Goal: Task Accomplishment & Management: Use online tool/utility

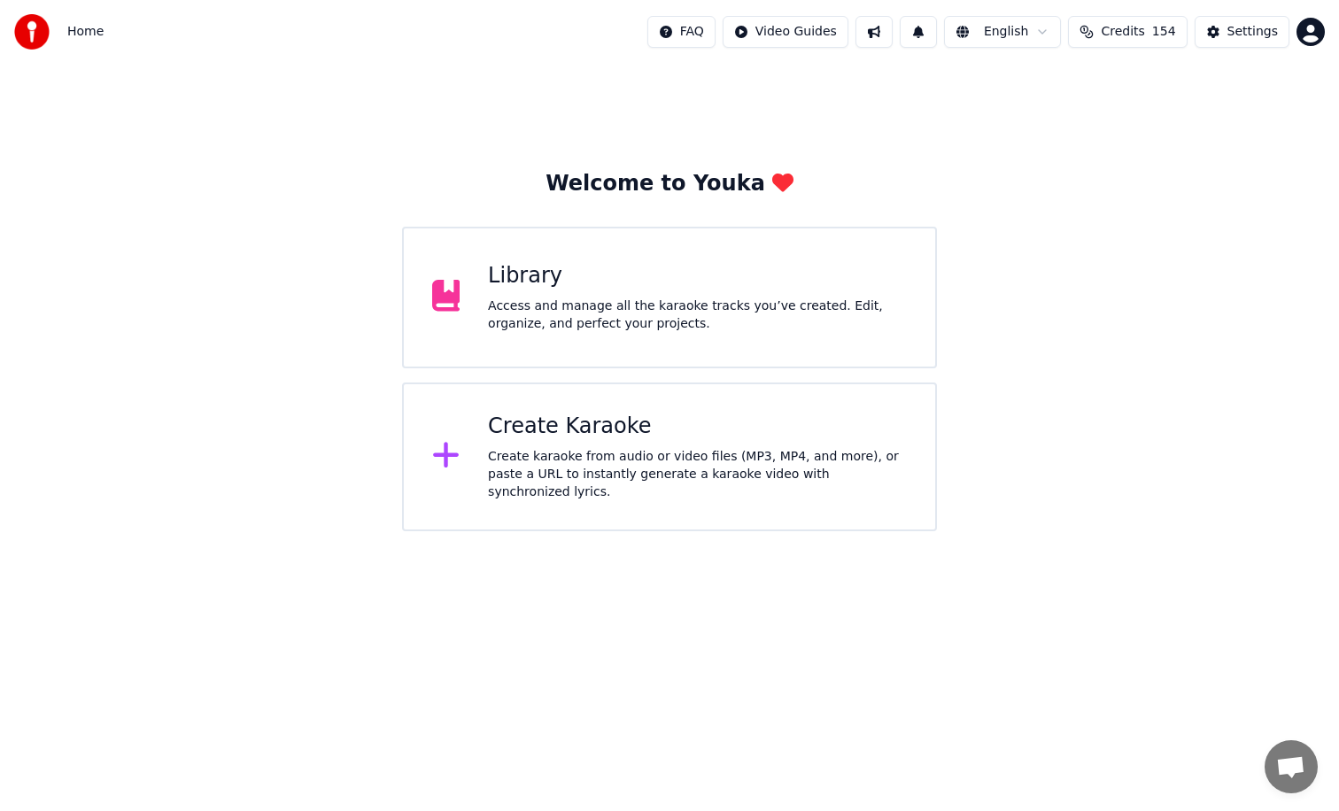
click at [636, 450] on div "Create Karaoke Create karaoke from audio or video files (MP3, MP4, and more), o…" at bounding box center [697, 457] width 419 height 89
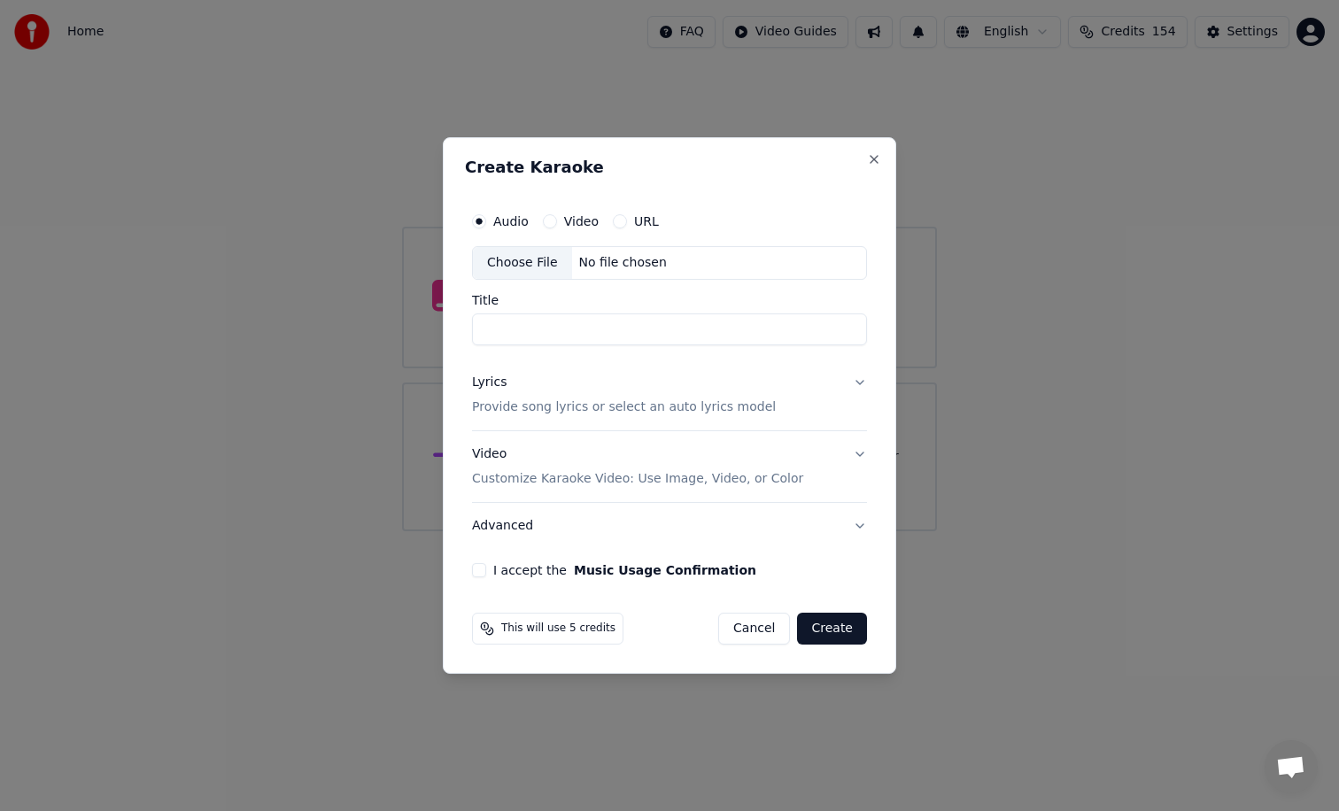
click at [588, 259] on div "No file chosen" at bounding box center [623, 263] width 102 height 18
type input "**********"
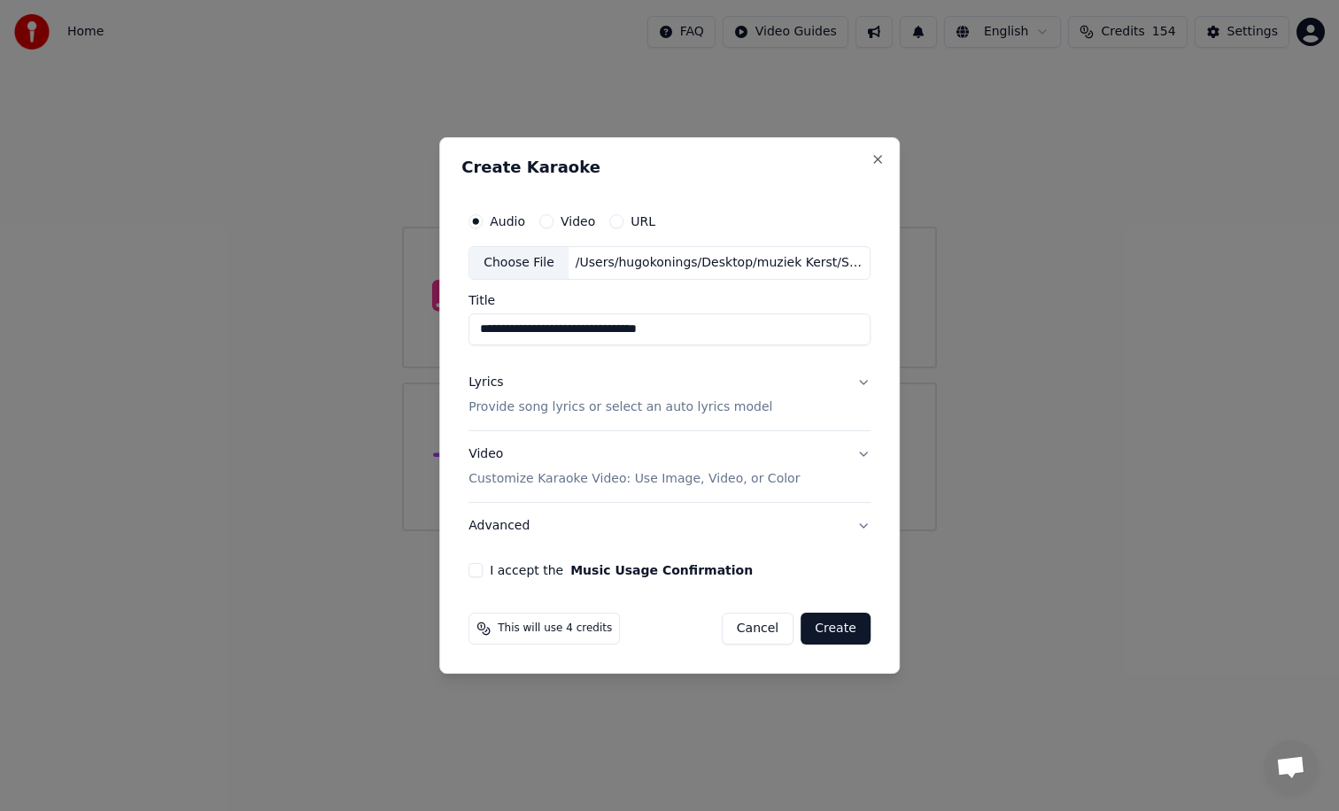
click at [478, 571] on button "I accept the Music Usage Confirmation" at bounding box center [475, 570] width 14 height 14
click at [832, 625] on button "Create" at bounding box center [836, 629] width 70 height 32
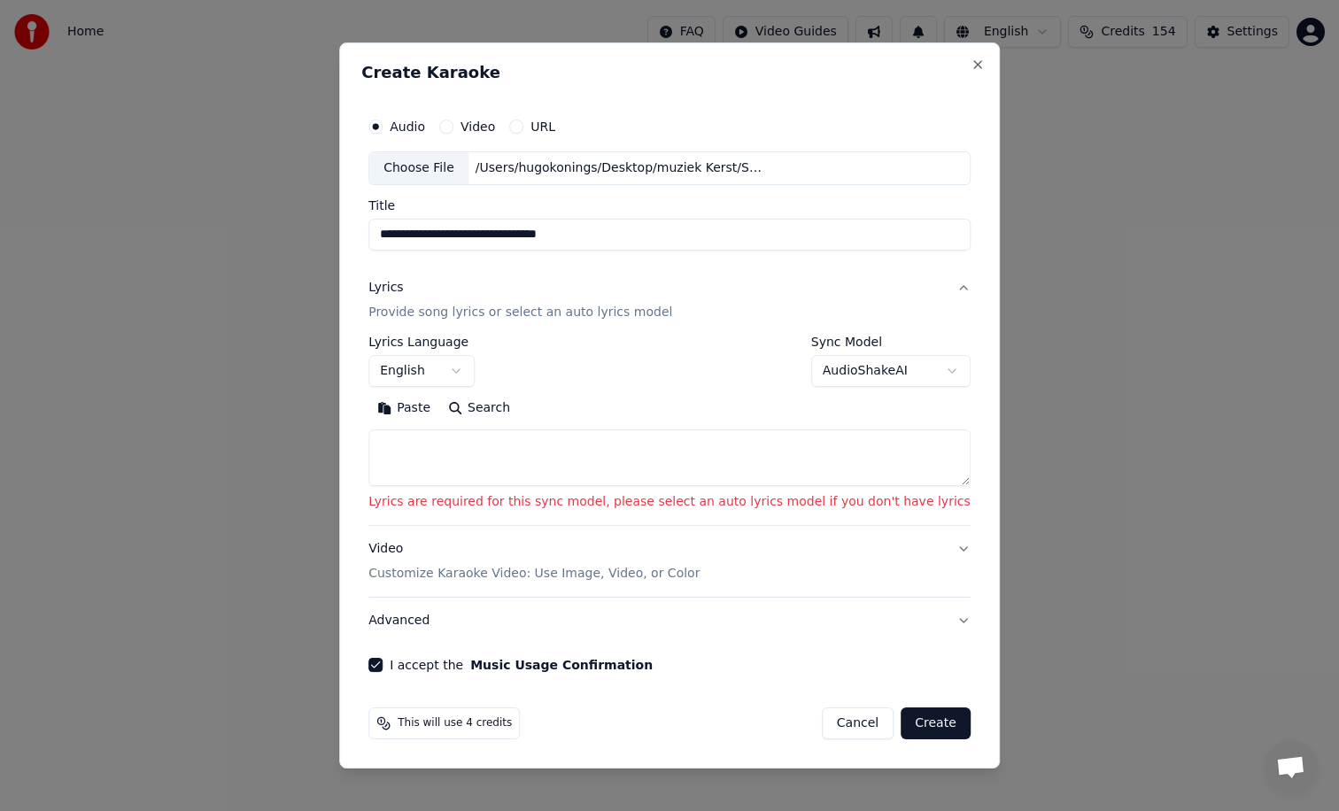
click at [700, 456] on textarea at bounding box center [669, 458] width 602 height 57
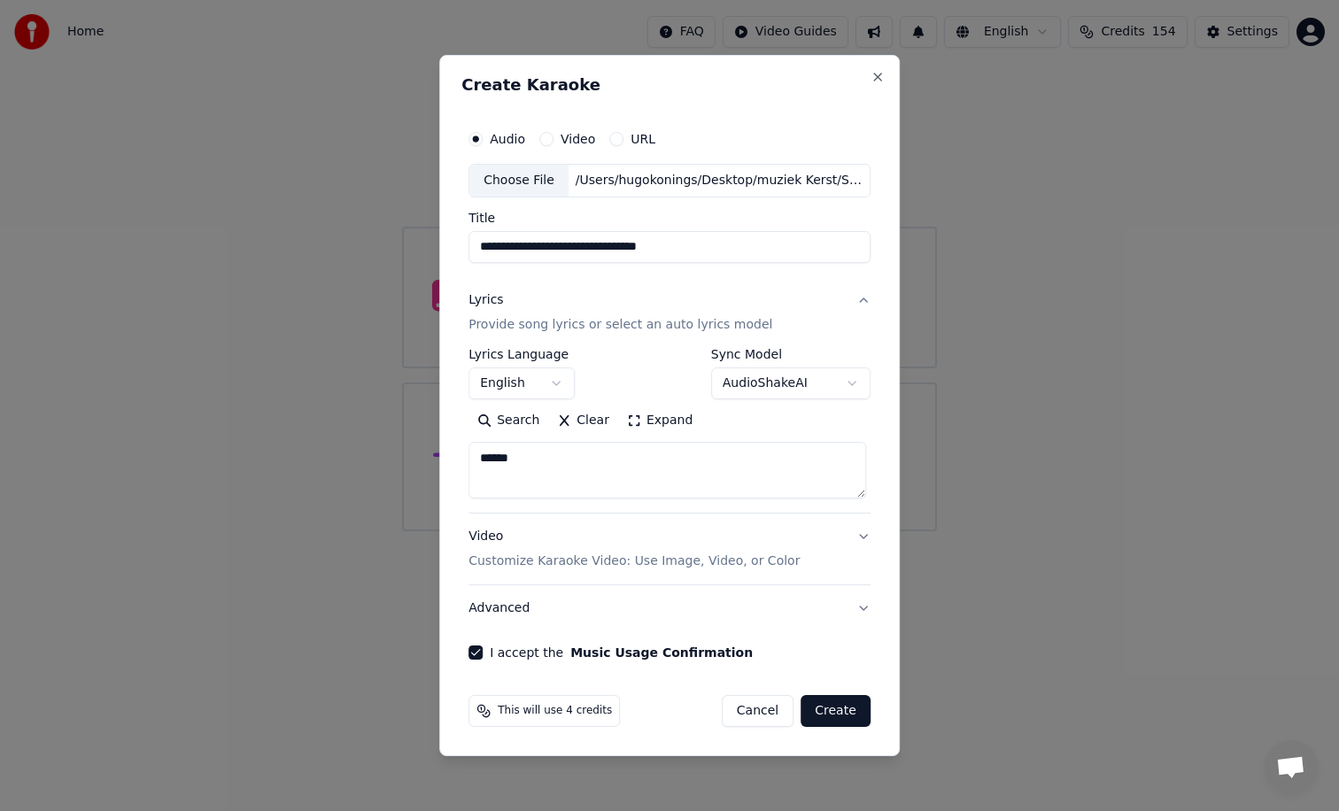
drag, startPoint x: 581, startPoint y: 450, endPoint x: 457, endPoint y: 461, distance: 124.4
click at [457, 461] on div "**********" at bounding box center [669, 405] width 461 height 701
paste textarea "**********"
type textarea "**********"
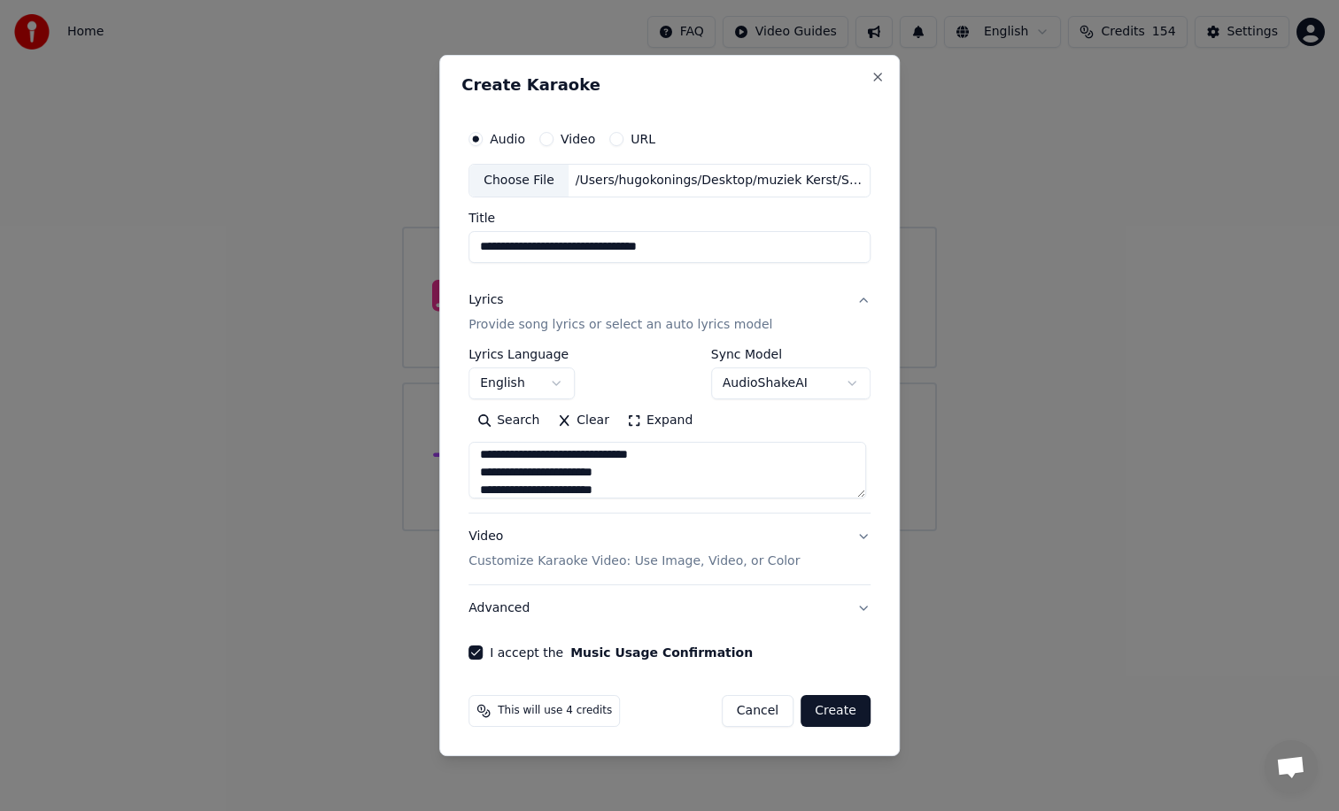
click at [831, 710] on button "Create" at bounding box center [836, 711] width 70 height 32
select select "**"
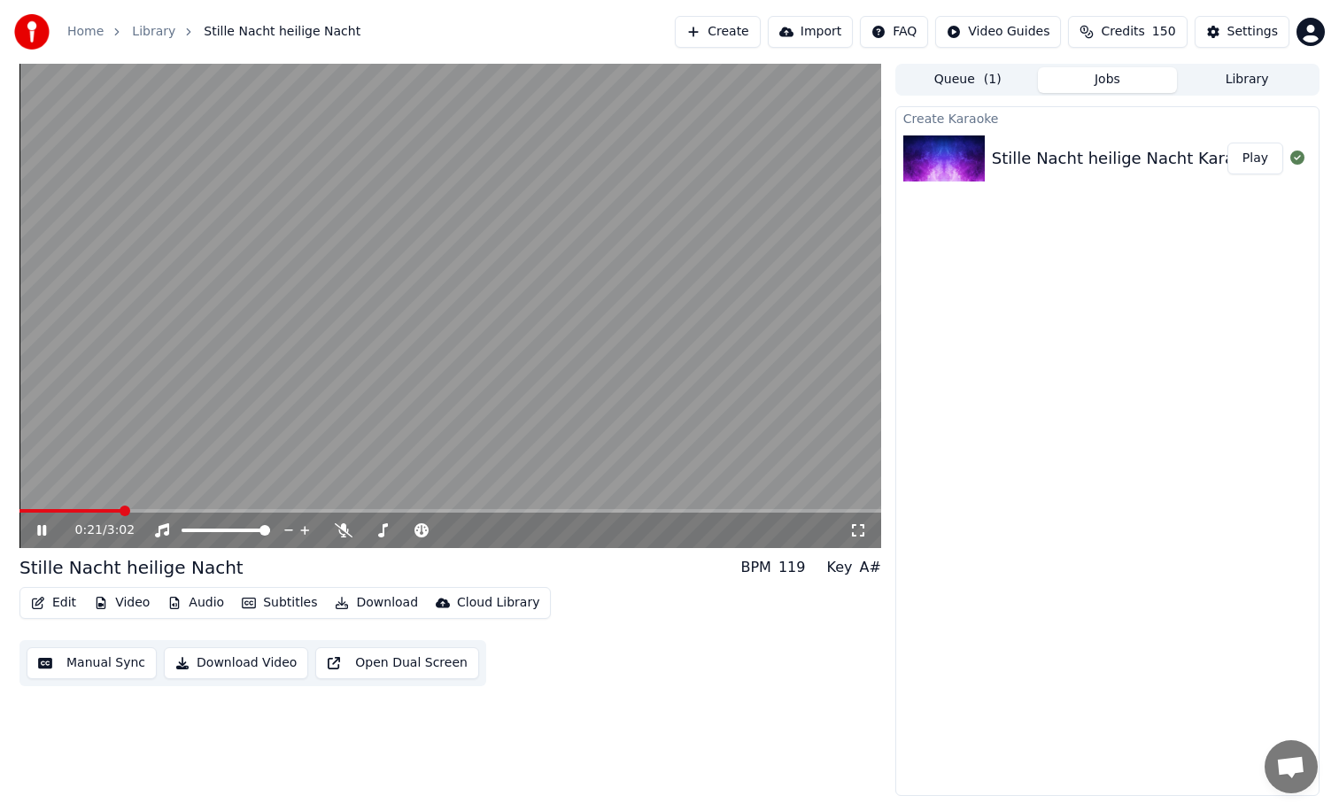
click at [43, 533] on icon at bounding box center [41, 530] width 9 height 11
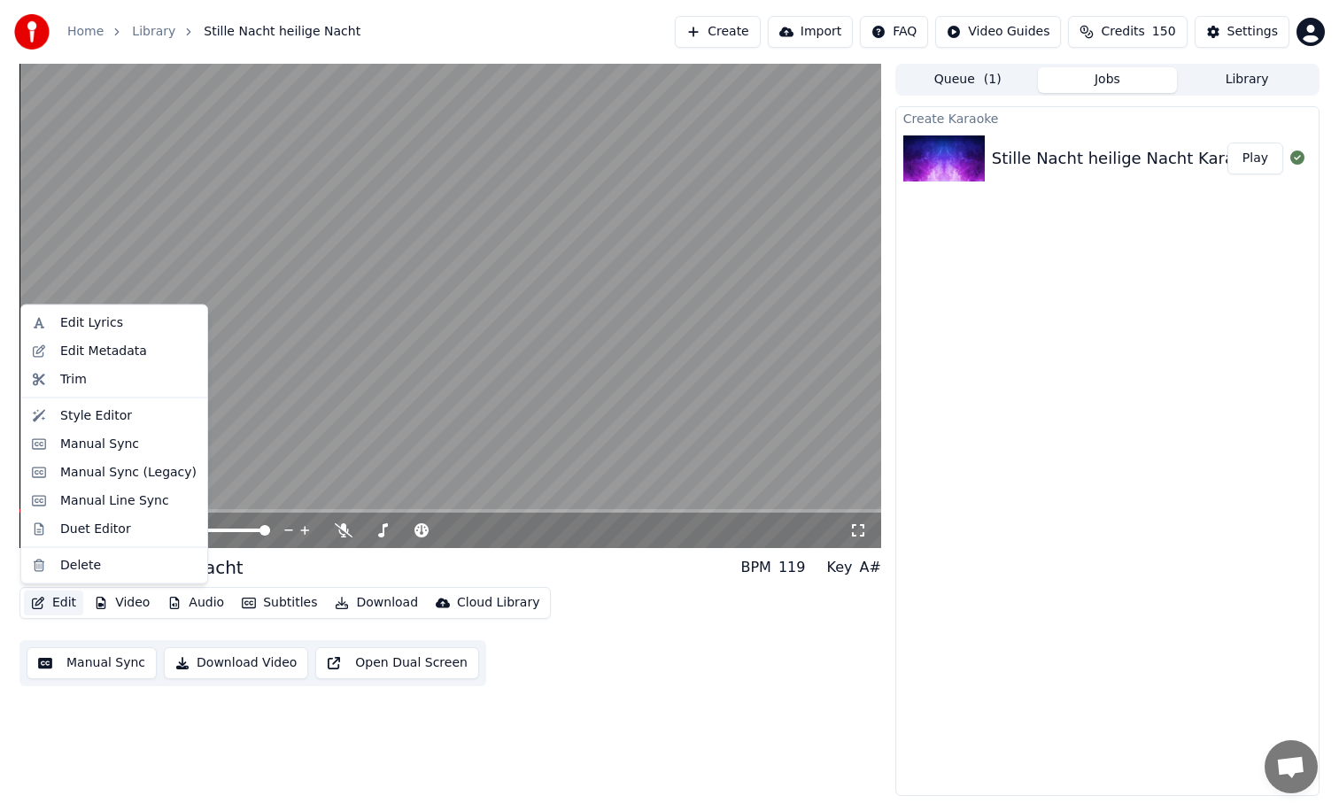
click at [66, 599] on button "Edit" at bounding box center [53, 603] width 59 height 25
click at [100, 447] on div "Manual Sync" at bounding box center [99, 444] width 79 height 18
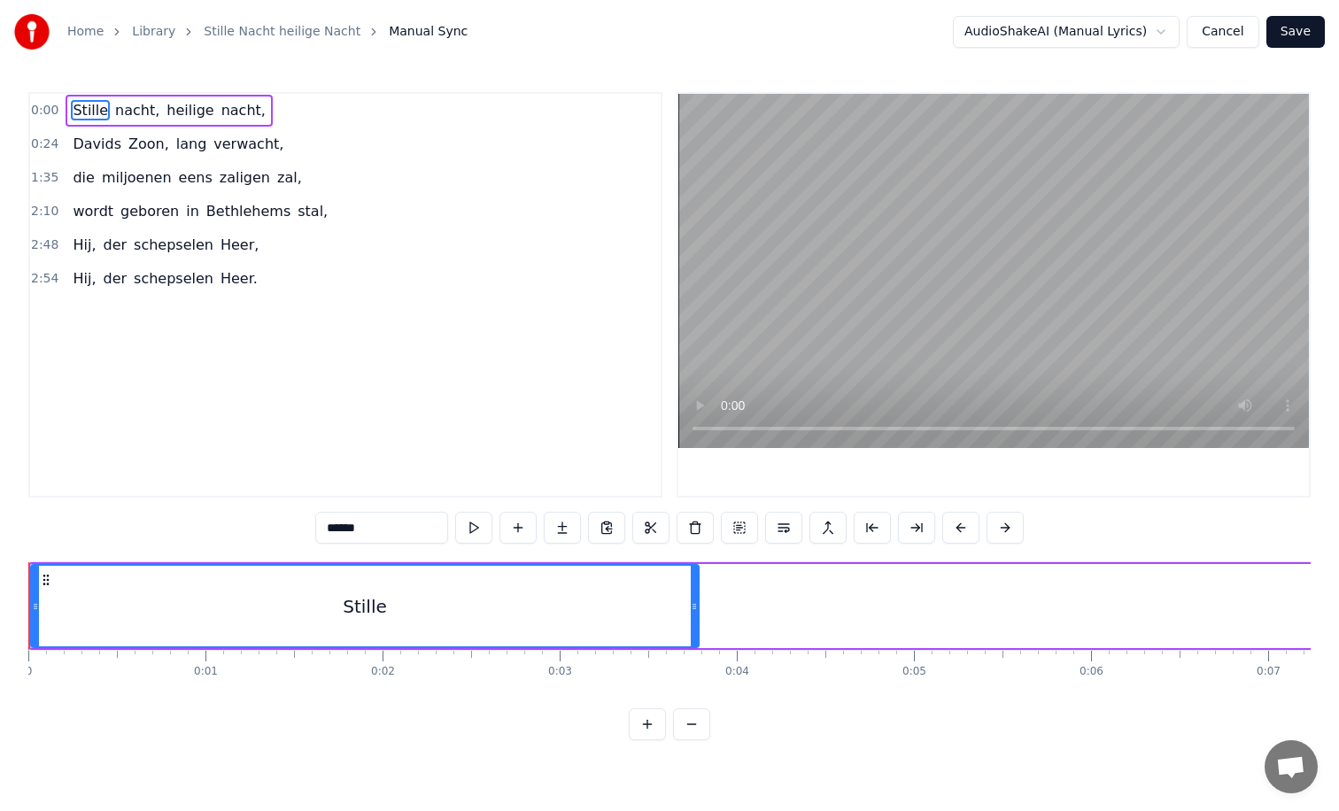
click at [654, 610] on div "Stille" at bounding box center [365, 606] width 666 height 81
click at [725, 587] on html "Home Library Stille Nacht heilige Nacht Manual Sync AudioShakeAI (Manual Lyrics…" at bounding box center [669, 384] width 1339 height 769
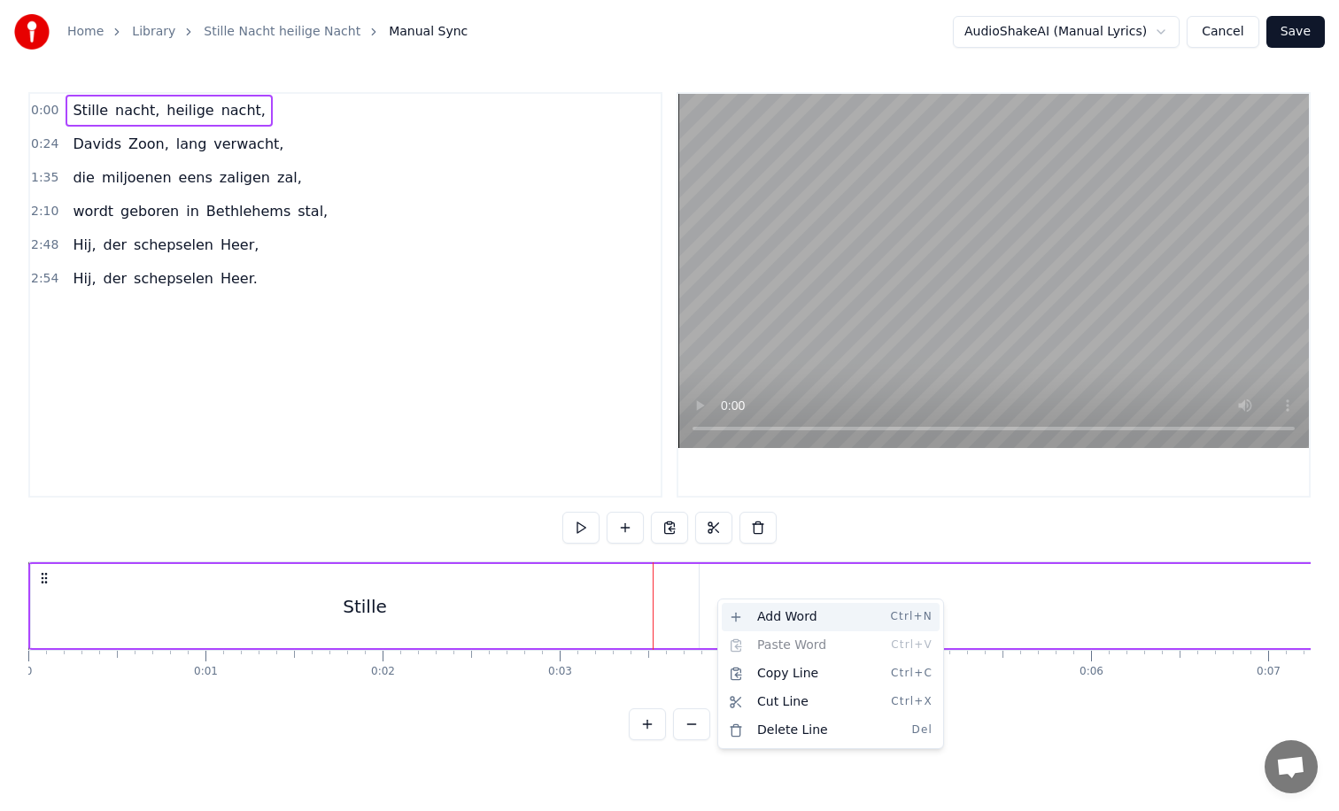
click at [742, 617] on div "Add Word Ctrl+N" at bounding box center [831, 617] width 218 height 28
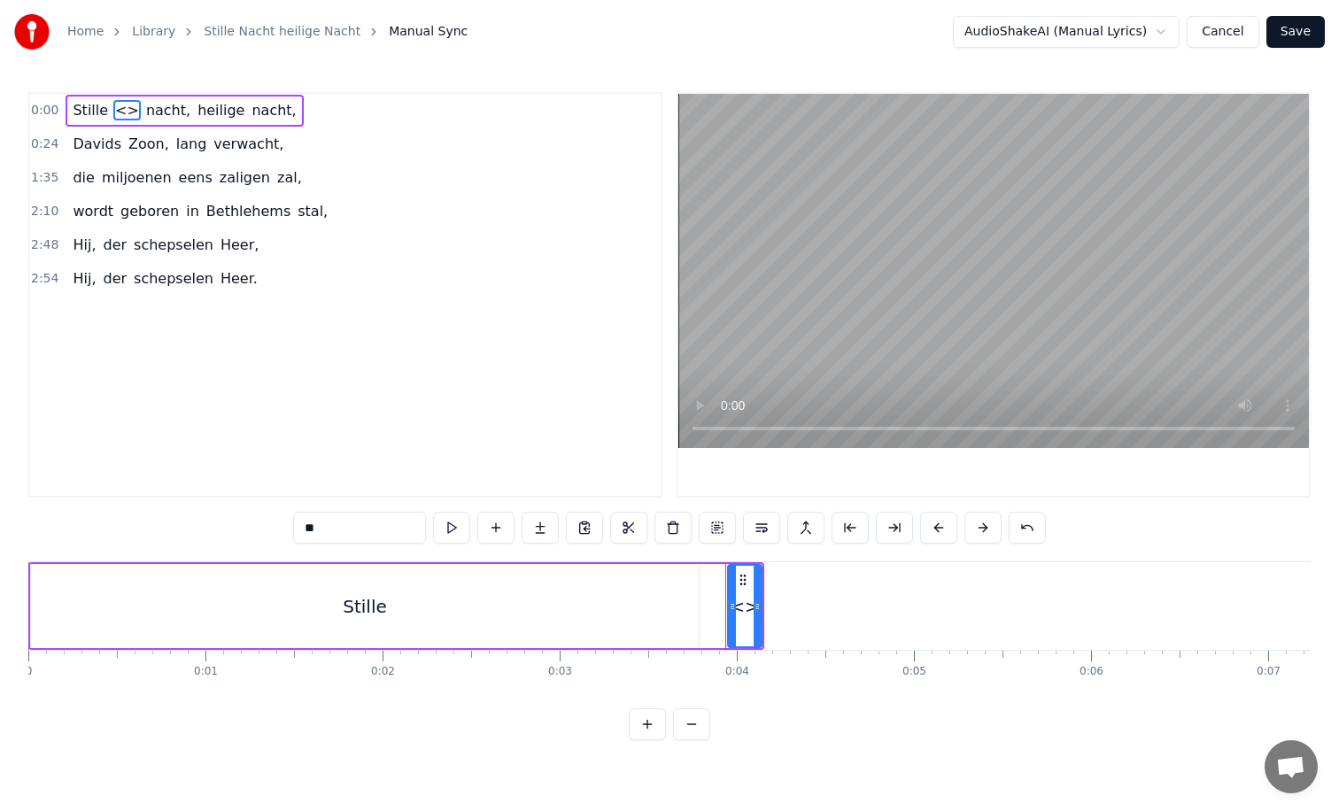
click at [468, 607] on div "Stille" at bounding box center [365, 606] width 668 height 84
type input "******"
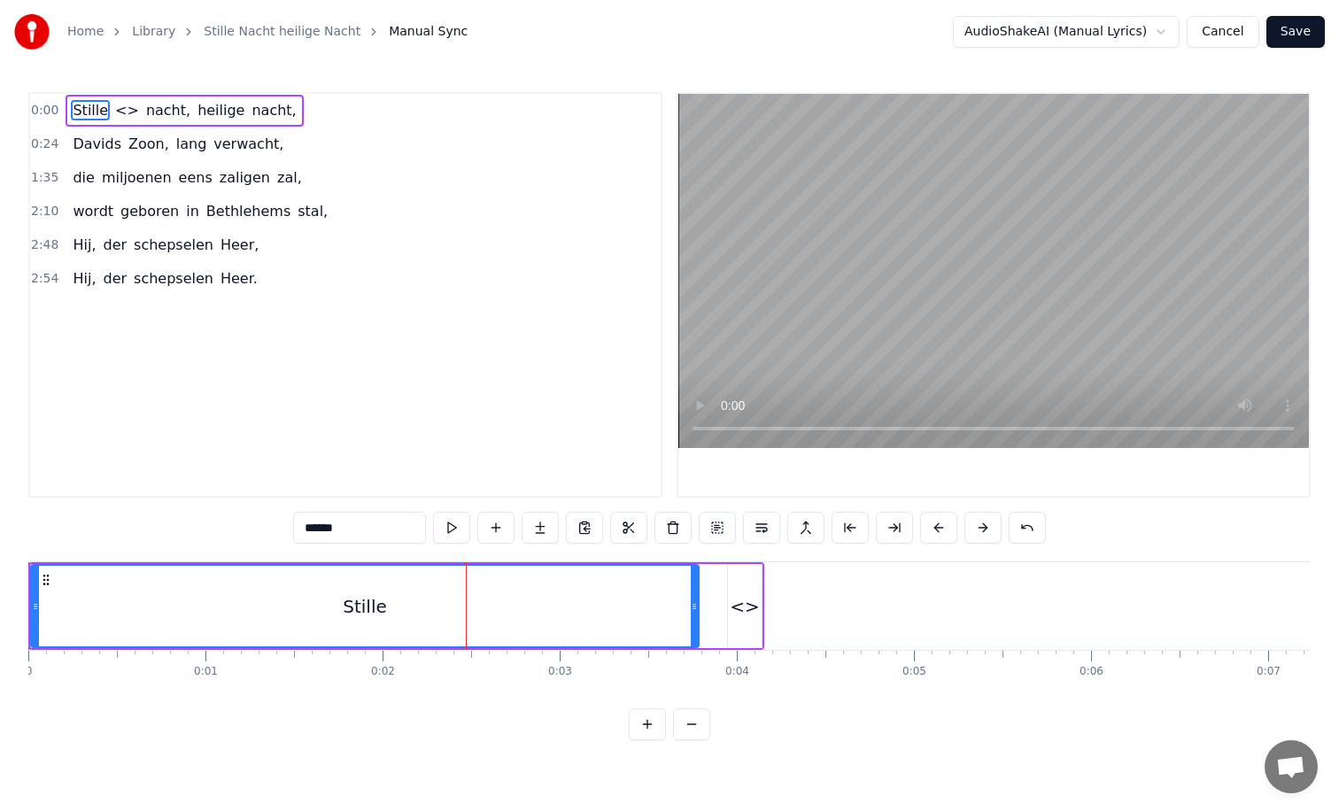
click at [464, 607] on div "Stille" at bounding box center [365, 606] width 666 height 81
drag, startPoint x: 341, startPoint y: 528, endPoint x: 298, endPoint y: 528, distance: 42.5
click at [298, 528] on input "******" at bounding box center [359, 528] width 133 height 32
click at [748, 616] on div "<>" at bounding box center [745, 606] width 30 height 27
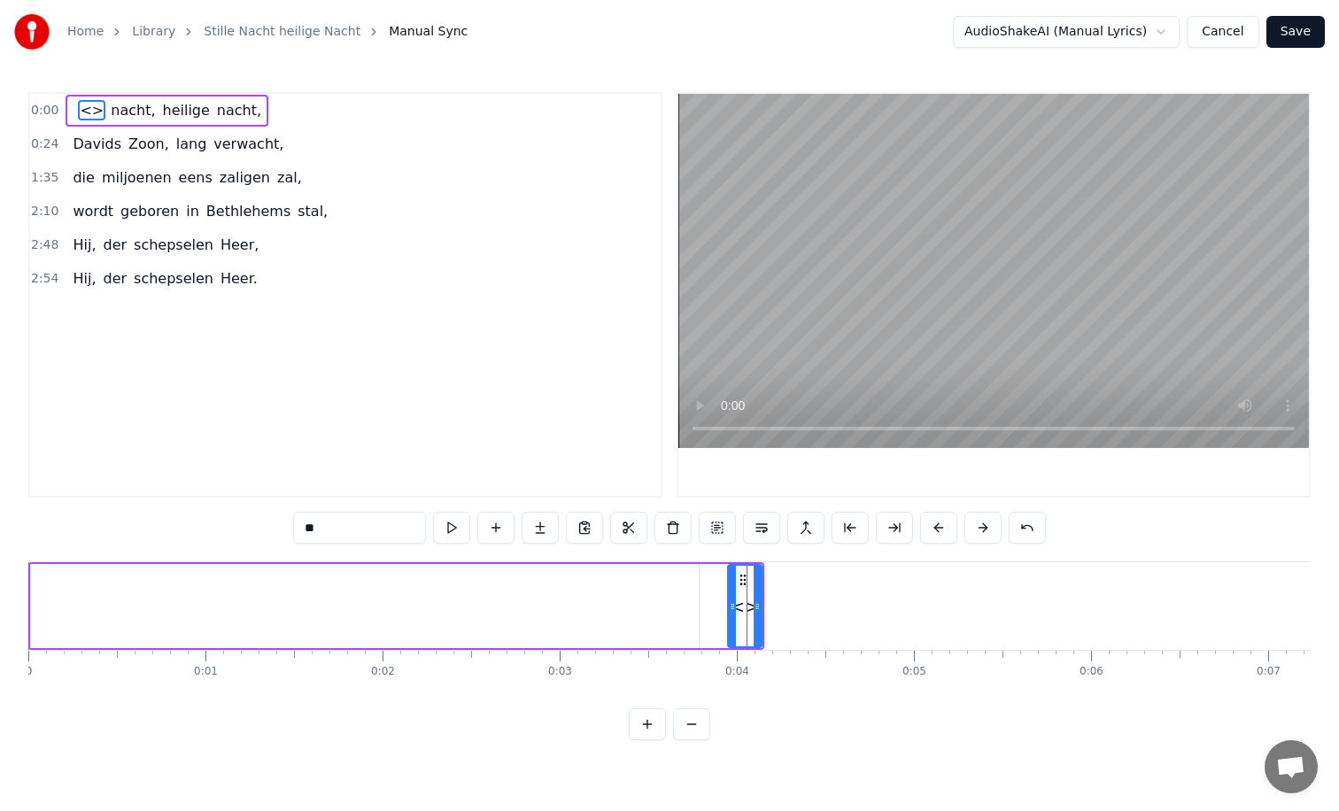
click at [347, 524] on input "**" at bounding box center [359, 528] width 133 height 32
type input "*"
type input "**********"
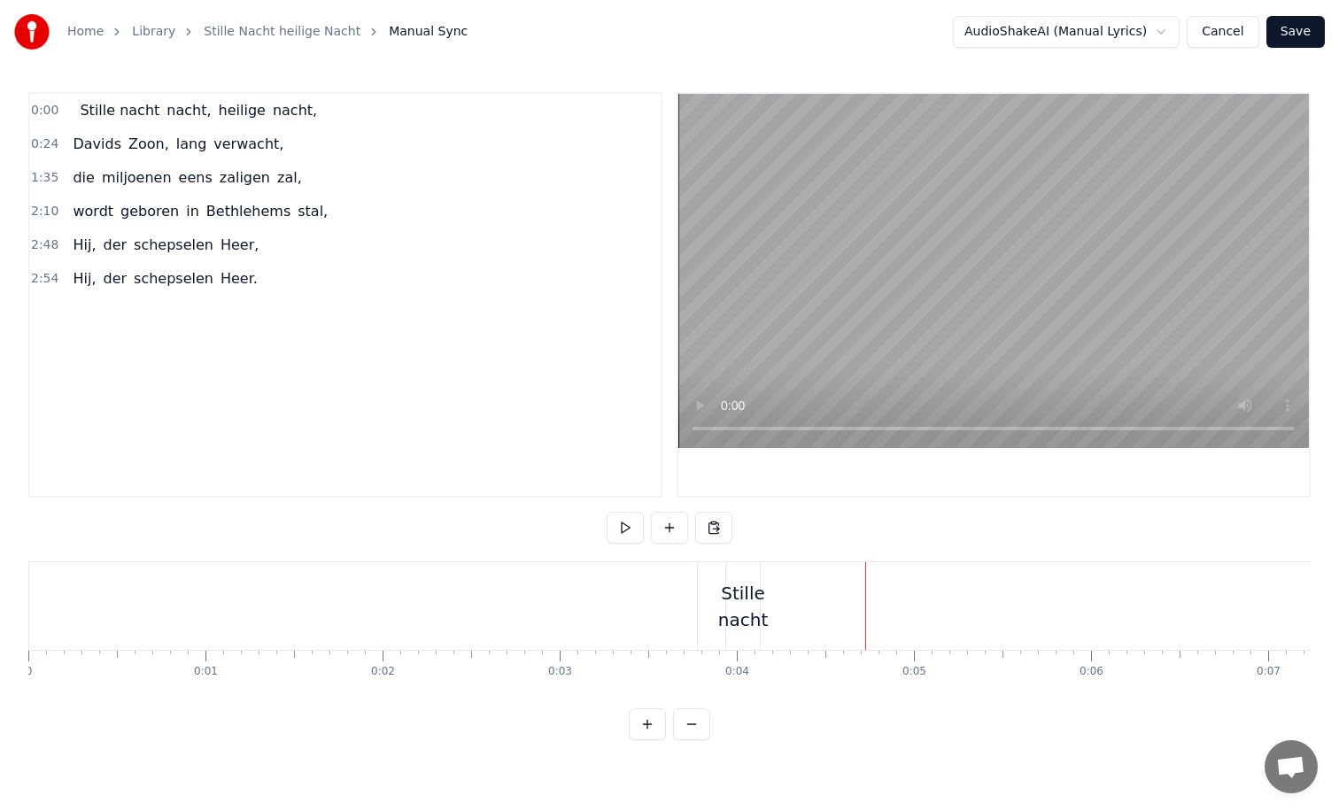
click at [753, 609] on div "Stille nacht" at bounding box center [743, 606] width 50 height 53
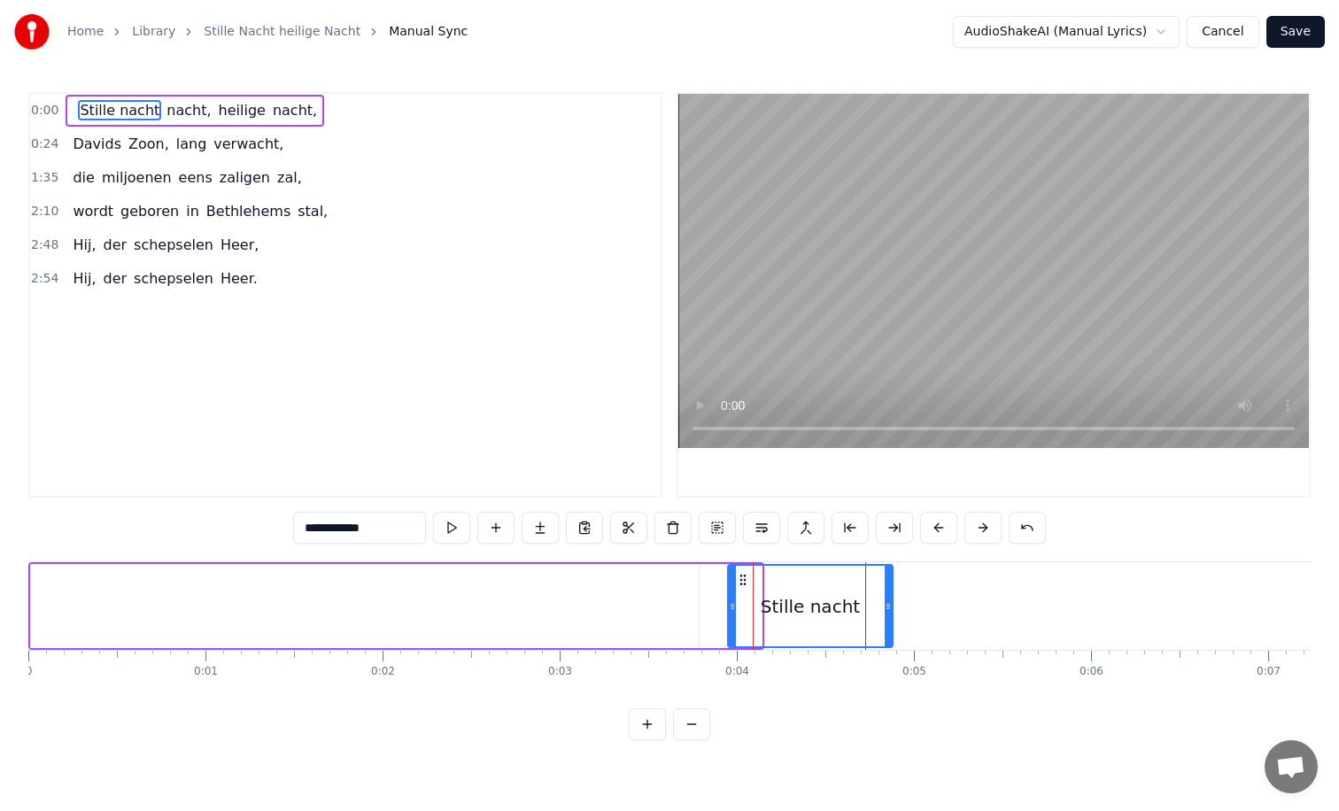
drag, startPoint x: 758, startPoint y: 607, endPoint x: 890, endPoint y: 604, distance: 132.0
click at [890, 604] on icon at bounding box center [888, 607] width 7 height 14
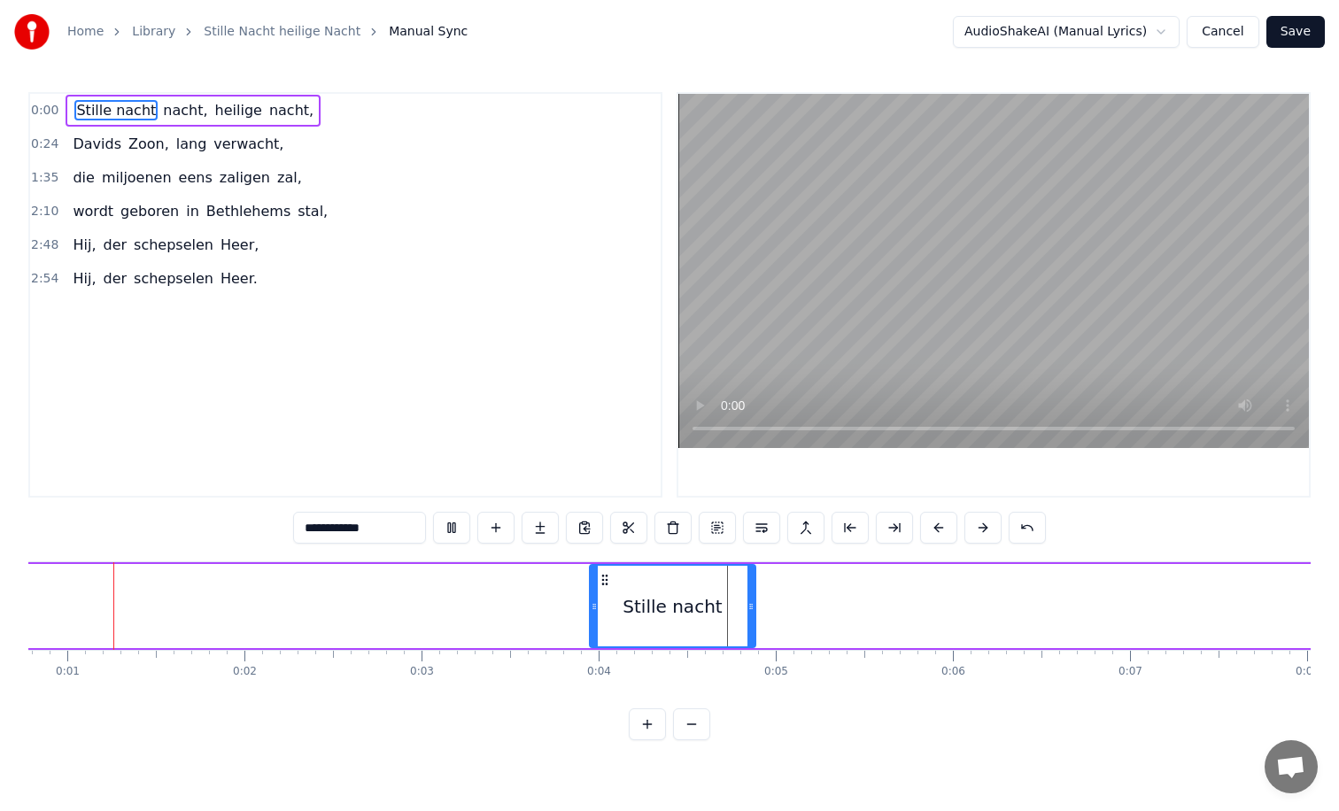
scroll to position [0, 133]
click at [345, 614] on div at bounding box center [232, 606] width 670 height 84
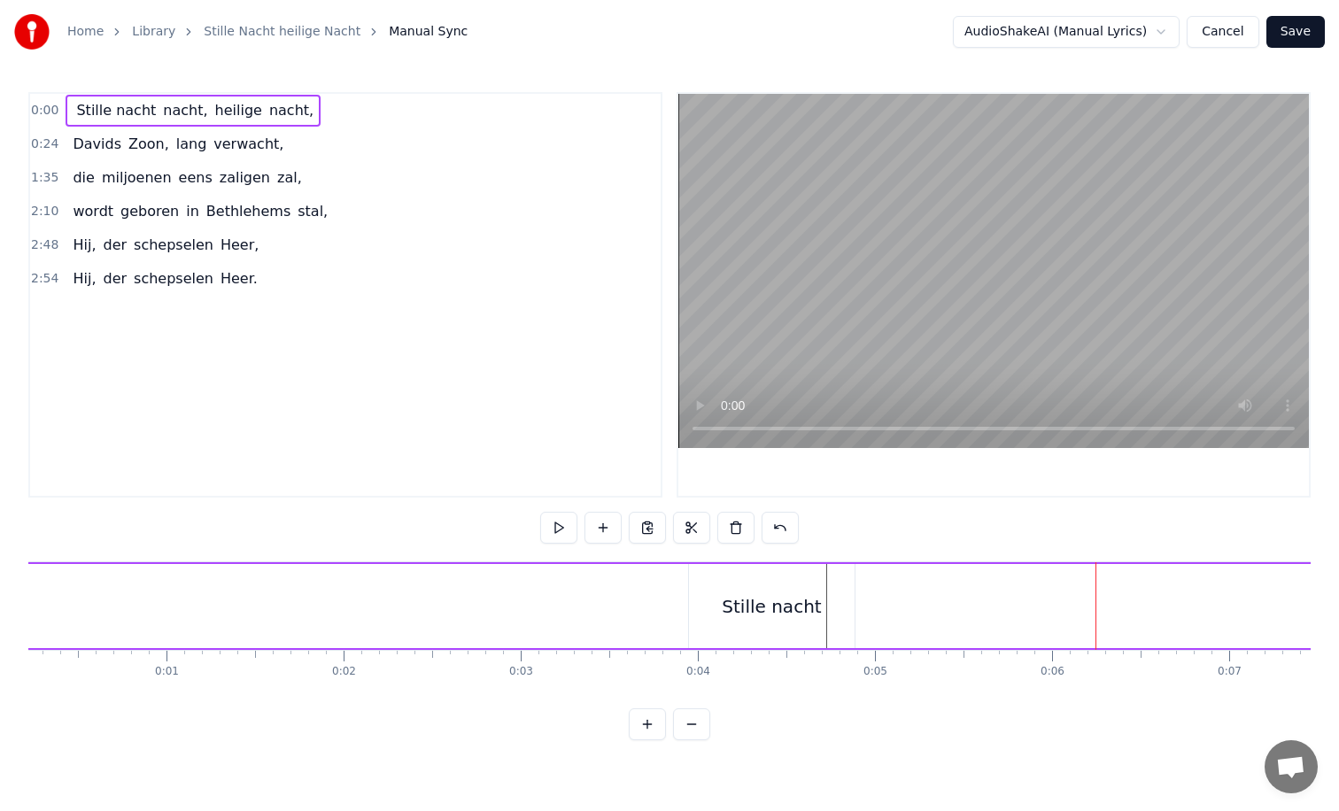
scroll to position [0, 0]
click at [494, 592] on div at bounding box center [365, 606] width 670 height 84
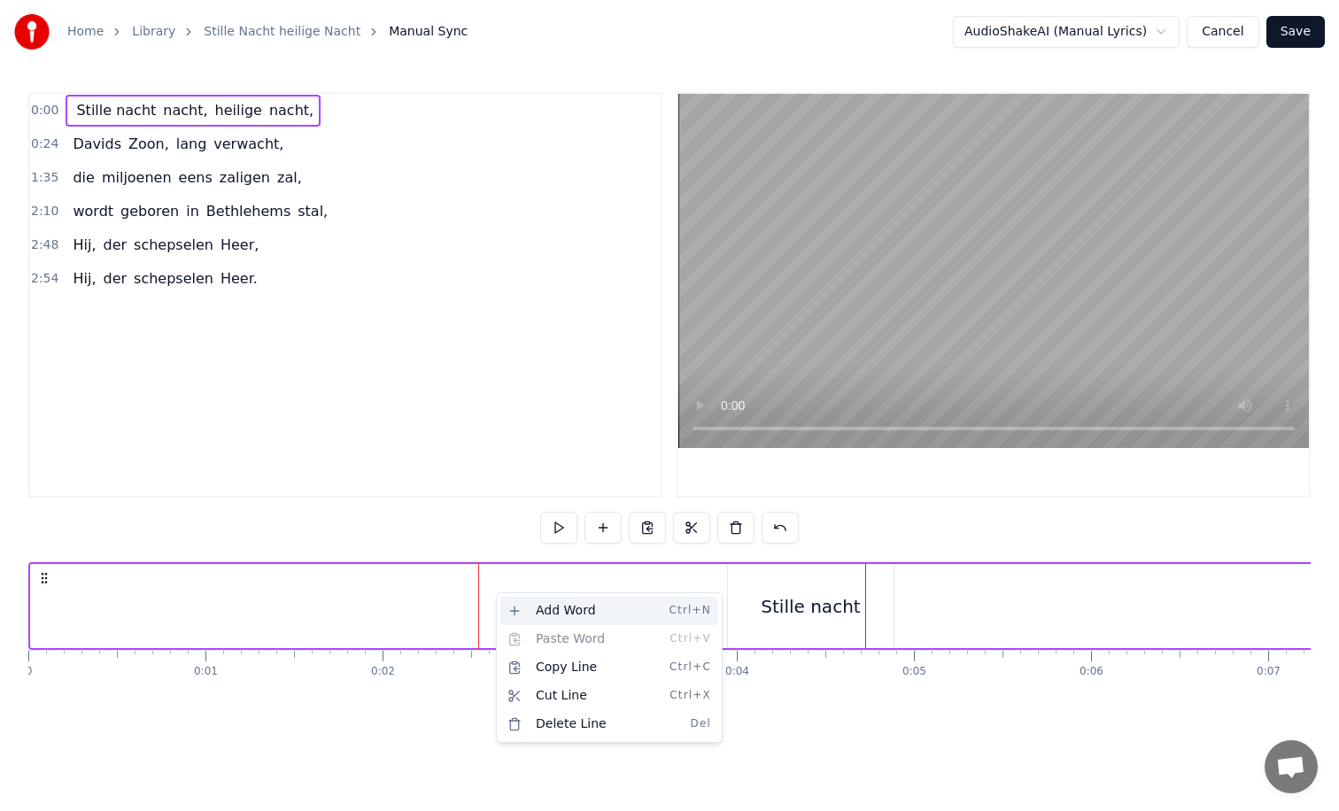
click at [523, 606] on div "Add Word Ctrl+N" at bounding box center [609, 611] width 218 height 28
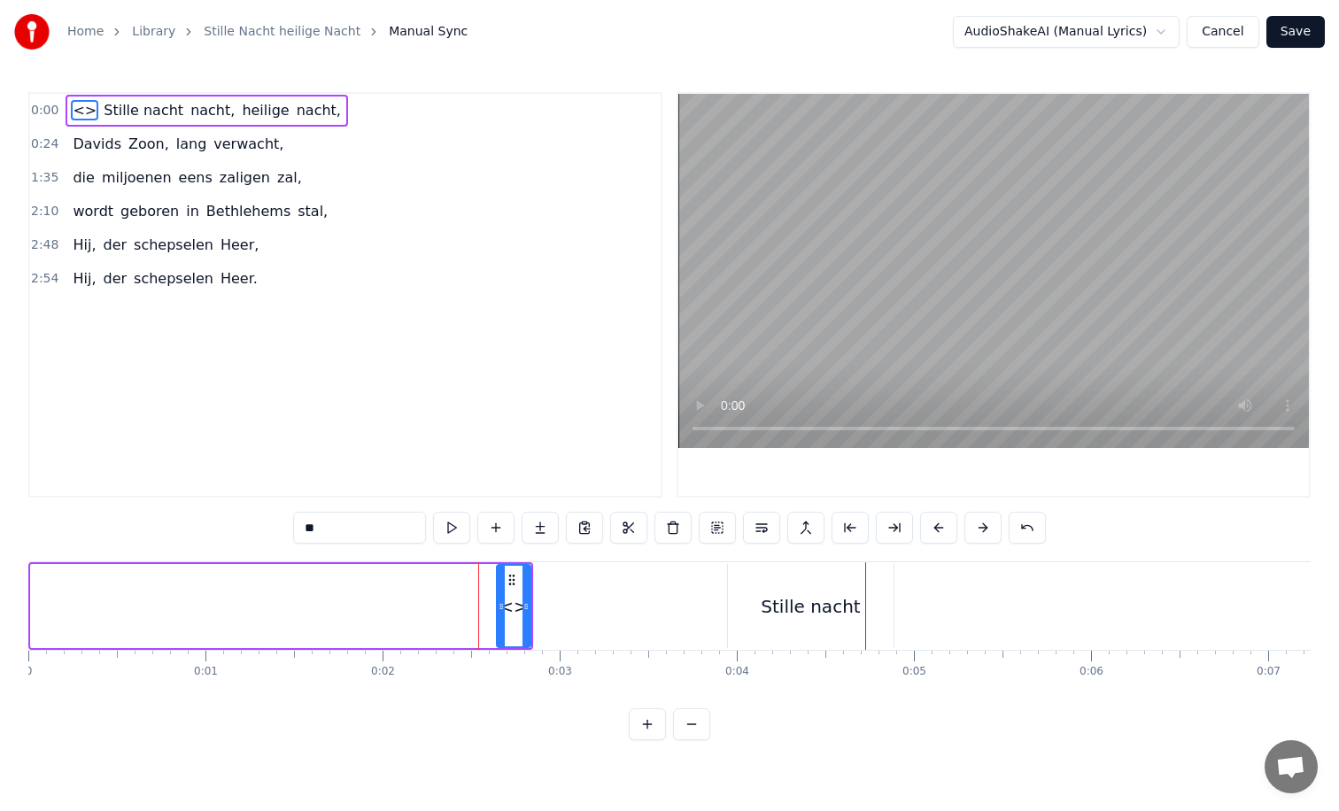
click at [360, 532] on input "**" at bounding box center [359, 528] width 133 height 32
type input "*"
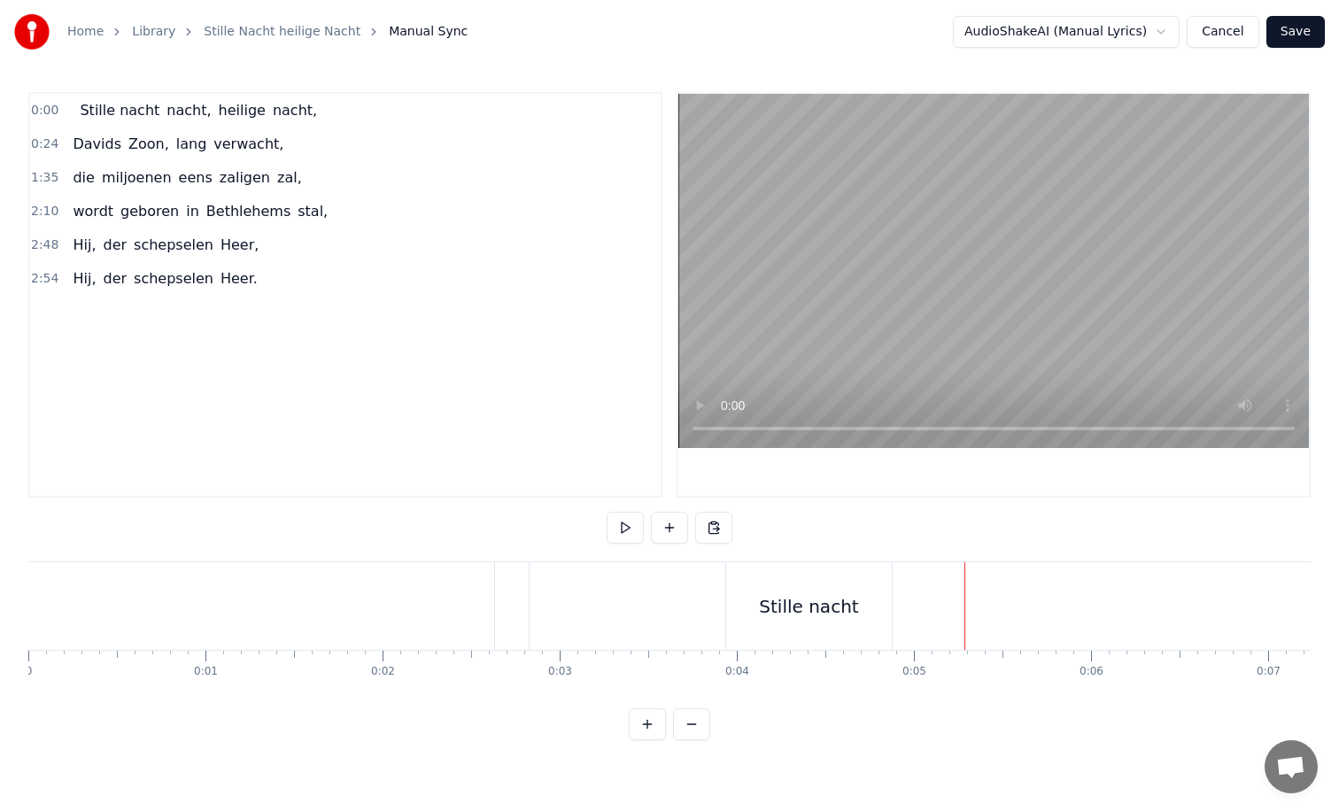
click at [869, 613] on div "Stille nacht" at bounding box center [809, 606] width 166 height 88
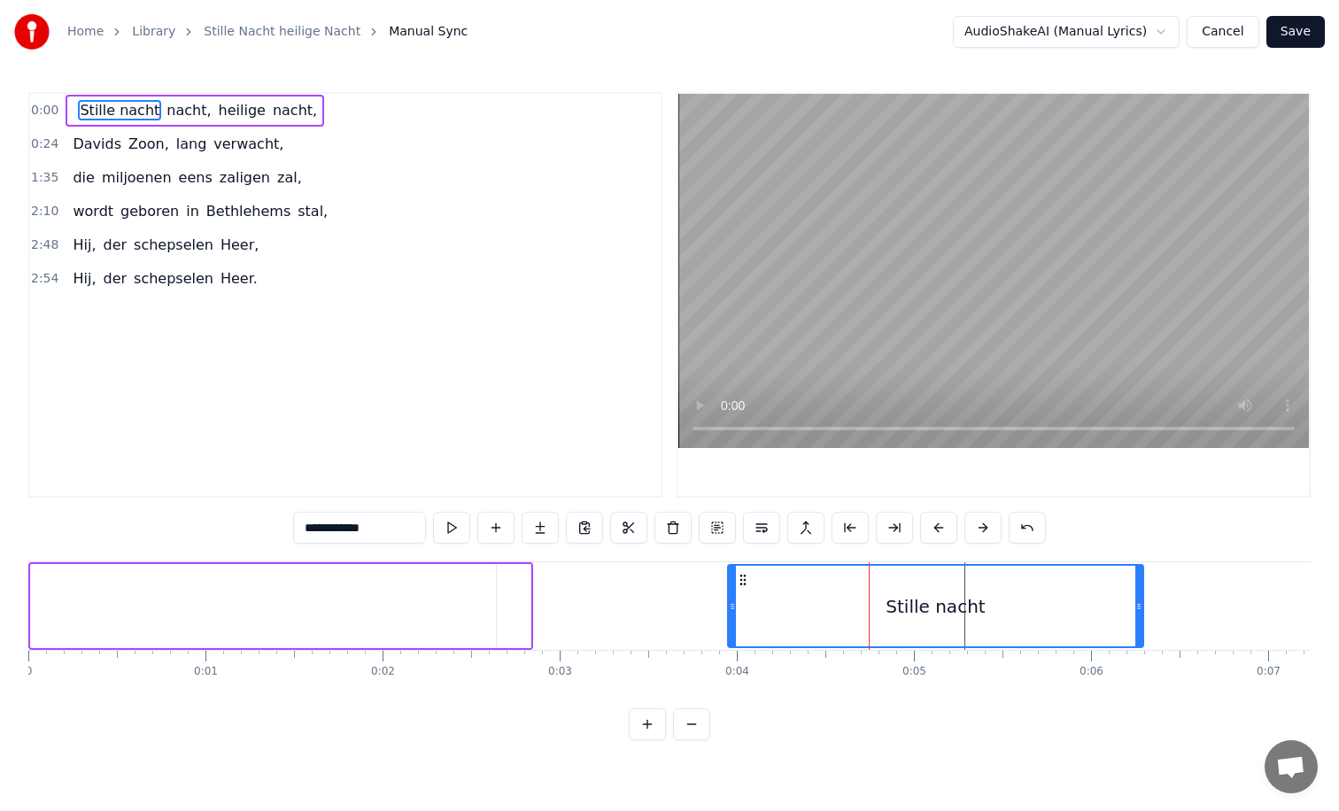
drag, startPoint x: 891, startPoint y: 605, endPoint x: 1151, endPoint y: 606, distance: 260.4
click at [1142, 606] on icon at bounding box center [1138, 607] width 7 height 14
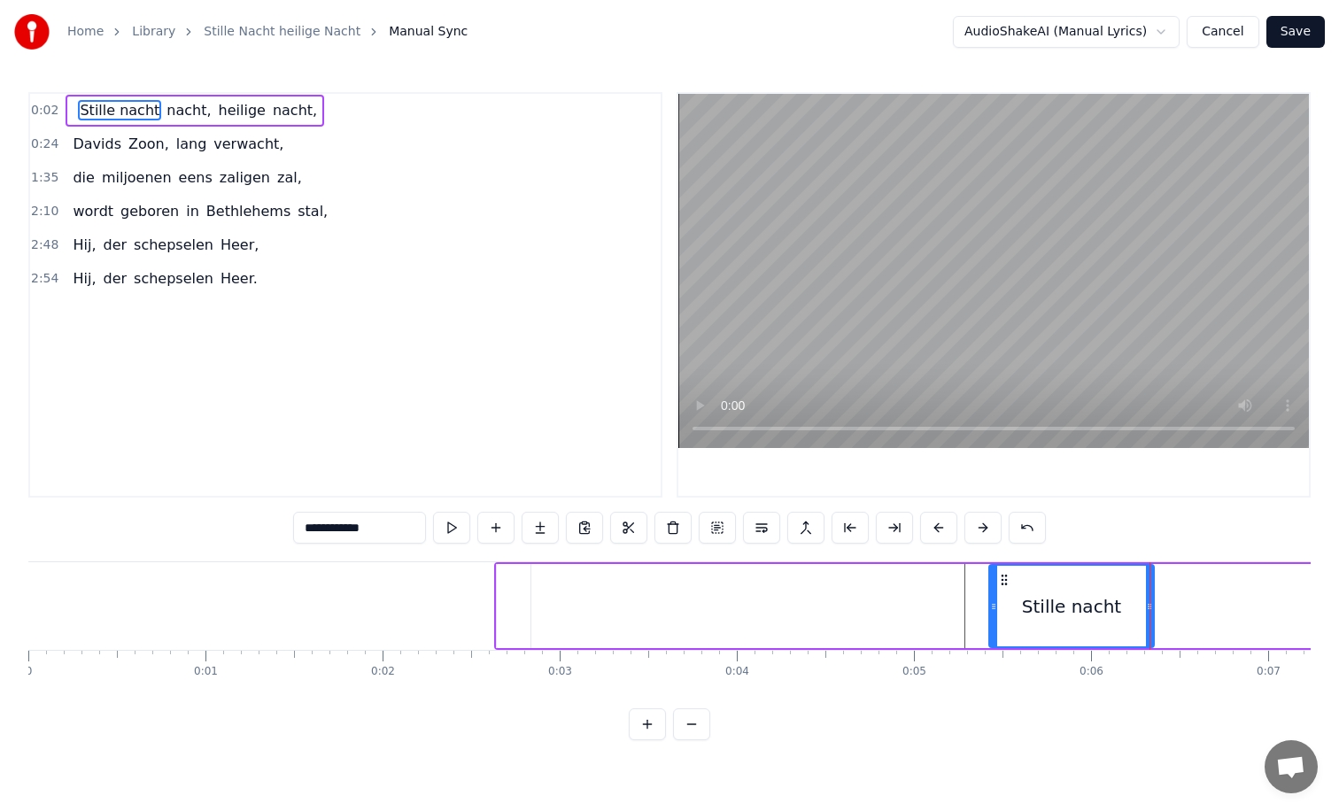
drag, startPoint x: 731, startPoint y: 607, endPoint x: 999, endPoint y: 597, distance: 268.5
click at [997, 597] on div at bounding box center [993, 606] width 7 height 81
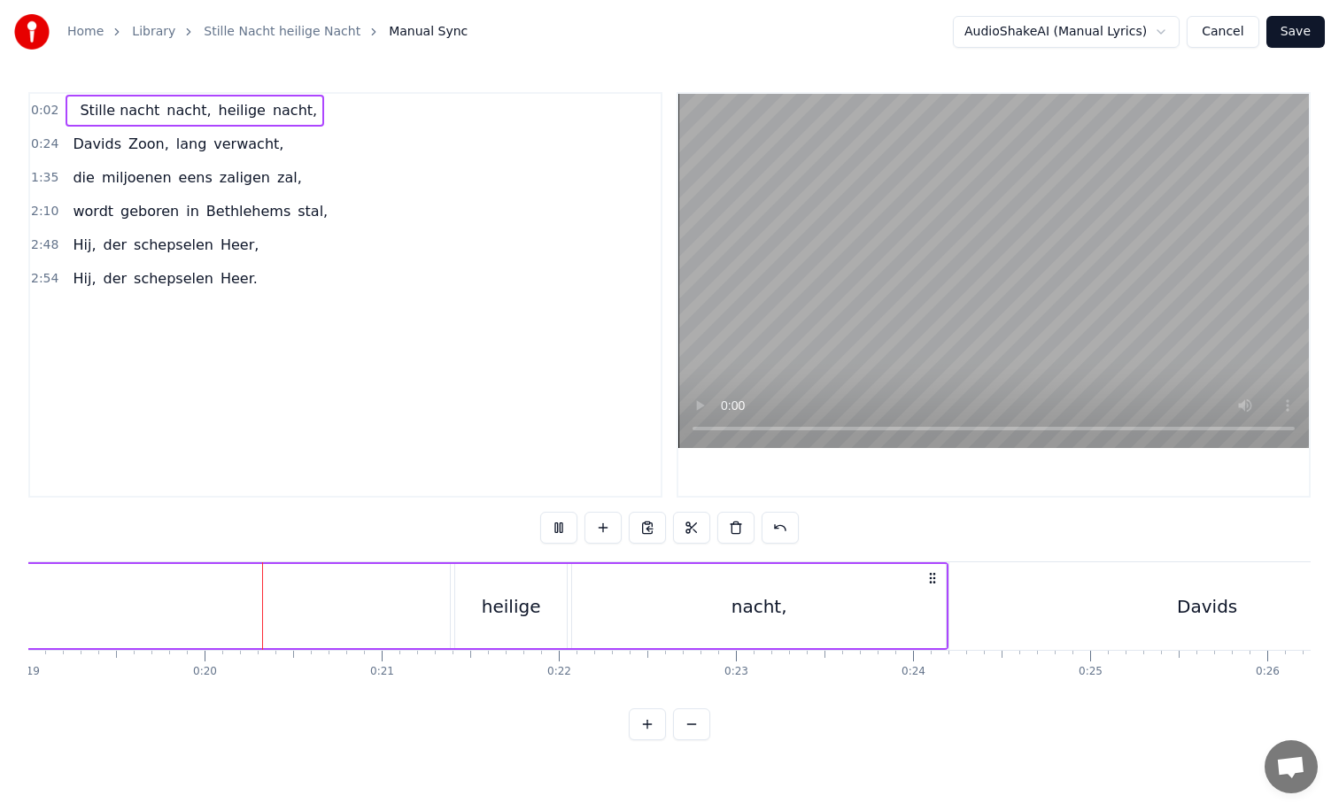
scroll to position [0, 3378]
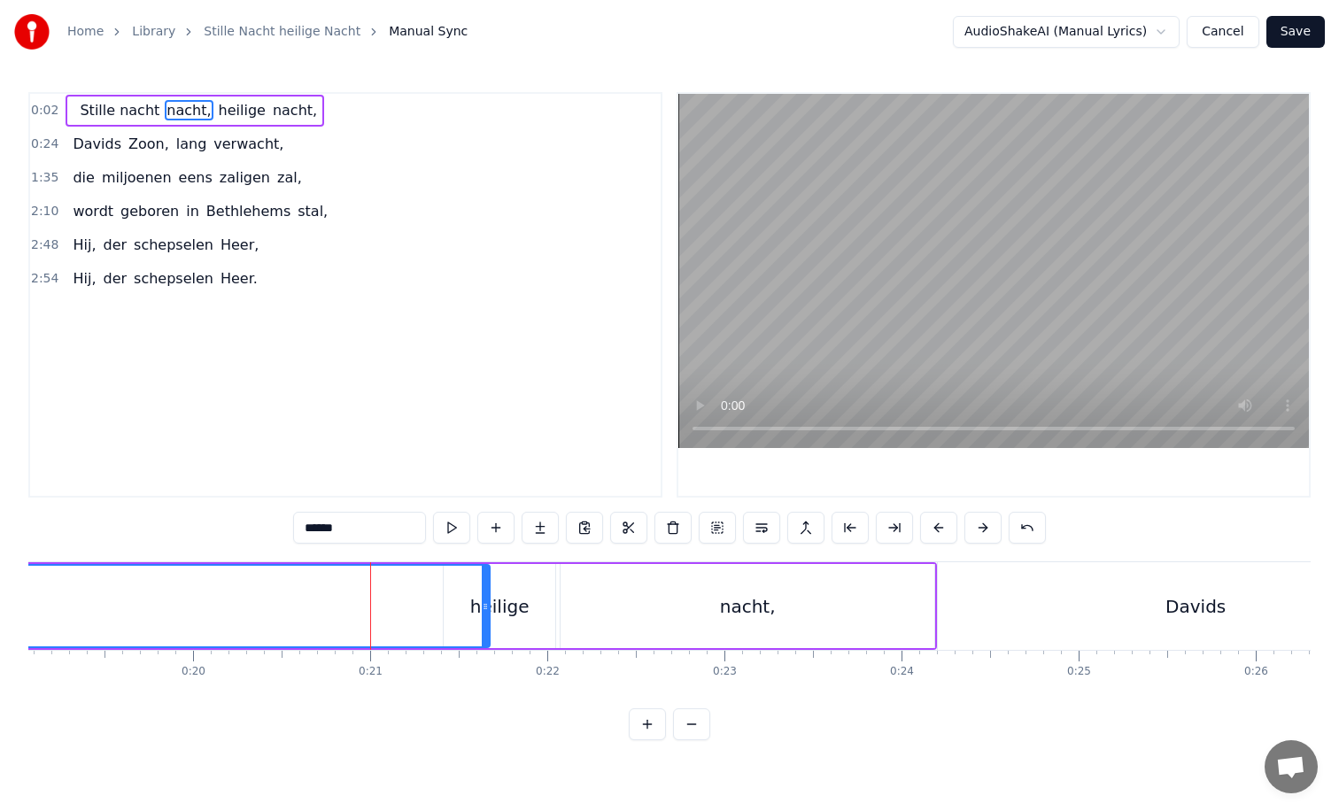
drag, startPoint x: 432, startPoint y: 611, endPoint x: 484, endPoint y: 612, distance: 51.4
click at [484, 612] on icon at bounding box center [485, 607] width 7 height 14
drag, startPoint x: 484, startPoint y: 608, endPoint x: 317, endPoint y: 608, distance: 167.4
click at [317, 608] on icon at bounding box center [317, 607] width 7 height 14
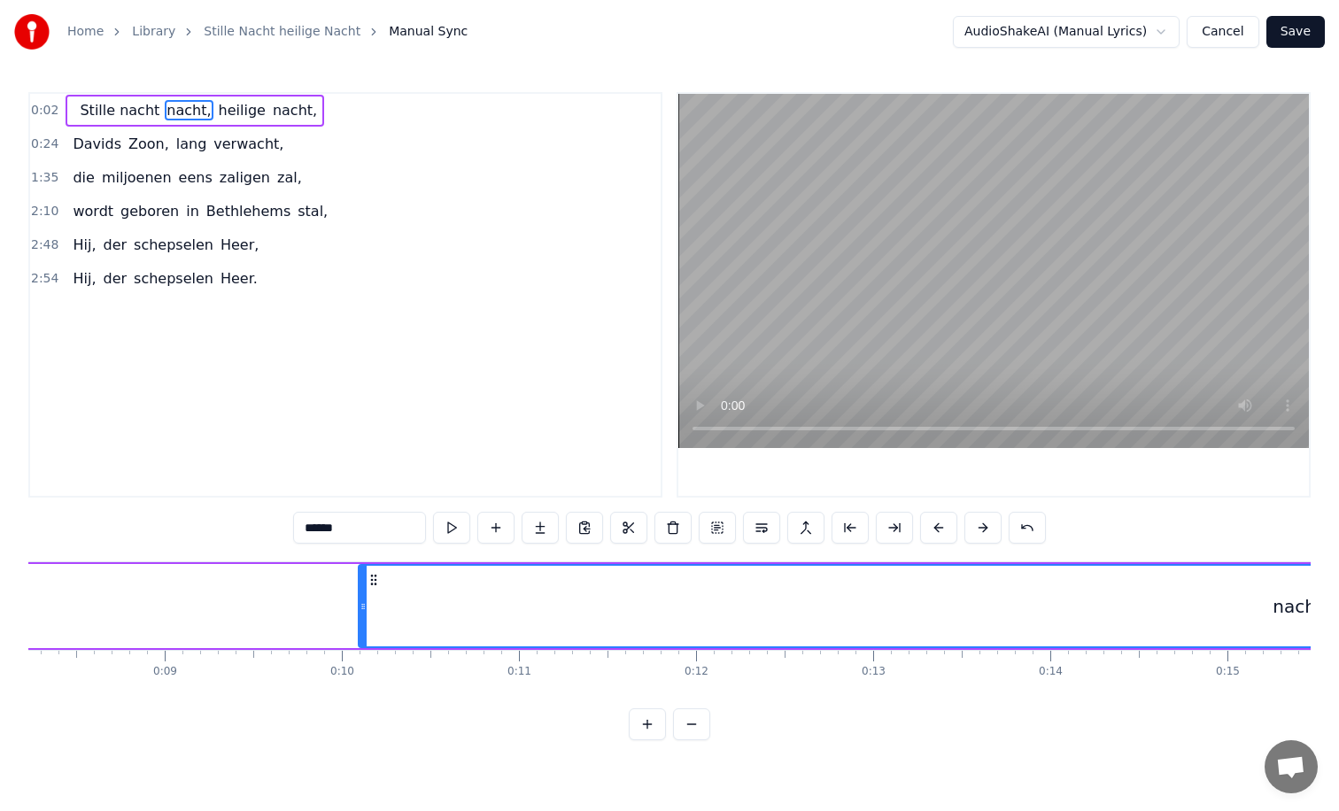
scroll to position [0, 1452]
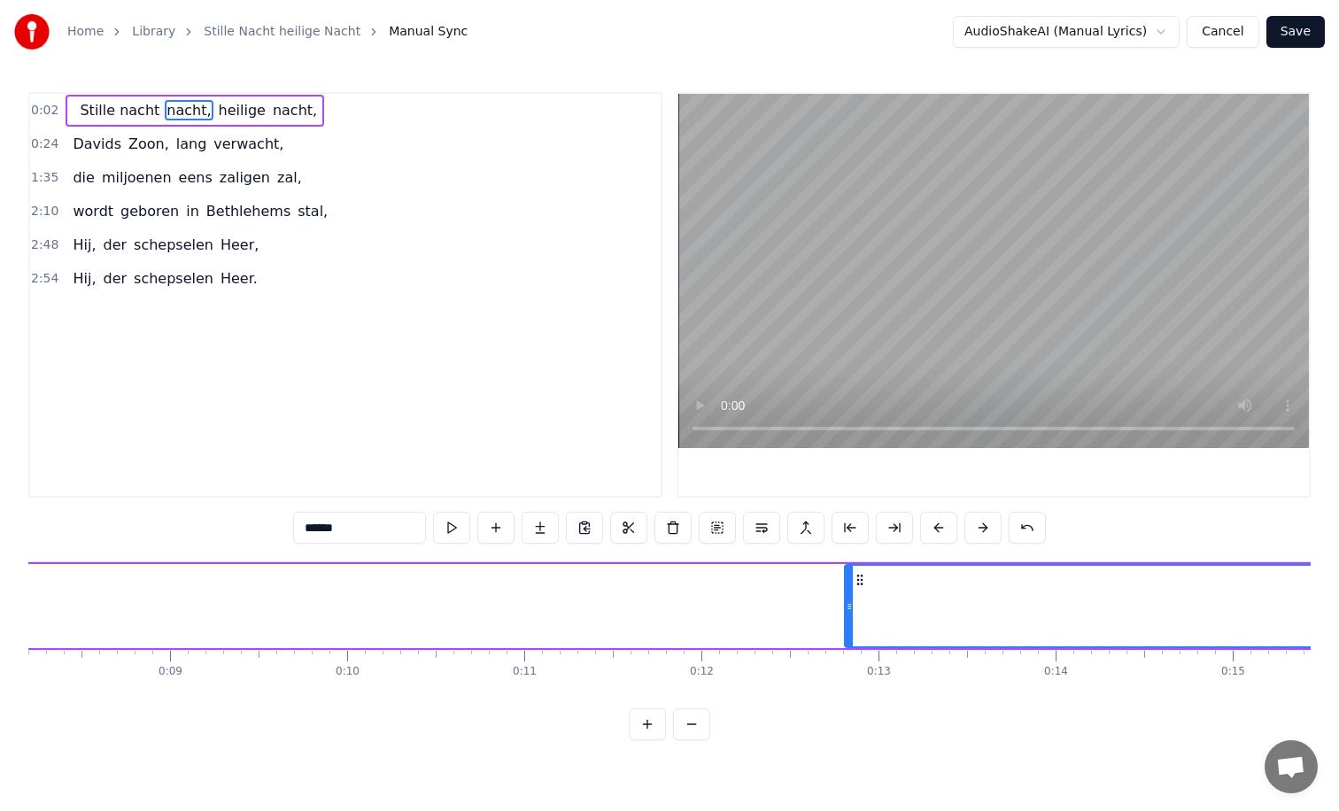
drag, startPoint x: 368, startPoint y: 608, endPoint x: 863, endPoint y: 619, distance: 495.2
click at [853, 619] on div at bounding box center [849, 606] width 7 height 81
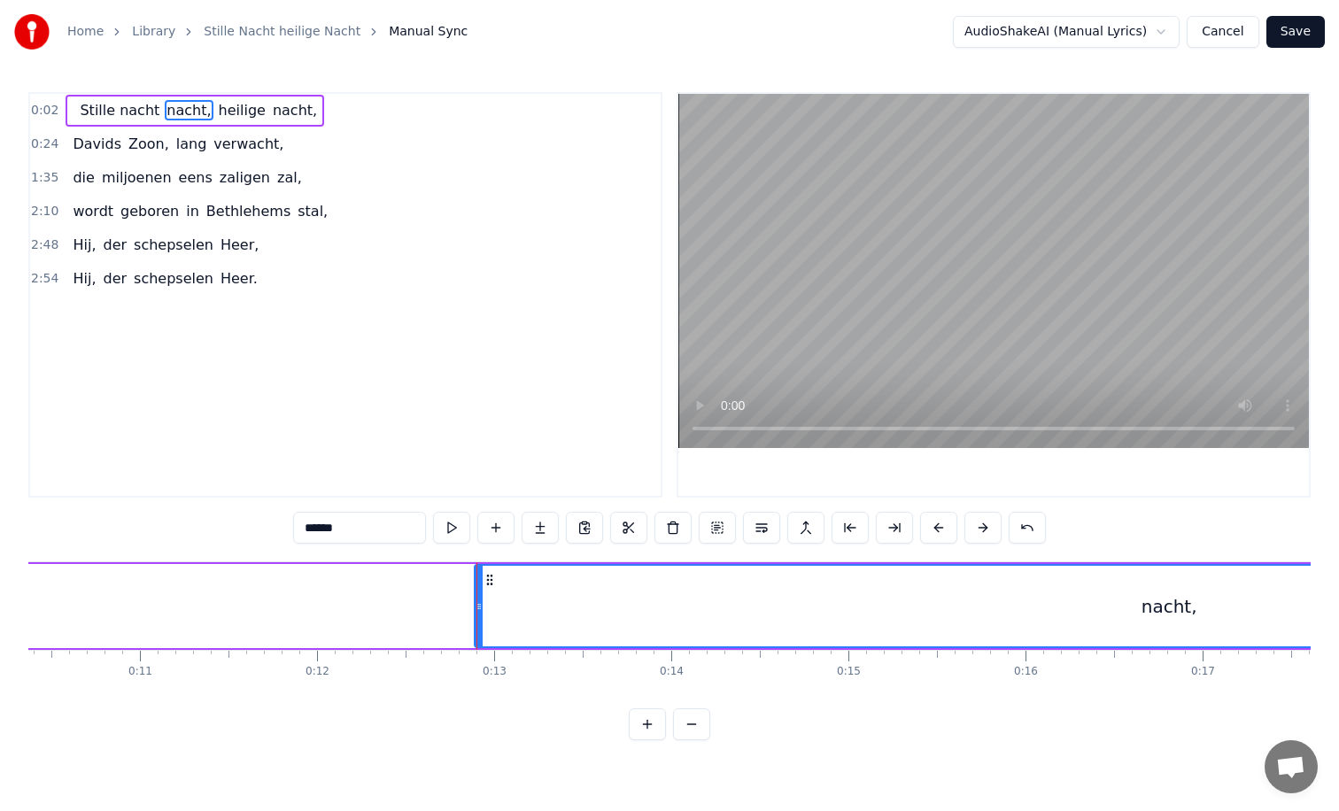
scroll to position [0, 1864]
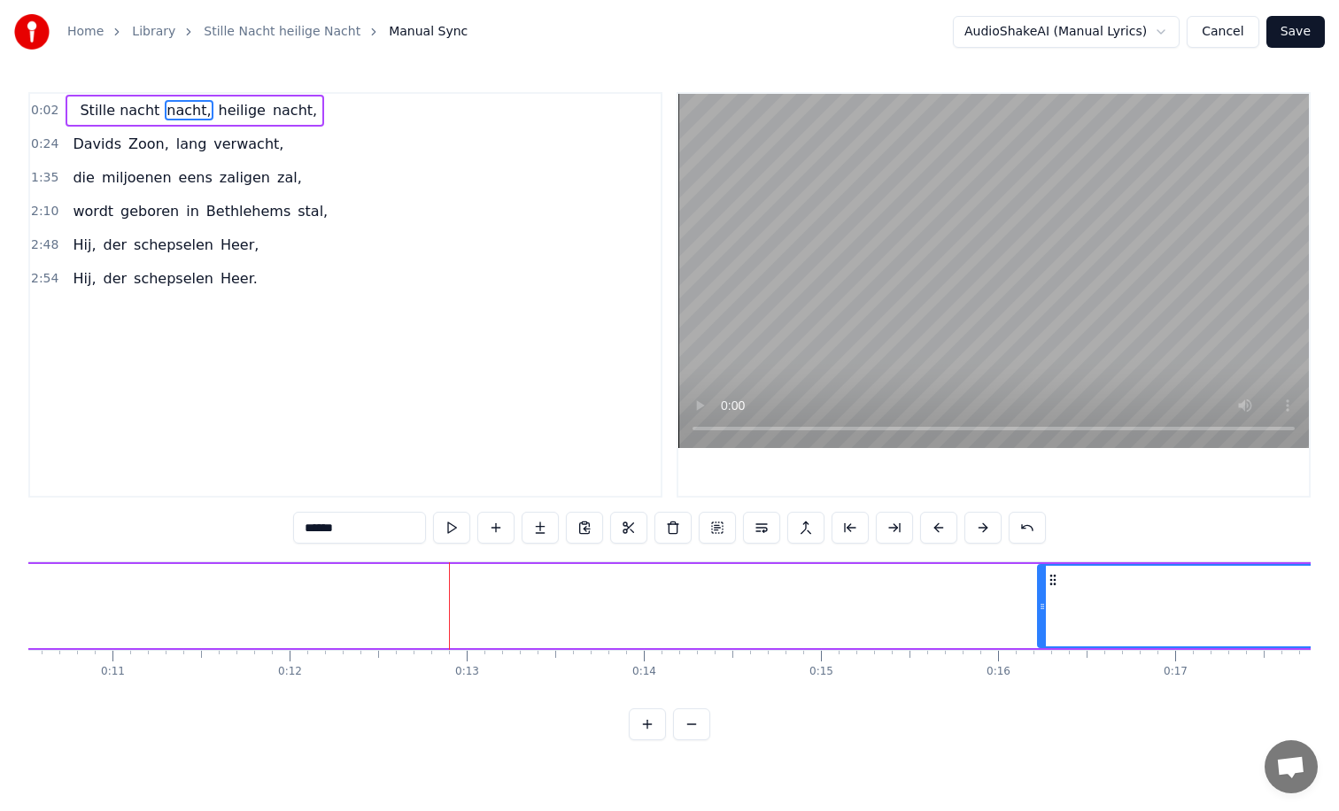
drag, startPoint x: 452, startPoint y: 611, endPoint x: 1075, endPoint y: 603, distance: 623.5
click at [1046, 603] on icon at bounding box center [1042, 607] width 7 height 14
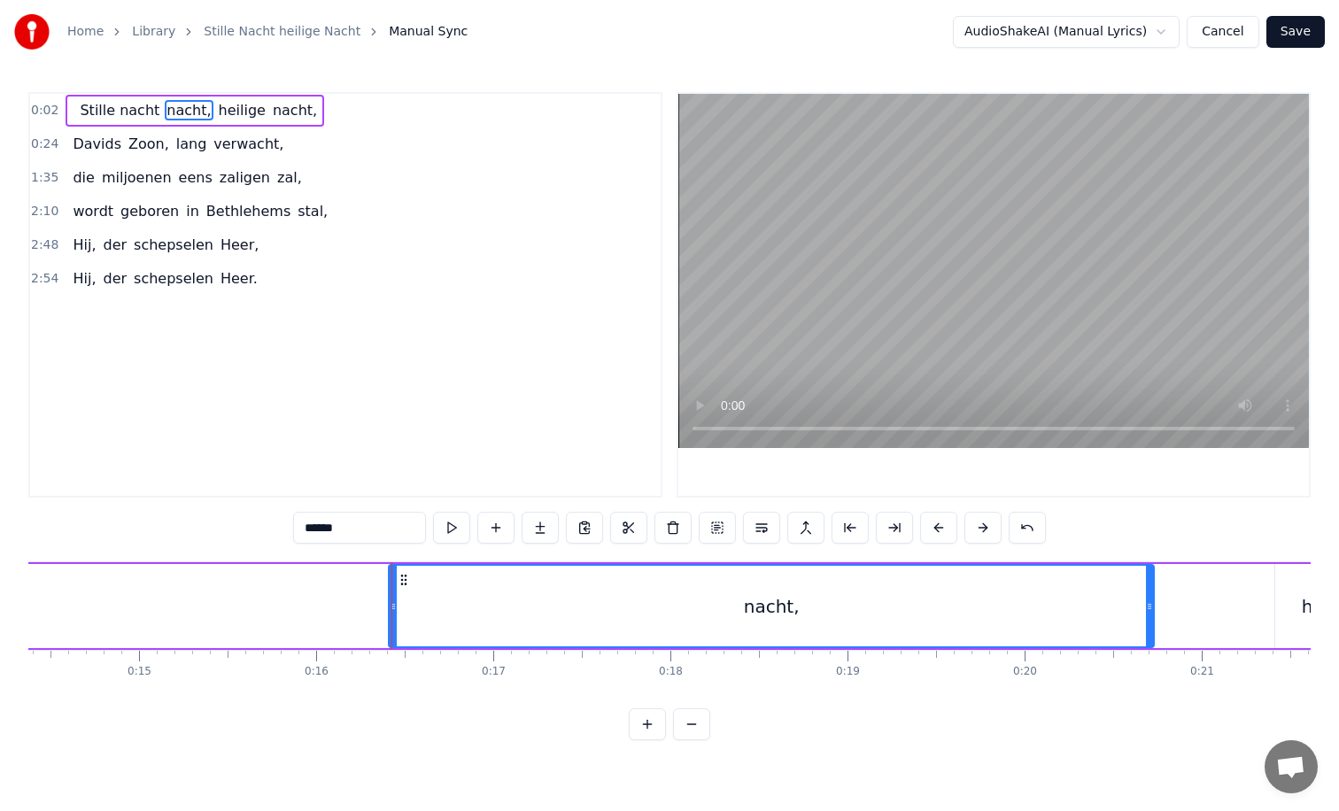
scroll to position [0, 2562]
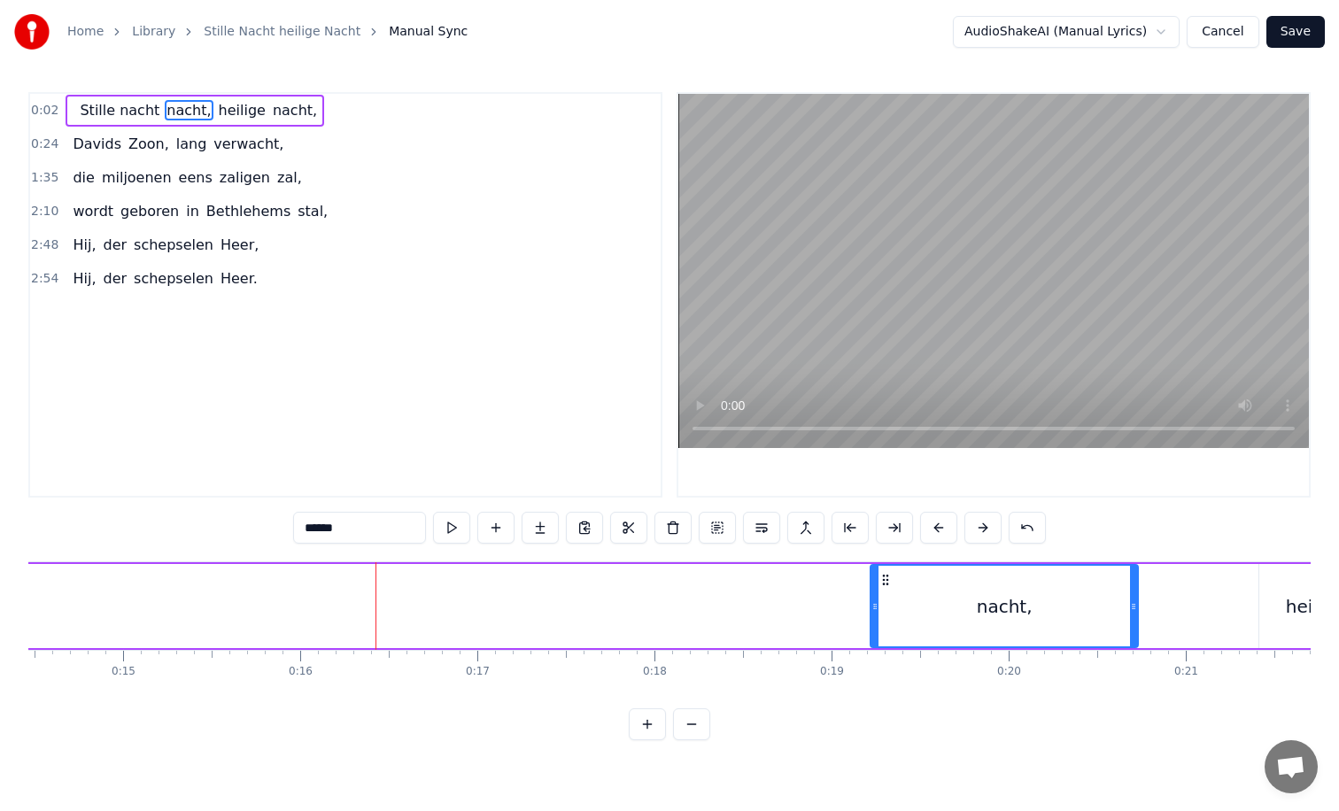
drag, startPoint x: 378, startPoint y: 608, endPoint x: 879, endPoint y: 613, distance: 500.4
click at [879, 613] on div at bounding box center [874, 606] width 7 height 81
drag, startPoint x: 879, startPoint y: 613, endPoint x: 944, endPoint y: 613, distance: 65.5
click at [944, 613] on div at bounding box center [940, 606] width 7 height 81
click at [305, 530] on input "******" at bounding box center [359, 528] width 133 height 32
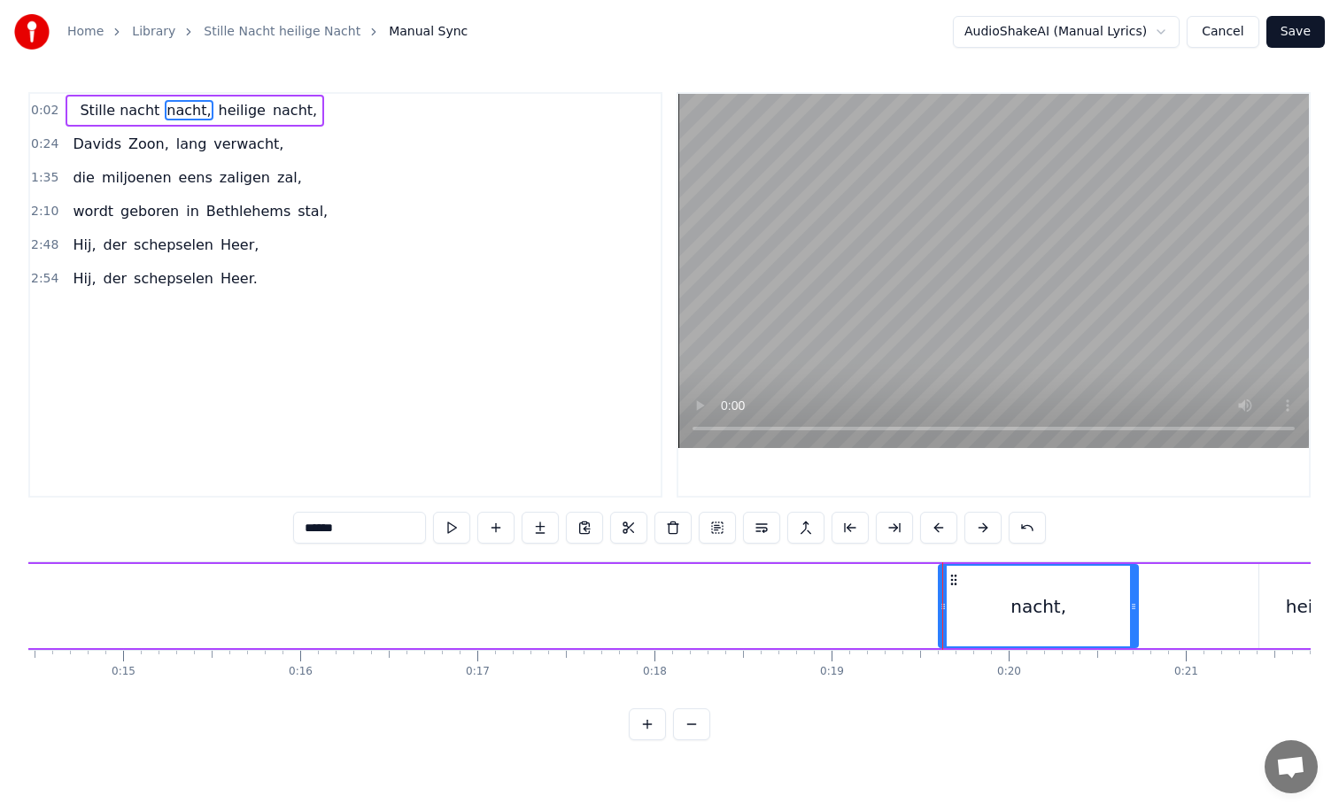
click at [352, 531] on input "******" at bounding box center [359, 528] width 133 height 32
type input "*"
type input "**********"
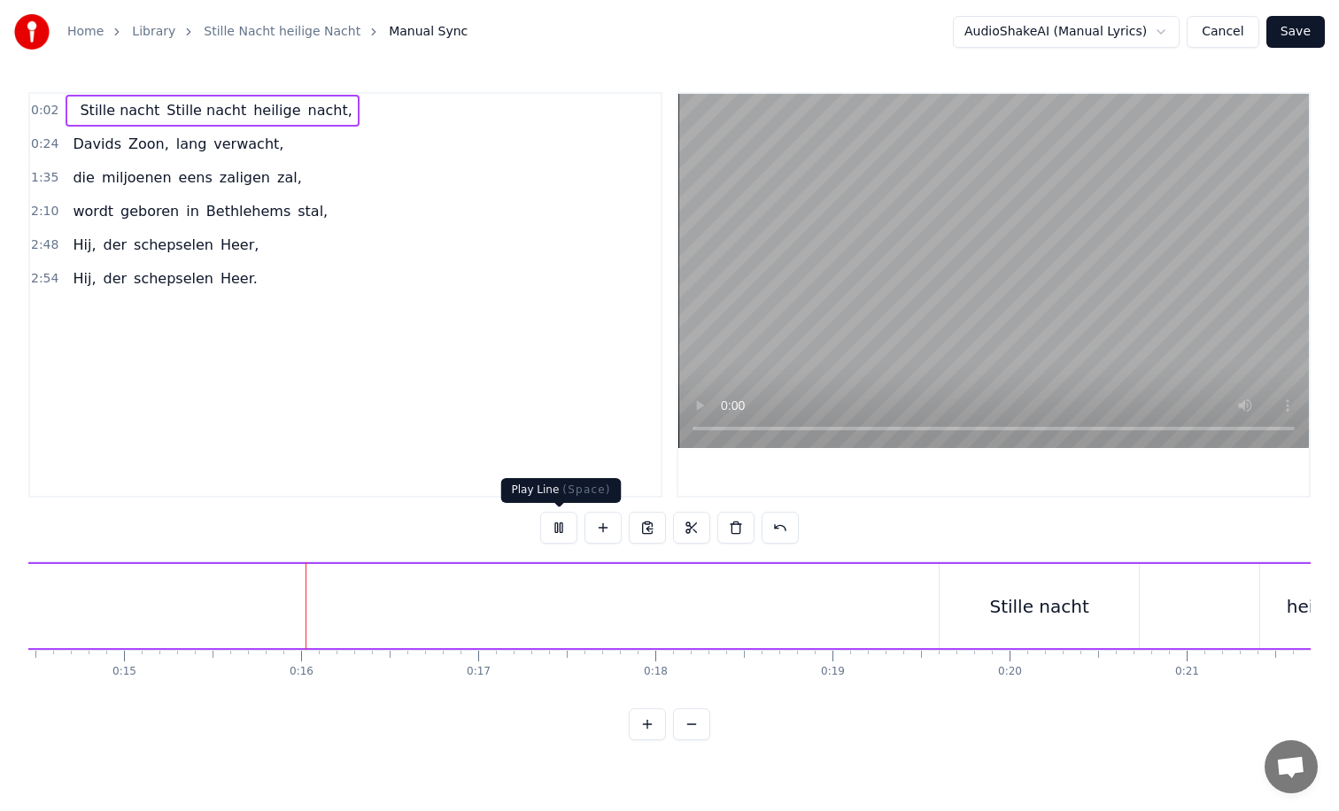
scroll to position [0, 2633]
click at [558, 530] on button at bounding box center [558, 528] width 37 height 32
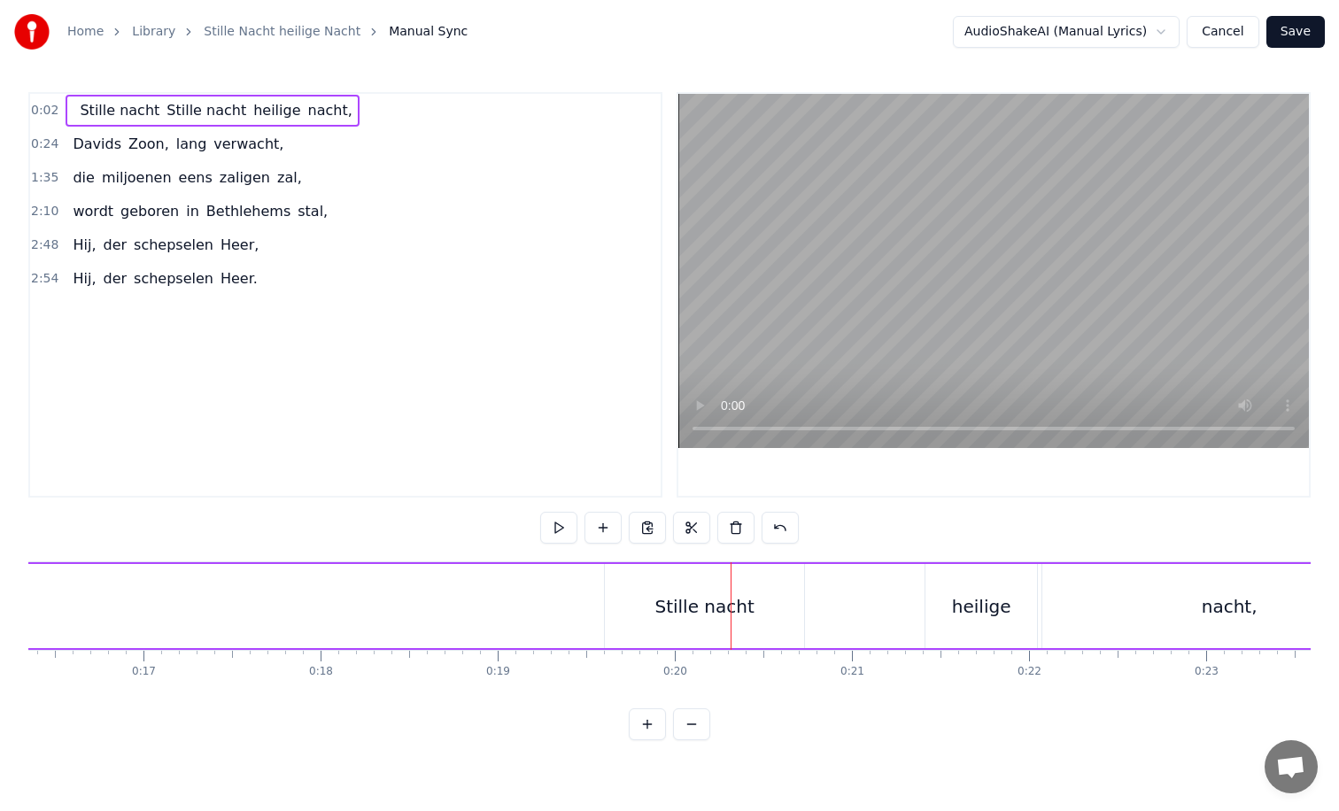
scroll to position [0, 2911]
click at [1107, 592] on div "nacht," at bounding box center [1214, 606] width 374 height 84
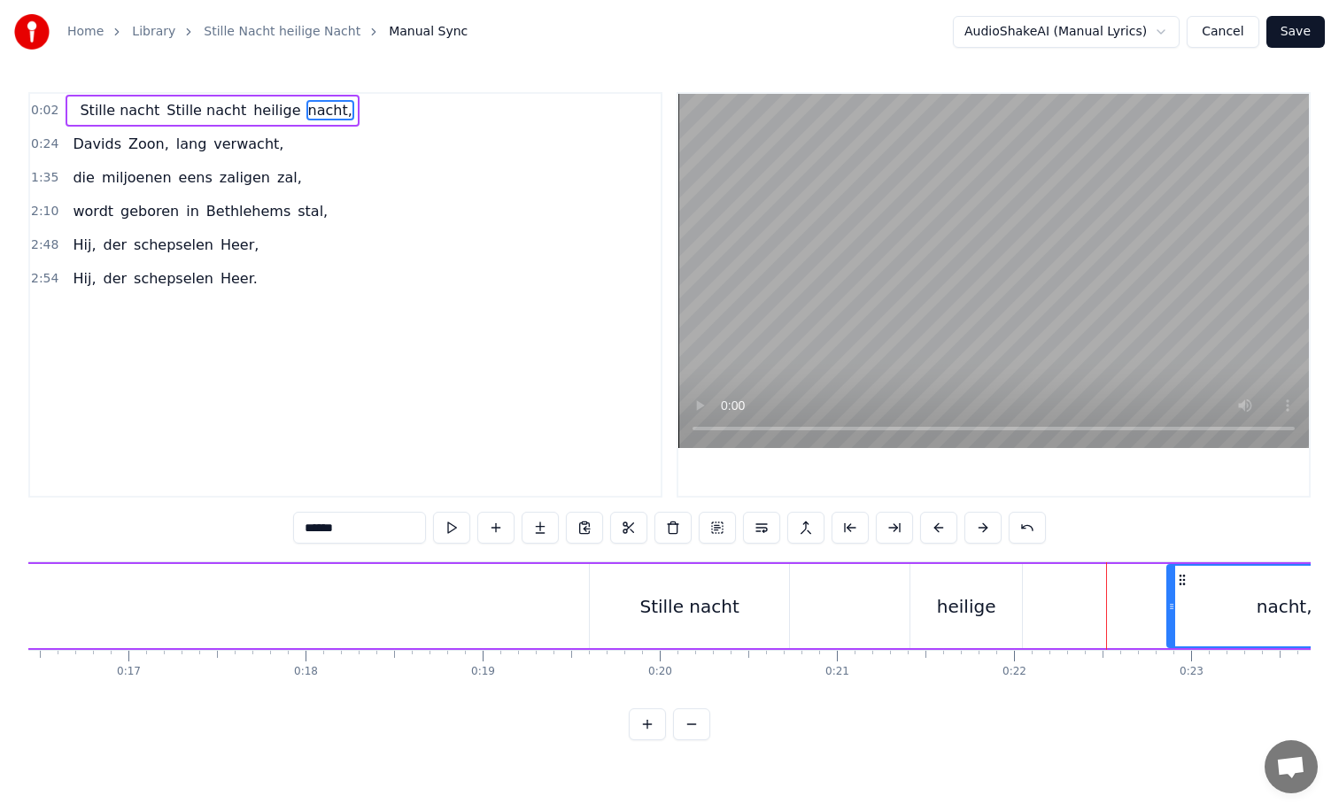
drag, startPoint x: 1033, startPoint y: 607, endPoint x: 1176, endPoint y: 607, distance: 143.5
click at [1175, 607] on icon at bounding box center [1171, 607] width 7 height 14
click at [992, 607] on div "heilige" at bounding box center [966, 606] width 112 height 84
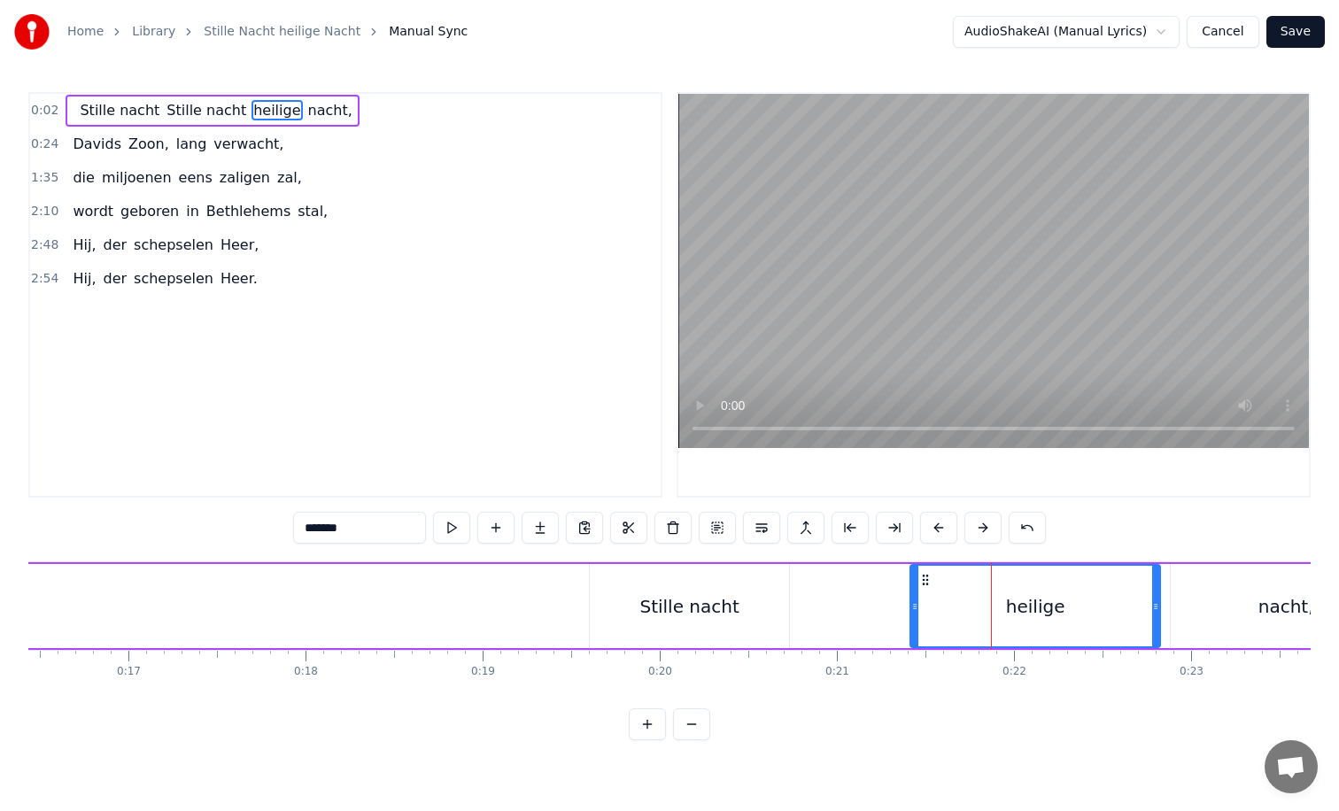
drag, startPoint x: 1017, startPoint y: 605, endPoint x: 1155, endPoint y: 604, distance: 138.2
click at [1155, 604] on icon at bounding box center [1155, 607] width 7 height 14
drag, startPoint x: 913, startPoint y: 605, endPoint x: 1038, endPoint y: 599, distance: 125.0
click at [1038, 600] on icon at bounding box center [1034, 607] width 7 height 14
click at [776, 625] on div "Stille nacht" at bounding box center [689, 606] width 199 height 84
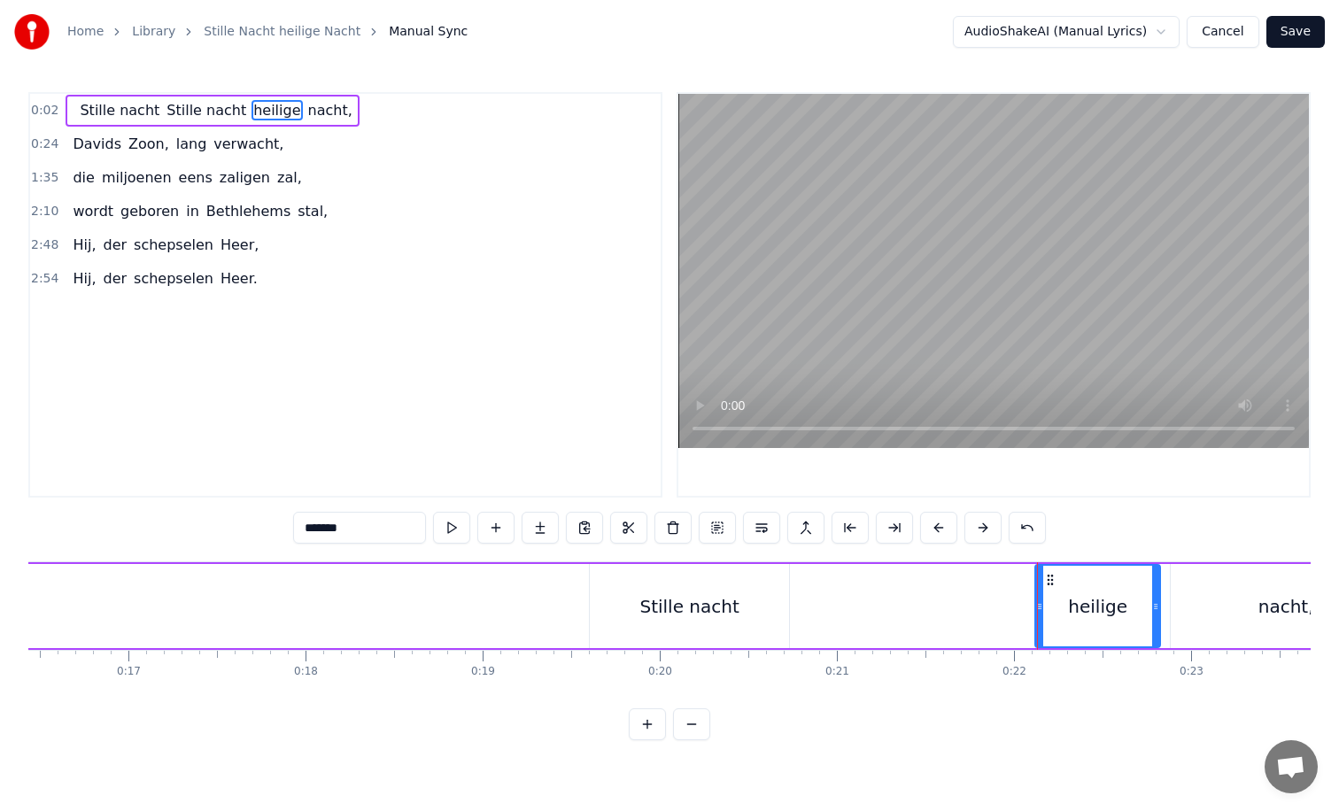
type input "**********"
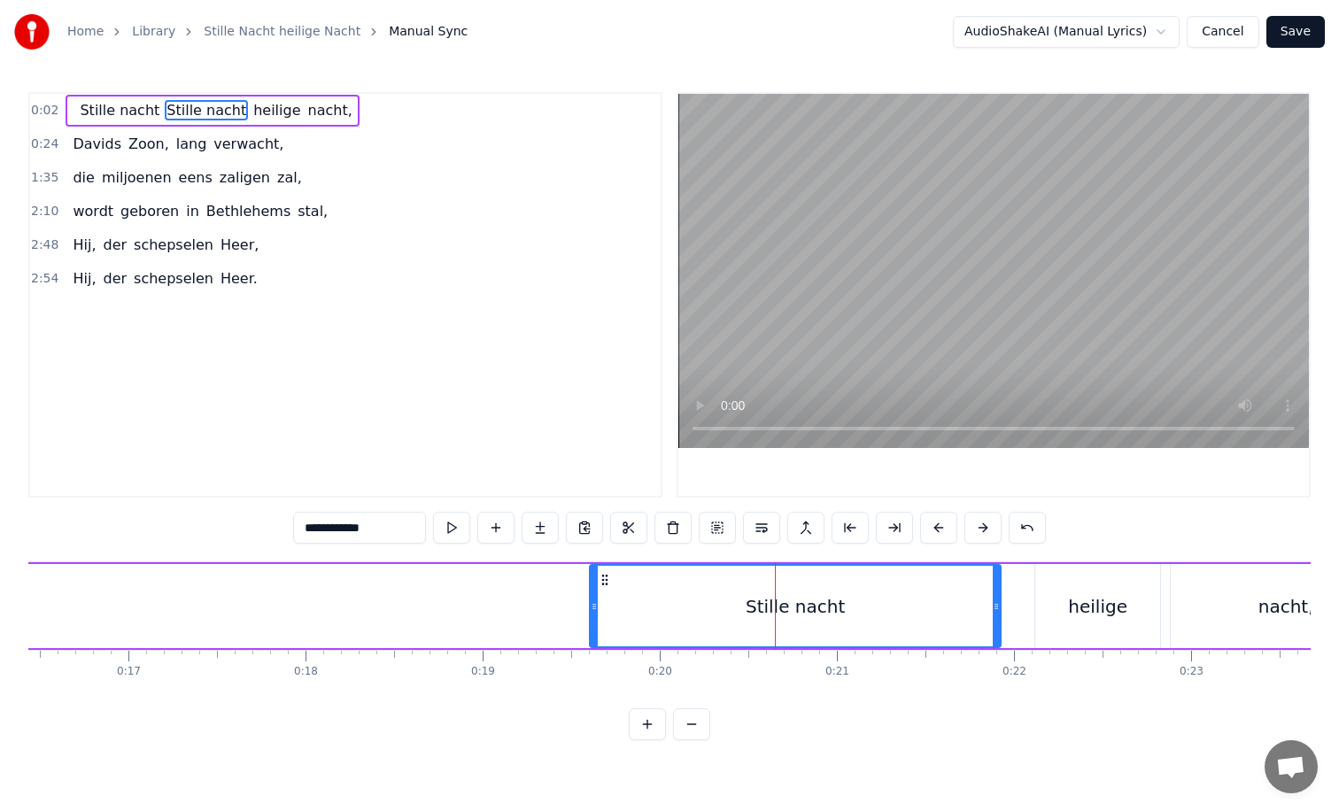
drag, startPoint x: 786, startPoint y: 607, endPoint x: 997, endPoint y: 602, distance: 211.7
click at [997, 602] on icon at bounding box center [996, 607] width 7 height 14
drag, startPoint x: 593, startPoint y: 605, endPoint x: 777, endPoint y: 603, distance: 183.3
click at [777, 603] on icon at bounding box center [777, 607] width 7 height 14
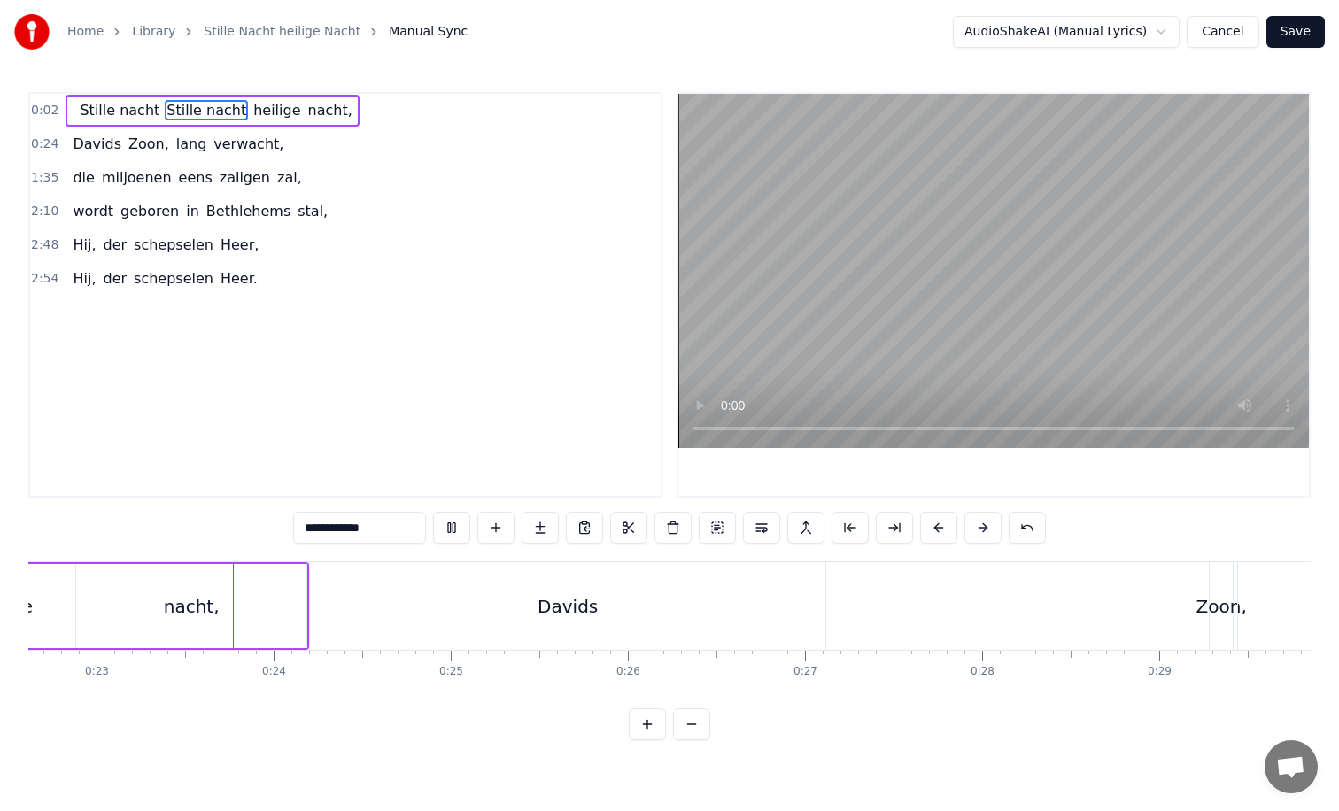
scroll to position [0, 4026]
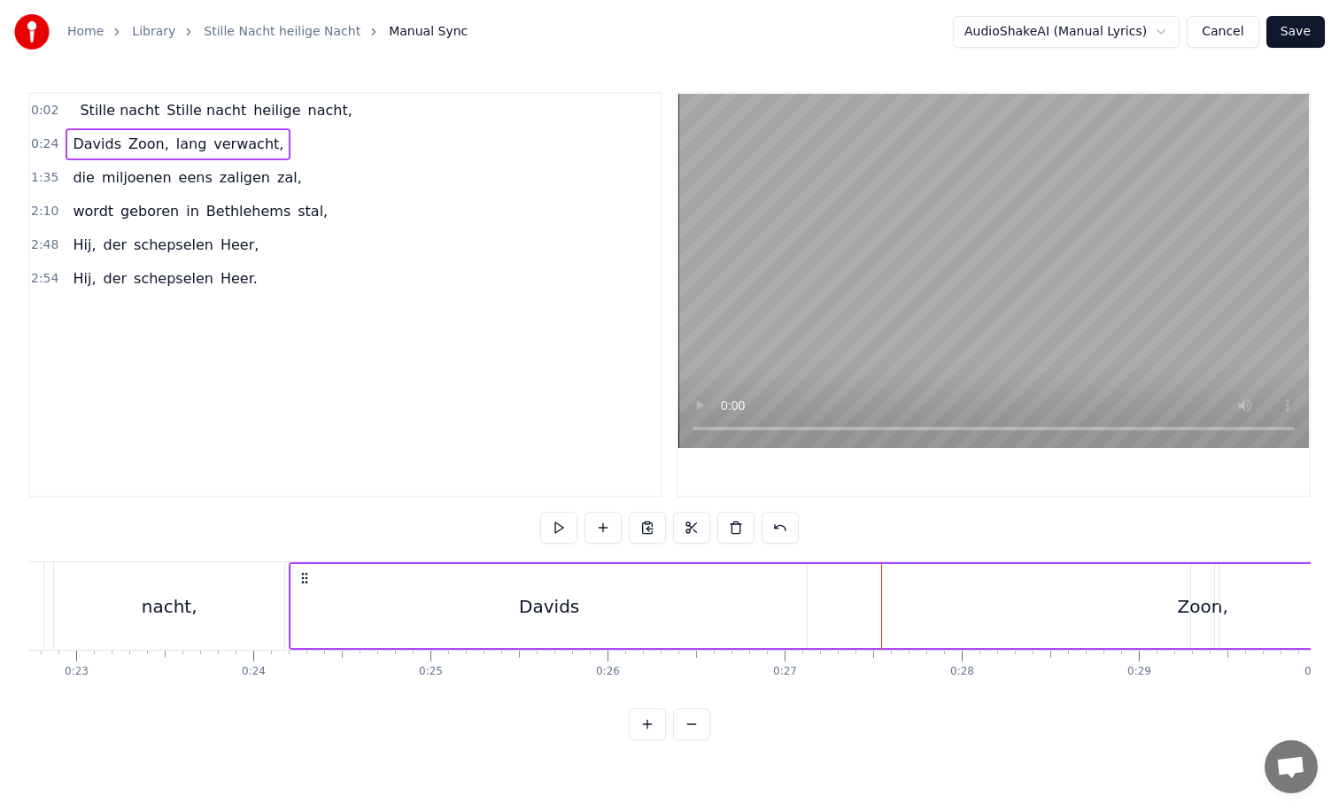
click at [331, 608] on div "Davids" at bounding box center [548, 606] width 515 height 84
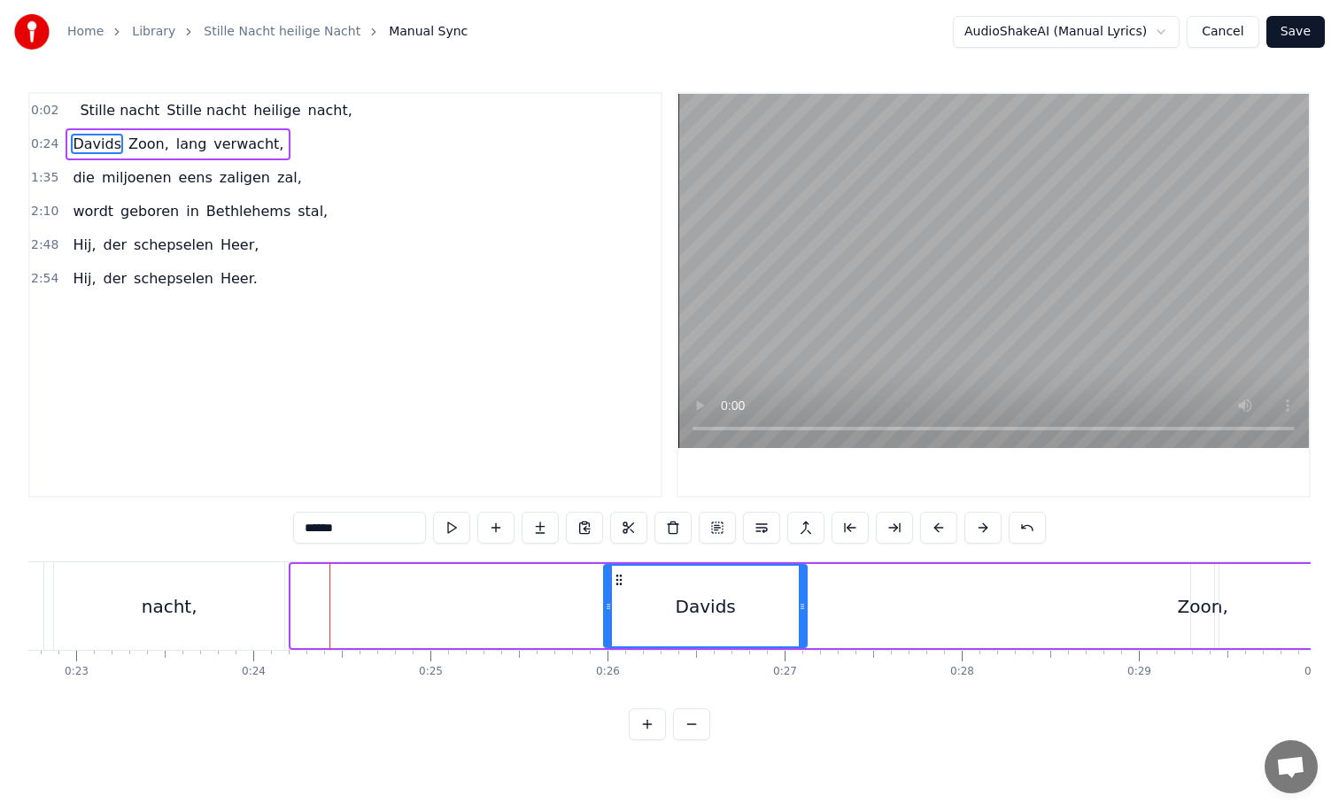
drag, startPoint x: 297, startPoint y: 608, endPoint x: 646, endPoint y: 625, distance: 350.3
click at [612, 625] on div at bounding box center [608, 606] width 7 height 81
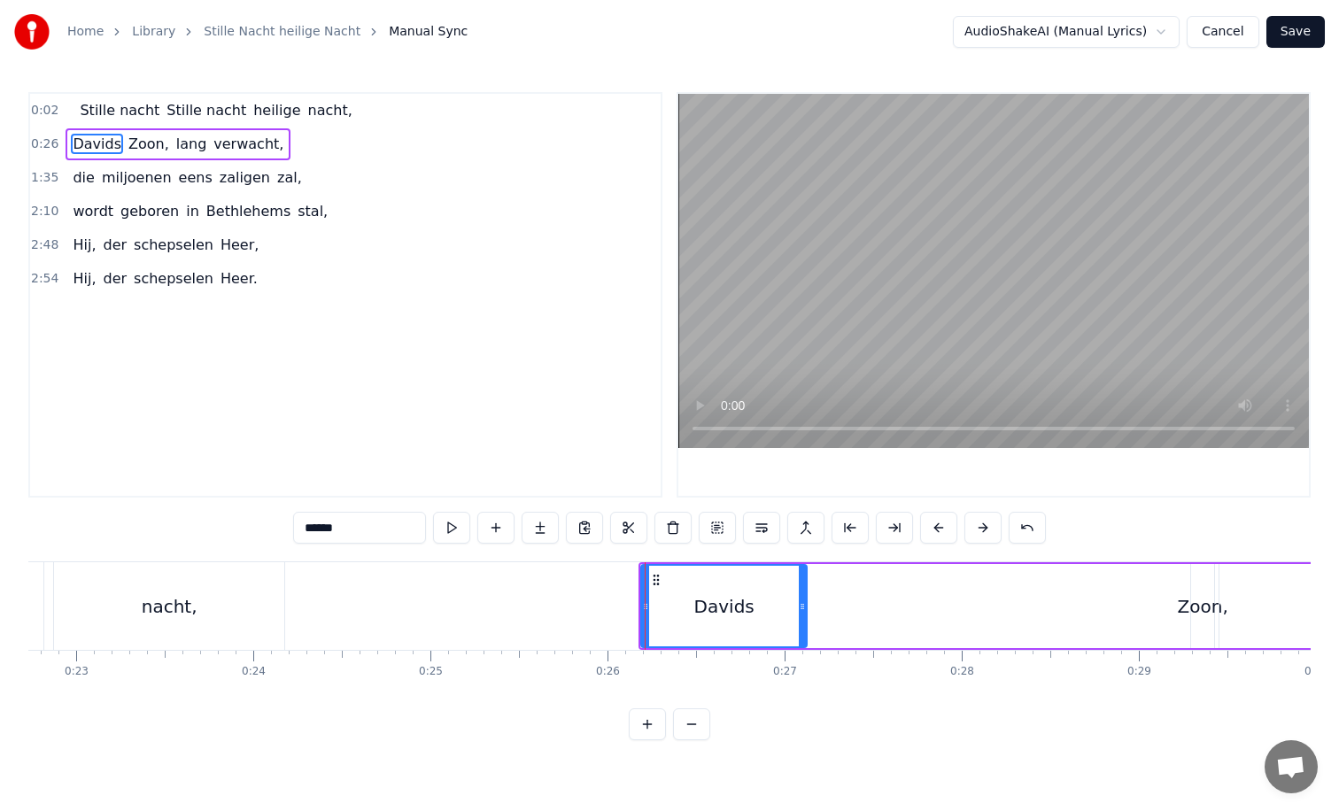
click at [254, 609] on div "nacht," at bounding box center [169, 606] width 230 height 88
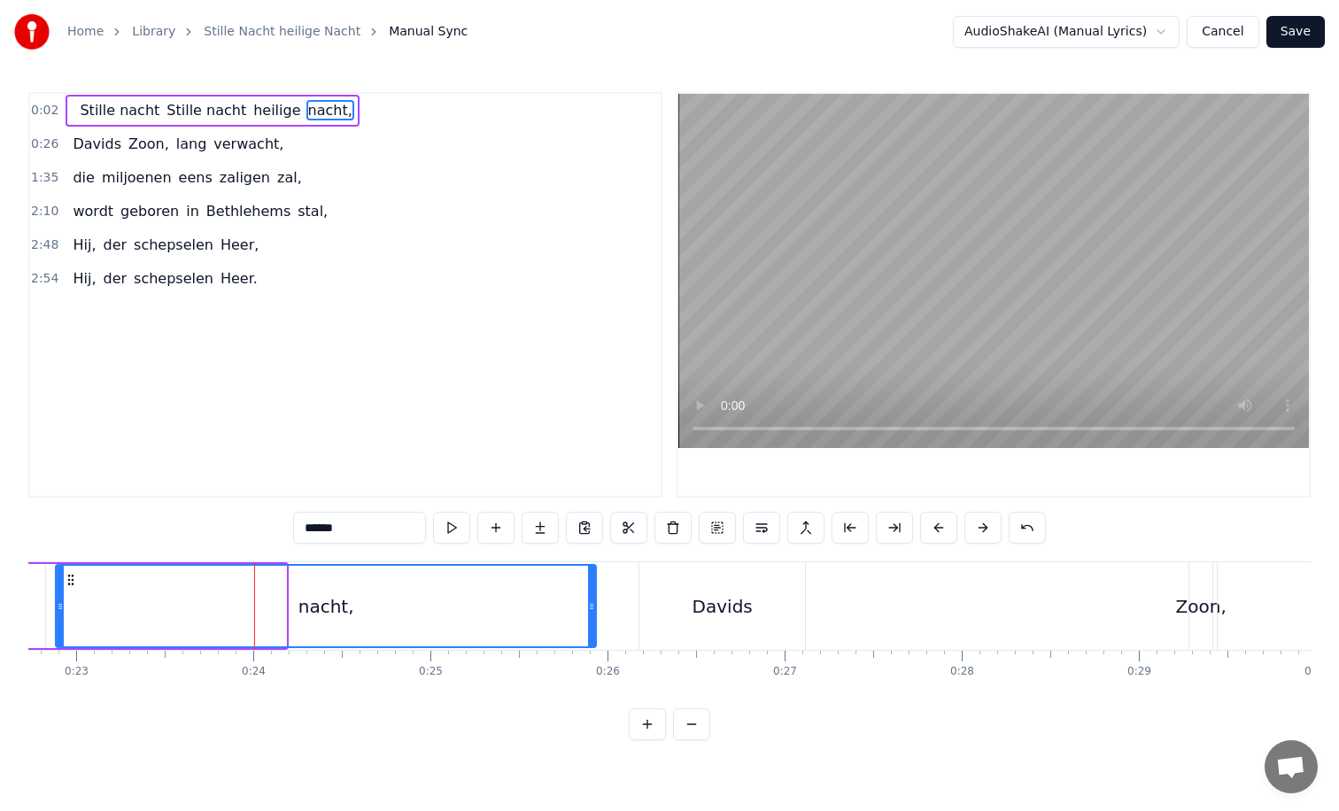
drag, startPoint x: 283, startPoint y: 602, endPoint x: 605, endPoint y: 607, distance: 321.5
click at [595, 607] on icon at bounding box center [591, 607] width 7 height 14
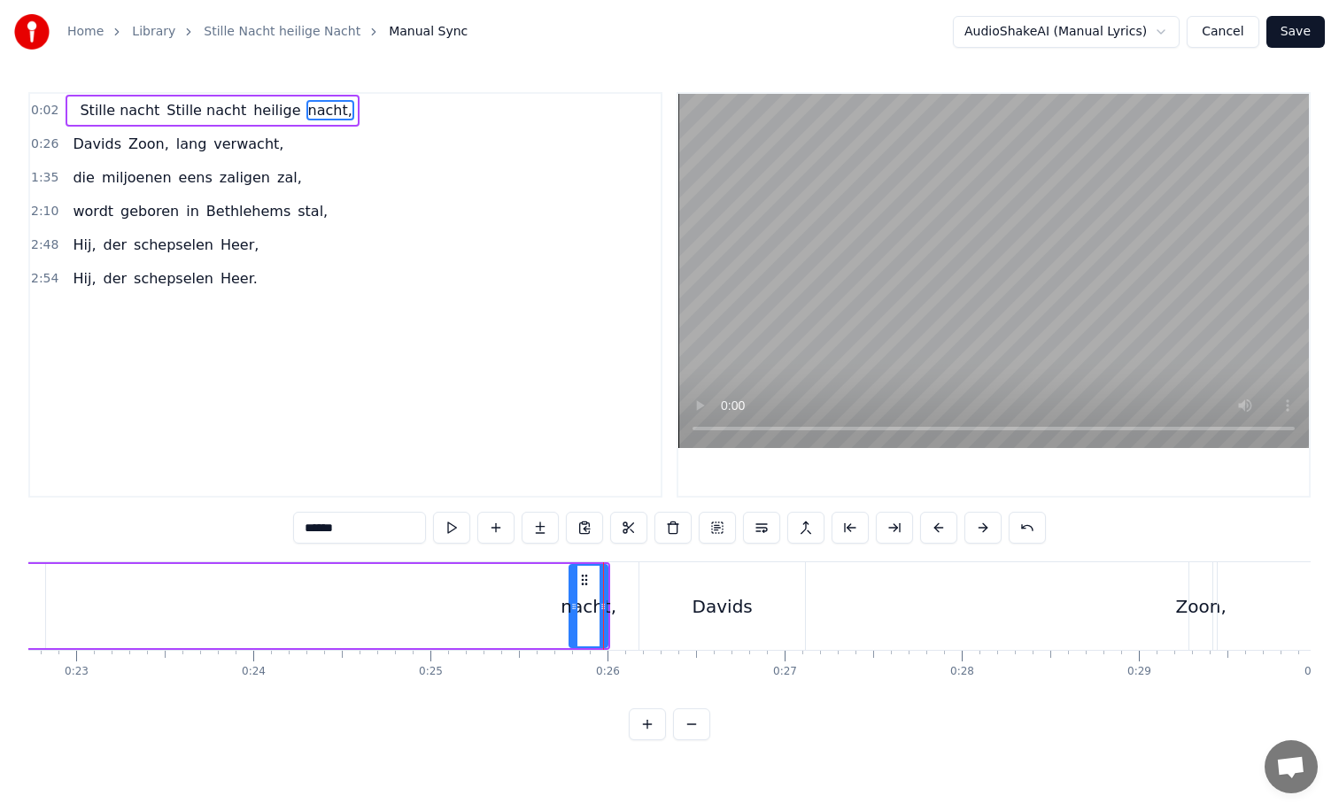
drag, startPoint x: 60, startPoint y: 604, endPoint x: 575, endPoint y: 615, distance: 514.6
click at [575, 615] on div at bounding box center [573, 606] width 7 height 81
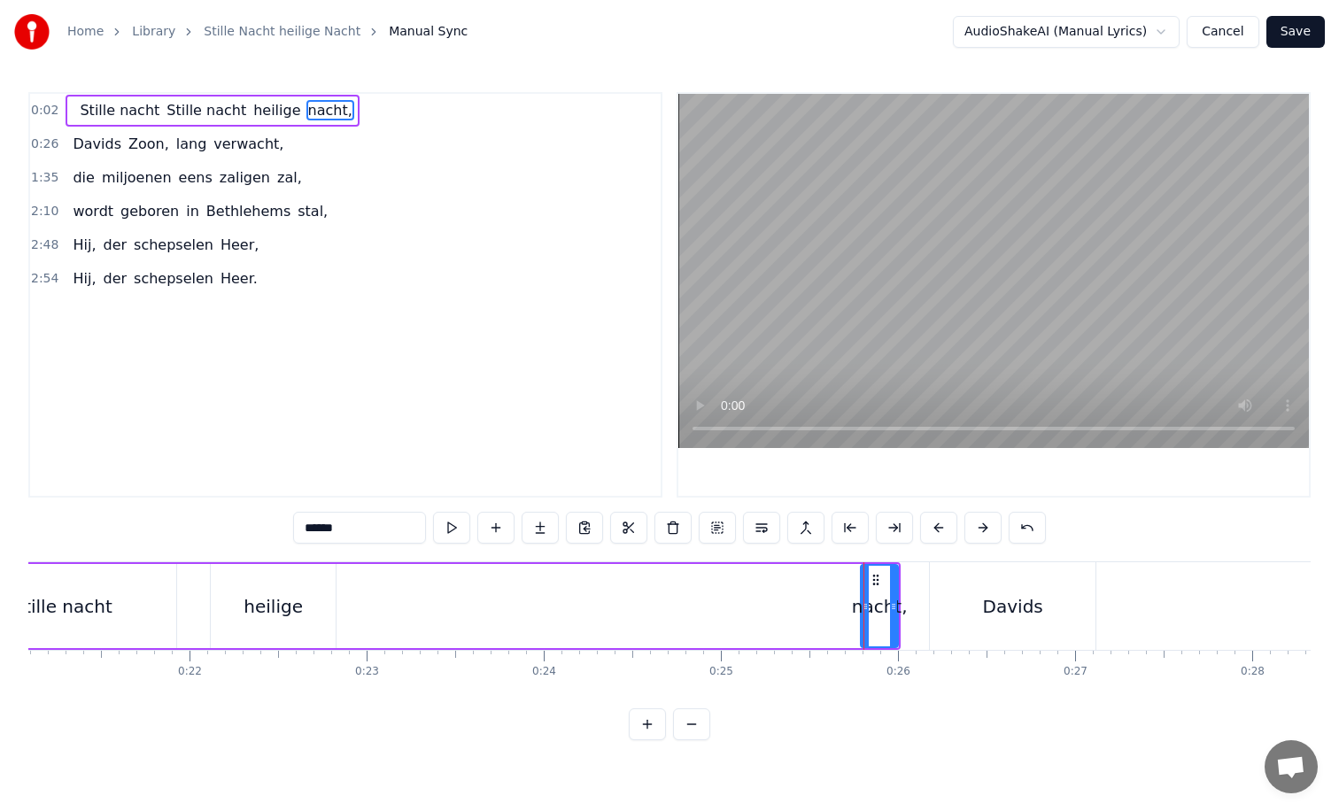
scroll to position [0, 3721]
click at [288, 607] on div "heilige" at bounding box center [287, 606] width 59 height 27
type input "*******"
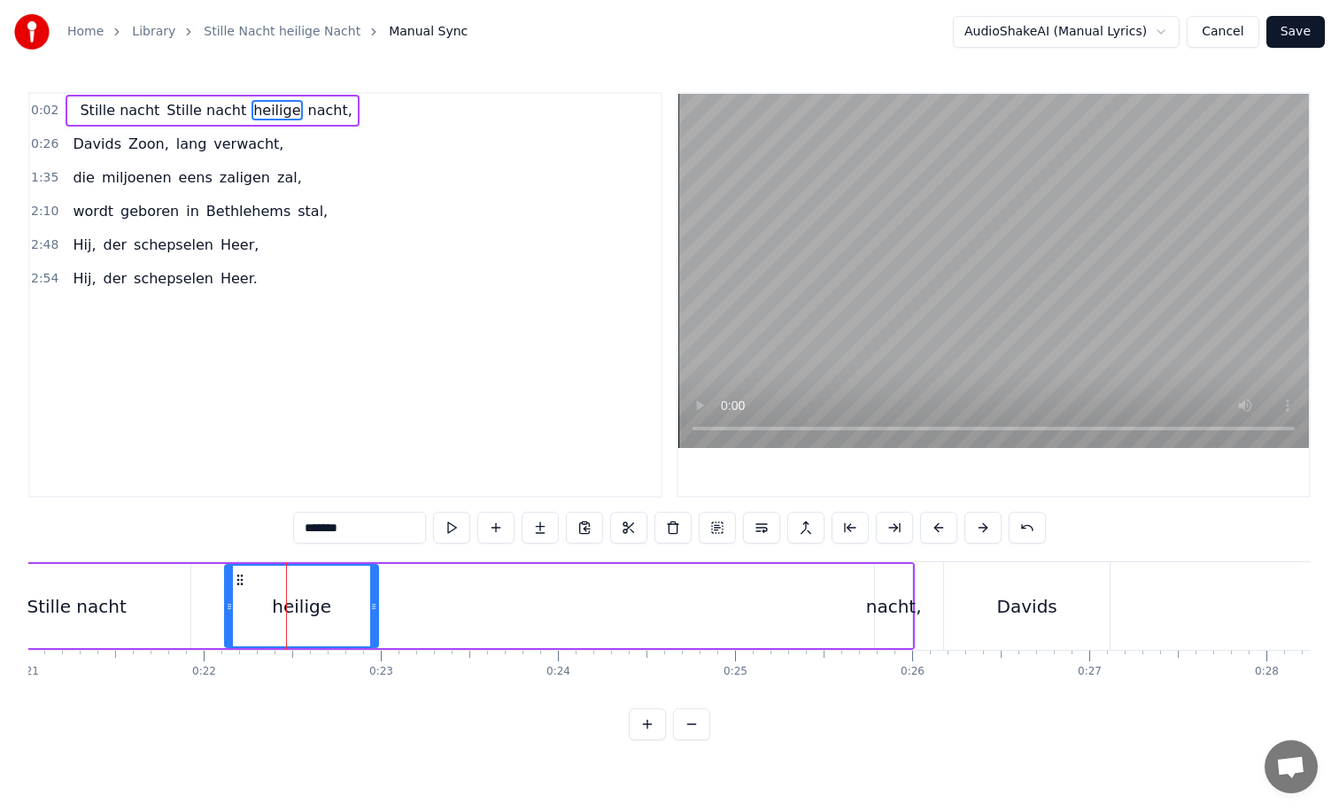
drag, startPoint x: 345, startPoint y: 608, endPoint x: 374, endPoint y: 608, distance: 28.3
click at [374, 608] on icon at bounding box center [373, 607] width 7 height 14
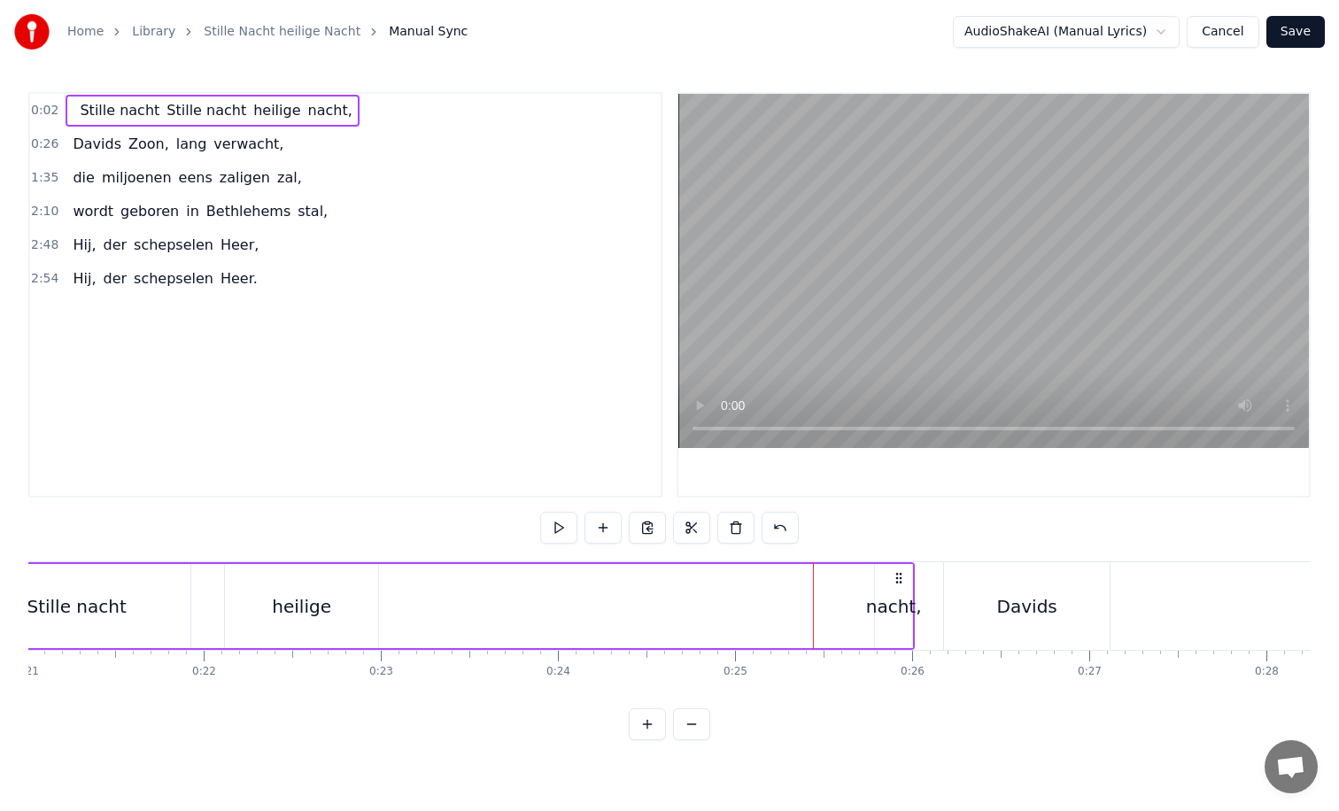
click at [164, 608] on div "Stille nacht" at bounding box center [77, 606] width 228 height 84
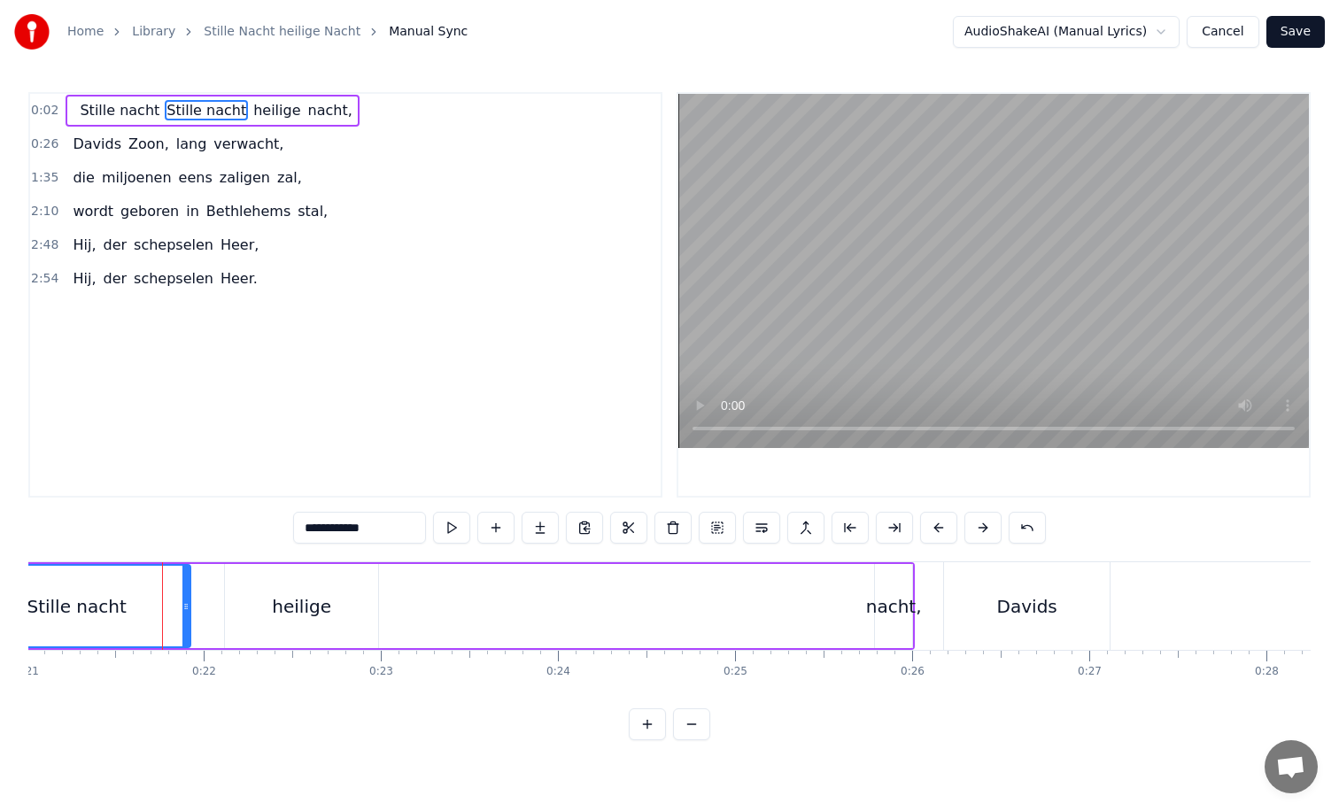
click at [286, 606] on div "heilige" at bounding box center [301, 606] width 59 height 27
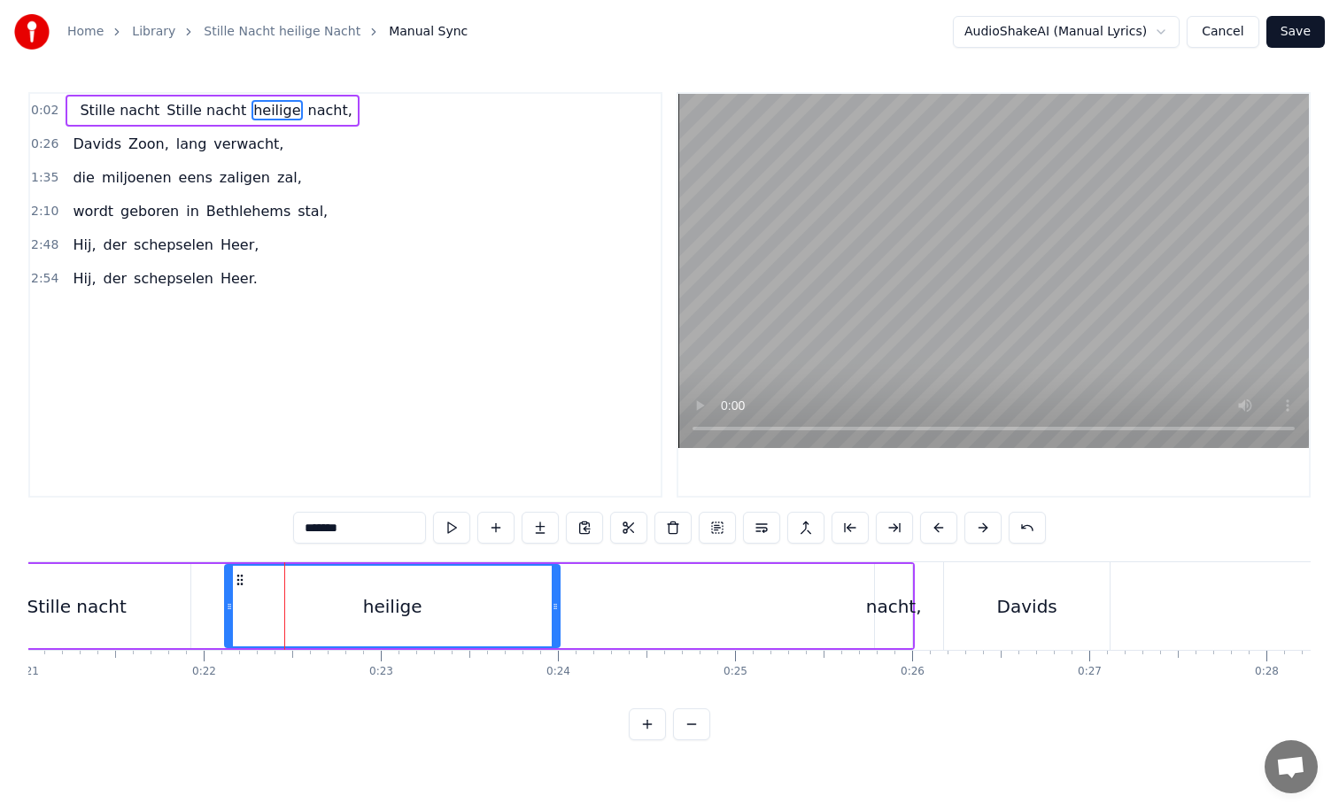
drag, startPoint x: 375, startPoint y: 610, endPoint x: 567, endPoint y: 608, distance: 192.2
click at [559, 610] on icon at bounding box center [555, 607] width 7 height 14
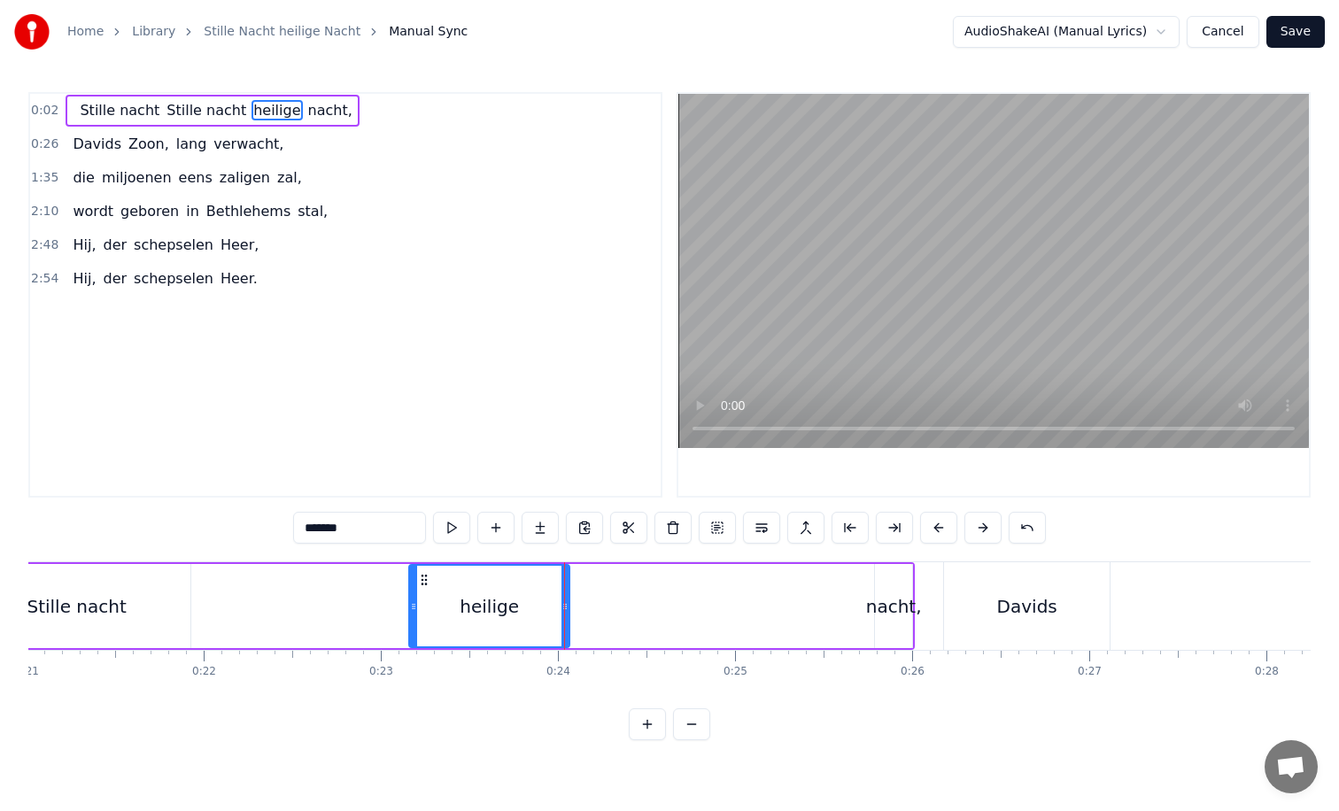
drag, startPoint x: 228, startPoint y: 606, endPoint x: 492, endPoint y: 599, distance: 264.0
click at [417, 600] on icon at bounding box center [413, 607] width 7 height 14
click at [170, 610] on div "Stille nacht" at bounding box center [77, 606] width 228 height 84
type input "**********"
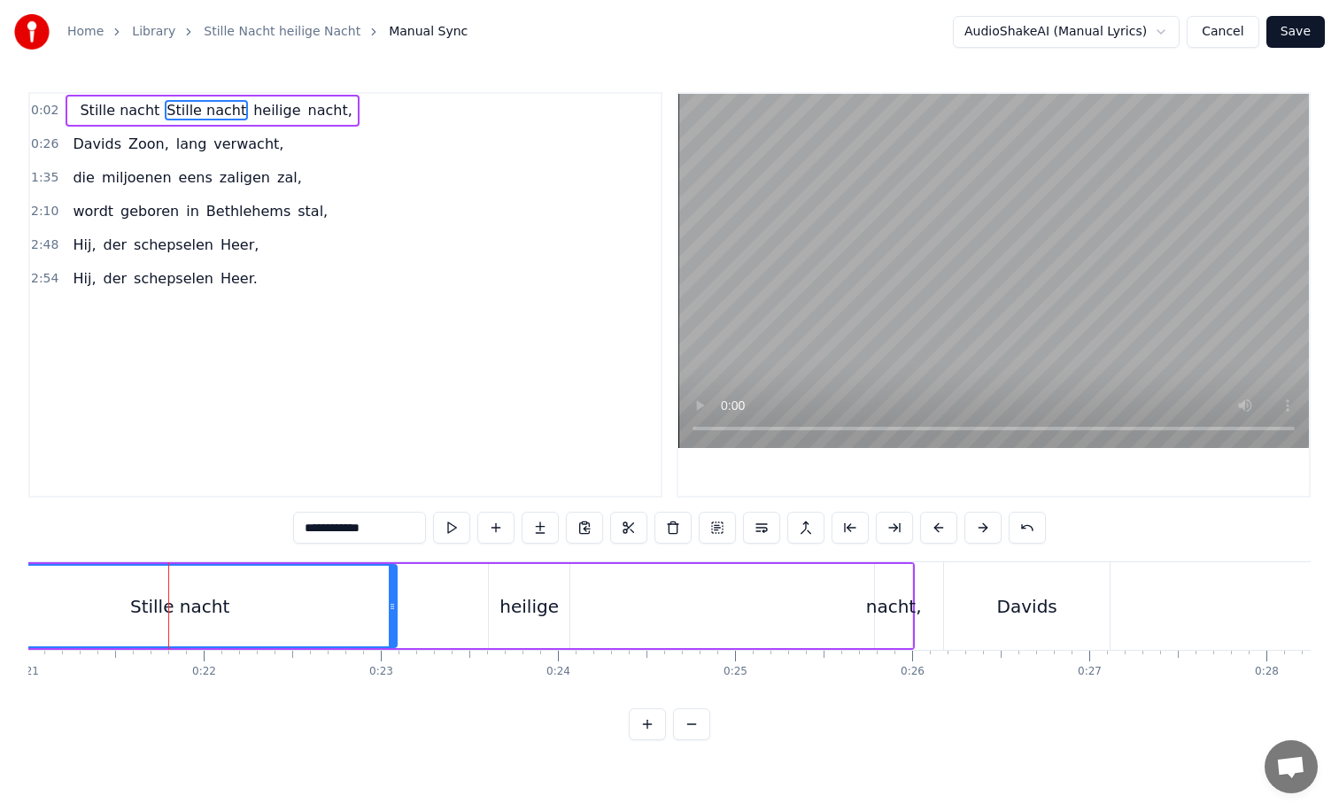
drag, startPoint x: 187, startPoint y: 604, endPoint x: 393, endPoint y: 609, distance: 206.4
click at [393, 609] on icon at bounding box center [392, 607] width 7 height 14
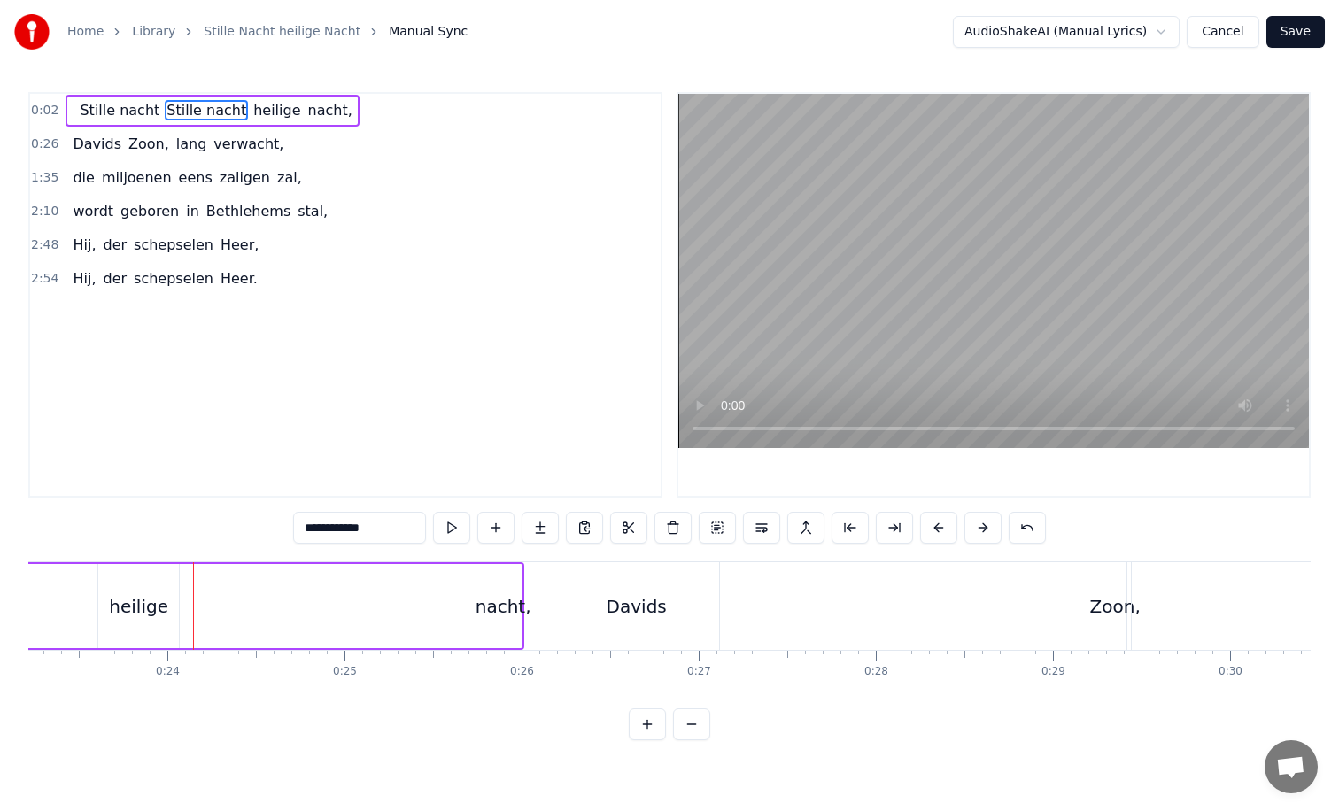
scroll to position [0, 4127]
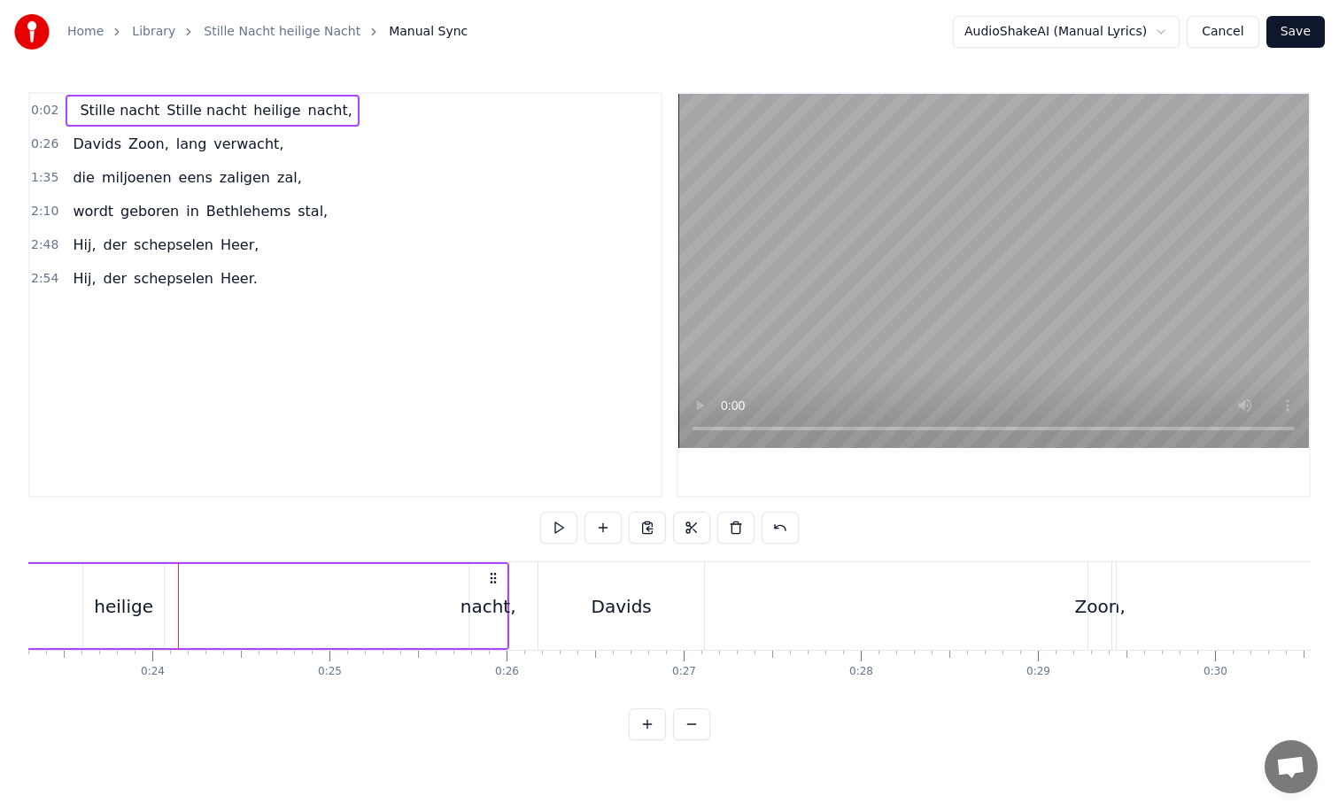
click at [152, 604] on div "heilige" at bounding box center [123, 606] width 81 height 84
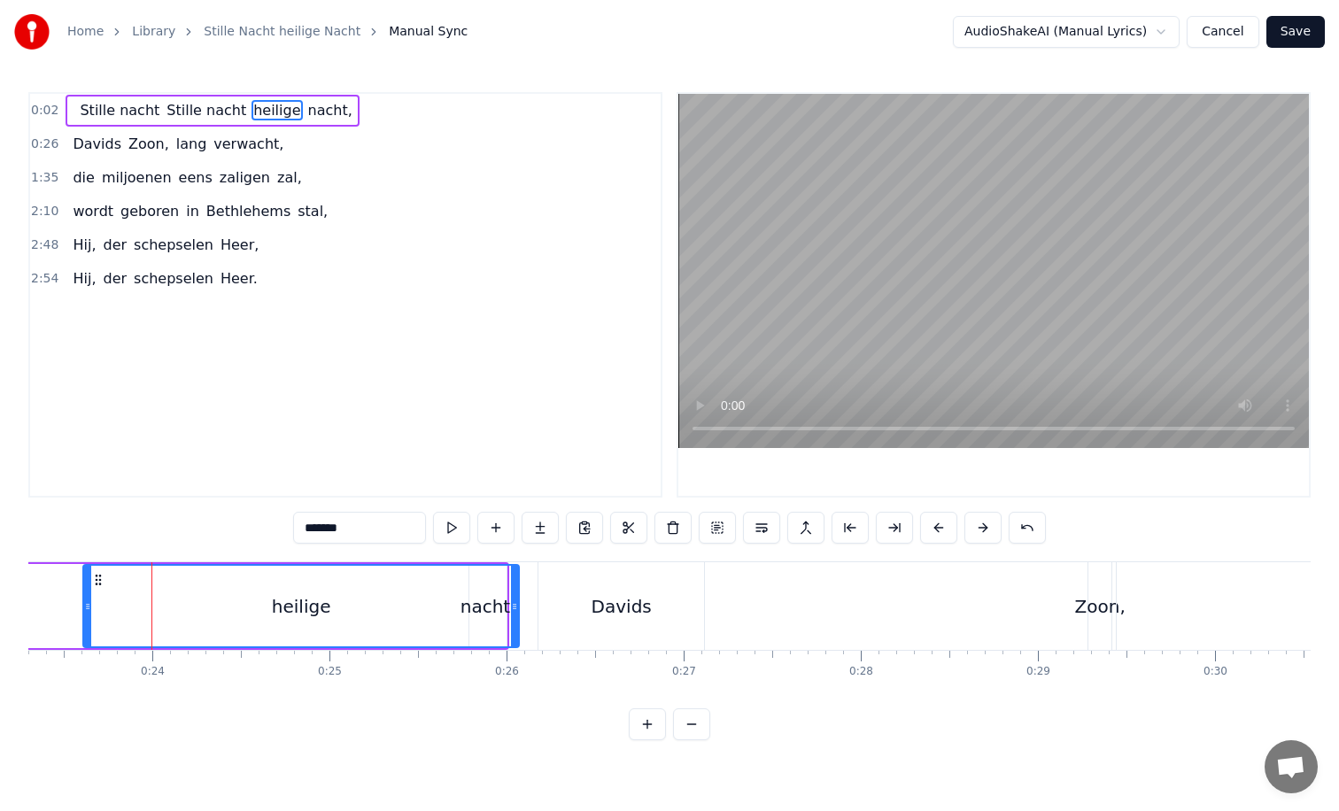
drag, startPoint x: 159, startPoint y: 607, endPoint x: 514, endPoint y: 612, distance: 355.2
click at [514, 612] on icon at bounding box center [514, 607] width 7 height 14
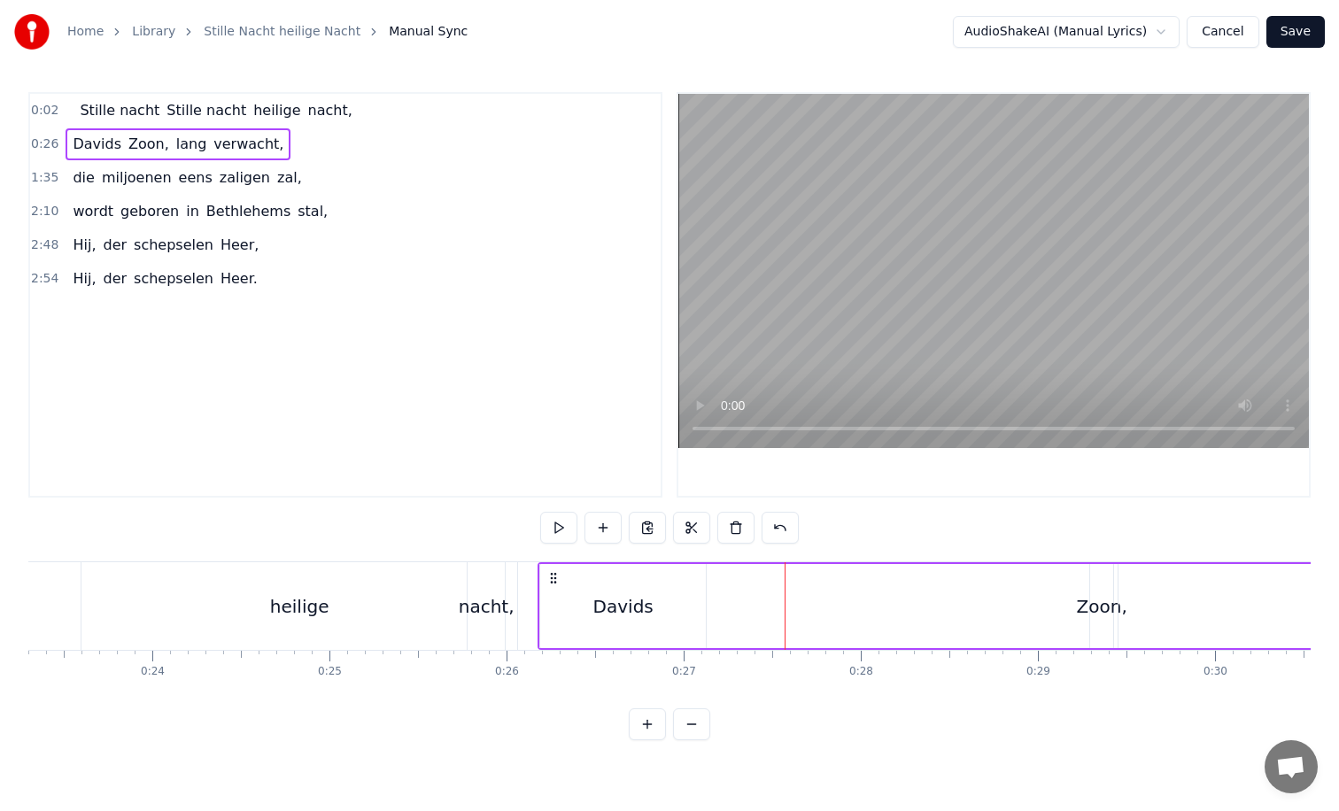
click at [310, 608] on div "heilige" at bounding box center [299, 606] width 59 height 27
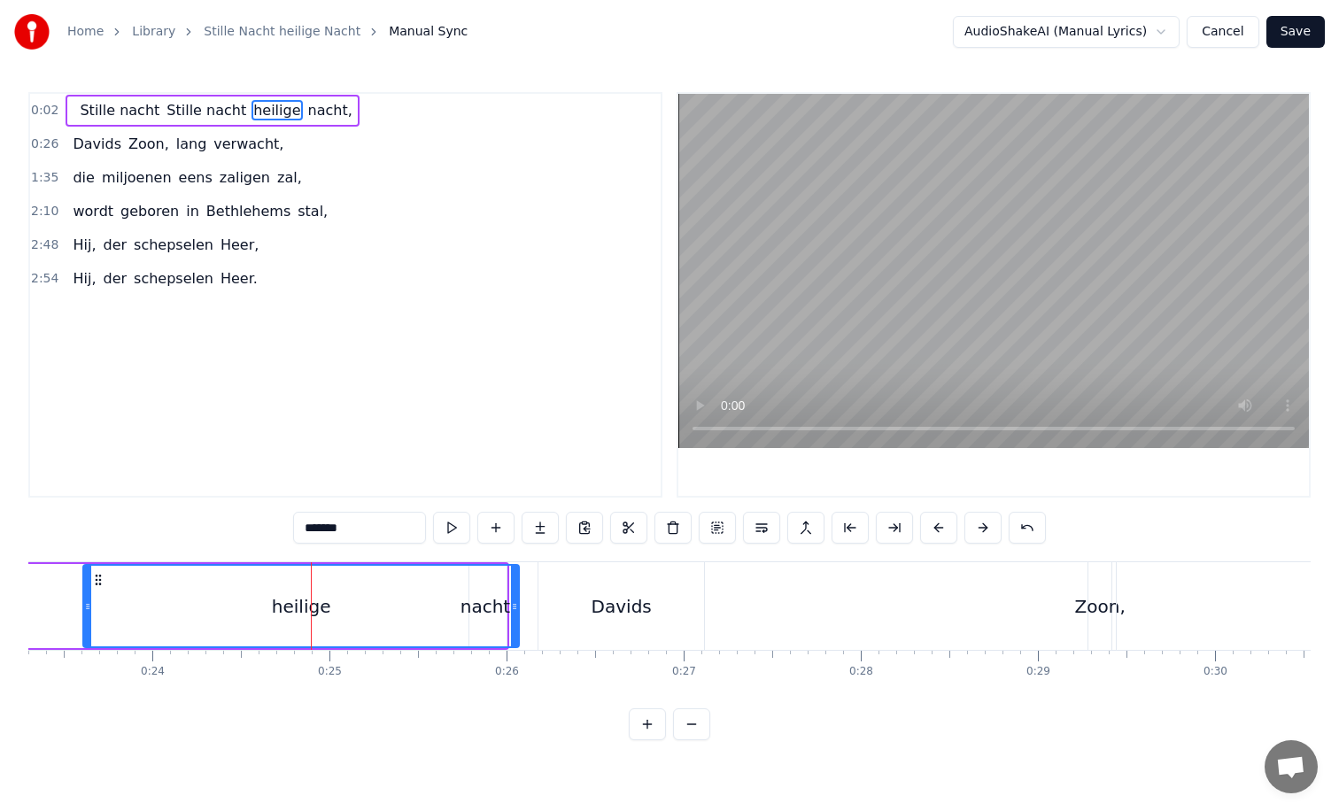
click at [206, 621] on div "heilige" at bounding box center [301, 606] width 434 height 81
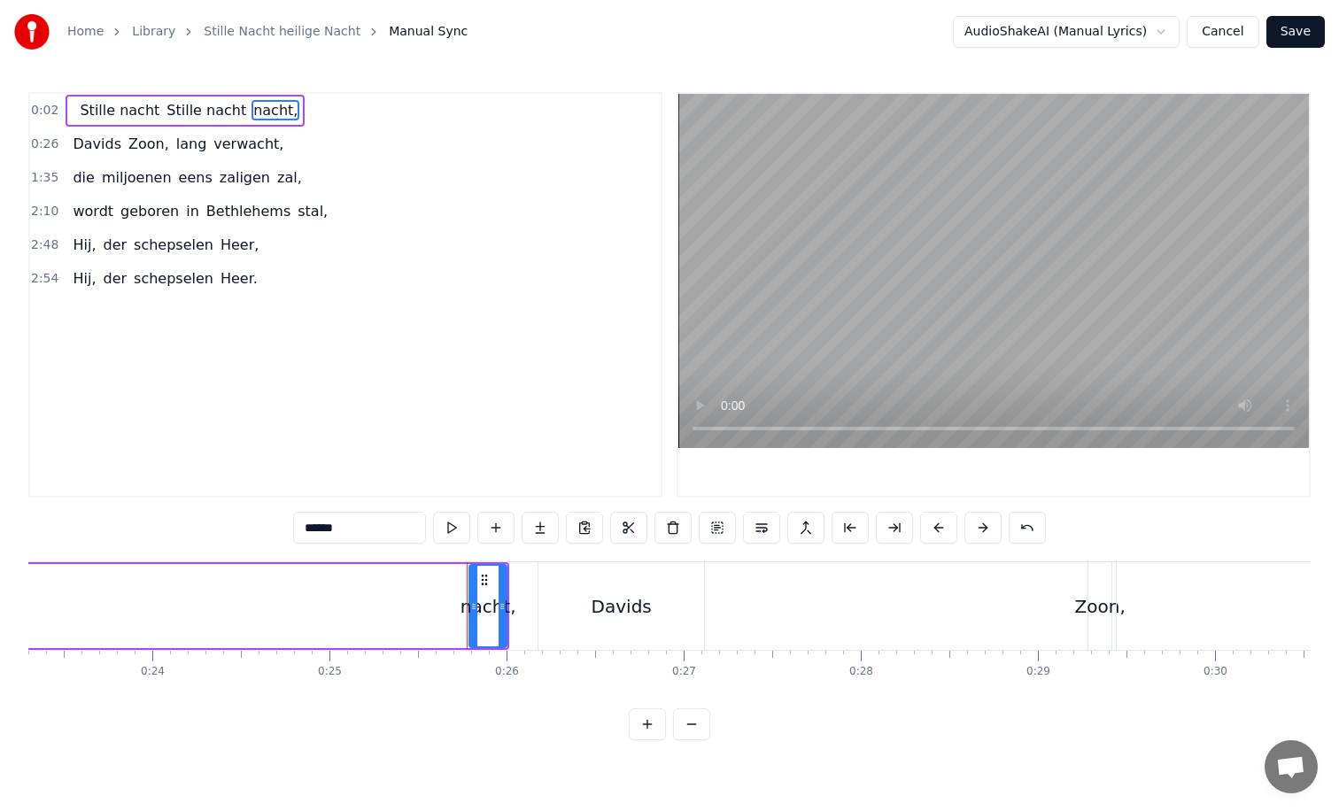
click at [484, 605] on div "nacht," at bounding box center [489, 606] width 56 height 27
type input "******"
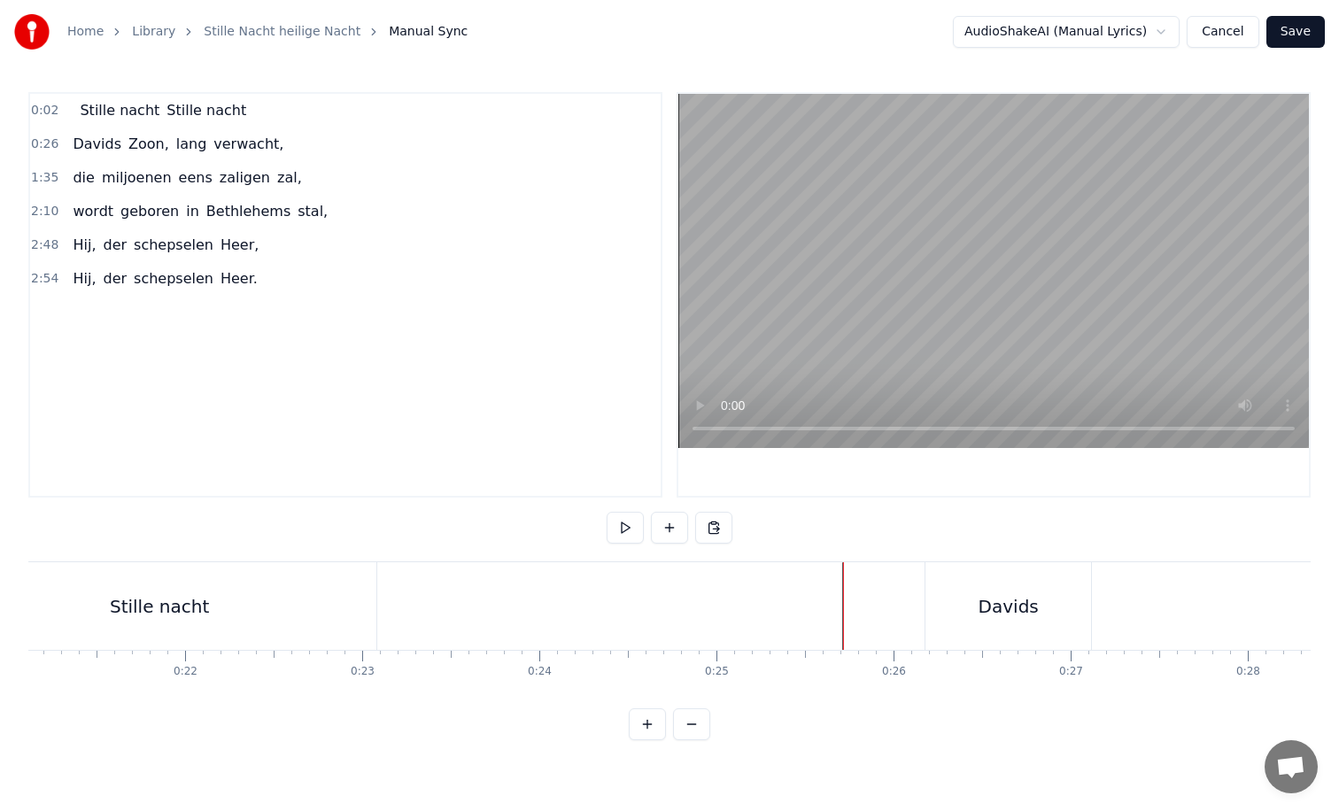
scroll to position [0, 3714]
click at [368, 612] on div "Stille nacht" at bounding box center [185, 606] width 434 height 88
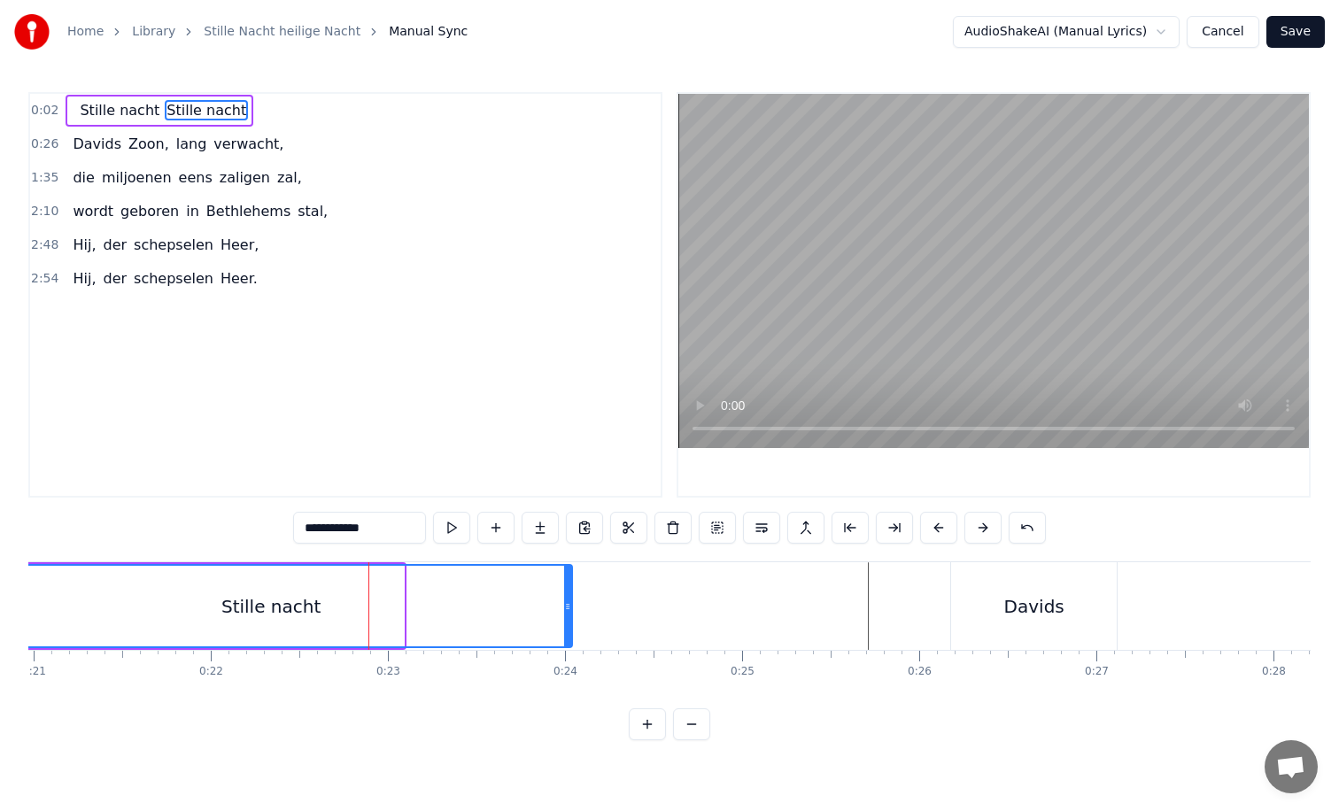
drag, startPoint x: 399, startPoint y: 605, endPoint x: 568, endPoint y: 609, distance: 168.3
click at [568, 609] on icon at bounding box center [567, 607] width 7 height 14
click at [475, 602] on div "Stille nacht" at bounding box center [271, 606] width 600 height 81
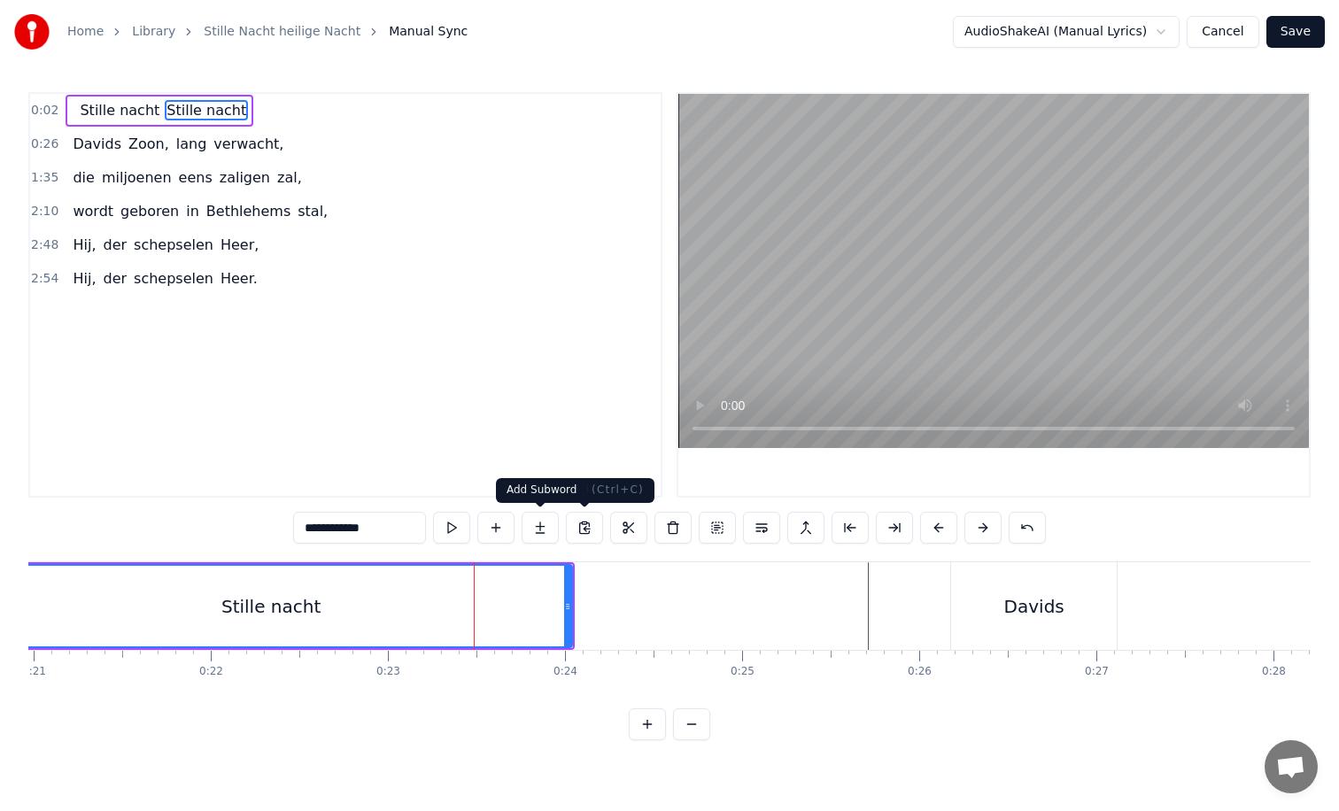
click at [383, 626] on div "Stille nacht" at bounding box center [271, 606] width 600 height 81
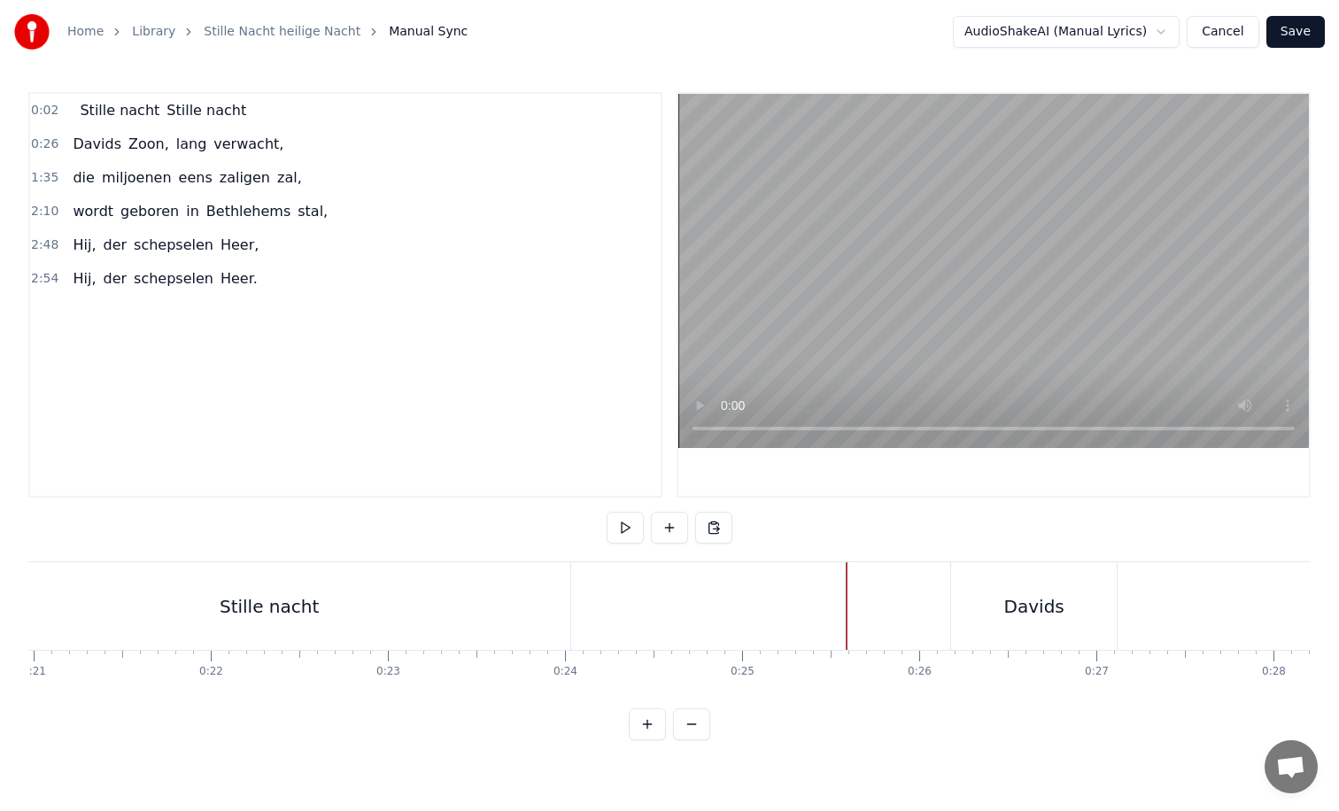
click at [807, 614] on div "New Line Ctrl+N" at bounding box center [898, 620] width 218 height 28
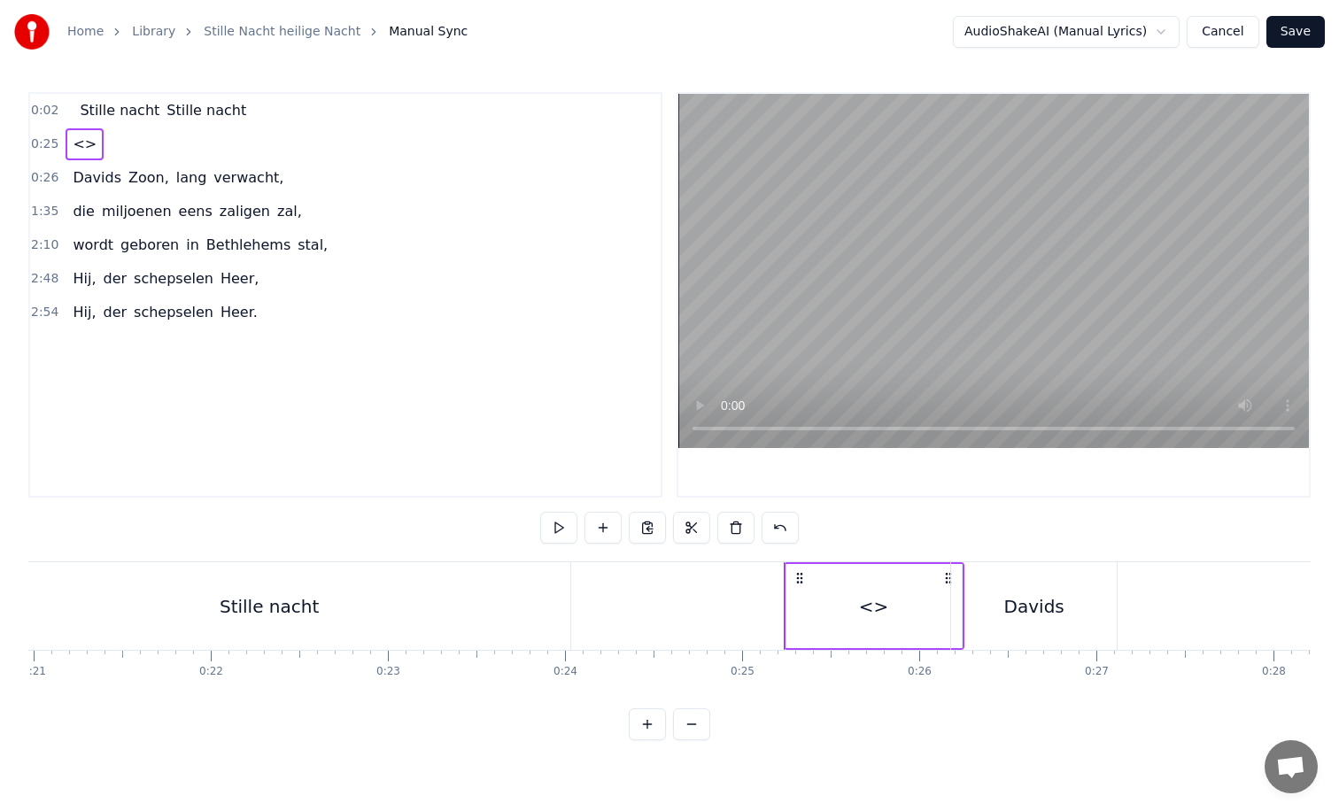
click at [863, 613] on div "<>" at bounding box center [874, 606] width 30 height 27
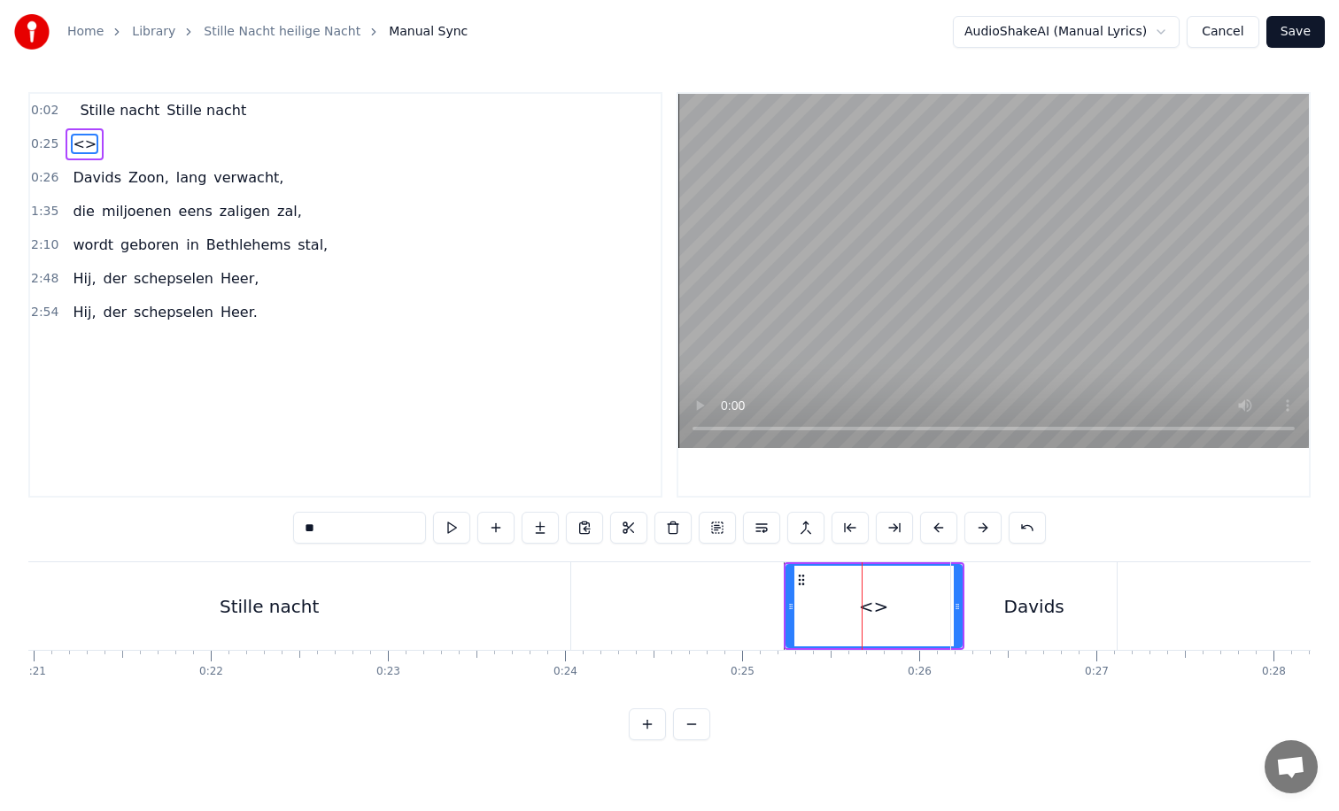
click at [363, 535] on input "**" at bounding box center [359, 528] width 133 height 32
type input "*"
click at [1039, 624] on div "Davids" at bounding box center [1034, 606] width 166 height 88
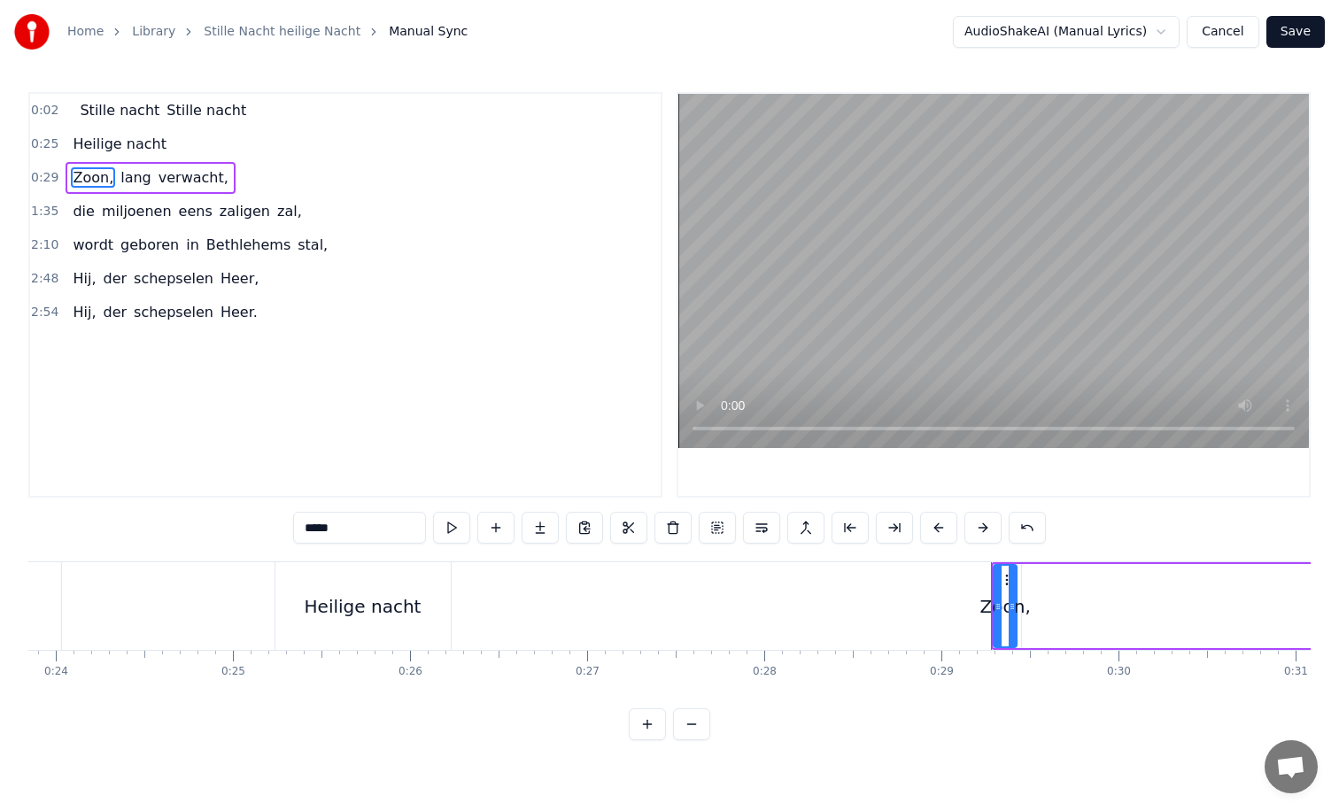
scroll to position [0, 4058]
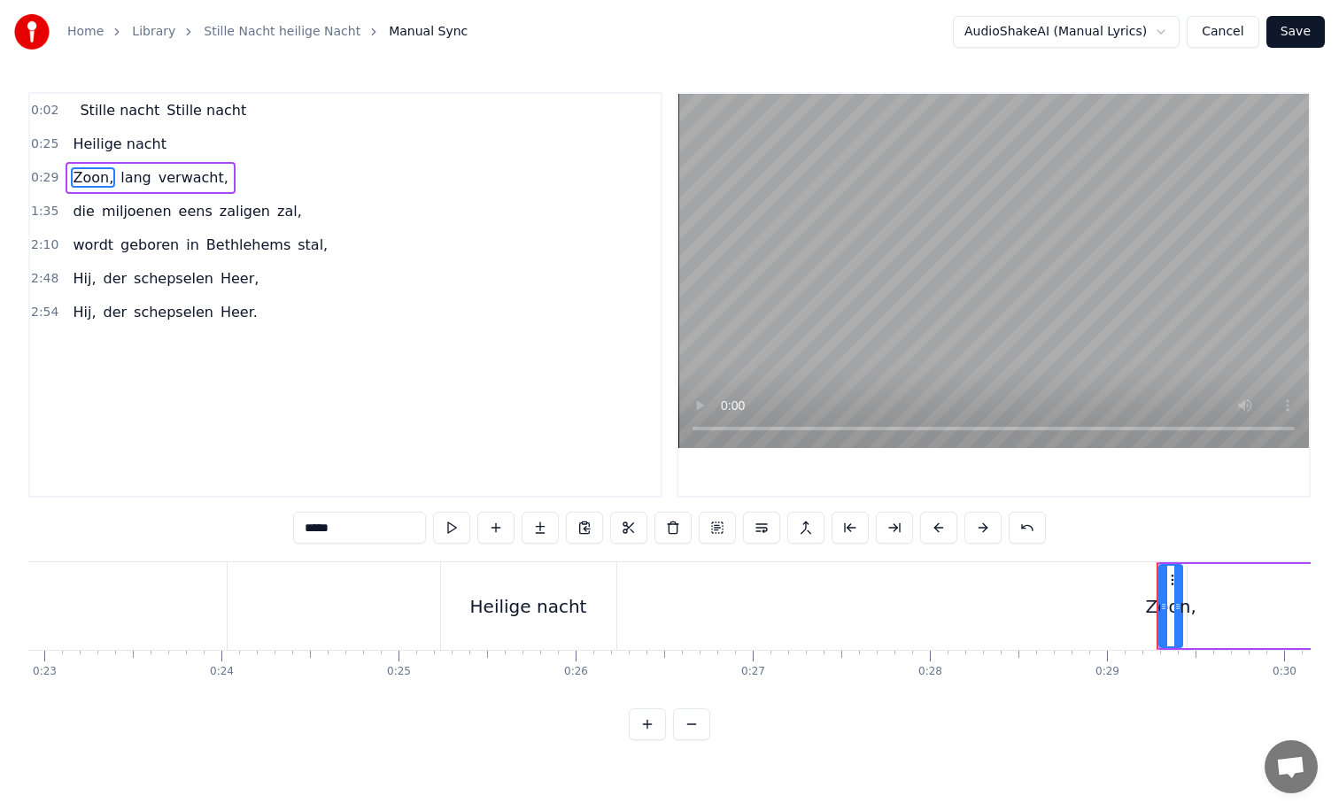
click at [600, 609] on div "Heilige nacht" at bounding box center [528, 606] width 175 height 88
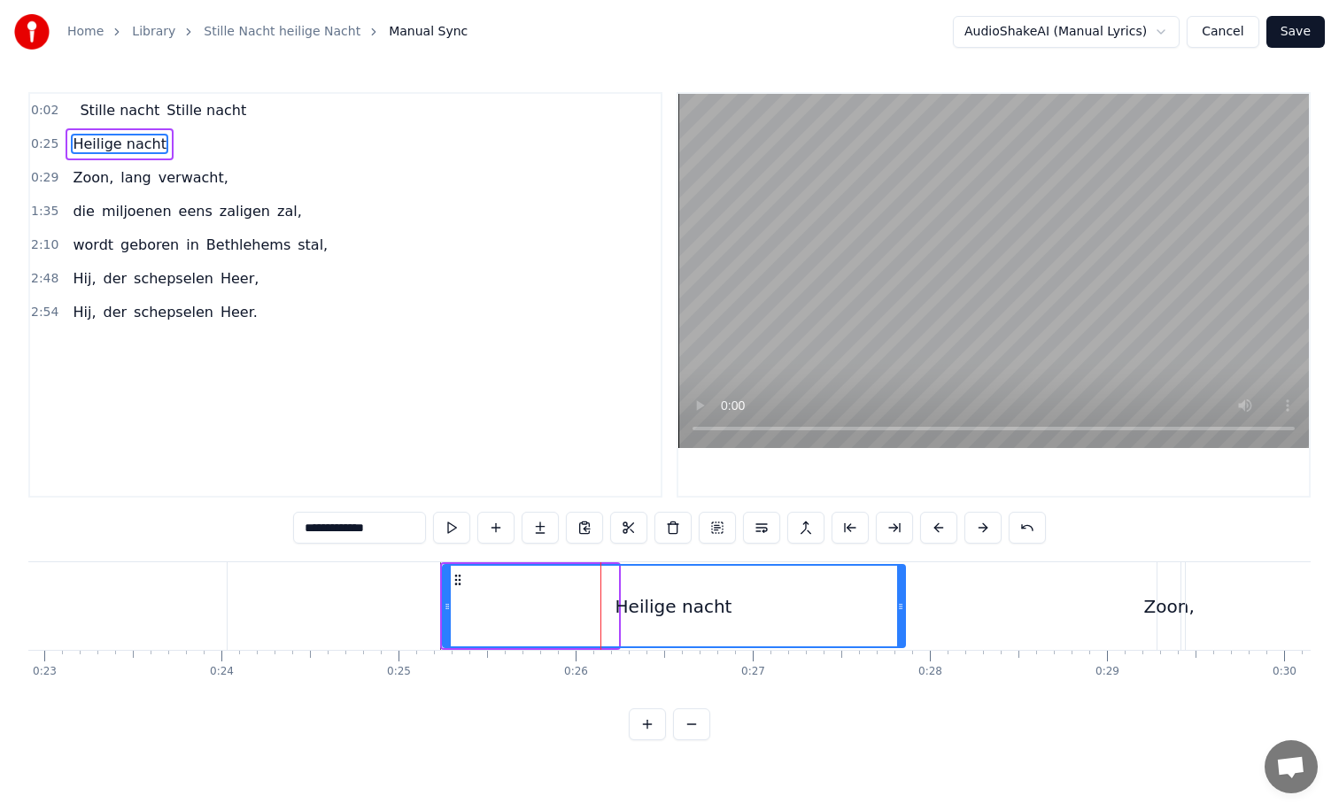
drag, startPoint x: 616, startPoint y: 606, endPoint x: 916, endPoint y: 615, distance: 299.5
click at [906, 615] on div "Heilige nacht" at bounding box center [674, 606] width 464 height 84
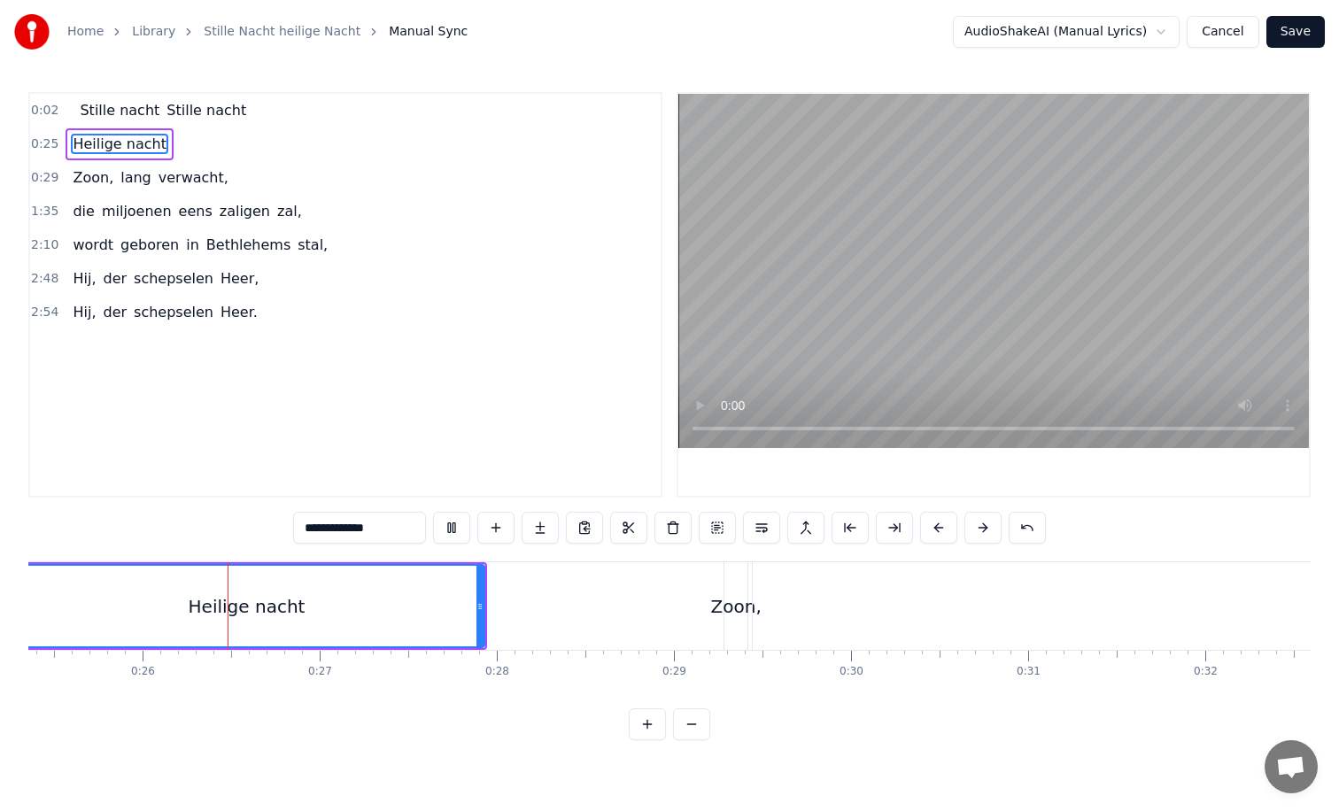
scroll to position [0, 4499]
click at [708, 607] on div "Zoon," at bounding box center [728, 606] width 50 height 27
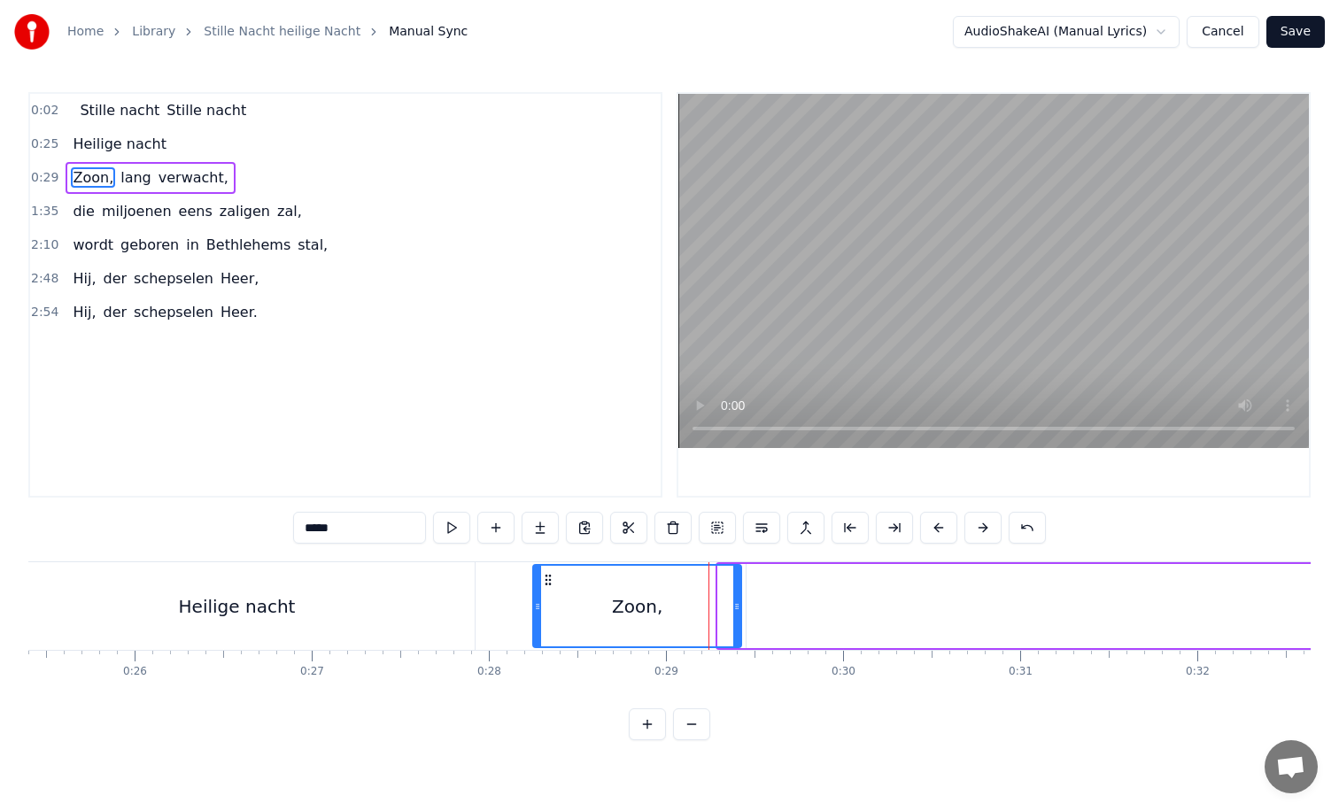
drag, startPoint x: 721, startPoint y: 607, endPoint x: 537, endPoint y: 605, distance: 184.2
click at [537, 605] on icon at bounding box center [537, 607] width 7 height 14
click at [613, 611] on div "Zoon," at bounding box center [637, 606] width 205 height 81
click at [349, 534] on input "*****" at bounding box center [359, 528] width 133 height 32
type input "*"
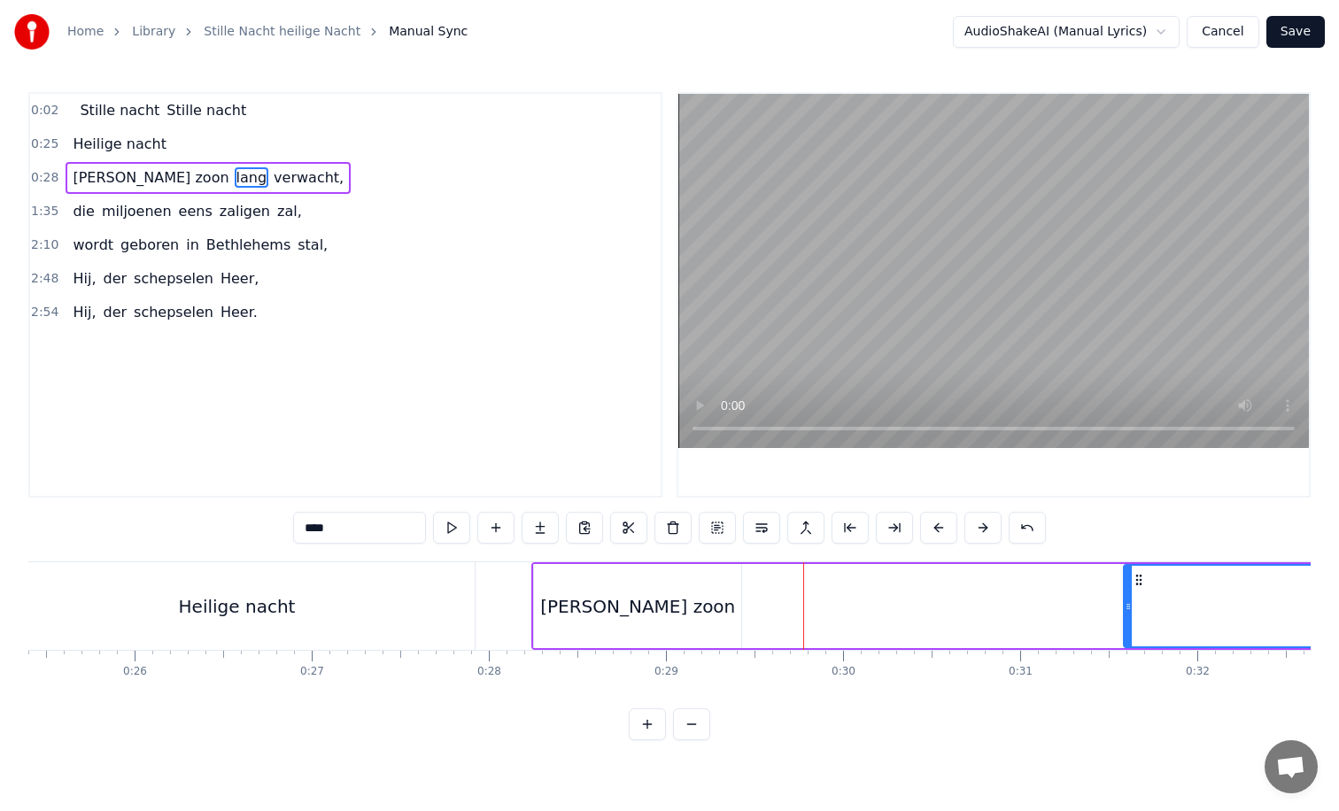
drag, startPoint x: 751, startPoint y: 608, endPoint x: 1128, endPoint y: 614, distance: 377.3
click at [1128, 614] on div at bounding box center [1128, 606] width 7 height 81
click at [646, 600] on div "[PERSON_NAME] zoon" at bounding box center [637, 606] width 195 height 27
type input "**********"
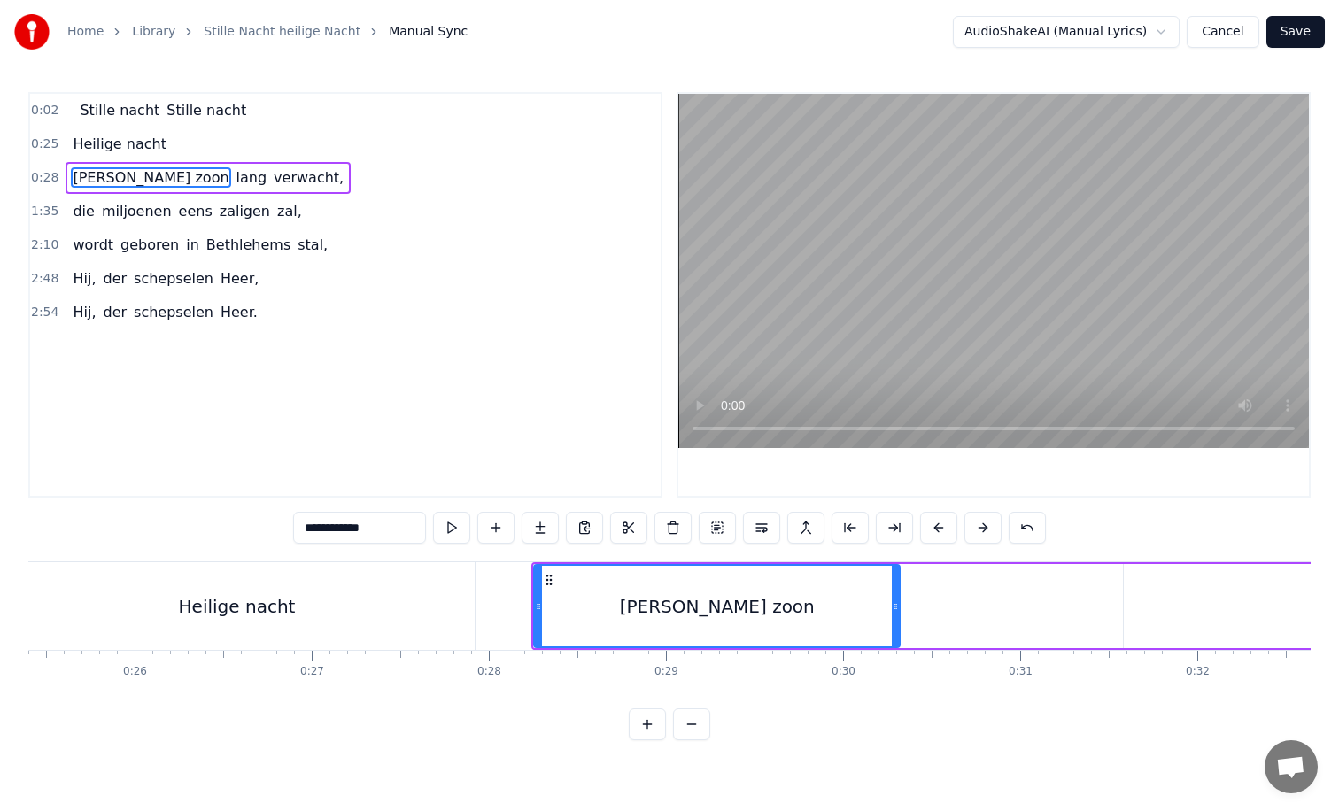
drag, startPoint x: 737, startPoint y: 604, endPoint x: 907, endPoint y: 605, distance: 170.0
click at [899, 605] on icon at bounding box center [895, 607] width 7 height 14
drag, startPoint x: 907, startPoint y: 605, endPoint x: 977, endPoint y: 603, distance: 70.0
click at [977, 603] on icon at bounding box center [976, 607] width 7 height 14
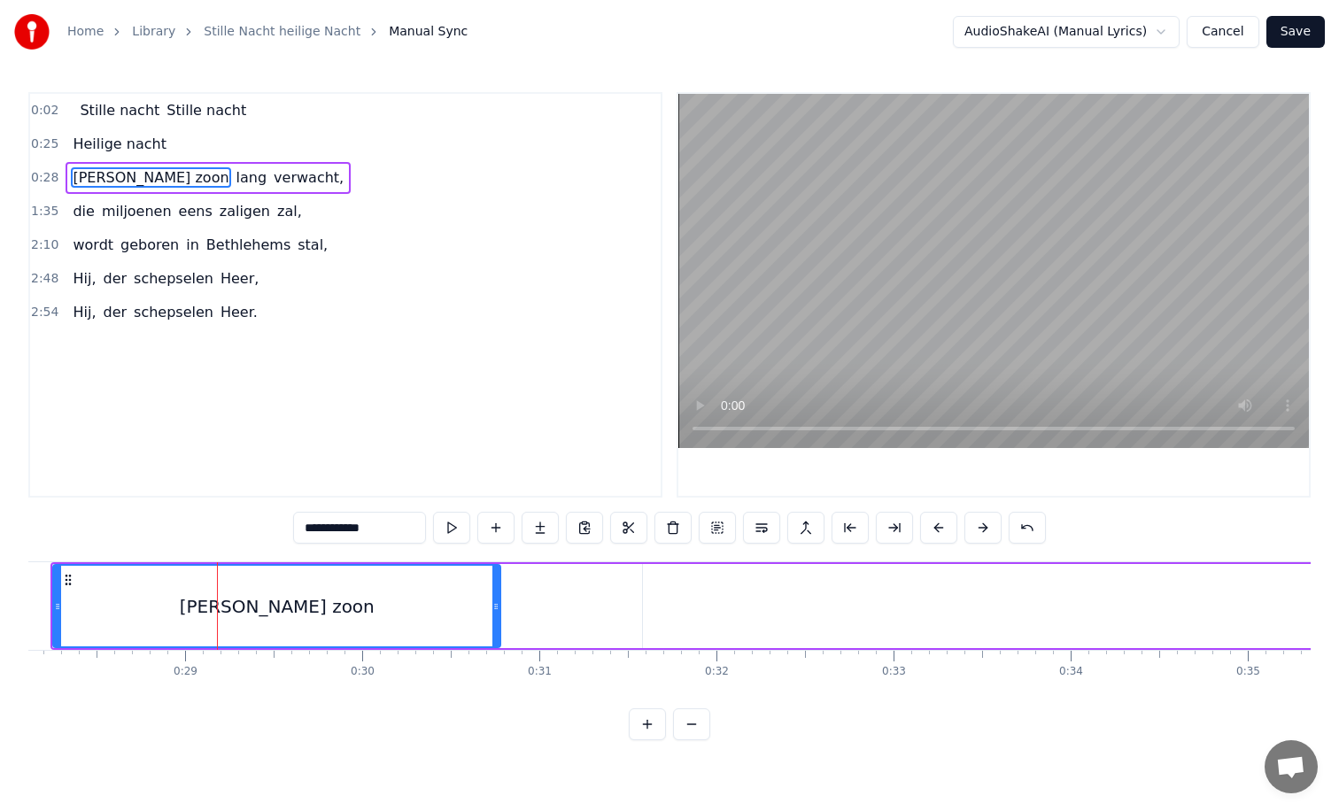
scroll to position [0, 4991]
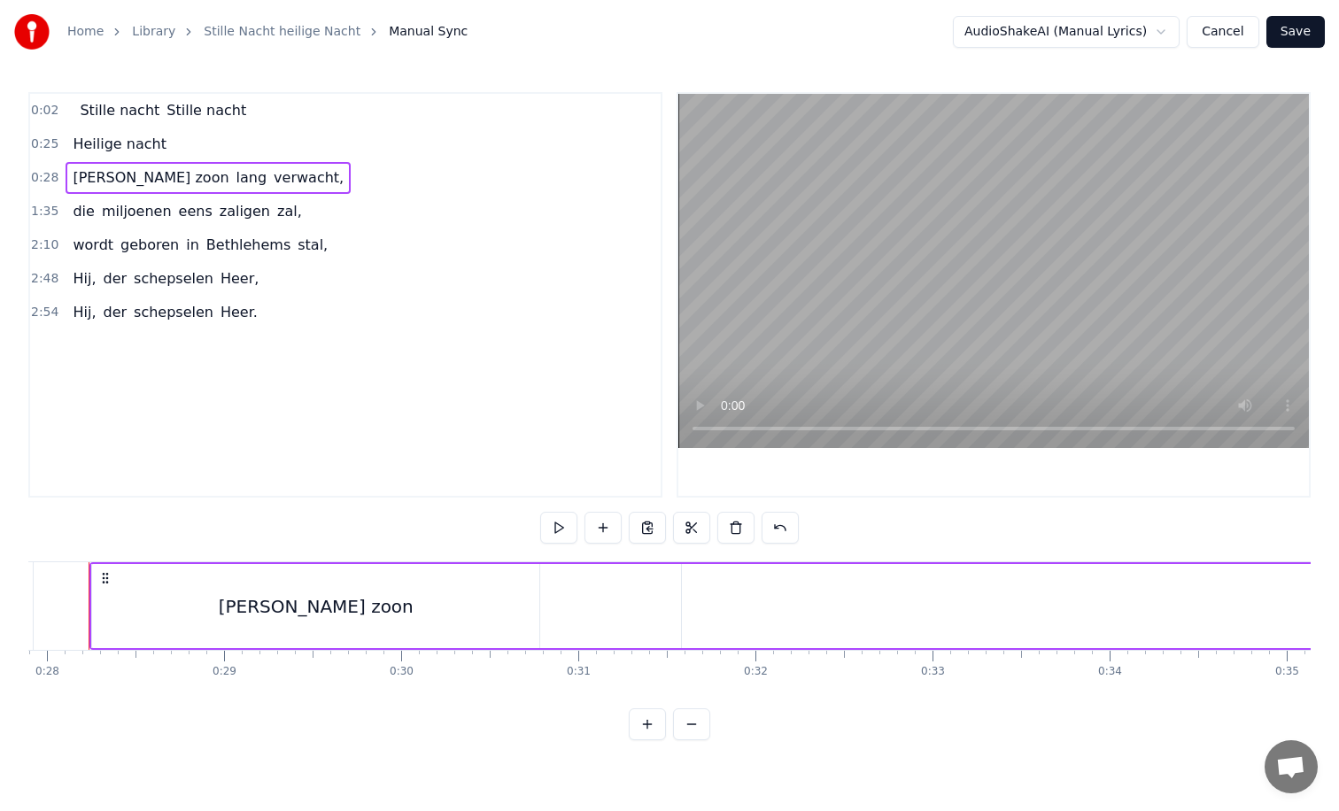
scroll to position [0, 4912]
click at [144, 600] on div "[PERSON_NAME] zoon" at bounding box center [343, 606] width 447 height 84
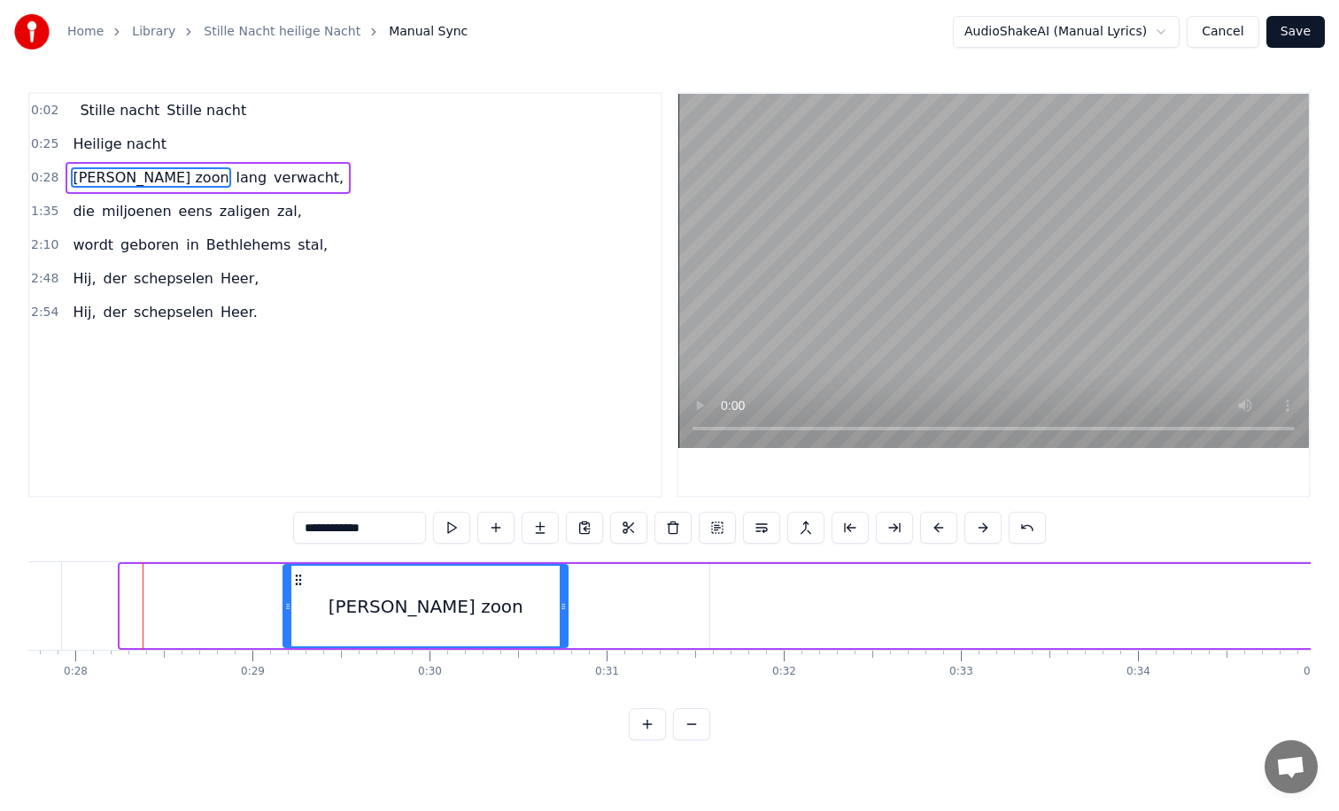
drag, startPoint x: 124, startPoint y: 606, endPoint x: 287, endPoint y: 618, distance: 163.4
click at [287, 618] on div at bounding box center [287, 606] width 7 height 81
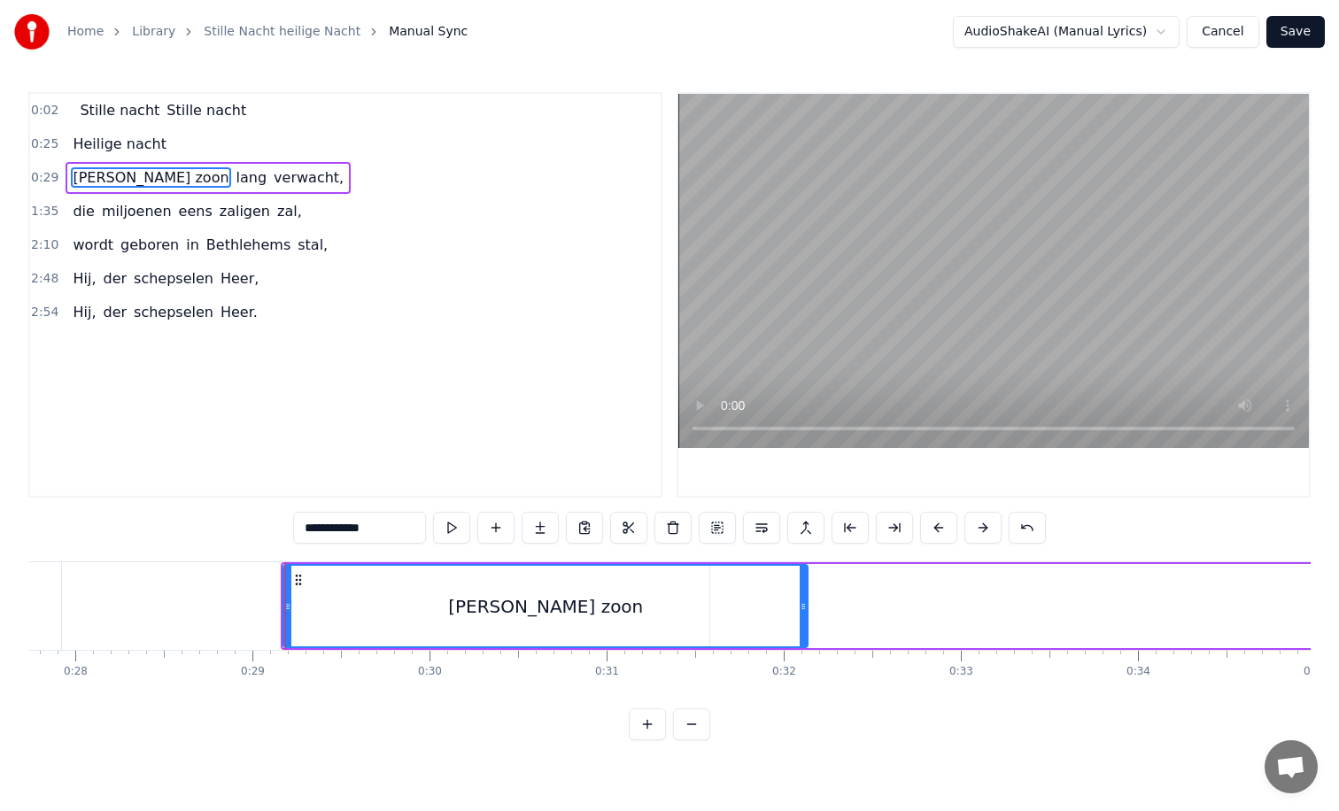
drag, startPoint x: 563, startPoint y: 606, endPoint x: 807, endPoint y: 615, distance: 243.7
click at [807, 615] on div at bounding box center [803, 606] width 7 height 81
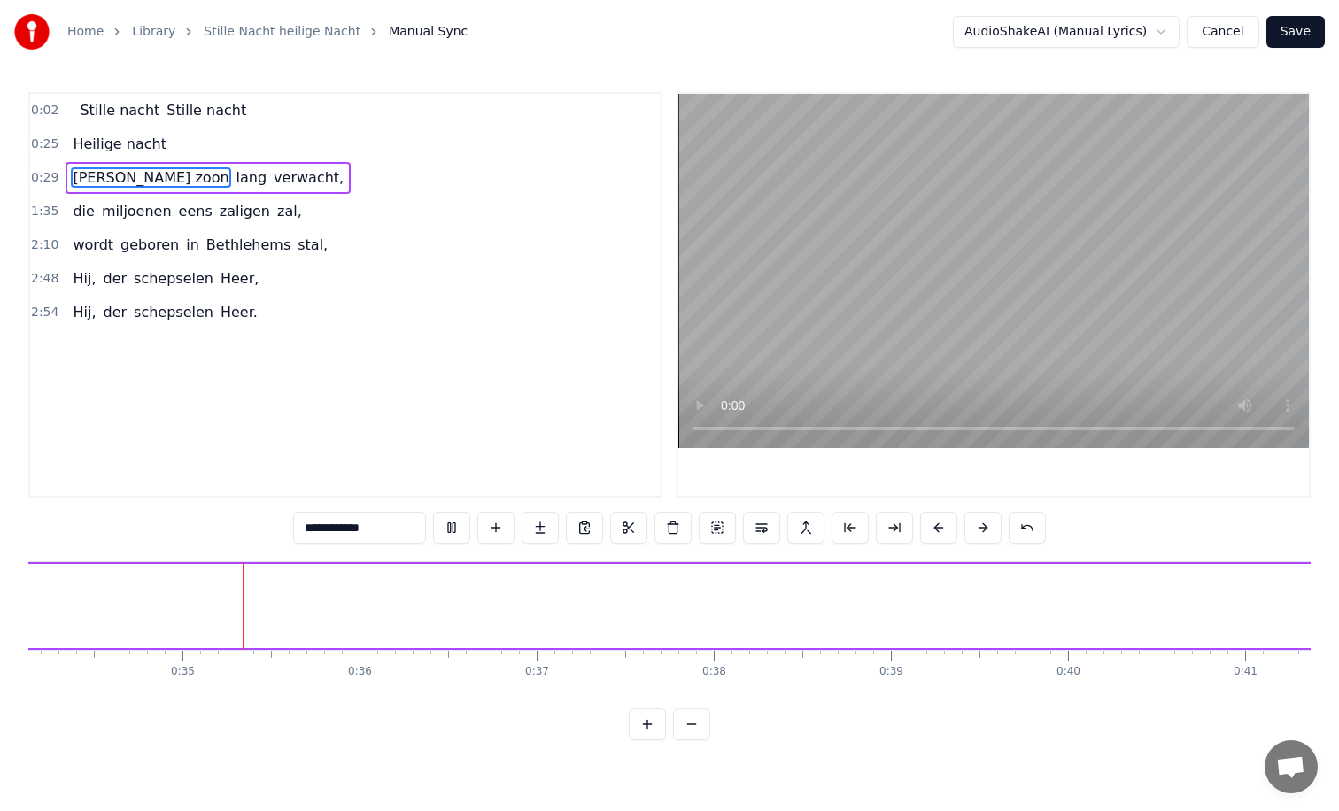
scroll to position [0, 6053]
type input "****"
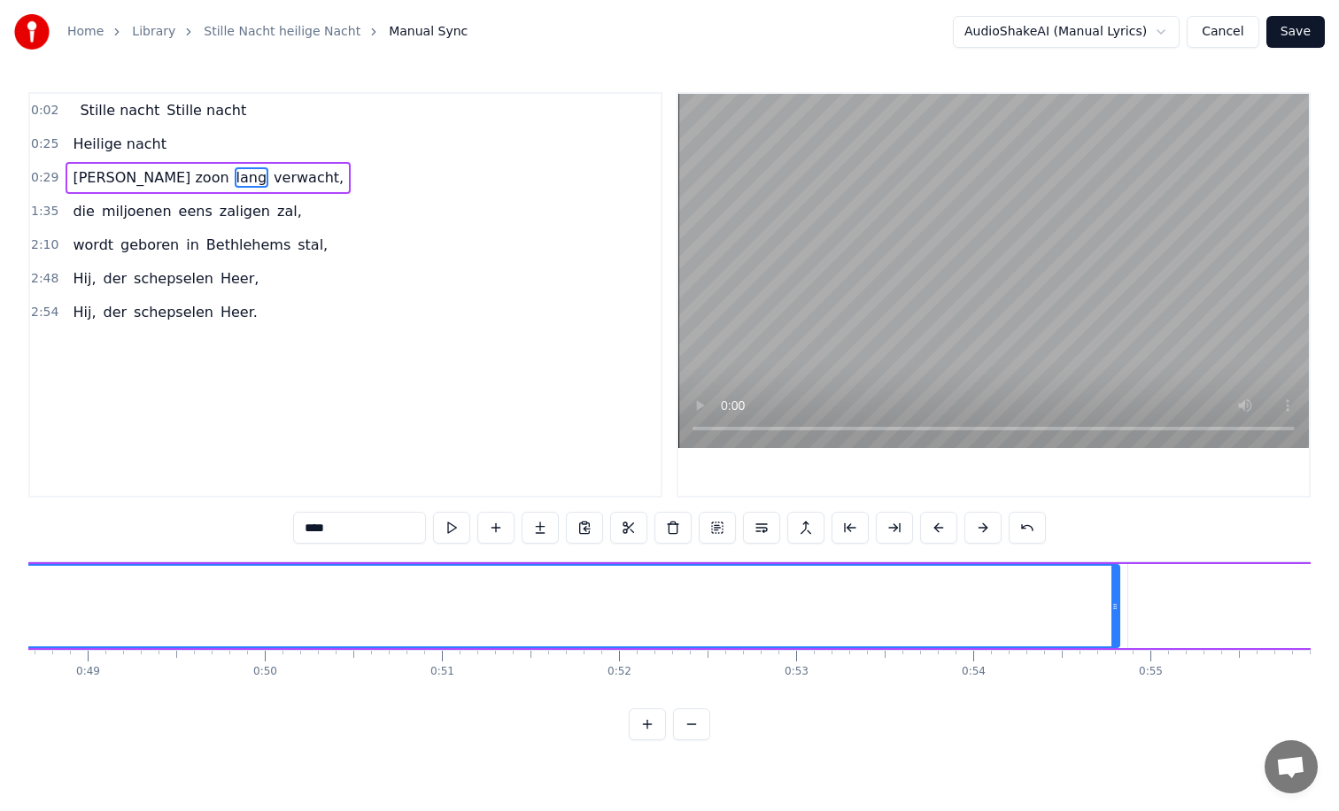
scroll to position [0, 8620]
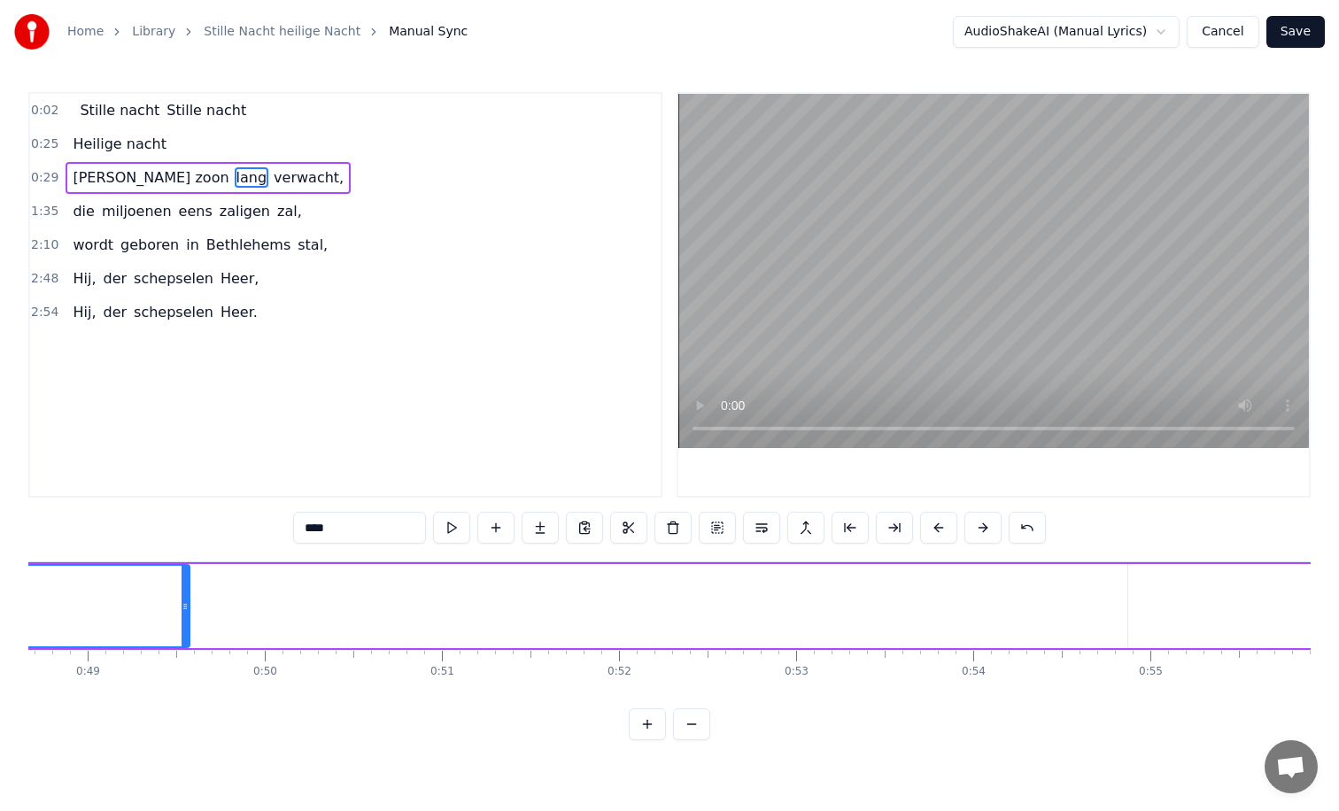
drag, startPoint x: 1115, startPoint y: 606, endPoint x: 155, endPoint y: 633, distance: 960.4
click at [182, 633] on div at bounding box center [185, 606] width 7 height 81
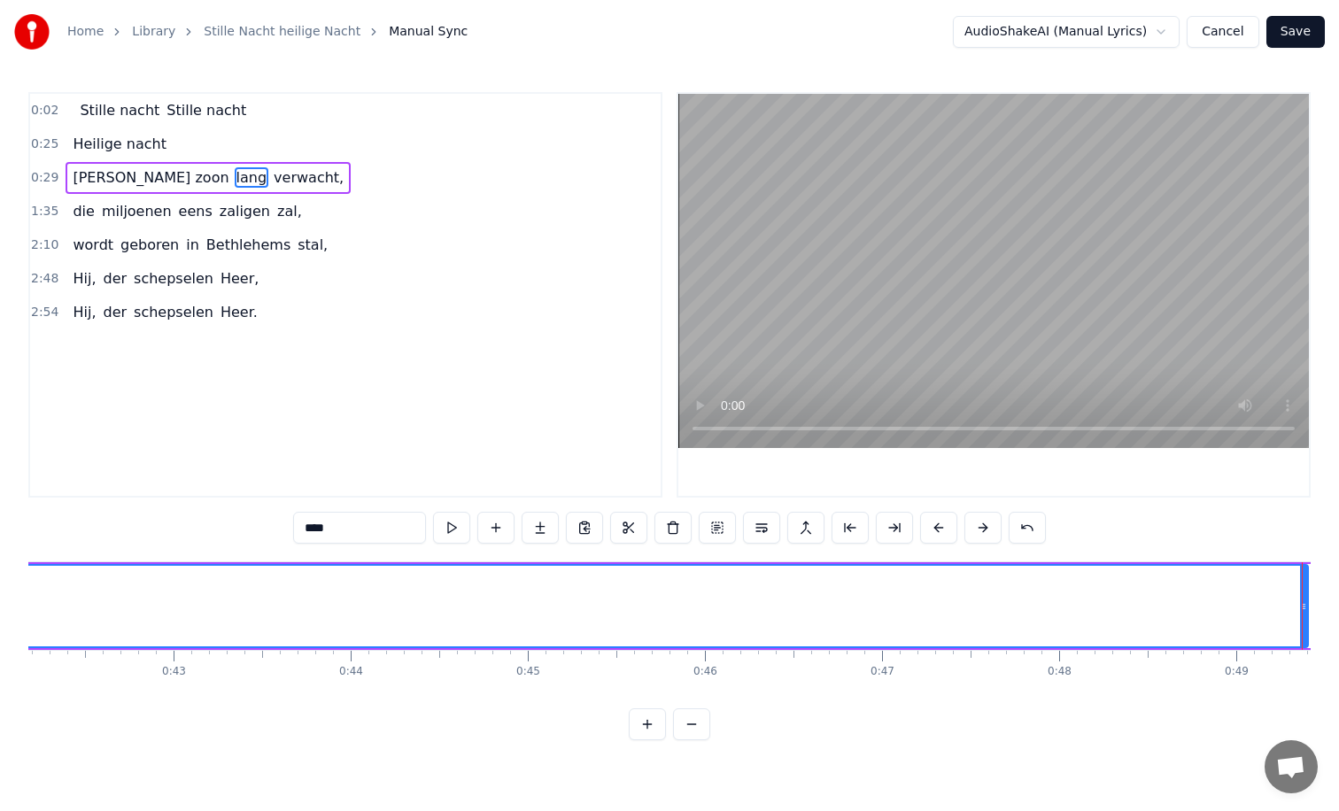
scroll to position [0, 7653]
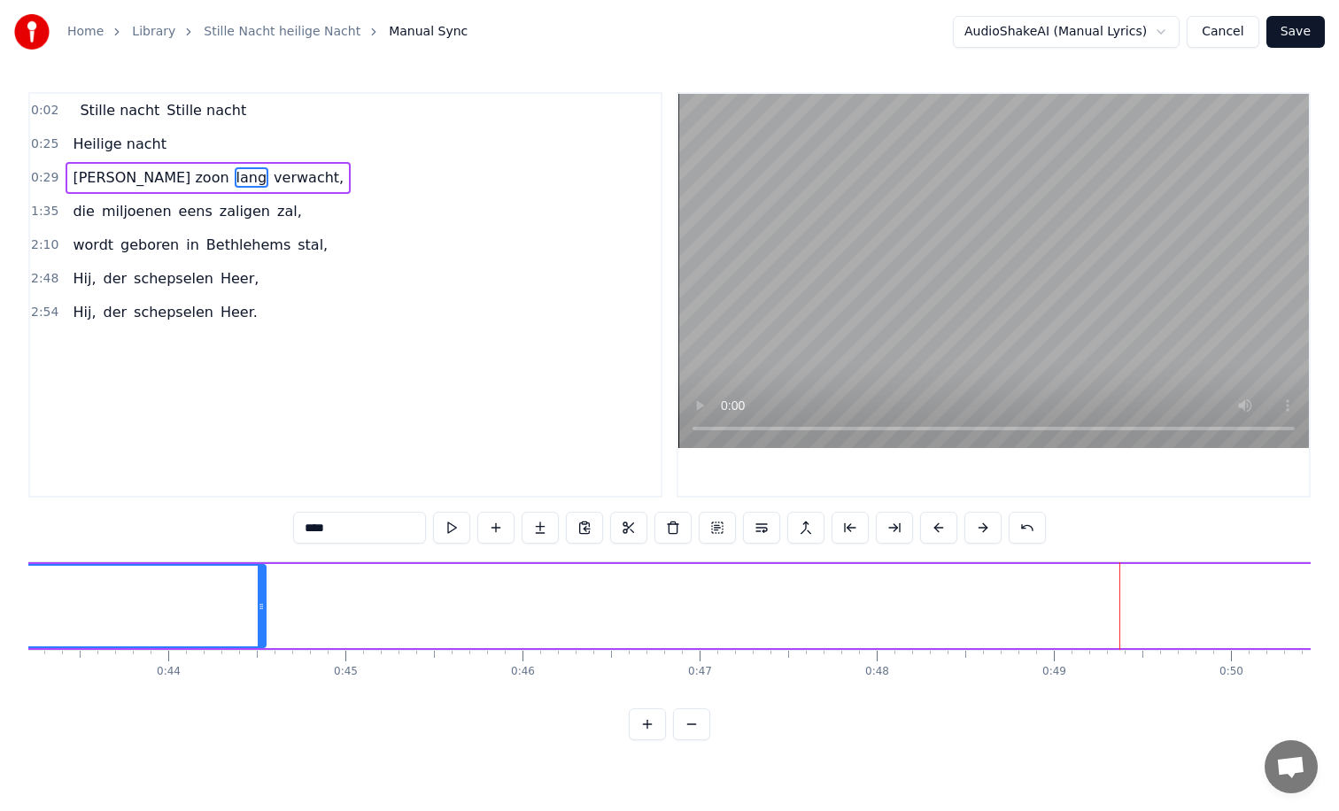
drag, startPoint x: 1124, startPoint y: 608, endPoint x: 240, endPoint y: 612, distance: 883.8
click at [258, 612] on icon at bounding box center [261, 607] width 7 height 14
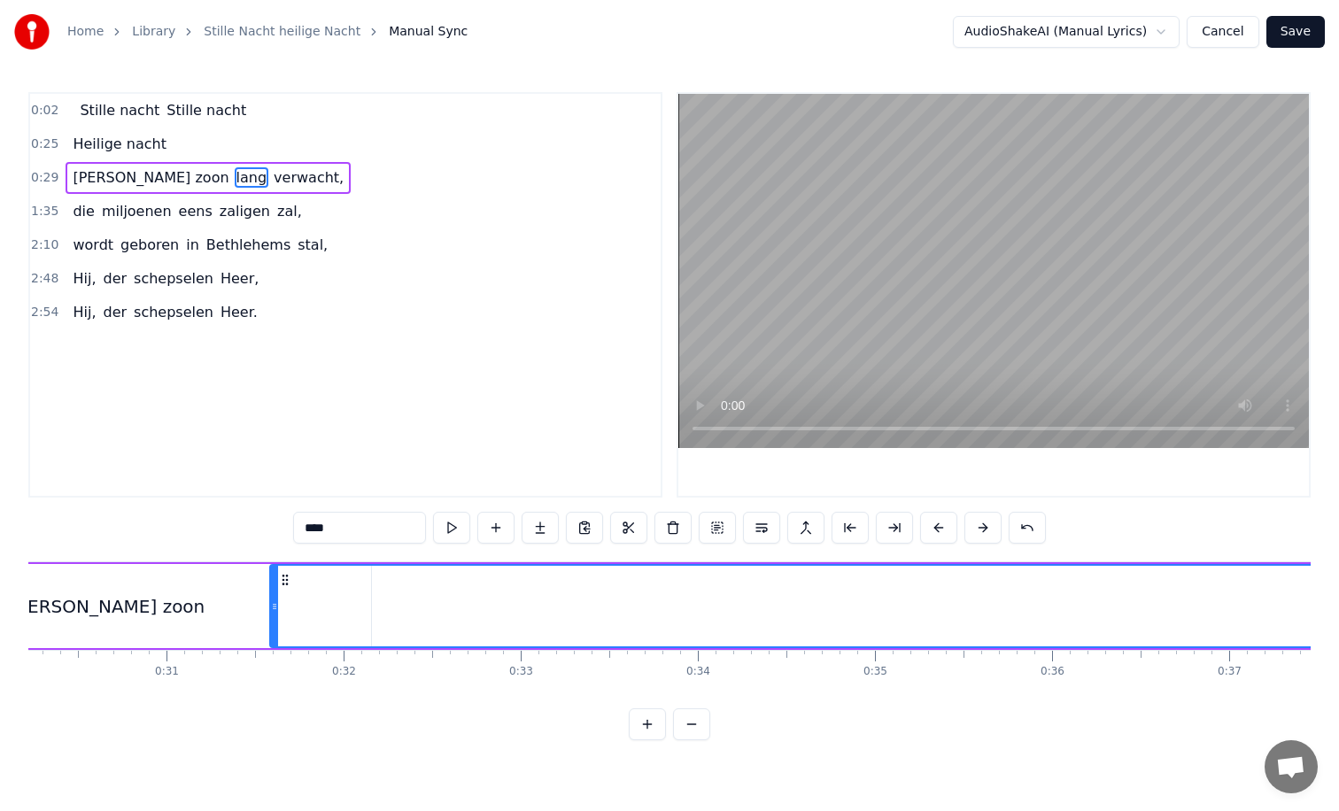
scroll to position [0, 5349]
drag, startPoint x: 277, startPoint y: 606, endPoint x: 398, endPoint y: 605, distance: 120.4
click at [398, 605] on icon at bounding box center [398, 607] width 7 height 14
drag, startPoint x: 399, startPoint y: 608, endPoint x: 595, endPoint y: 608, distance: 196.6
click at [595, 608] on icon at bounding box center [595, 607] width 7 height 14
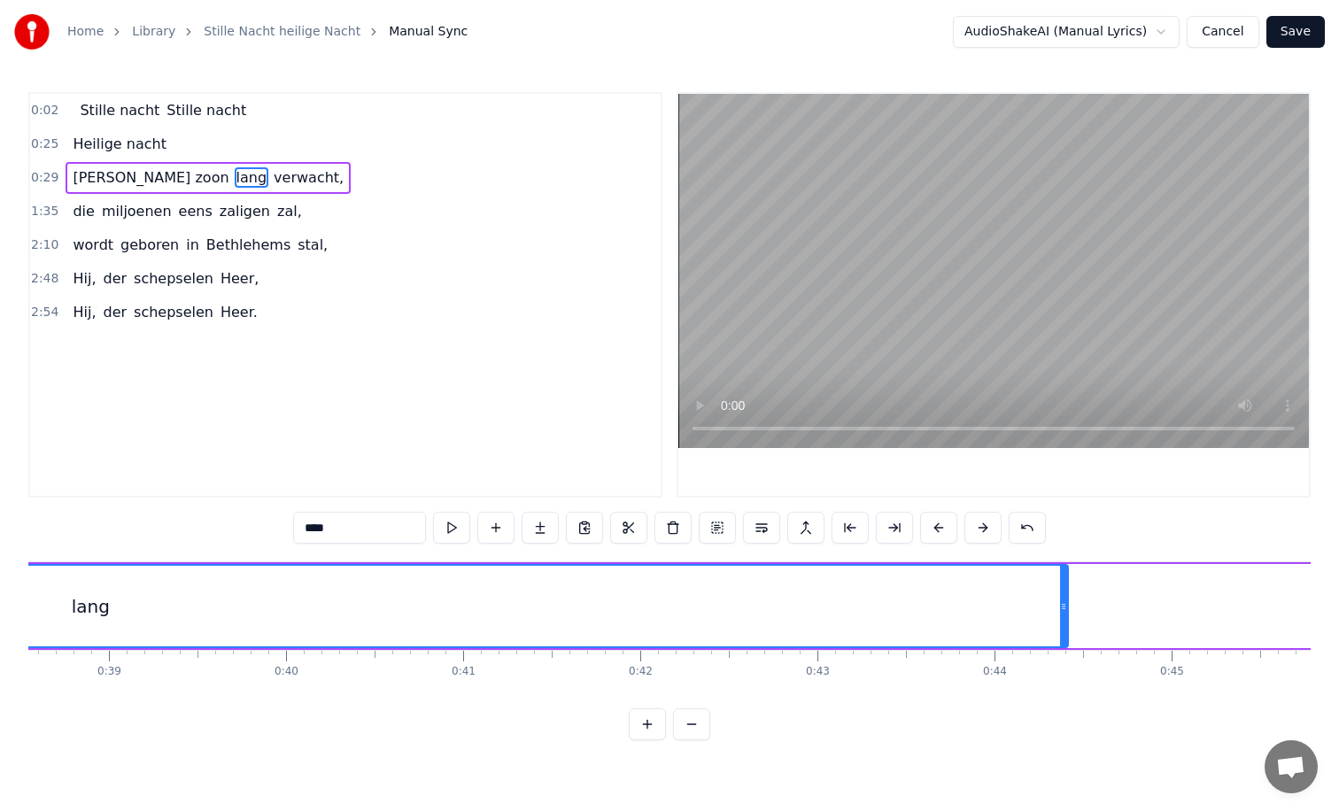
scroll to position [0, 6834]
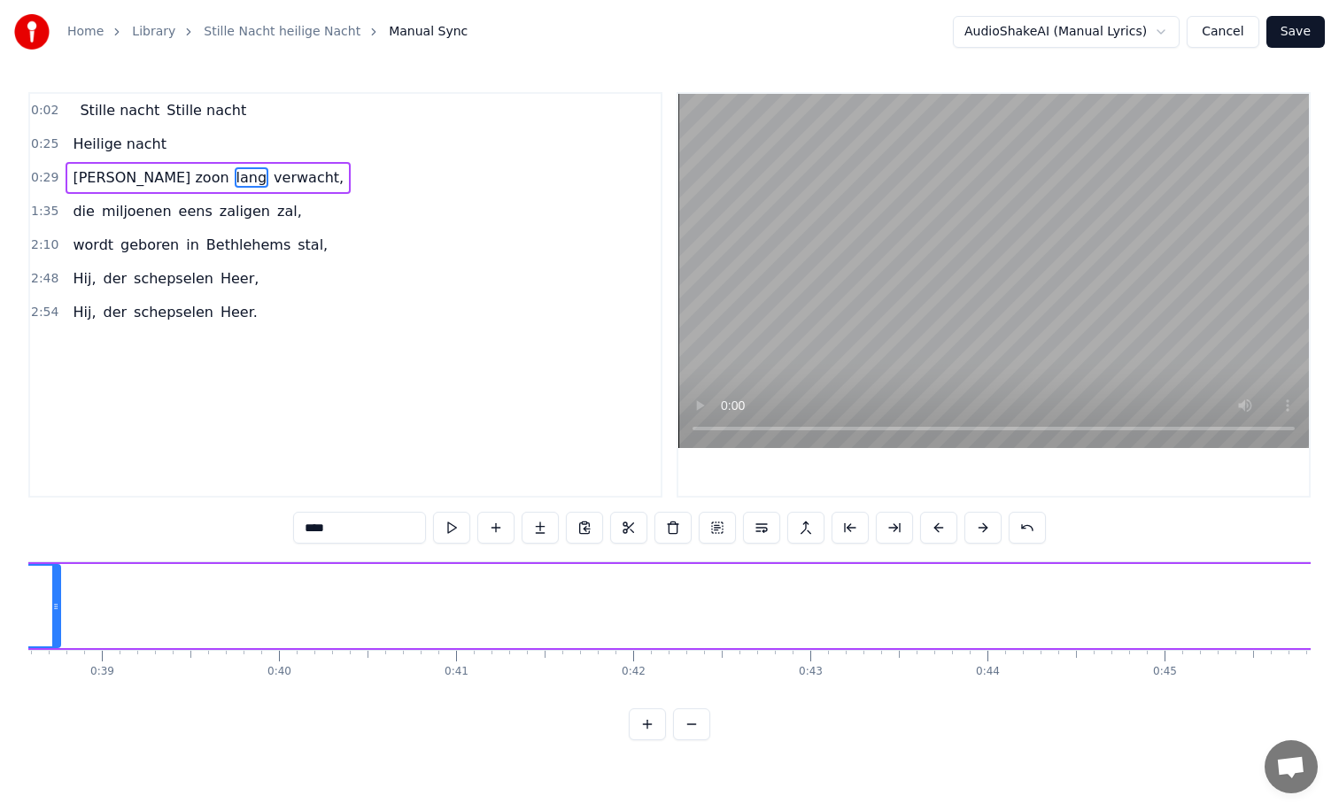
drag, startPoint x: 1057, startPoint y: 605, endPoint x: 57, endPoint y: 638, distance: 1000.4
click at [57, 638] on div at bounding box center [55, 606] width 7 height 81
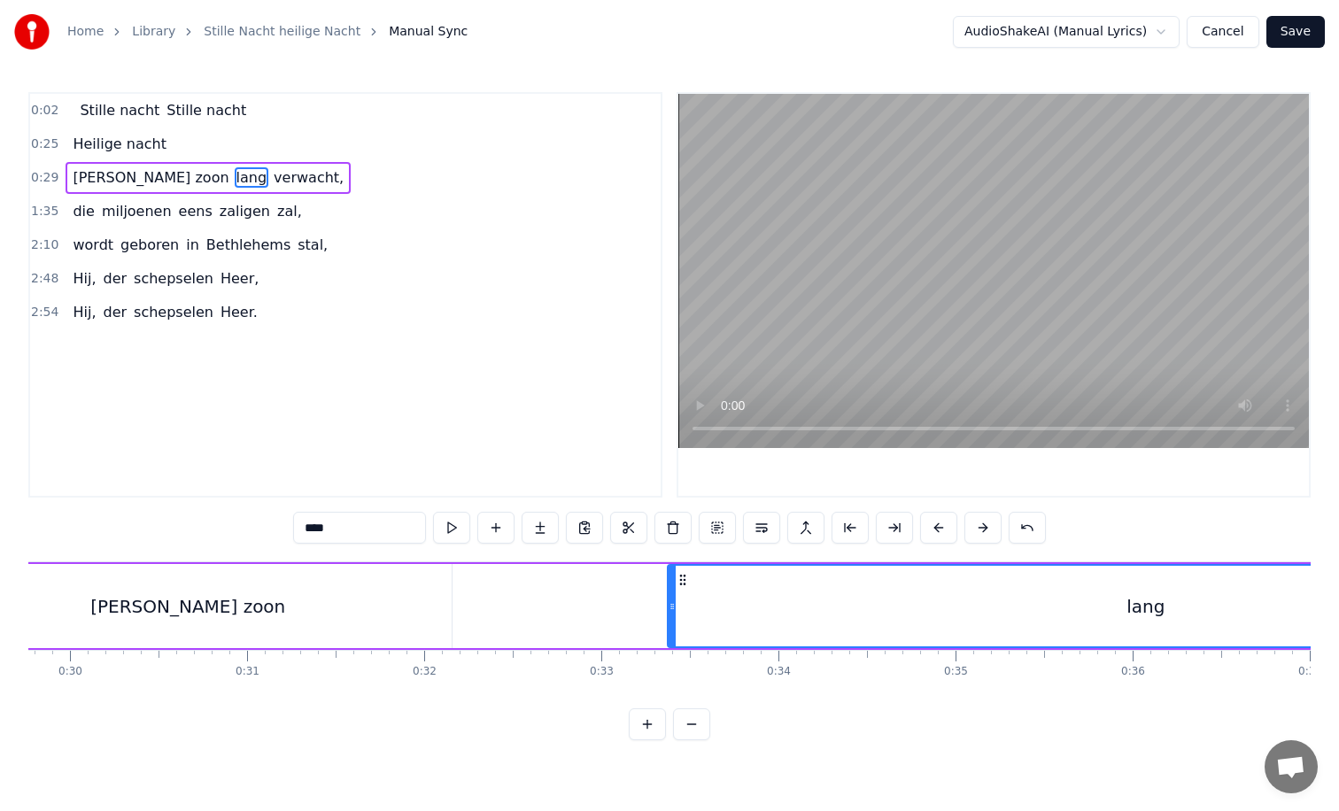
scroll to position [0, 5268]
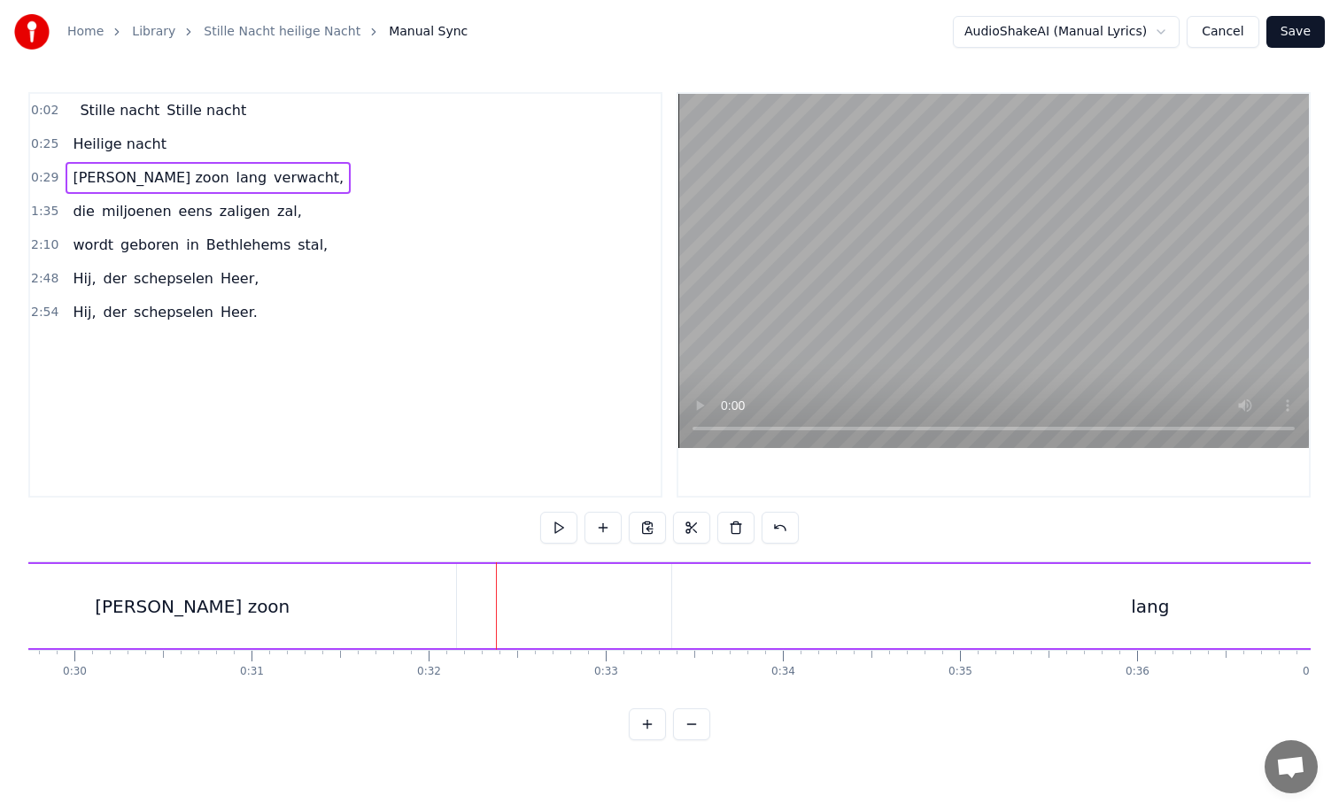
click at [418, 632] on div "[PERSON_NAME] zoon" at bounding box center [192, 606] width 528 height 84
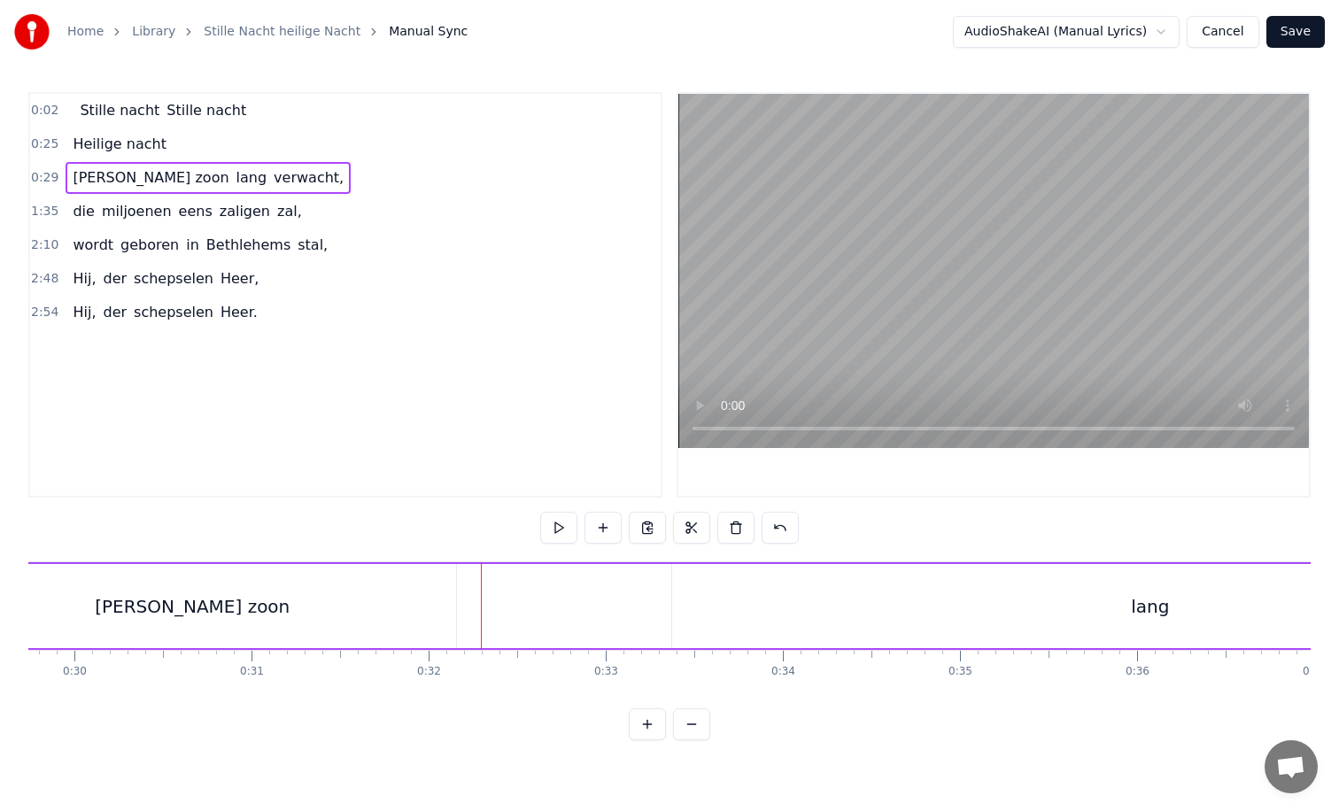
click at [412, 612] on div "[PERSON_NAME] zoon" at bounding box center [192, 606] width 528 height 84
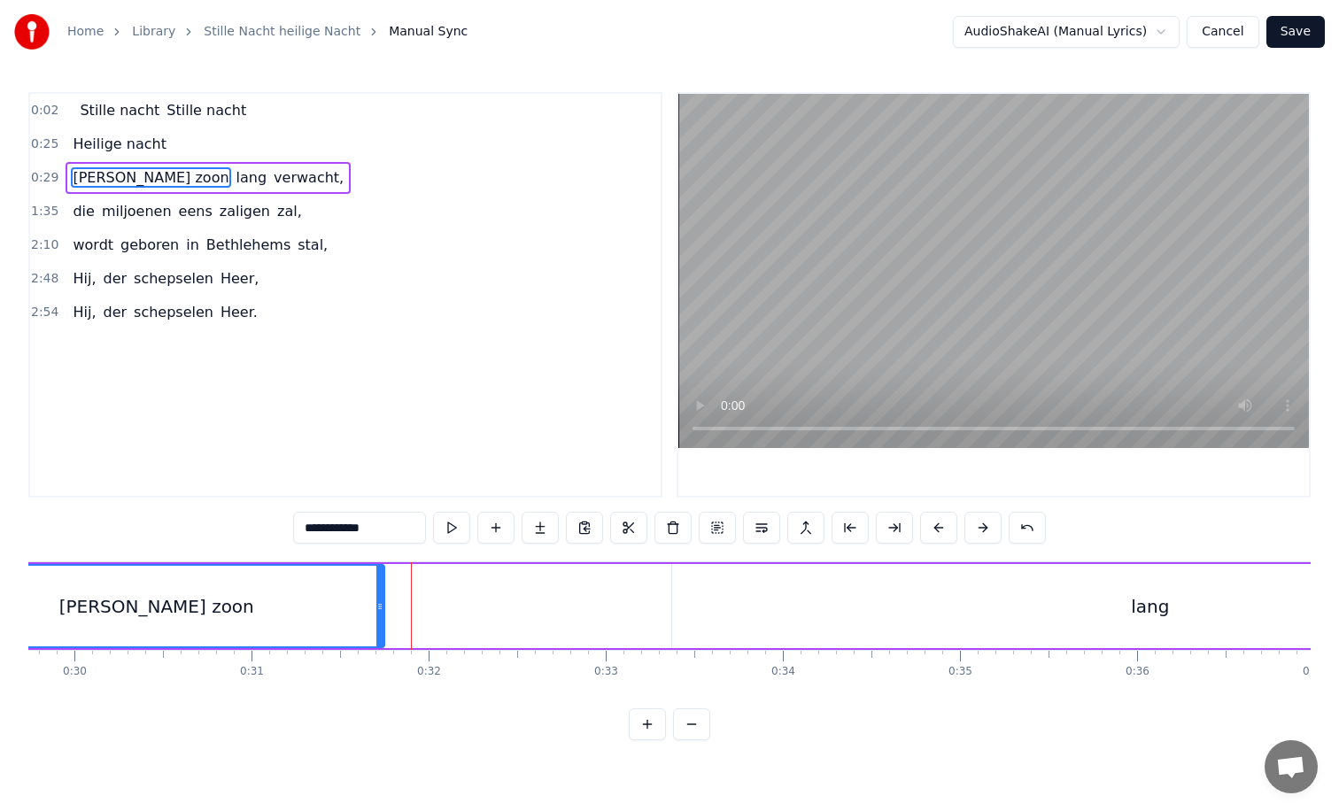
drag, startPoint x: 453, startPoint y: 608, endPoint x: 382, endPoint y: 608, distance: 71.7
click at [382, 608] on icon at bounding box center [379, 607] width 7 height 14
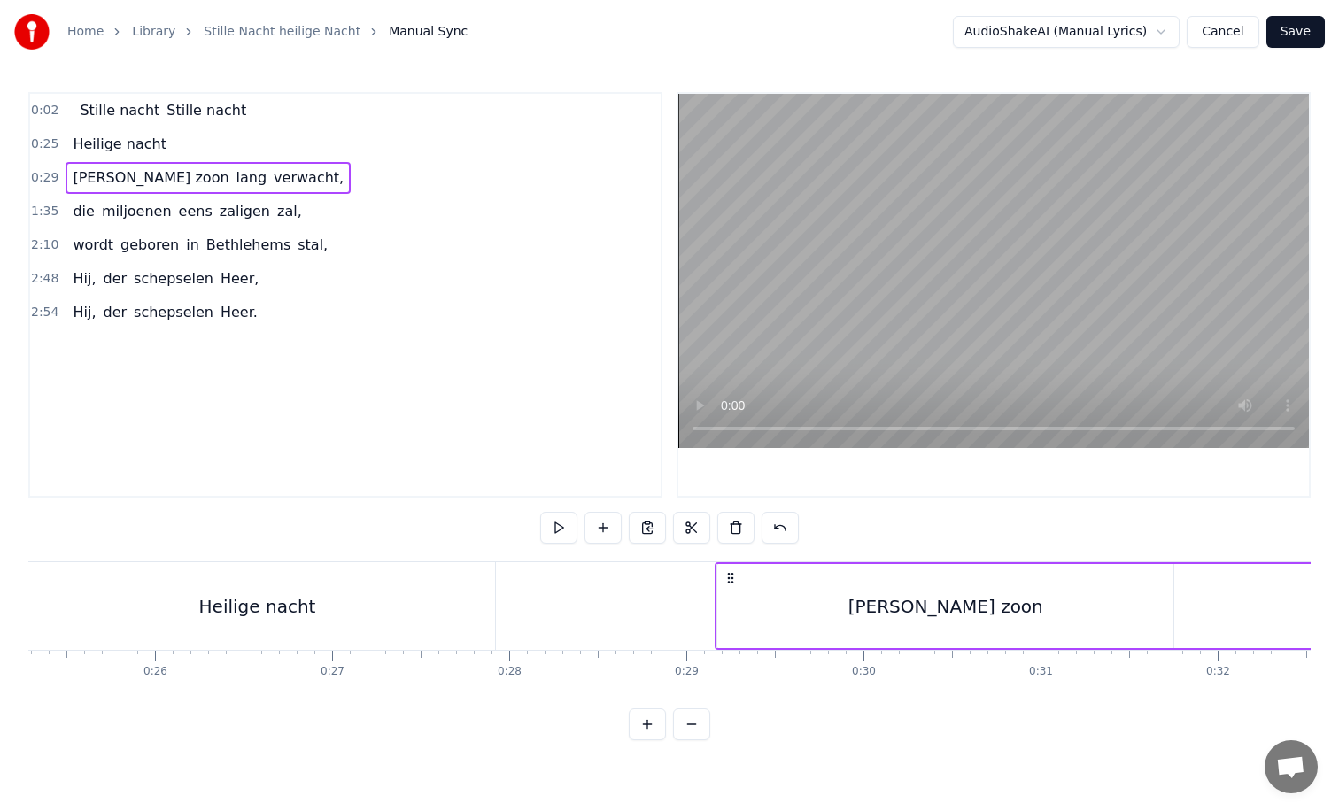
scroll to position [0, 4533]
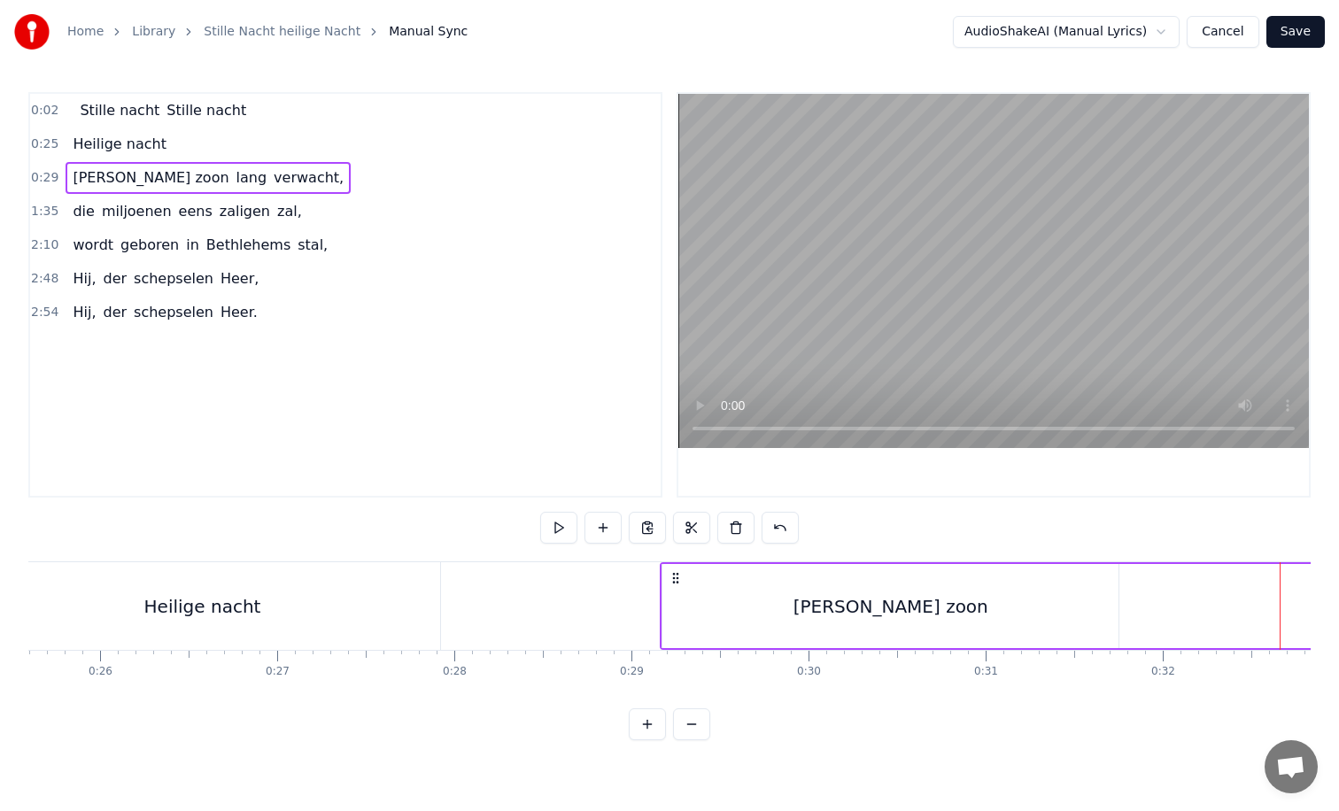
click at [671, 611] on div "[PERSON_NAME] zoon" at bounding box center [890, 606] width 456 height 84
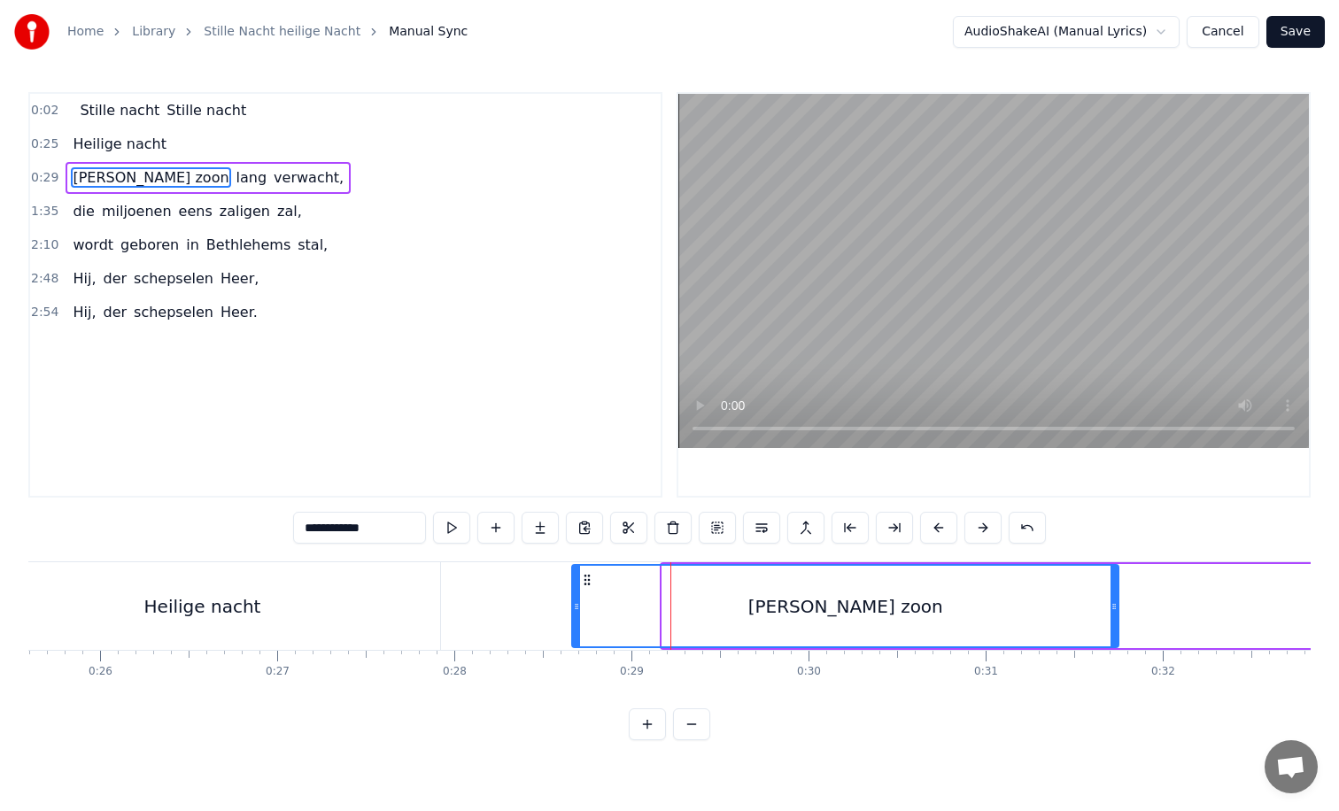
drag, startPoint x: 666, startPoint y: 608, endPoint x: 576, endPoint y: 617, distance: 90.9
click at [576, 616] on div at bounding box center [576, 606] width 7 height 81
drag, startPoint x: 575, startPoint y: 608, endPoint x: 684, endPoint y: 610, distance: 108.9
click at [684, 610] on icon at bounding box center [685, 607] width 7 height 14
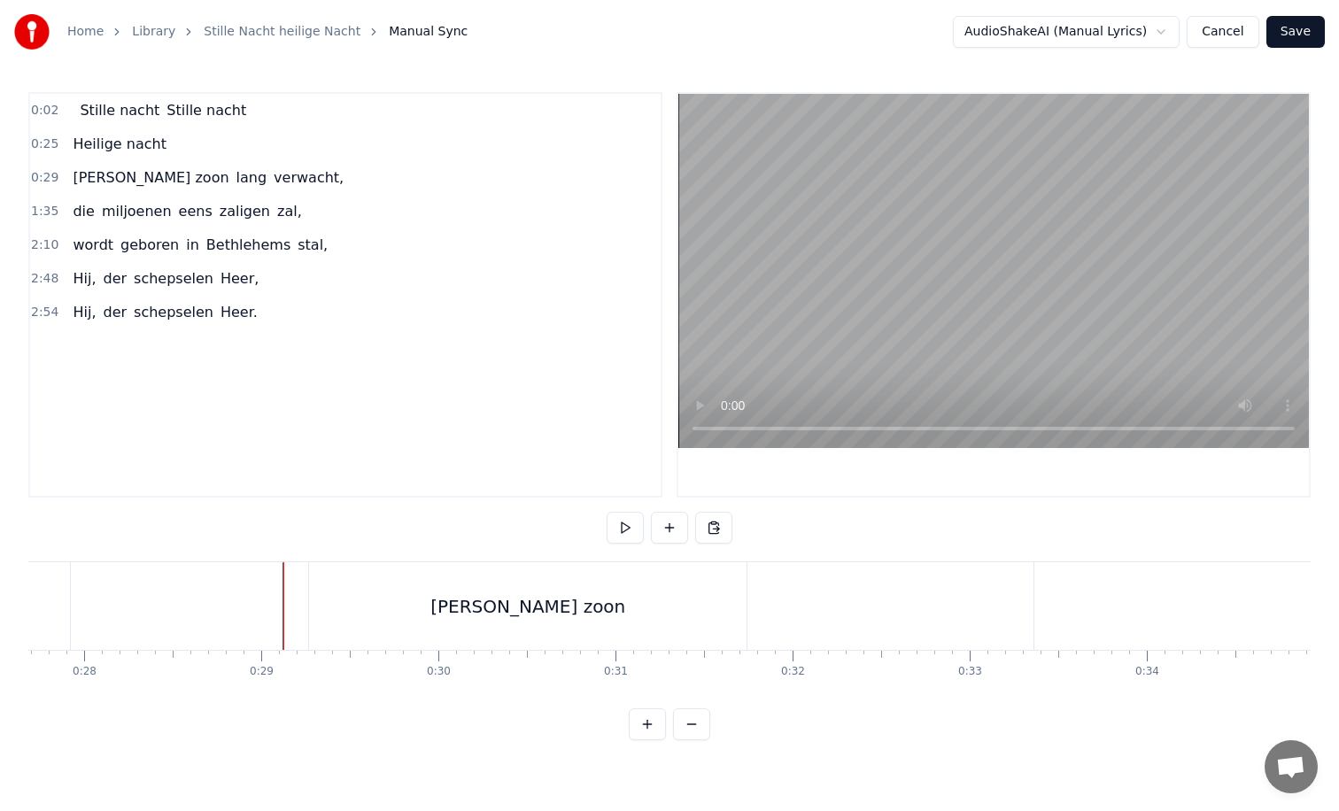
scroll to position [0, 4942]
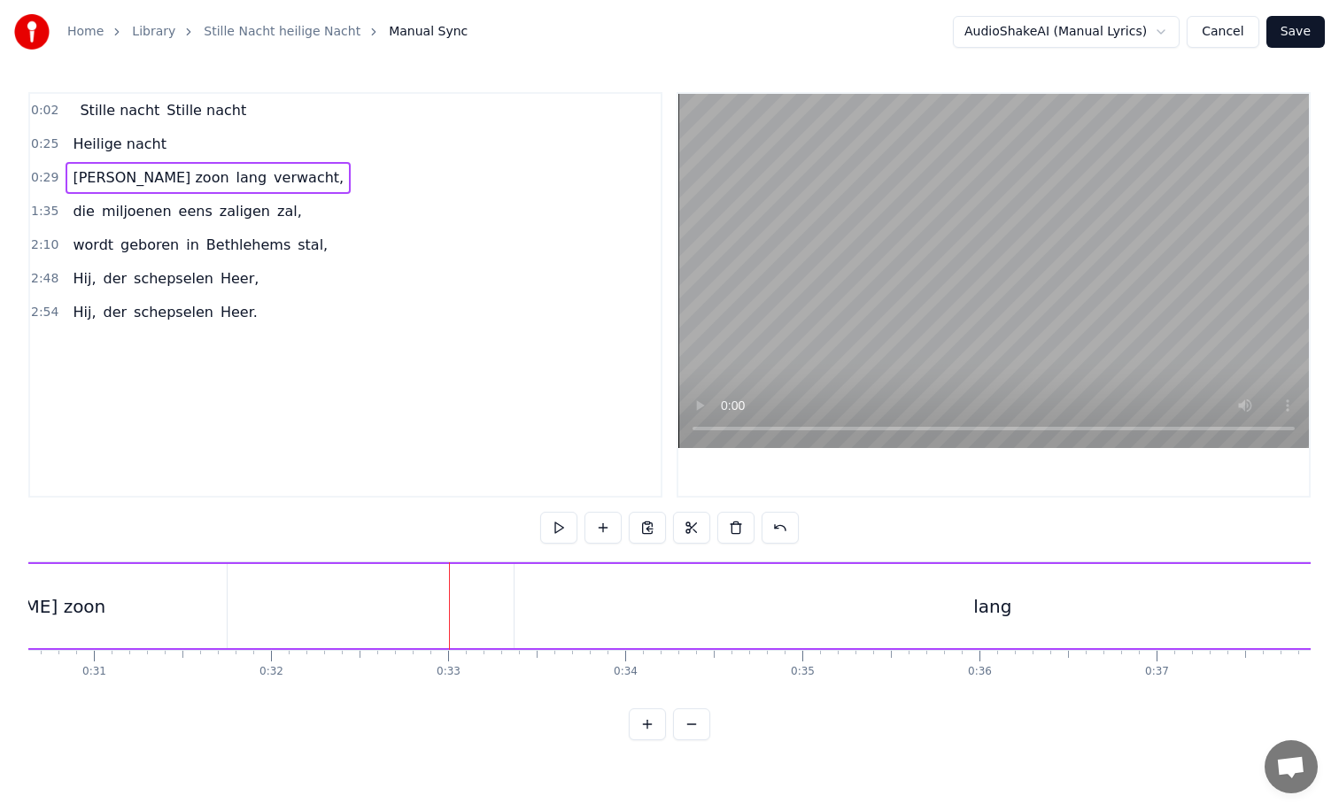
scroll to position [0, 5447]
click at [976, 605] on div "lang" at bounding box center [971, 606] width 38 height 27
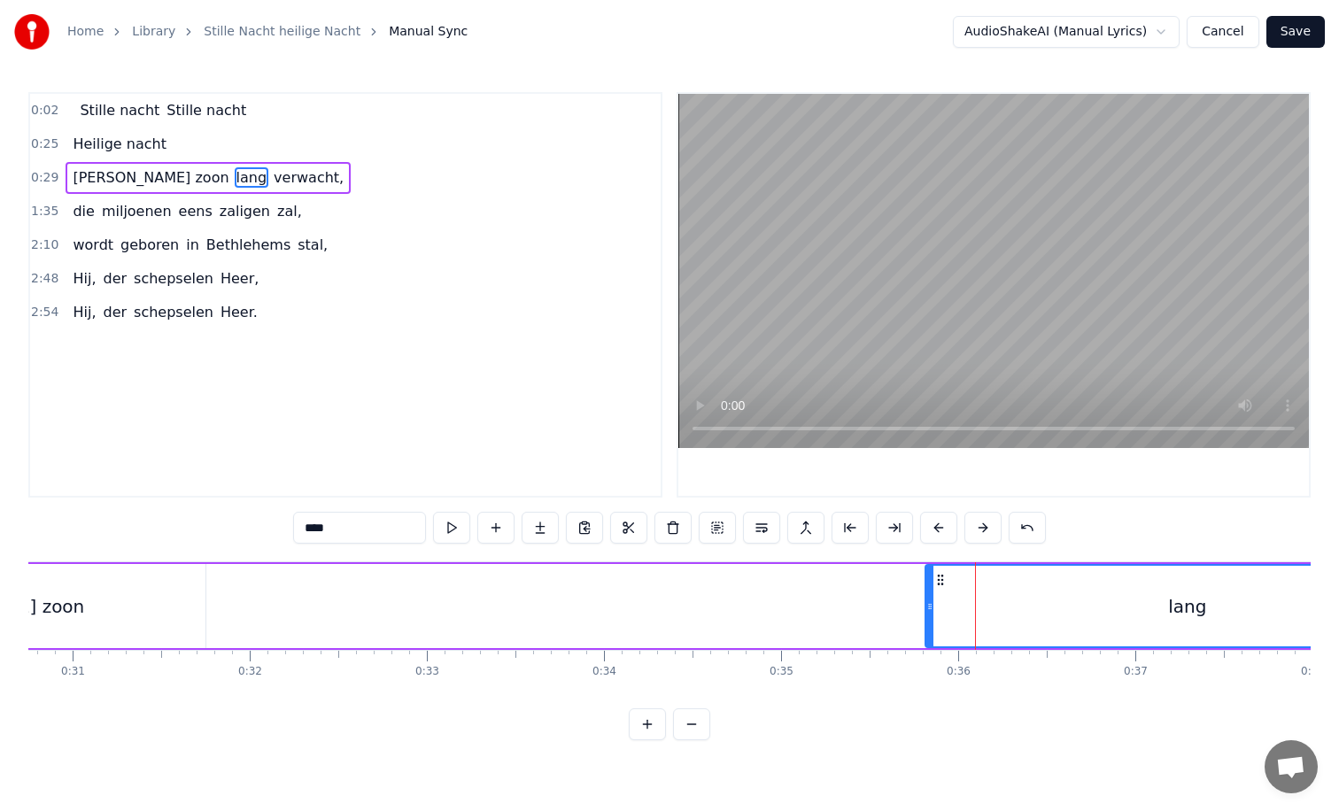
drag, startPoint x: 498, startPoint y: 606, endPoint x: 930, endPoint y: 603, distance: 432.2
click at [930, 603] on icon at bounding box center [929, 607] width 7 height 14
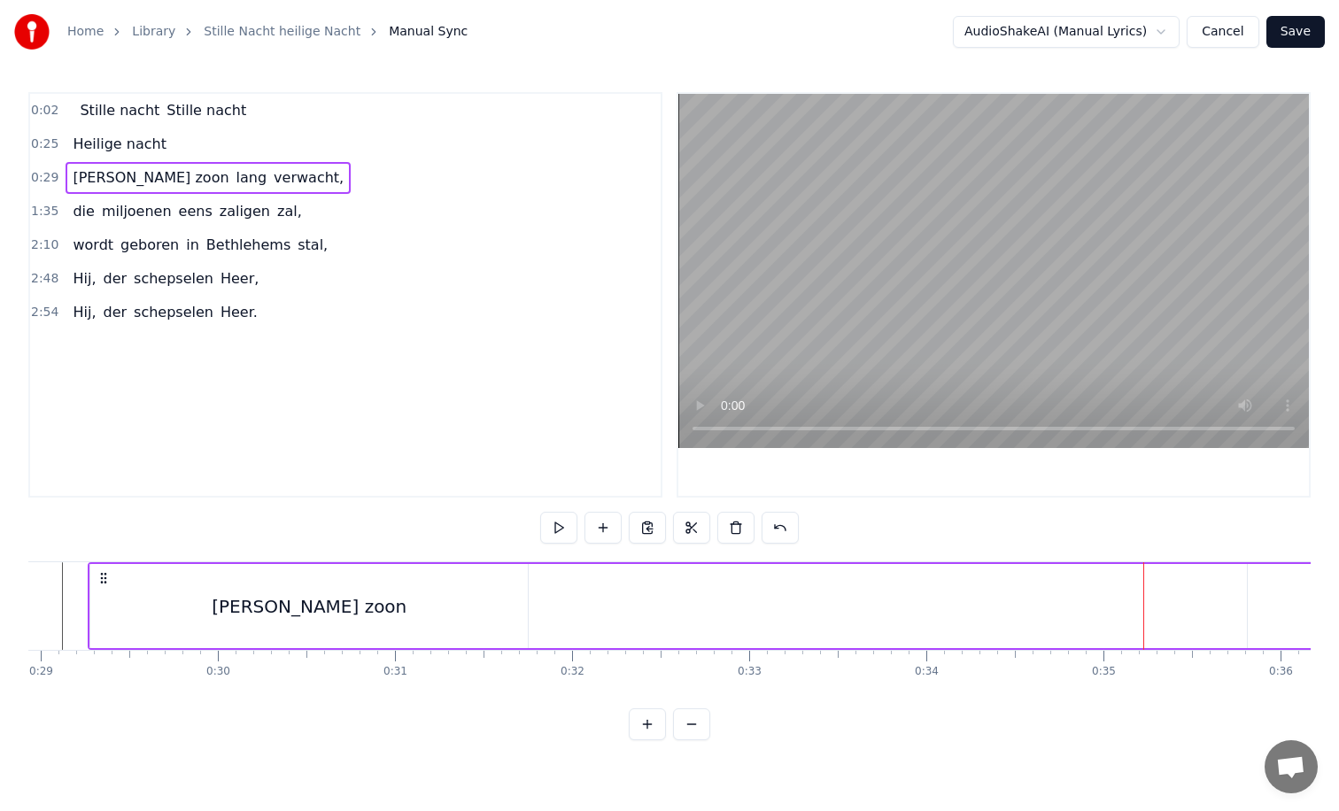
scroll to position [0, 5117]
click at [381, 611] on div "[PERSON_NAME] zoon" at bounding box center [315, 606] width 437 height 84
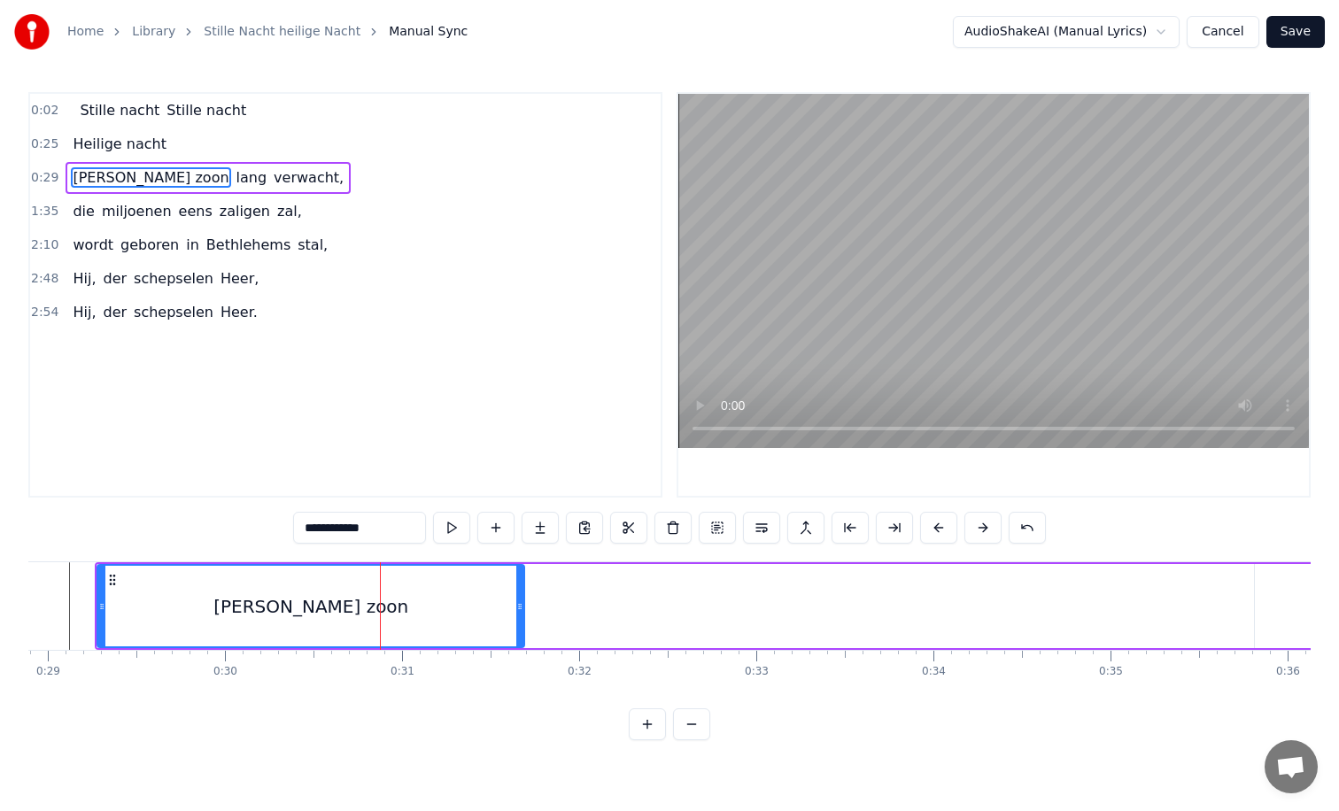
drag, startPoint x: 531, startPoint y: 605, endPoint x: 521, endPoint y: 606, distance: 10.7
click at [521, 606] on icon at bounding box center [519, 607] width 7 height 14
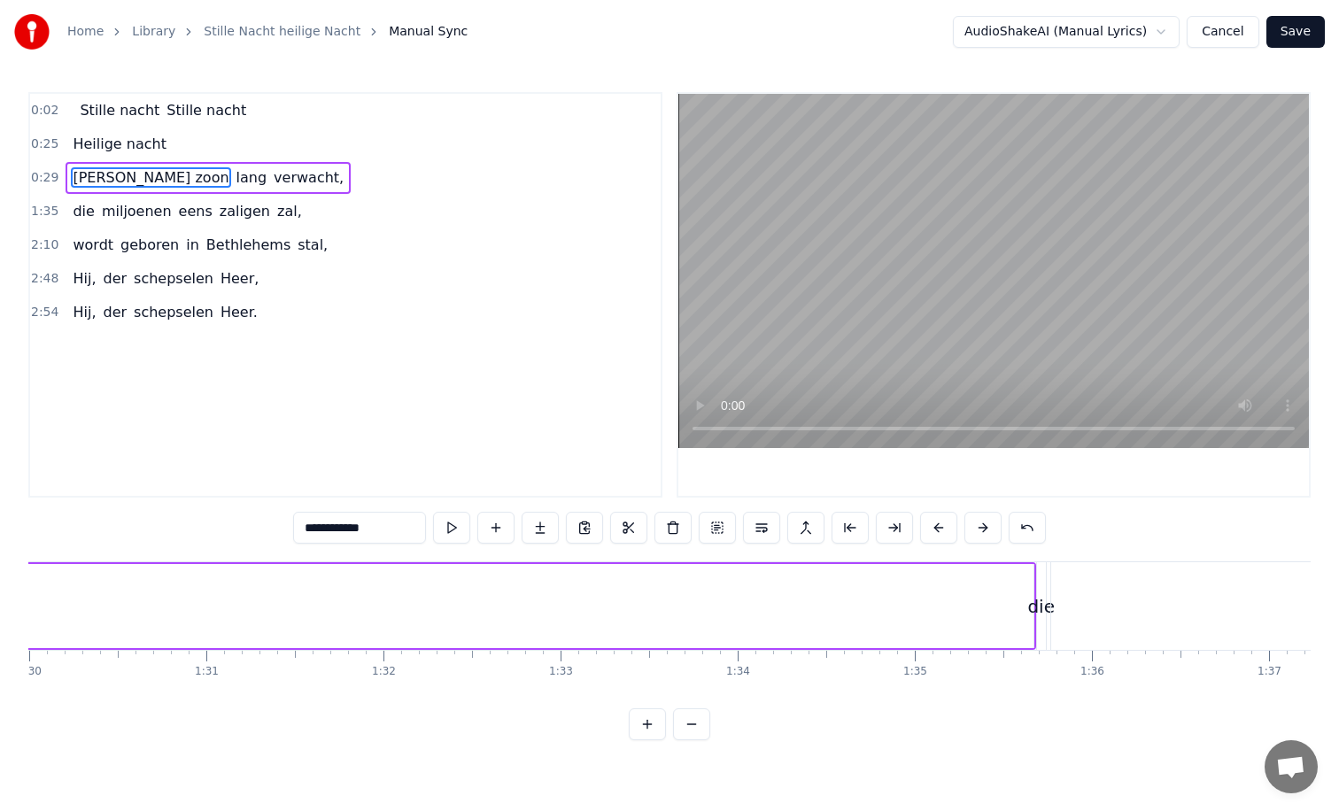
scroll to position [0, 15936]
type input "*********"
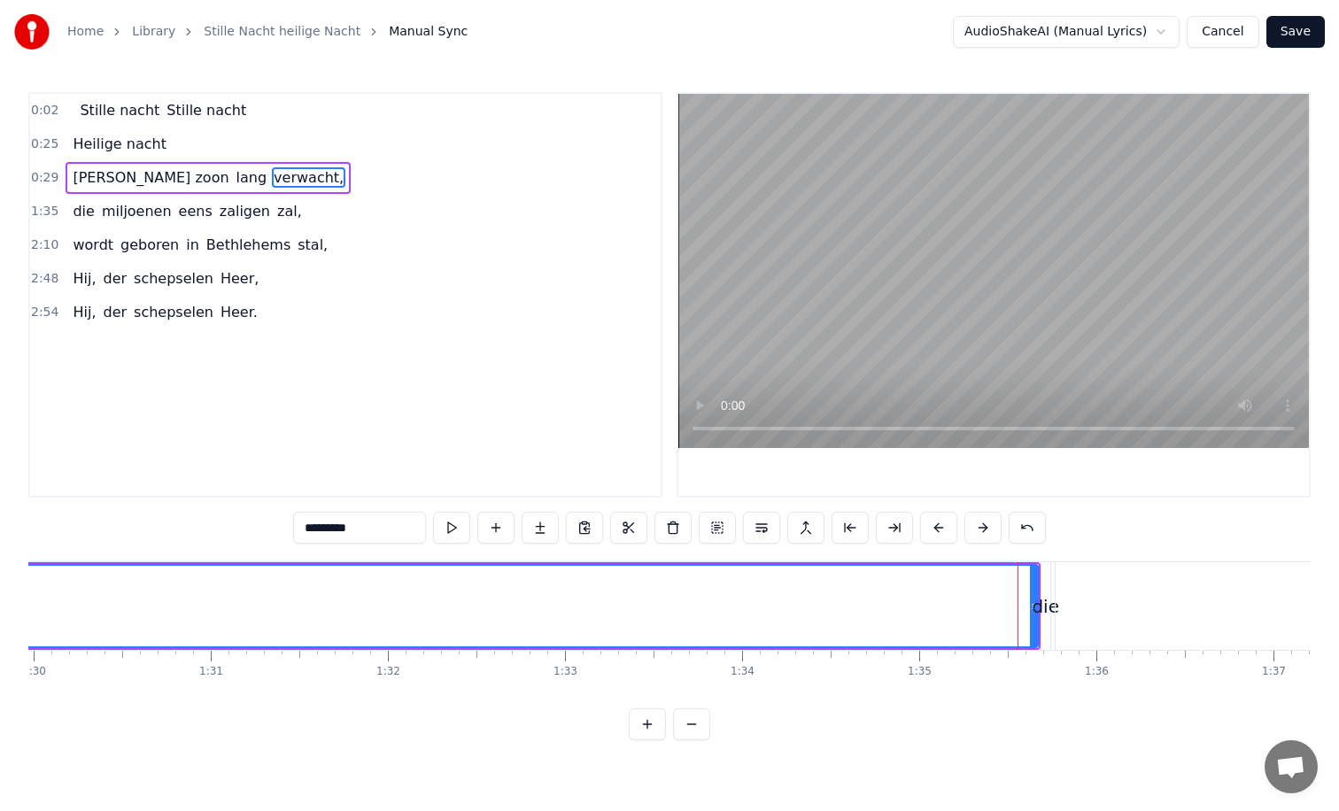
drag, startPoint x: 1034, startPoint y: 605, endPoint x: 111, endPoint y: 623, distance: 923.0
click at [111, 623] on div "Stille nacht Stille nacht Heilige nacht [PERSON_NAME] zoon lang verwacht, die m…" at bounding box center [296, 605] width 32407 height 89
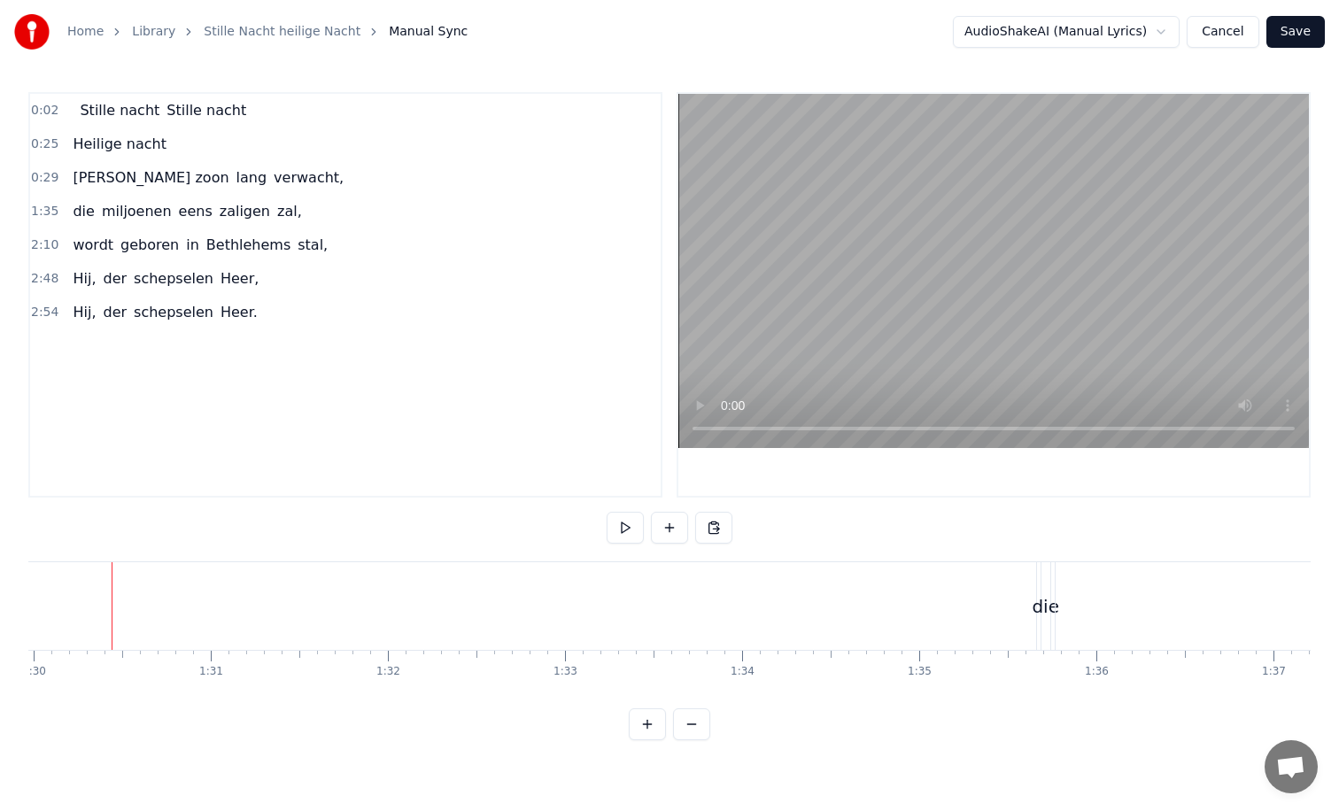
scroll to position [0, 15929]
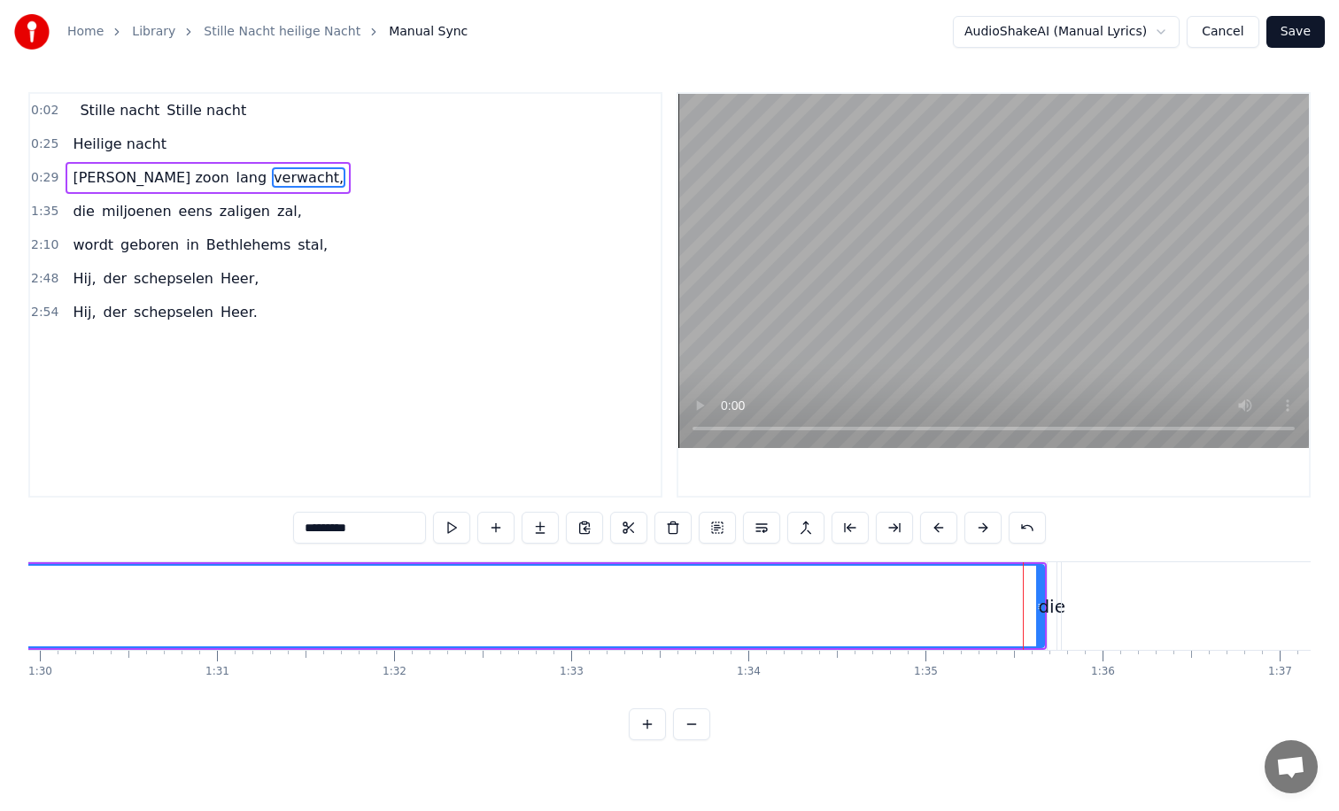
drag, startPoint x: 1039, startPoint y: 606, endPoint x: 755, endPoint y: 625, distance: 284.9
click at [755, 625] on div "Stille nacht Stille nacht Heilige nacht [PERSON_NAME] zoon lang verwacht, die m…" at bounding box center [302, 605] width 32407 height 89
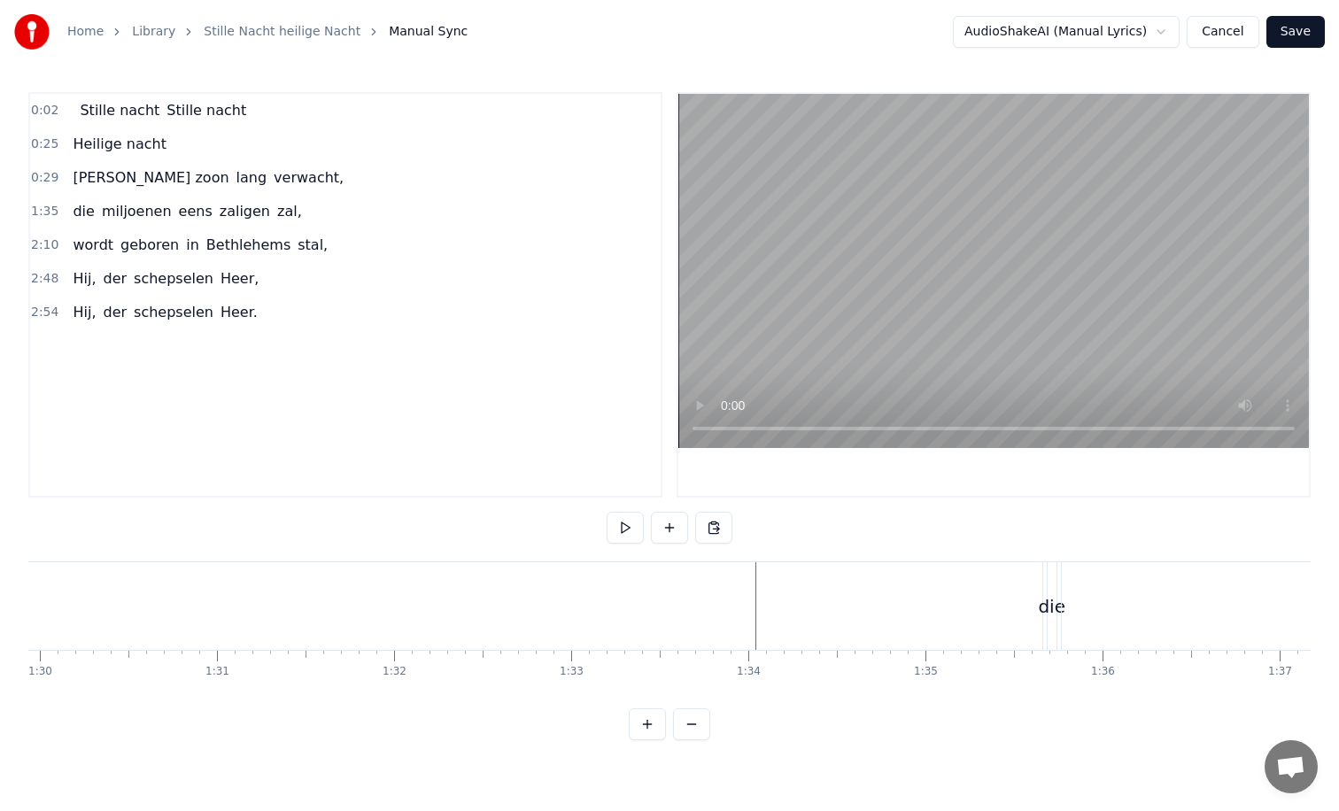
drag, startPoint x: 1054, startPoint y: 605, endPoint x: 1098, endPoint y: 608, distance: 44.4
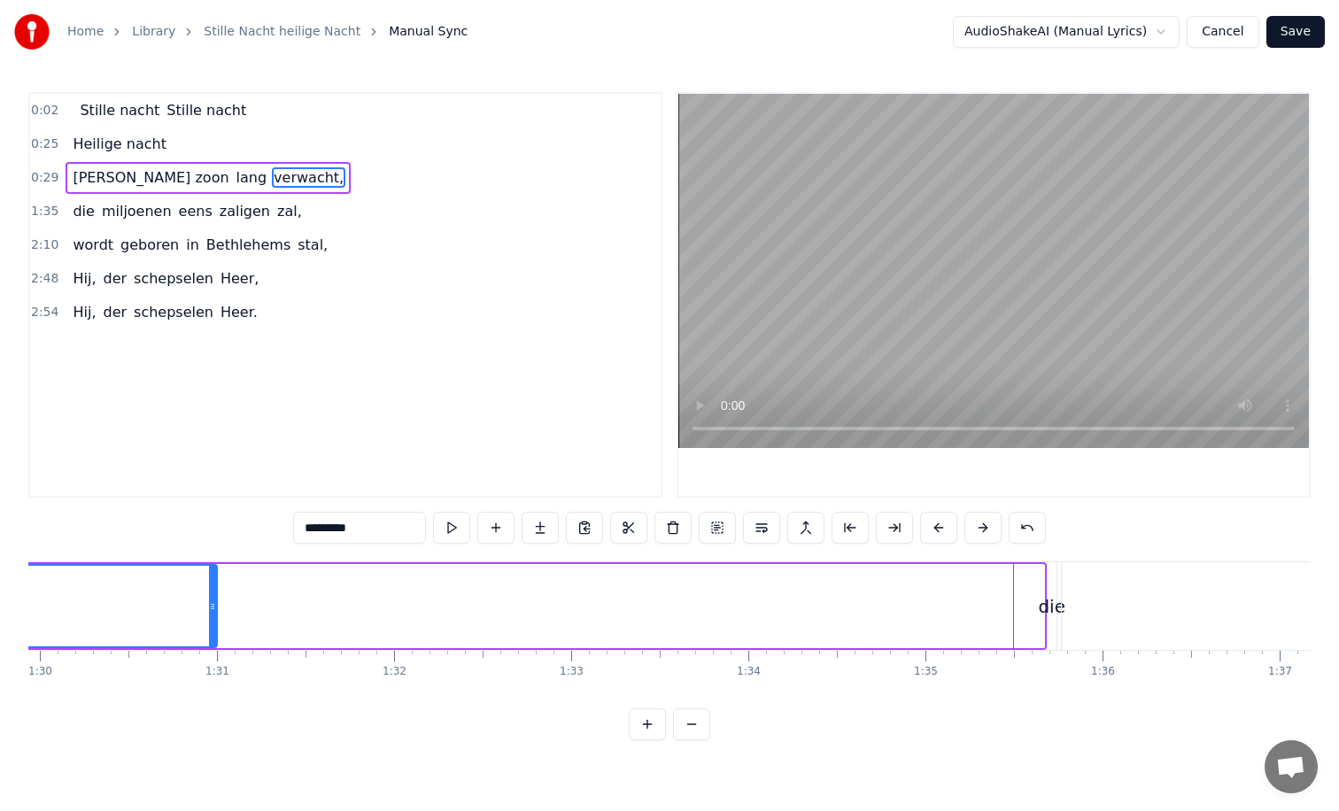
drag, startPoint x: 1037, startPoint y: 626, endPoint x: -6, endPoint y: 629, distance: 1043.3
click at [0, 629] on html "Home Library Stille Nacht heilige Nacht Manual Sync AudioShakeAI (Manual Lyrics…" at bounding box center [669, 384] width 1339 height 769
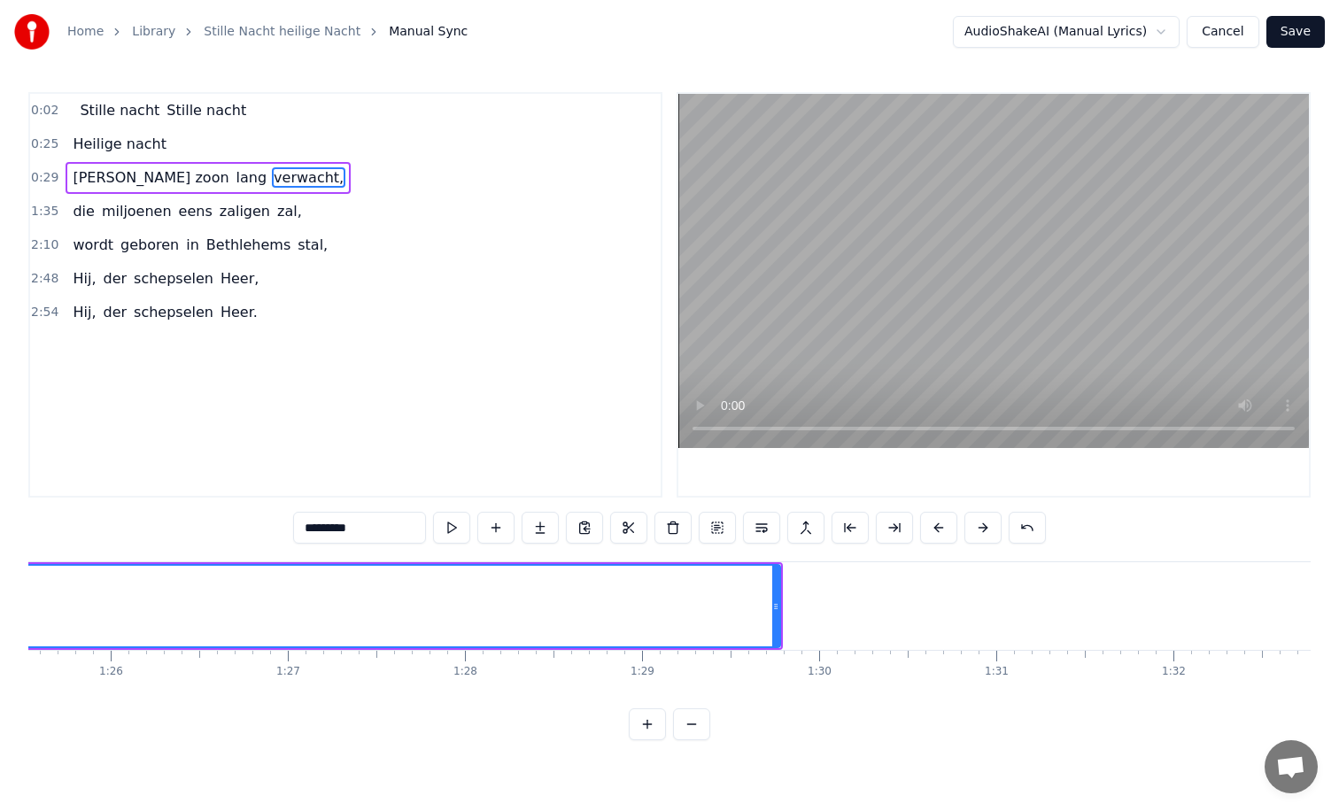
scroll to position [0, 15070]
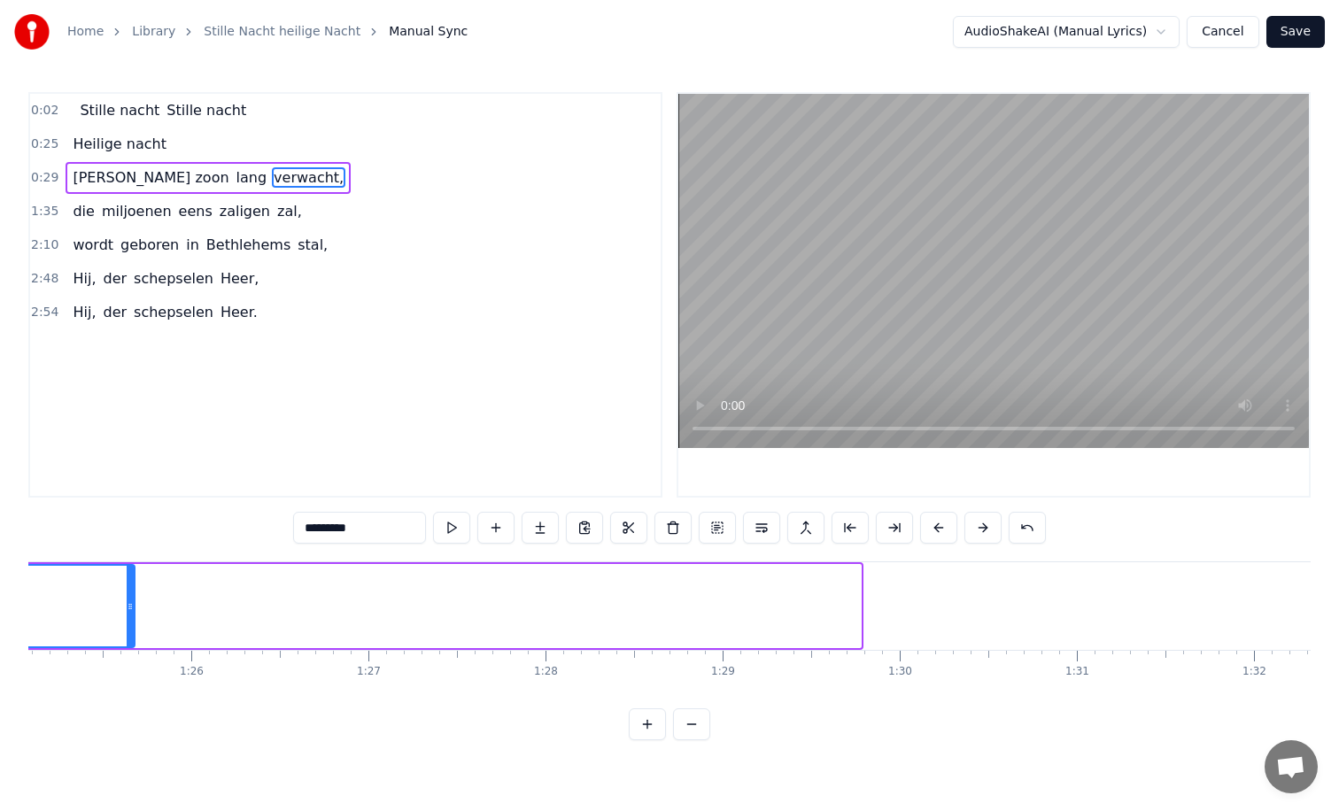
drag, startPoint x: 855, startPoint y: 607, endPoint x: 28, endPoint y: 588, distance: 827.4
click at [127, 588] on div at bounding box center [130, 606] width 7 height 81
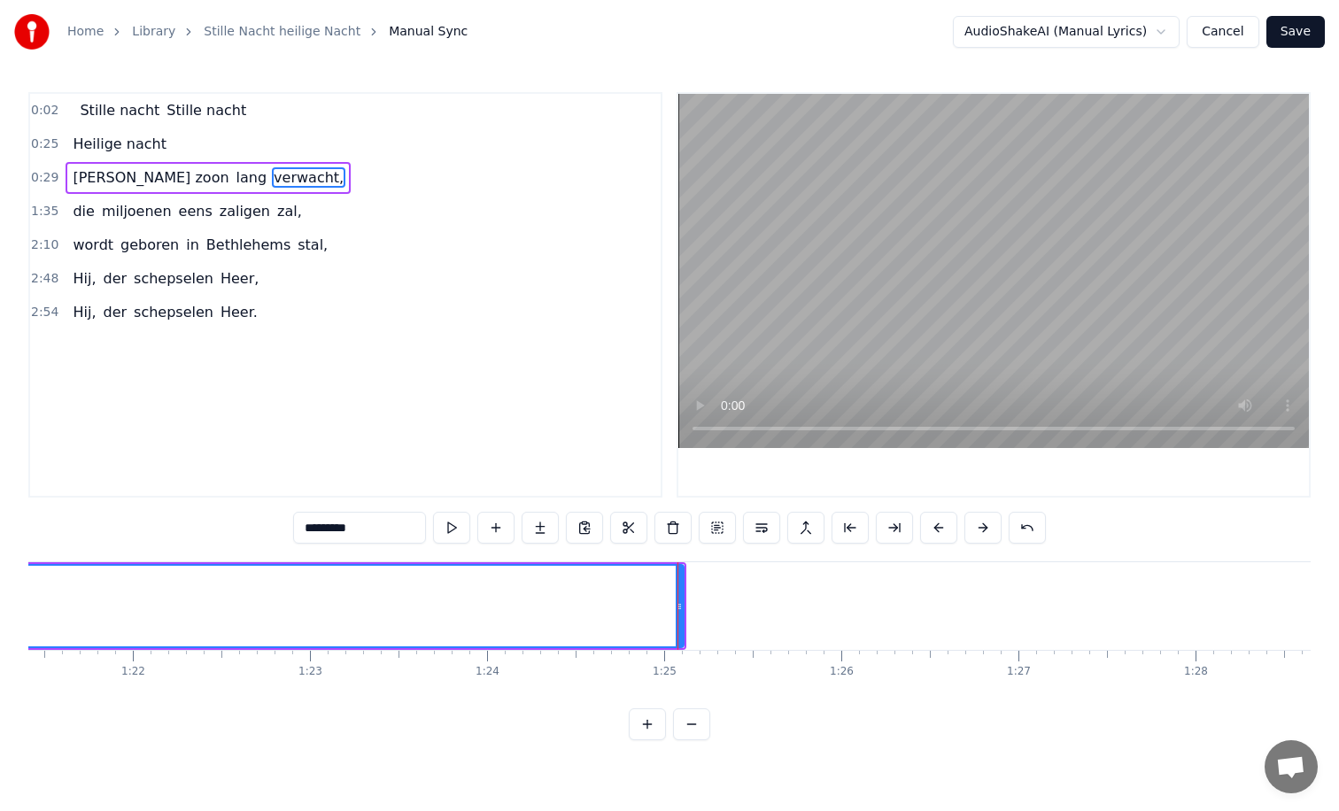
scroll to position [0, 14329]
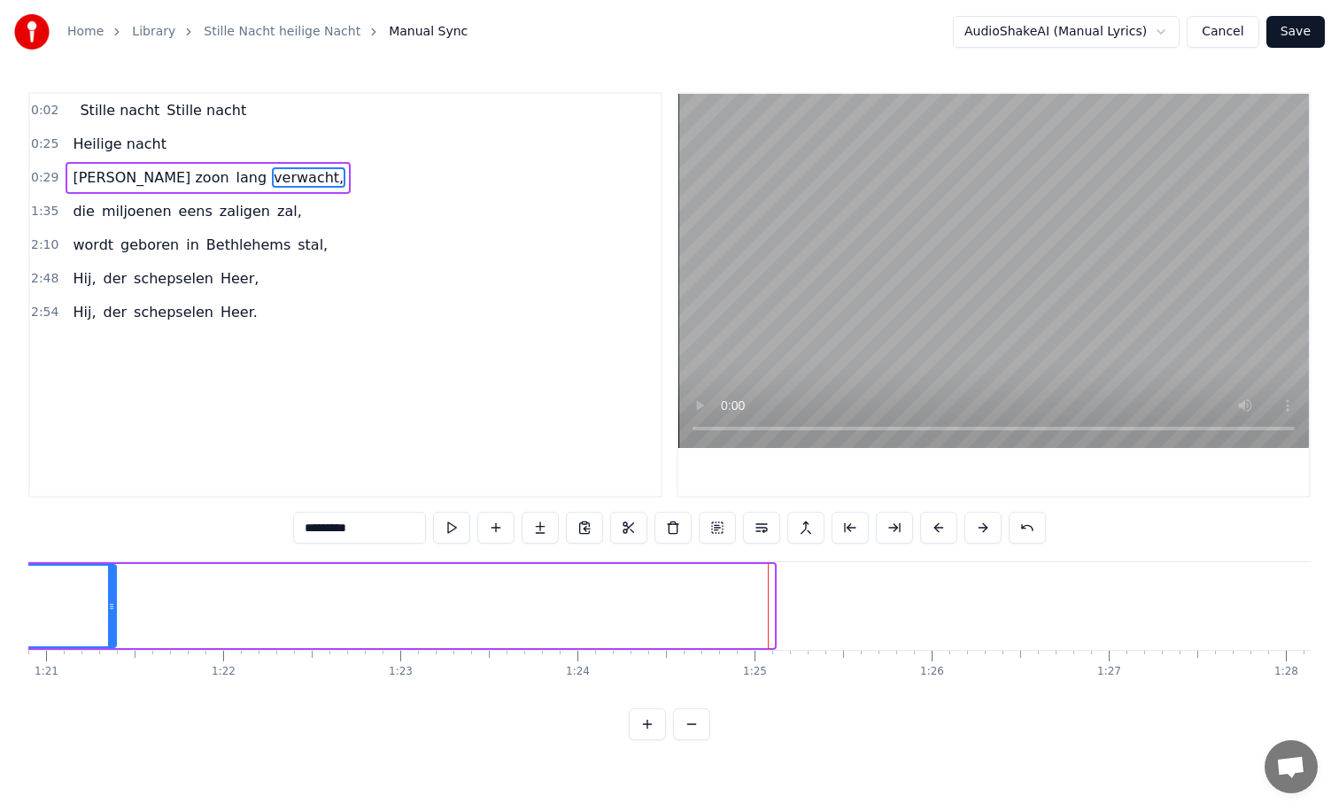
drag, startPoint x: 769, startPoint y: 607, endPoint x: 105, endPoint y: 564, distance: 665.6
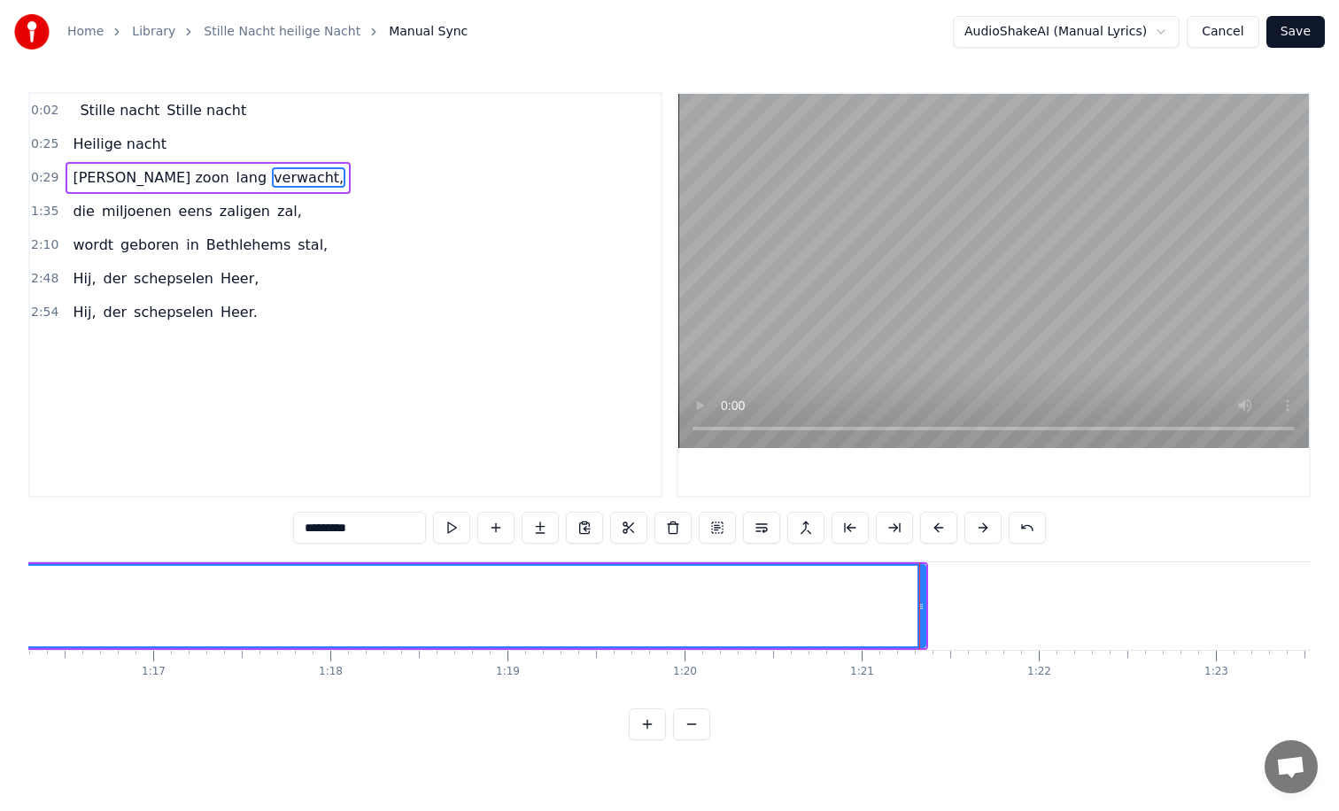
scroll to position [0, 13543]
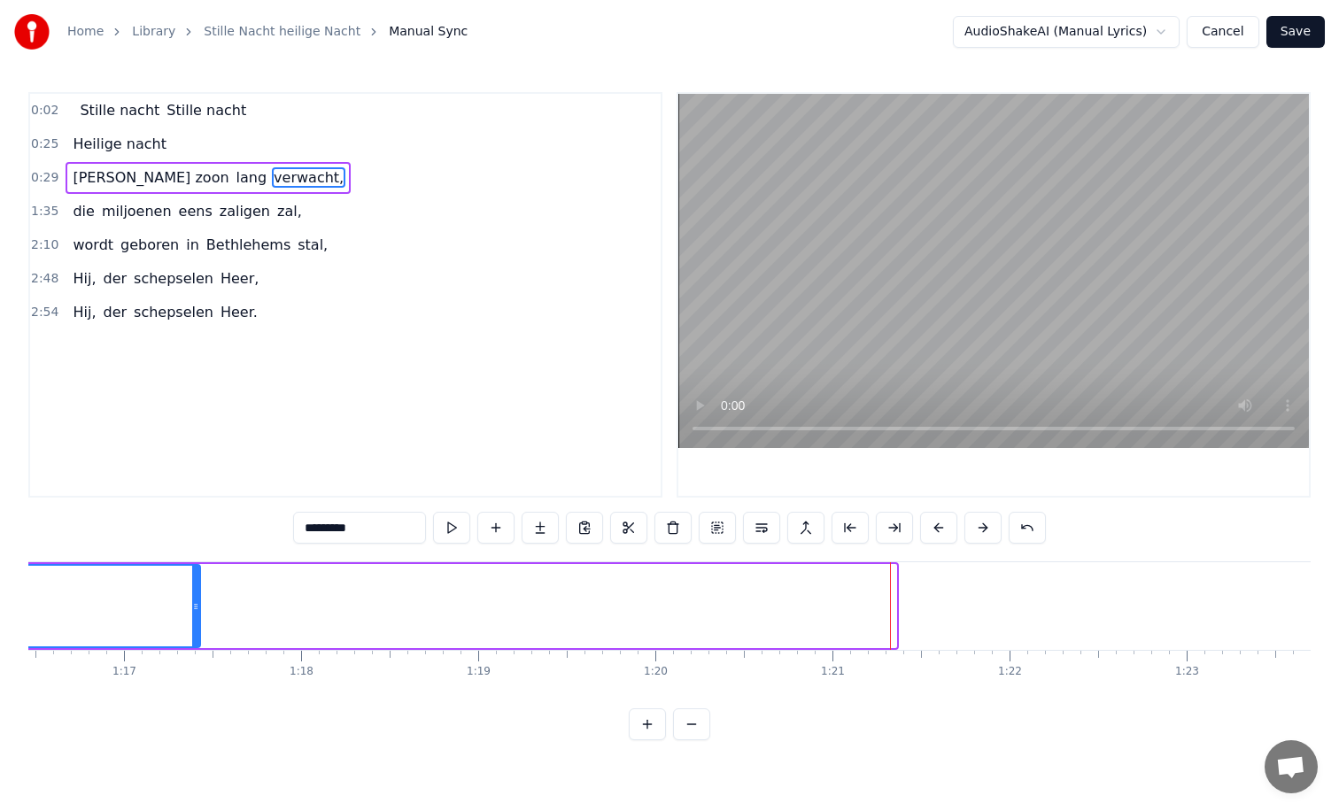
drag, startPoint x: 891, startPoint y: 609, endPoint x: 152, endPoint y: 563, distance: 740.0
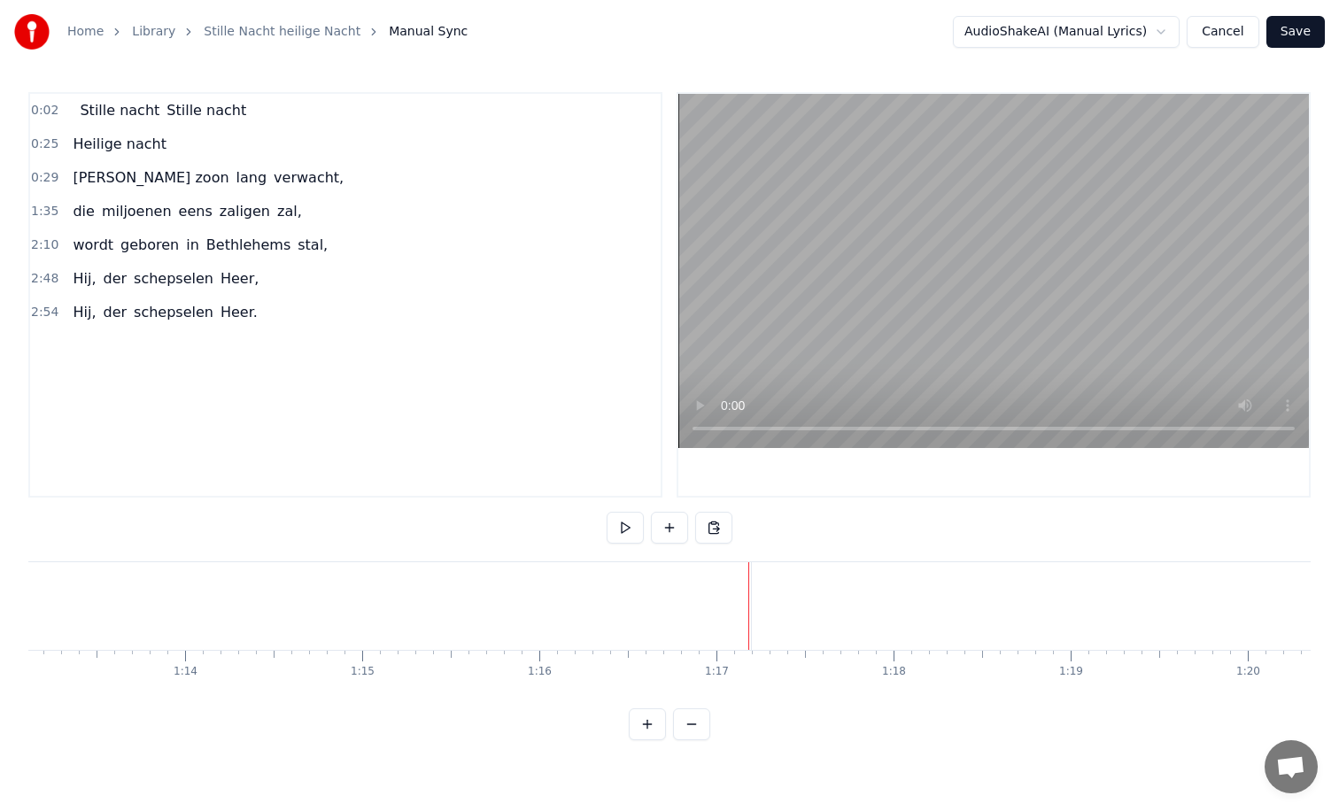
scroll to position [0, 12604]
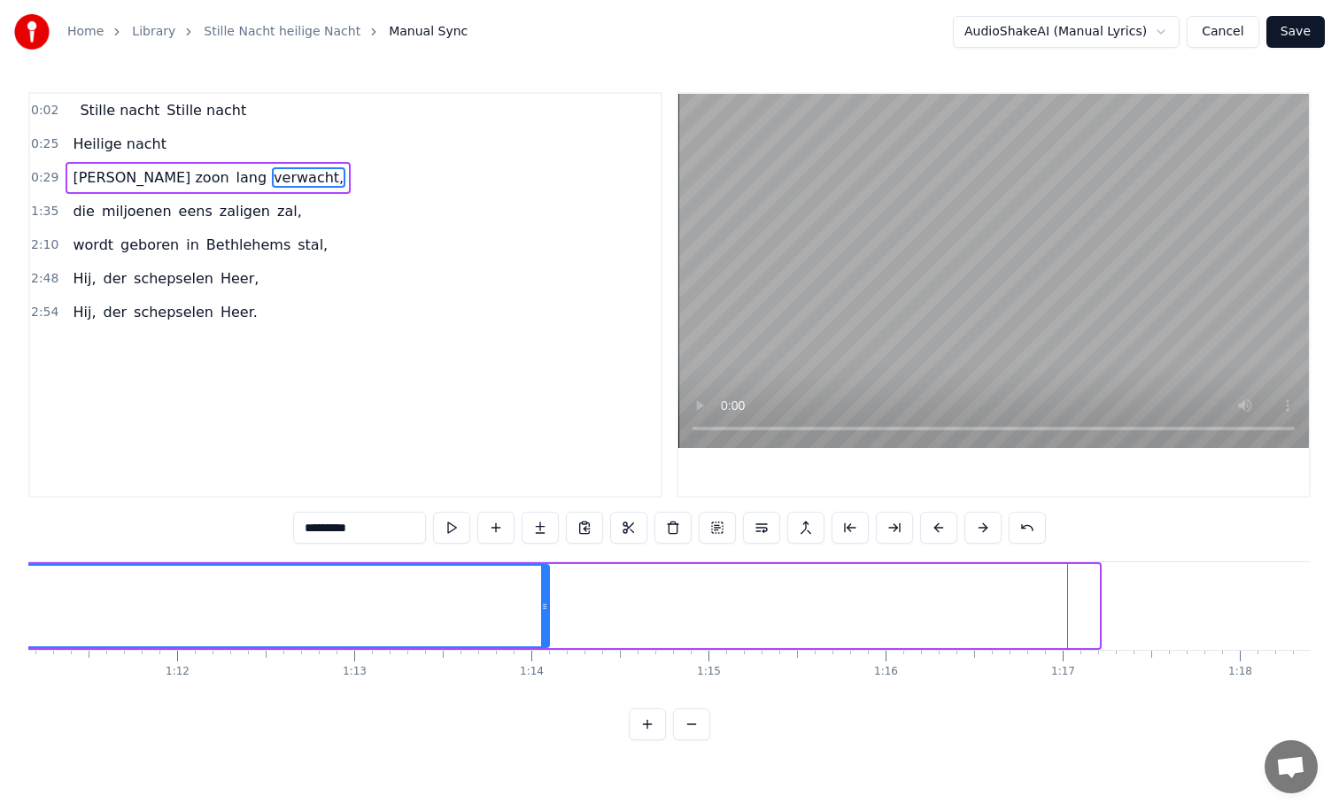
drag, startPoint x: 1093, startPoint y: 606, endPoint x: 439, endPoint y: 619, distance: 653.7
click at [541, 619] on div at bounding box center [544, 606] width 7 height 81
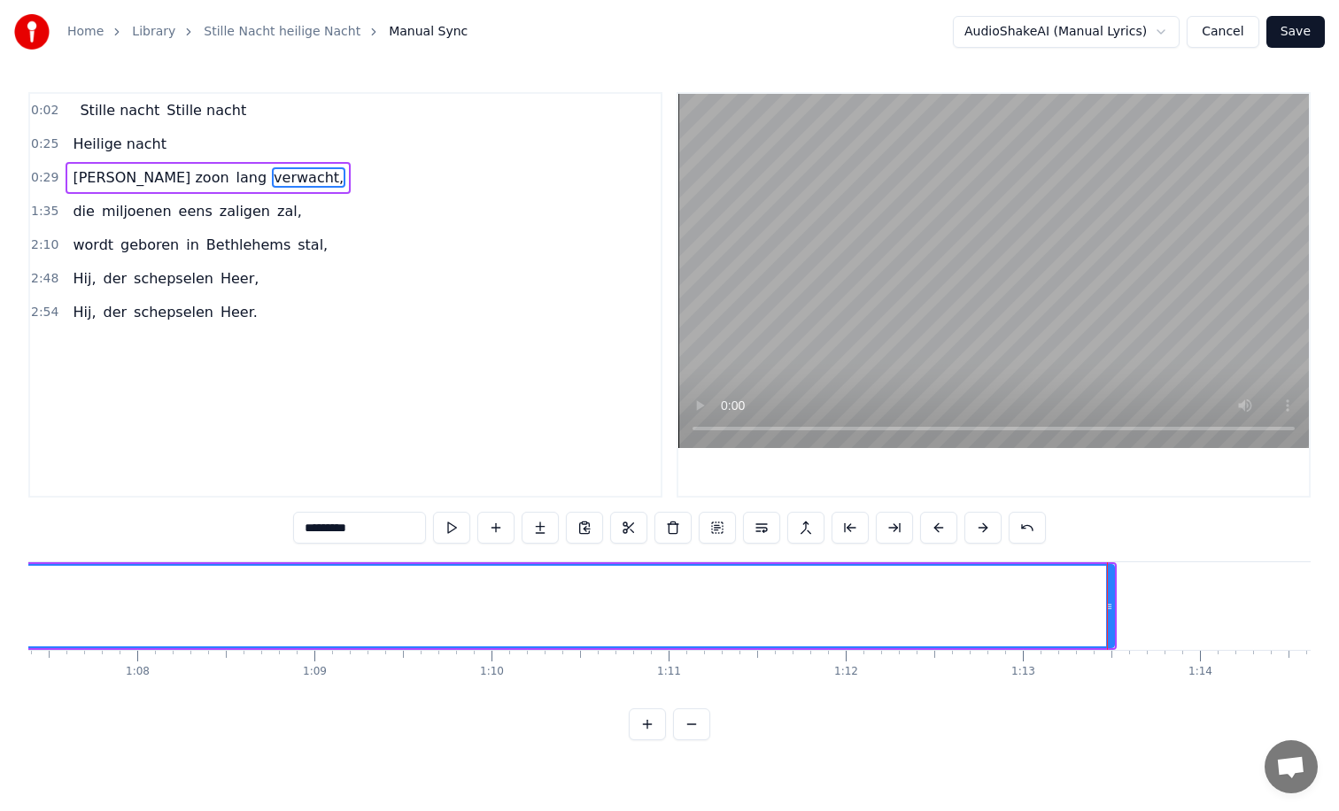
scroll to position [0, 11850]
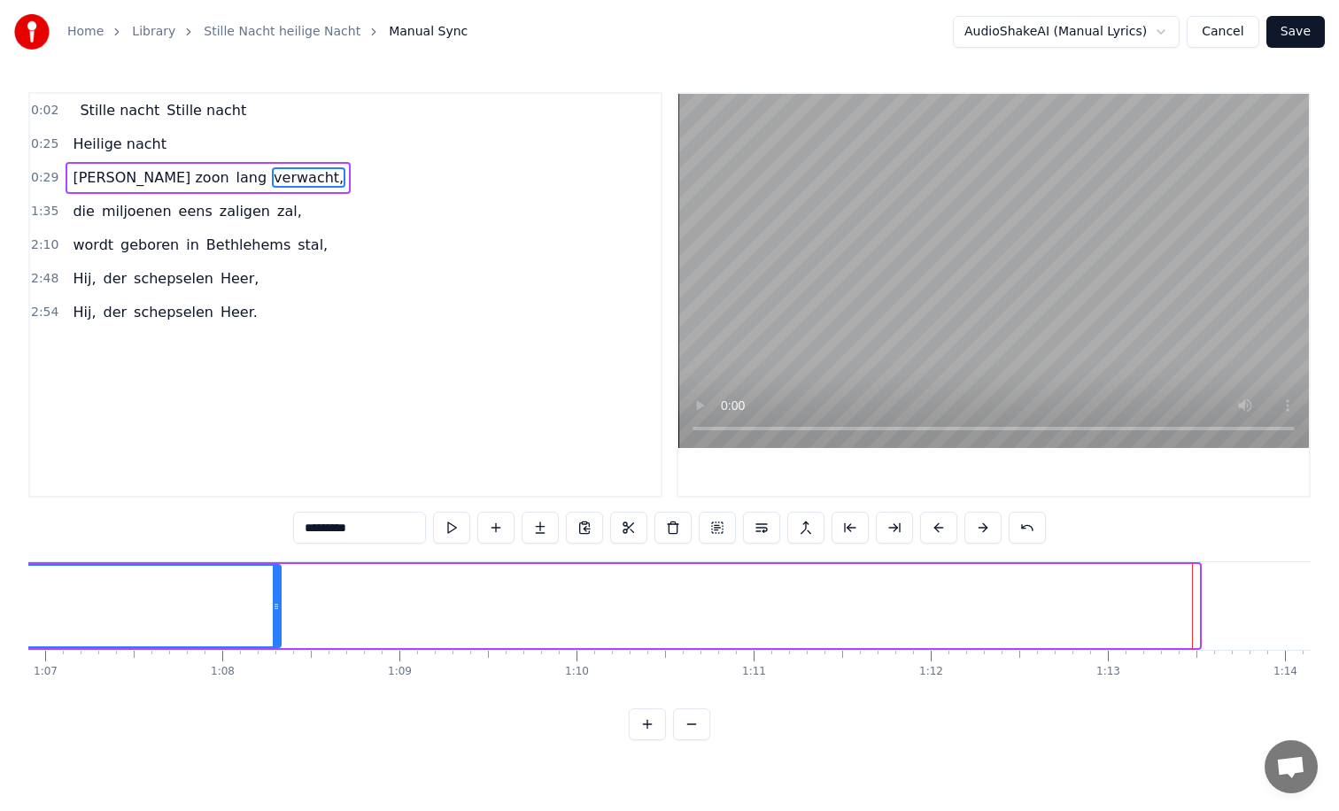
drag, startPoint x: 1195, startPoint y: 606, endPoint x: 265, endPoint y: 627, distance: 930.1
click at [273, 627] on div at bounding box center [276, 606] width 7 height 81
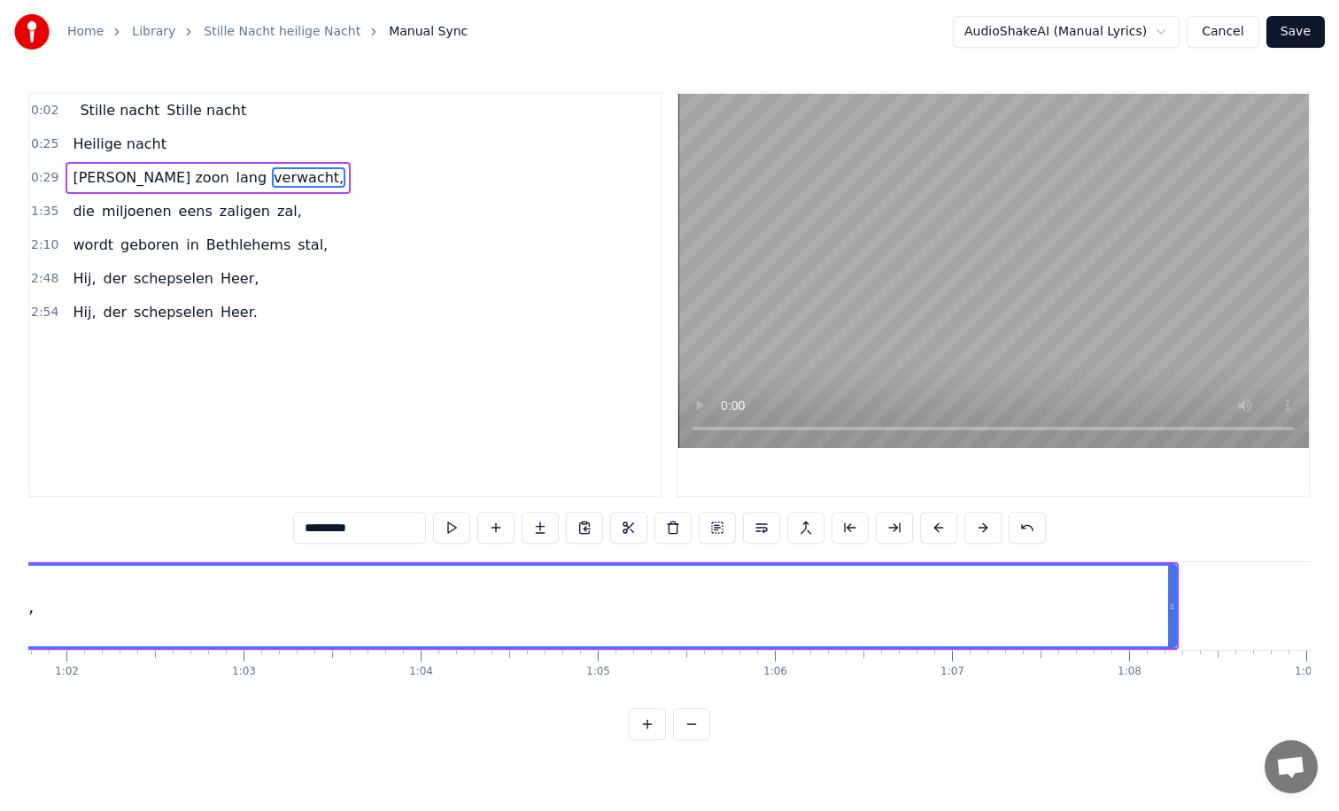
scroll to position [0, 10958]
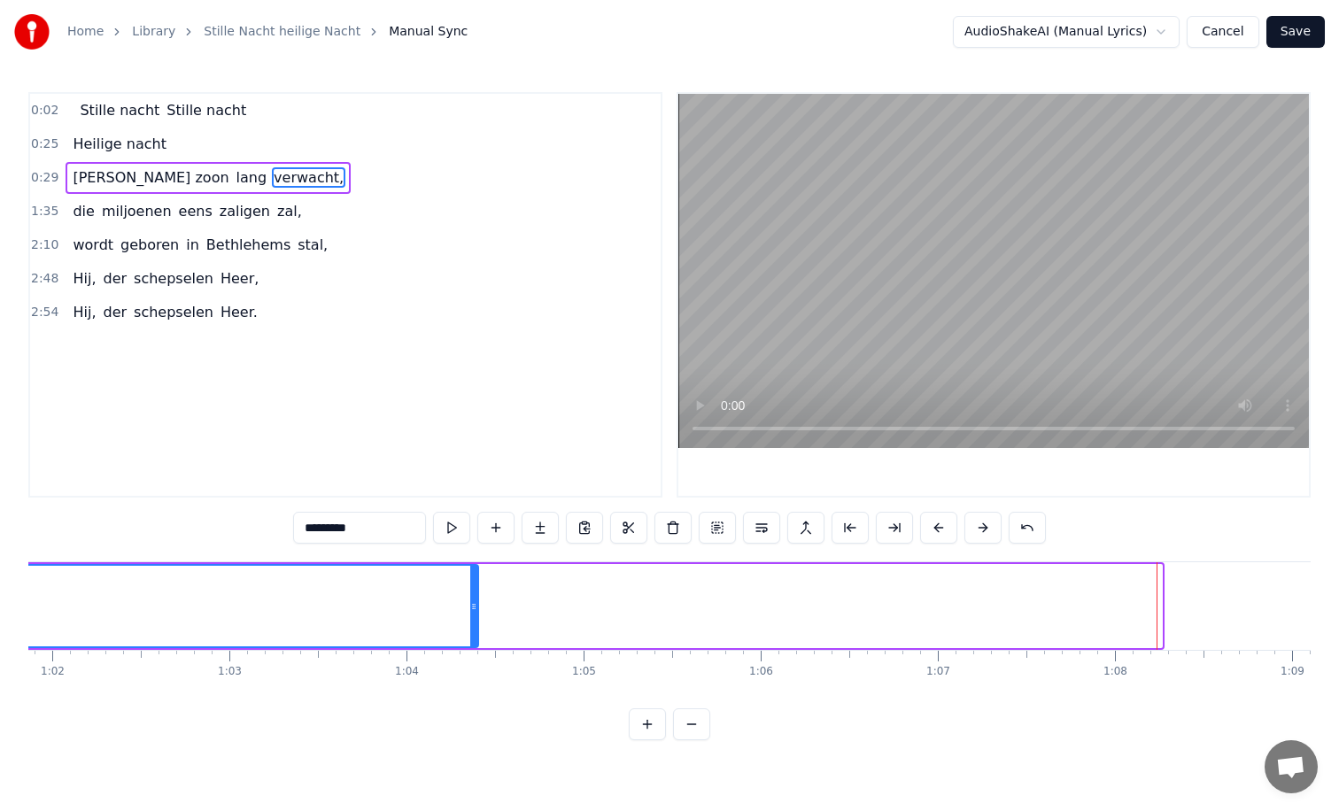
drag, startPoint x: 1158, startPoint y: 607, endPoint x: 473, endPoint y: 606, distance: 685.5
click at [473, 606] on icon at bounding box center [473, 607] width 7 height 14
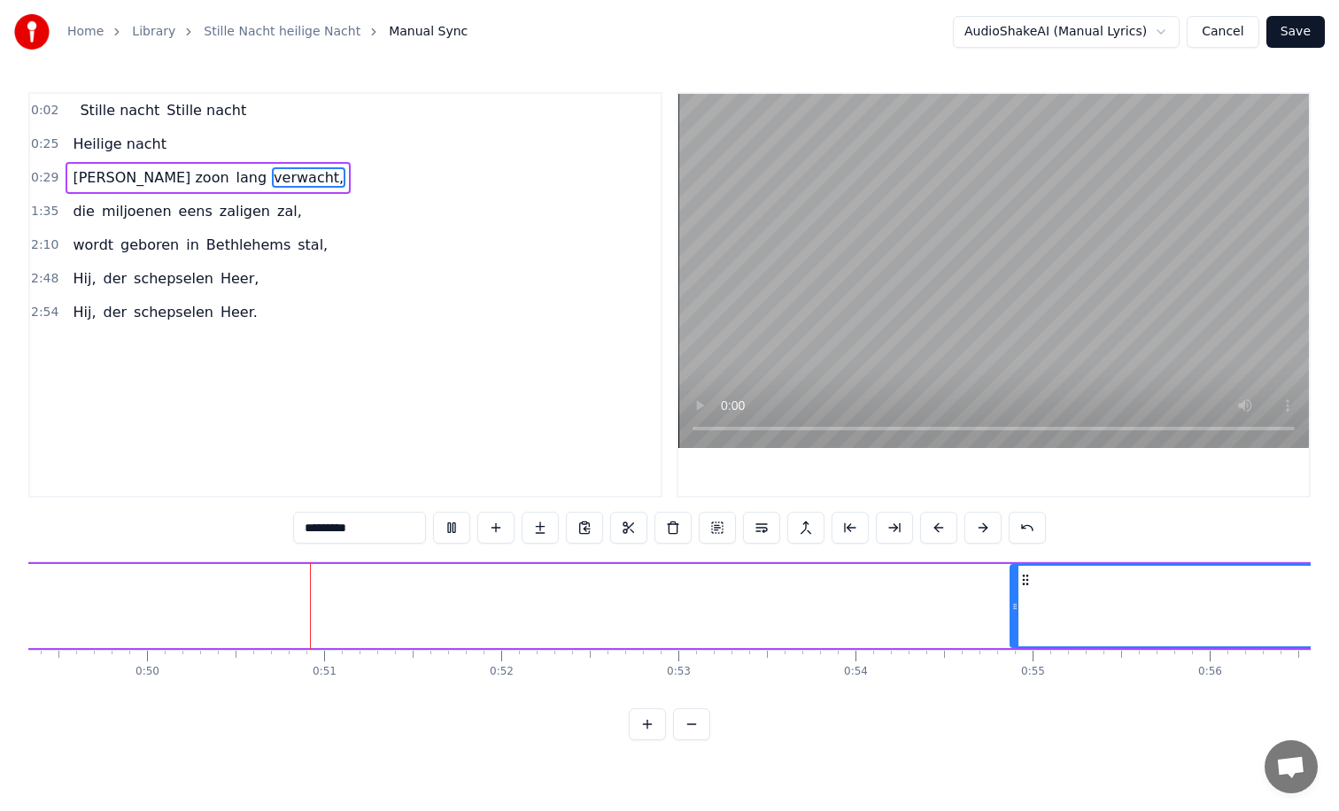
scroll to position [0, 8737]
click at [755, 378] on video at bounding box center [993, 271] width 631 height 354
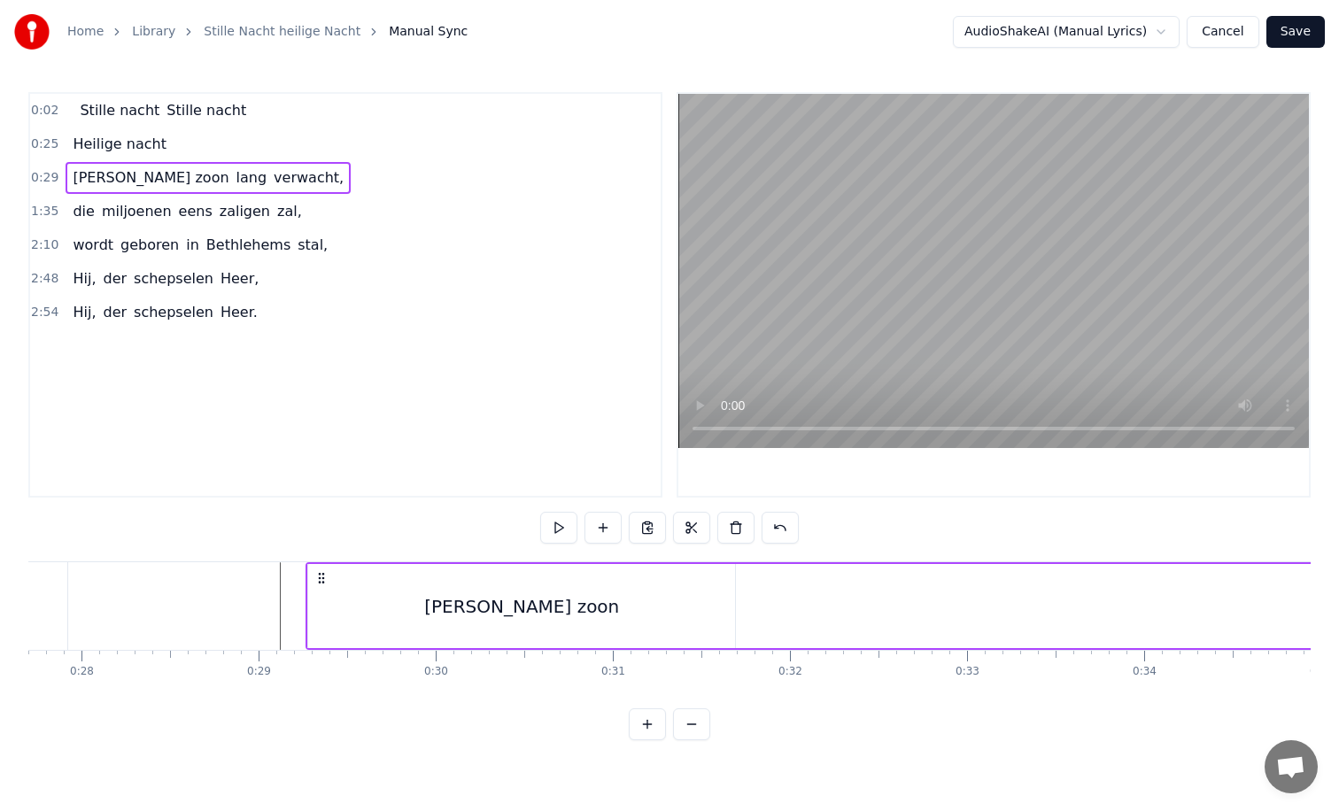
scroll to position [0, 4950]
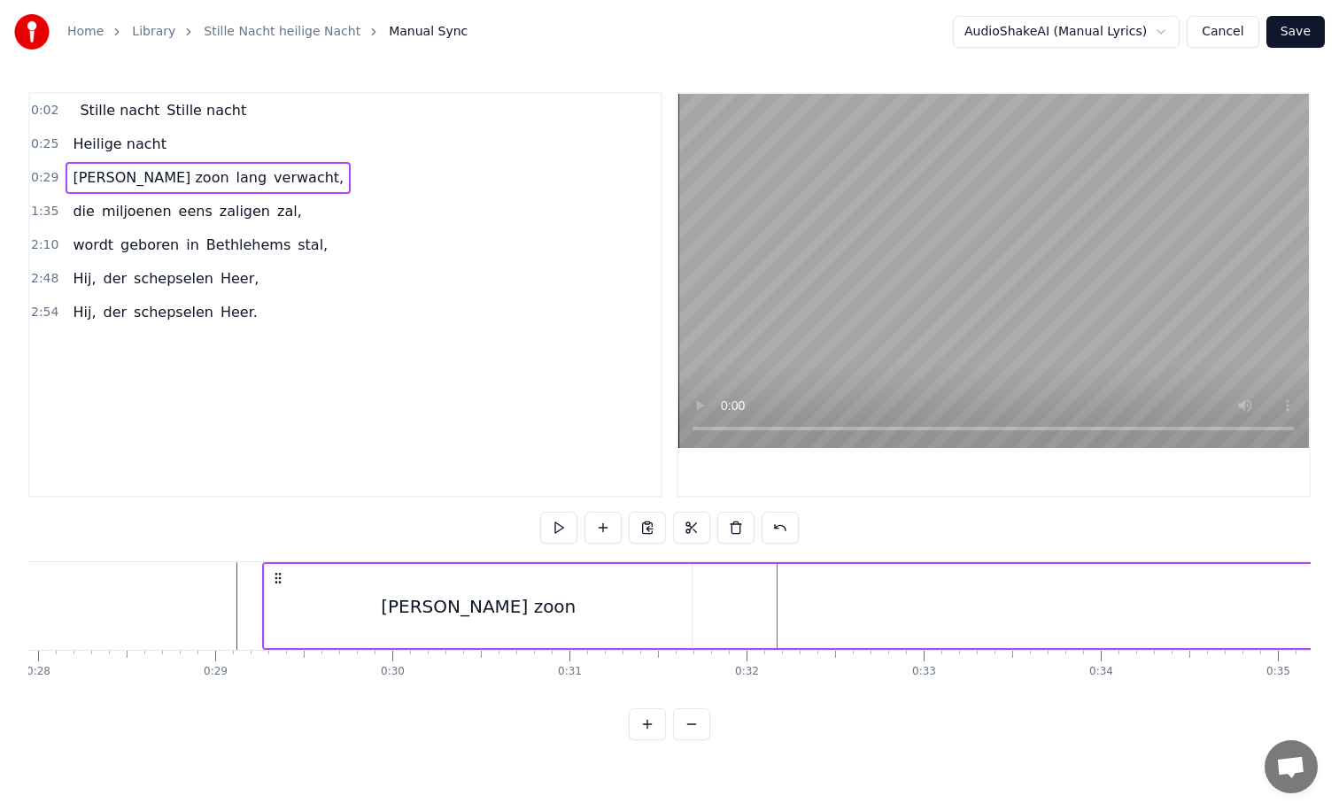
click at [662, 626] on div "[PERSON_NAME] zoon" at bounding box center [478, 606] width 427 height 84
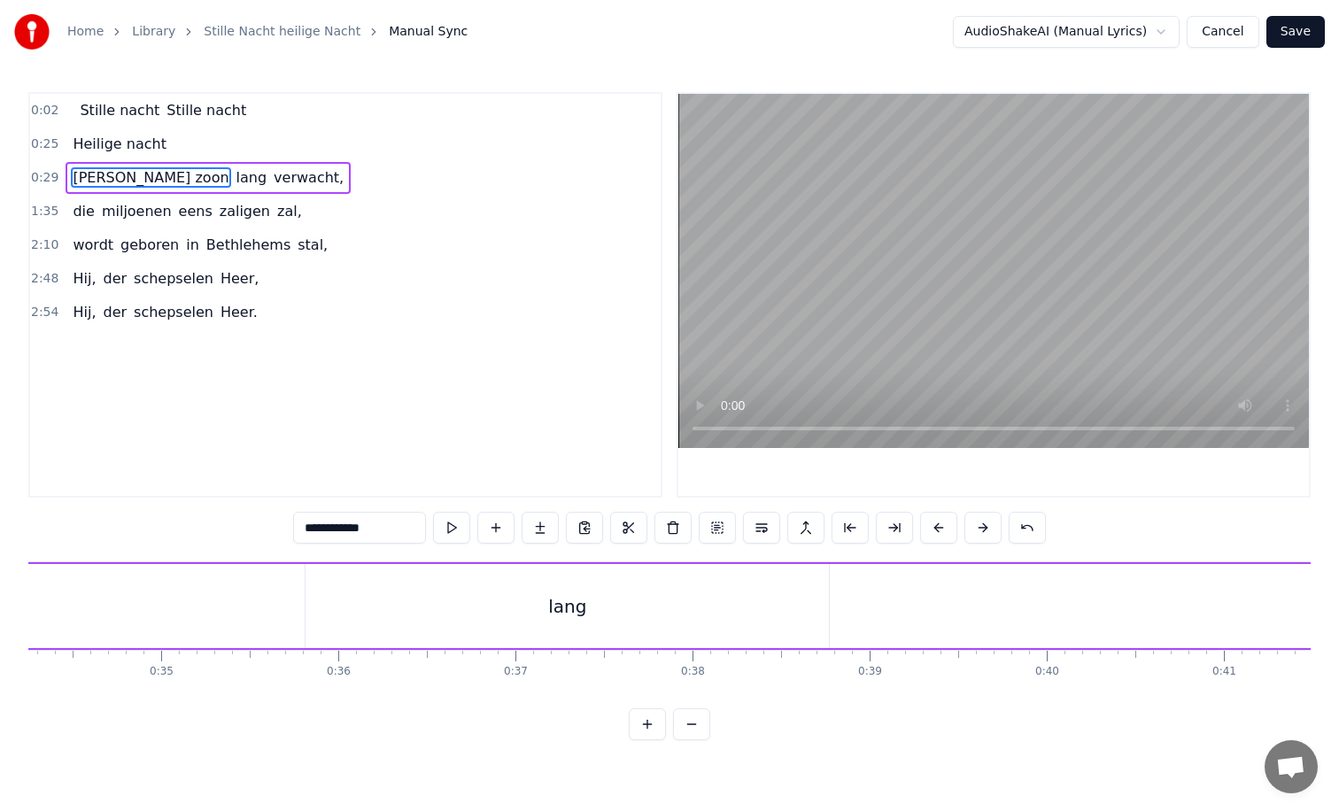
scroll to position [0, 6091]
click at [756, 608] on div "lang" at bounding box center [542, 606] width 523 height 84
type input "****"
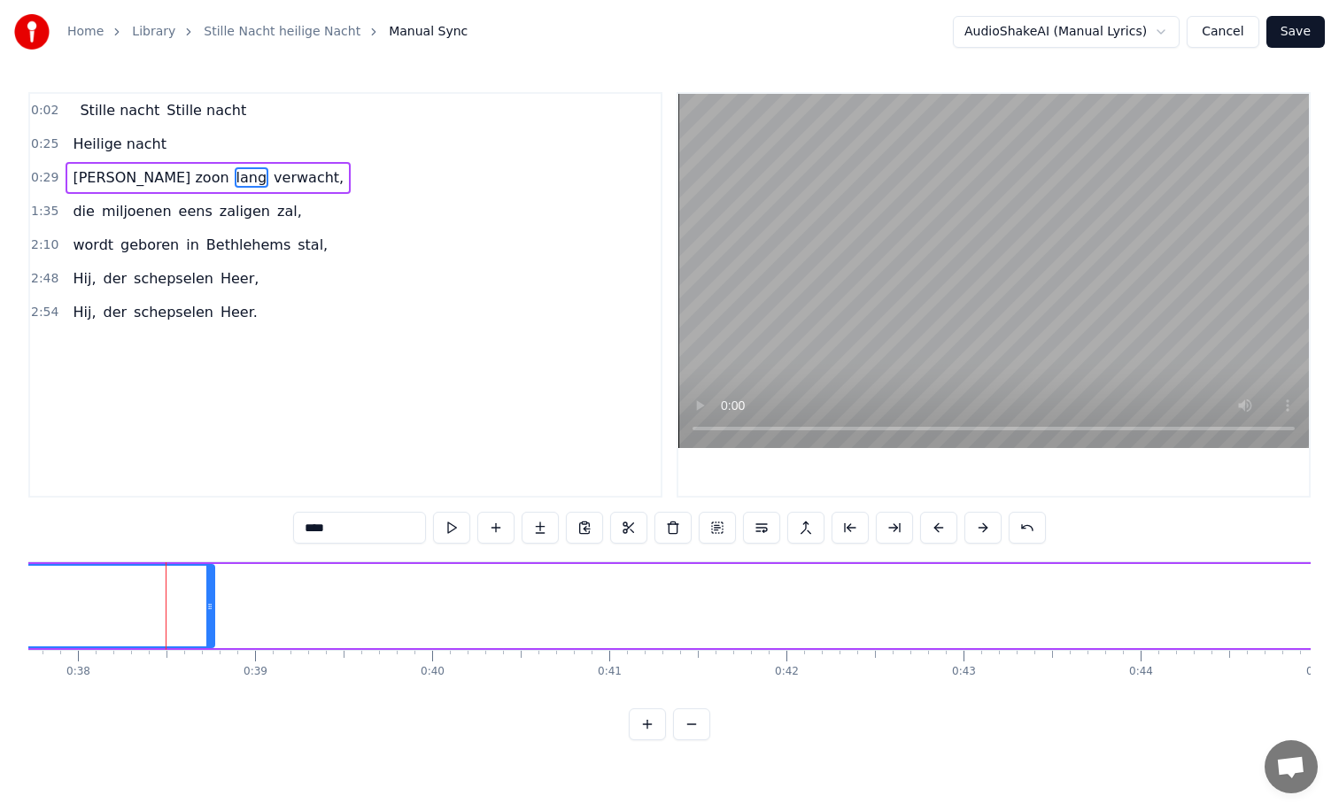
scroll to position [0, 6797]
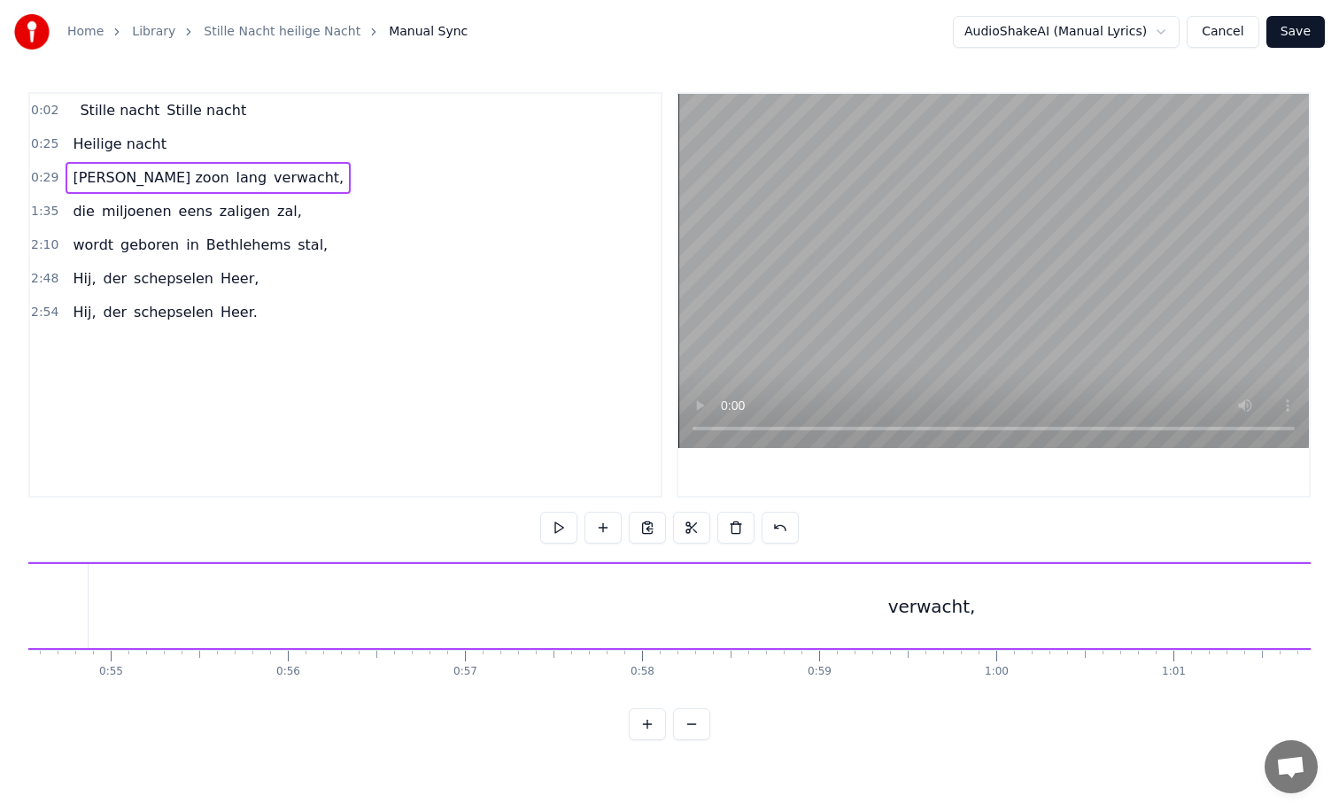
scroll to position [0, 9549]
click at [850, 610] on div "verwacht," at bounding box center [1041, 606] width 1685 height 84
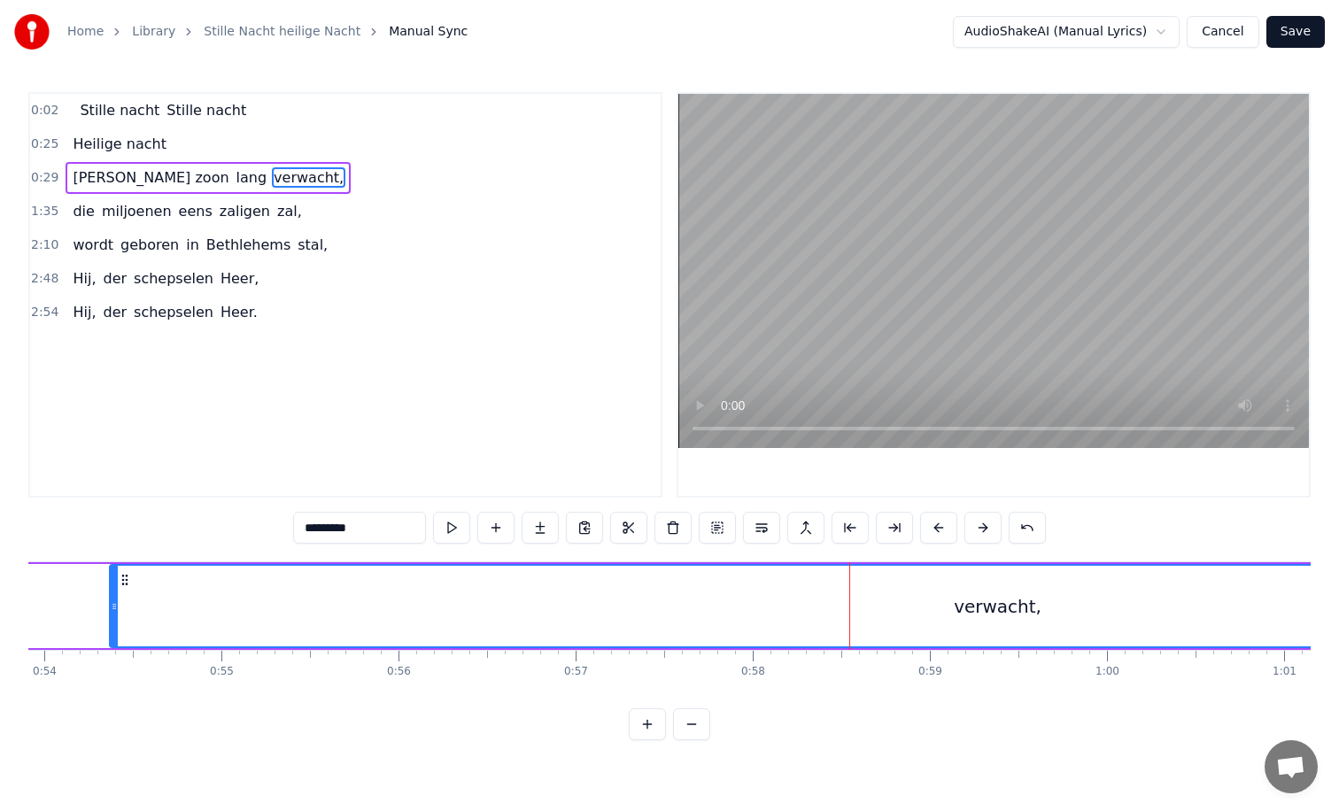
drag, startPoint x: 205, startPoint y: 607, endPoint x: 115, endPoint y: 609, distance: 89.5
click at [115, 609] on icon at bounding box center [114, 607] width 7 height 14
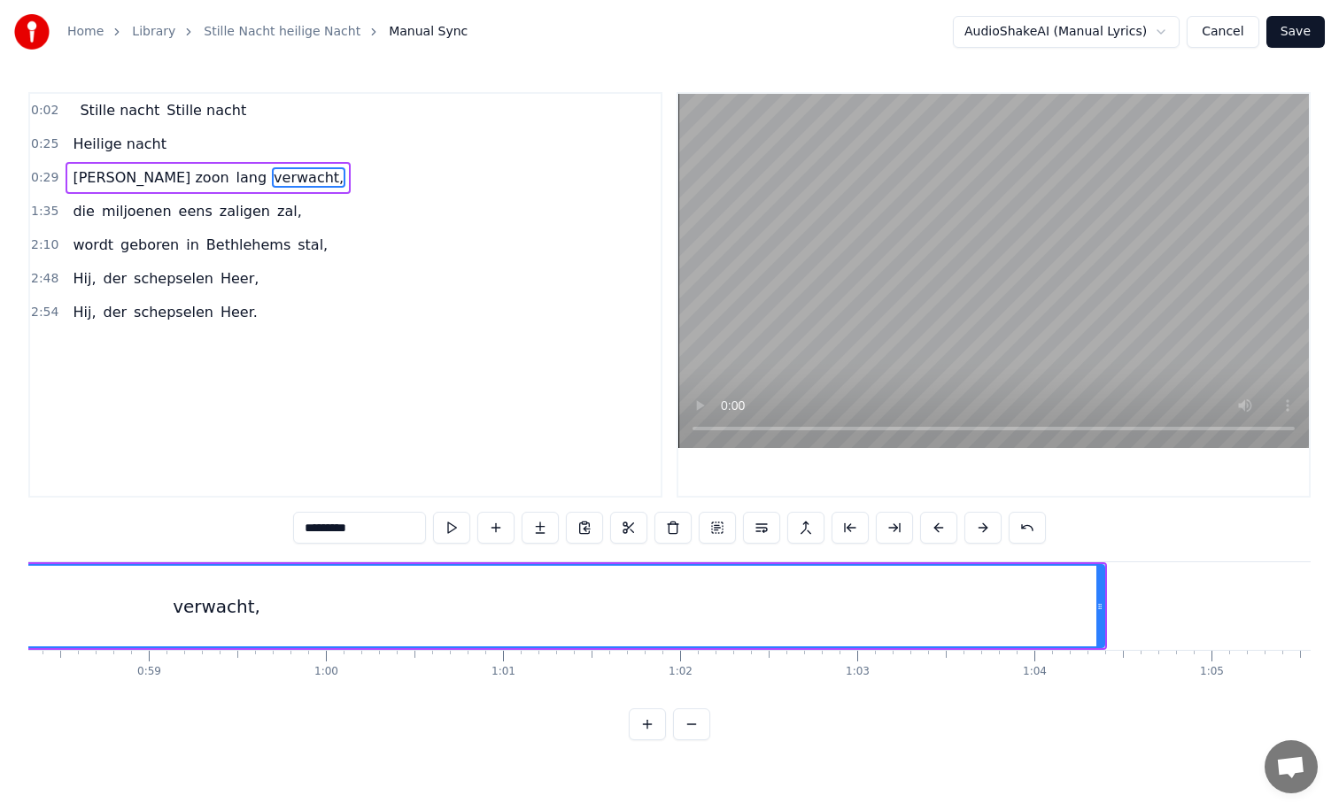
scroll to position [0, 10532]
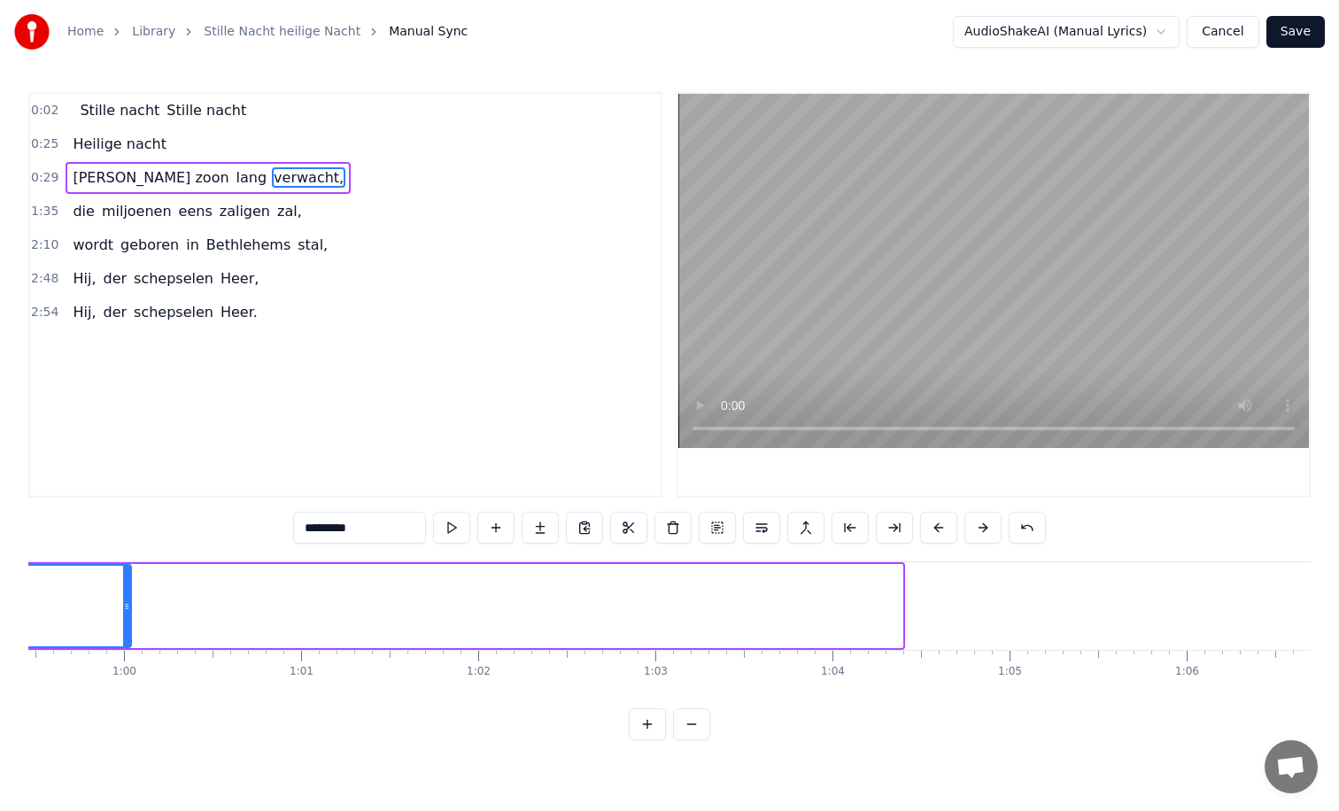
drag, startPoint x: 896, startPoint y: 606, endPoint x: 112, endPoint y: 575, distance: 784.4
click at [123, 575] on div at bounding box center [126, 606] width 7 height 81
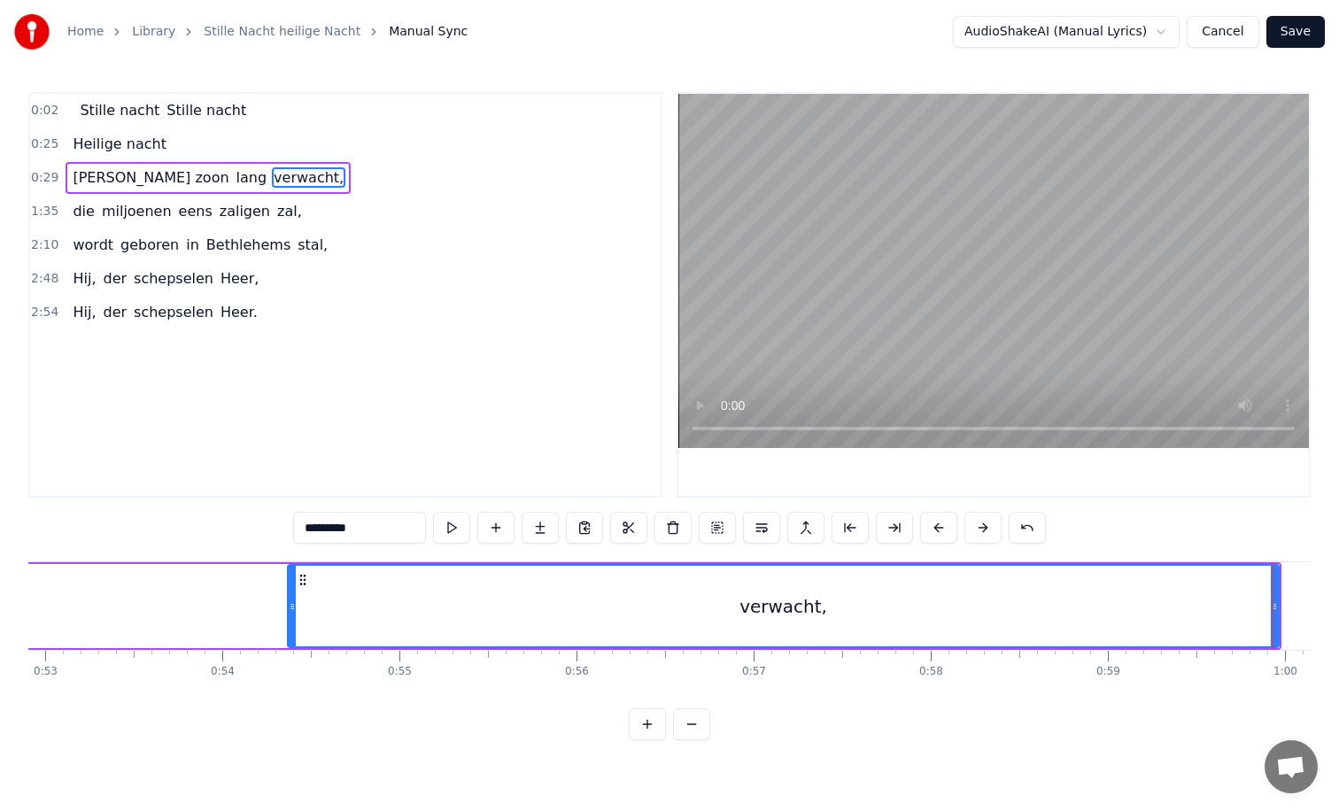
scroll to position [0, 9313]
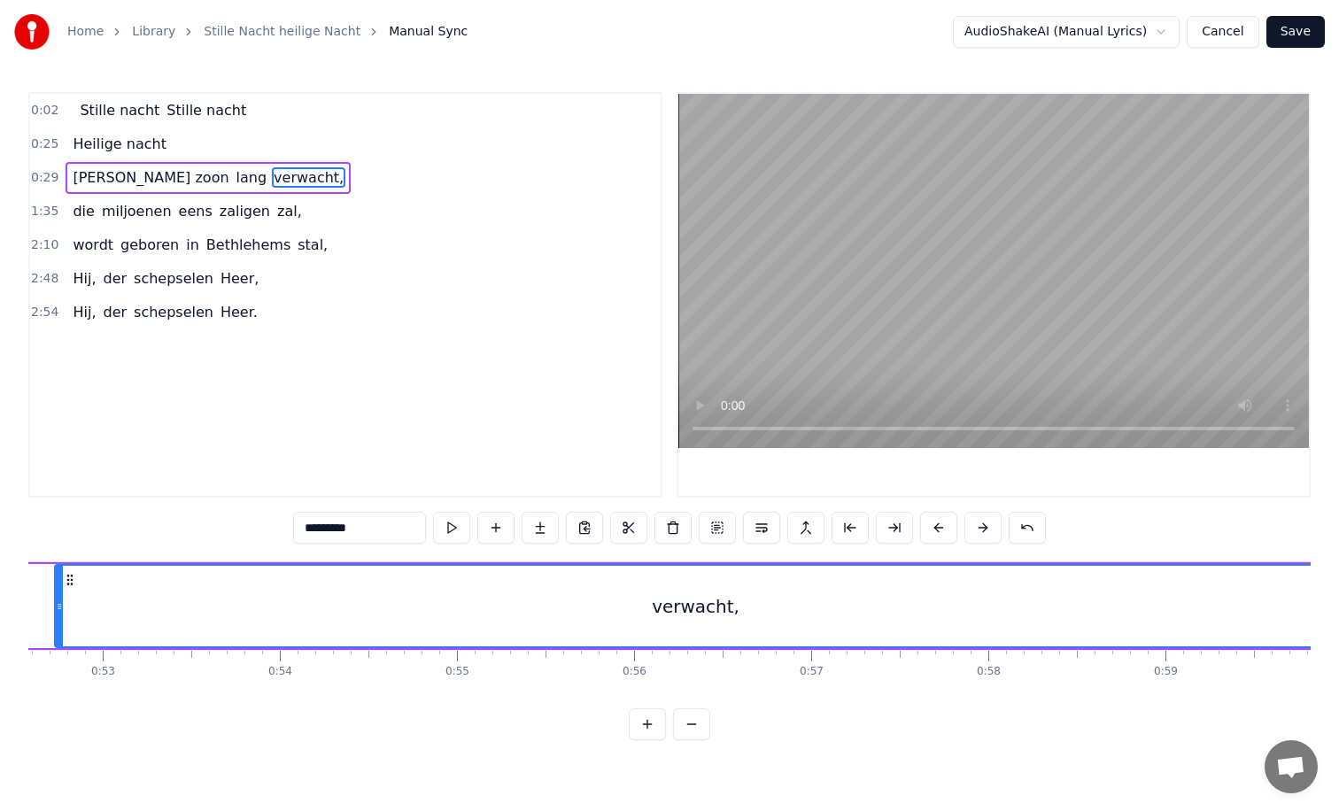
drag, startPoint x: 350, startPoint y: 609, endPoint x: 32, endPoint y: 597, distance: 318.2
click at [56, 597] on div at bounding box center [59, 606] width 7 height 81
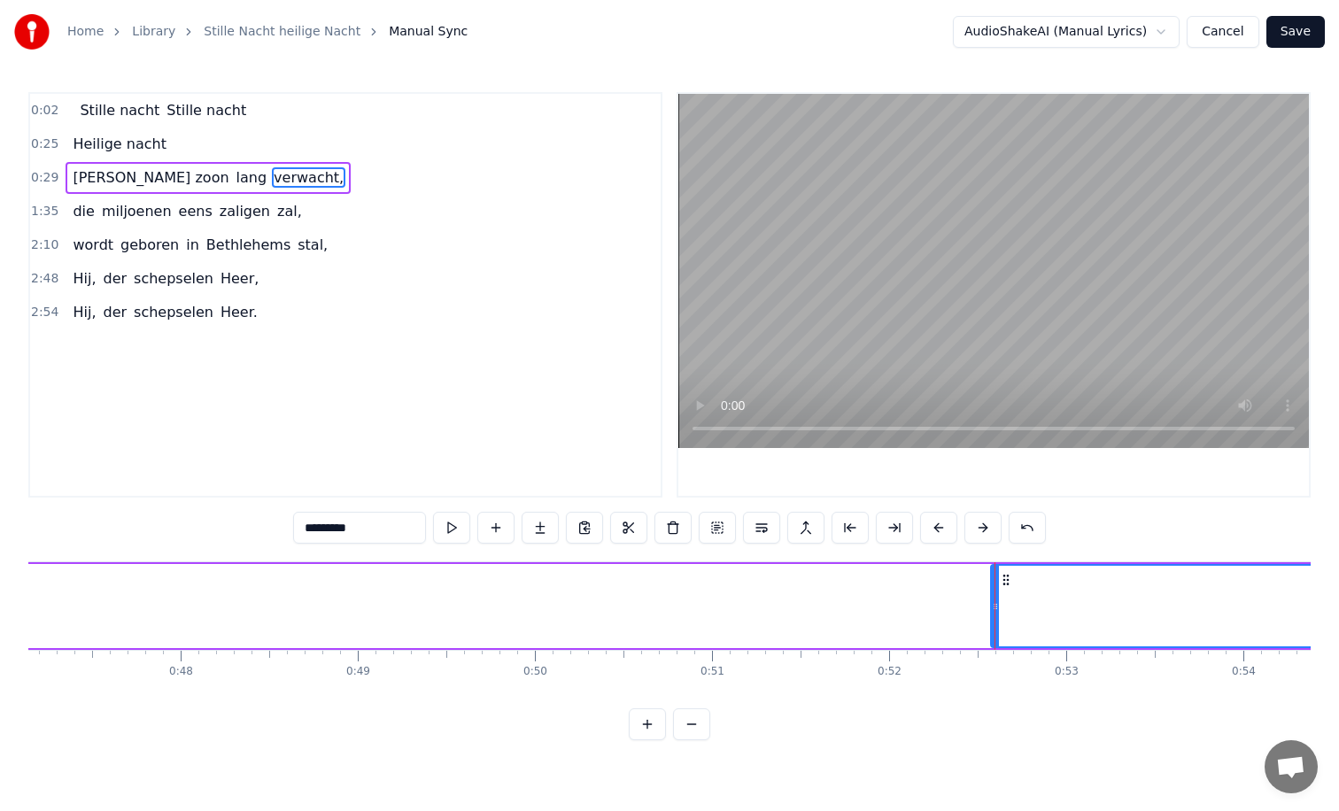
scroll to position [0, 8412]
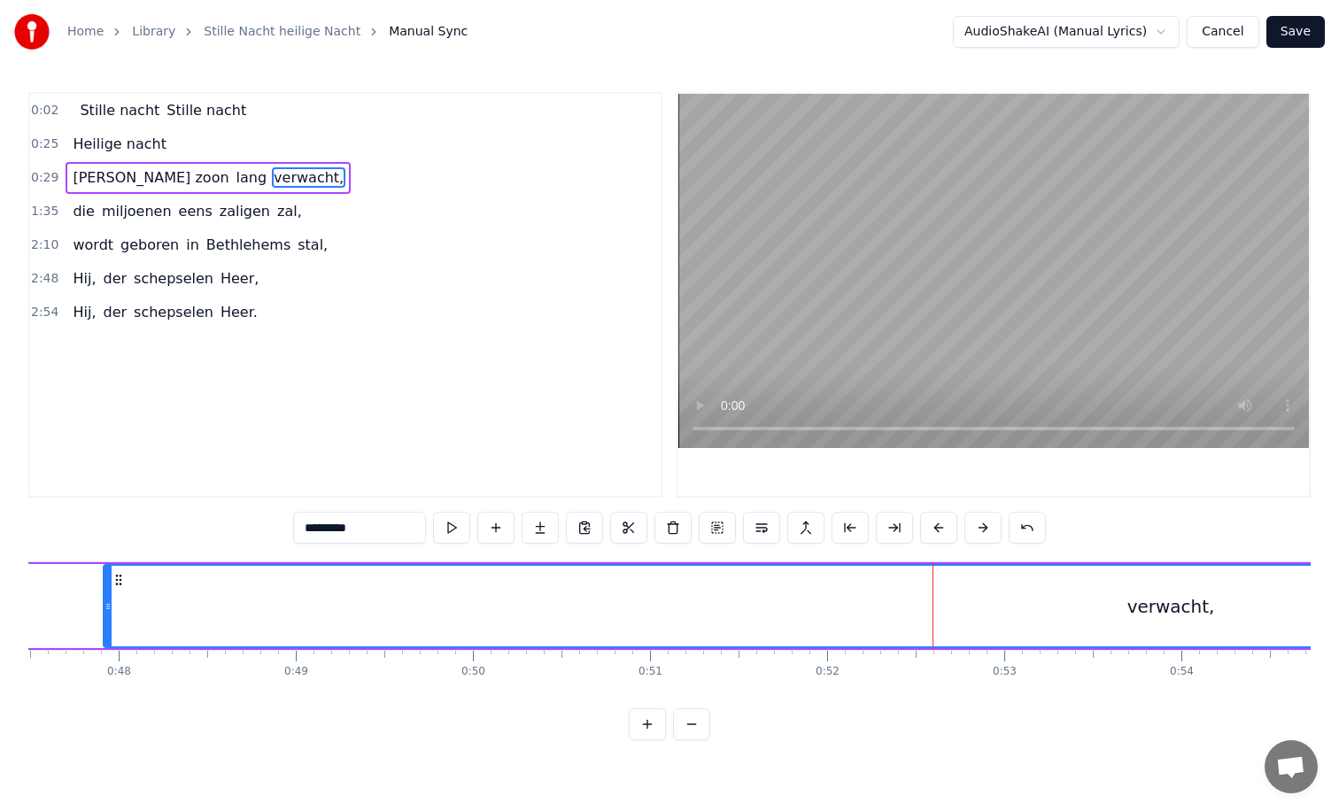
drag, startPoint x: 933, startPoint y: 608, endPoint x: 107, endPoint y: 602, distance: 826.3
click at [107, 602] on icon at bounding box center [108, 607] width 7 height 14
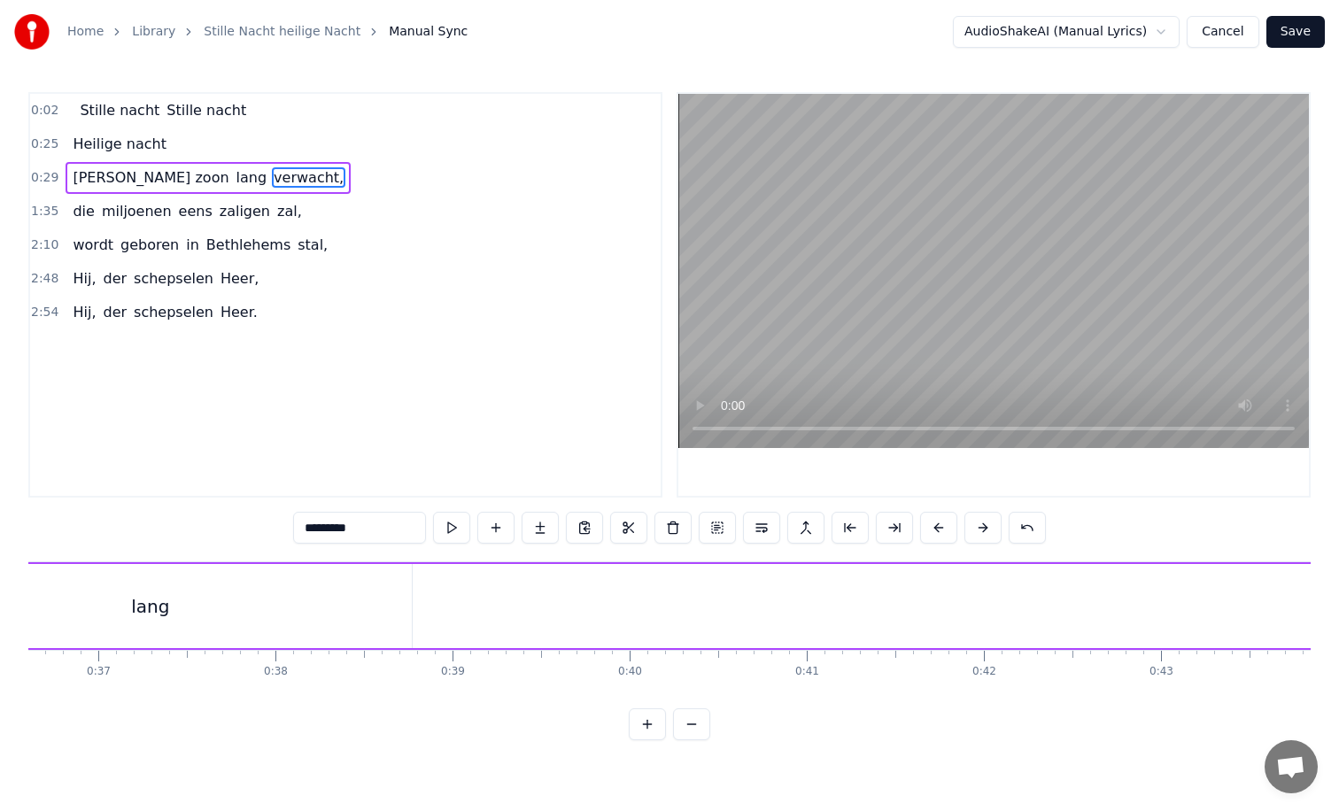
scroll to position [0, 6502]
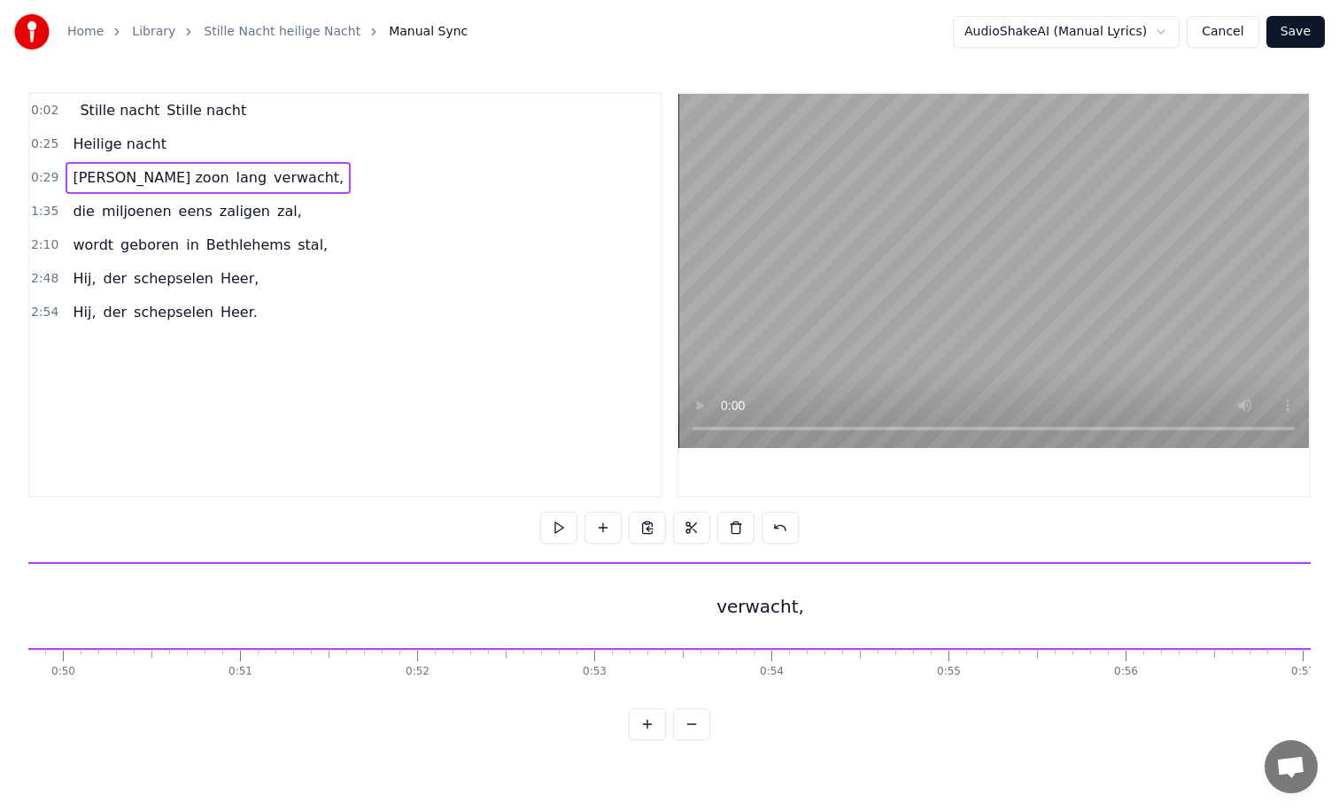
scroll to position [0, 8872]
click at [769, 615] on div "verwacht," at bounding box center [709, 606] width 2134 height 84
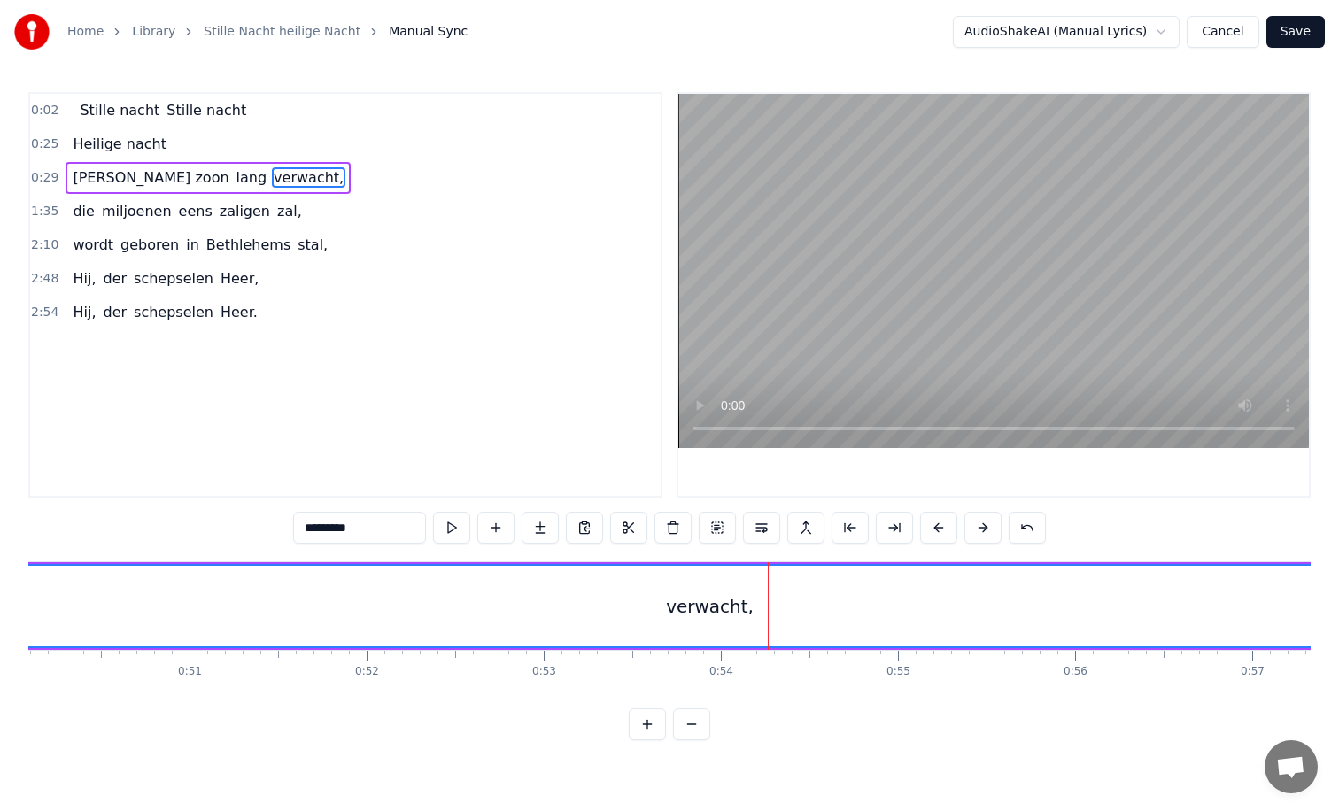
click at [714, 611] on div "verwacht," at bounding box center [710, 606] width 88 height 27
click at [616, 613] on div "verwacht," at bounding box center [709, 606] width 2133 height 81
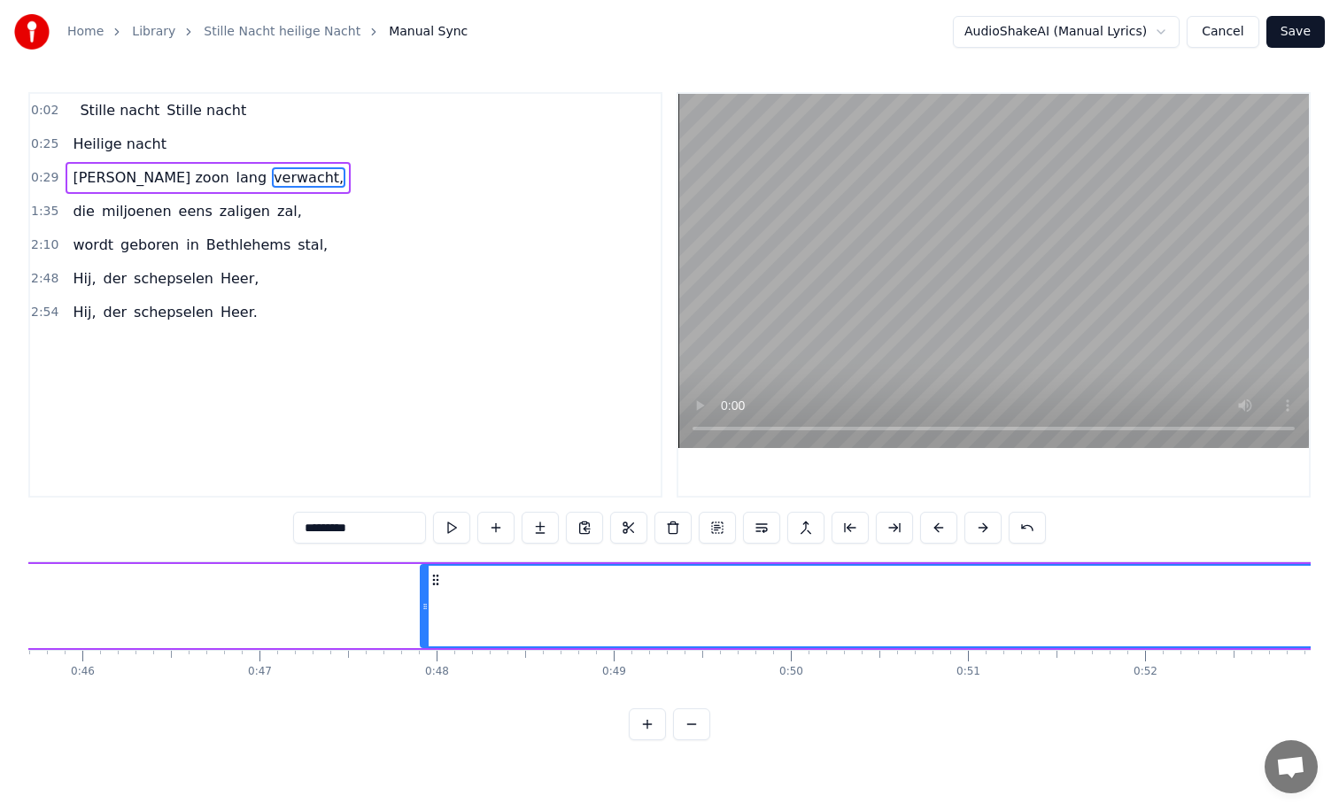
scroll to position [0, 8075]
type input "***"
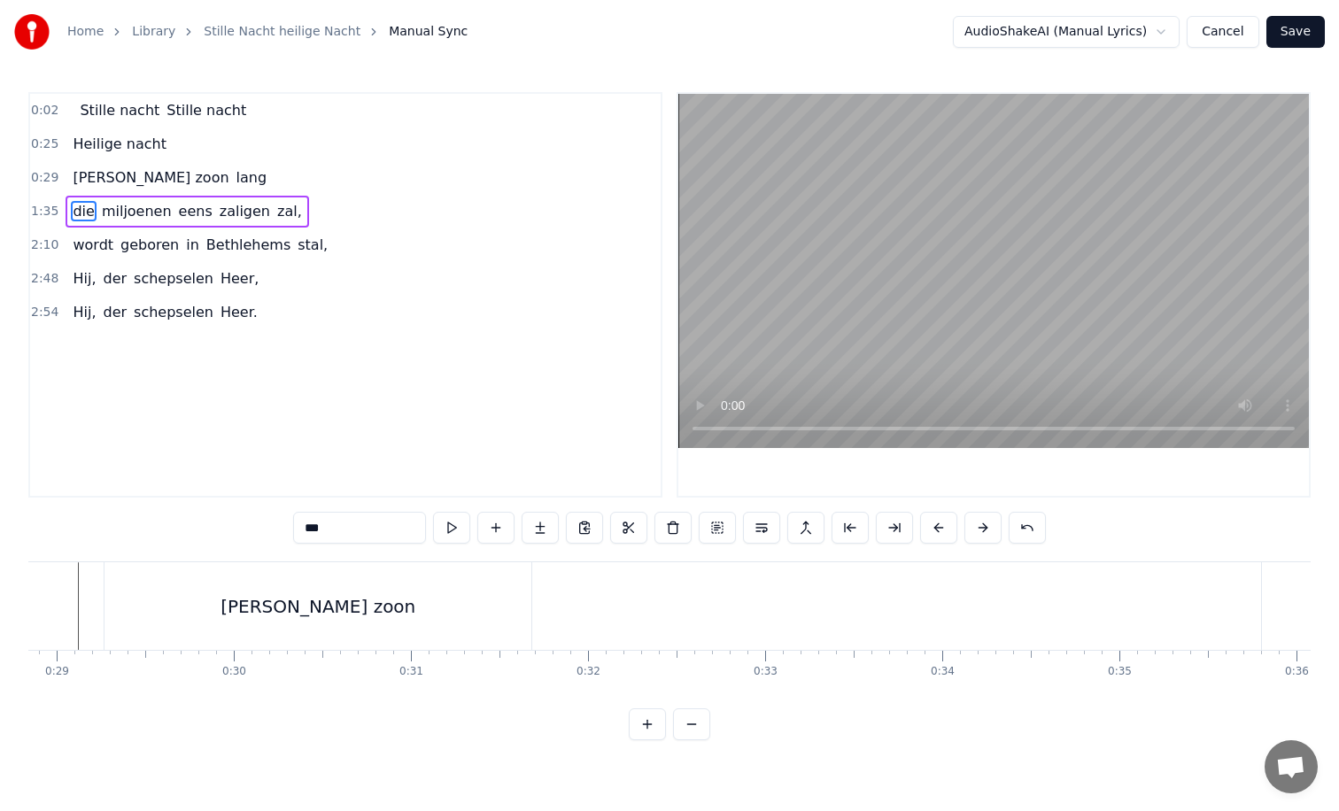
scroll to position [0, 5116]
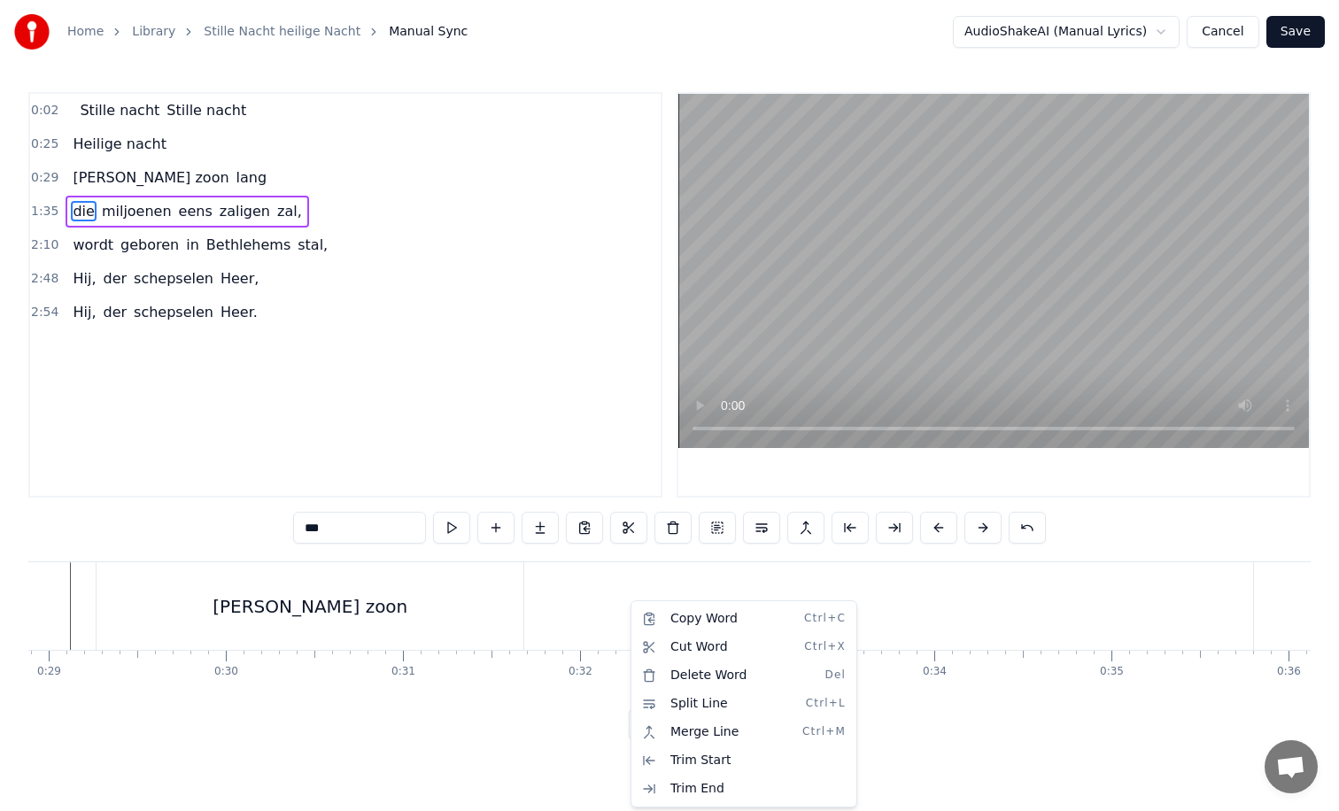
click at [615, 606] on html "Home Library Stille Nacht heilige Nacht Manual Sync AudioShakeAI (Manual Lyrics…" at bounding box center [669, 384] width 1339 height 769
click at [615, 606] on div "[PERSON_NAME] zoon [PERSON_NAME]" at bounding box center [939, 606] width 1686 height 88
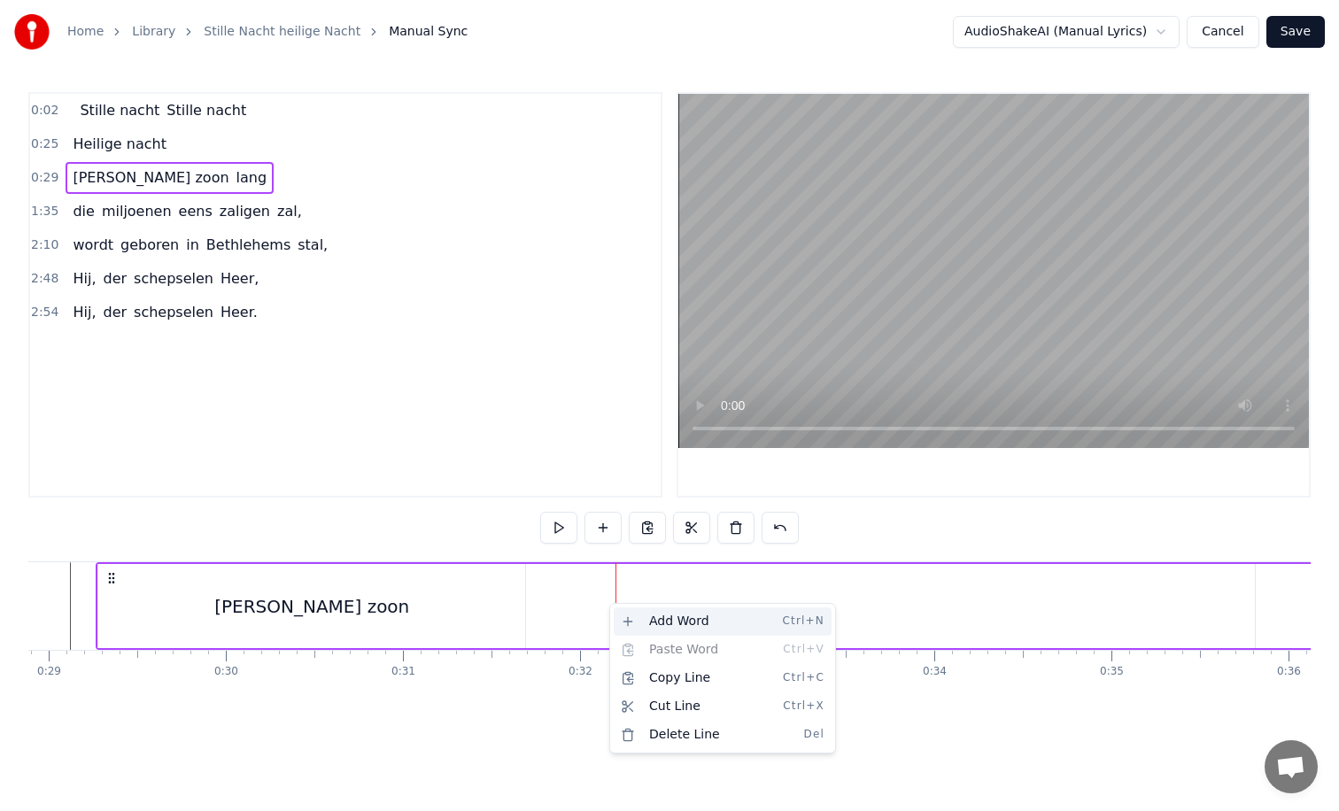
click at [643, 618] on div "Add Word Ctrl+N" at bounding box center [723, 622] width 218 height 28
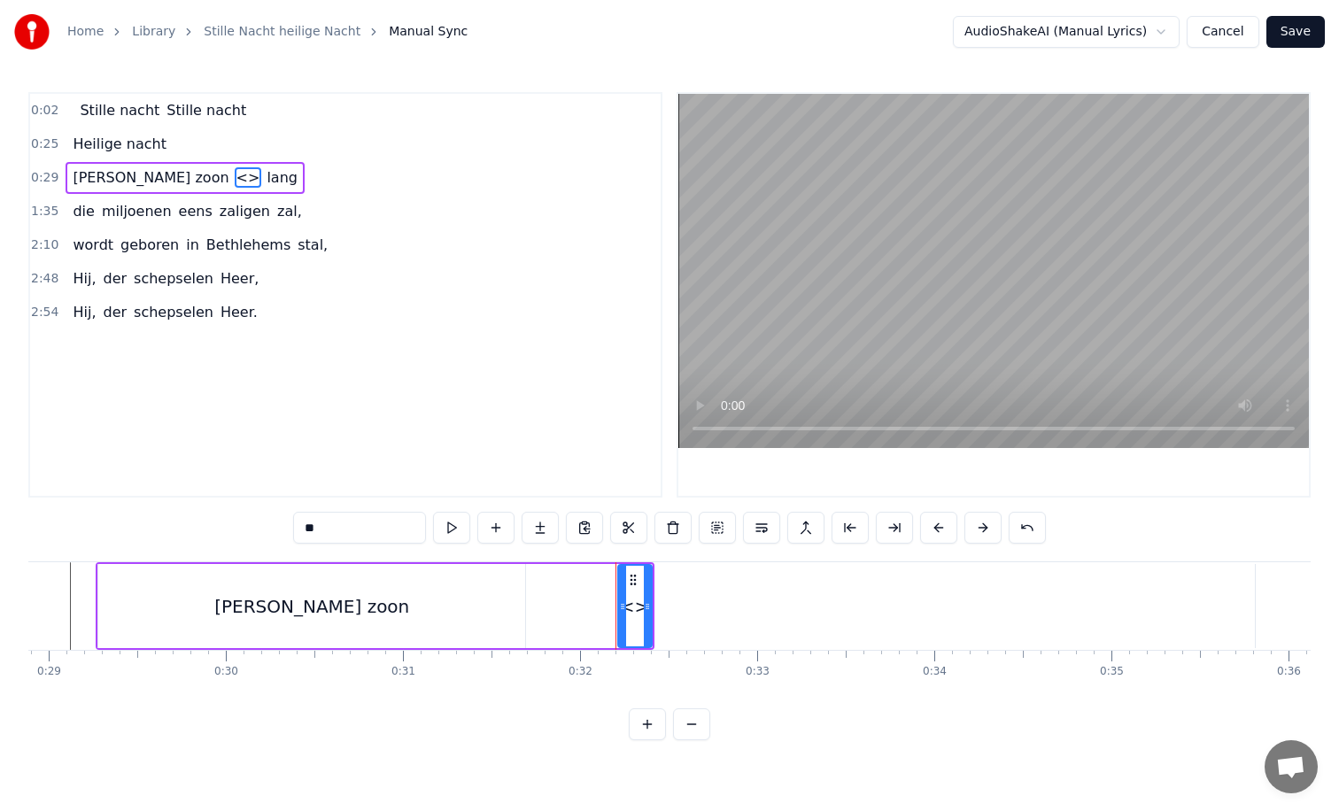
click at [330, 533] on input "**" at bounding box center [359, 528] width 133 height 32
type input "*"
type input "**********"
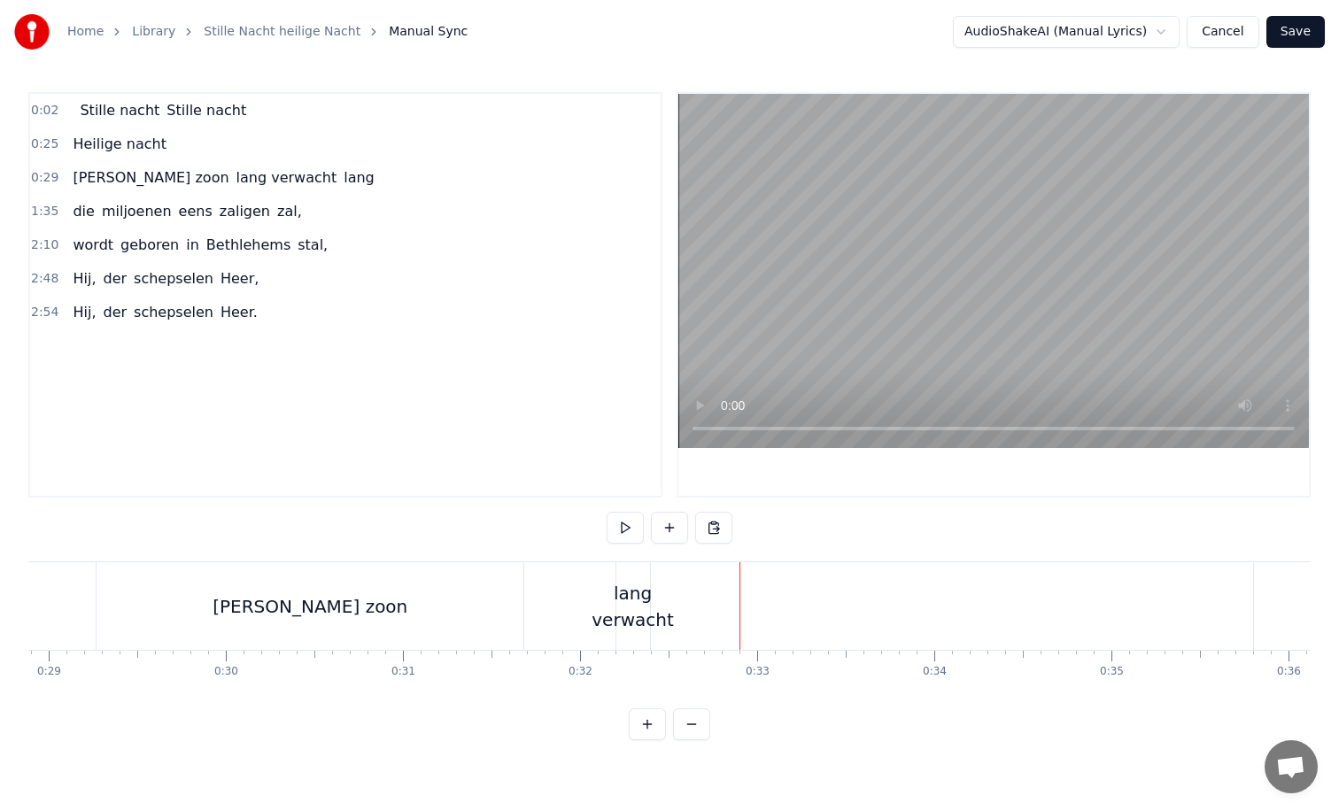
click at [650, 615] on div "lang verwacht" at bounding box center [632, 606] width 81 height 53
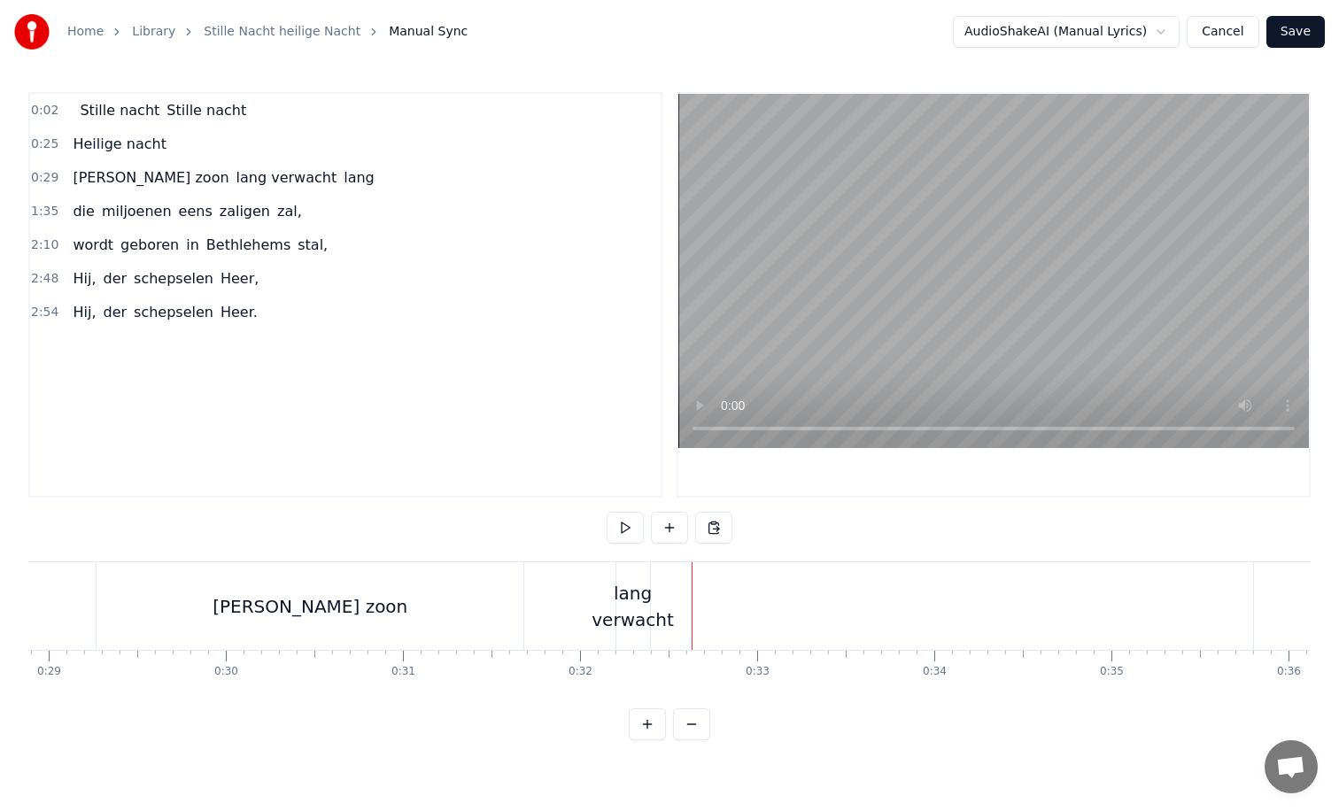
click at [627, 607] on div "lang verwacht" at bounding box center [632, 606] width 81 height 53
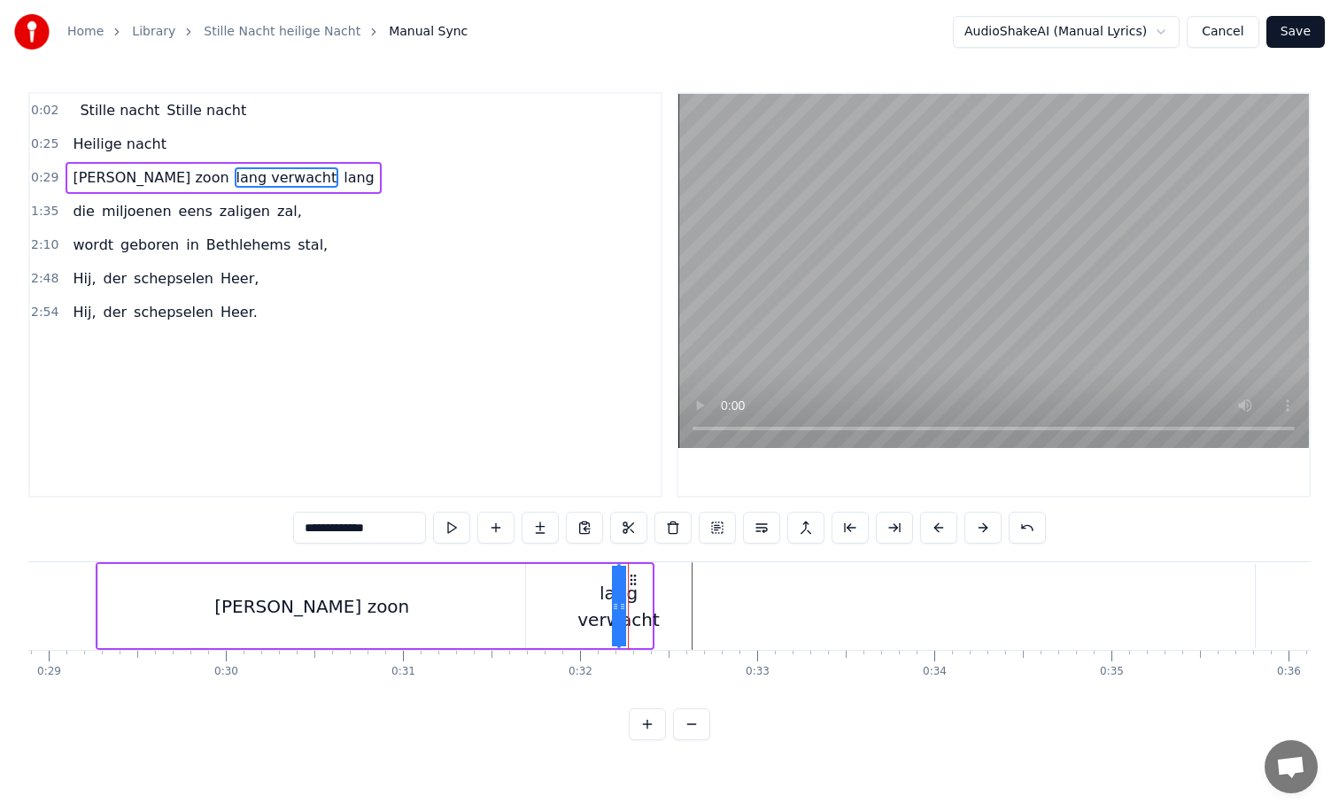
drag, startPoint x: 648, startPoint y: 609, endPoint x: 574, endPoint y: 611, distance: 74.4
click at [574, 611] on div "[PERSON_NAME] zoon lang verwacht lang" at bounding box center [375, 606] width 558 height 88
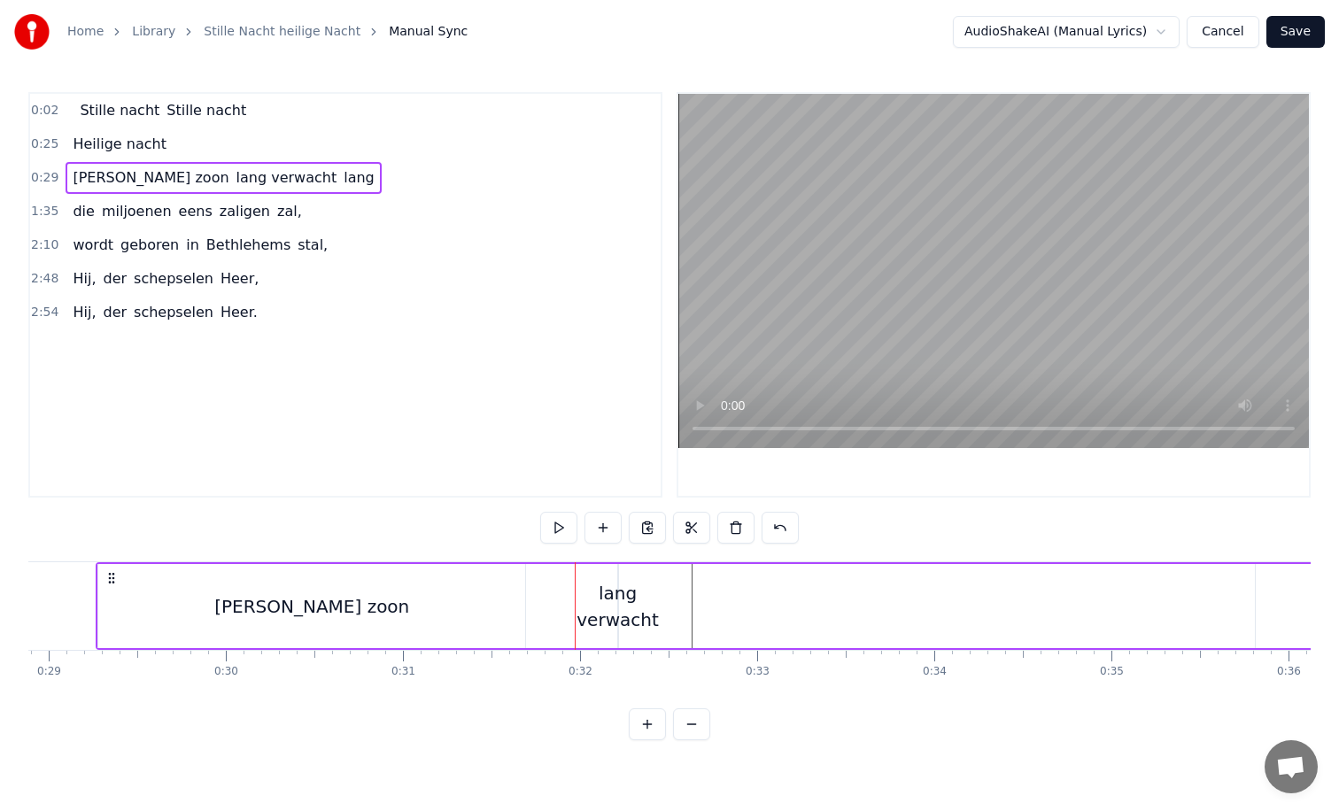
click at [656, 613] on div "[PERSON_NAME] zoon lang verwacht lang" at bounding box center [939, 606] width 1686 height 88
click at [734, 611] on div "[PERSON_NAME] zoon lang verwacht lang" at bounding box center [939, 606] width 1686 height 88
click at [680, 615] on div "[PERSON_NAME] zoon lang verwacht lang" at bounding box center [939, 606] width 1686 height 88
click at [746, 610] on div "[PERSON_NAME] zoon lang verwacht lang" at bounding box center [939, 606] width 1686 height 88
click at [669, 615] on div "[PERSON_NAME] zoon lang verwacht lang" at bounding box center [939, 606] width 1686 height 88
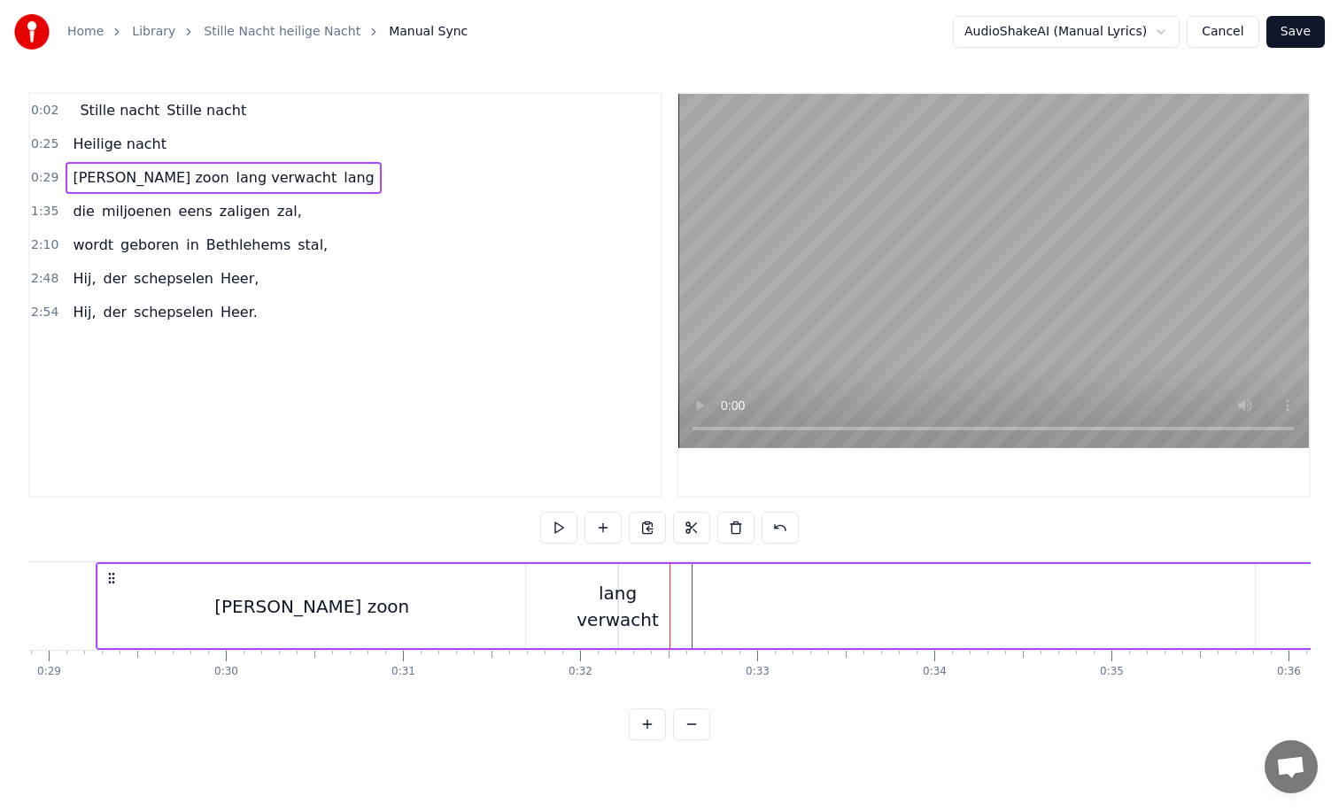
click at [579, 616] on div "[PERSON_NAME] zoon lang verwacht lang" at bounding box center [939, 606] width 1686 height 88
click at [677, 613] on div "[PERSON_NAME] zoon lang verwacht lang" at bounding box center [939, 606] width 1686 height 88
click at [796, 582] on div "[PERSON_NAME] zoon lang verwacht lang" at bounding box center [939, 606] width 1686 height 88
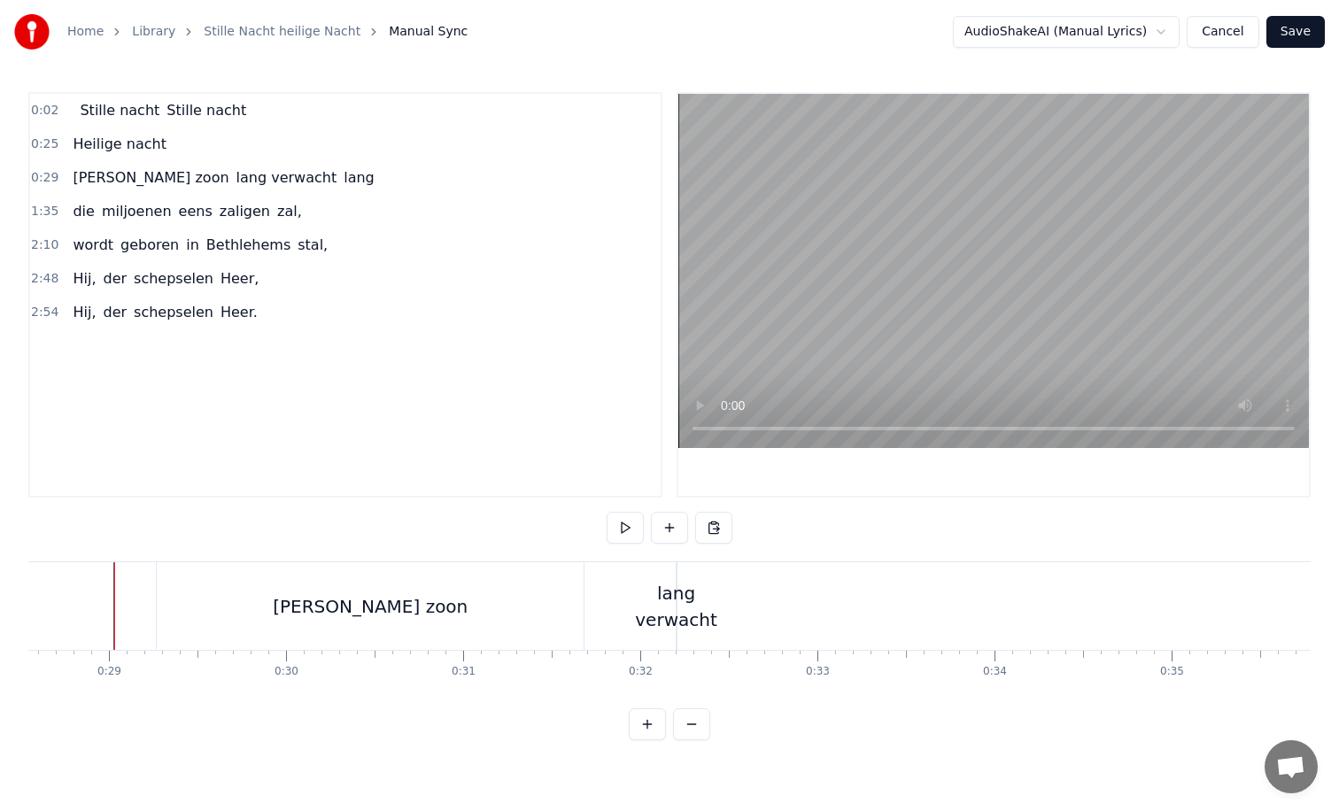
scroll to position [0, 5052]
click at [691, 608] on div "lang verwacht" at bounding box center [679, 606] width 81 height 53
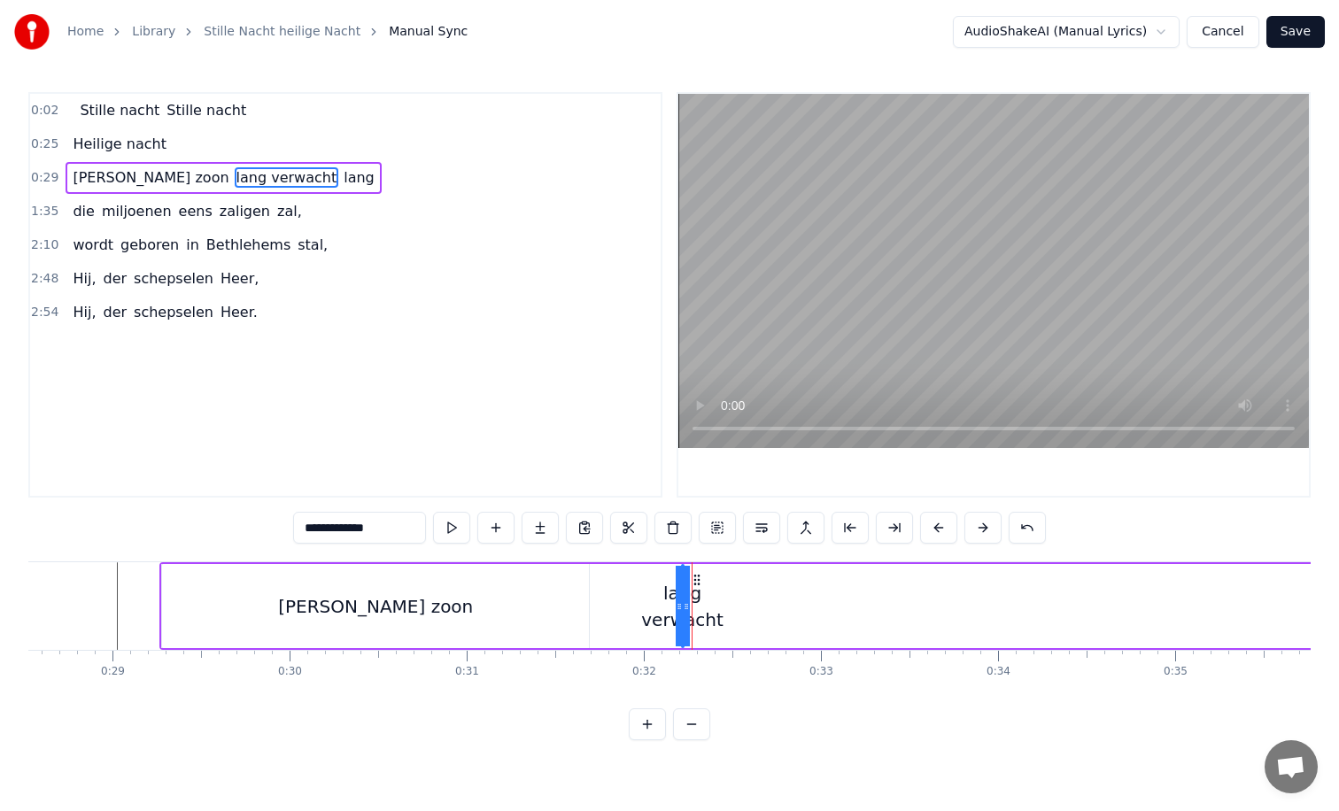
drag, startPoint x: 687, startPoint y: 608, endPoint x: 995, endPoint y: 609, distance: 308.2
click at [997, 609] on div "[PERSON_NAME] zoon lang verwacht lang" at bounding box center [1002, 606] width 1686 height 88
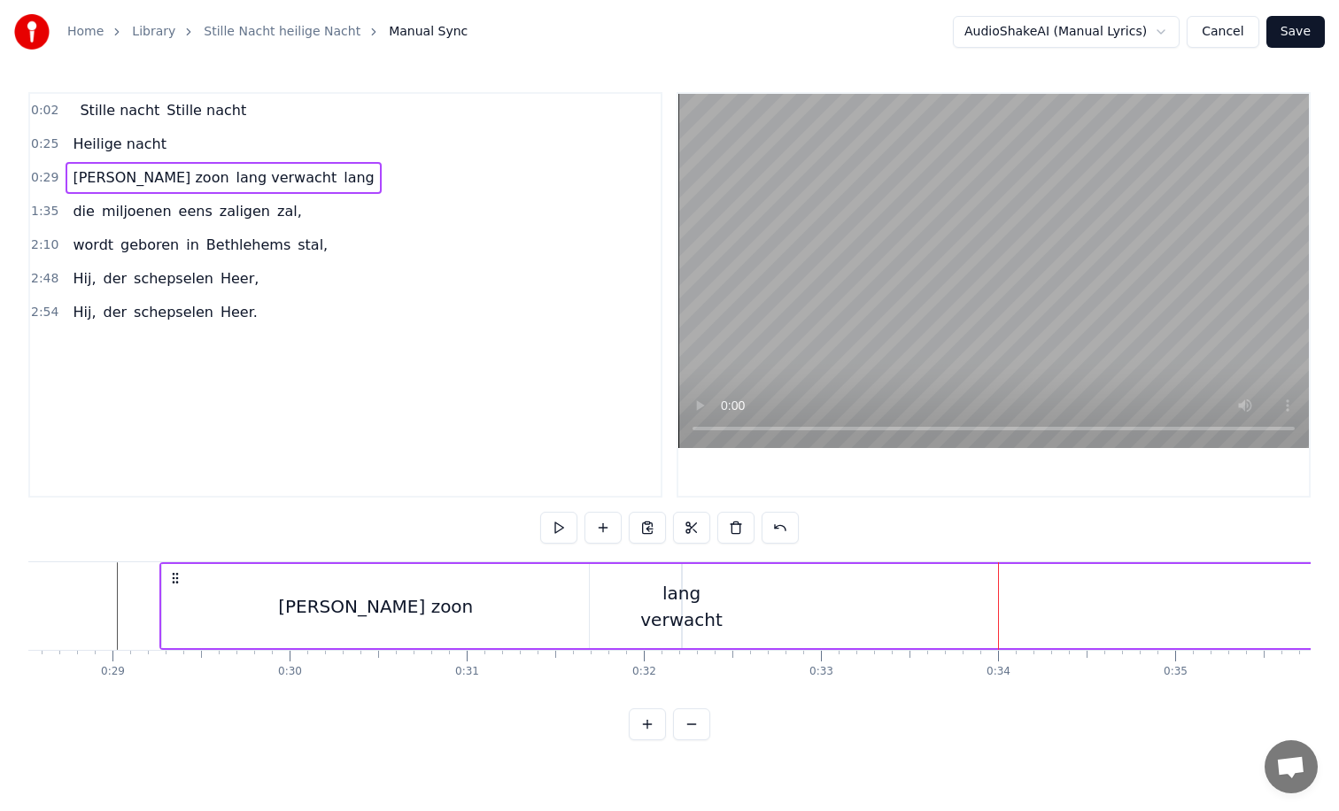
click at [691, 601] on div "lang verwacht" at bounding box center [680, 606] width 81 height 53
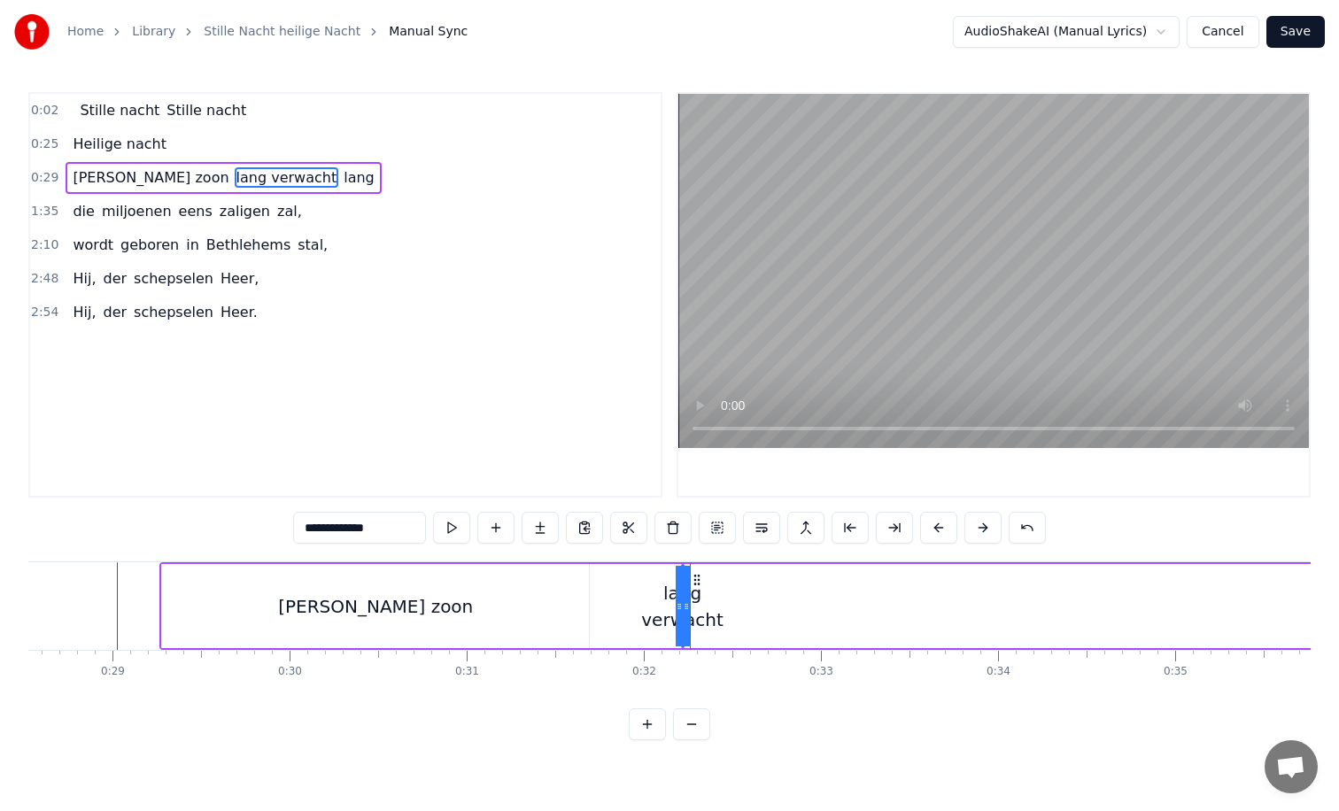
drag, startPoint x: 685, startPoint y: 604, endPoint x: 777, endPoint y: 604, distance: 92.1
click at [777, 604] on div "[PERSON_NAME] zoon lang verwacht lang" at bounding box center [1002, 606] width 1686 height 88
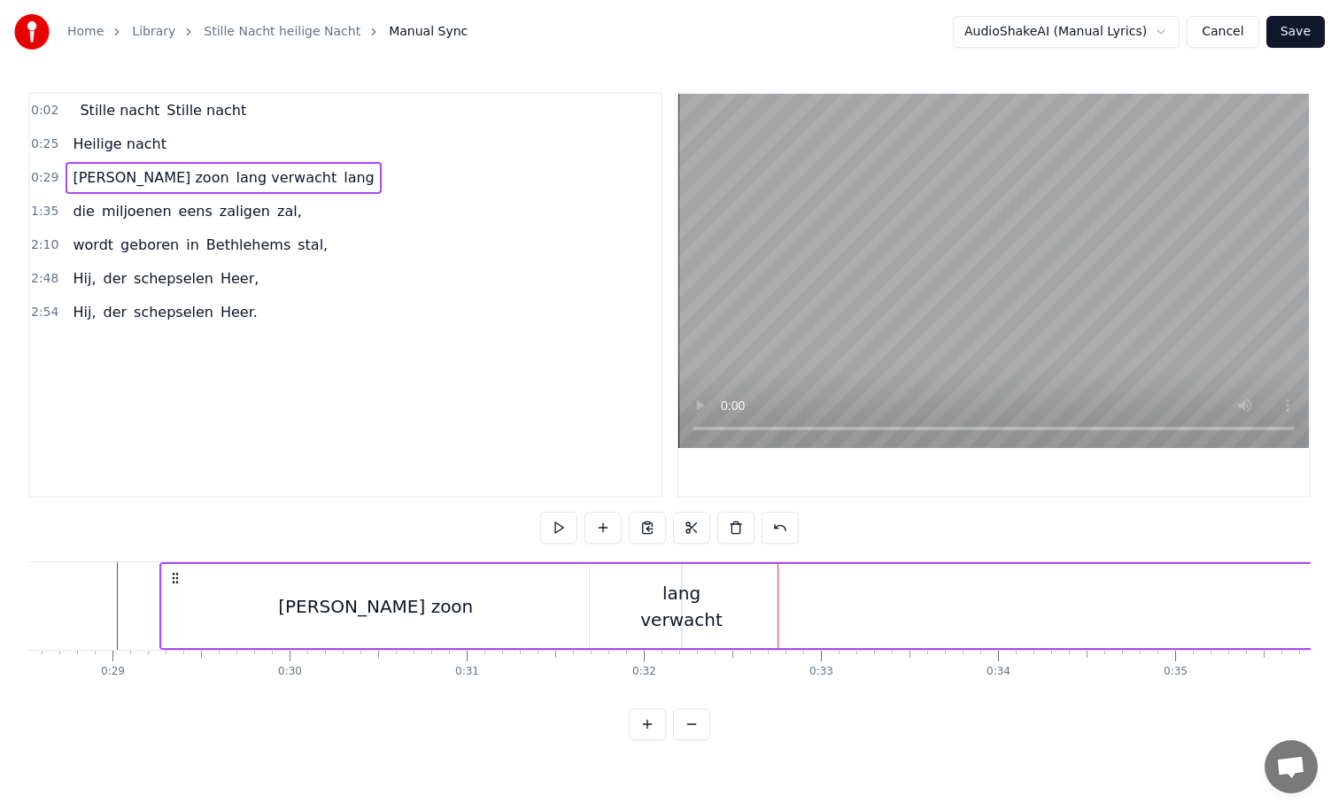
click at [680, 607] on div "lang verwacht" at bounding box center [680, 606] width 81 height 53
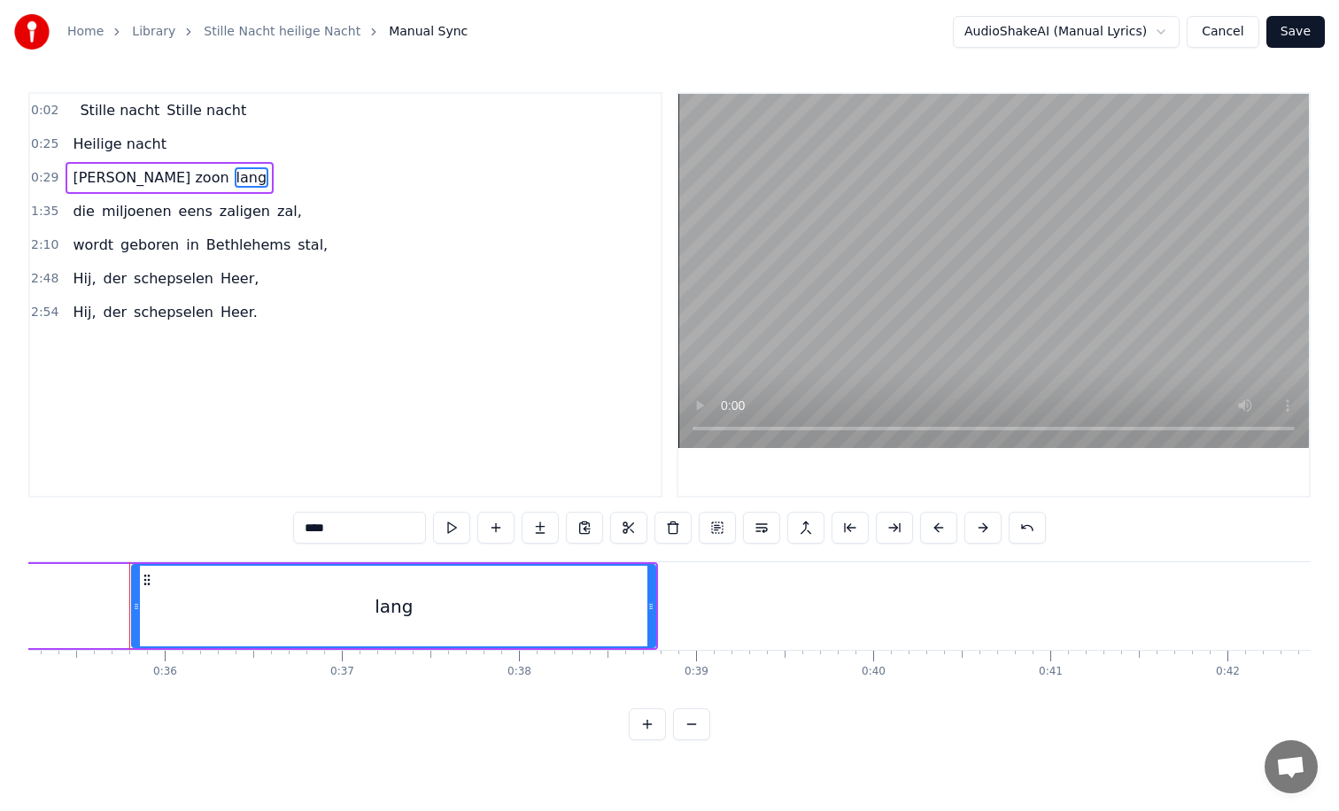
scroll to position [0, 6252]
click at [509, 615] on div "lang" at bounding box center [381, 606] width 522 height 81
click at [363, 621] on div "lang" at bounding box center [381, 606] width 522 height 81
click at [354, 540] on input "****" at bounding box center [359, 528] width 133 height 32
type input "*"
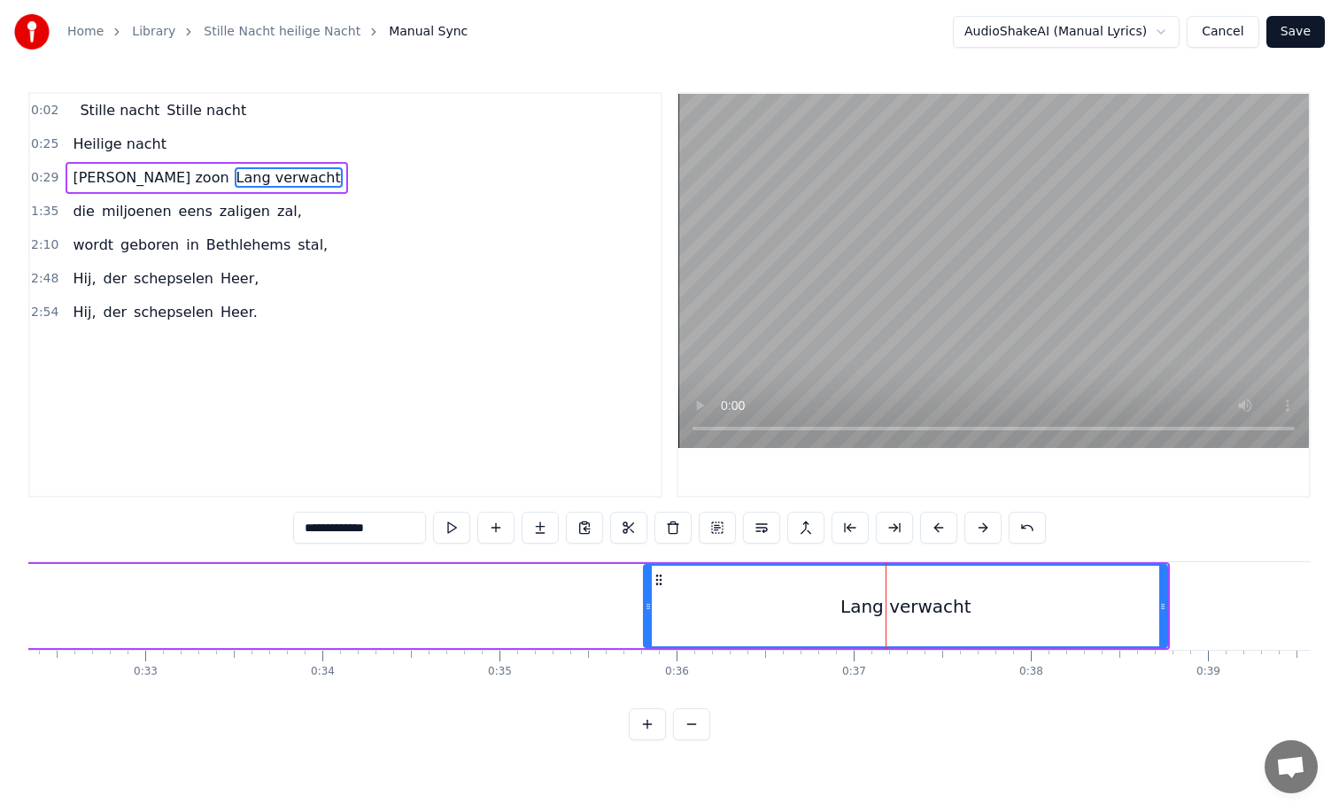
scroll to position [0, 5526]
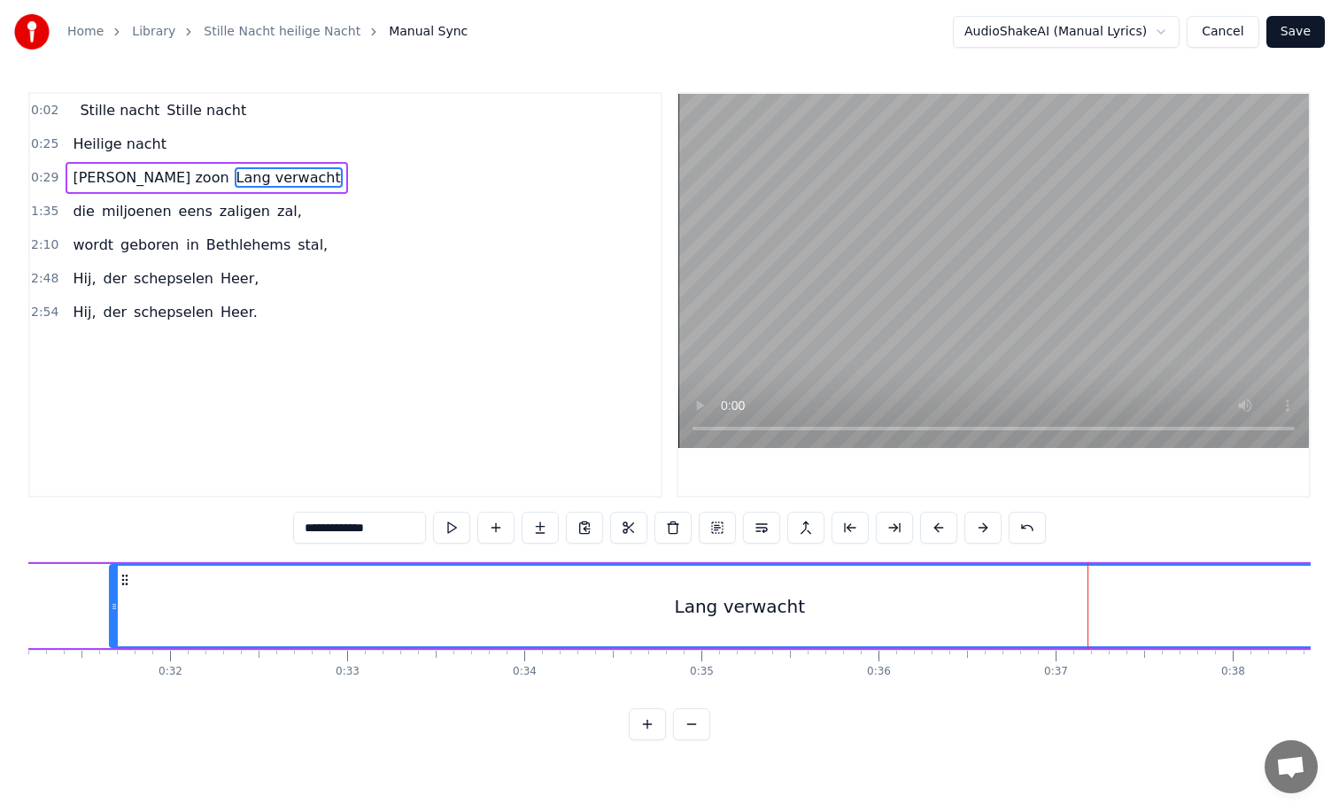
drag, startPoint x: 849, startPoint y: 607, endPoint x: 113, endPoint y: 604, distance: 735.9
click at [113, 604] on icon at bounding box center [114, 607] width 7 height 14
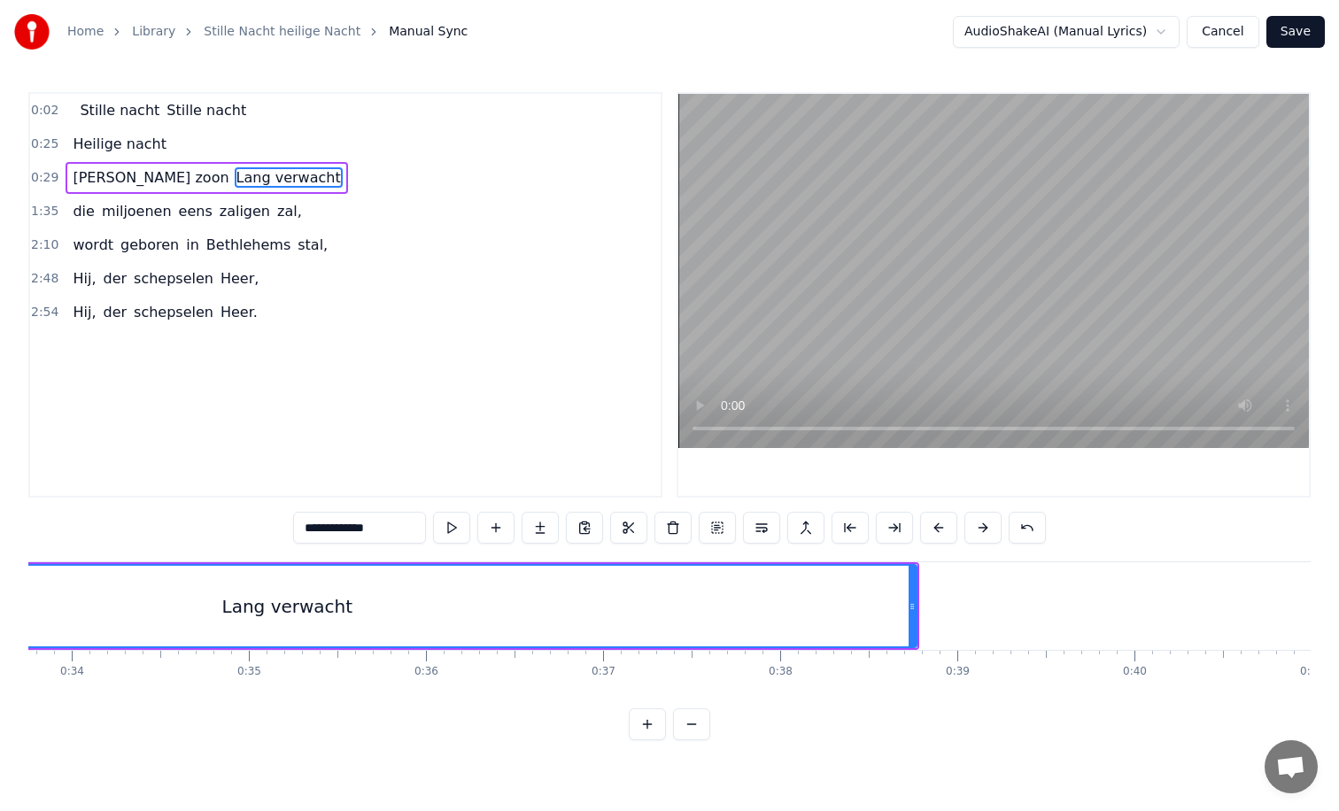
scroll to position [0, 5984]
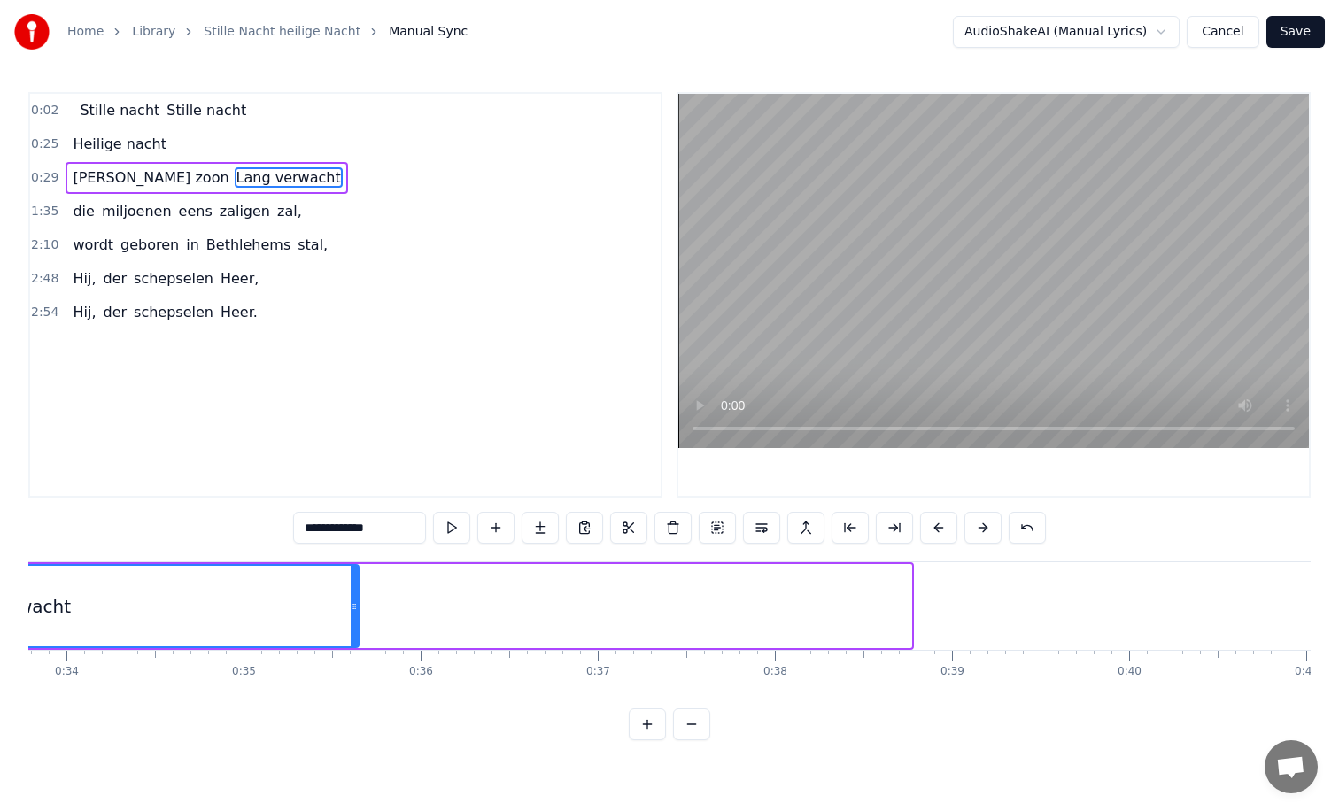
drag, startPoint x: 908, startPoint y: 607, endPoint x: 329, endPoint y: 617, distance: 579.3
click at [351, 617] on div at bounding box center [354, 606] width 7 height 81
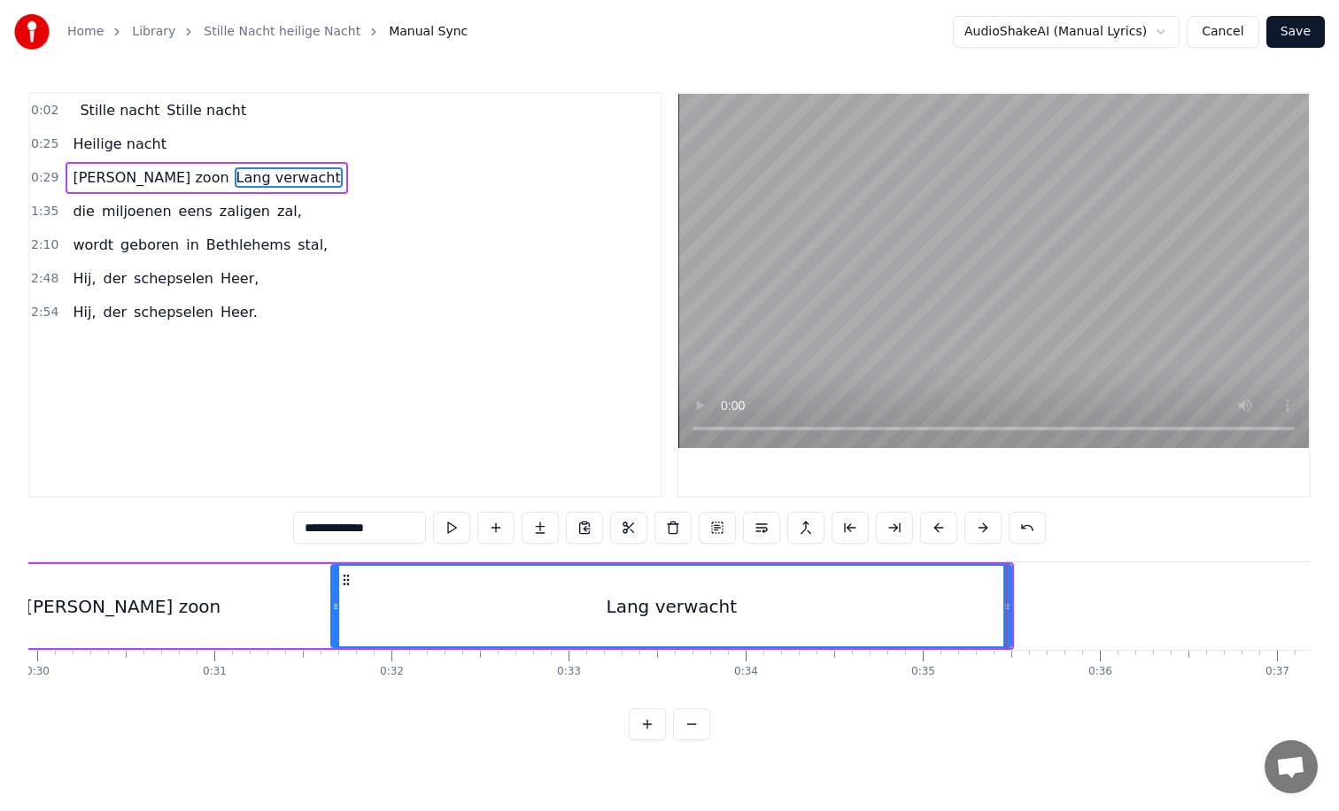
scroll to position [0, 5054]
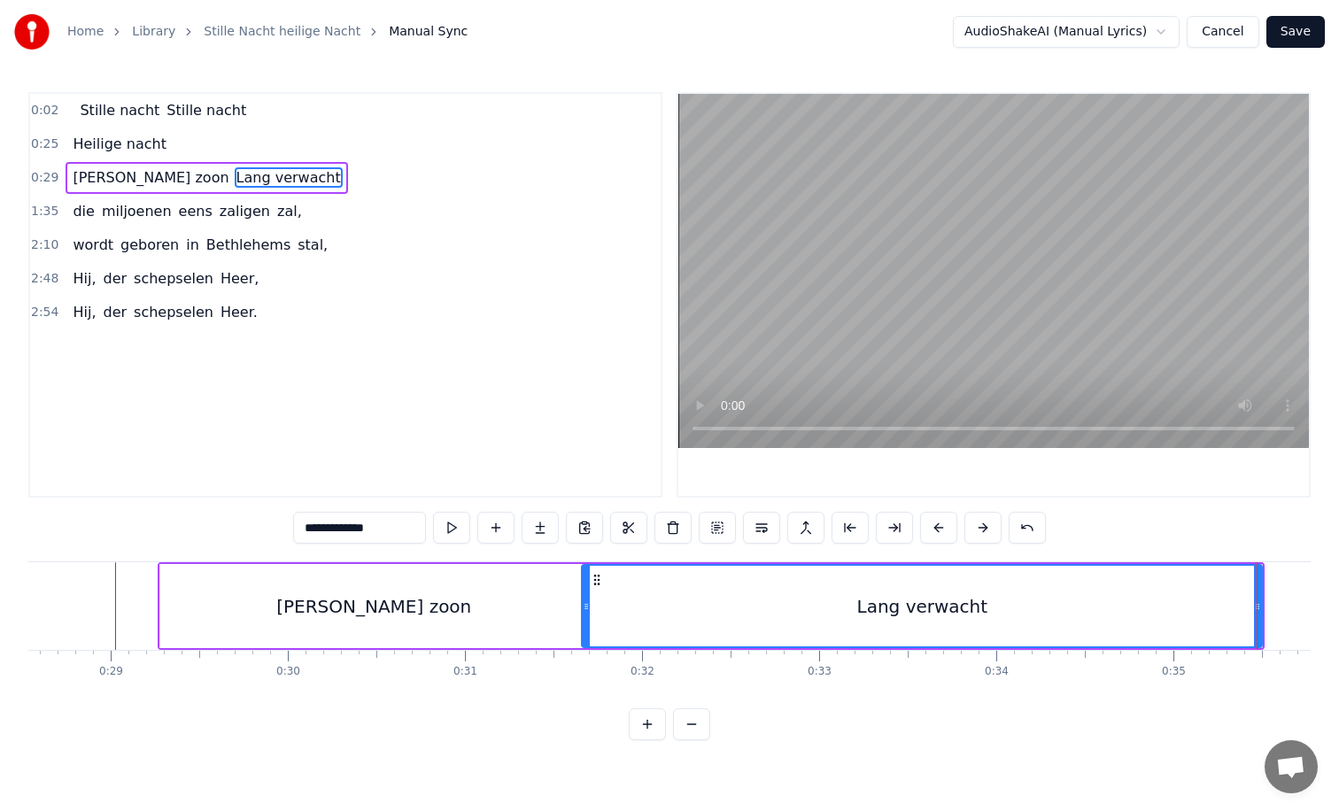
type input "**********"
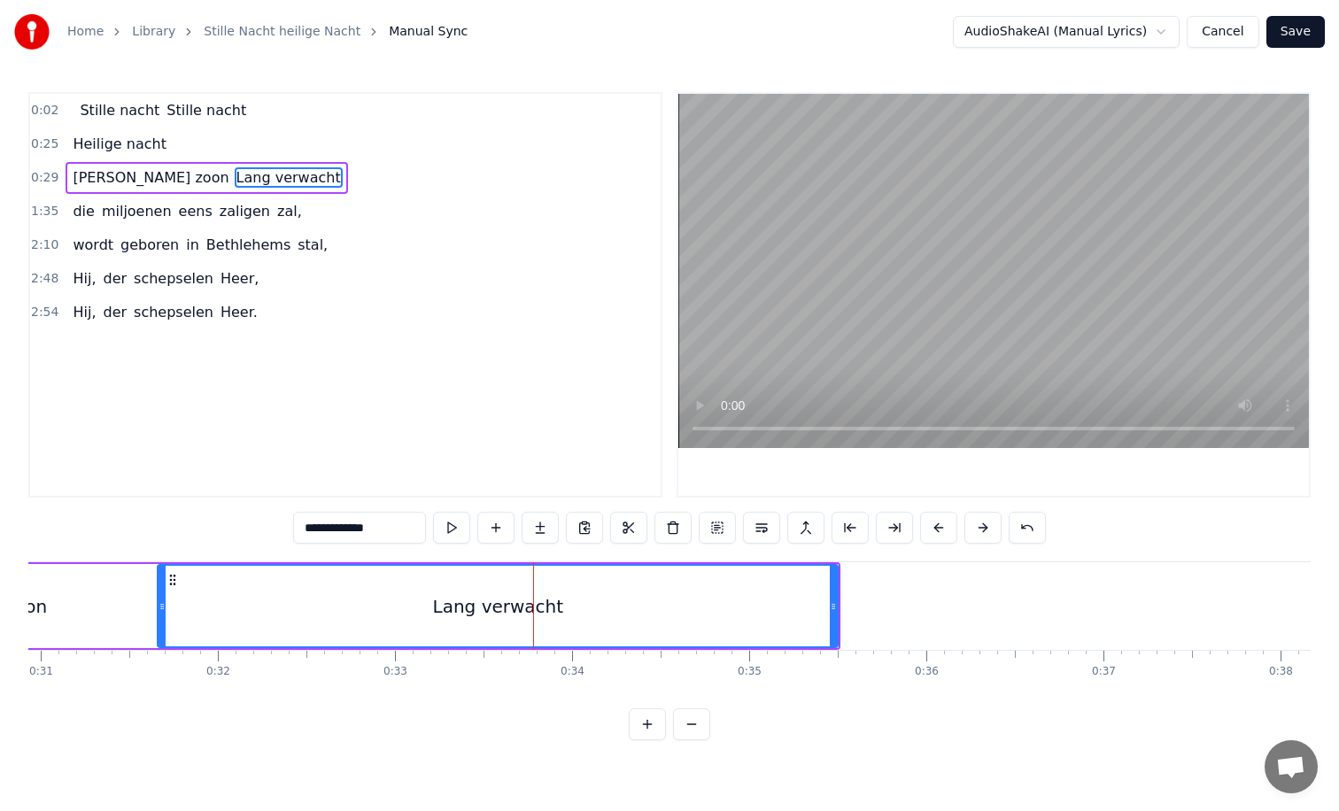
scroll to position [0, 5431]
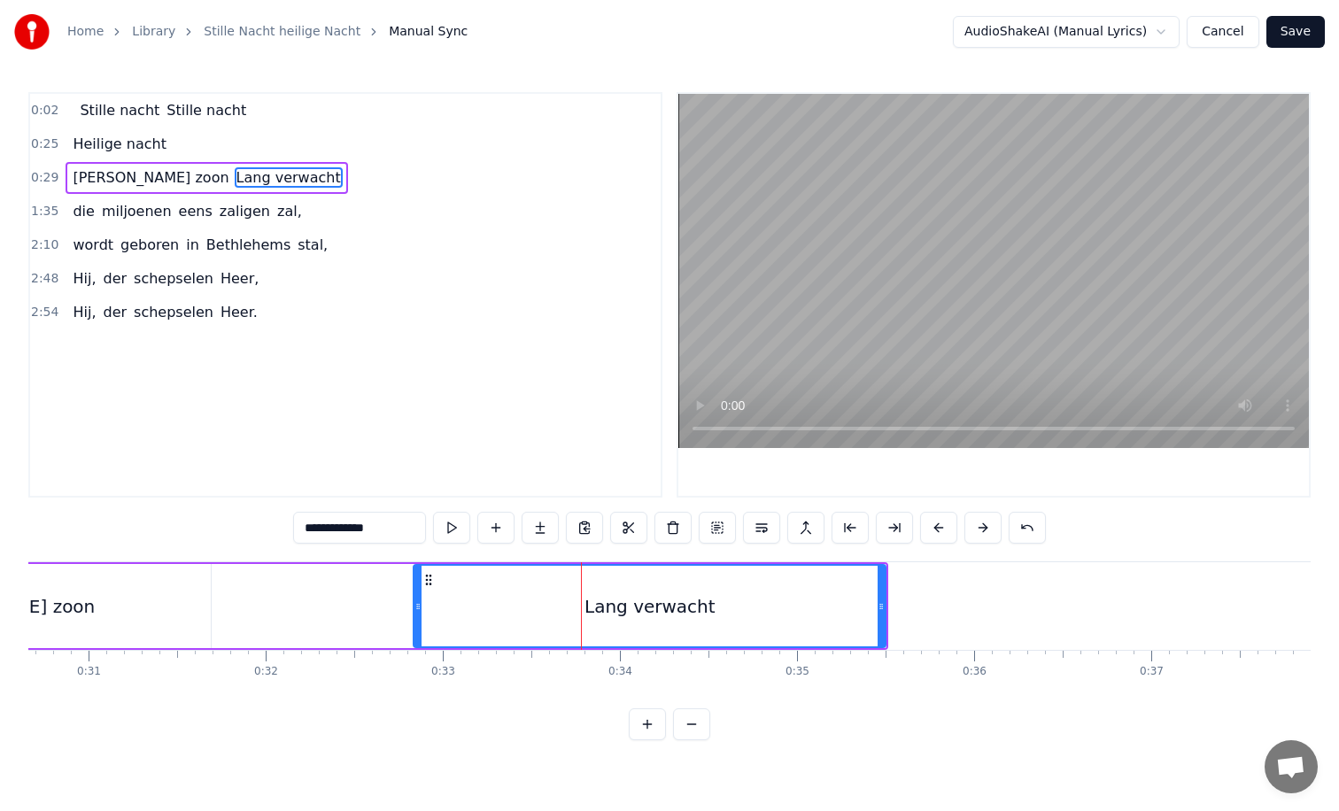
drag, startPoint x: 208, startPoint y: 608, endPoint x: 414, endPoint y: 609, distance: 206.4
click at [414, 609] on icon at bounding box center [417, 607] width 7 height 14
click at [627, 610] on div "Lang verwacht" at bounding box center [649, 606] width 131 height 27
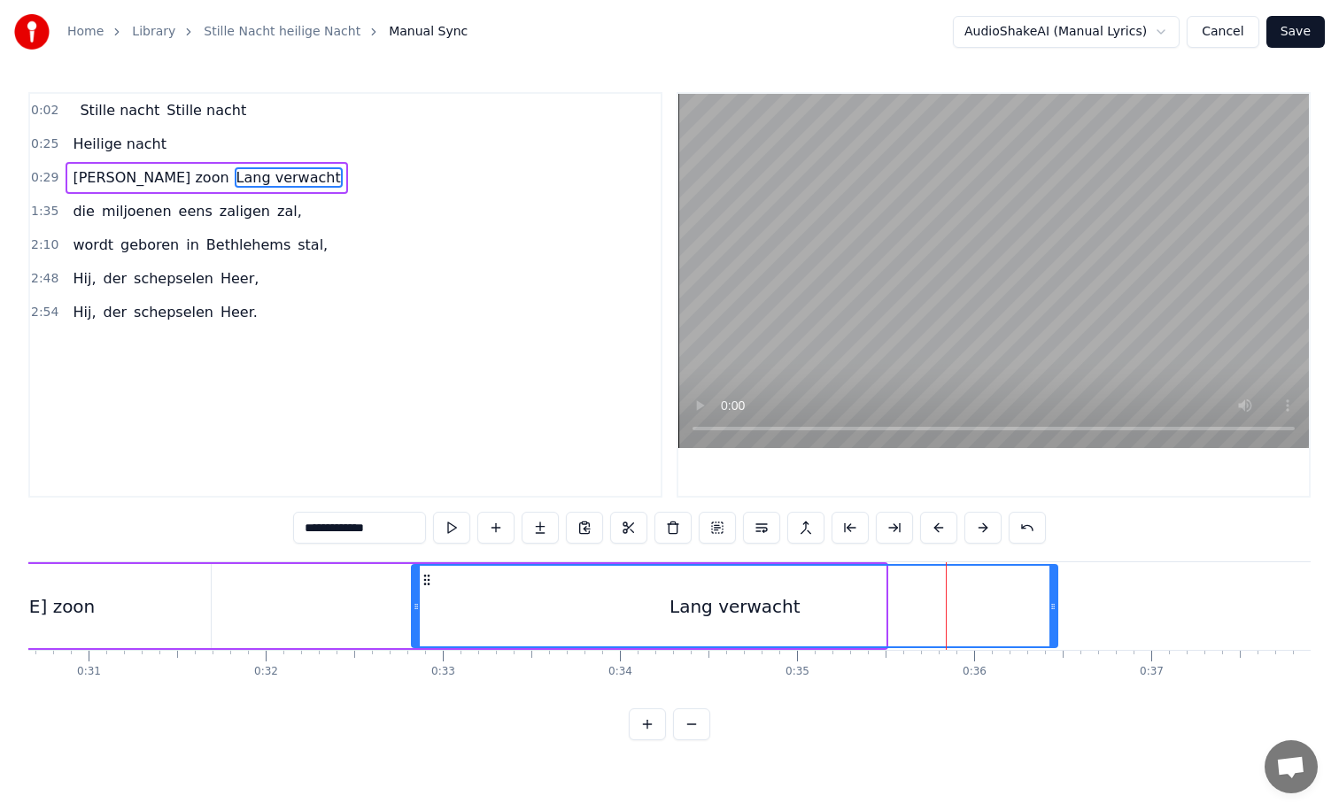
drag, startPoint x: 882, startPoint y: 606, endPoint x: 1055, endPoint y: 604, distance: 172.7
click at [1055, 604] on icon at bounding box center [1052, 607] width 7 height 14
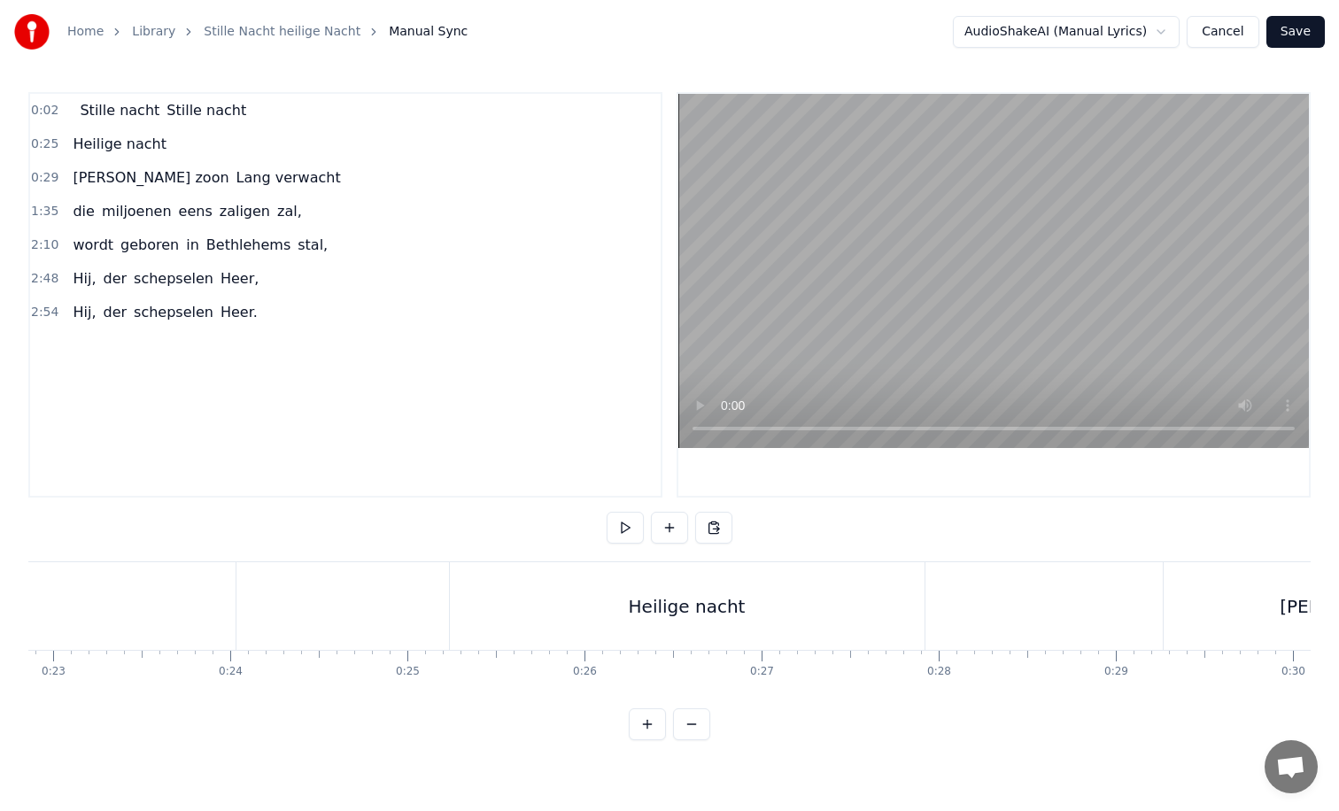
scroll to position [0, 4055]
click at [266, 311] on div "2:54 Hij, der schepselen Heer." at bounding box center [345, 313] width 631 height 34
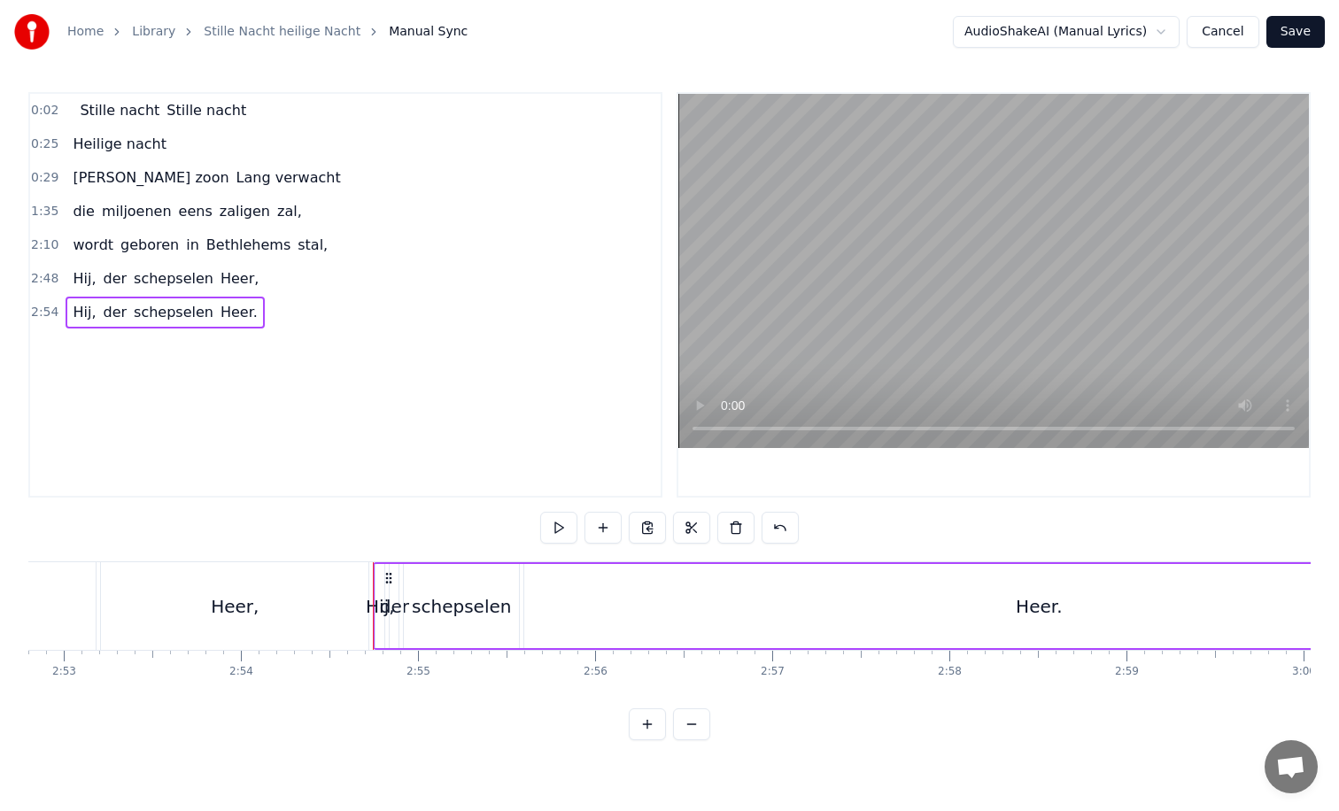
scroll to position [0, 30863]
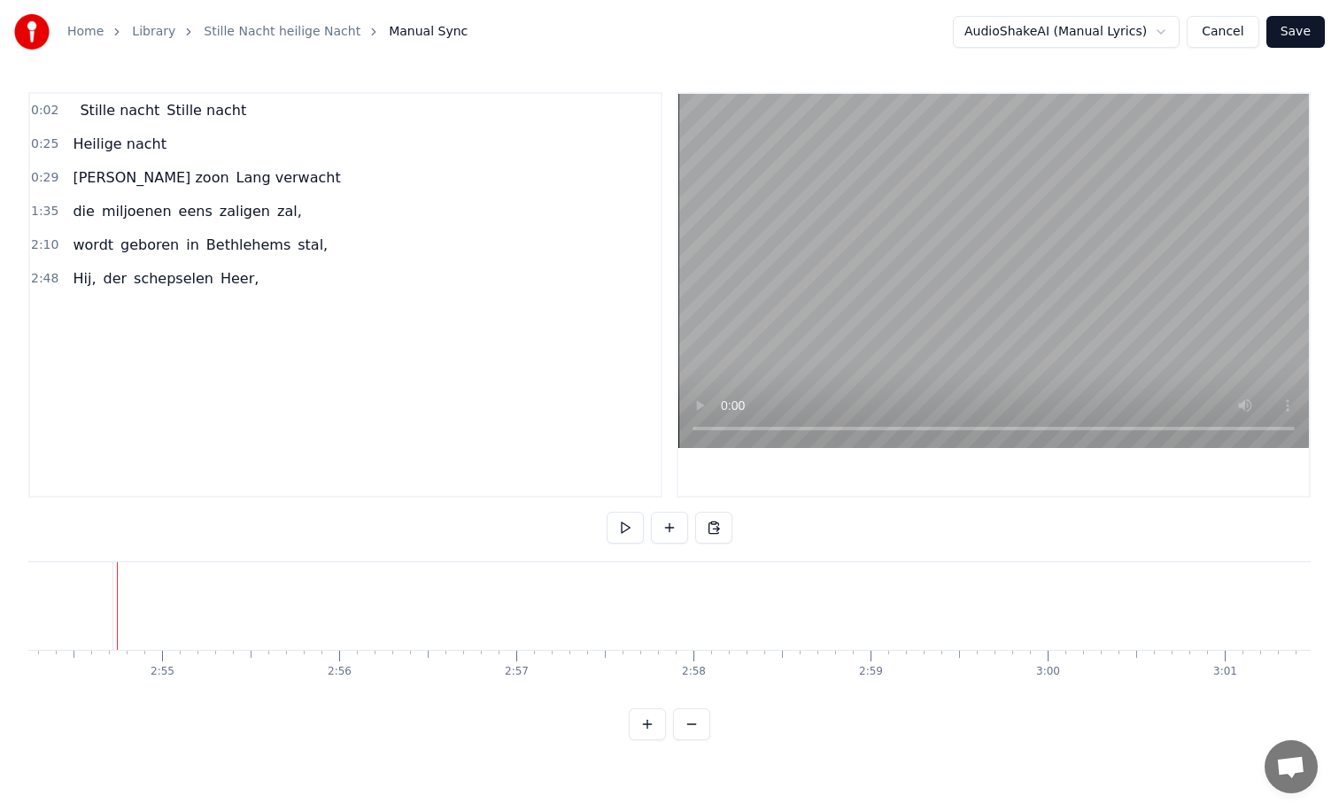
click at [188, 285] on span "schepselen" at bounding box center [173, 278] width 83 height 20
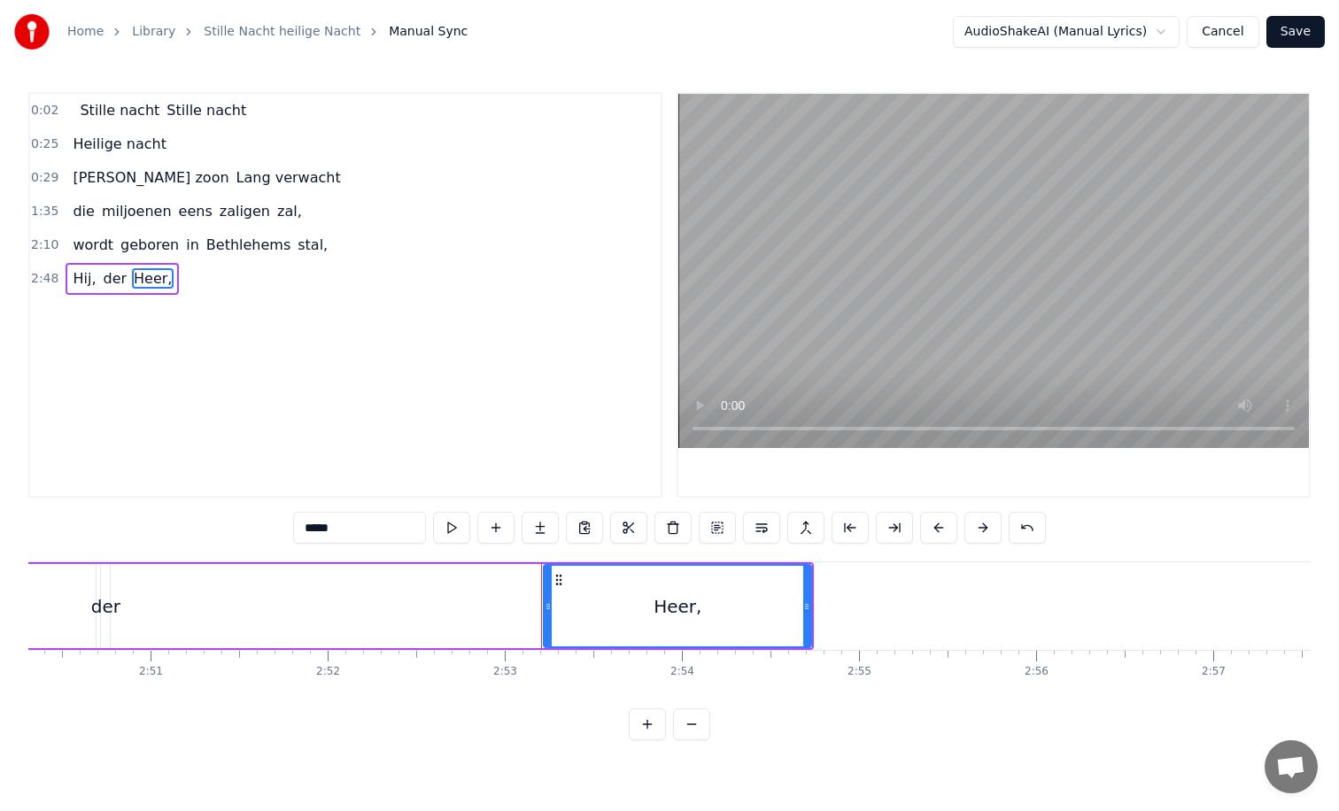
scroll to position [0, 30161]
click at [93, 285] on span "Hij," at bounding box center [84, 278] width 27 height 20
type input "****"
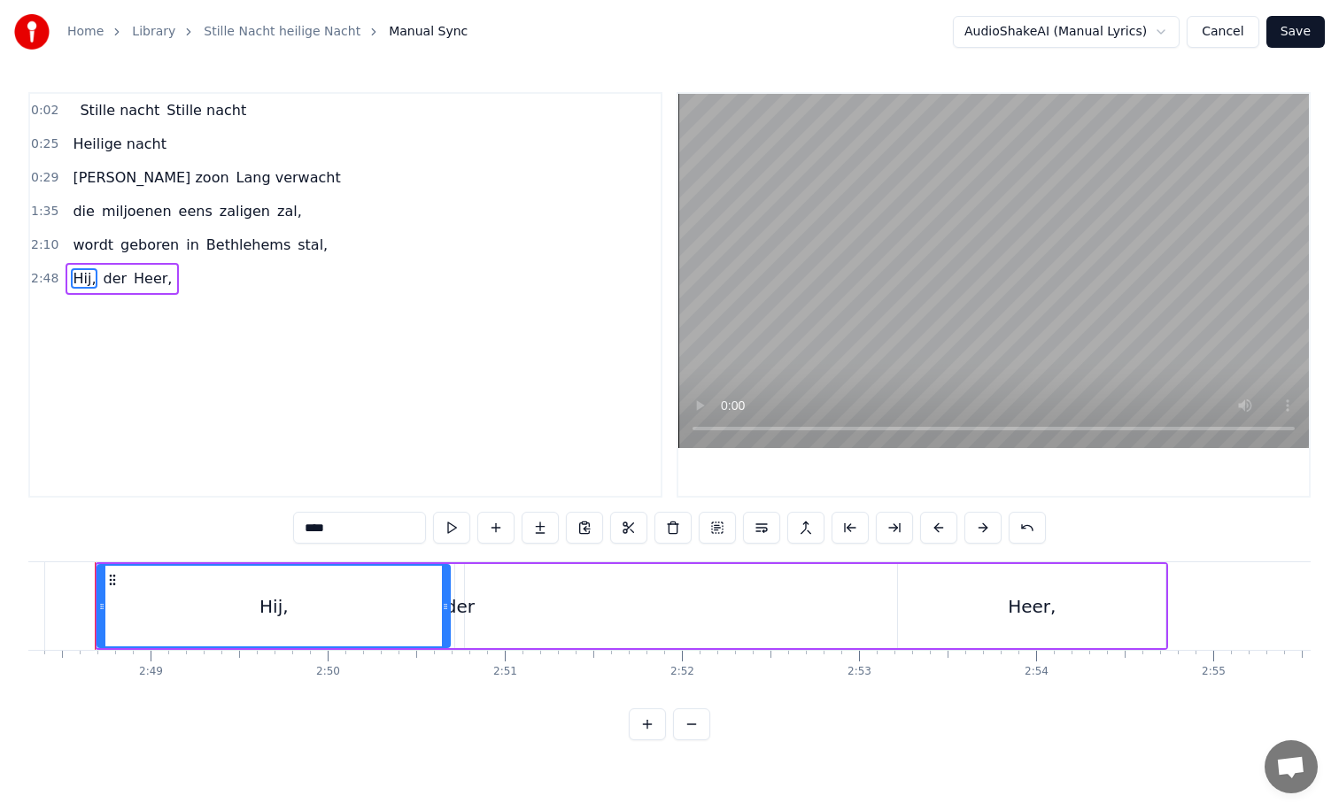
scroll to position [0, 29789]
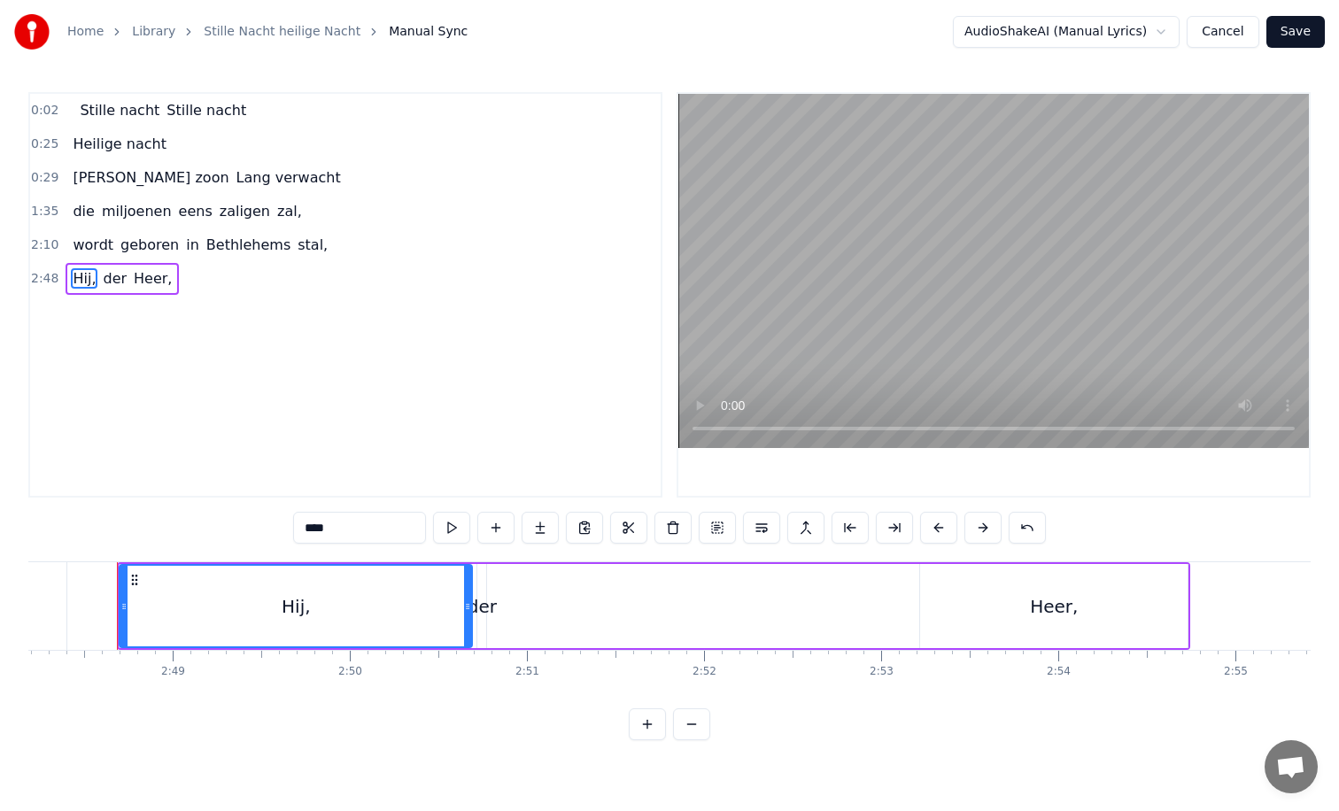
click at [101, 291] on div "Hij, der Heer," at bounding box center [122, 279] width 113 height 32
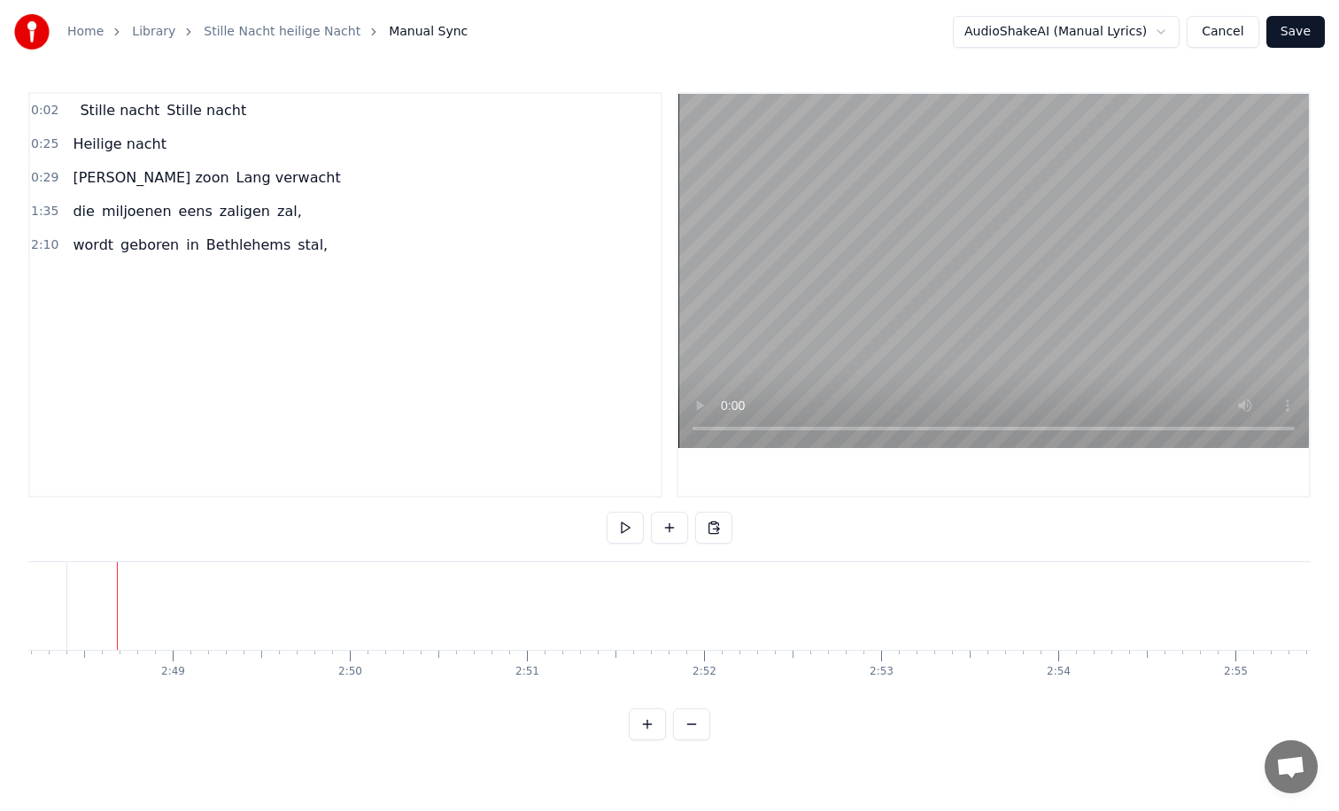
click at [121, 258] on div "wordt geboren in [GEOGRAPHIC_DATA] stal," at bounding box center [200, 245] width 269 height 32
click at [143, 224] on div "die miljoenen eens zaligen zal," at bounding box center [187, 212] width 243 height 32
click at [146, 177] on span "[PERSON_NAME] zoon" at bounding box center [150, 177] width 159 height 20
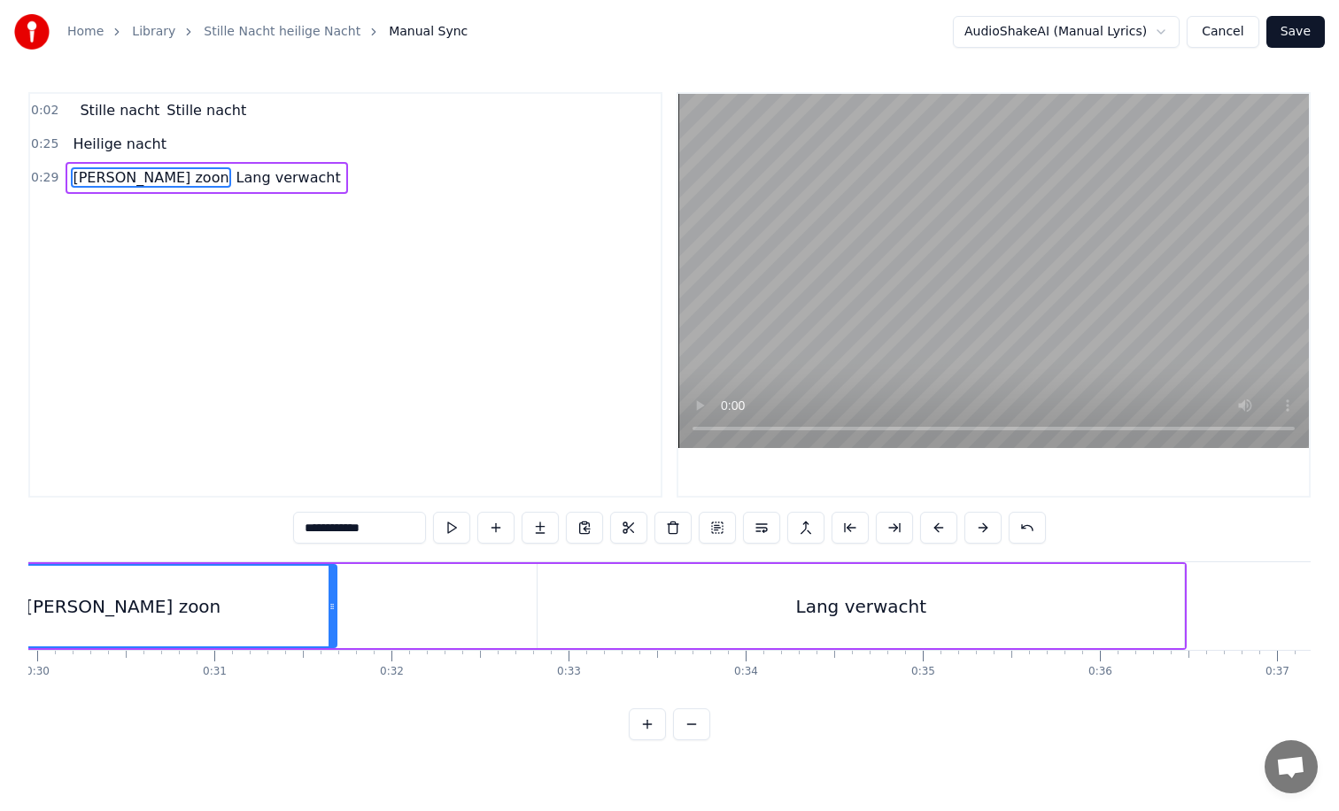
scroll to position [0, 5095]
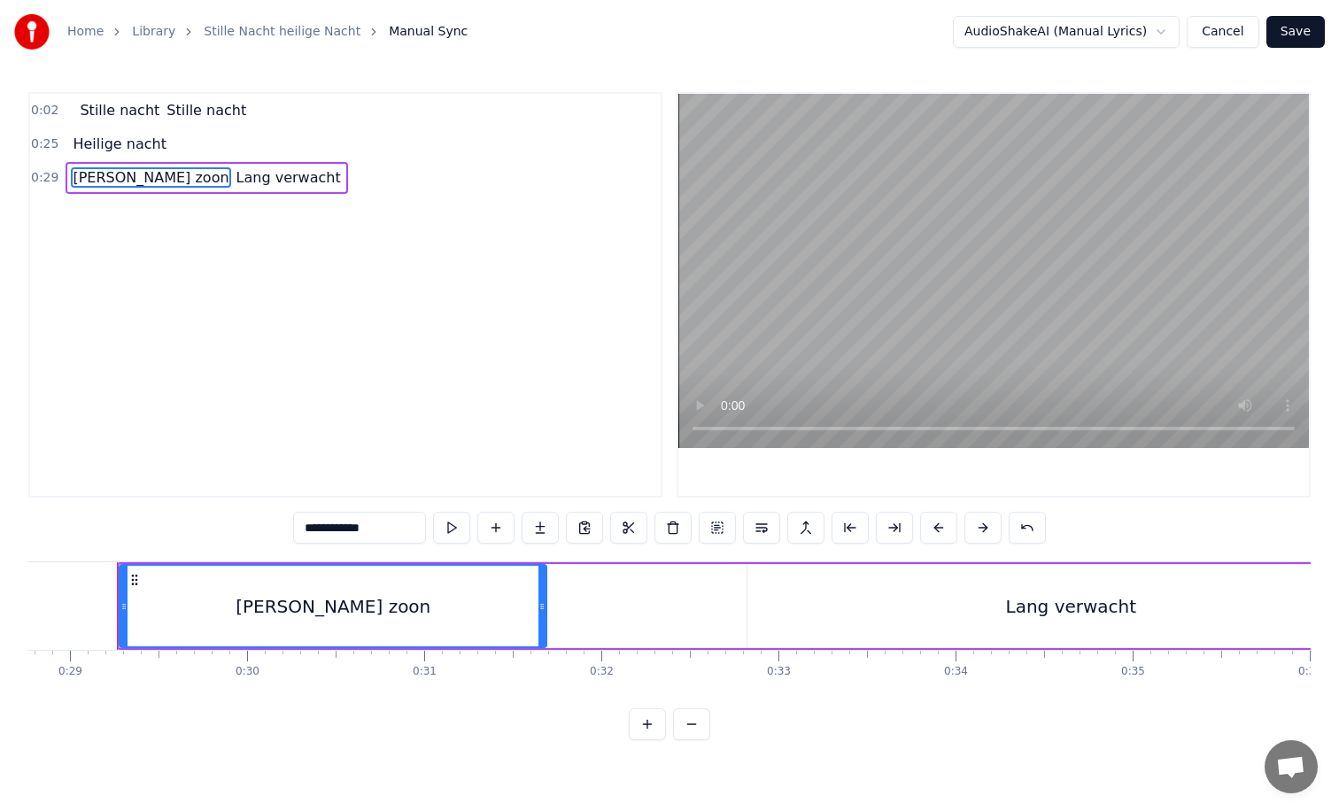
click at [393, 531] on input "**********" at bounding box center [359, 528] width 133 height 32
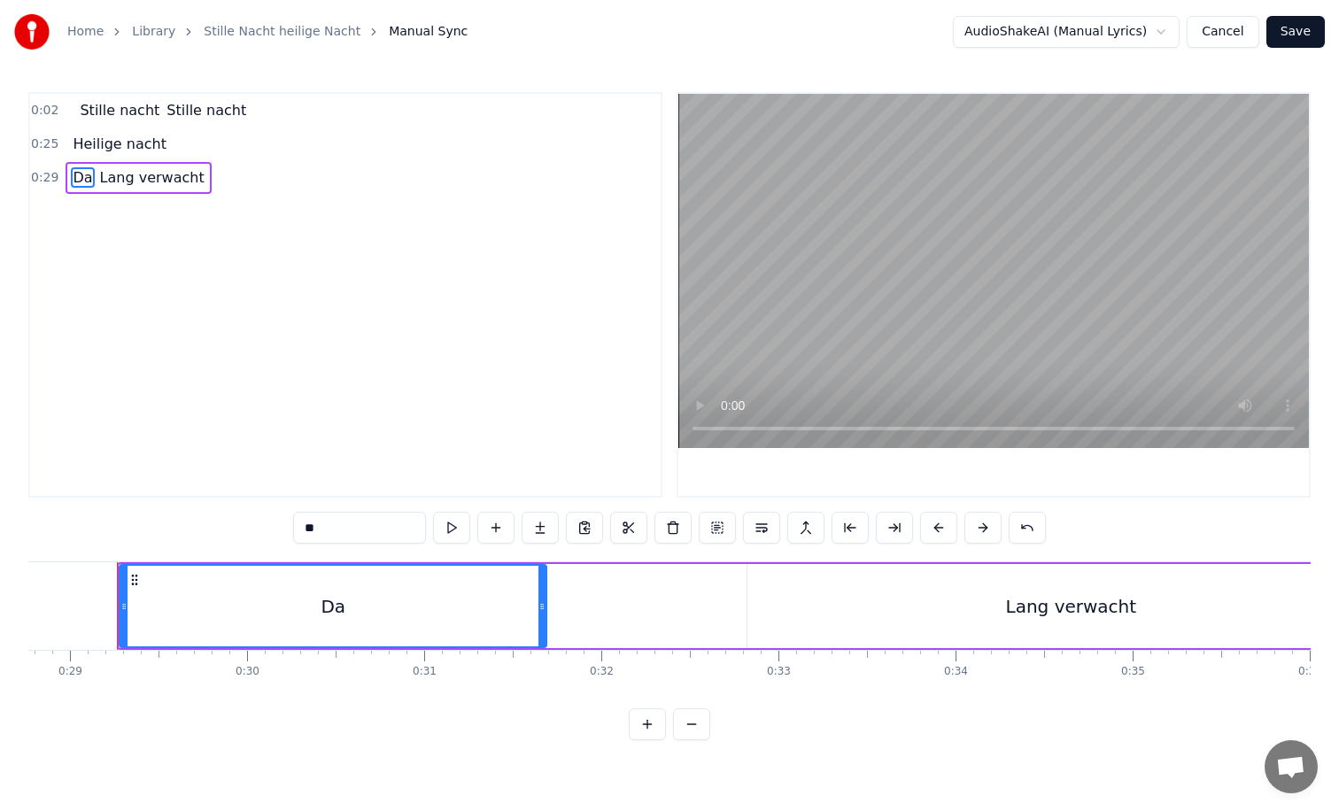
type input "*"
paste input "**********"
click at [224, 176] on span "Lang verwacht" at bounding box center [221, 177] width 108 height 20
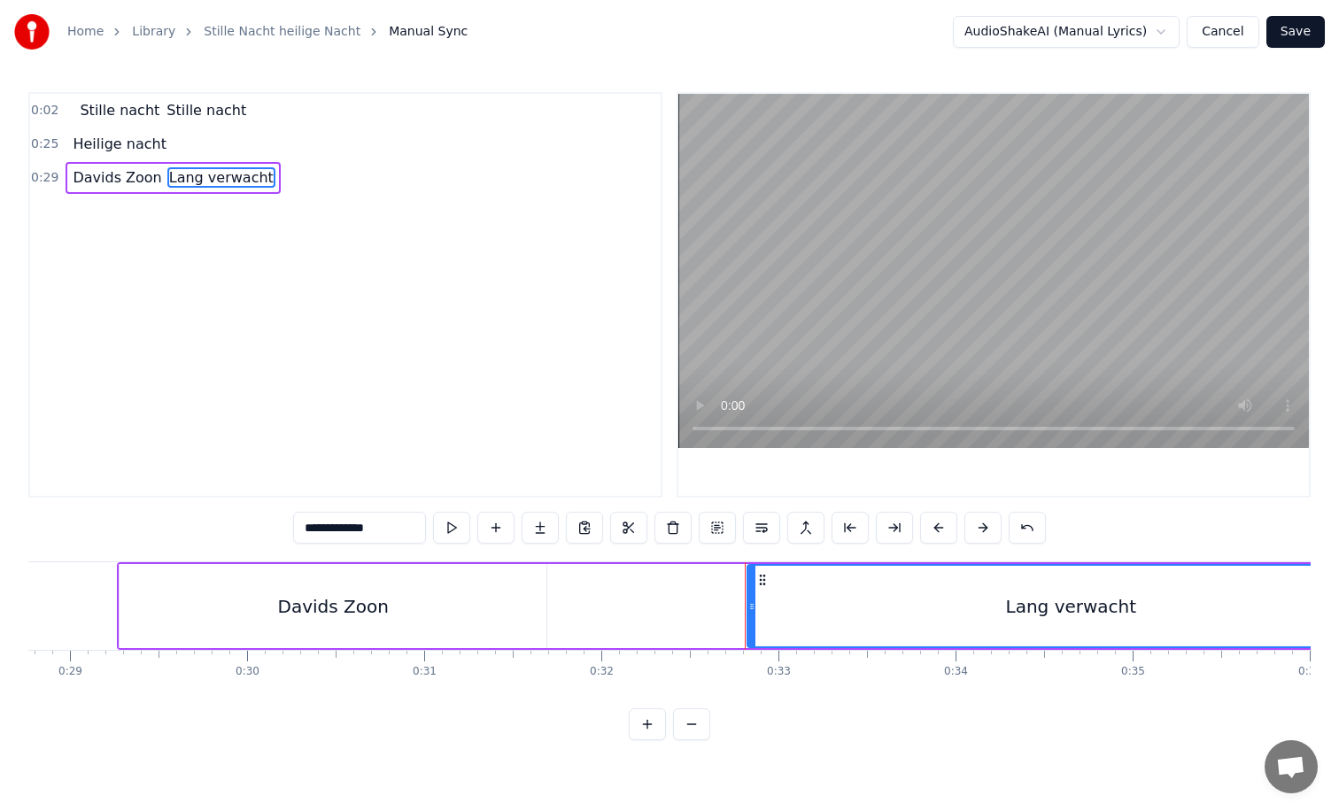
click at [396, 528] on input "**********" at bounding box center [359, 528] width 133 height 32
type input "*"
paste input "**********"
type input "**********"
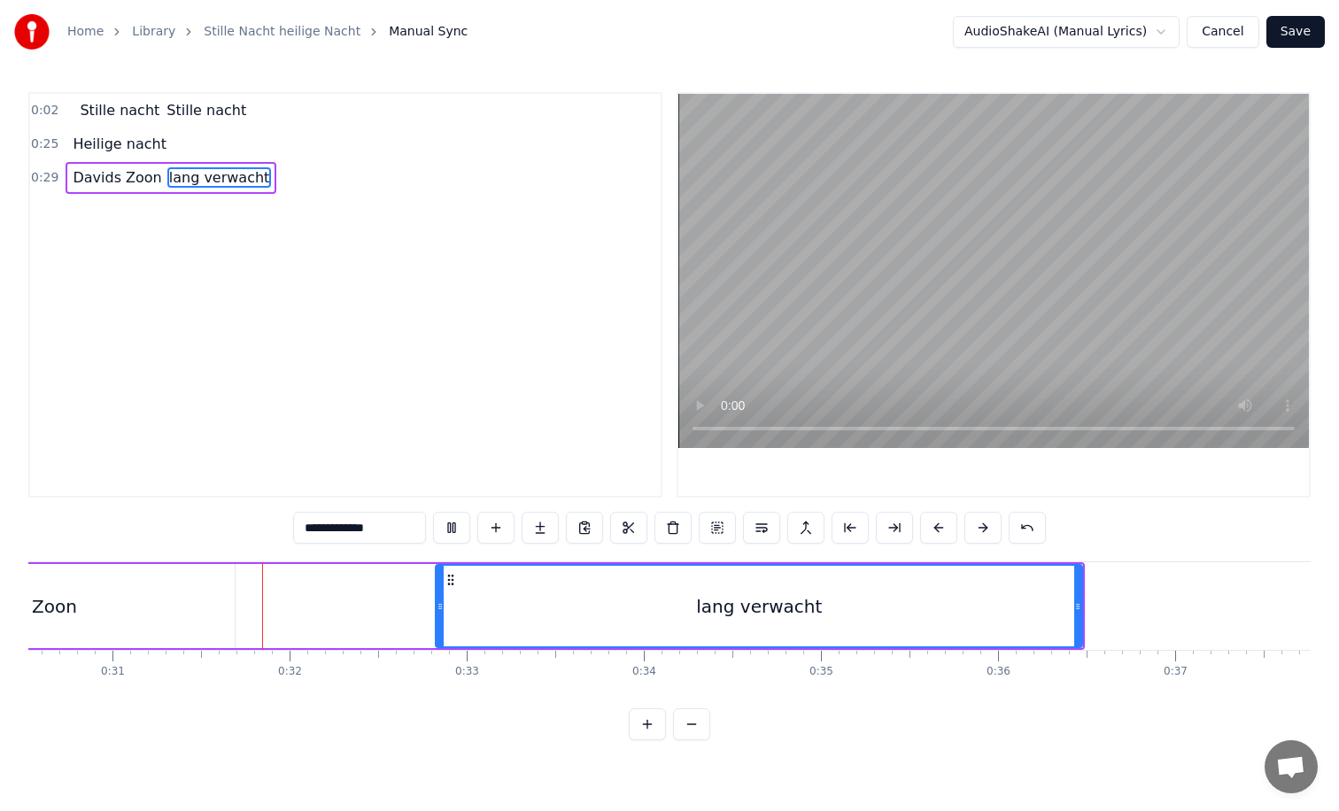
scroll to position [0, 5432]
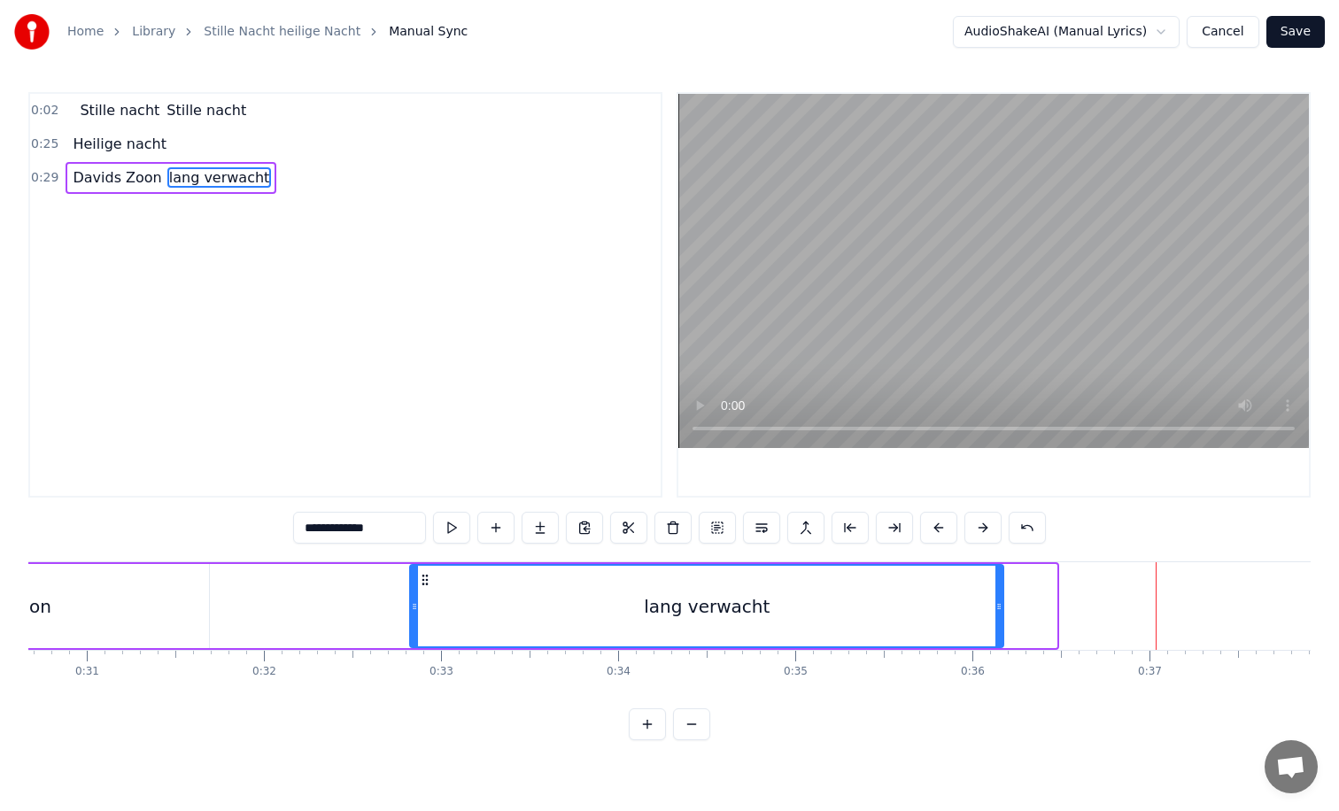
drag, startPoint x: 1054, startPoint y: 609, endPoint x: 996, endPoint y: 611, distance: 57.6
click at [996, 611] on icon at bounding box center [998, 607] width 7 height 14
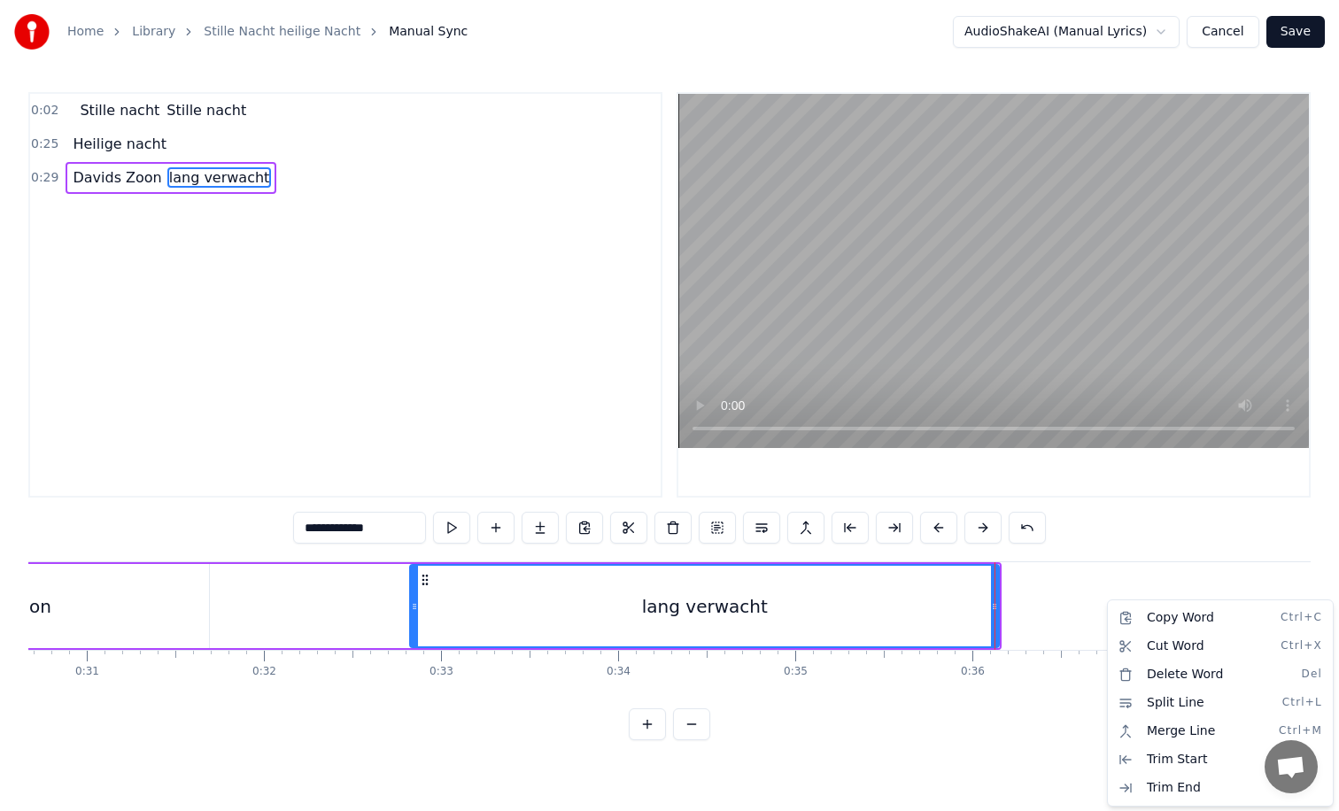
click at [1091, 603] on html "**********" at bounding box center [669, 384] width 1339 height 769
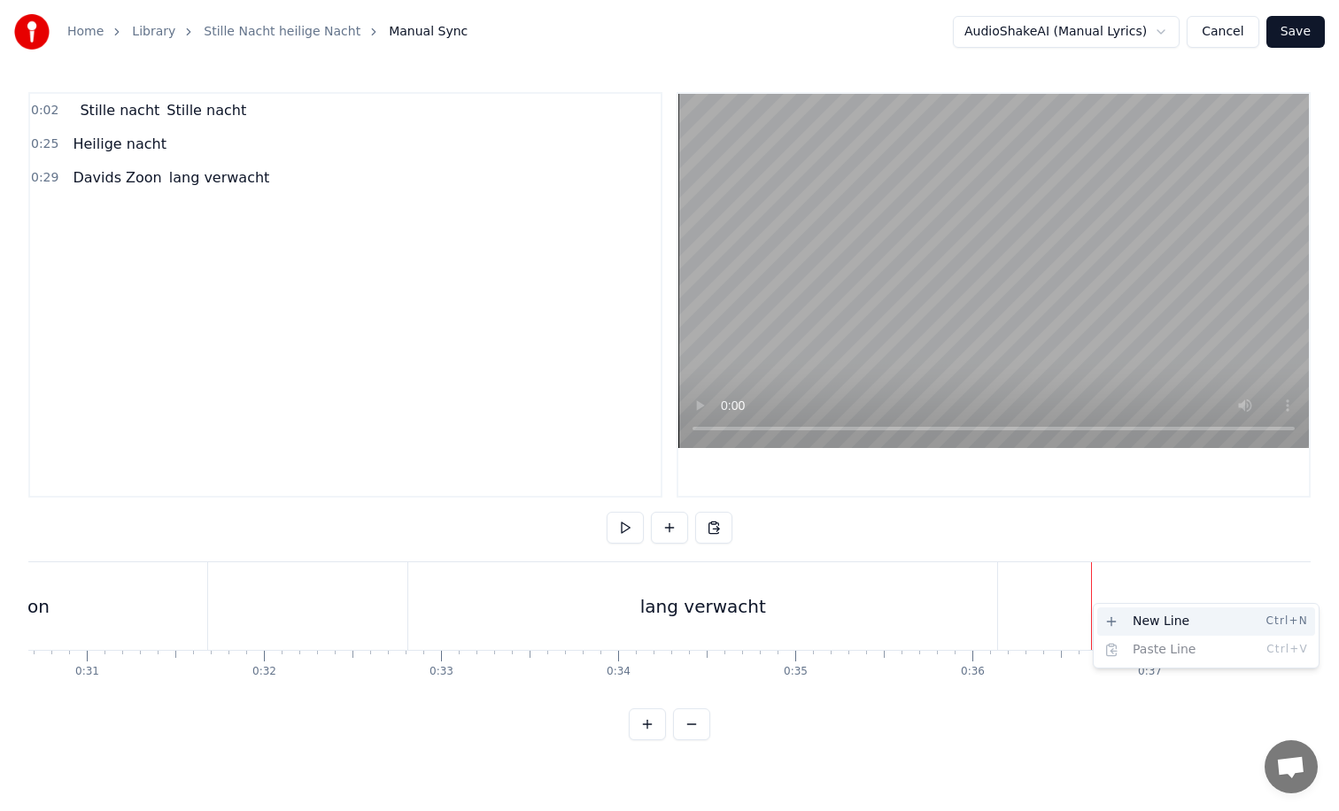
click at [1109, 618] on div "New Line Ctrl+N" at bounding box center [1206, 622] width 218 height 28
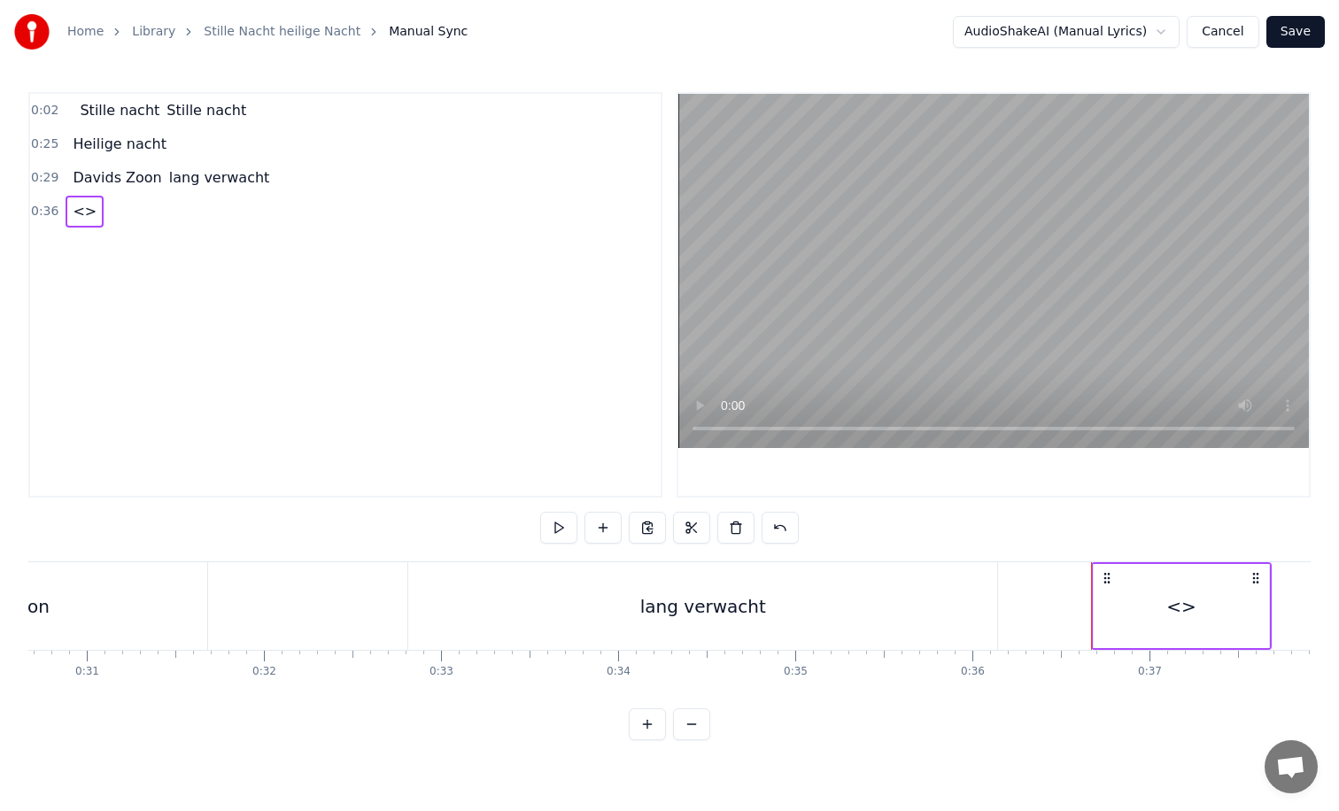
click at [81, 216] on span "<>" at bounding box center [84, 211] width 27 height 20
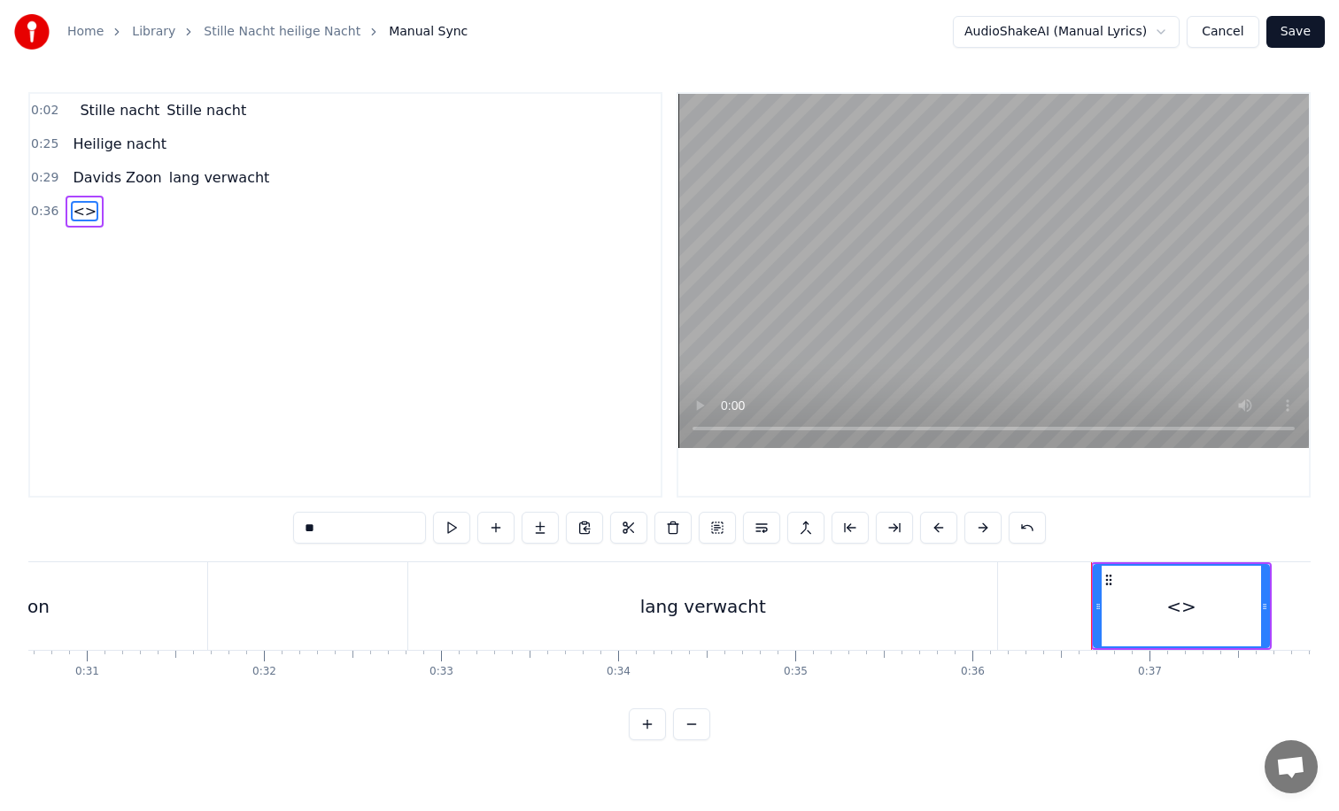
click at [335, 525] on input "**" at bounding box center [359, 528] width 133 height 32
type input "*"
paste input "**********"
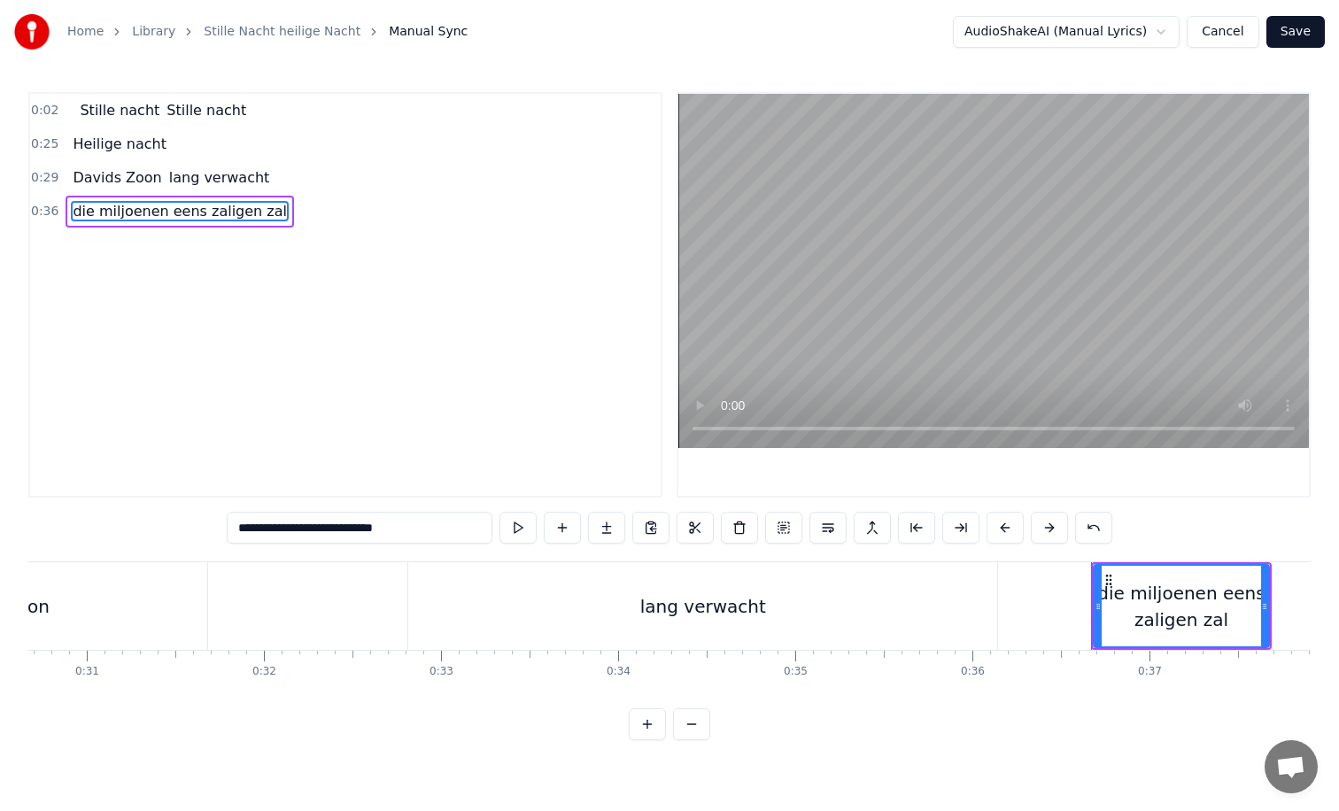
click at [1266, 605] on icon at bounding box center [1264, 607] width 7 height 14
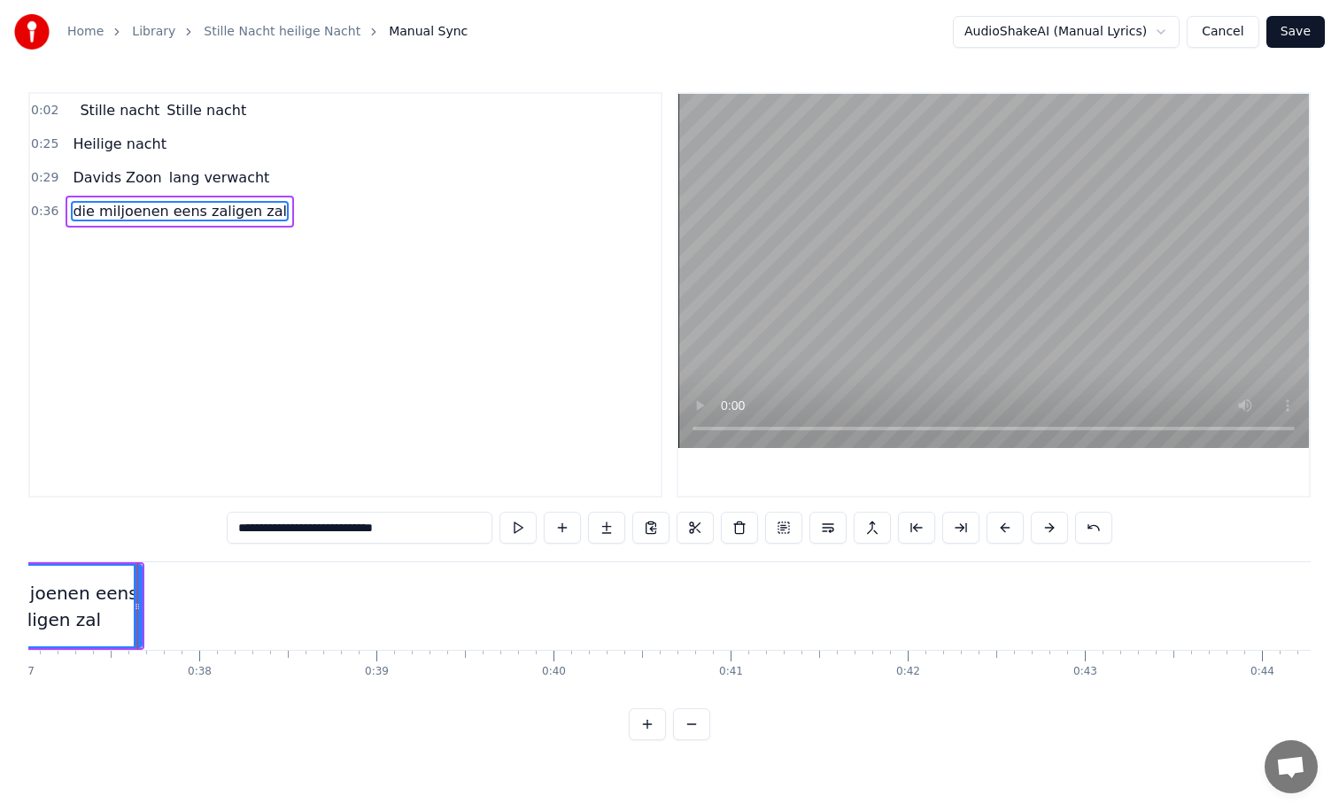
scroll to position [0, 6580]
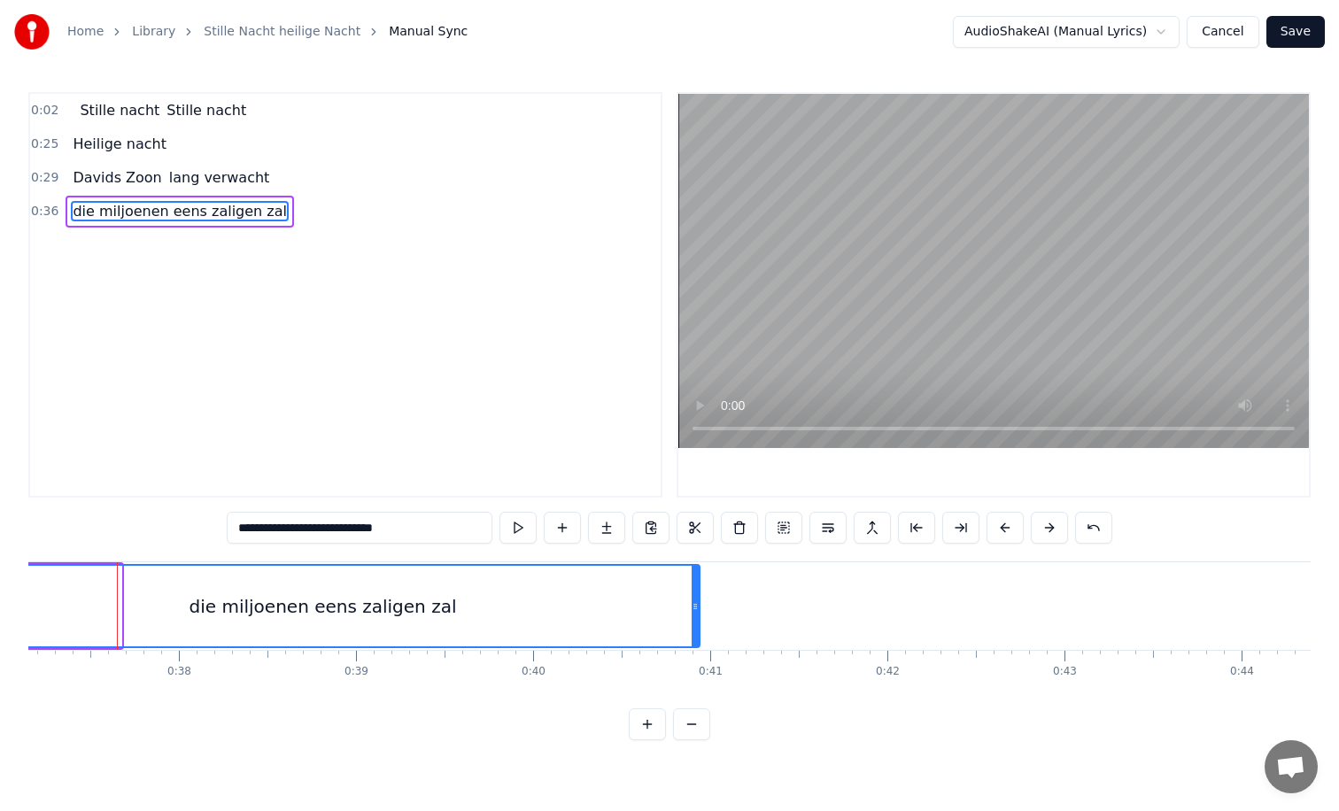
drag, startPoint x: 120, startPoint y: 607, endPoint x: 760, endPoint y: 611, distance: 640.3
click at [699, 611] on icon at bounding box center [695, 607] width 7 height 14
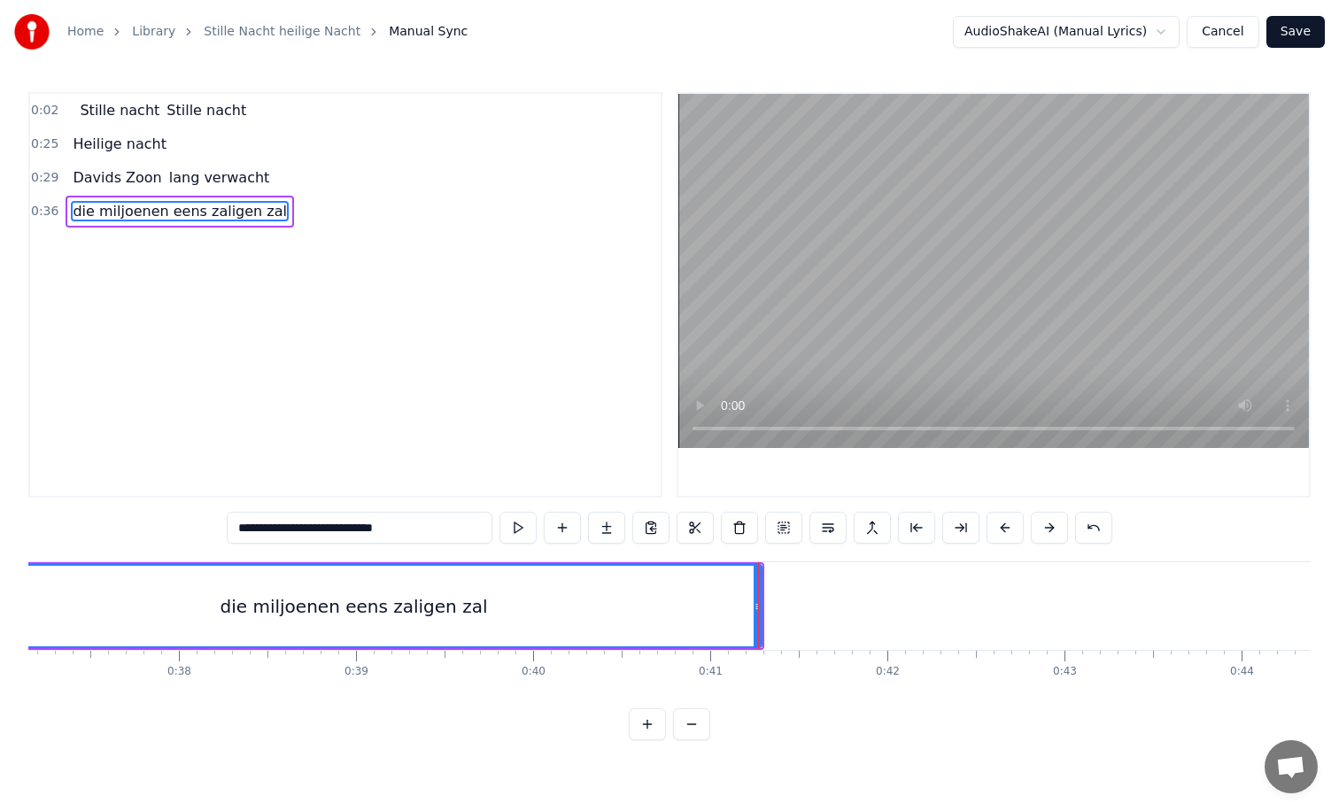
type input "**********"
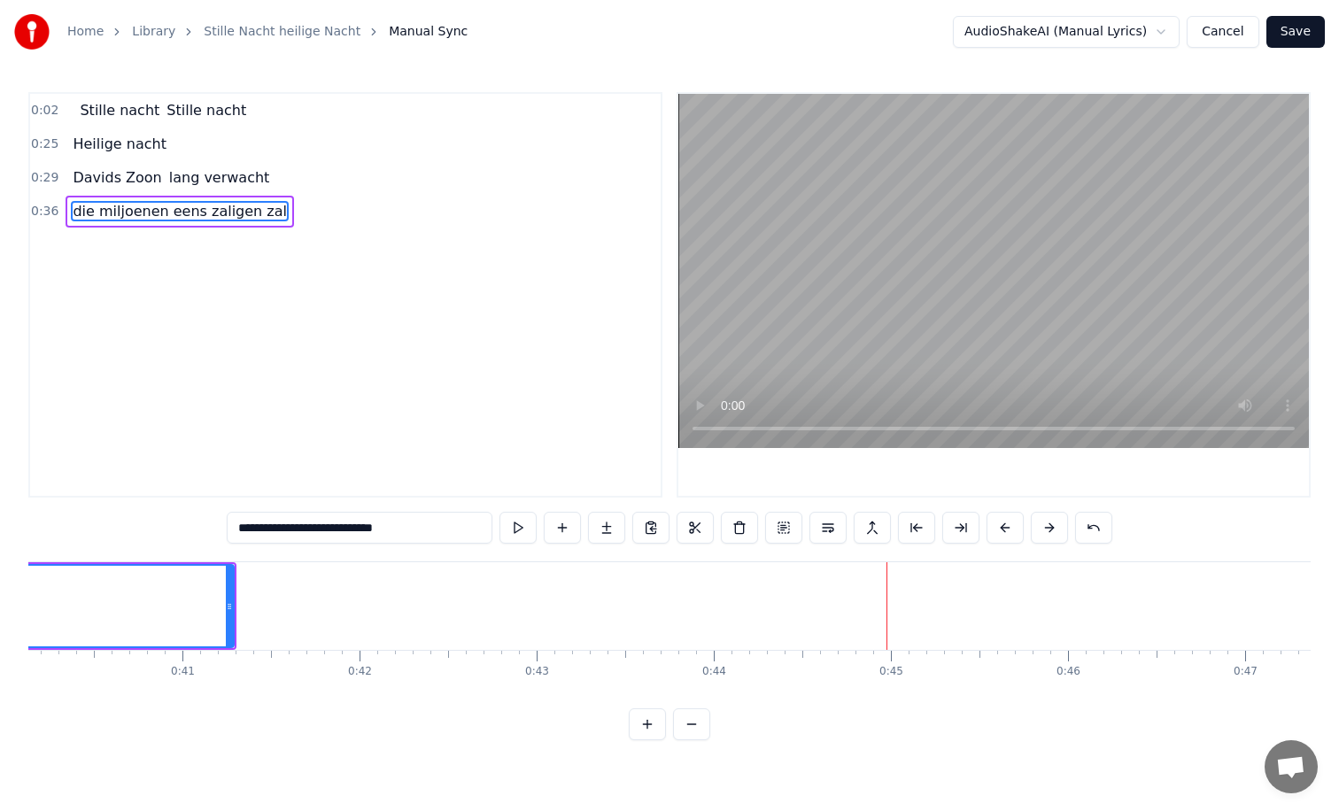
scroll to position [0, 7084]
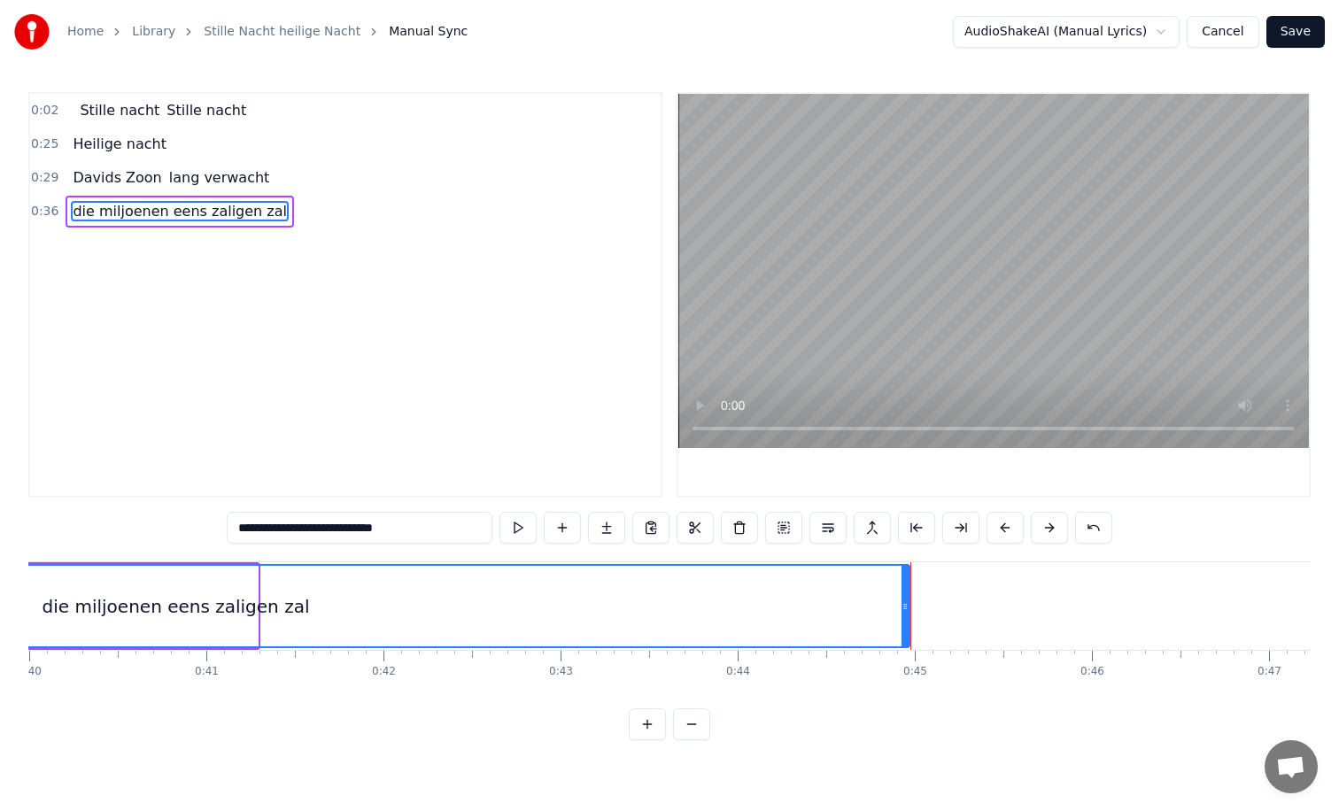
drag, startPoint x: 254, startPoint y: 607, endPoint x: 906, endPoint y: 595, distance: 651.9
click at [906, 595] on div at bounding box center [905, 606] width 7 height 81
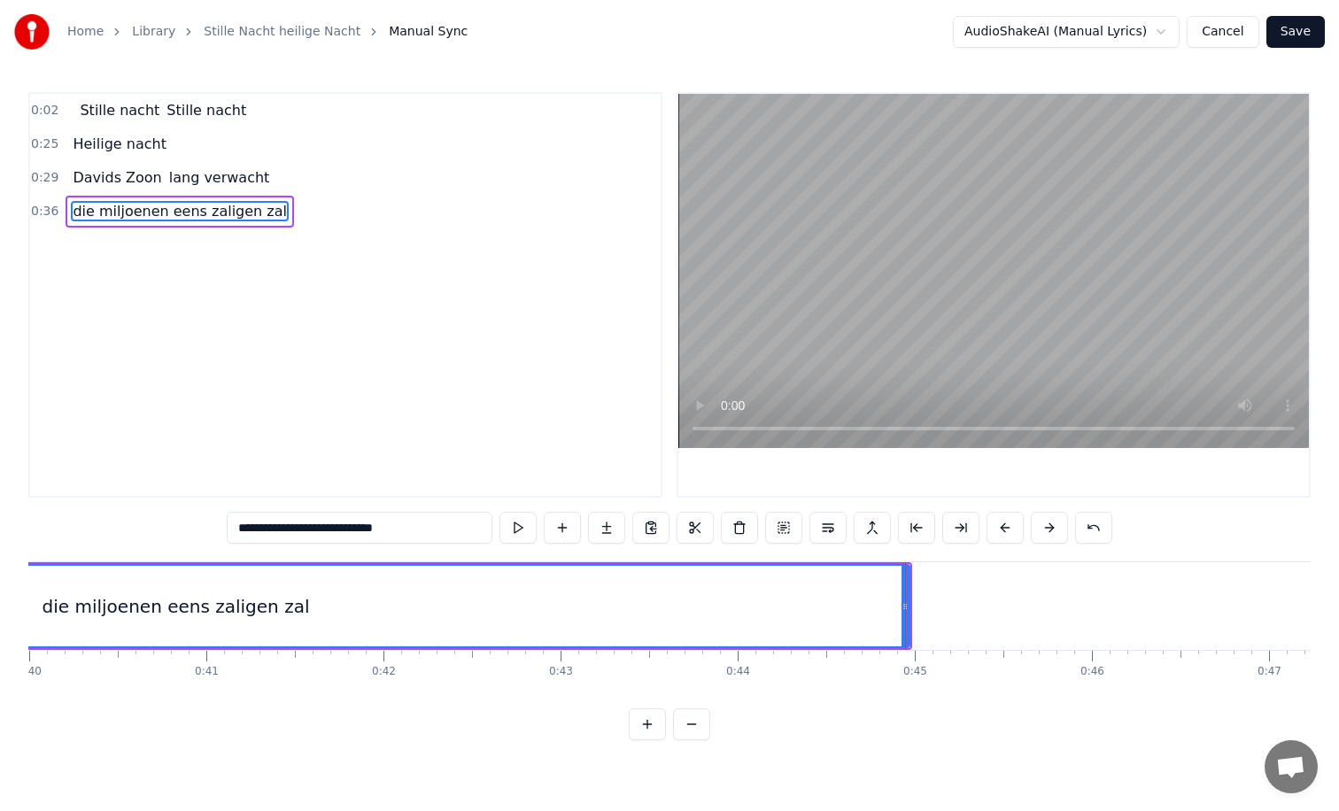
click at [513, 370] on div "0:02 Stille nacht Stille nacht 0:25 Heilige nacht 0:29 [PERSON_NAME] Zoon lang …" at bounding box center [345, 295] width 634 height 406
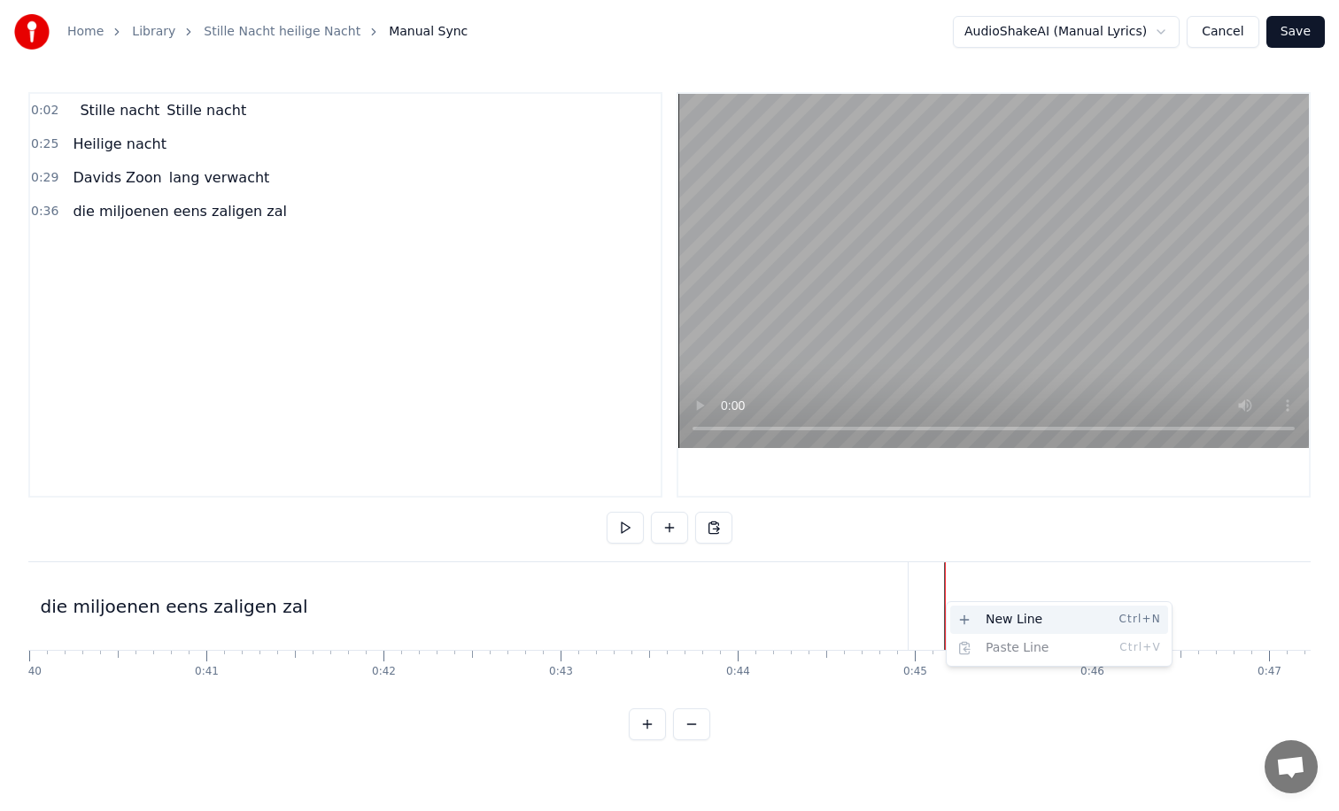
click at [966, 615] on div "New Line Ctrl+N" at bounding box center [1059, 620] width 218 height 28
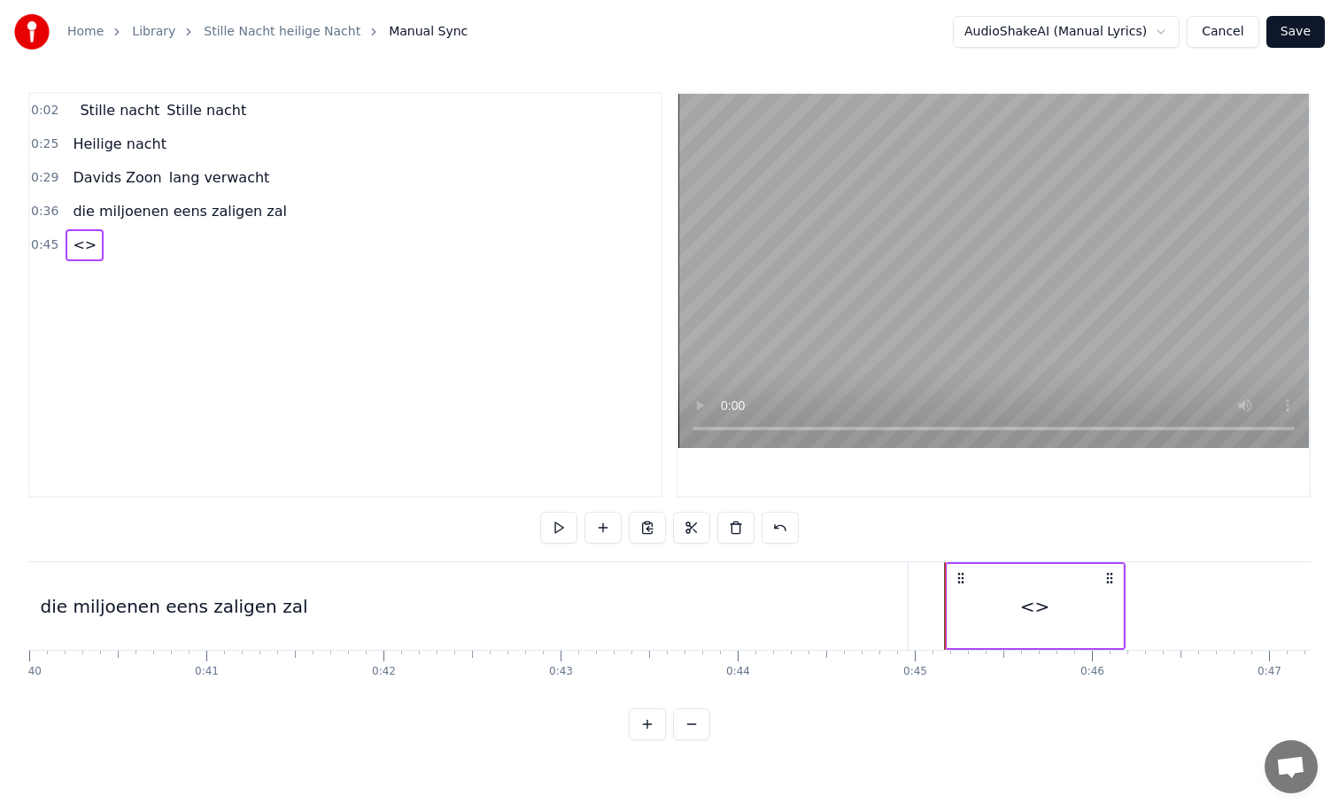
click at [78, 246] on span "<>" at bounding box center [84, 245] width 27 height 20
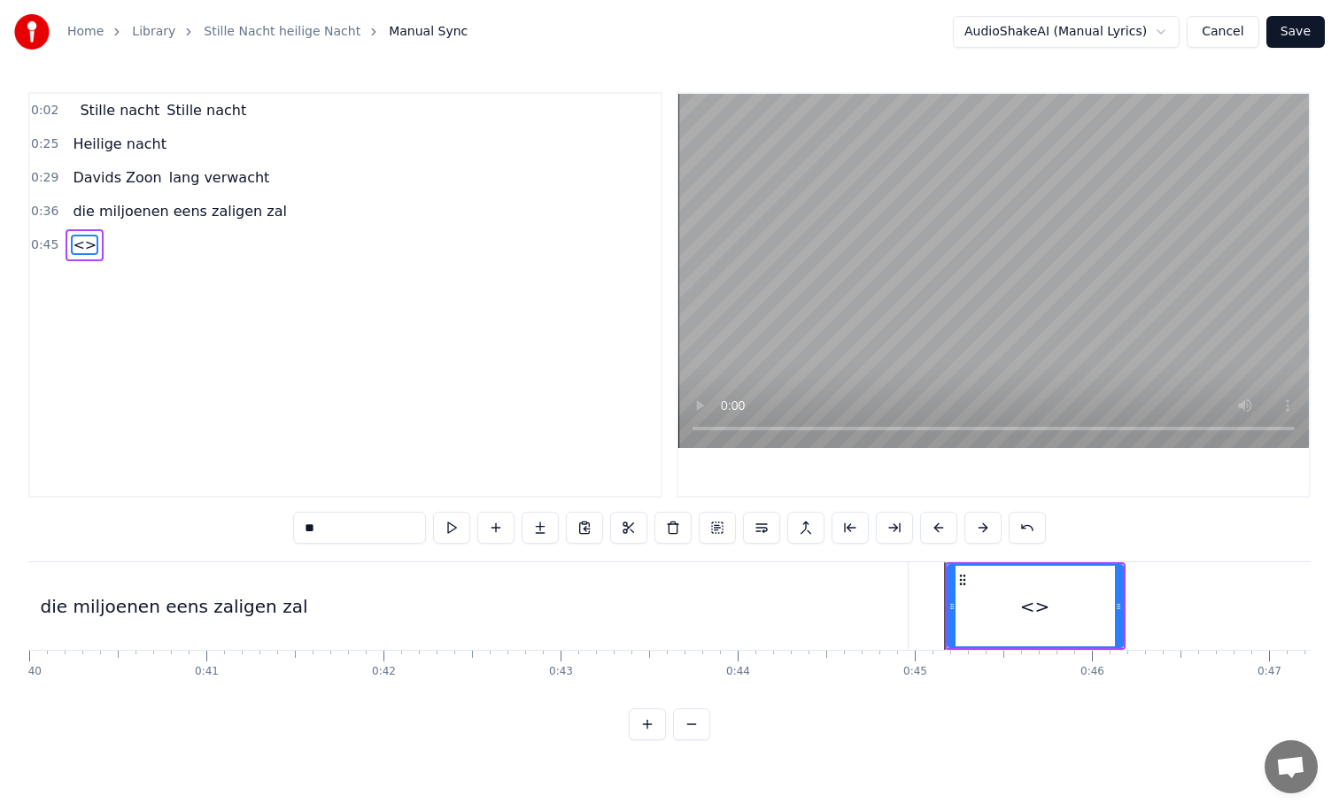
click at [345, 538] on input "**" at bounding box center [359, 528] width 133 height 32
type input "*"
paste input "**********"
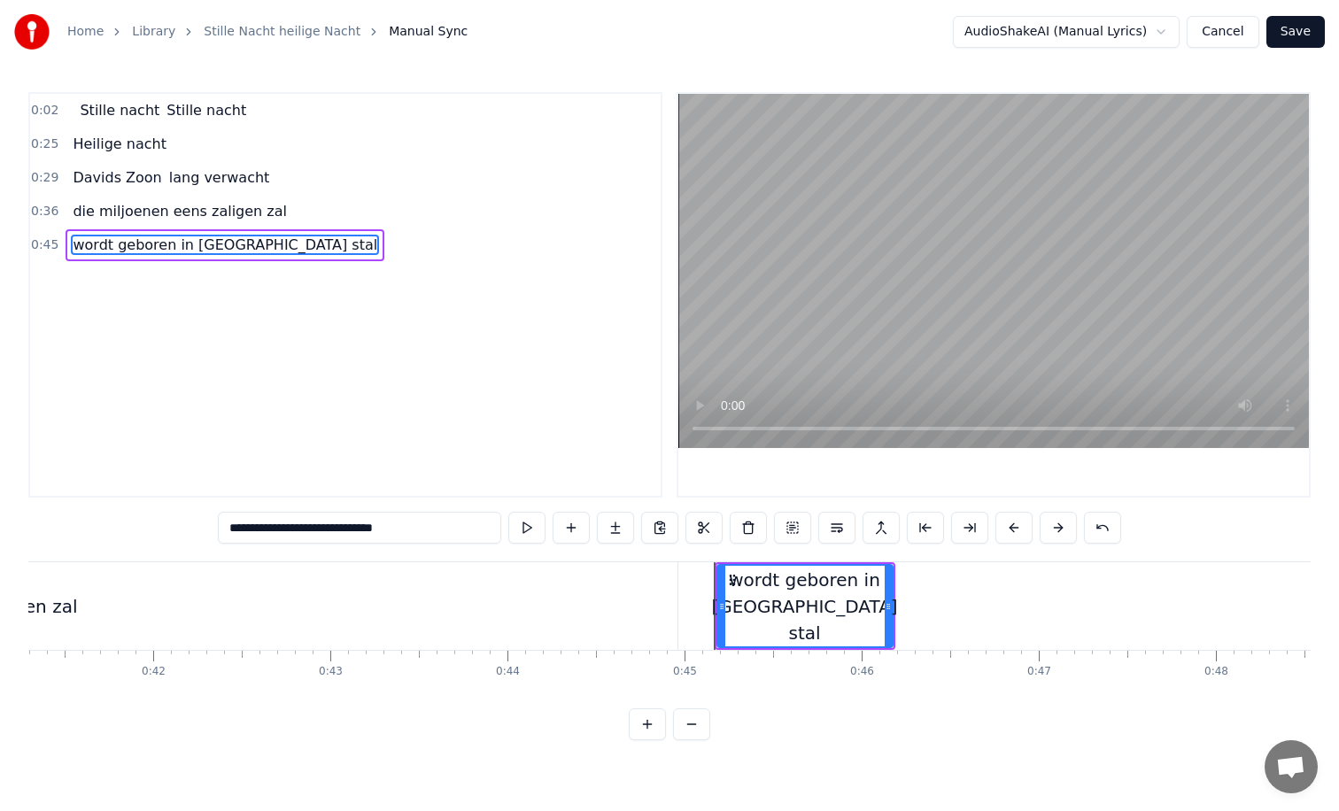
scroll to position [0, 7403]
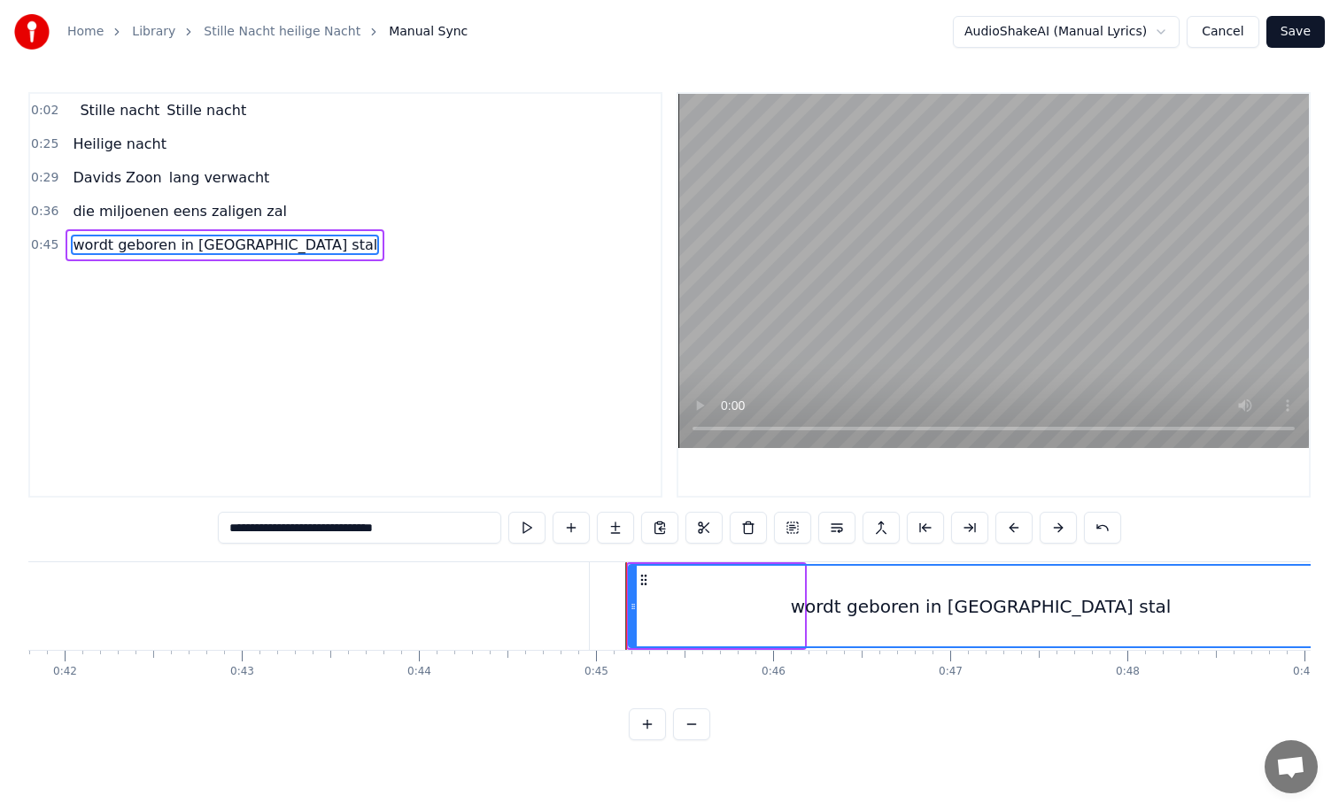
drag, startPoint x: 800, startPoint y: 607, endPoint x: 1329, endPoint y: 607, distance: 529.6
click at [1329, 607] on div "**********" at bounding box center [669, 370] width 1339 height 740
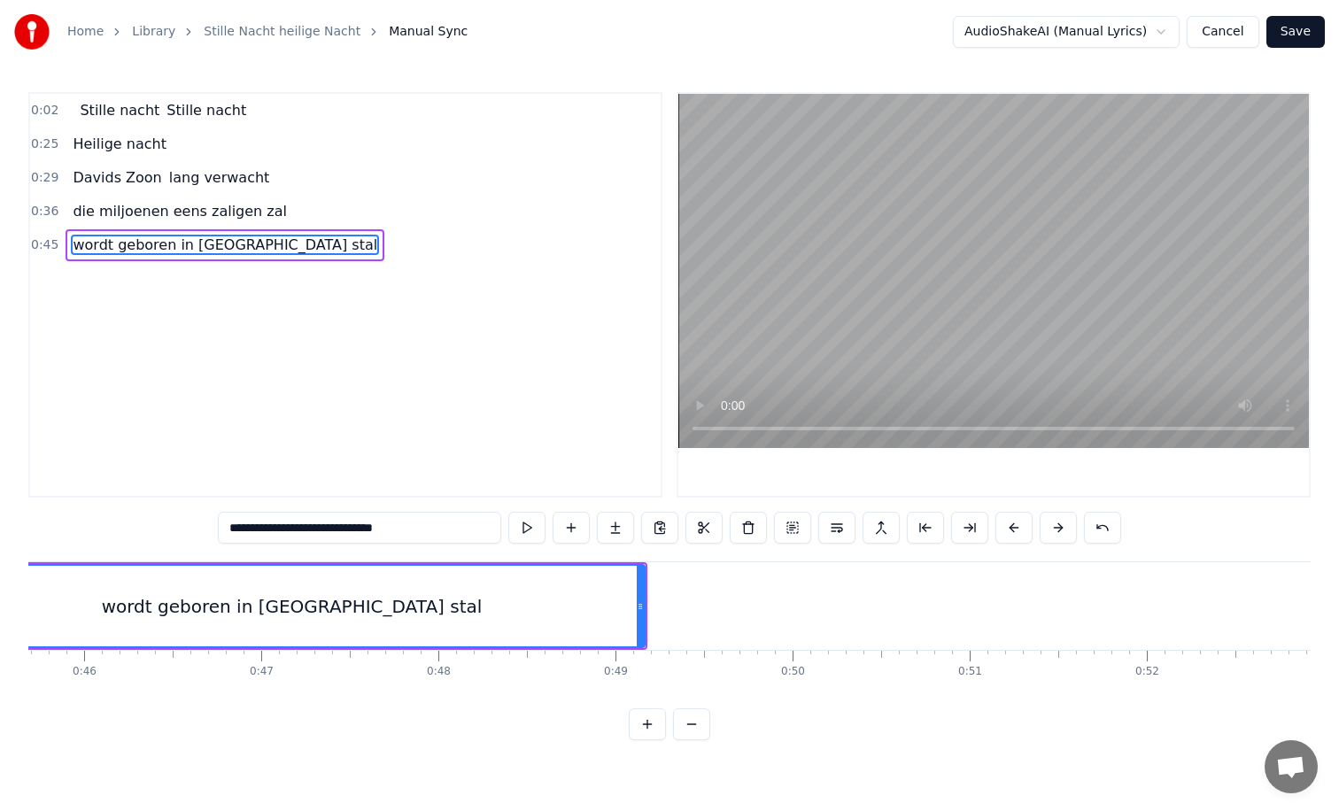
scroll to position [0, 8146]
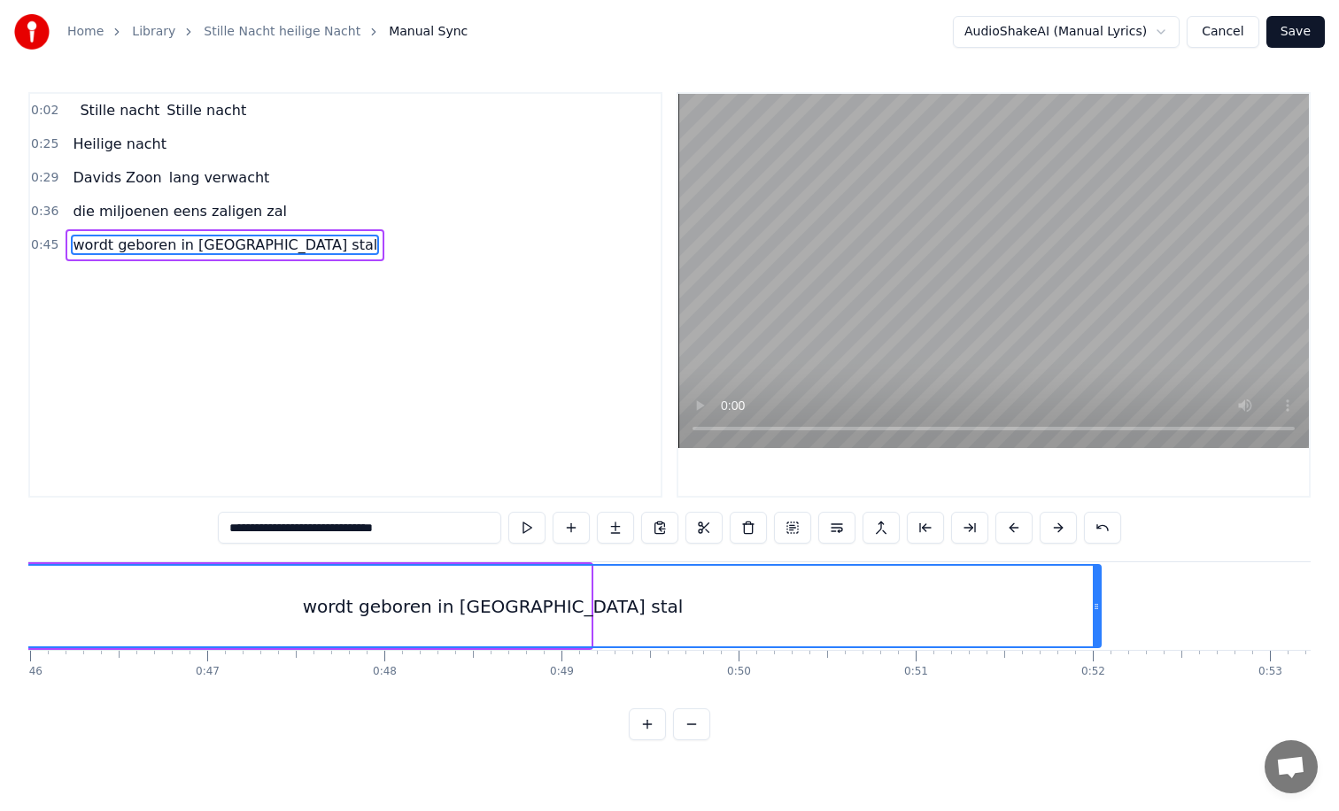
drag, startPoint x: 585, startPoint y: 605, endPoint x: 1095, endPoint y: 608, distance: 510.1
click at [1095, 608] on icon at bounding box center [1096, 607] width 7 height 14
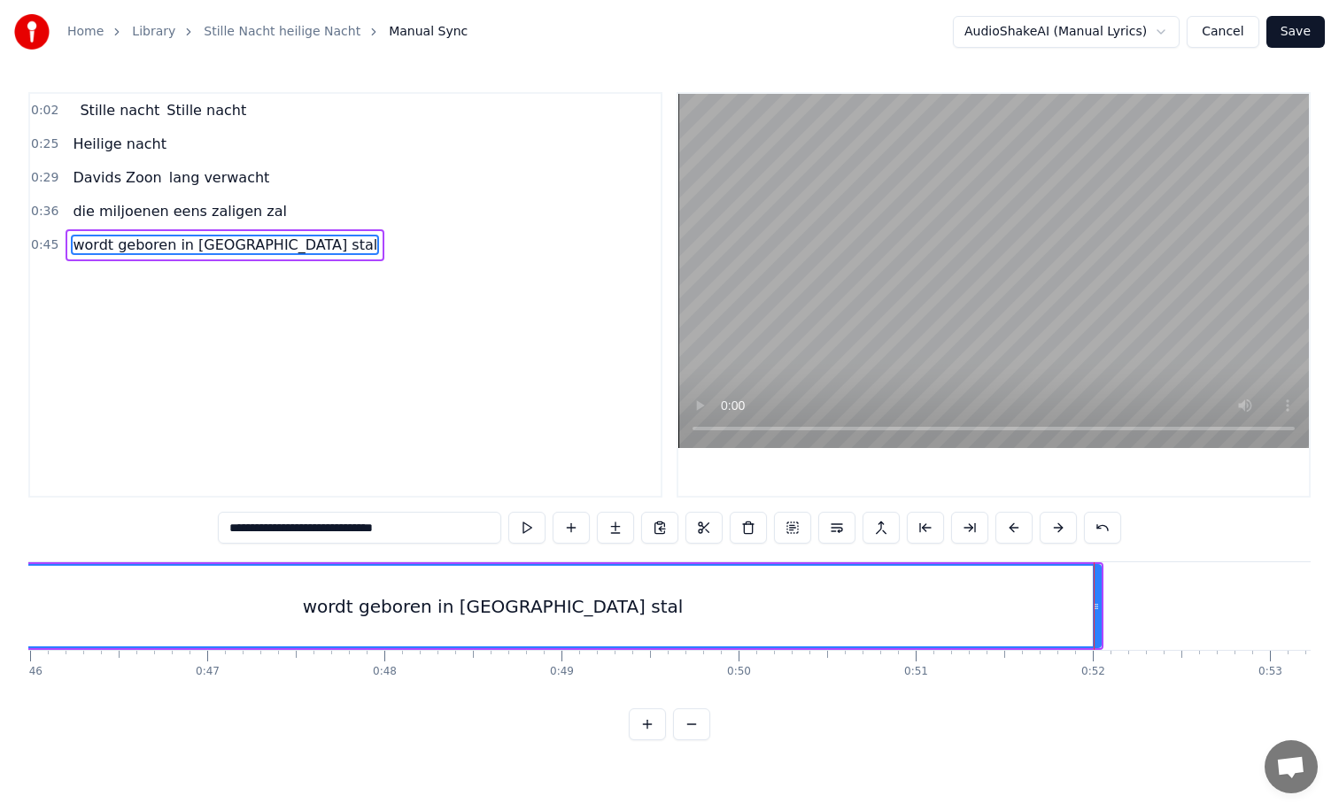
type input "**********"
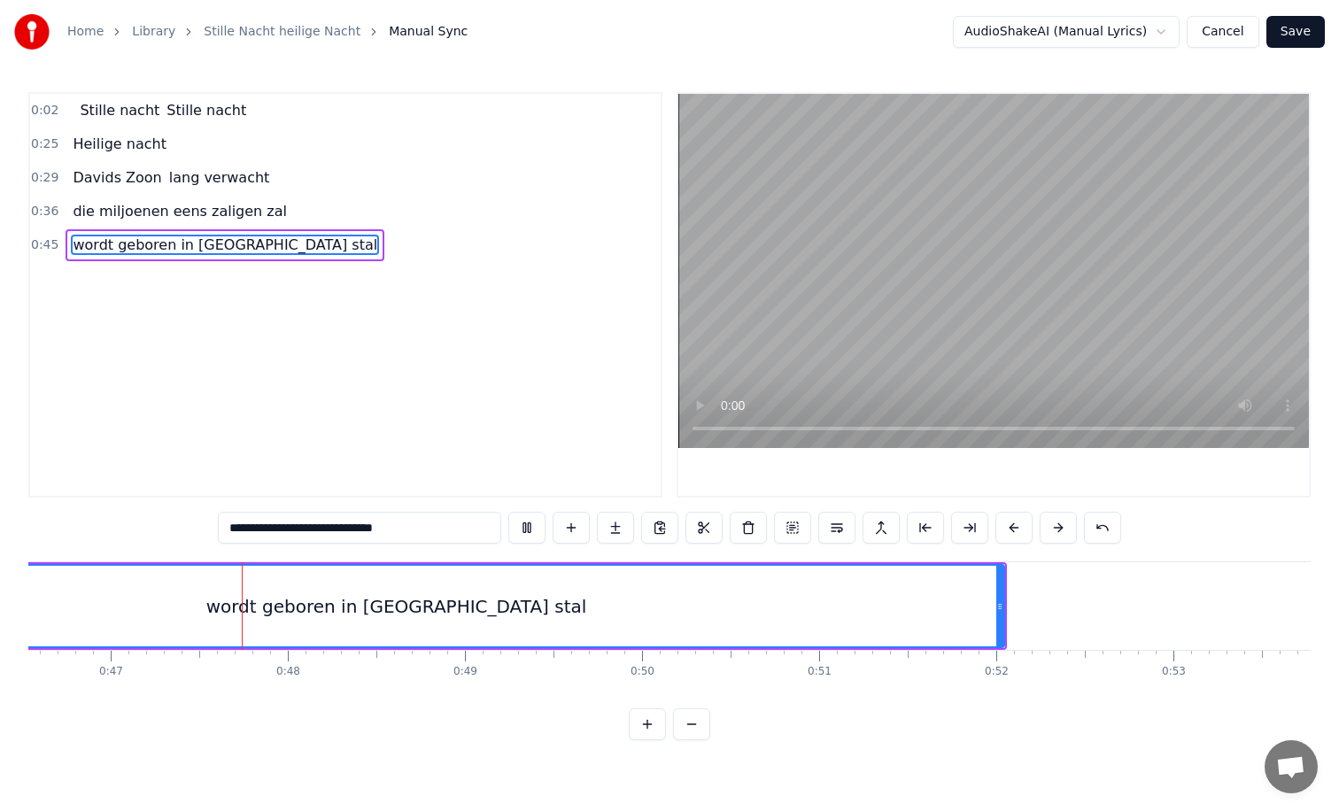
scroll to position [0, 8253]
drag, startPoint x: 987, startPoint y: 608, endPoint x: 950, endPoint y: 611, distance: 36.4
click at [952, 611] on icon at bounding box center [955, 607] width 7 height 14
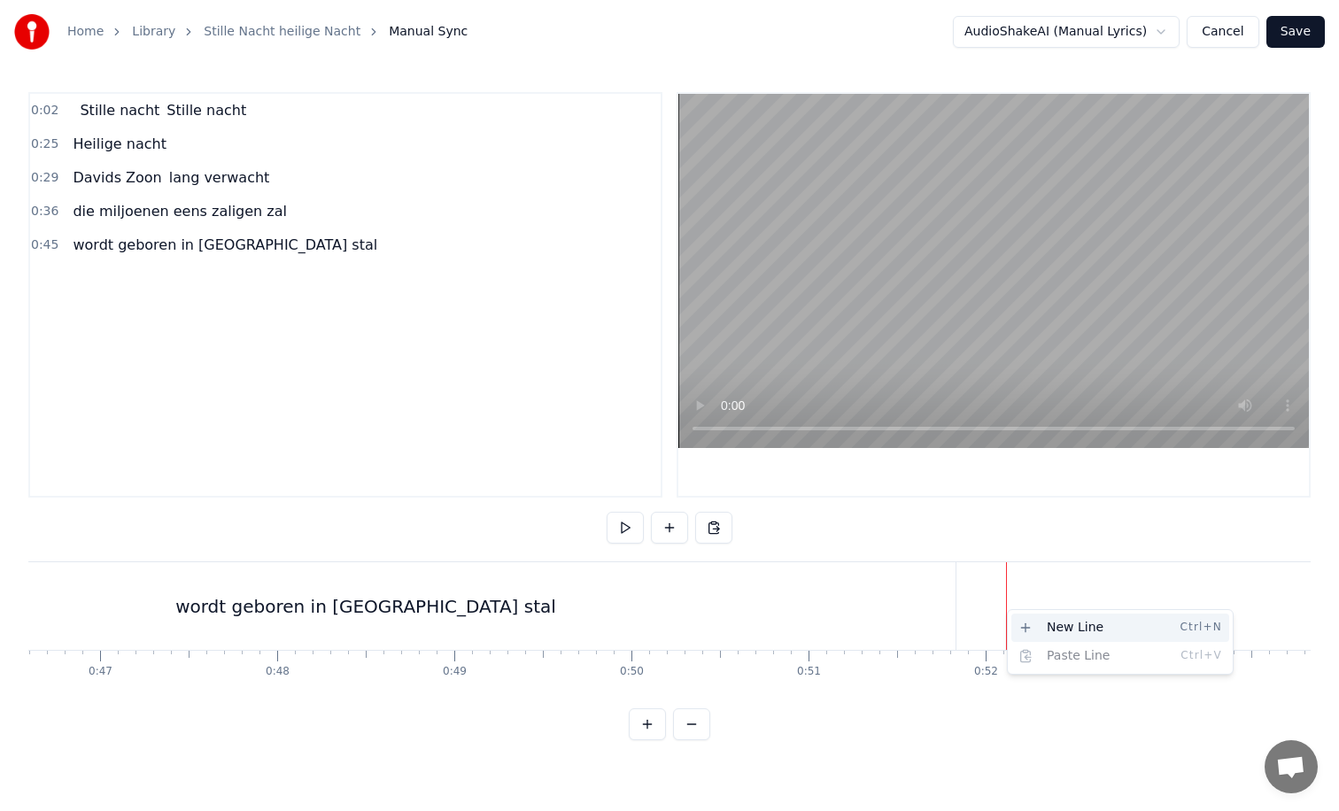
click at [1025, 620] on div "New Line Ctrl+N" at bounding box center [1120, 628] width 218 height 28
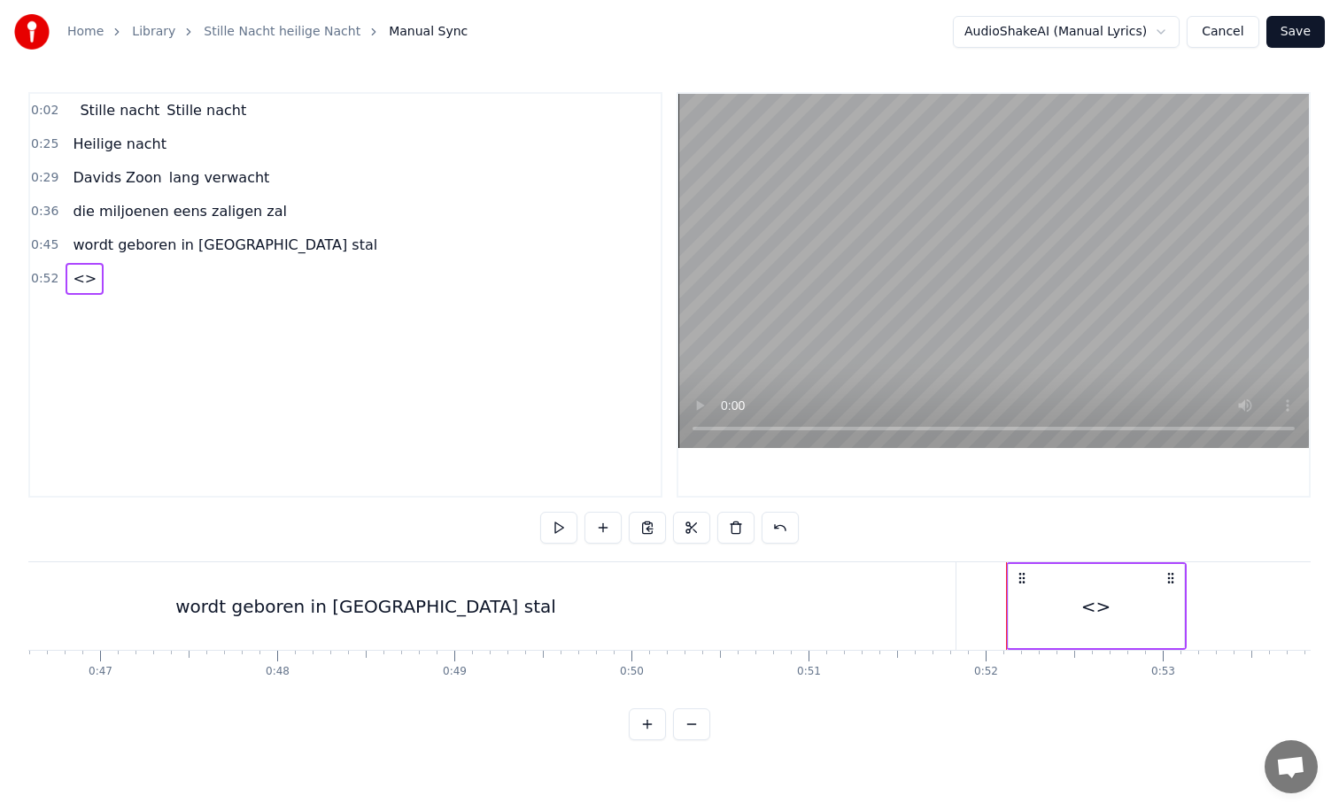
click at [78, 278] on span "<>" at bounding box center [84, 278] width 27 height 20
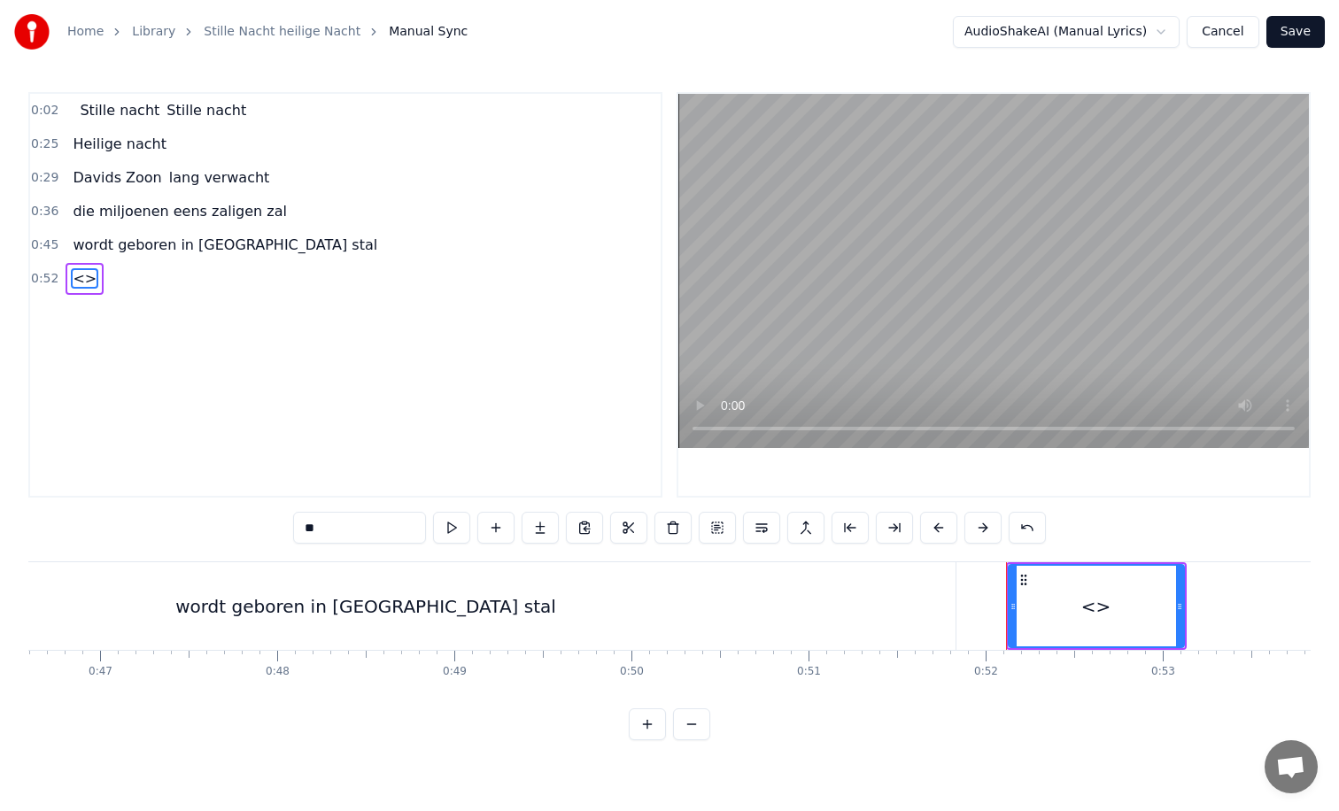
click at [336, 533] on input "**" at bounding box center [359, 528] width 133 height 32
type input "*"
paste input "**********"
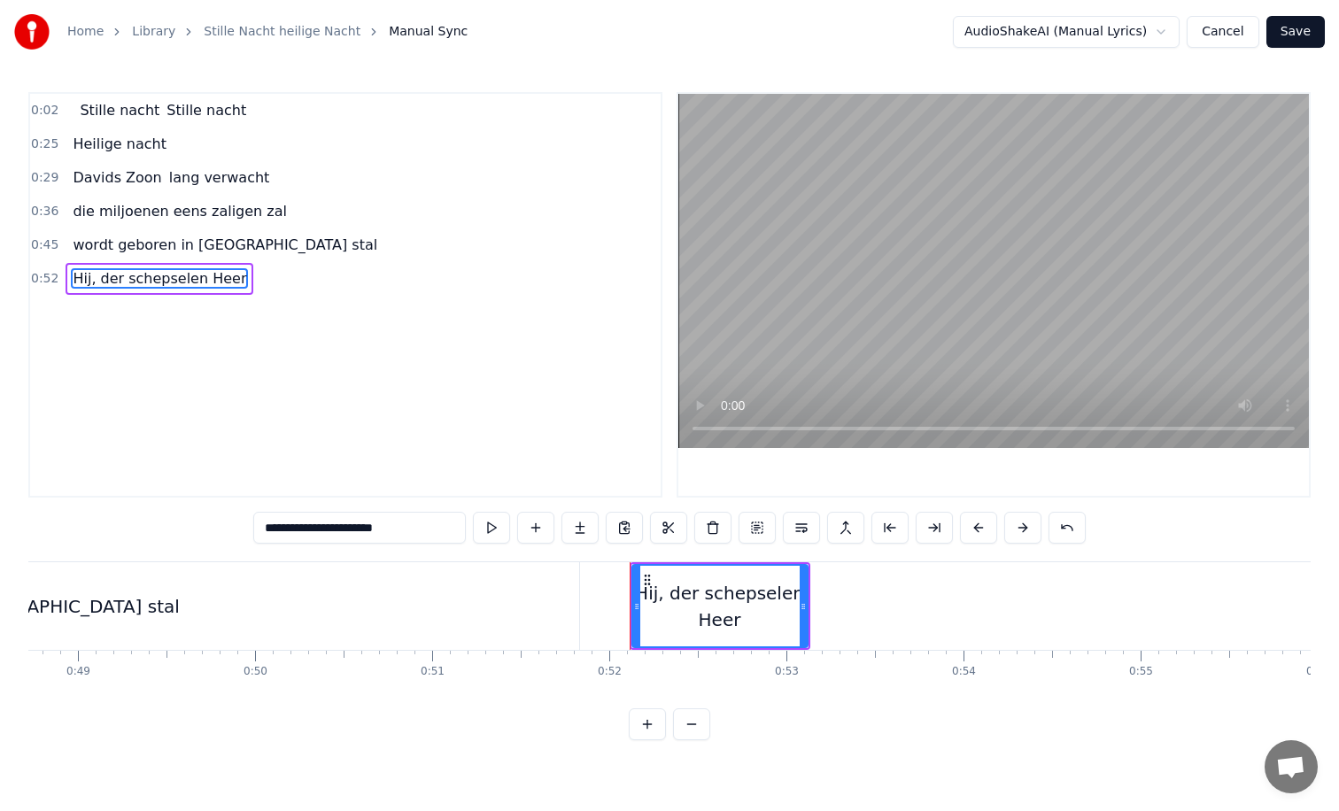
scroll to position [0, 8683]
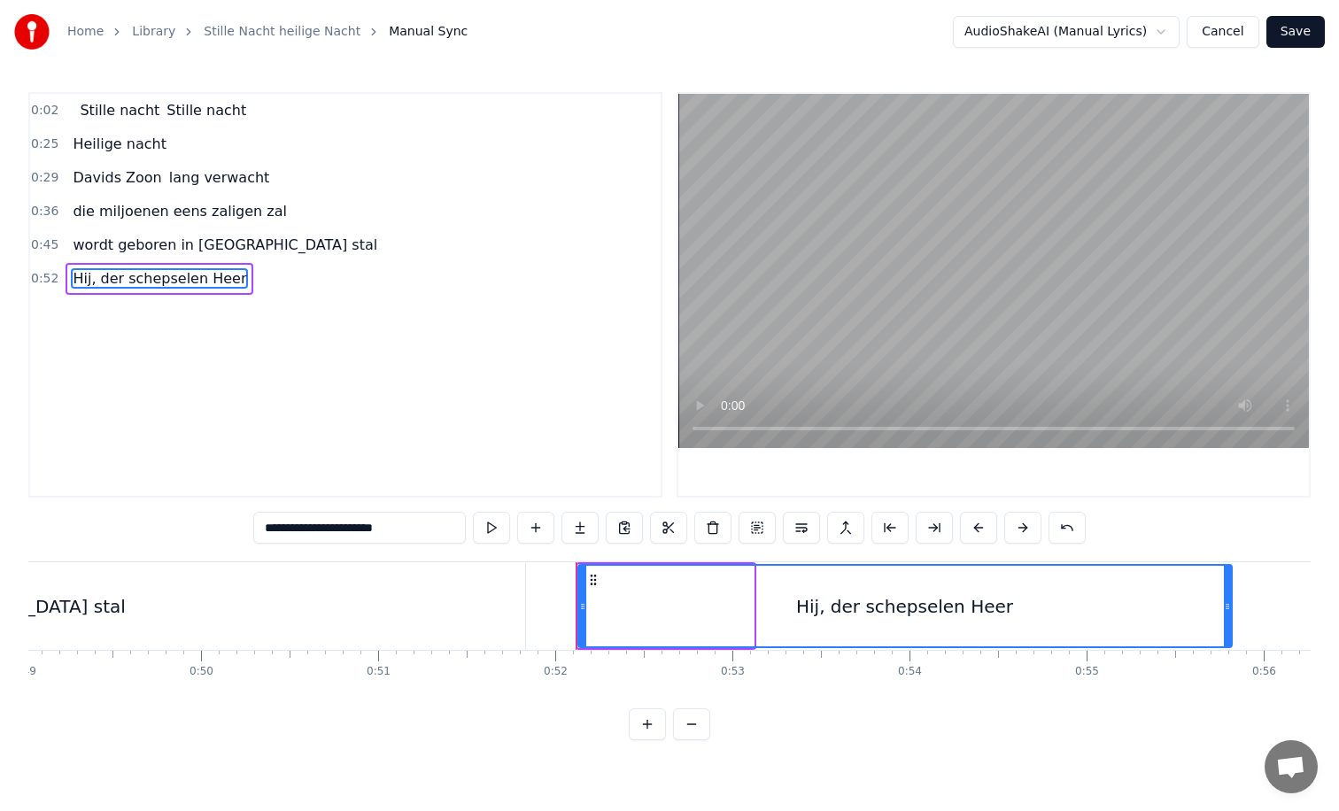
drag, startPoint x: 753, startPoint y: 606, endPoint x: 1228, endPoint y: 587, distance: 475.9
click at [1228, 587] on div at bounding box center [1227, 606] width 7 height 81
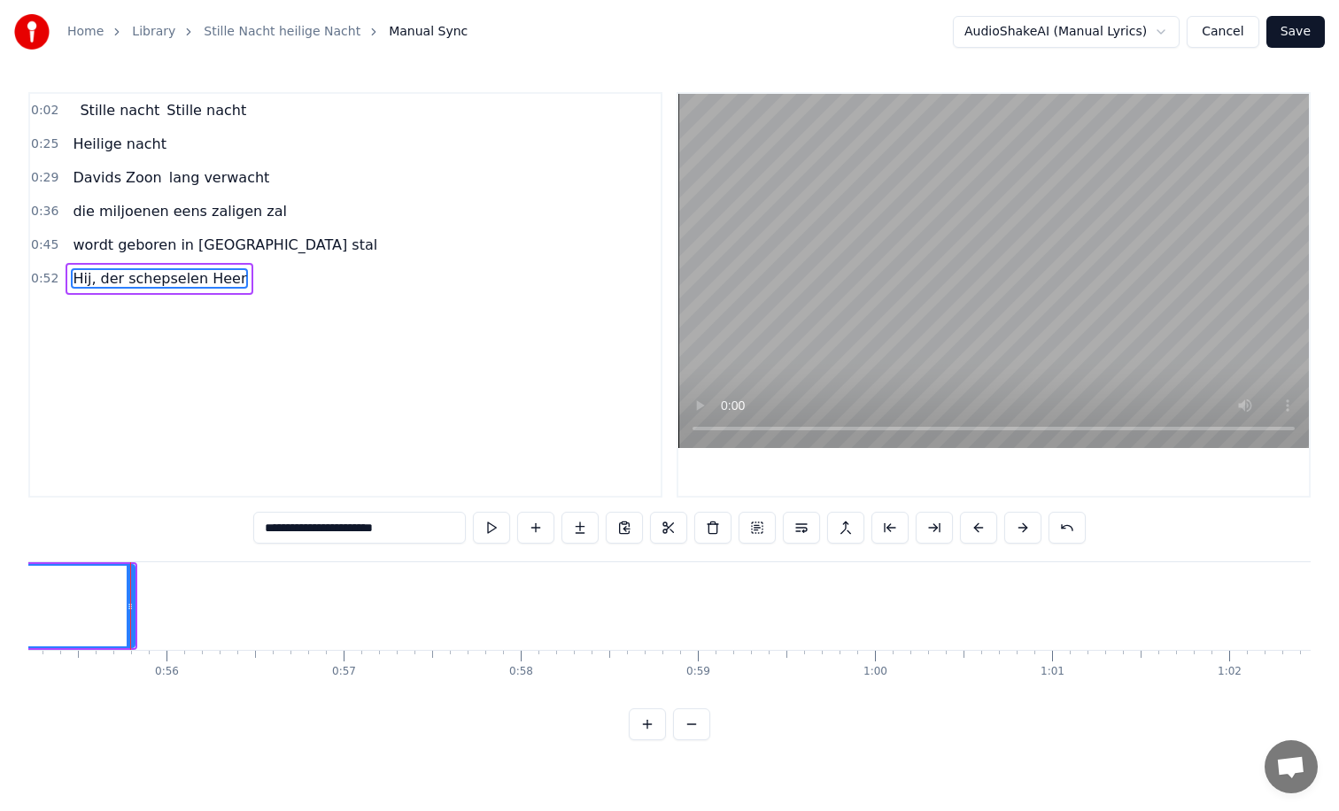
scroll to position [0, 9793]
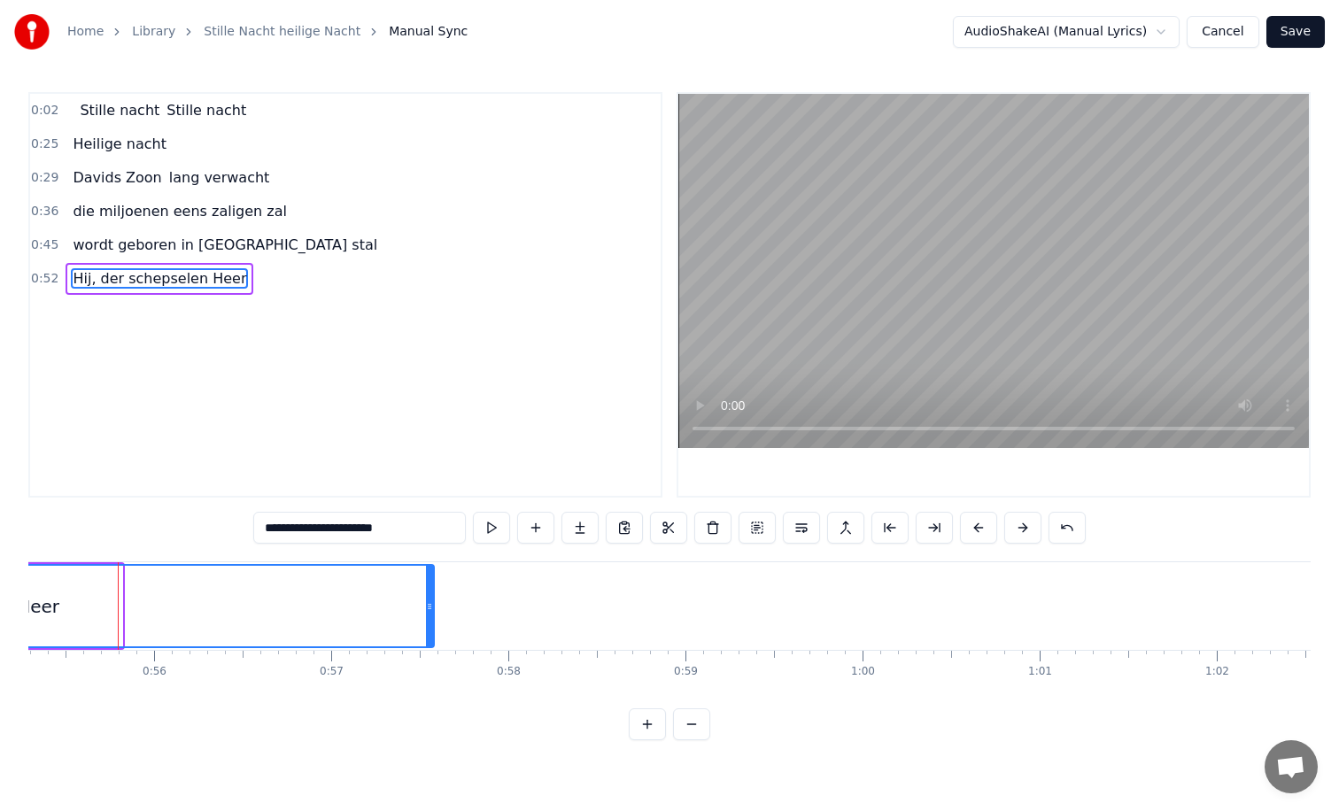
drag, startPoint x: 119, startPoint y: 607, endPoint x: 482, endPoint y: 605, distance: 363.1
click at [433, 605] on icon at bounding box center [429, 607] width 7 height 14
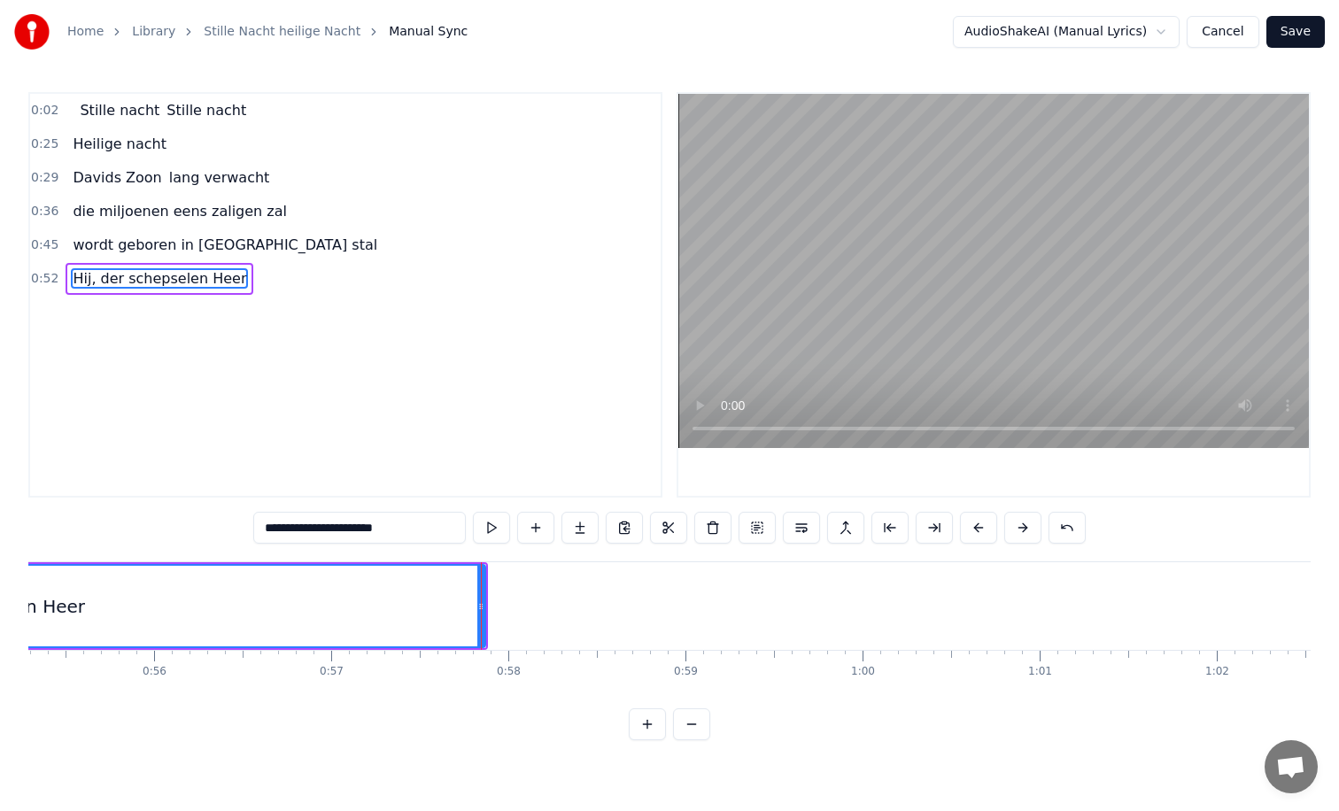
type input "**********"
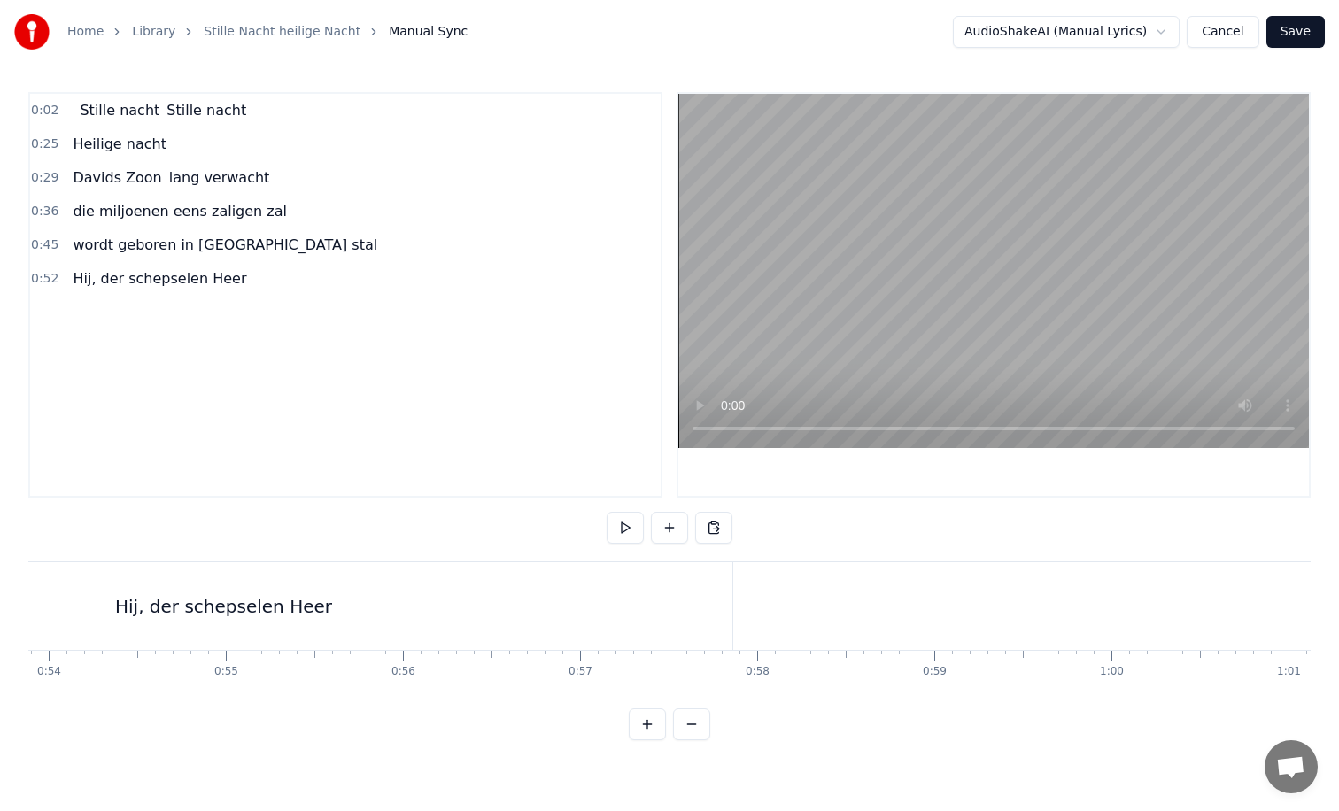
scroll to position [0, 9530]
click at [730, 617] on div "Hij, der schepselen Heer" at bounding box center [238, 606] width 1017 height 88
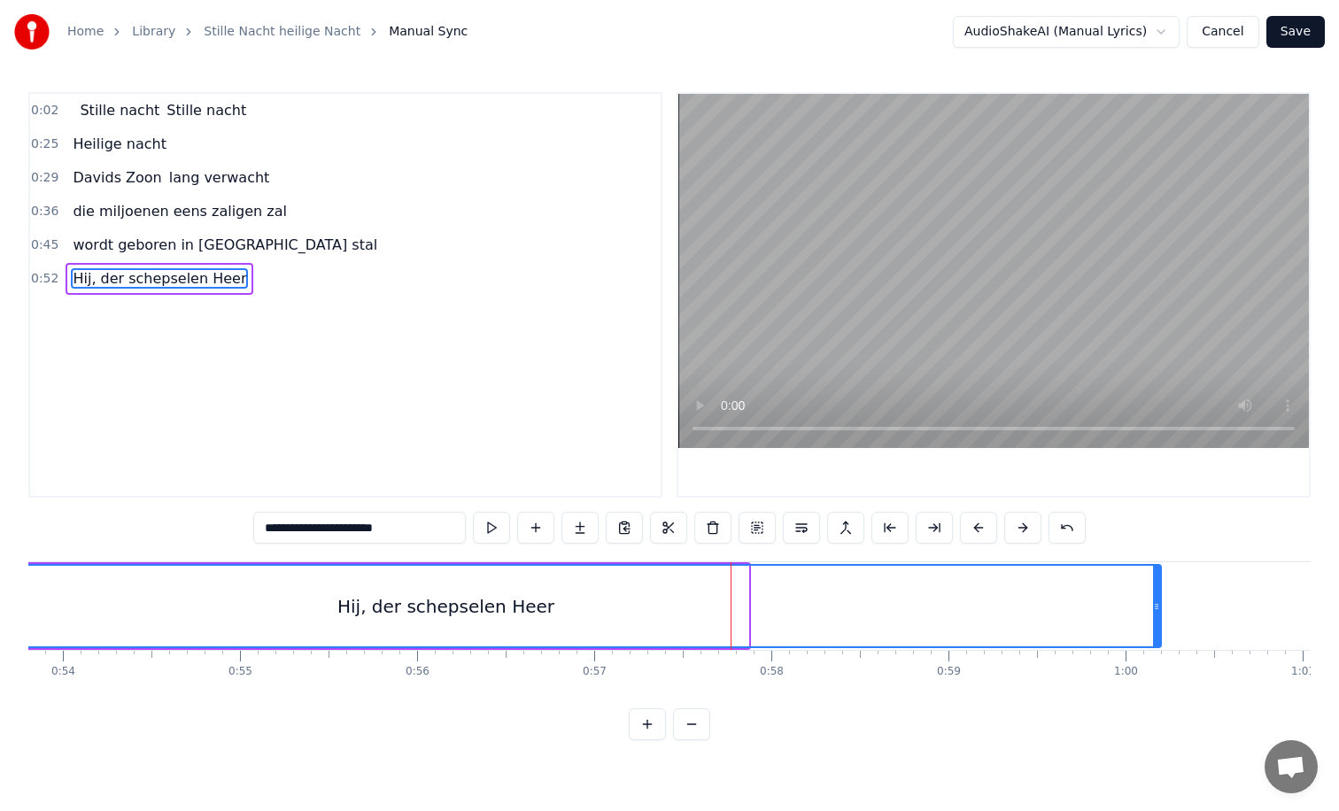
drag, startPoint x: 751, startPoint y: 607, endPoint x: 1158, endPoint y: 634, distance: 408.3
click at [1158, 634] on div at bounding box center [1156, 606] width 7 height 81
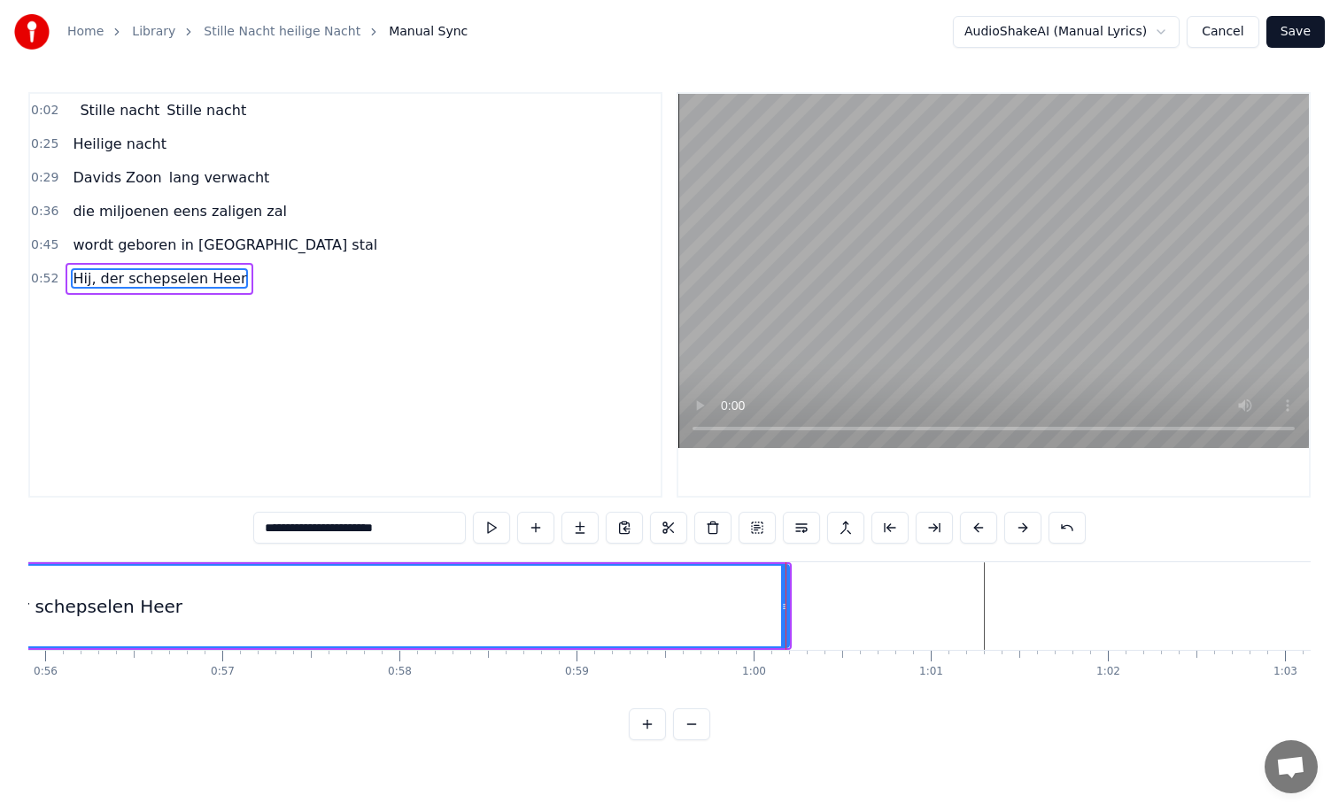
scroll to position [0, 9962]
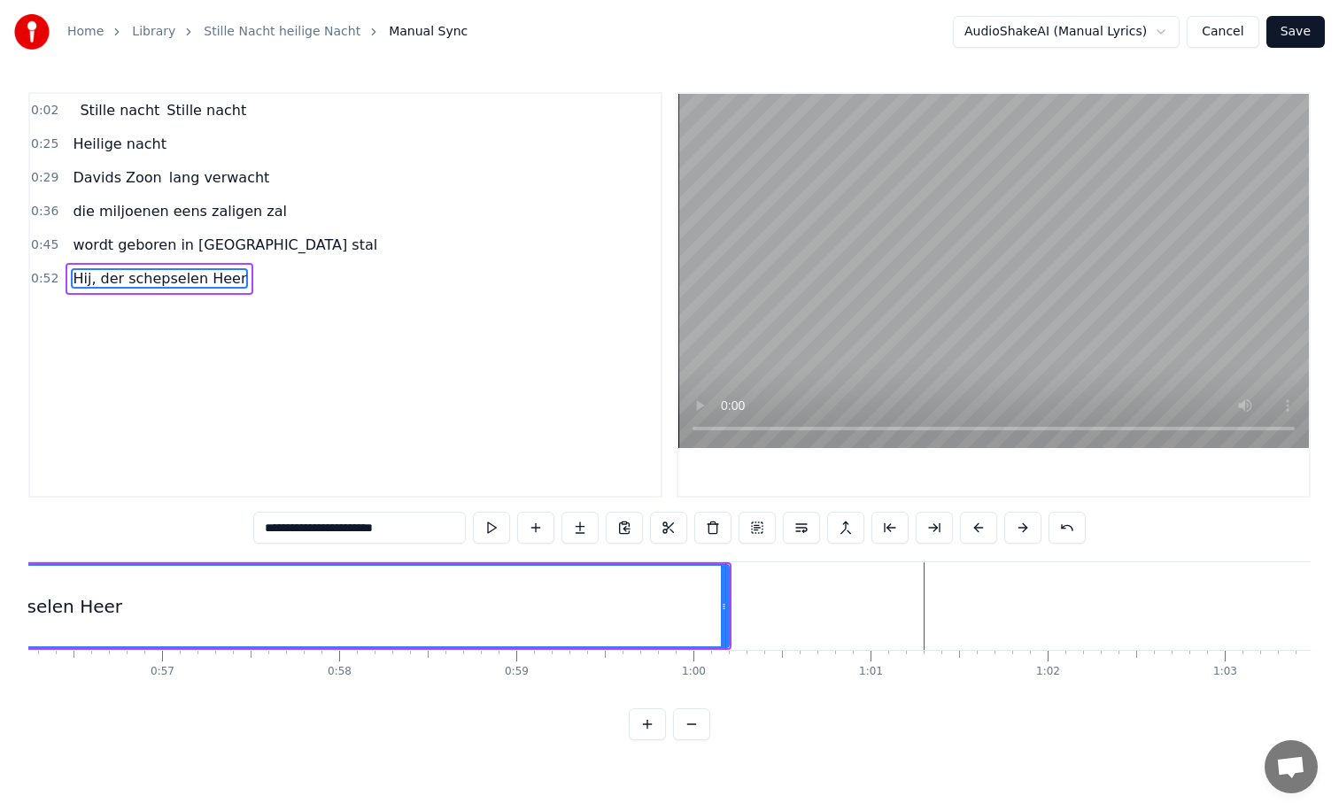
drag, startPoint x: 724, startPoint y: 608, endPoint x: 842, endPoint y: 608, distance: 117.8
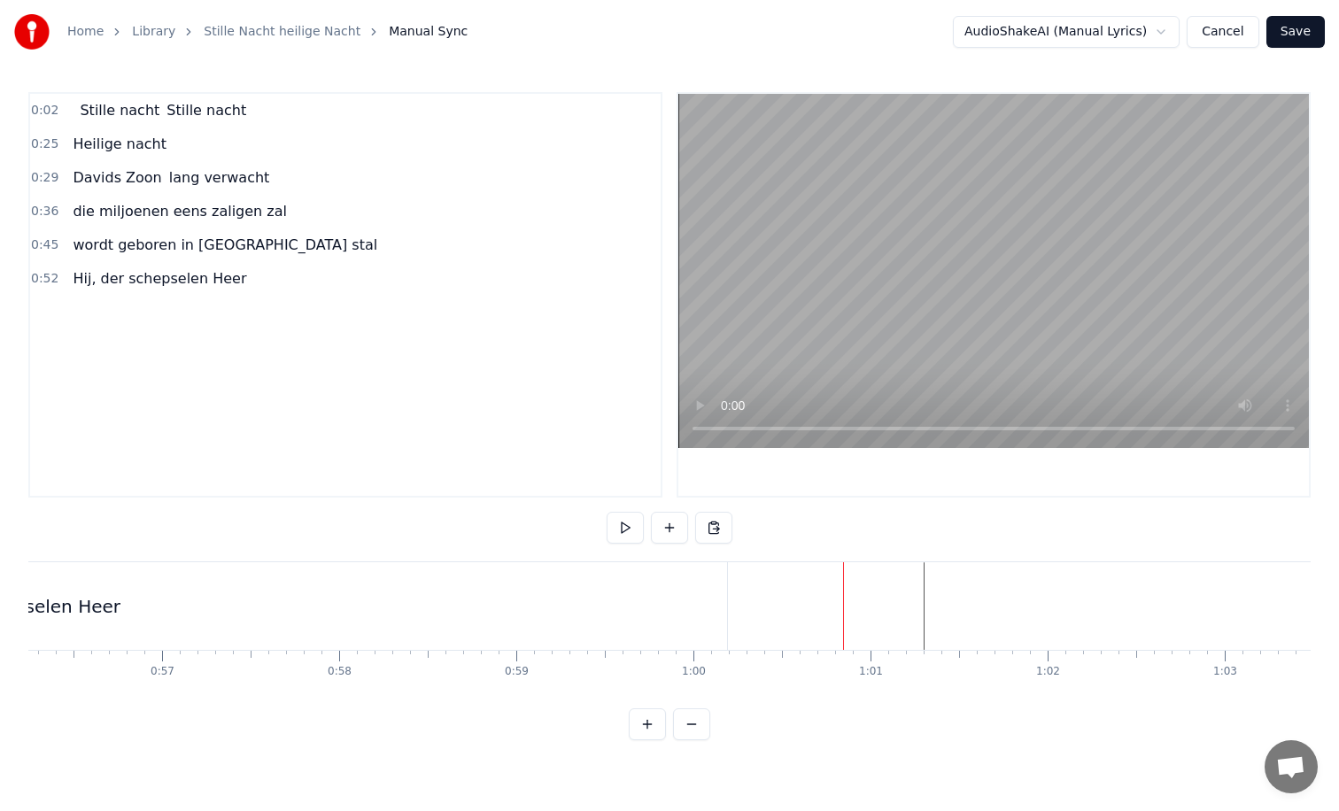
click at [669, 612] on div "Hij, der schepselen Heer" at bounding box center [12, 606] width 1429 height 88
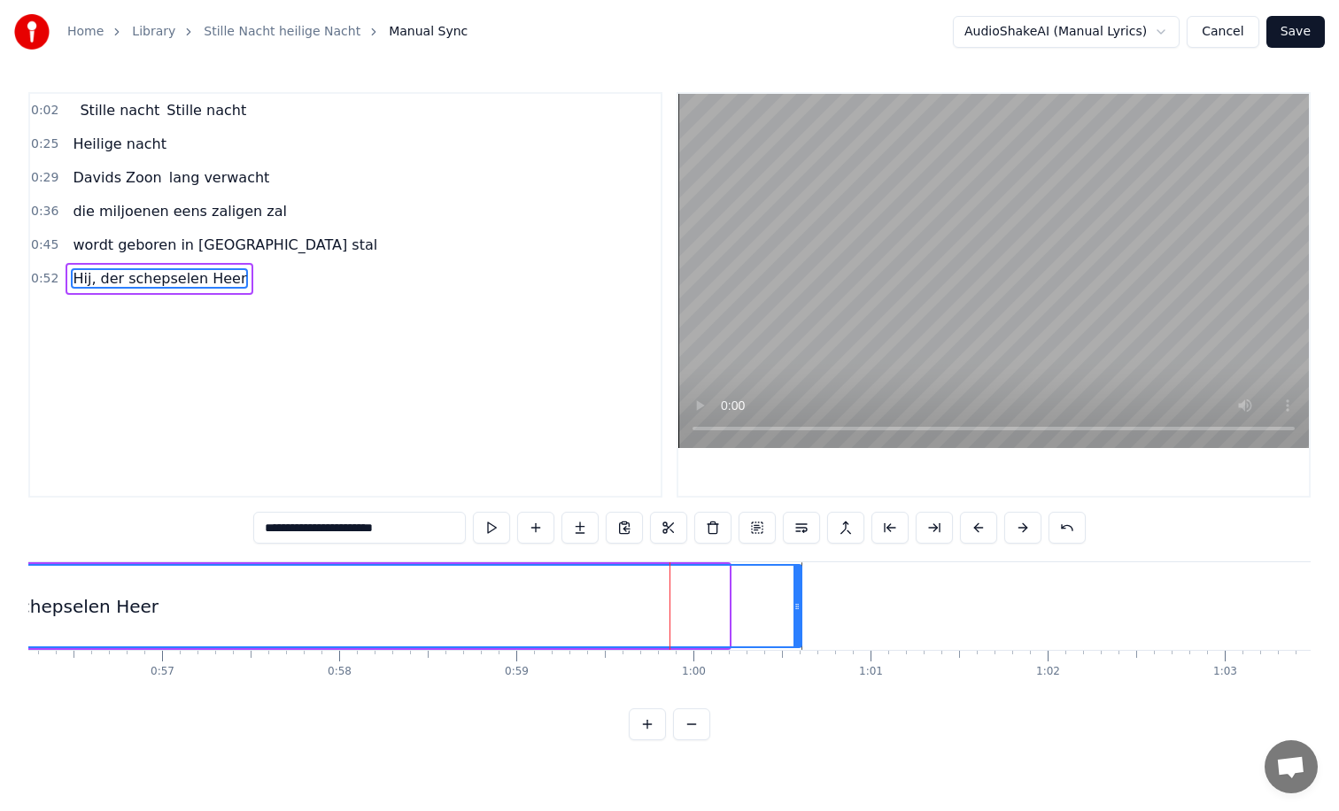
drag, startPoint x: 721, startPoint y: 605, endPoint x: 793, endPoint y: 606, distance: 71.7
click at [794, 606] on icon at bounding box center [797, 607] width 7 height 14
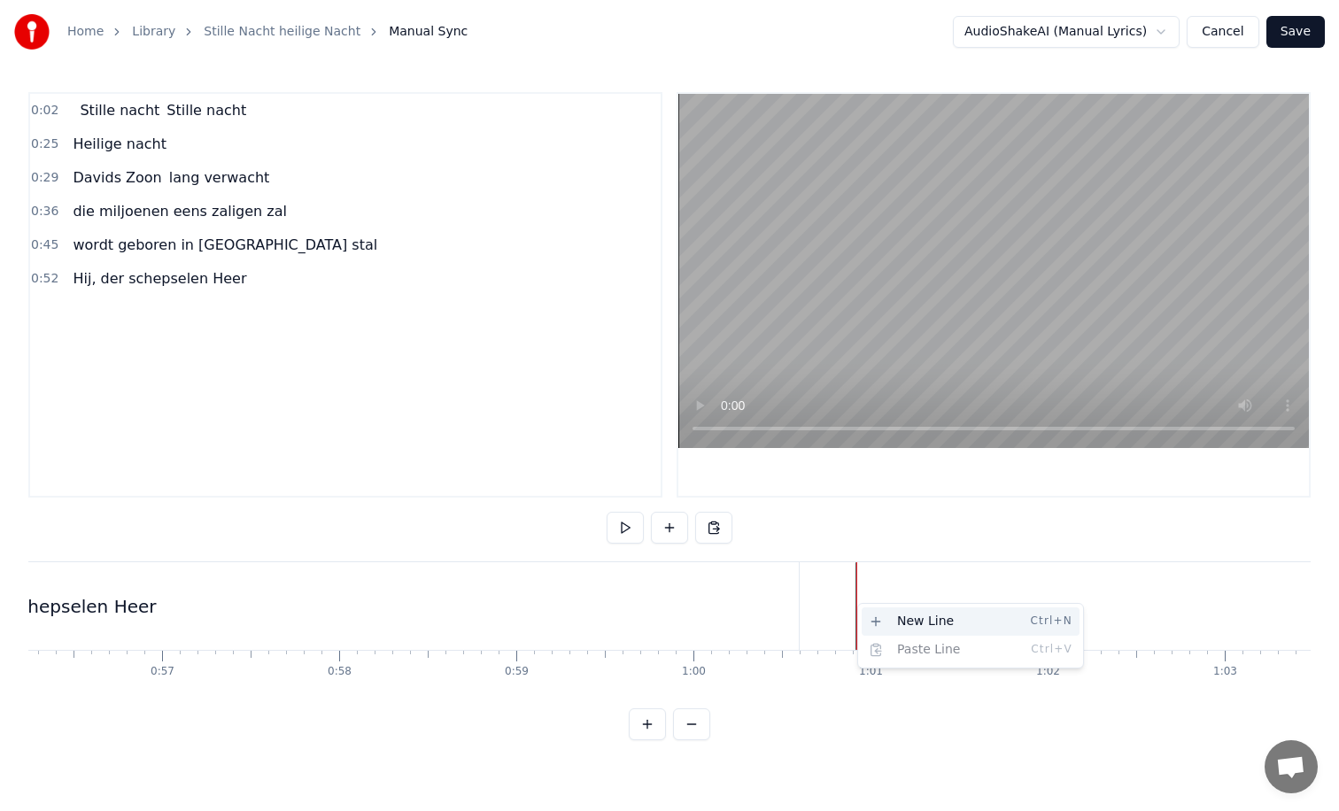
click at [885, 620] on div "New Line Ctrl+N" at bounding box center [971, 622] width 218 height 28
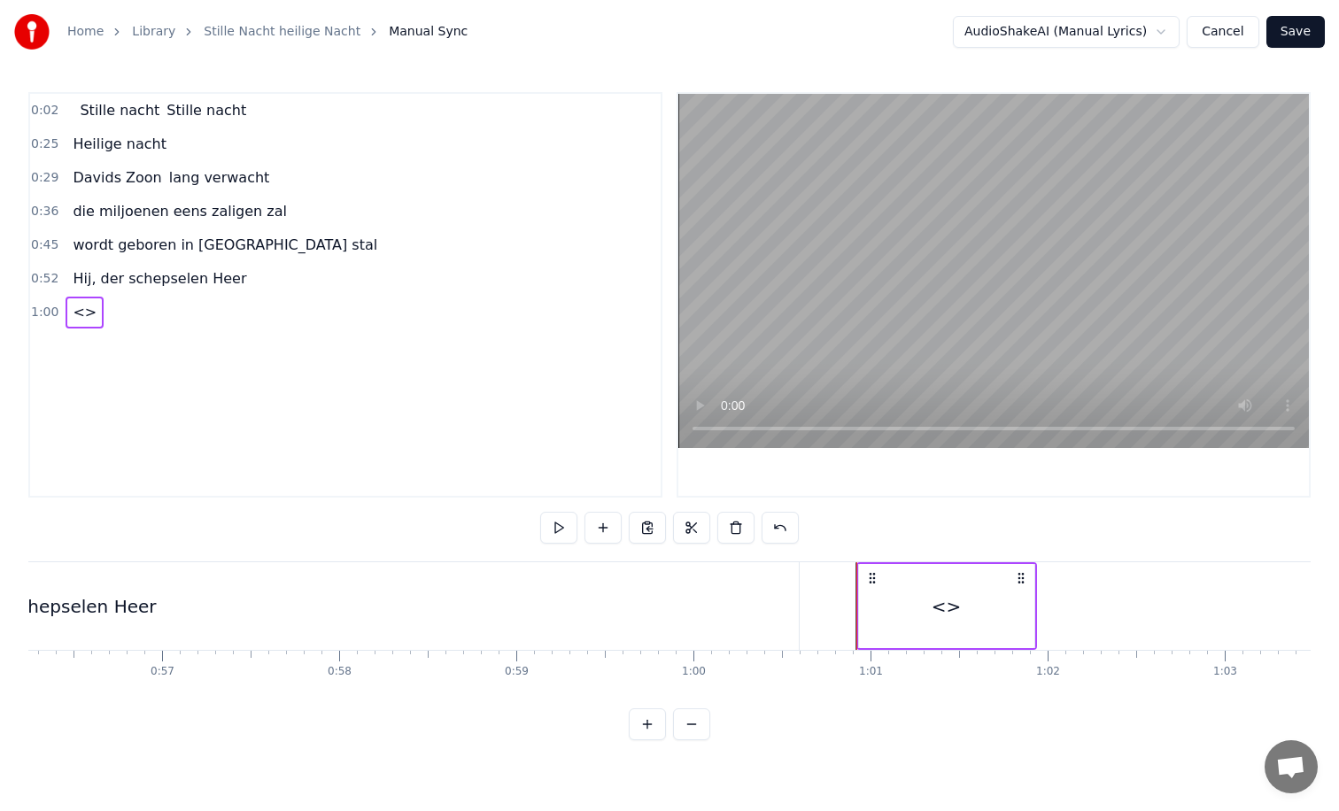
click at [86, 310] on span "<>" at bounding box center [84, 312] width 27 height 20
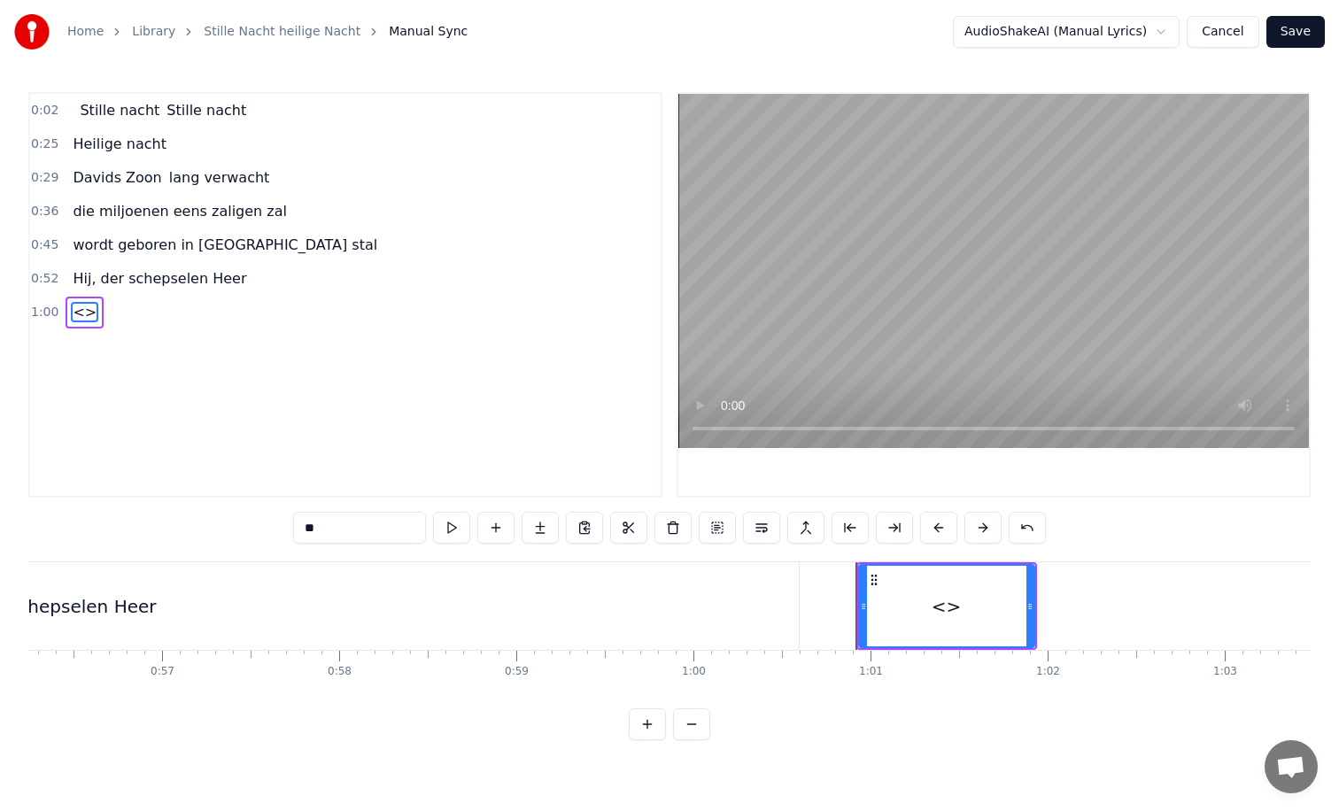
click at [341, 538] on input "**" at bounding box center [359, 528] width 133 height 32
type input "*"
paste input "**********"
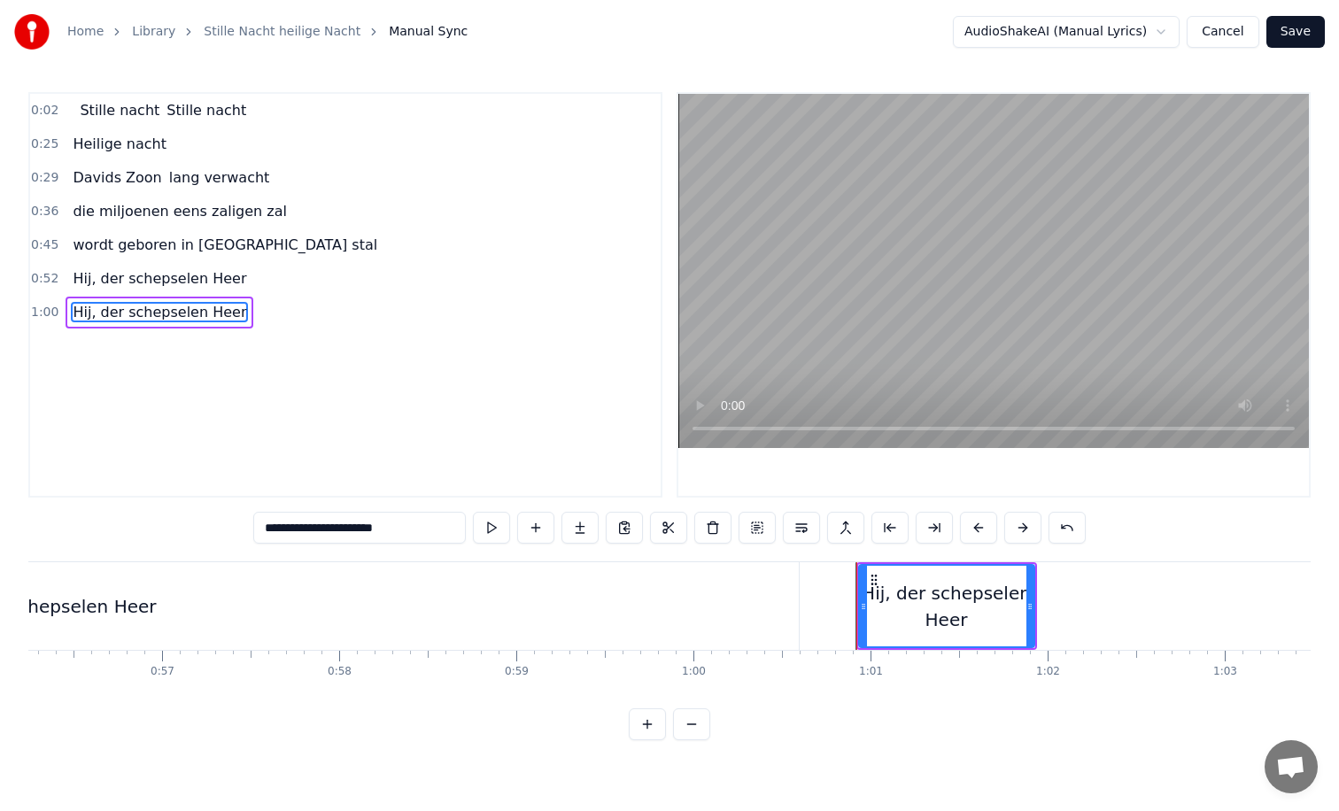
type input "**********"
click at [880, 683] on div "Stille nacht Stille nacht Heilige nacht [PERSON_NAME] Zoon lang verwacht die mi…" at bounding box center [669, 627] width 1282 height 133
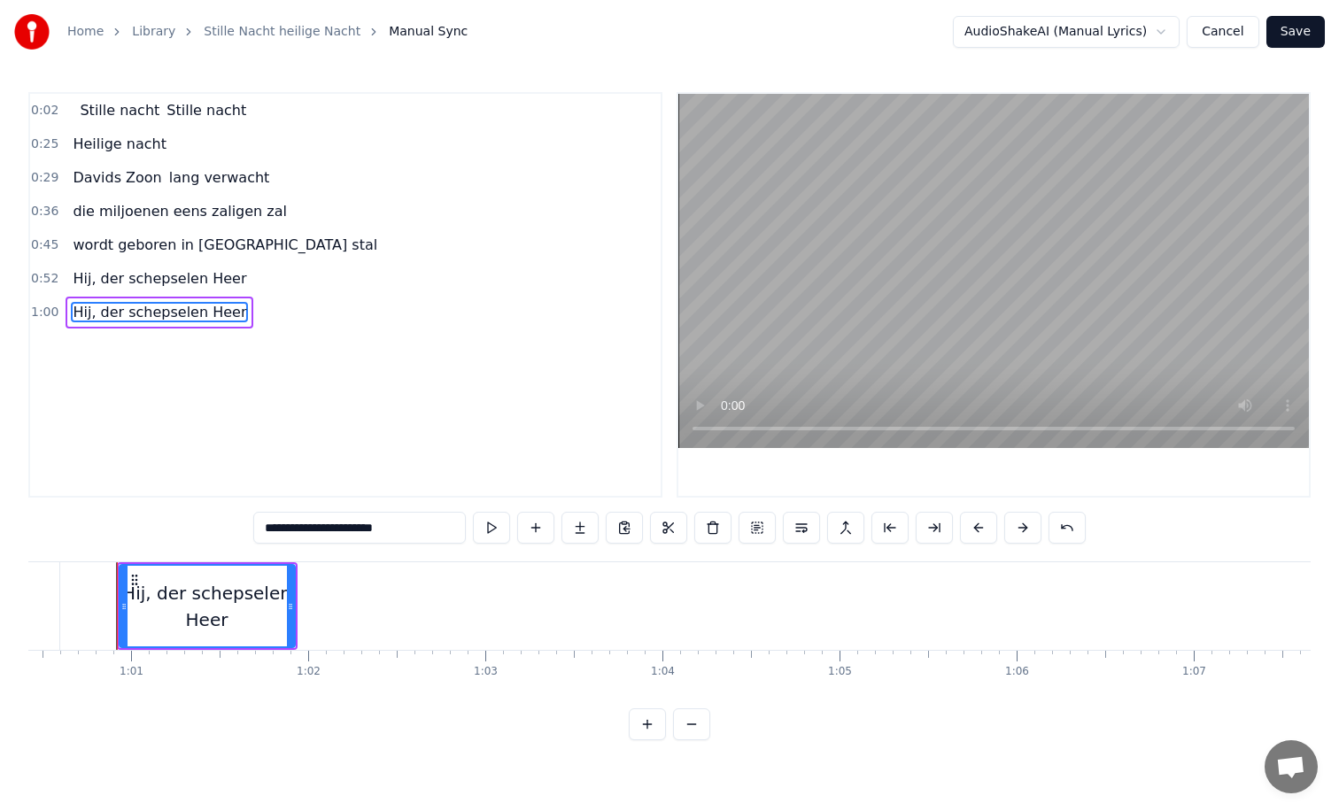
scroll to position [0, 10709]
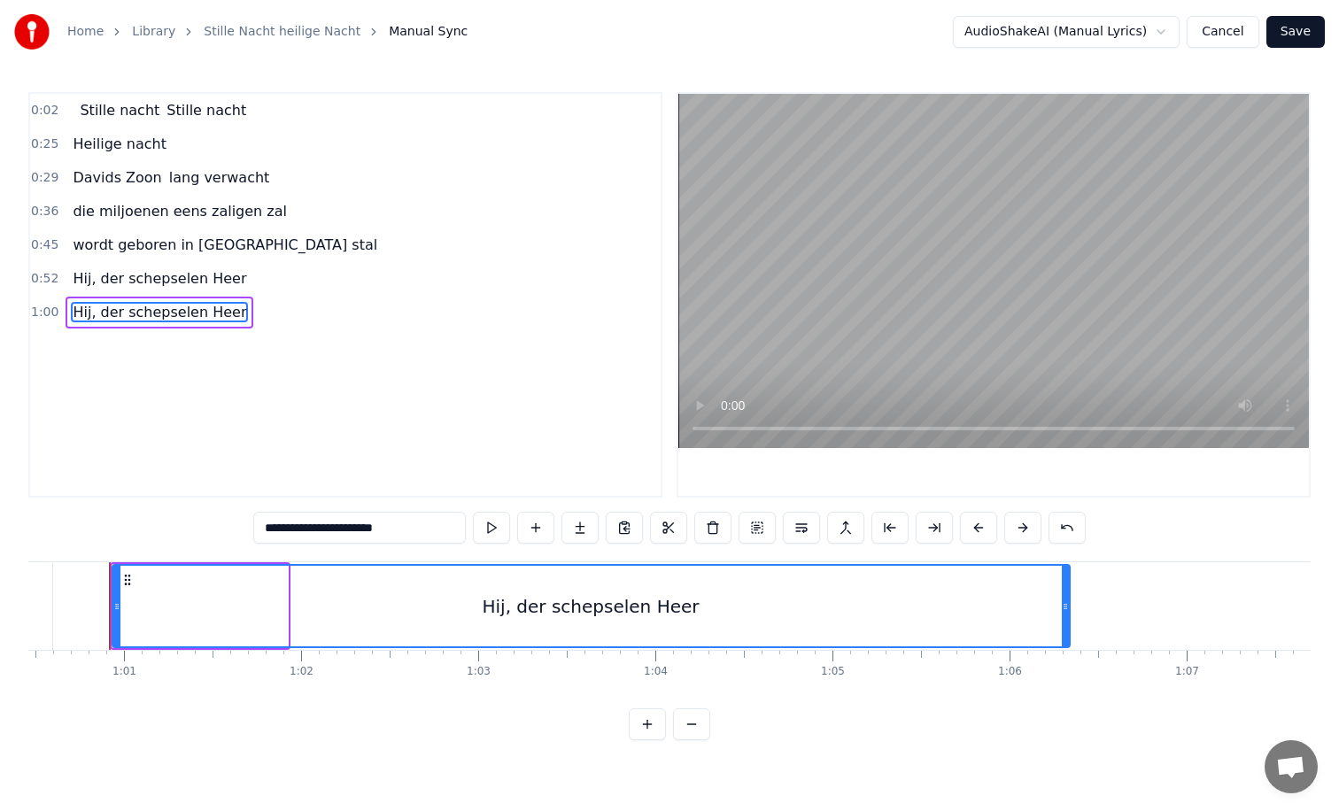
drag, startPoint x: 284, startPoint y: 611, endPoint x: 1134, endPoint y: 624, distance: 850.3
click at [1069, 625] on div at bounding box center [1065, 606] width 7 height 81
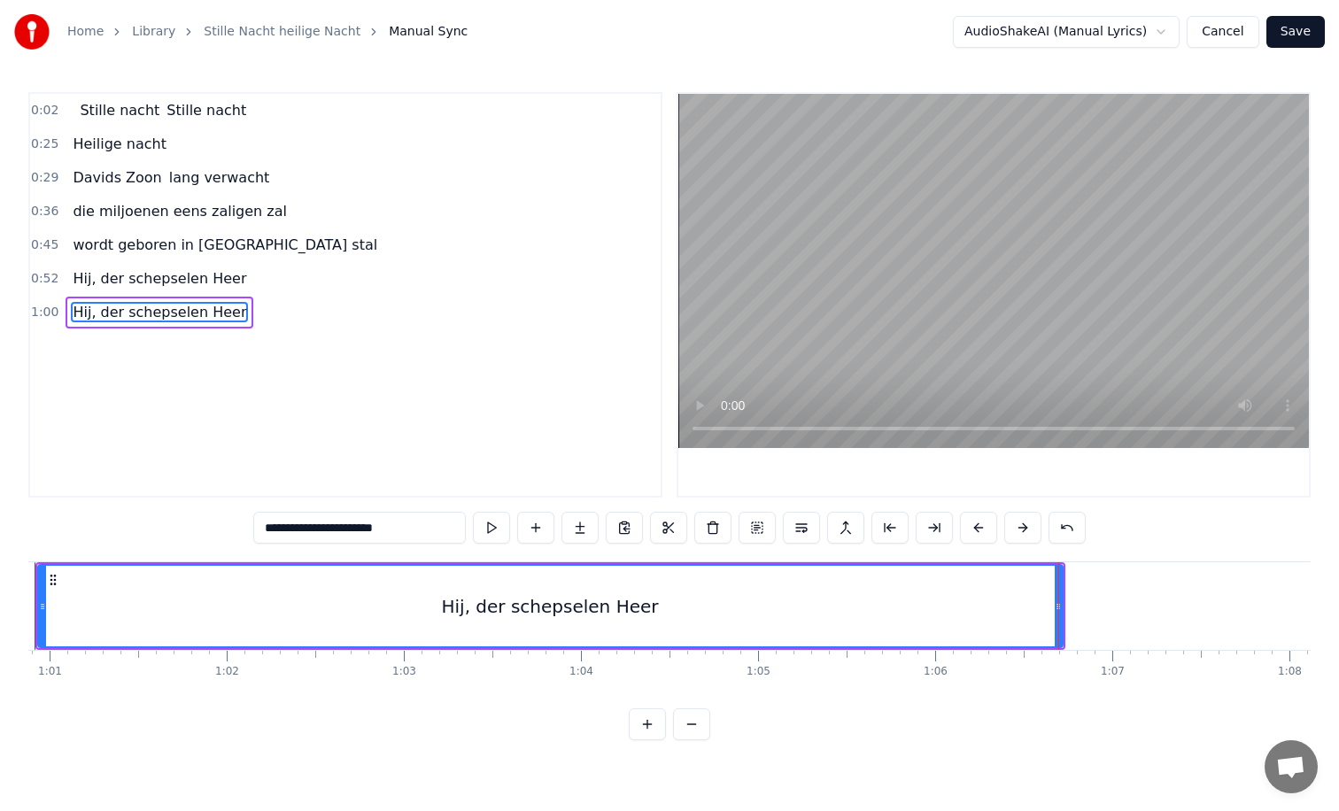
scroll to position [0, 10805]
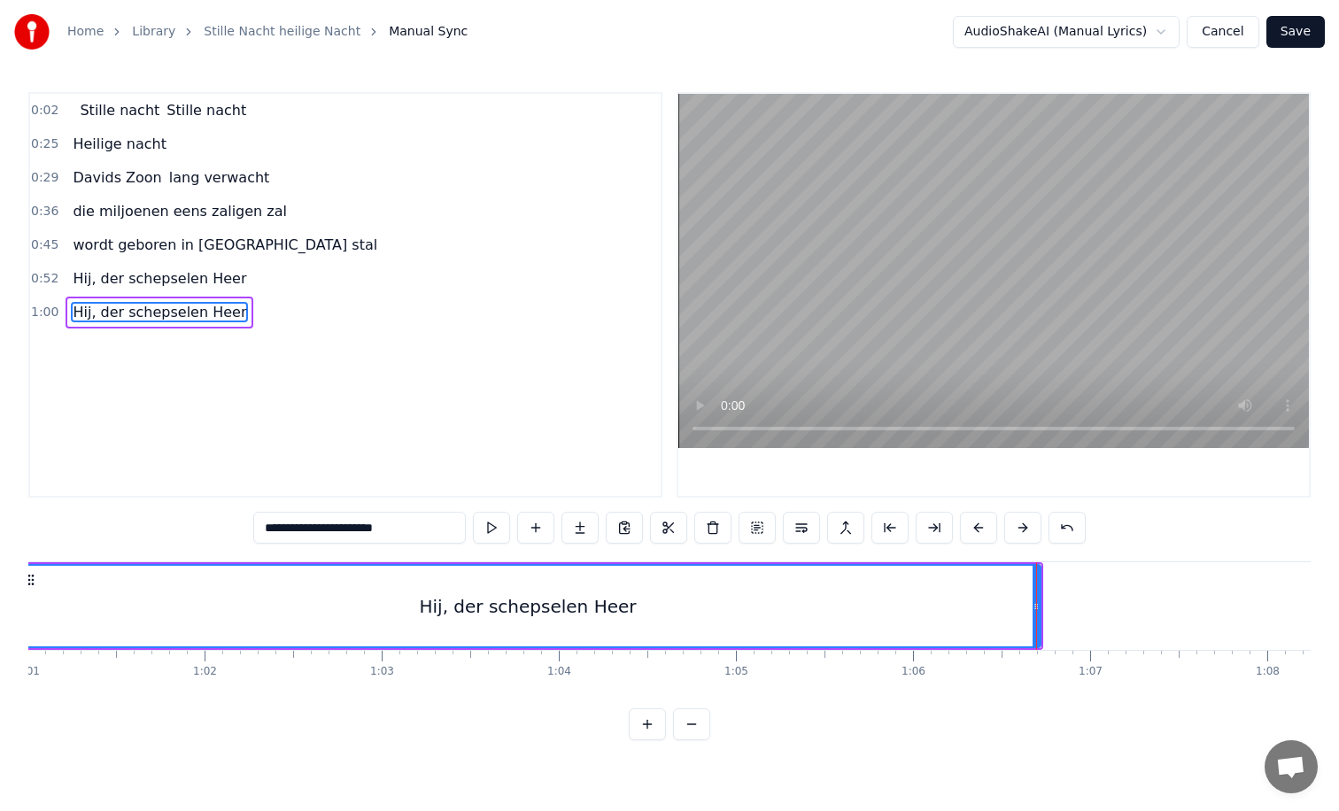
click at [1305, 36] on button "Save" at bounding box center [1295, 32] width 58 height 32
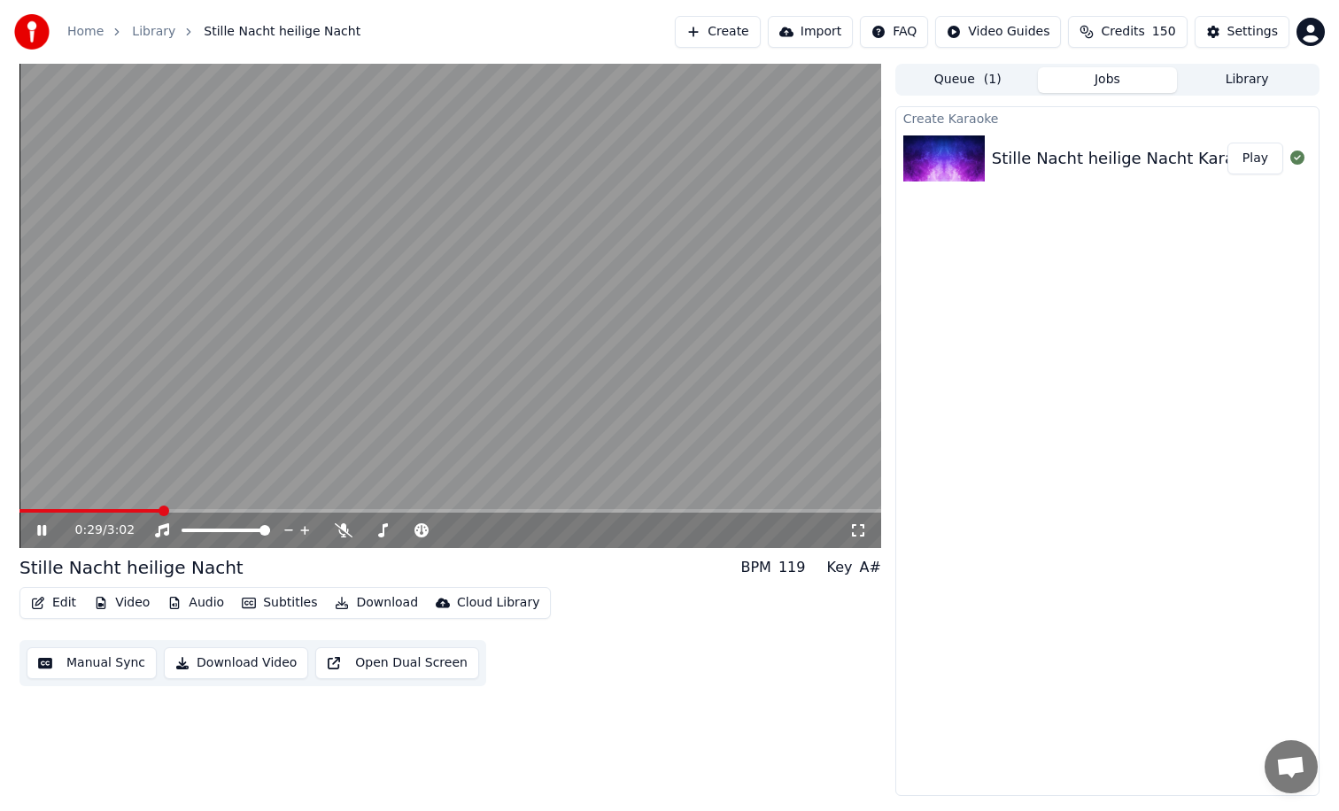
click at [43, 527] on icon at bounding box center [41, 530] width 9 height 11
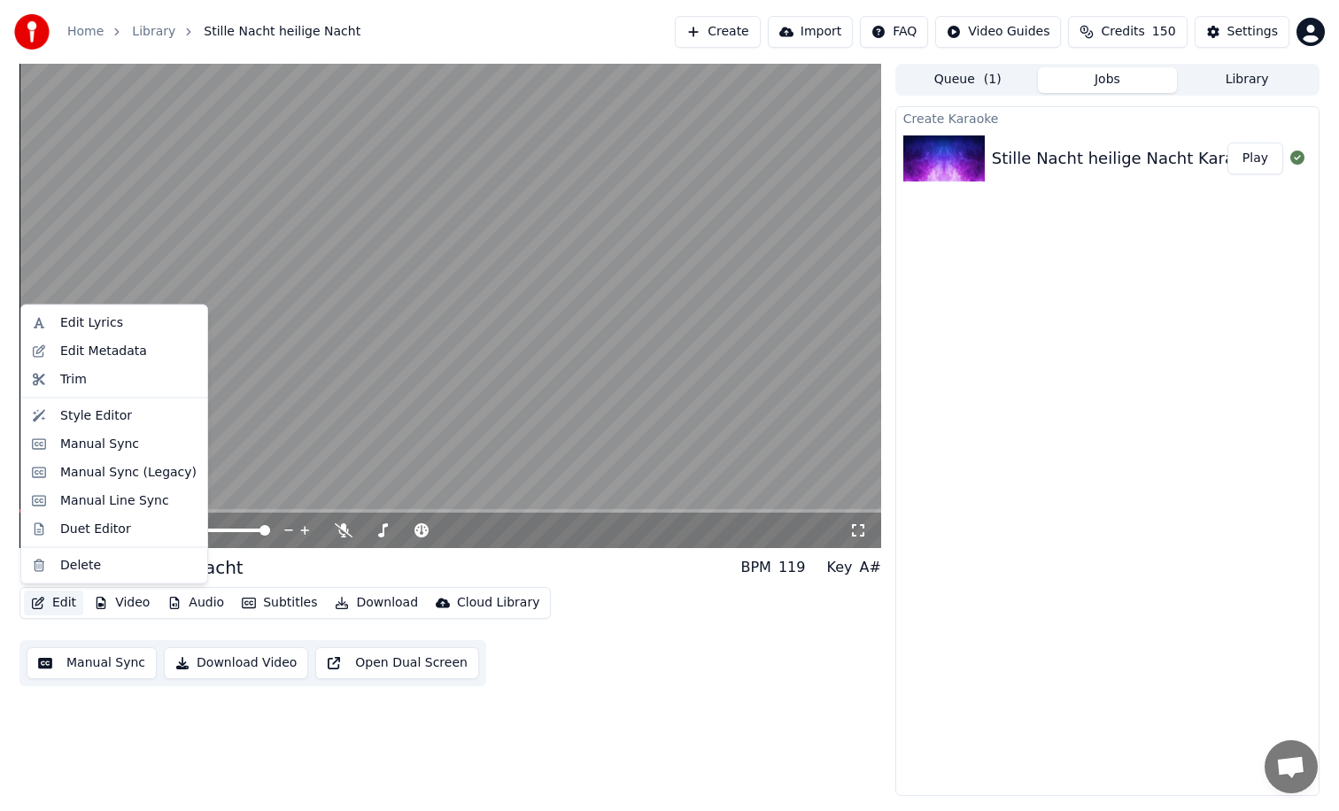
click at [65, 607] on button "Edit" at bounding box center [53, 603] width 59 height 25
click at [102, 418] on div "Style Editor" at bounding box center [96, 415] width 72 height 18
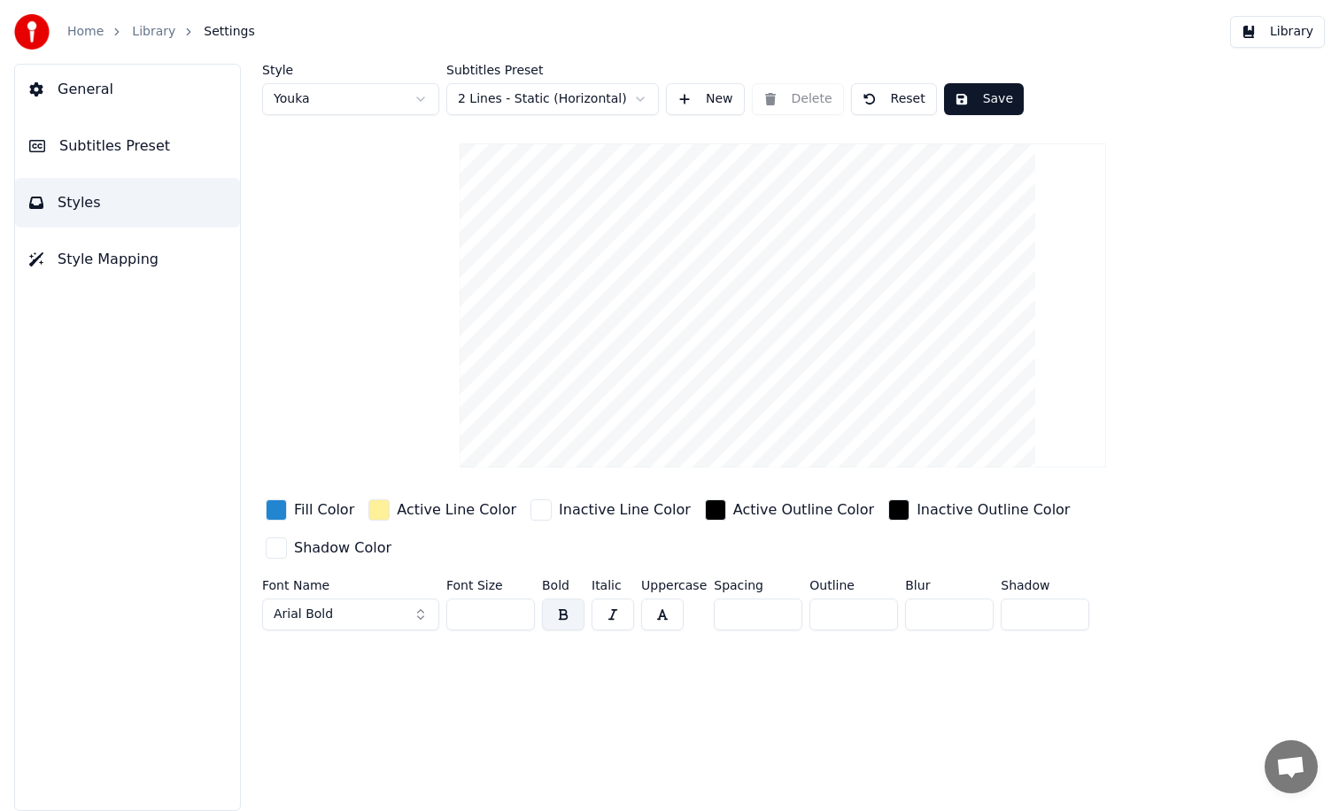
click at [512, 105] on html "Home Library Settings Library General Subtitles Preset Styles Style Mapping Sty…" at bounding box center [669, 405] width 1339 height 811
click at [500, 105] on html "Home Library Settings Library General Subtitles Preset Styles Style Mapping Sty…" at bounding box center [669, 405] width 1339 height 811
click at [151, 149] on span "Subtitles Preset" at bounding box center [114, 145] width 111 height 21
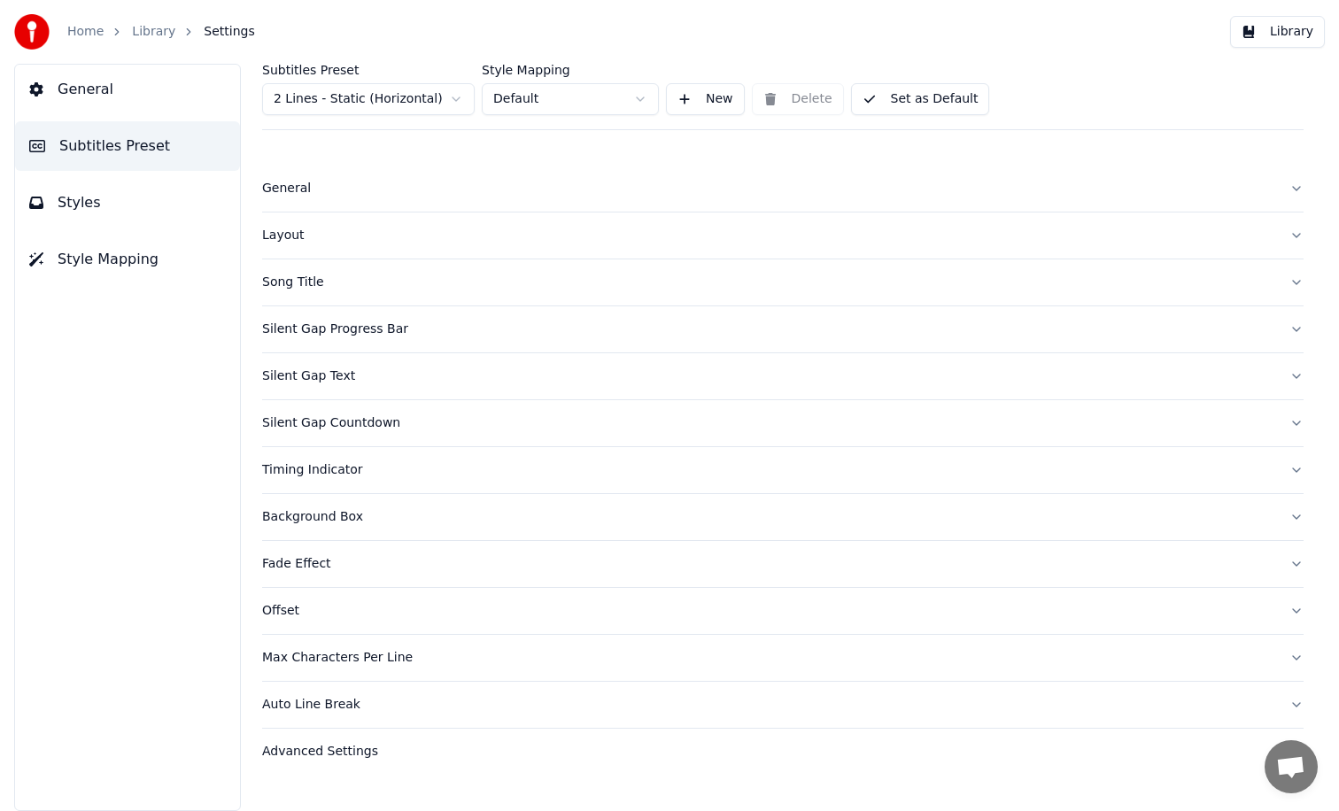
click at [151, 149] on span "Subtitles Preset" at bounding box center [114, 145] width 111 height 21
click at [948, 94] on button "Set as Default" at bounding box center [920, 99] width 139 height 32
click at [98, 33] on link "Home" at bounding box center [85, 32] width 36 height 18
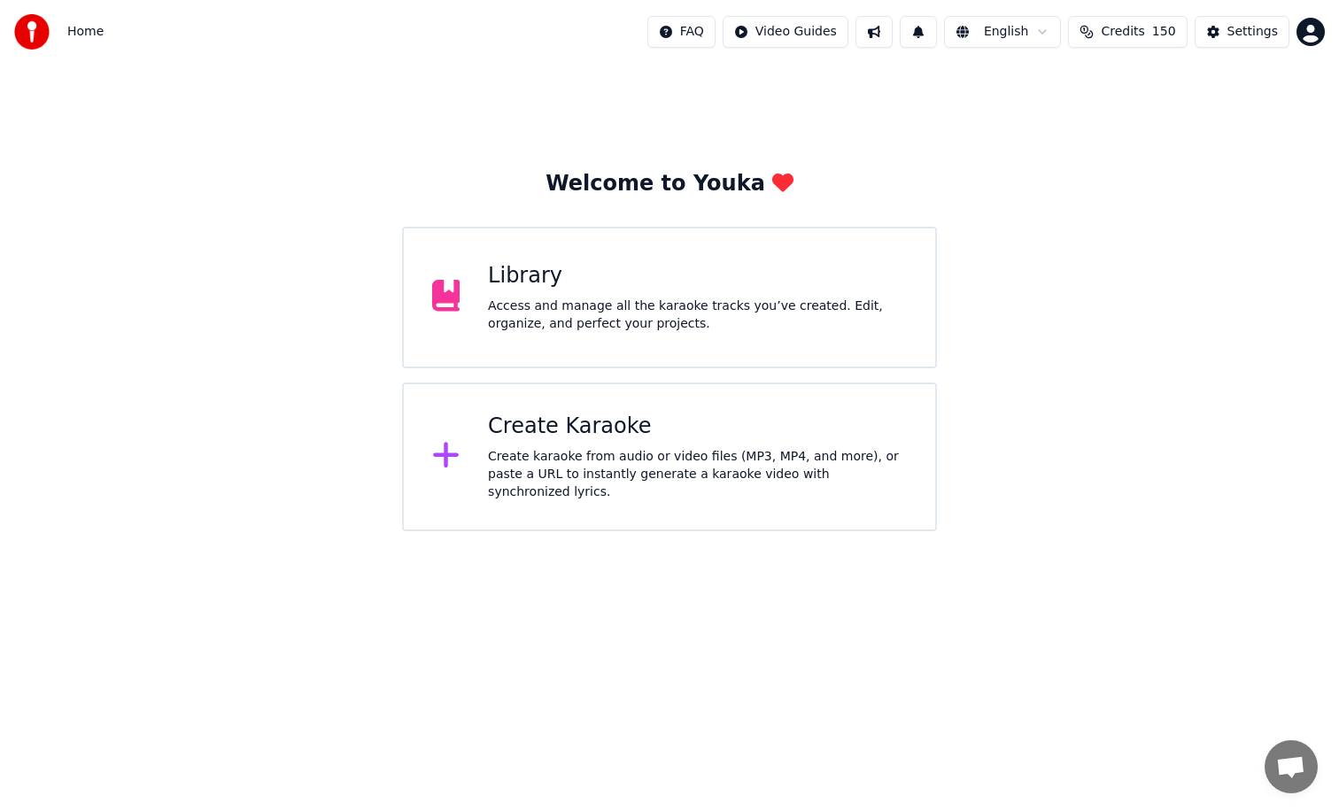
click at [87, 35] on span "Home" at bounding box center [85, 32] width 36 height 18
click at [661, 323] on div "Access and manage all the karaoke tracks you’ve created. Edit, organize, and pe…" at bounding box center [697, 315] width 419 height 35
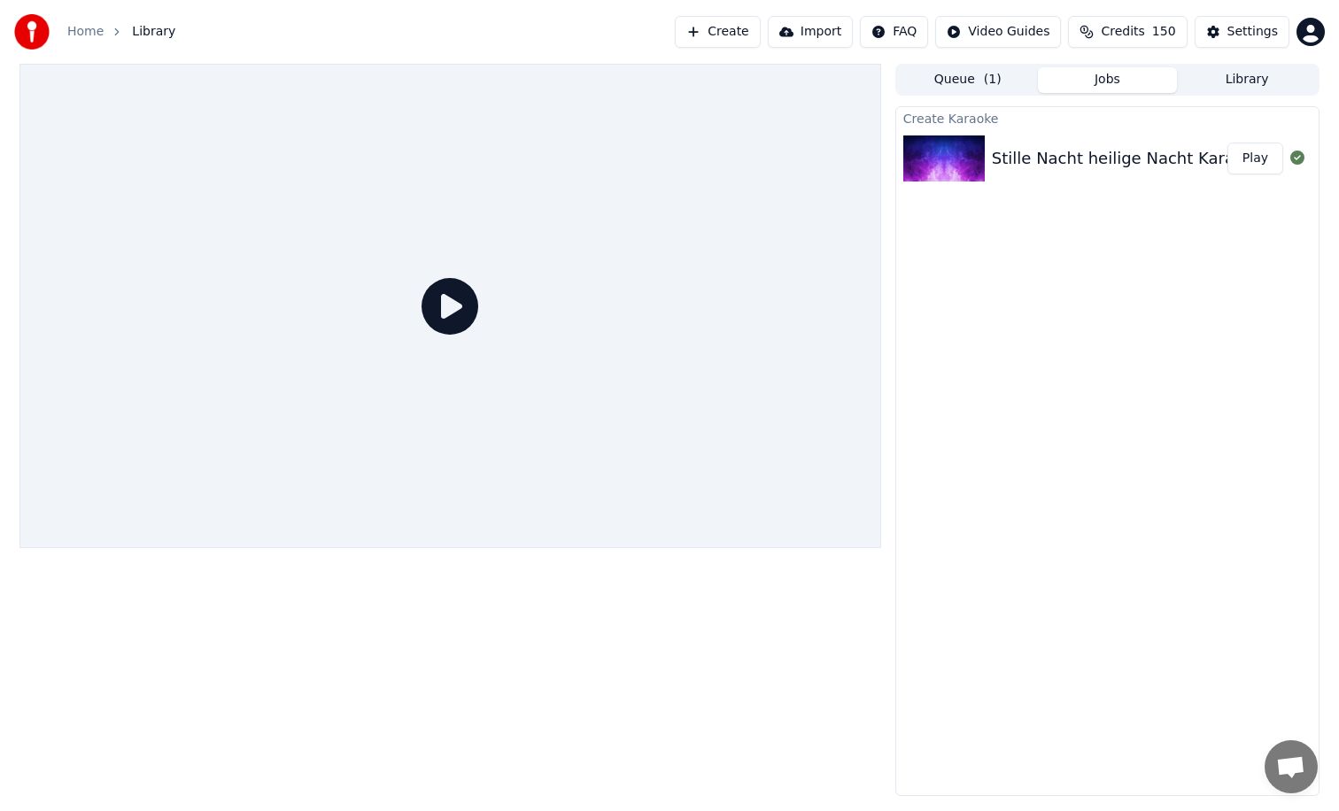
click at [1024, 159] on div "Stille Nacht heilige Nacht Karaoke" at bounding box center [1127, 158] width 271 height 25
click at [956, 152] on img at bounding box center [943, 158] width 81 height 46
click at [1082, 155] on div "Stille Nacht heilige Nacht Karaoke" at bounding box center [1127, 158] width 271 height 25
click at [1259, 158] on button "Play" at bounding box center [1255, 159] width 56 height 32
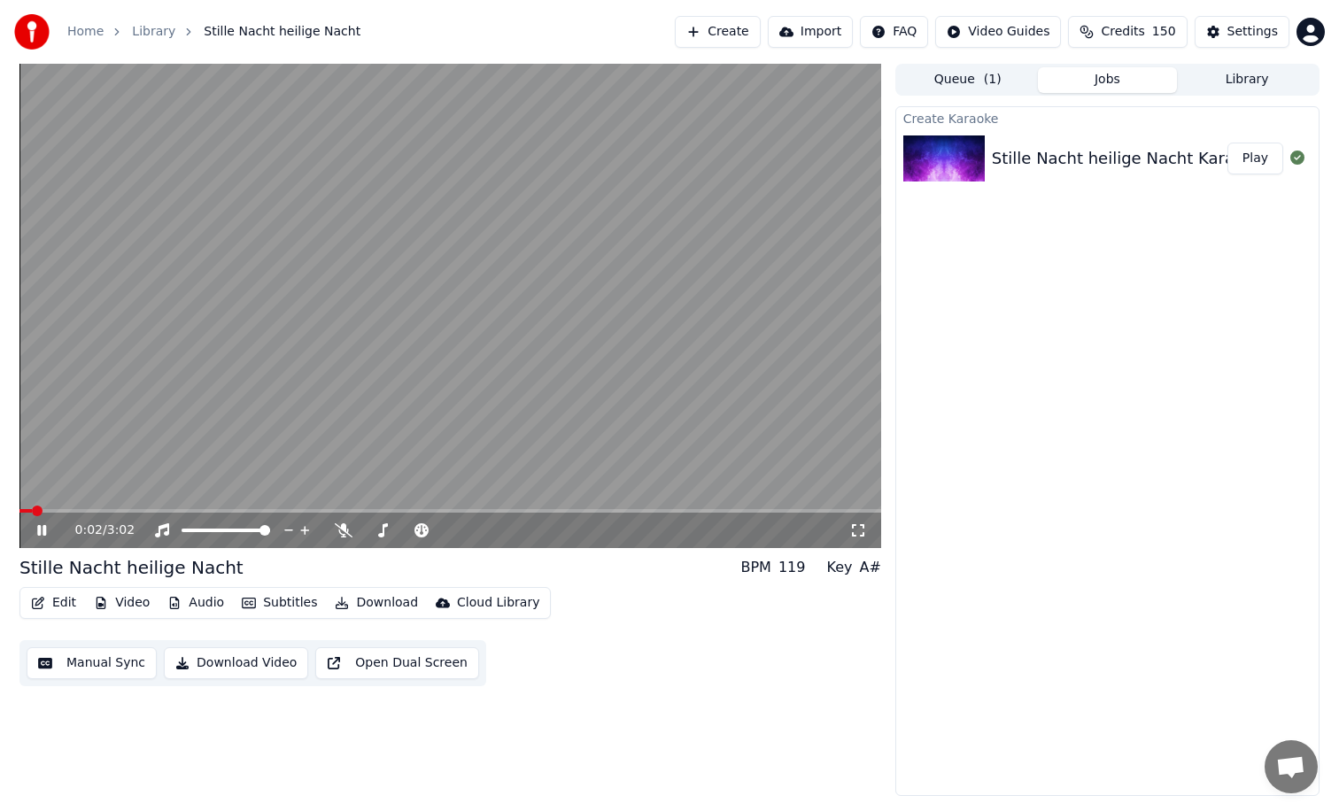
click at [288, 603] on button "Subtitles" at bounding box center [279, 603] width 89 height 25
click at [56, 602] on button "Edit" at bounding box center [53, 603] width 59 height 25
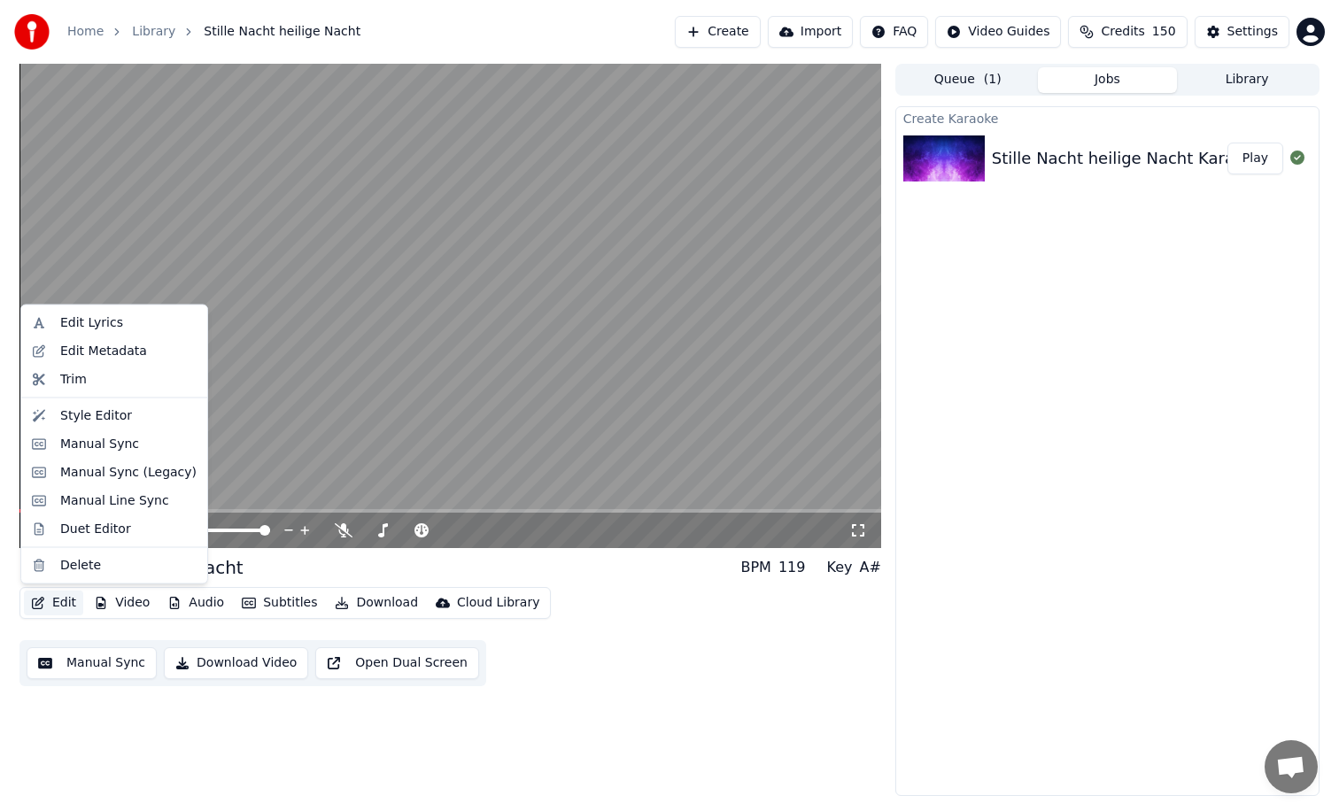
click at [56, 602] on button "Edit" at bounding box center [53, 603] width 59 height 25
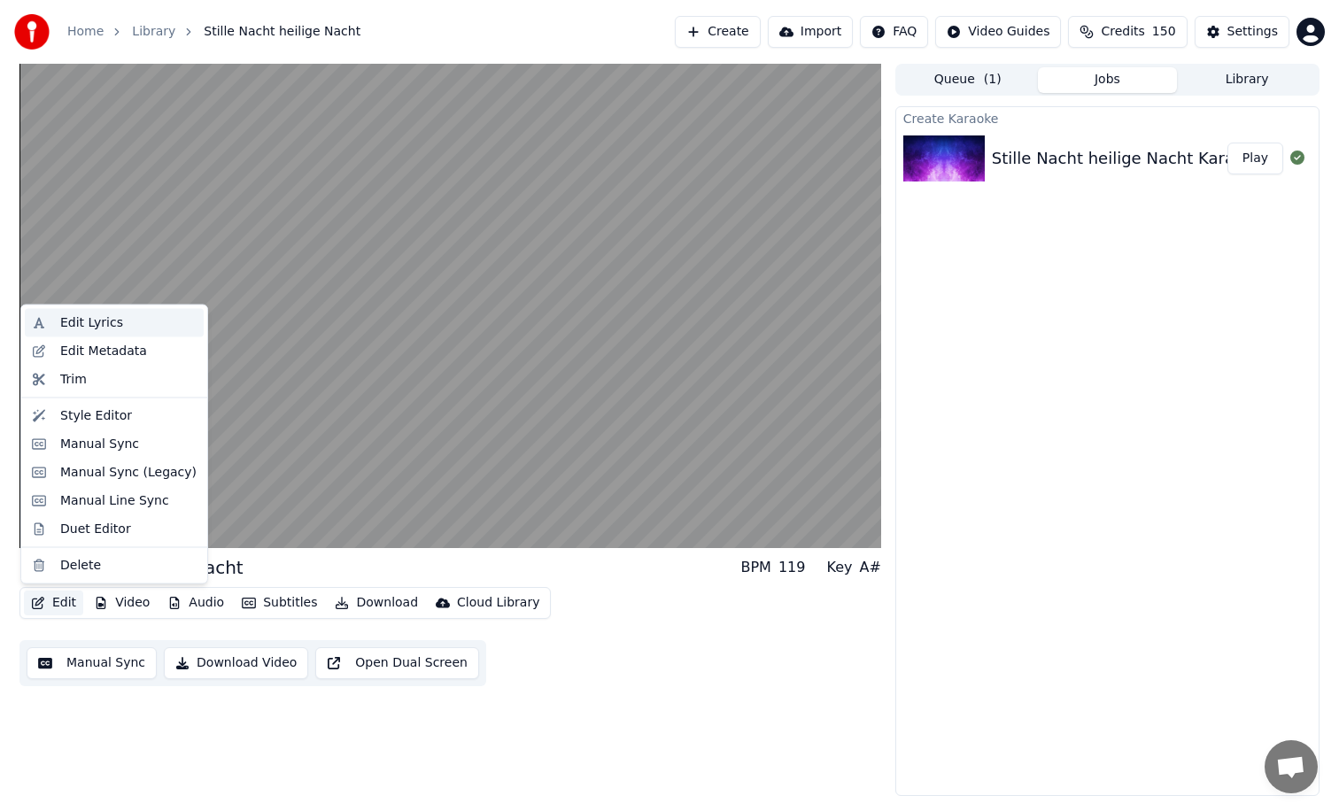
click at [89, 327] on div "Edit Lyrics" at bounding box center [91, 323] width 63 height 18
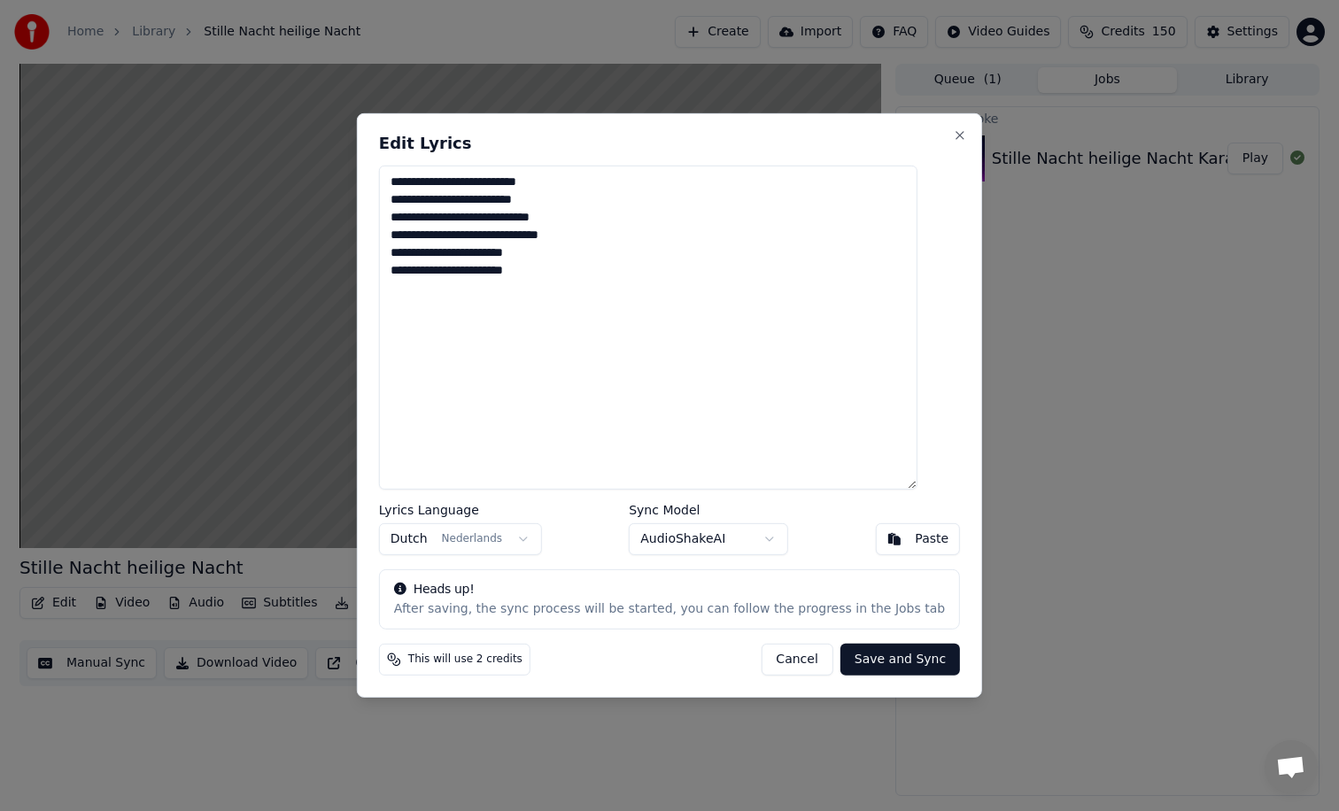
click at [573, 274] on textarea "**********" at bounding box center [648, 328] width 538 height 324
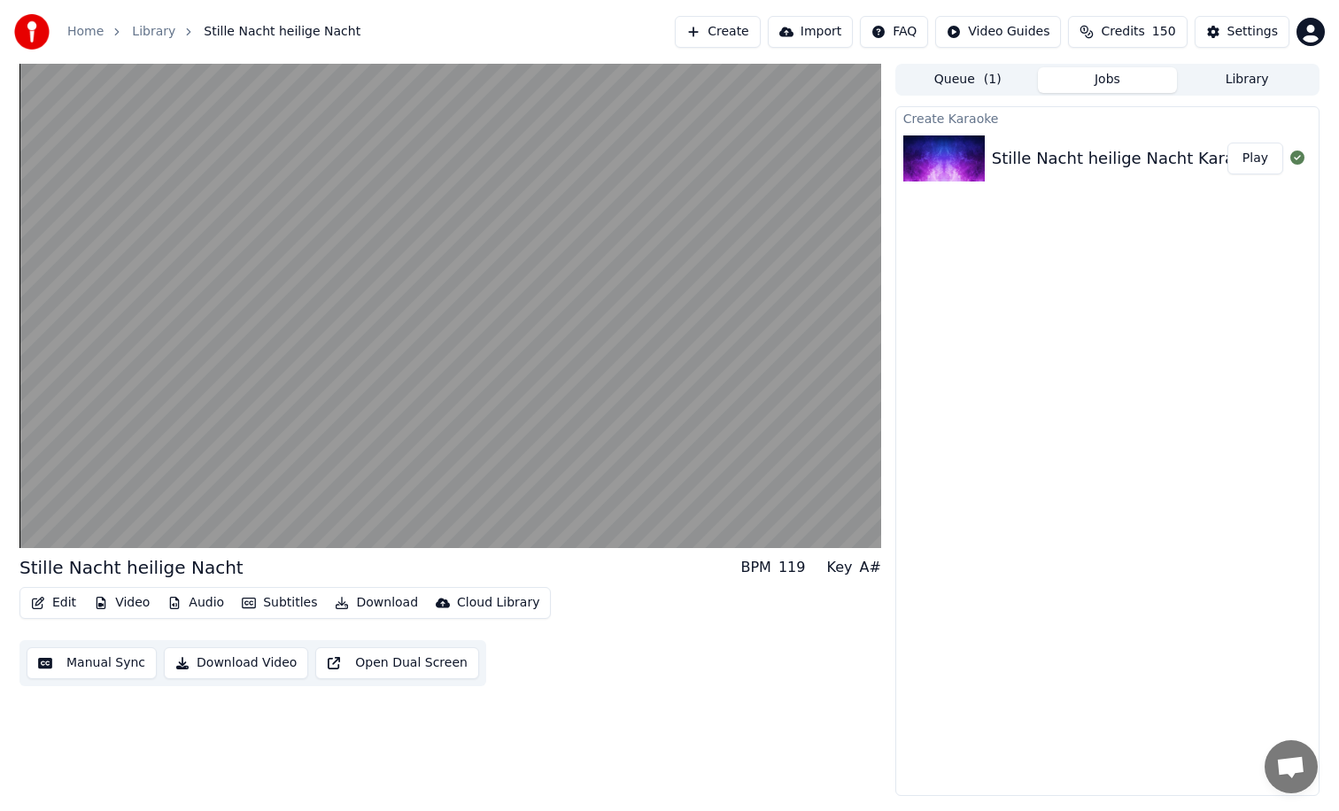
click at [66, 605] on button "Edit" at bounding box center [53, 603] width 59 height 25
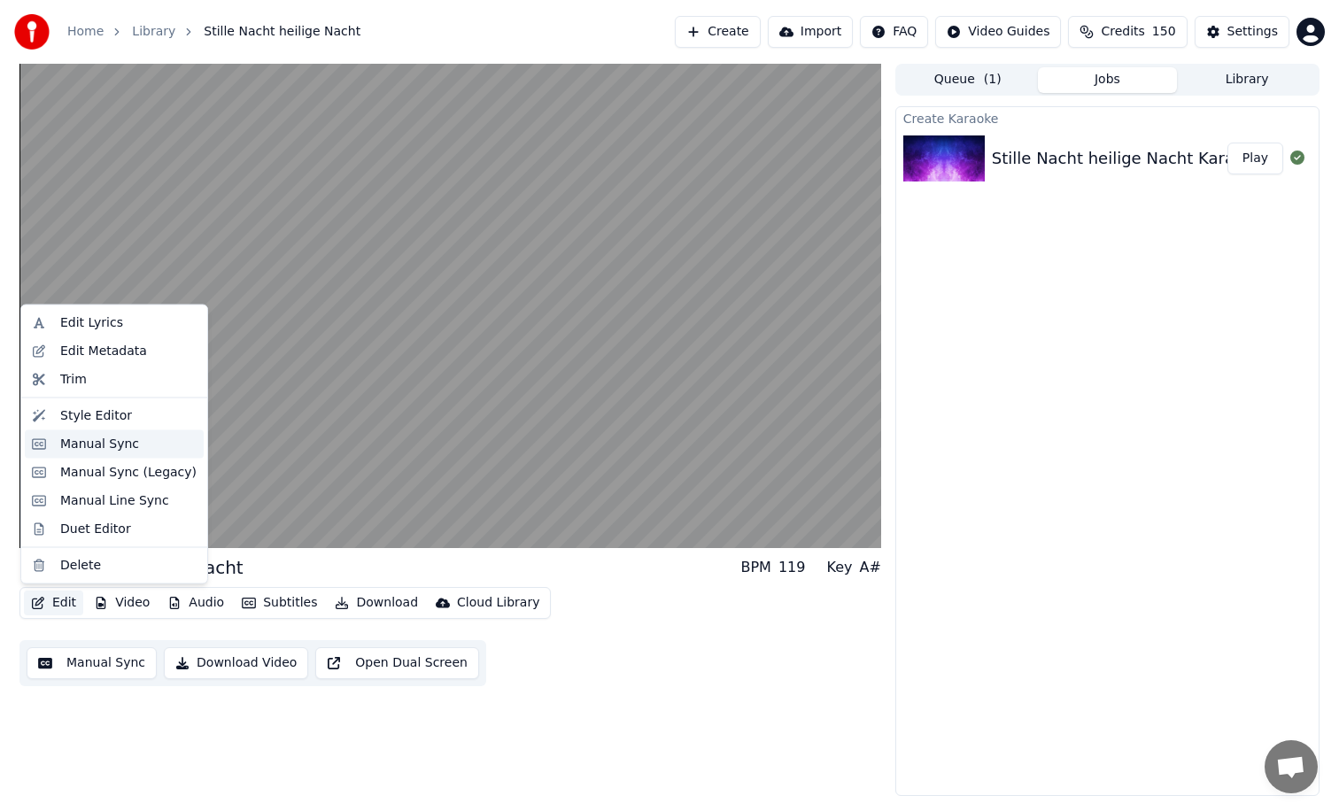
click at [95, 445] on div "Manual Sync" at bounding box center [99, 444] width 79 height 18
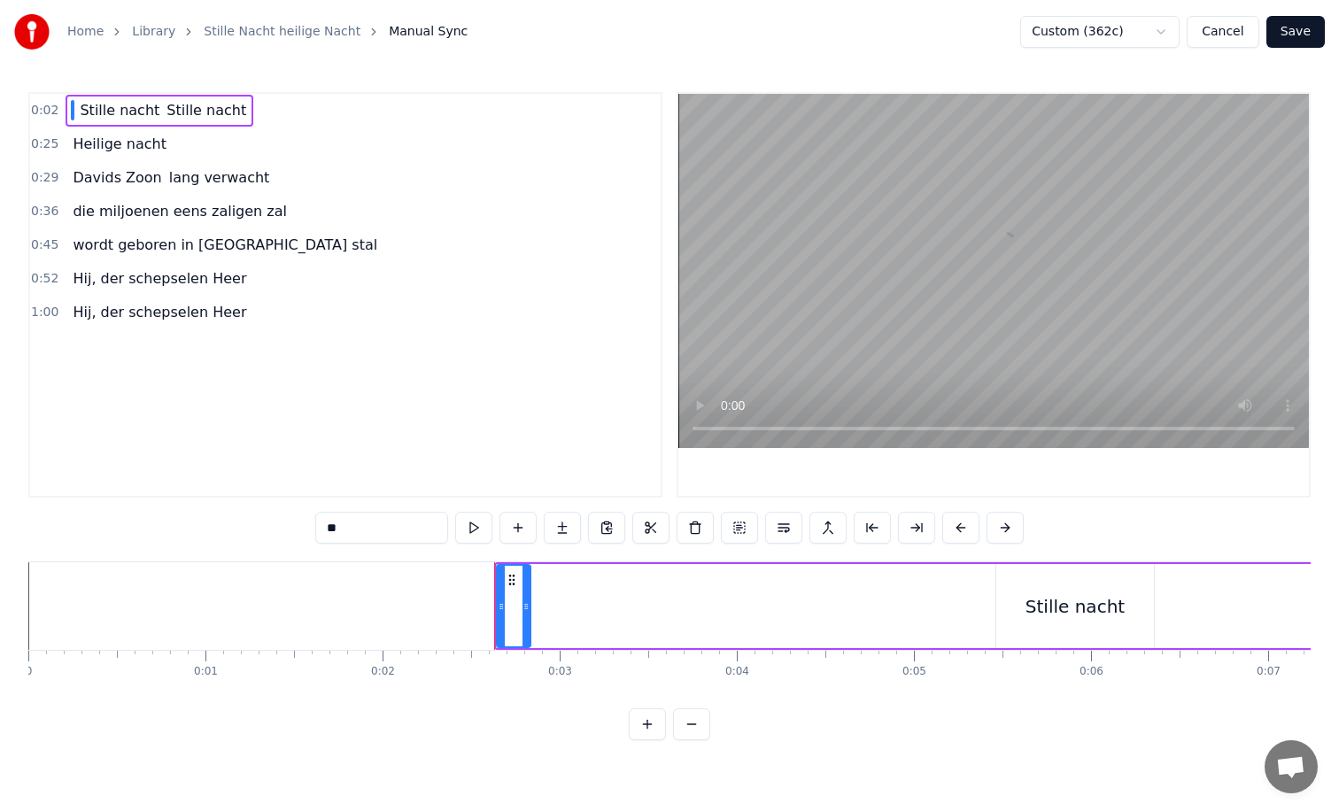
click at [513, 611] on div at bounding box center [514, 606] width 34 height 84
click at [512, 583] on icon at bounding box center [512, 580] width 14 height 14
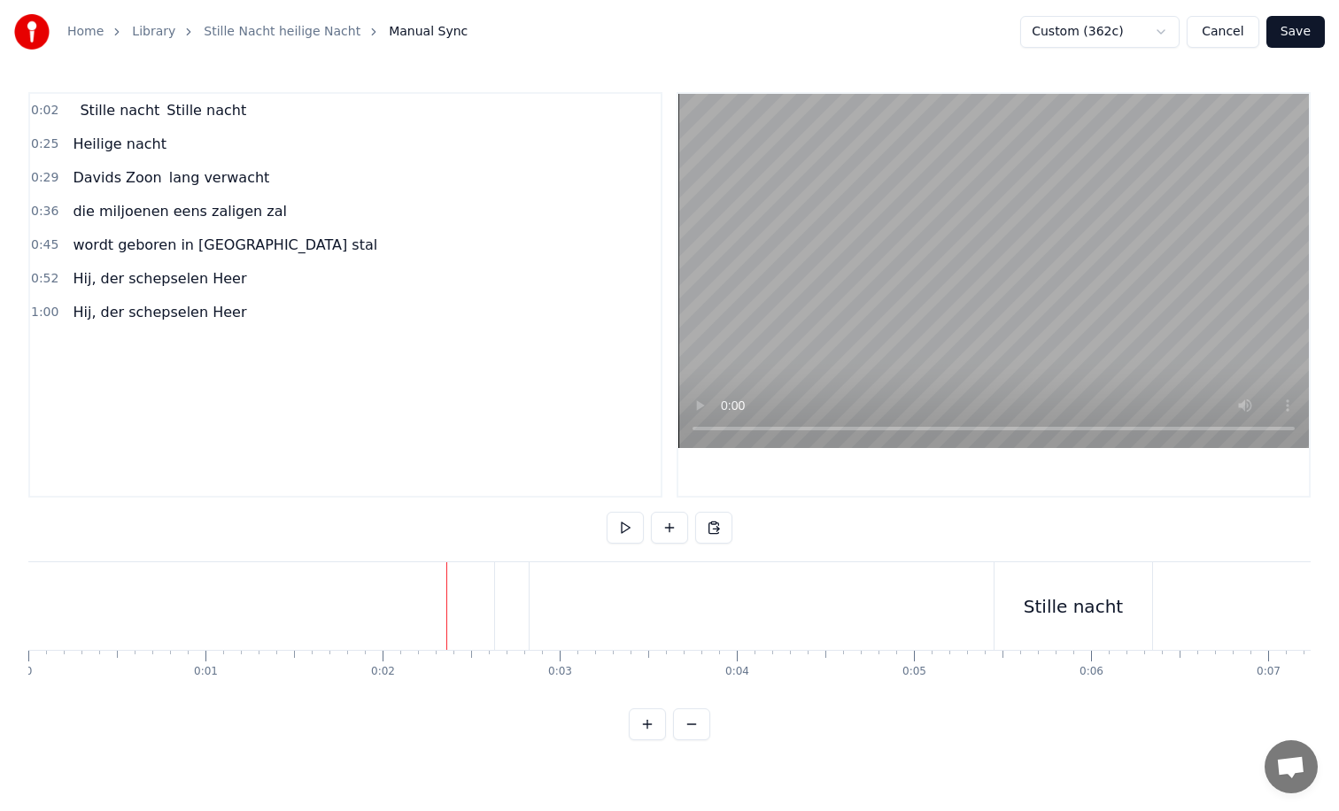
click at [129, 115] on span "Stille nacht" at bounding box center [119, 110] width 83 height 20
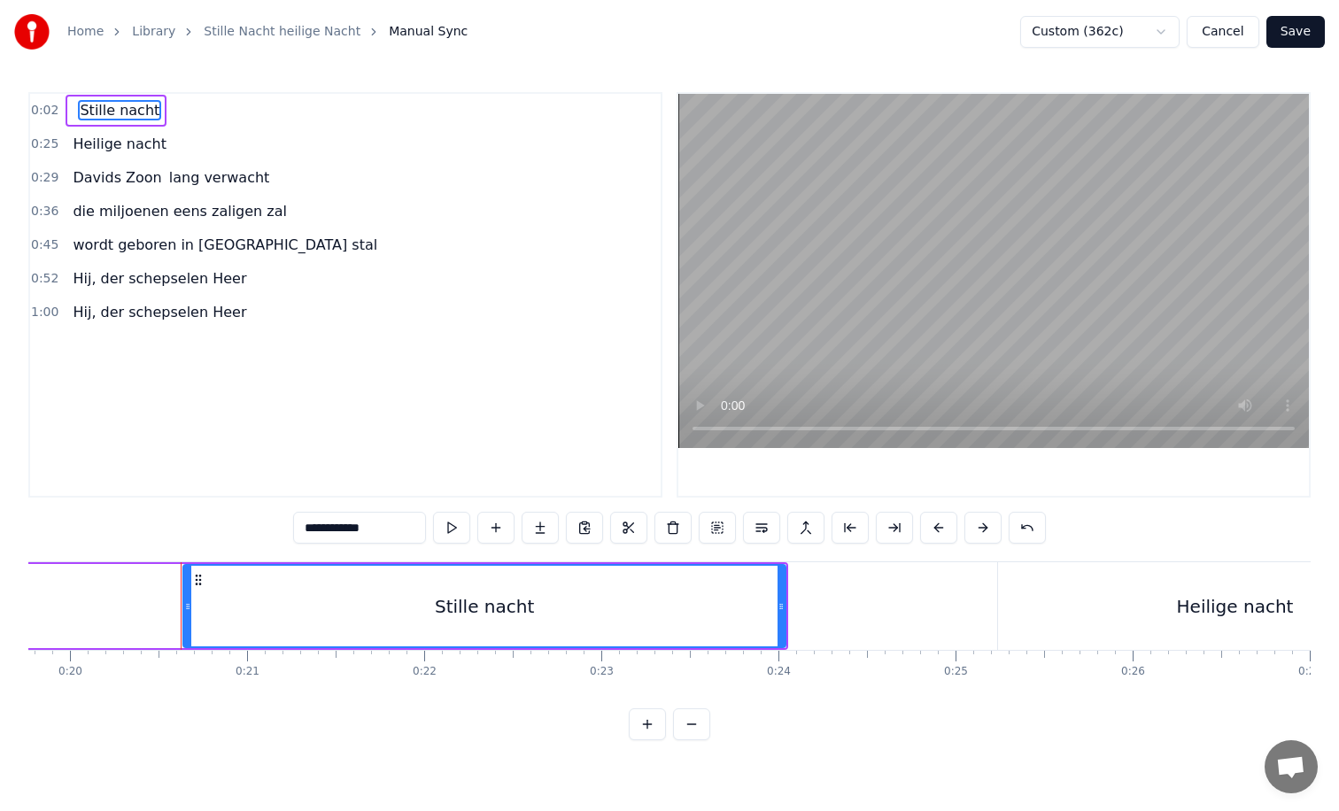
scroll to position [0, 3565]
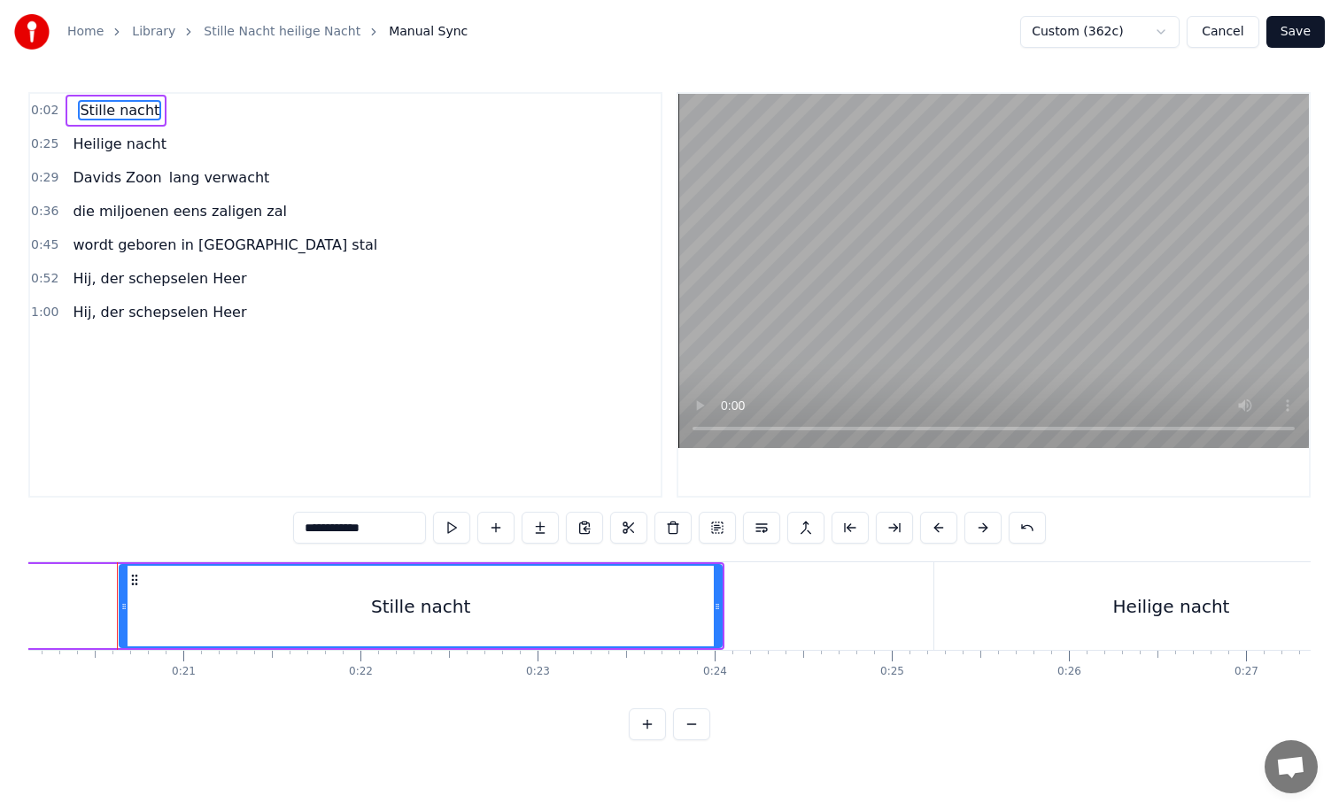
click at [200, 107] on div "0:02 Stille nacht" at bounding box center [345, 111] width 631 height 34
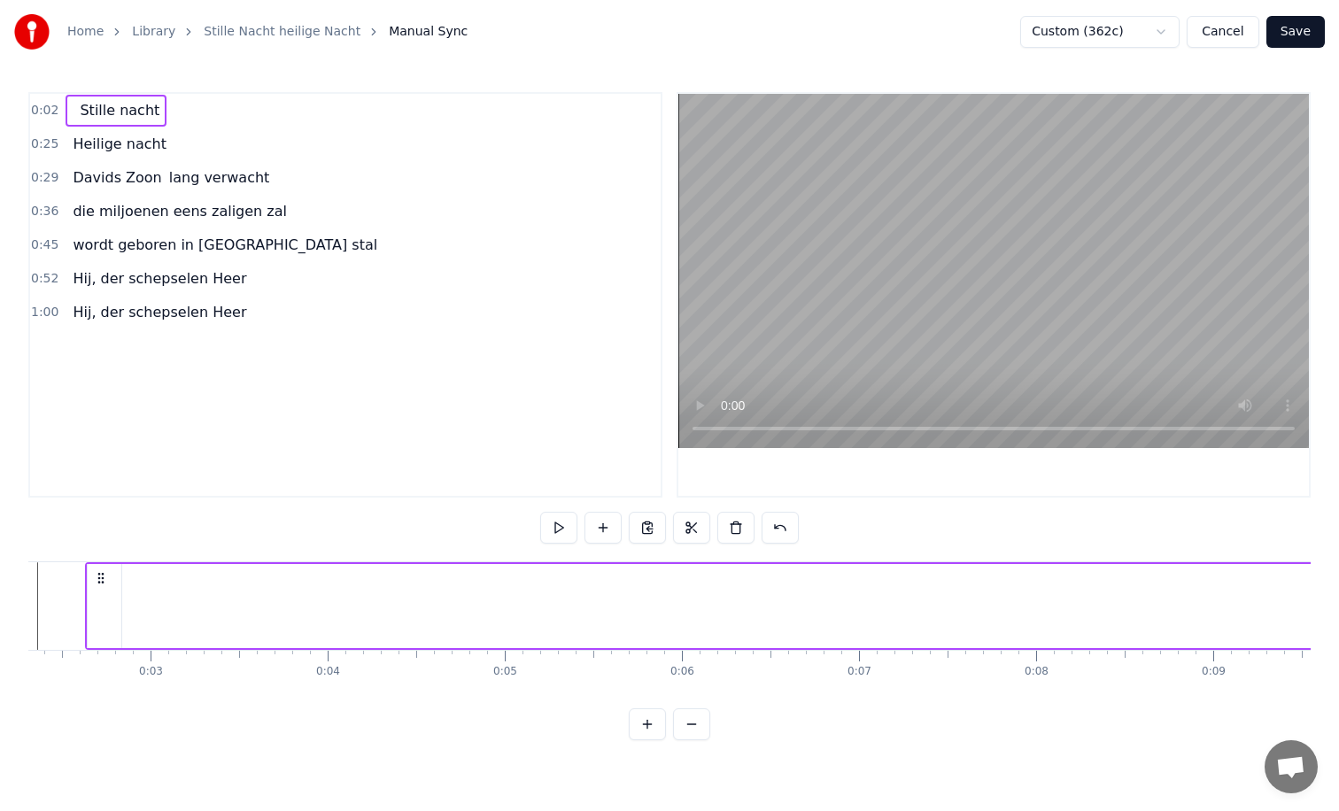
scroll to position [0, 377]
click at [133, 577] on icon at bounding box center [133, 578] width 14 height 14
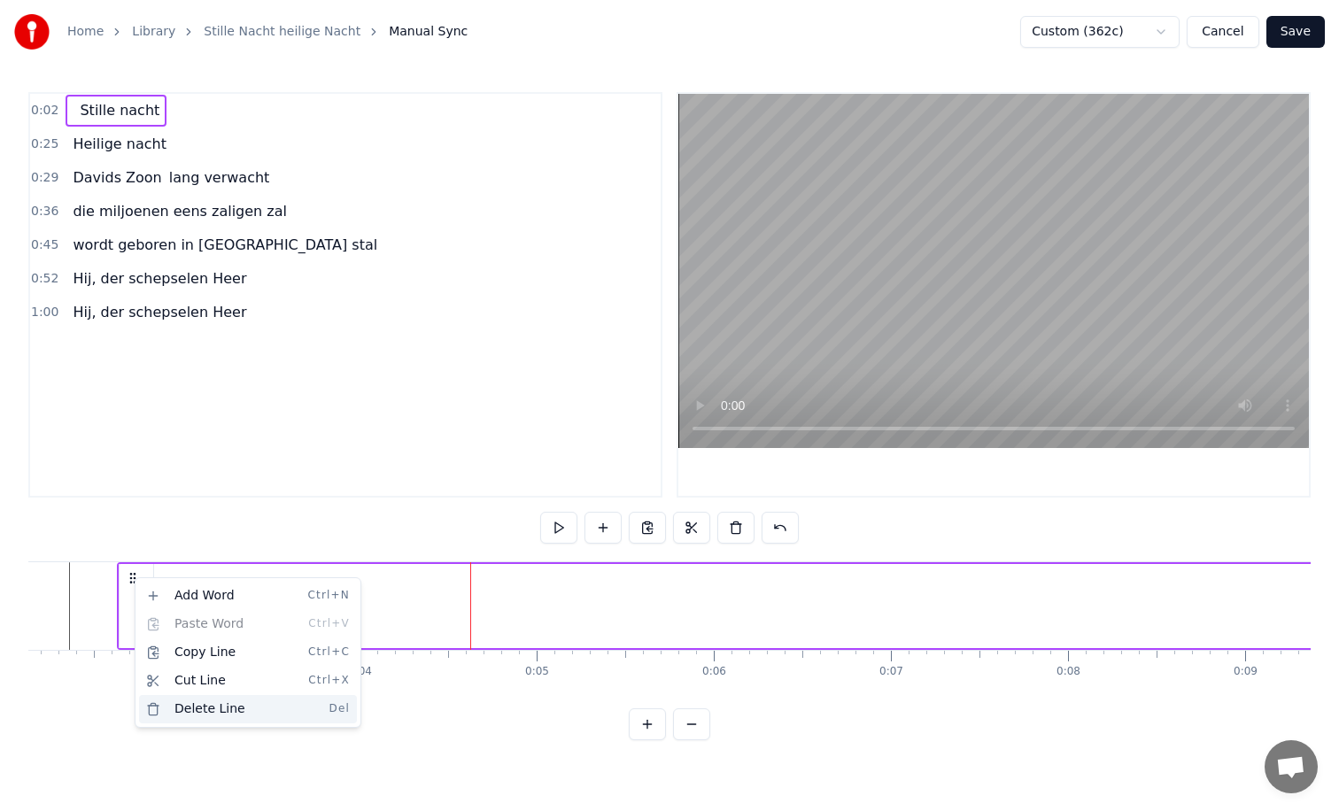
click at [202, 709] on div "Delete Line Del" at bounding box center [248, 709] width 218 height 28
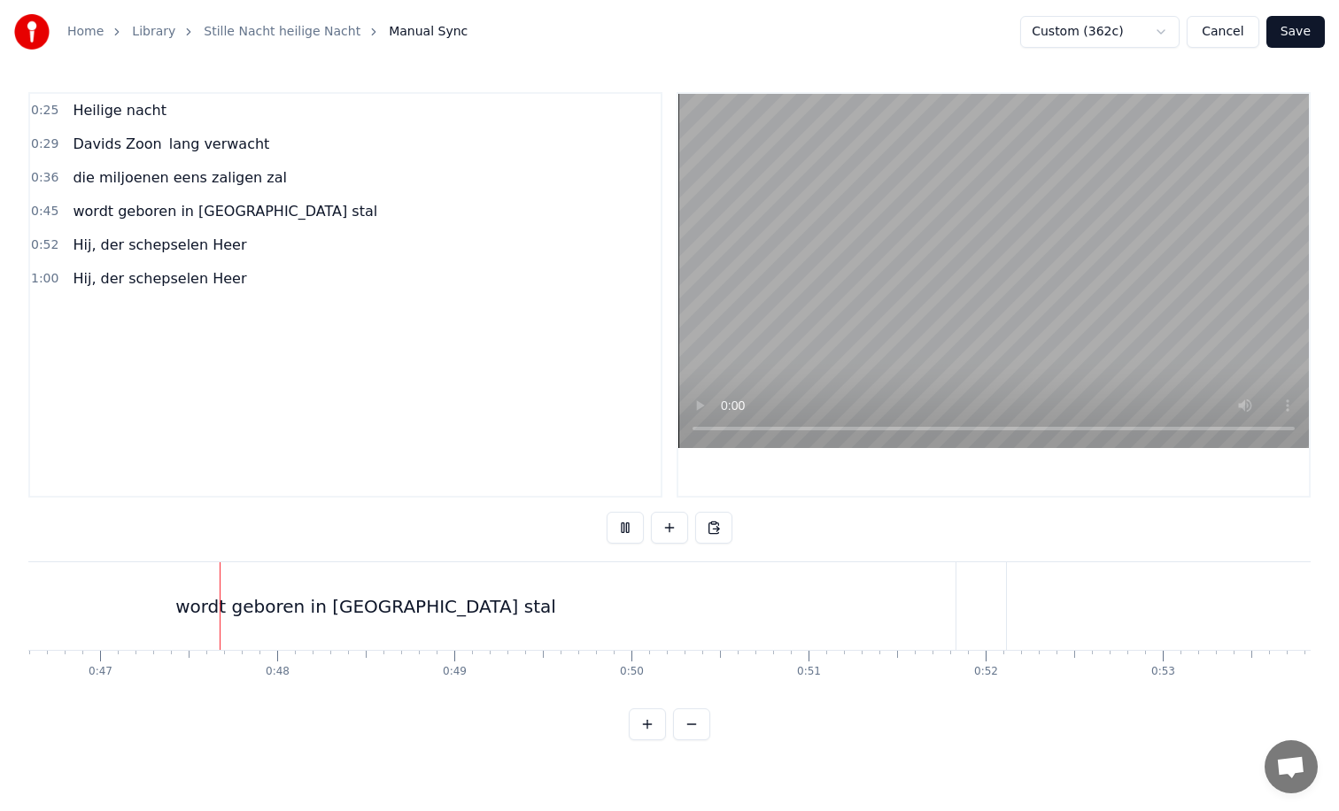
scroll to position [0, 8258]
click at [907, 615] on div "wordt geboren in [GEOGRAPHIC_DATA] stal" at bounding box center [361, 606] width 1179 height 88
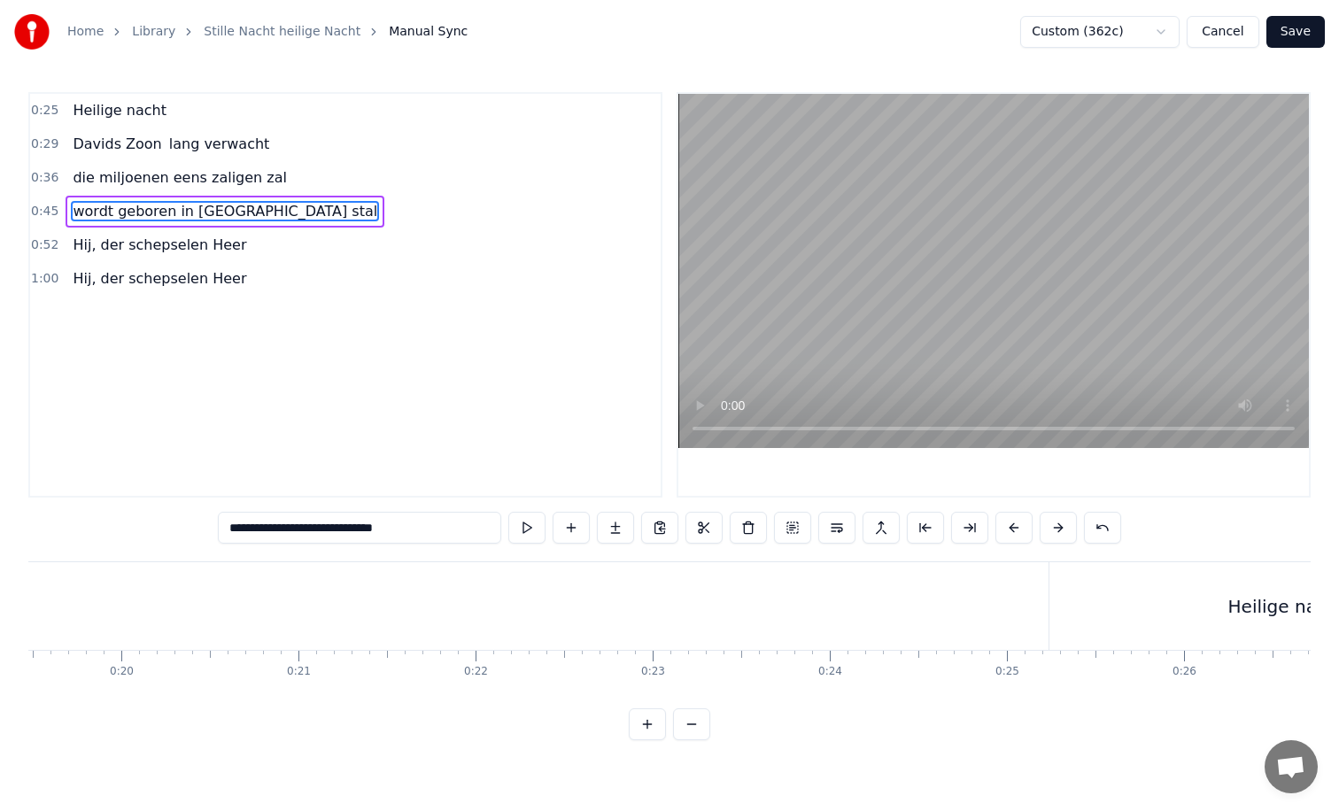
scroll to position [0, 3520]
click at [1050, 617] on div "Heilige nacht" at bounding box center [1216, 606] width 475 height 88
type input "**********"
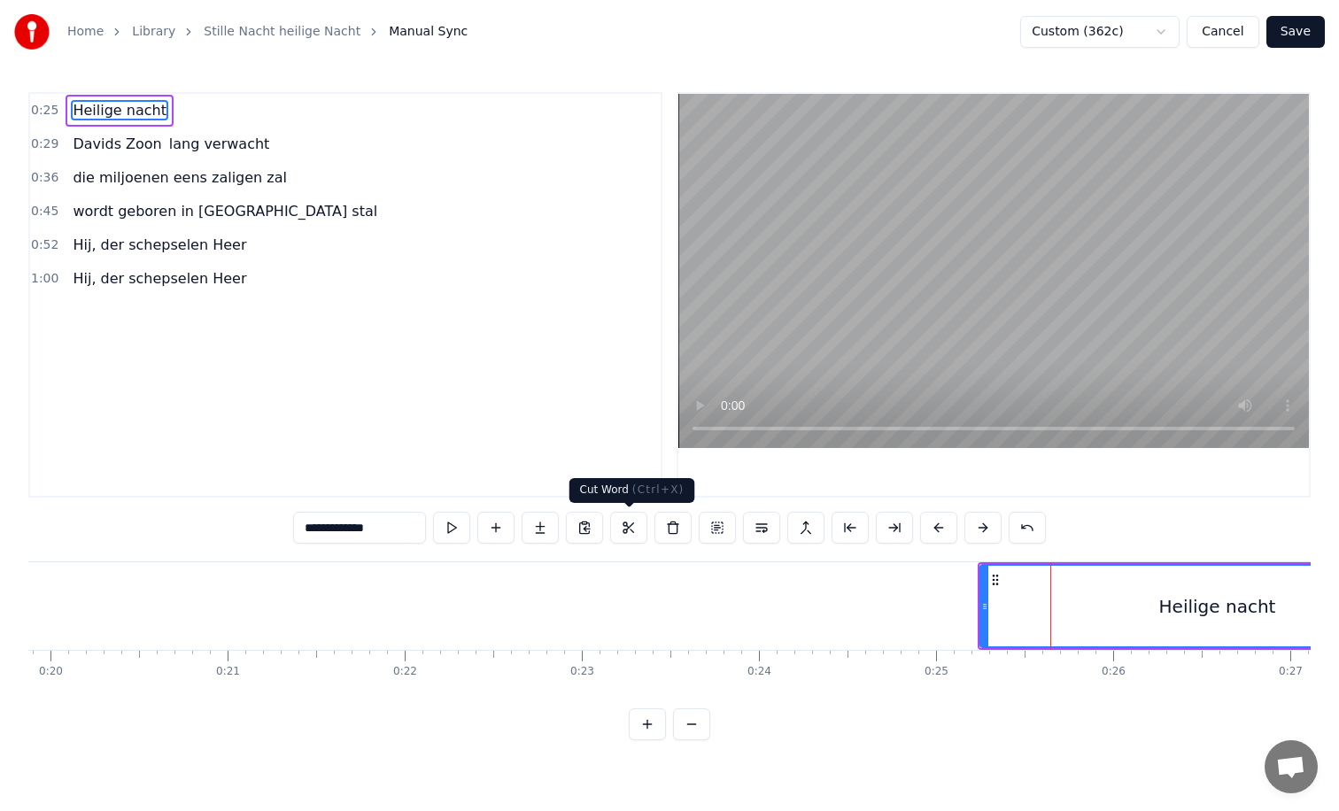
click at [629, 527] on button at bounding box center [628, 528] width 37 height 32
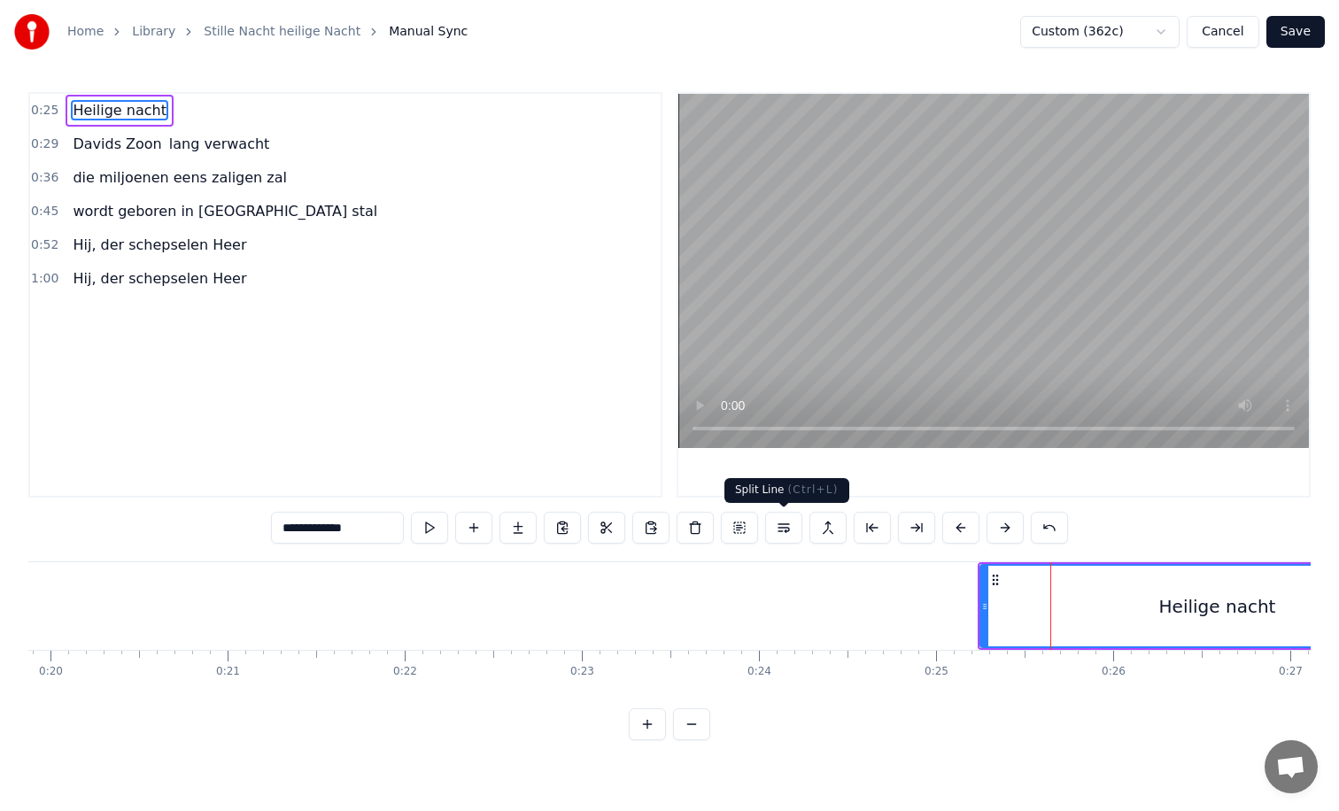
click at [779, 531] on button at bounding box center [783, 528] width 37 height 32
click at [653, 526] on button at bounding box center [650, 528] width 37 height 32
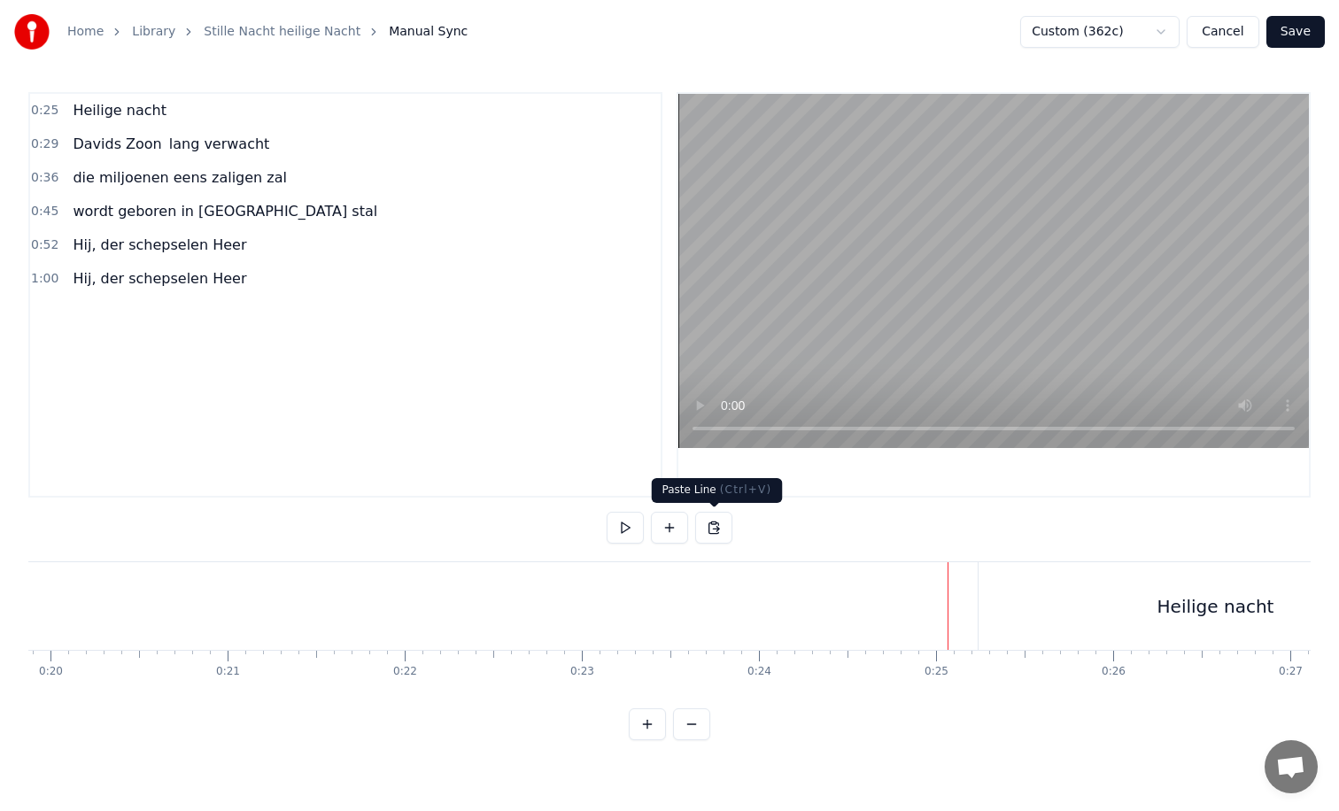
click at [715, 518] on button at bounding box center [713, 528] width 37 height 32
click at [984, 599] on div "Heilige nacht" at bounding box center [1216, 606] width 475 height 88
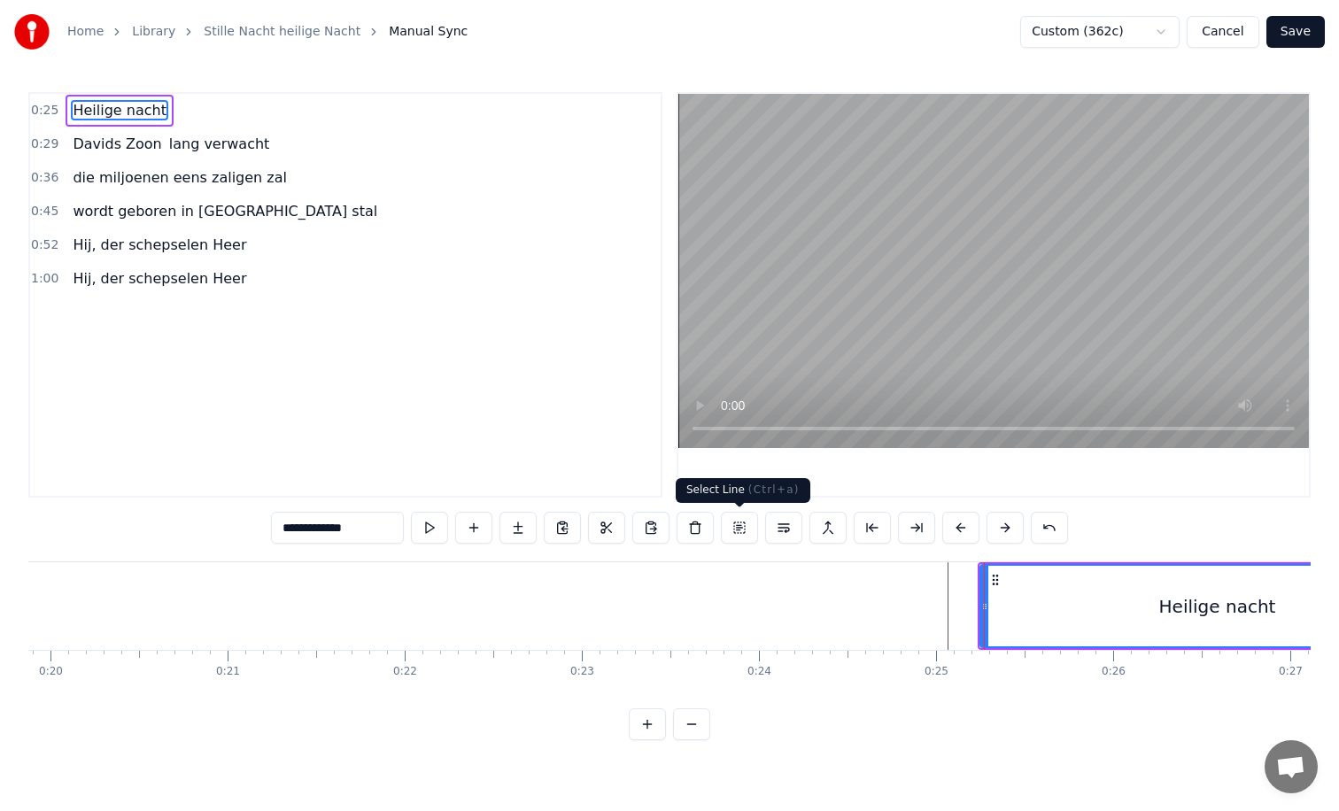
click at [742, 527] on button at bounding box center [739, 528] width 37 height 32
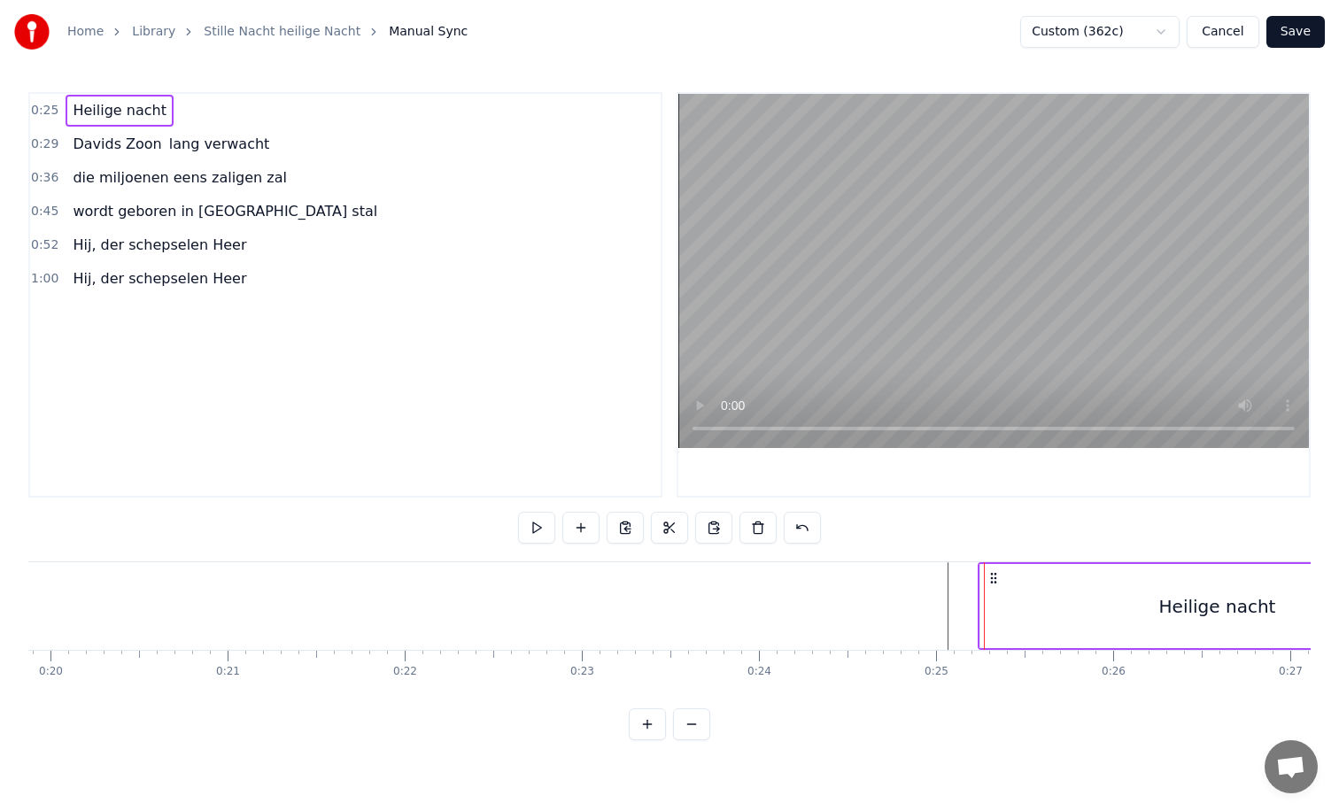
click at [995, 579] on icon at bounding box center [994, 578] width 14 height 14
click at [995, 579] on html "Home Library Stille Nacht heilige Nacht Manual Sync Custom (362c) Cancel Save 0…" at bounding box center [669, 384] width 1339 height 769
click at [895, 478] on div at bounding box center [993, 295] width 631 height 402
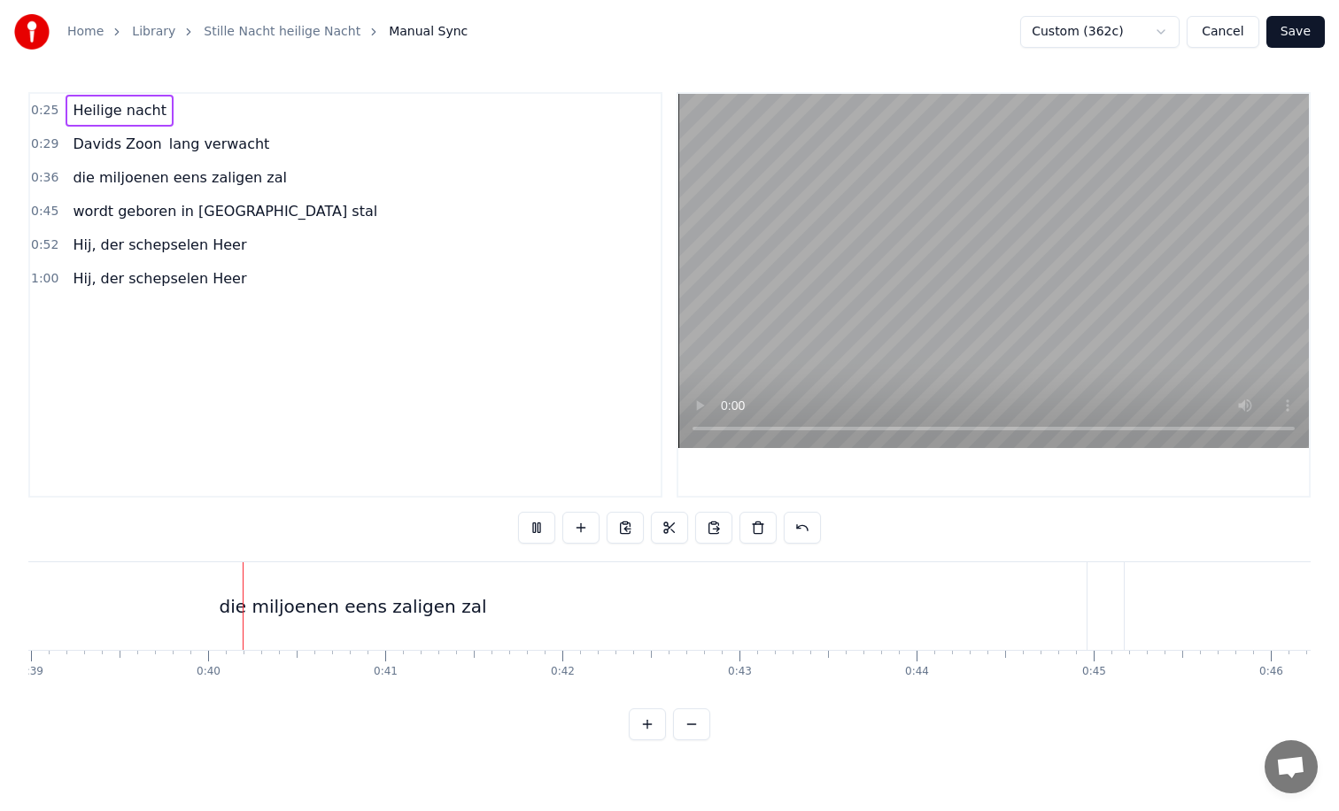
scroll to position [0, 6913]
click at [1132, 27] on html "Home Library Stille Nacht heilige Nacht Manual Sync Custom (362c) Cancel Save 0…" at bounding box center [669, 384] width 1339 height 769
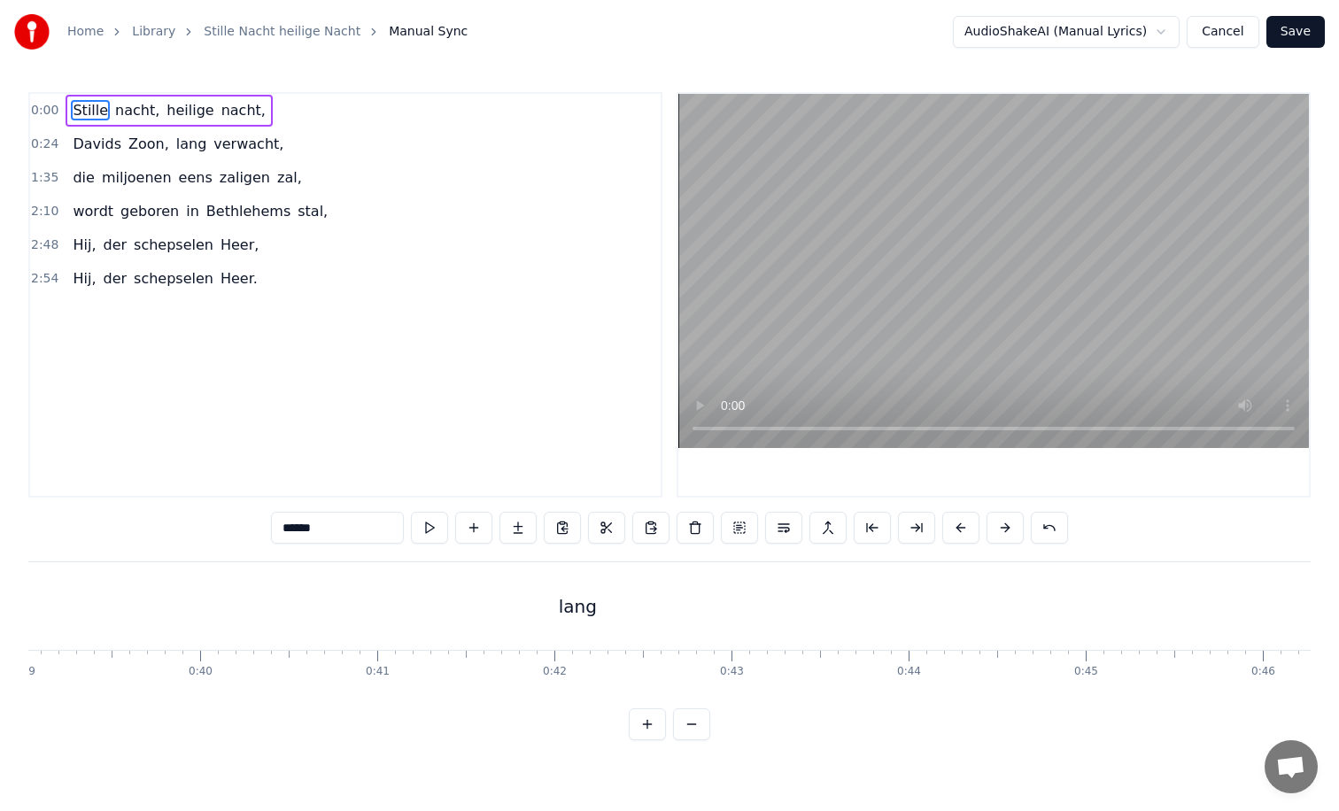
click at [638, 594] on div "lang" at bounding box center [578, 606] width 4494 height 88
type input "****"
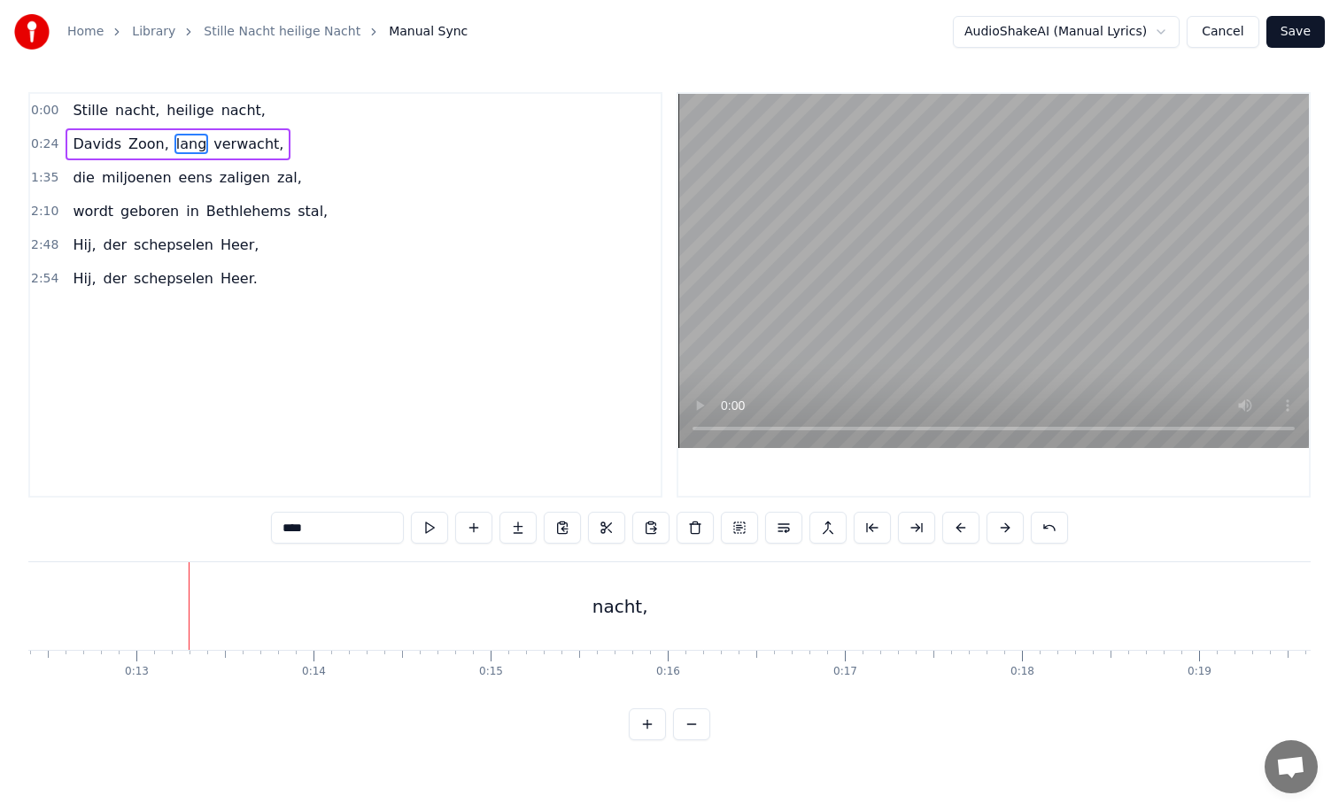
scroll to position [0, 2266]
click at [1069, 32] on html "Home Library Stille Nacht heilige Nacht Manual Sync AudioShakeAI (Manual Lyrics…" at bounding box center [669, 384] width 1339 height 769
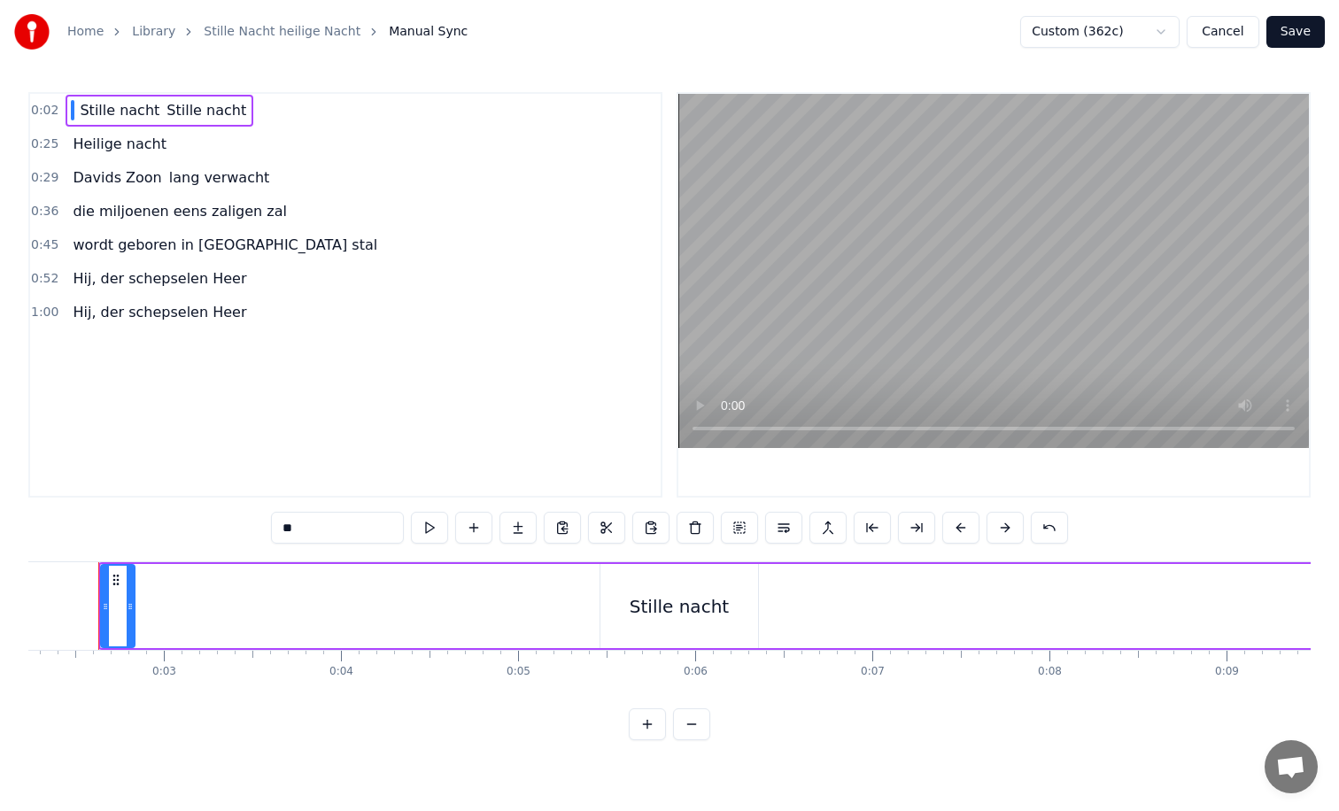
scroll to position [0, 377]
click at [735, 595] on div "Stille nacht" at bounding box center [697, 606] width 99 height 27
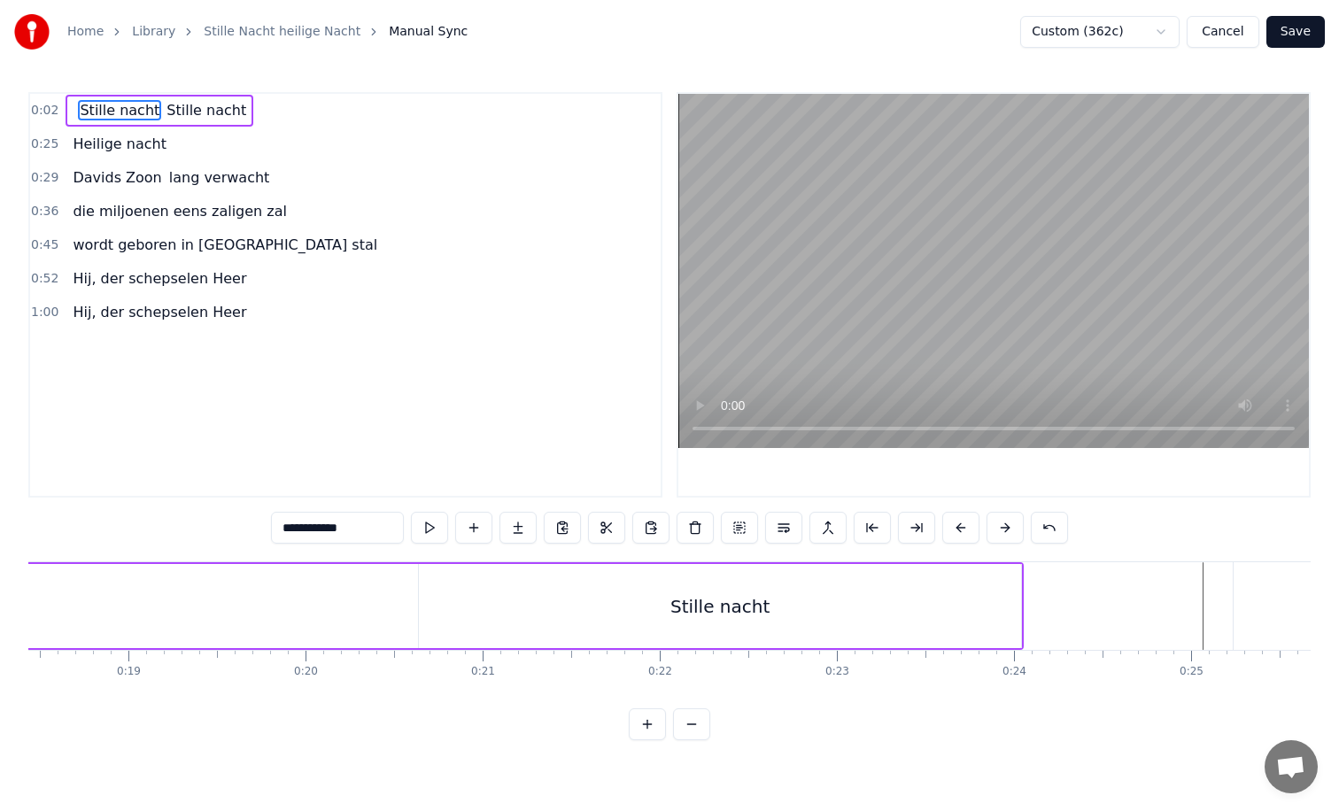
scroll to position [0, 3331]
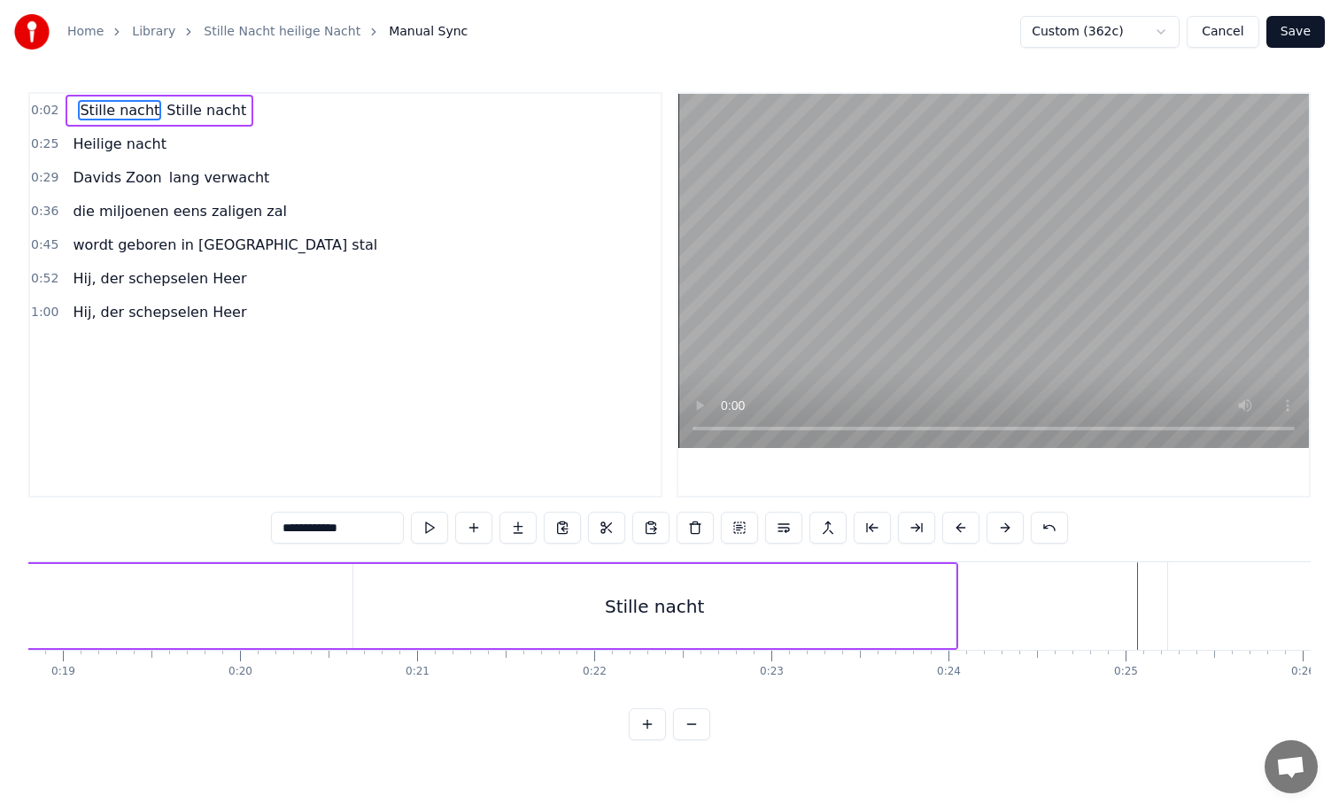
click at [724, 602] on div "Stille nacht" at bounding box center [654, 606] width 602 height 84
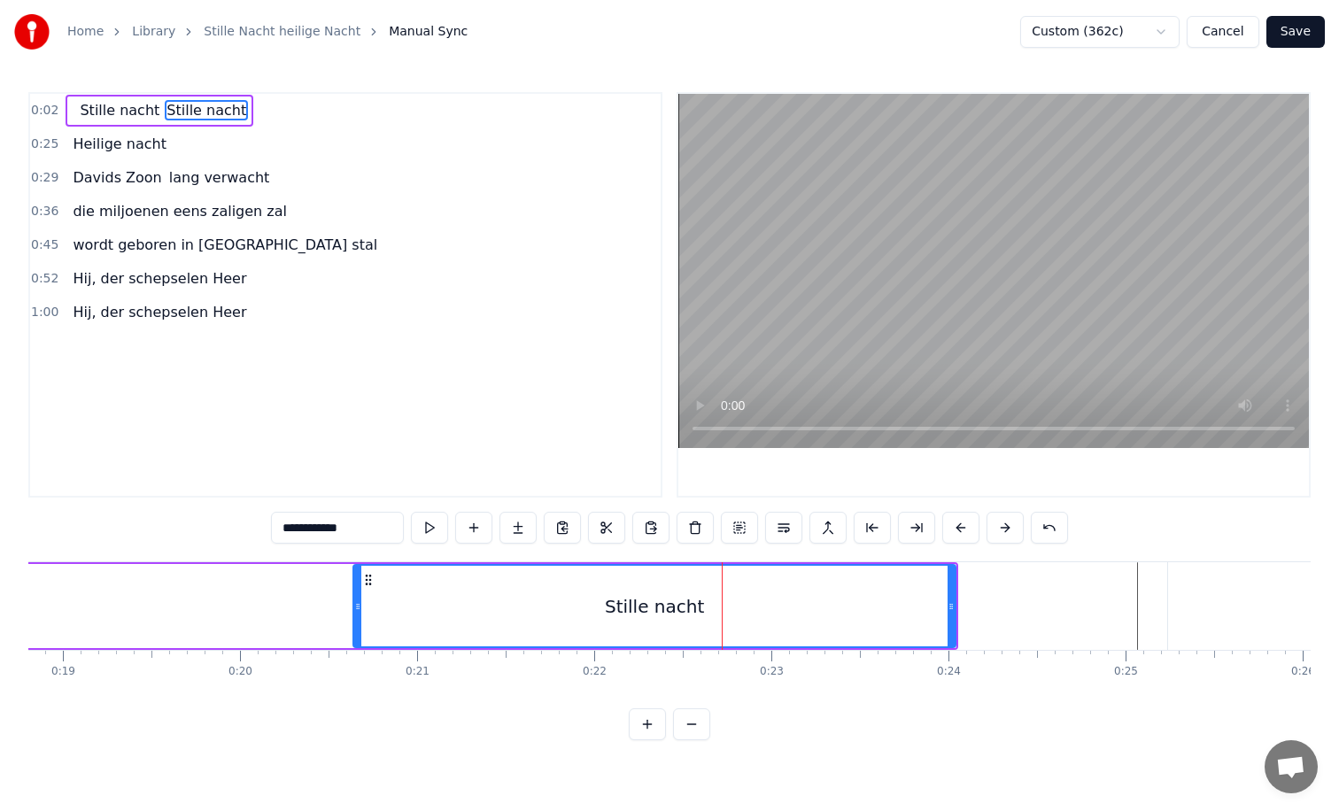
click at [724, 602] on div "Stille nacht" at bounding box center [654, 606] width 600 height 81
click at [151, 145] on span "Heilige nacht" at bounding box center [119, 144] width 97 height 20
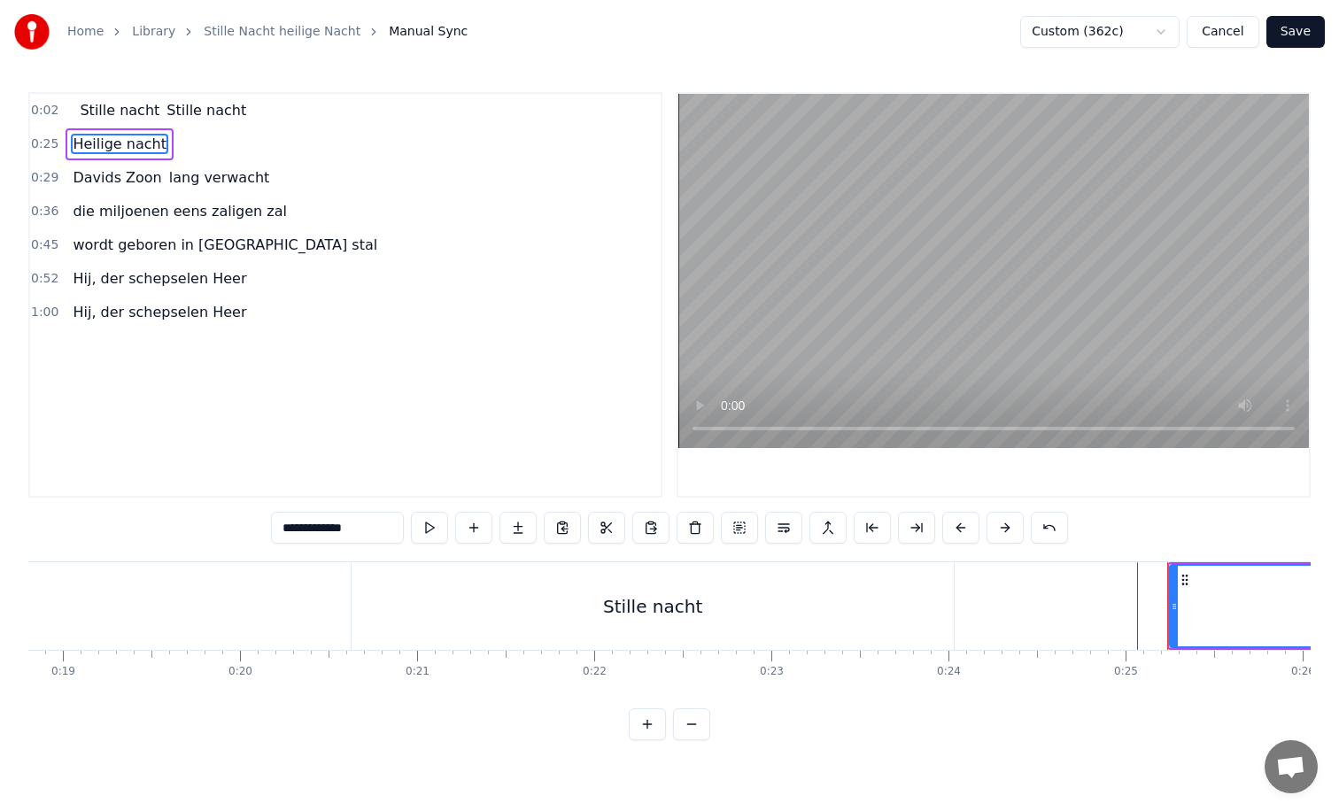
click at [733, 627] on div "Stille nacht" at bounding box center [653, 606] width 602 height 88
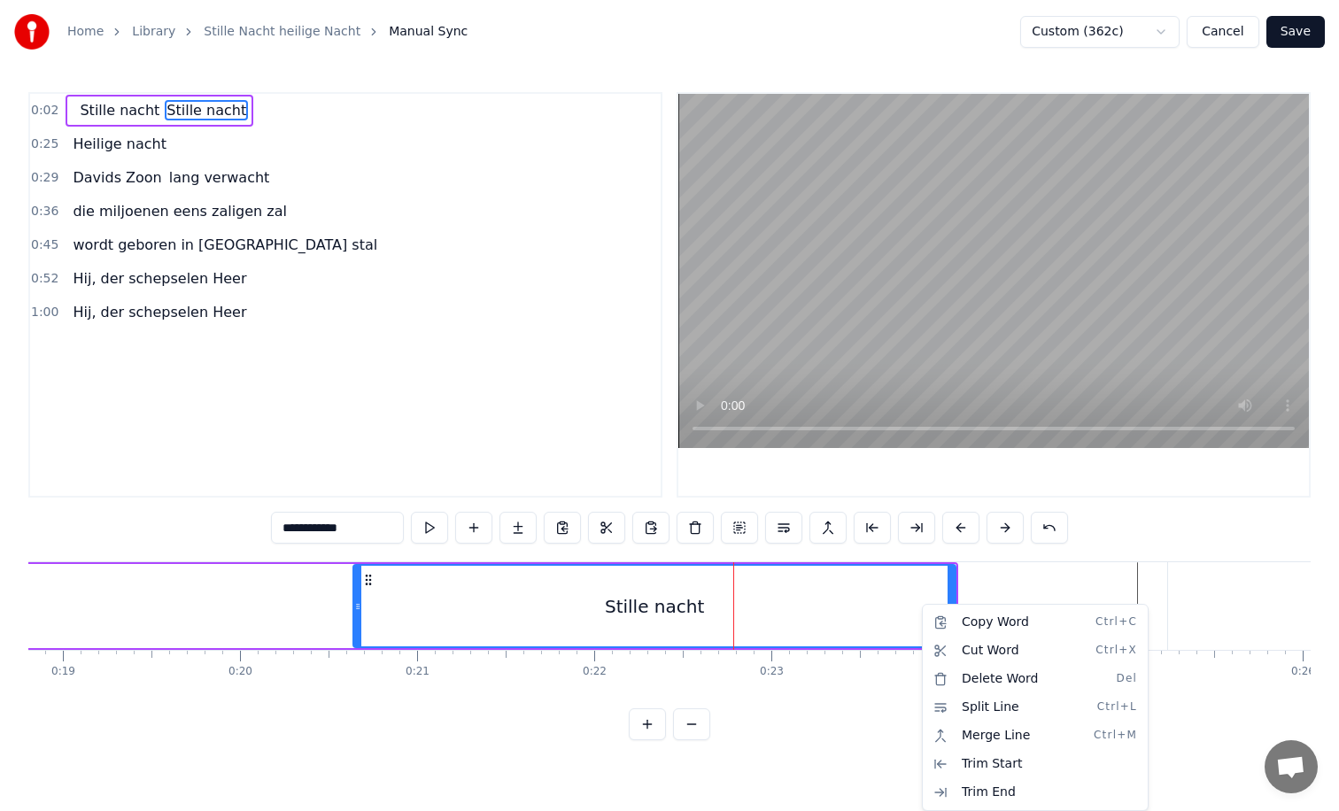
click at [920, 612] on html "**********" at bounding box center [669, 384] width 1339 height 769
click at [920, 611] on div "Stille nacht" at bounding box center [654, 606] width 600 height 81
click at [872, 273] on video at bounding box center [993, 271] width 631 height 354
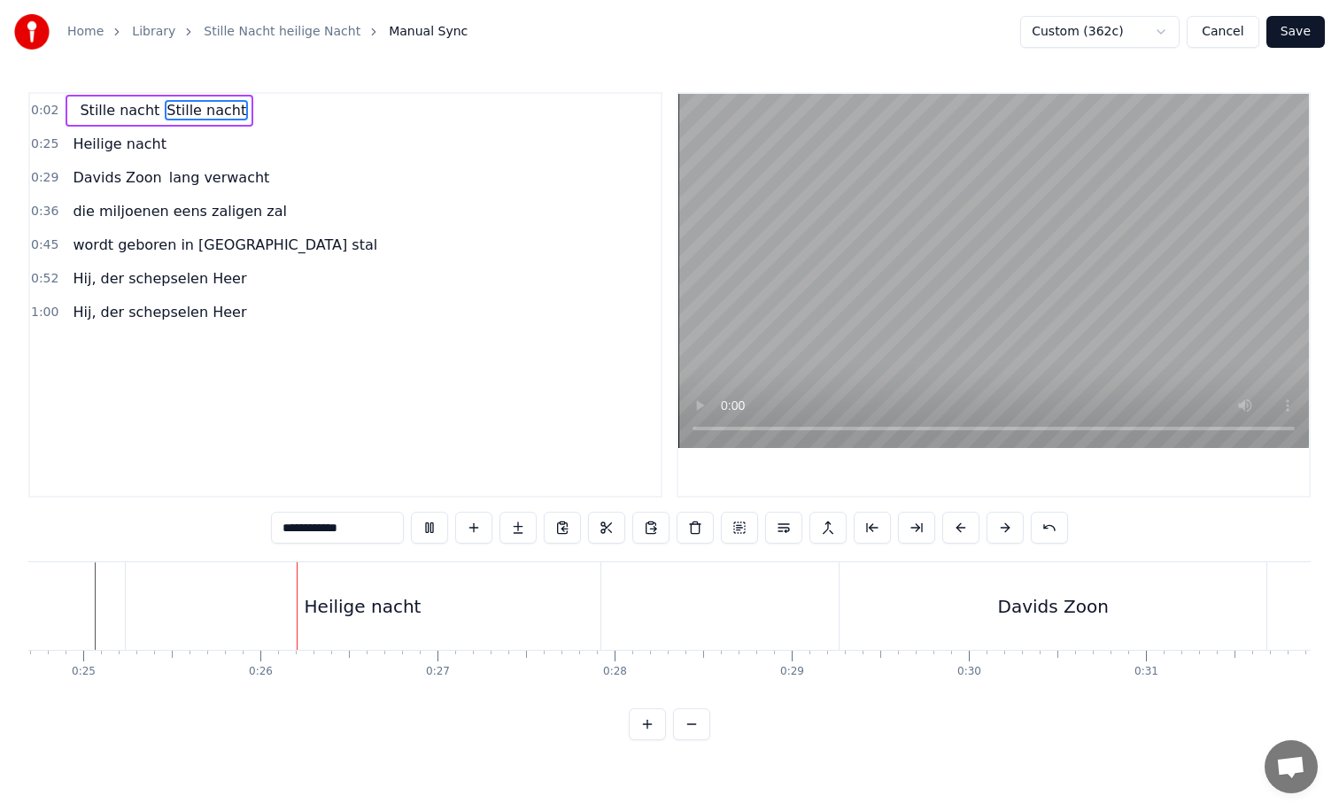
scroll to position [0, 4445]
click at [934, 620] on div "Davids Zoon" at bounding box center [981, 606] width 427 height 88
type input "**********"
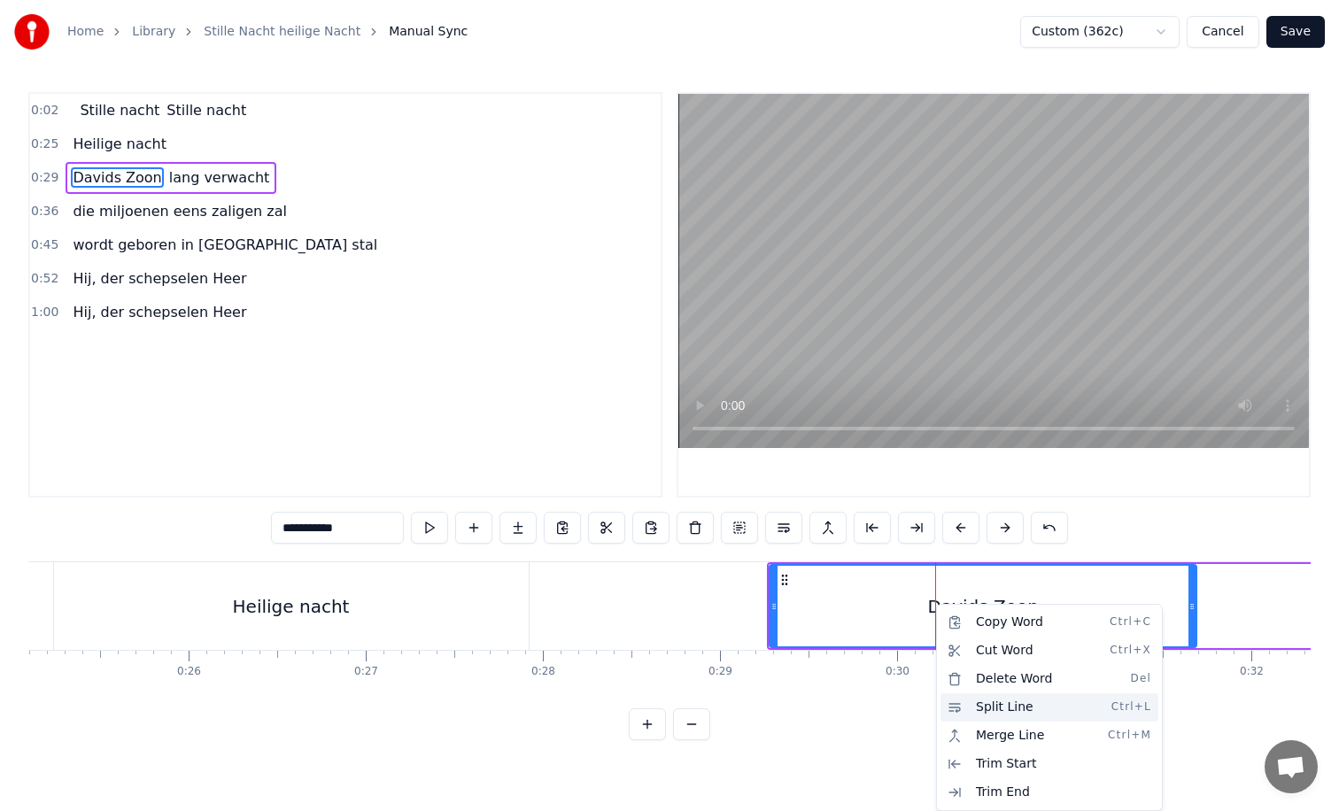
click at [974, 706] on div "Split Line Ctrl+L" at bounding box center [1050, 707] width 218 height 28
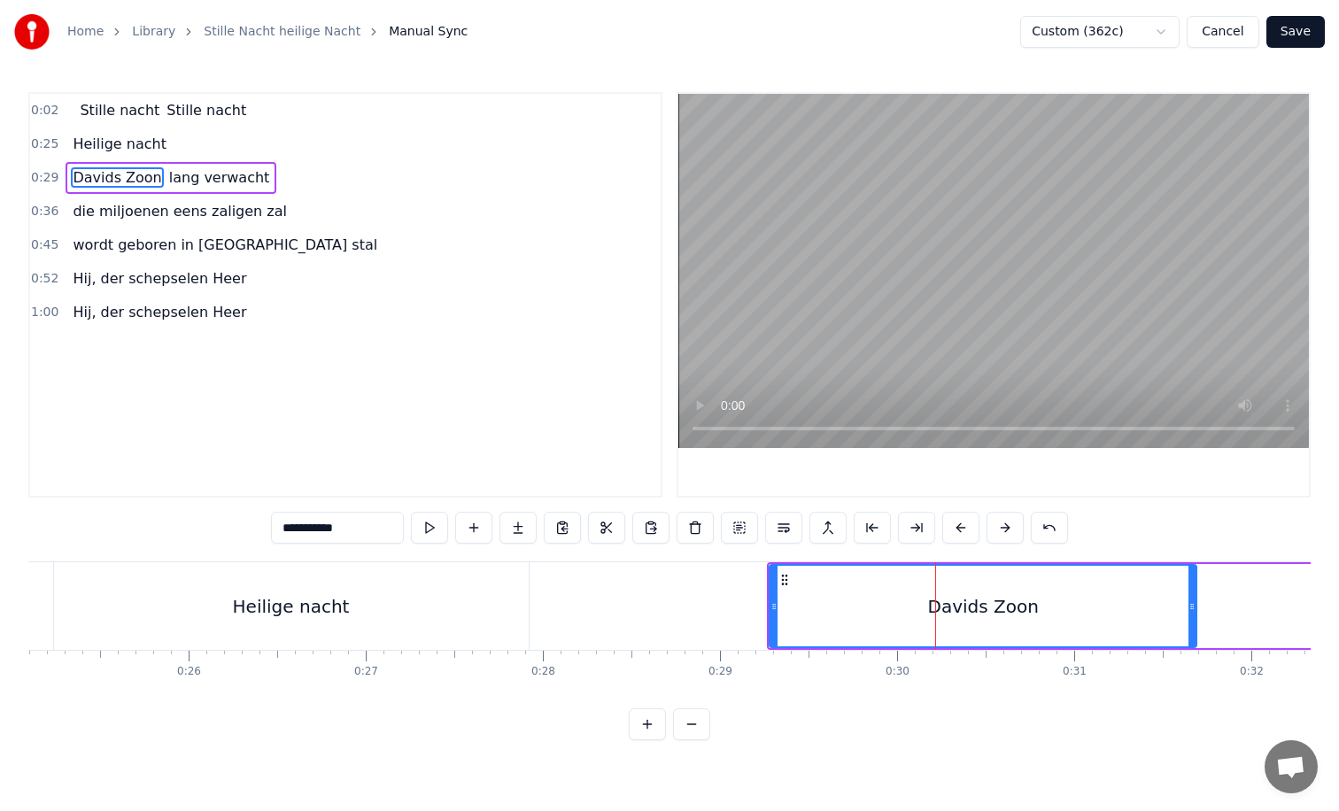
click at [982, 623] on div "Davids Zoon" at bounding box center [982, 606] width 425 height 81
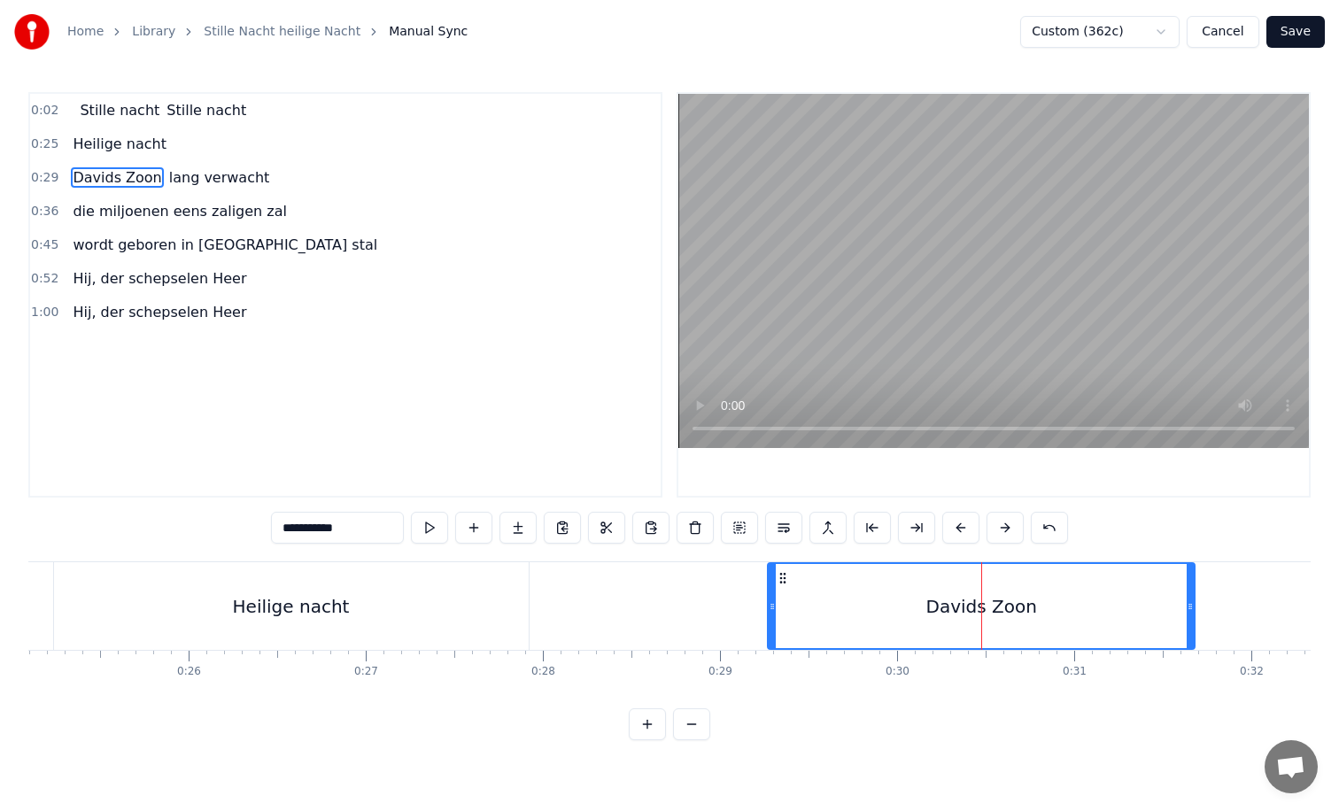
click at [982, 623] on div "Davids Zoon" at bounding box center [981, 606] width 425 height 84
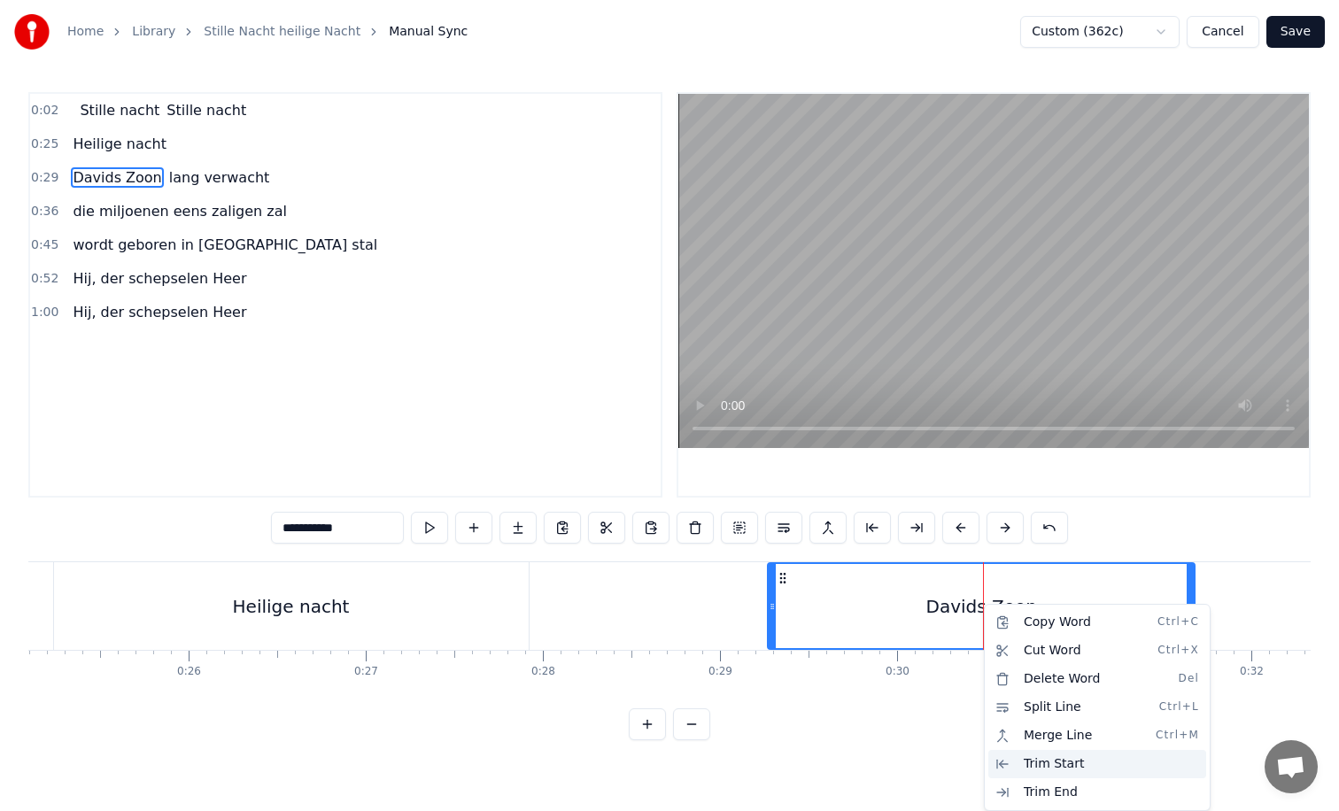
click at [1056, 762] on div "Trim Start" at bounding box center [1097, 764] width 218 height 28
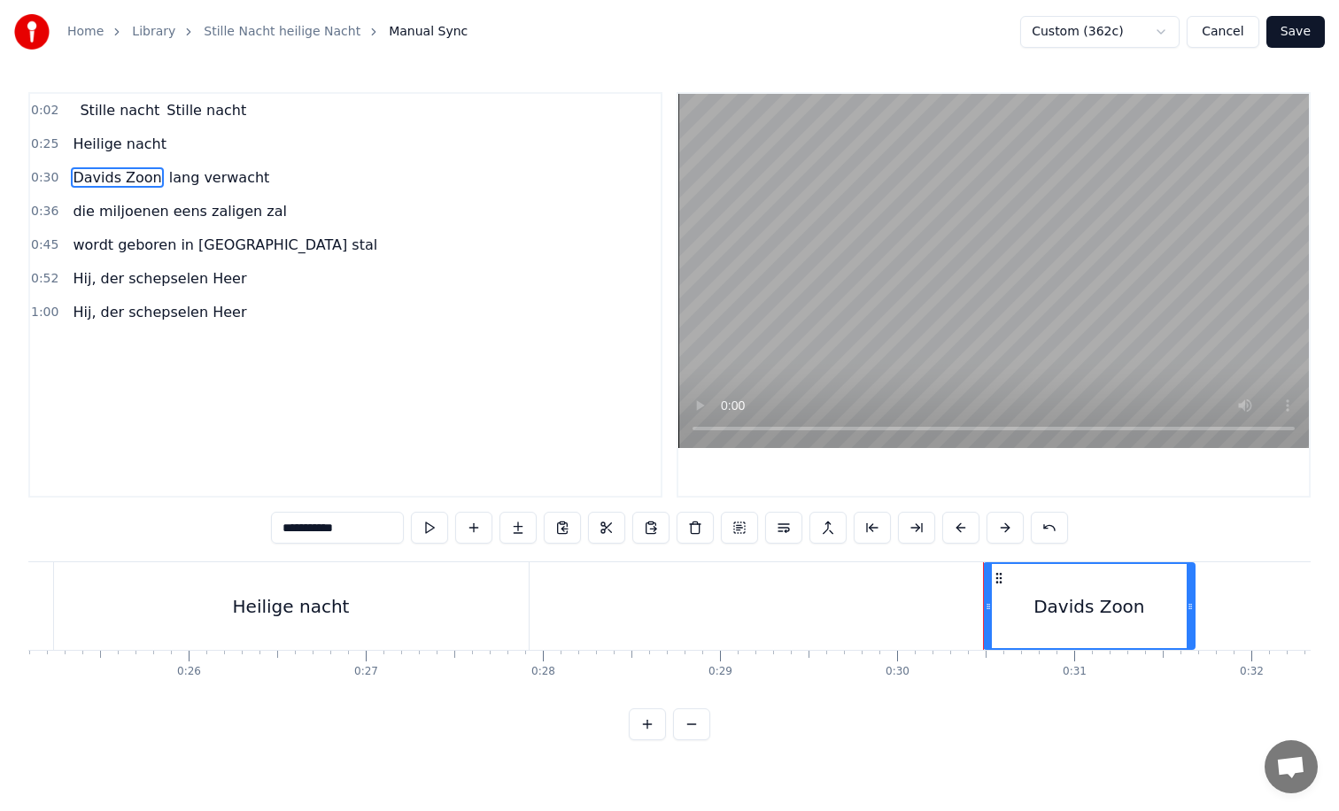
click at [1056, 615] on div "Davids Zoon" at bounding box center [1089, 606] width 111 height 27
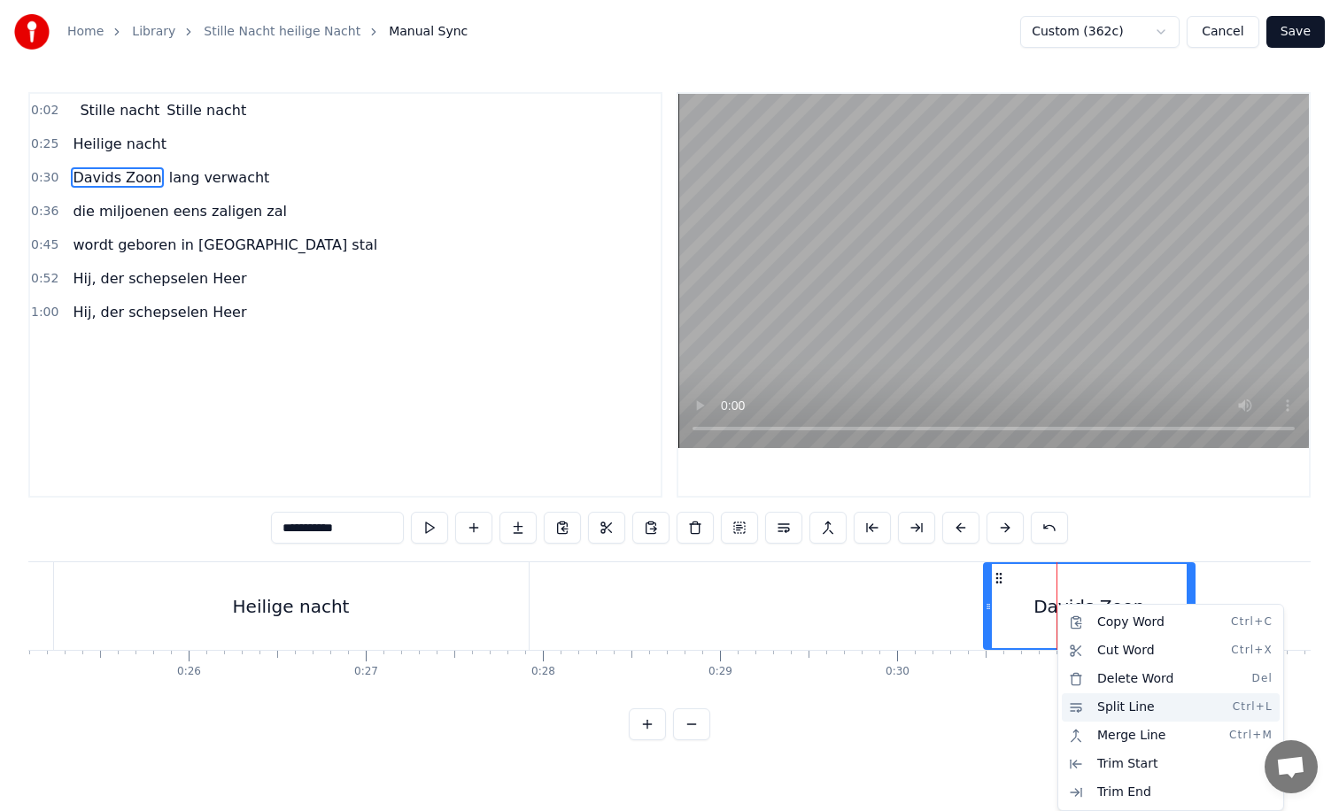
click at [1107, 704] on div "Split Line Ctrl+L" at bounding box center [1171, 707] width 218 height 28
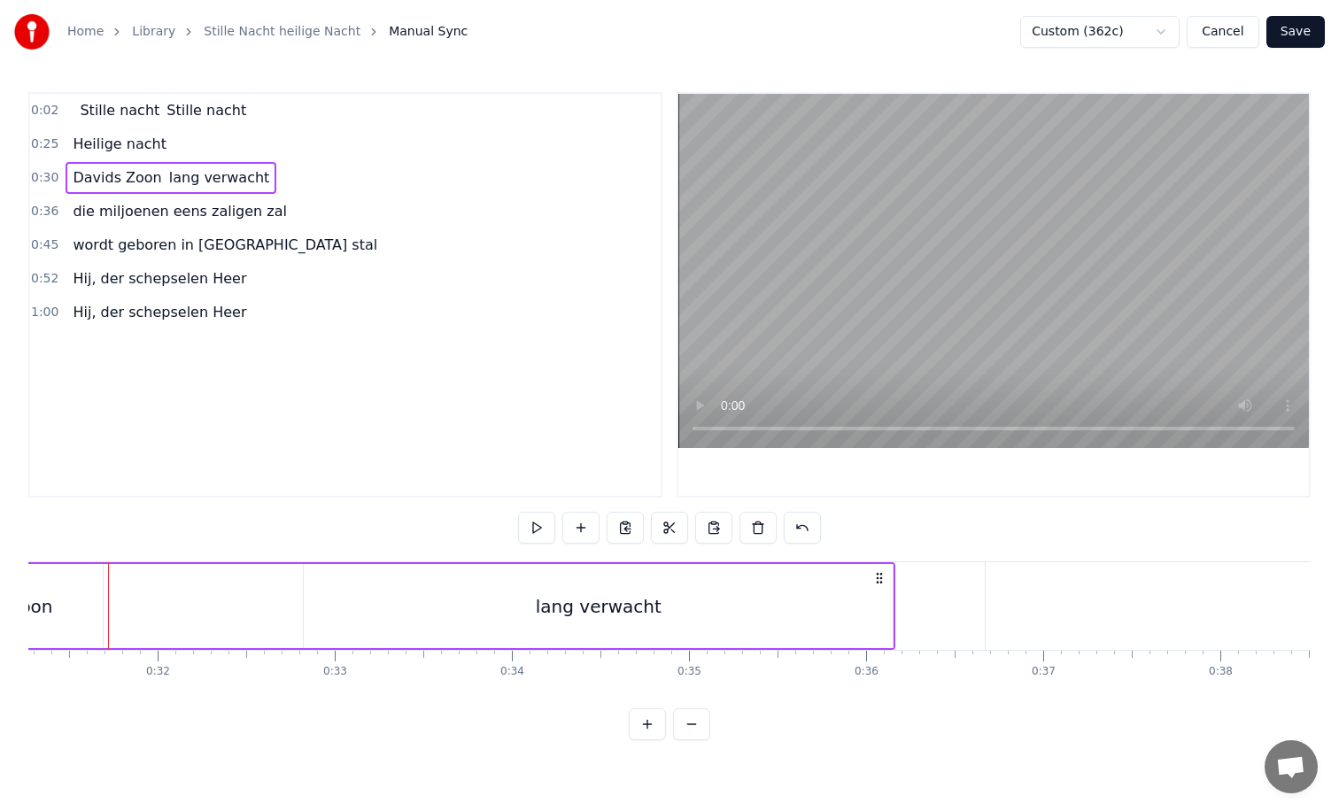
scroll to position [0, 5554]
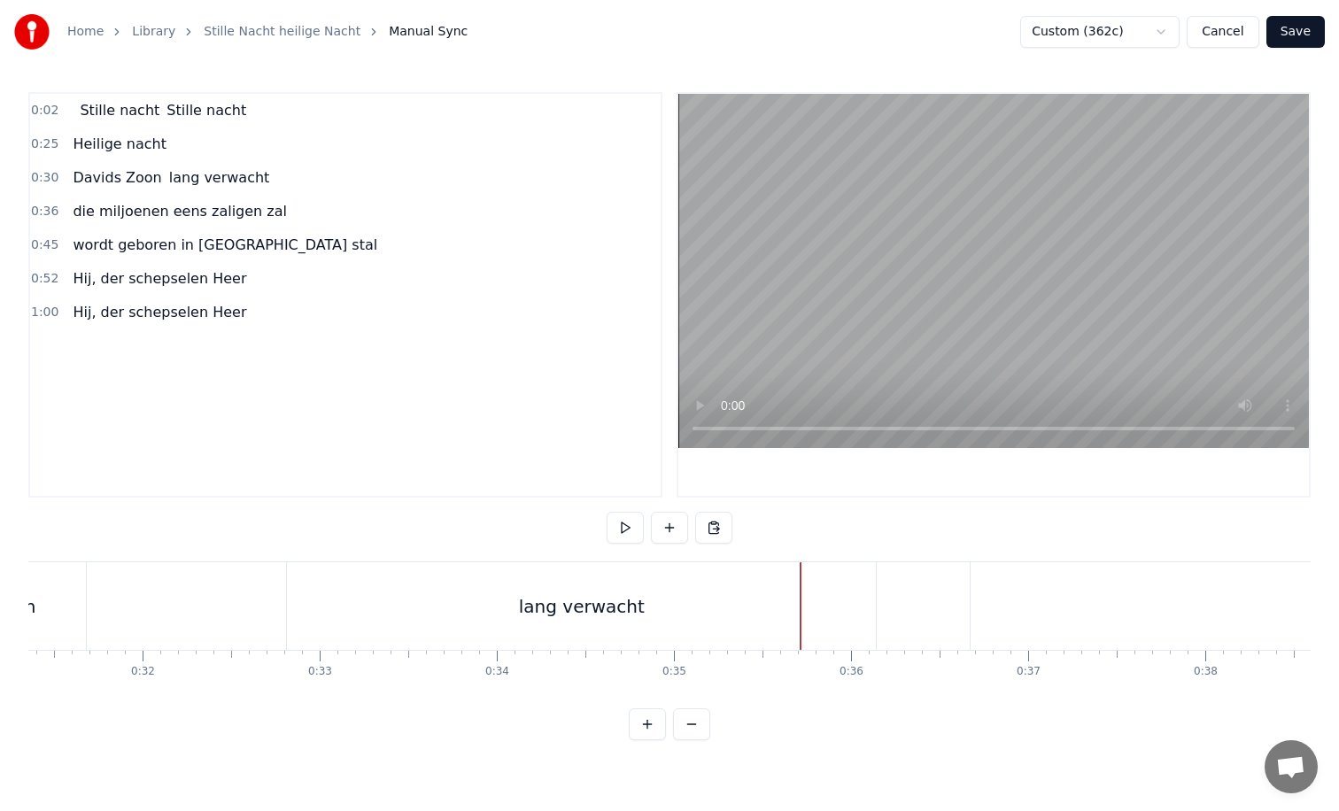
click at [697, 612] on div "lang verwacht" at bounding box center [581, 606] width 589 height 88
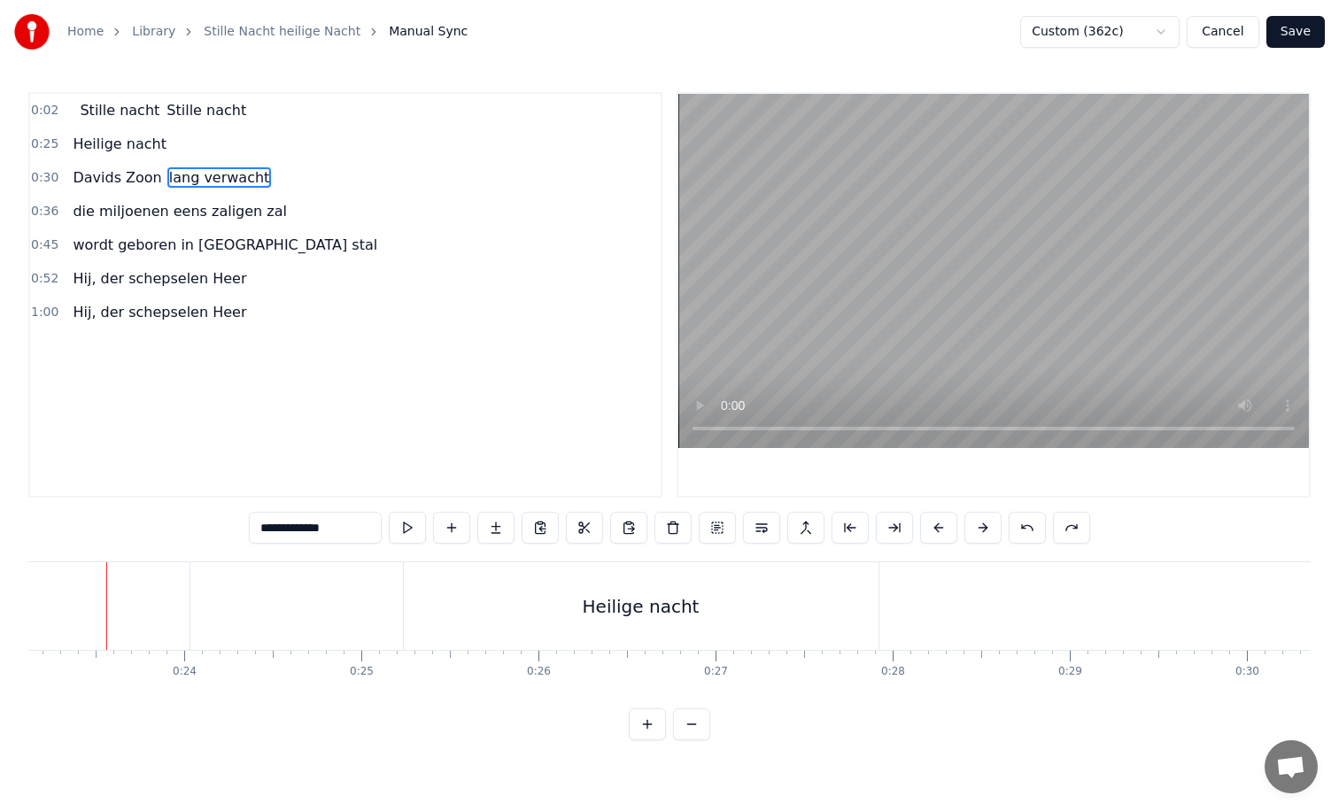
scroll to position [0, 4084]
click at [1119, 34] on html "**********" at bounding box center [669, 384] width 1339 height 769
click at [739, 425] on html "**********" at bounding box center [669, 384] width 1339 height 769
click at [115, 112] on span "Stille nacht" at bounding box center [119, 110] width 83 height 20
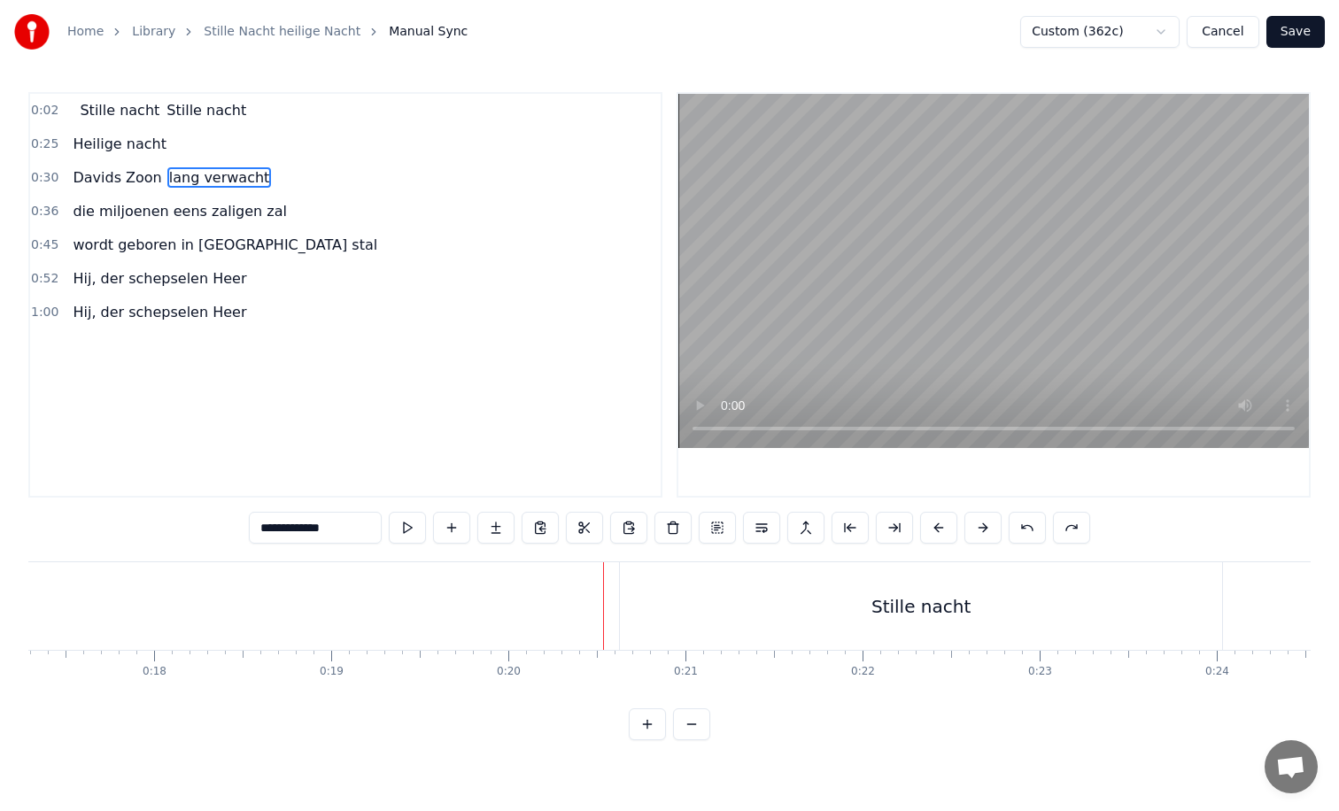
type input "**********"
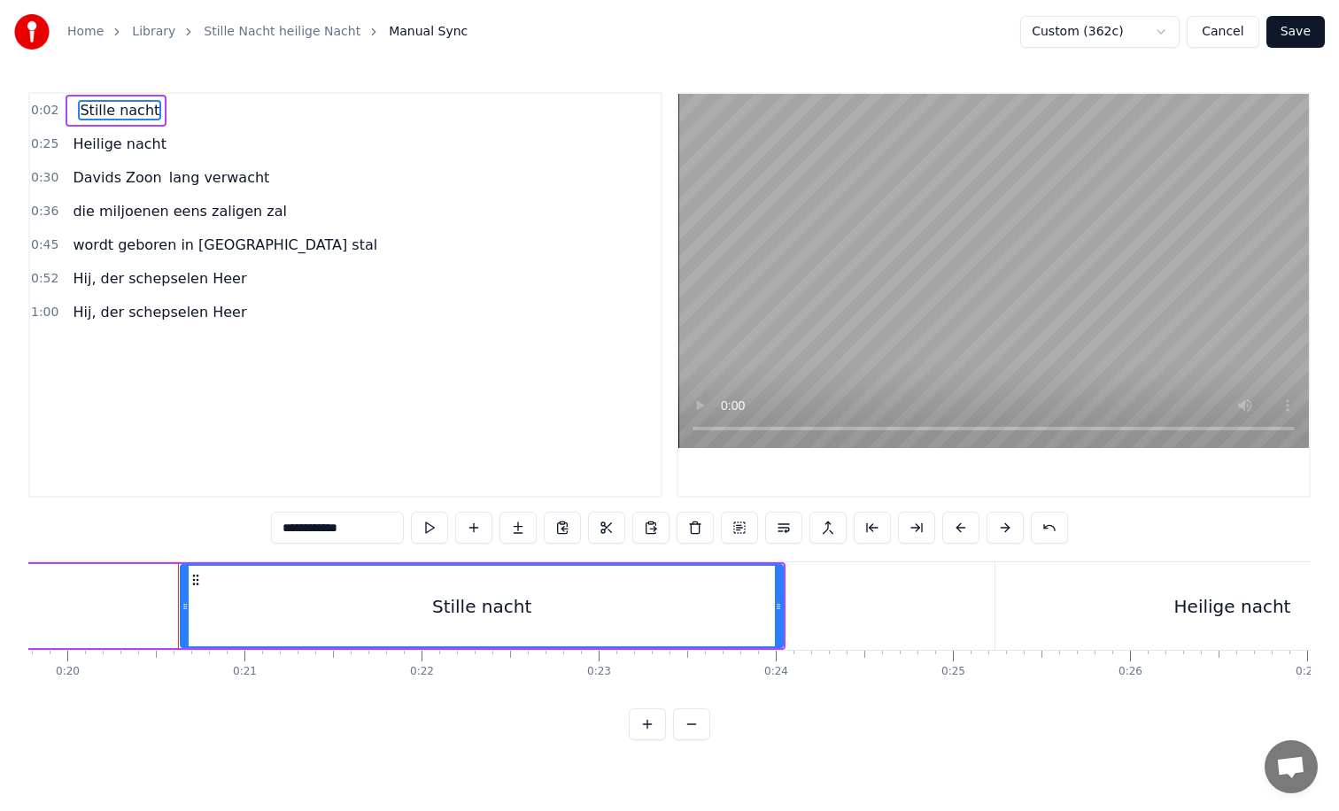
scroll to position [0, 3565]
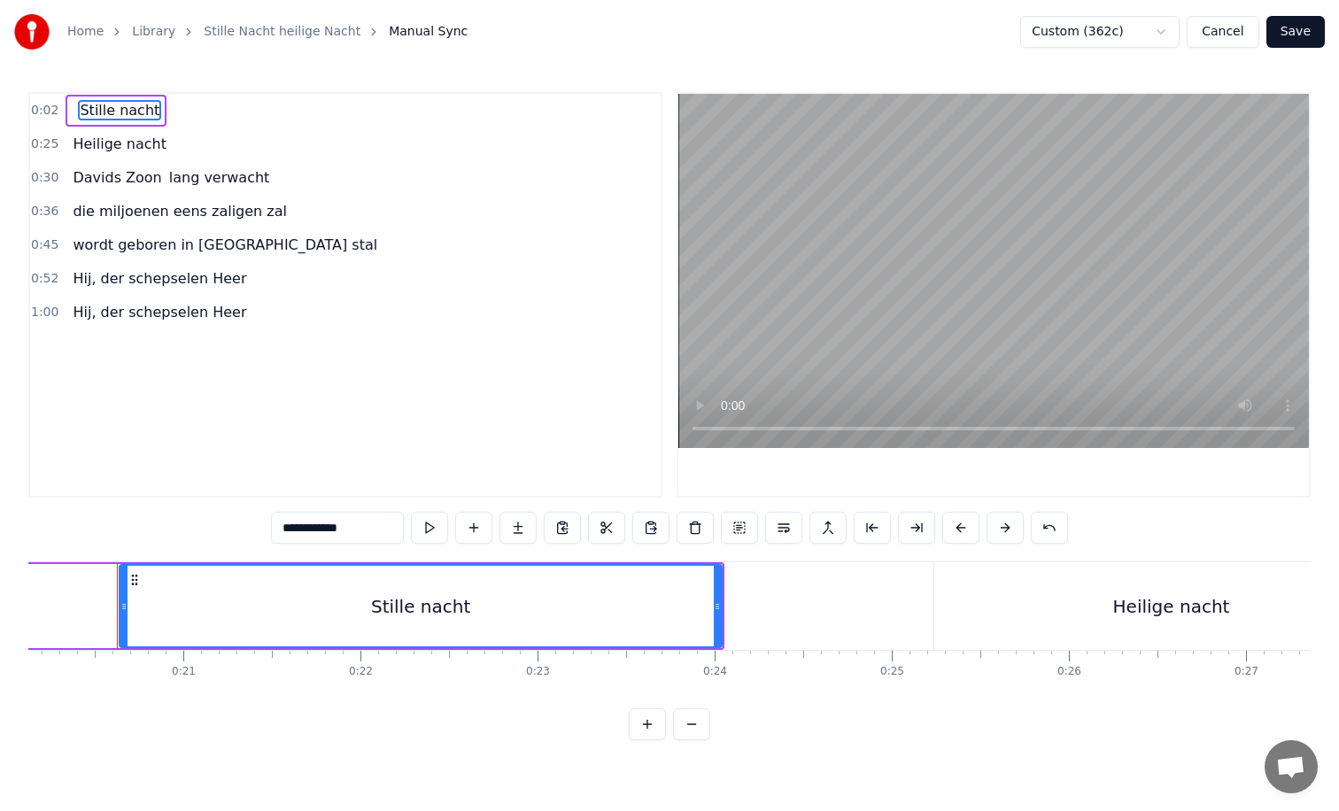
click at [123, 607] on icon at bounding box center [123, 607] width 7 height 14
drag, startPoint x: 123, startPoint y: 607, endPoint x: 182, endPoint y: 614, distance: 59.8
click at [182, 614] on div at bounding box center [183, 606] width 7 height 81
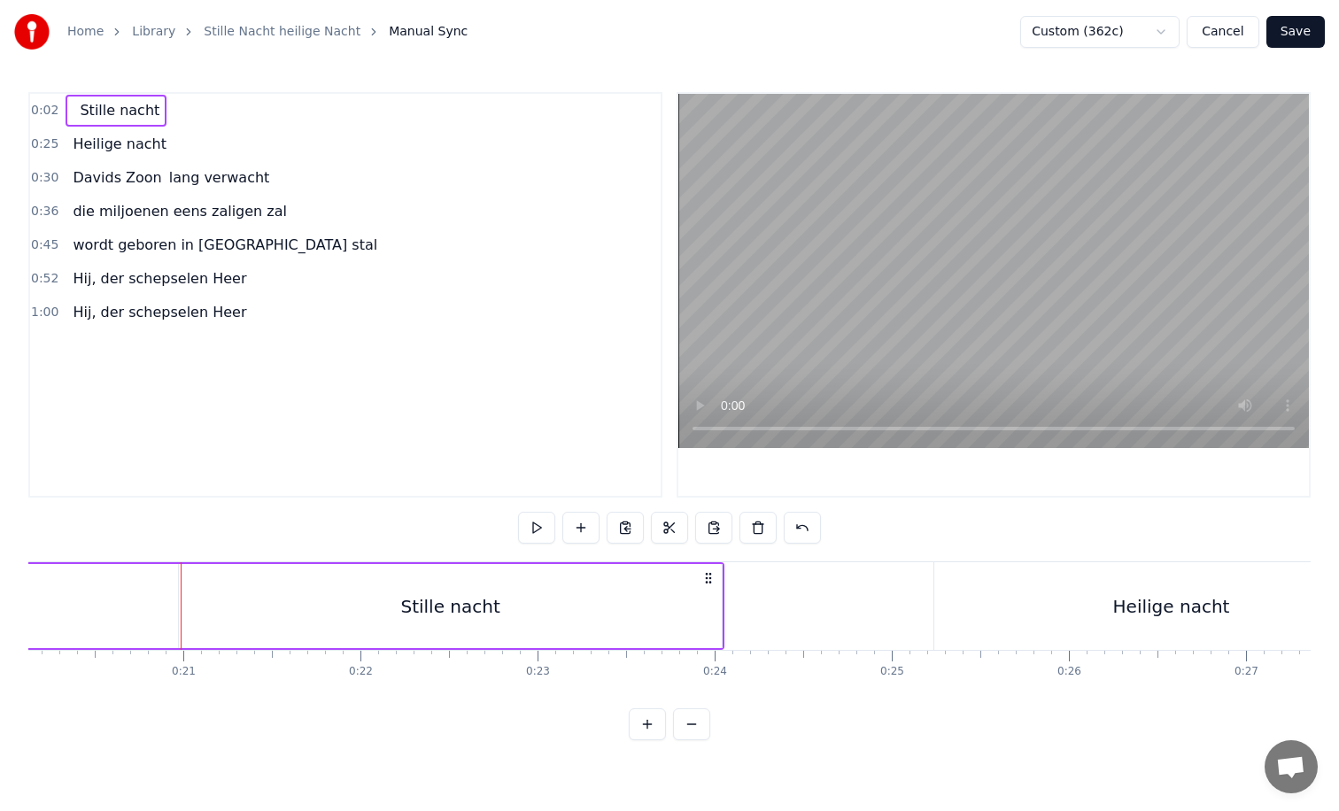
drag, startPoint x: 252, startPoint y: 320, endPoint x: 50, endPoint y: 105, distance: 295.1
click at [50, 105] on div "0:02 Stille nacht 0:25 Heilige nacht 0:30 Davids Zoon lang verwacht 0:36 die mi…" at bounding box center [345, 295] width 634 height 406
click at [51, 108] on span "0:02" at bounding box center [44, 111] width 27 height 18
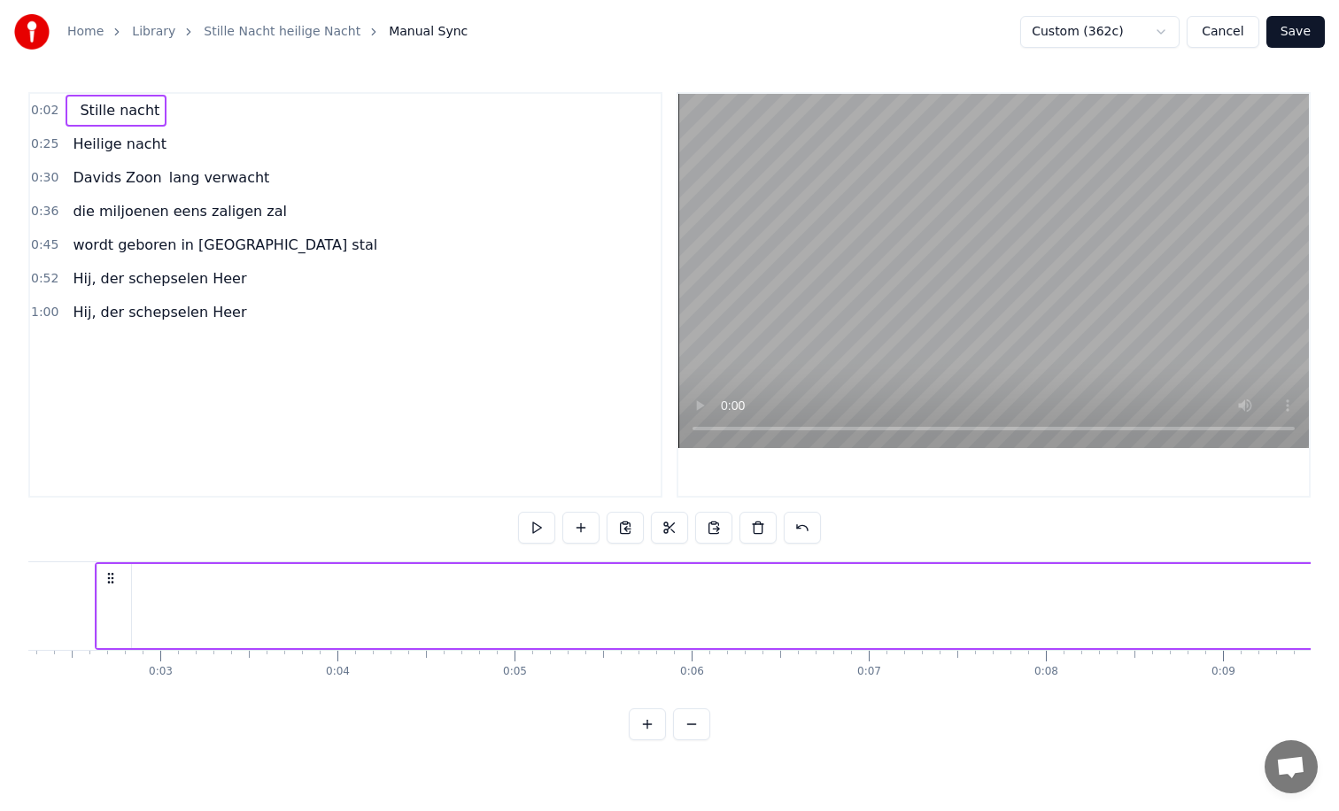
scroll to position [0, 377]
drag, startPoint x: 236, startPoint y: 317, endPoint x: 49, endPoint y: 132, distance: 263.6
click at [49, 132] on div "0:02 Stille nacht 0:25 Heilige nacht 0:30 Davids Zoon lang verwacht 0:36 die mi…" at bounding box center [345, 295] width 634 height 406
click at [290, 26] on link "Stille Nacht heilige Nacht" at bounding box center [282, 32] width 157 height 18
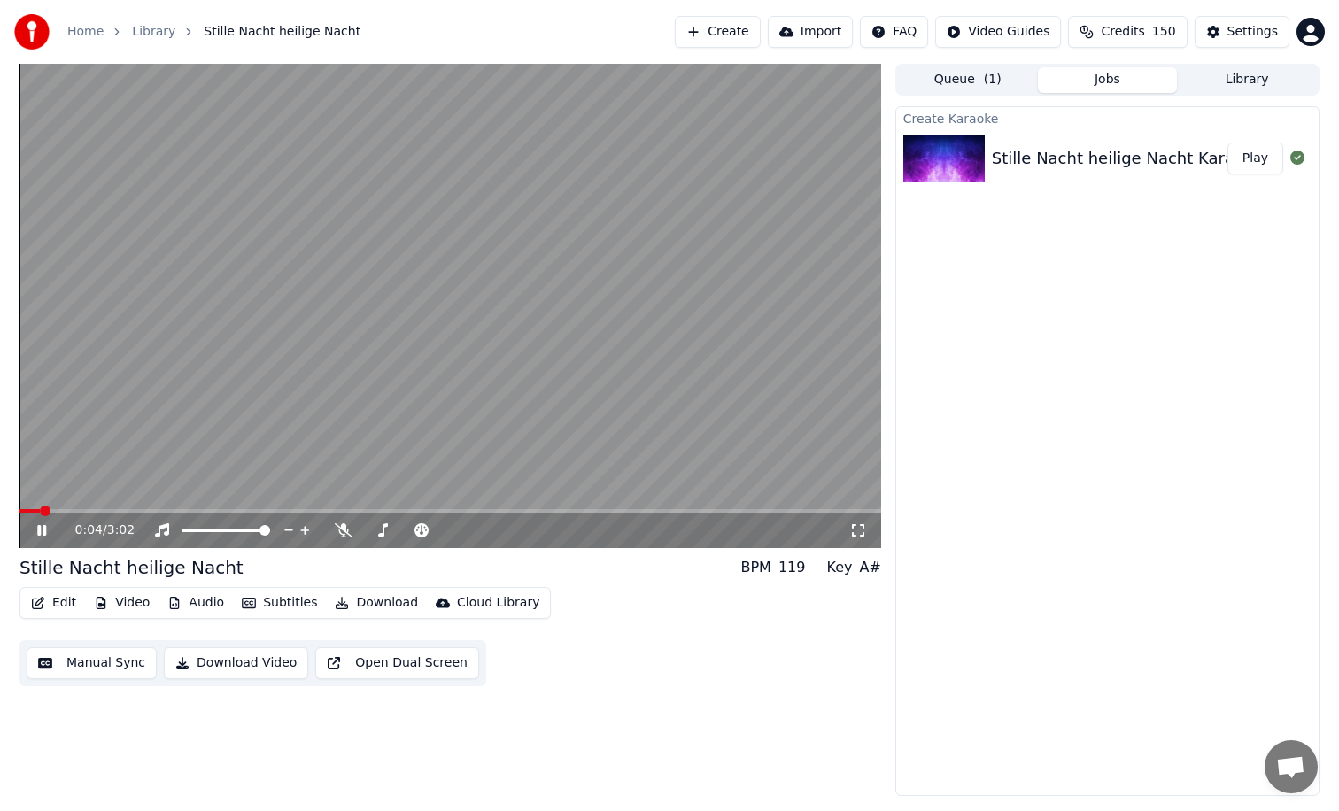
click at [43, 532] on icon at bounding box center [55, 530] width 42 height 14
click at [298, 610] on button "Subtitles" at bounding box center [279, 603] width 89 height 25
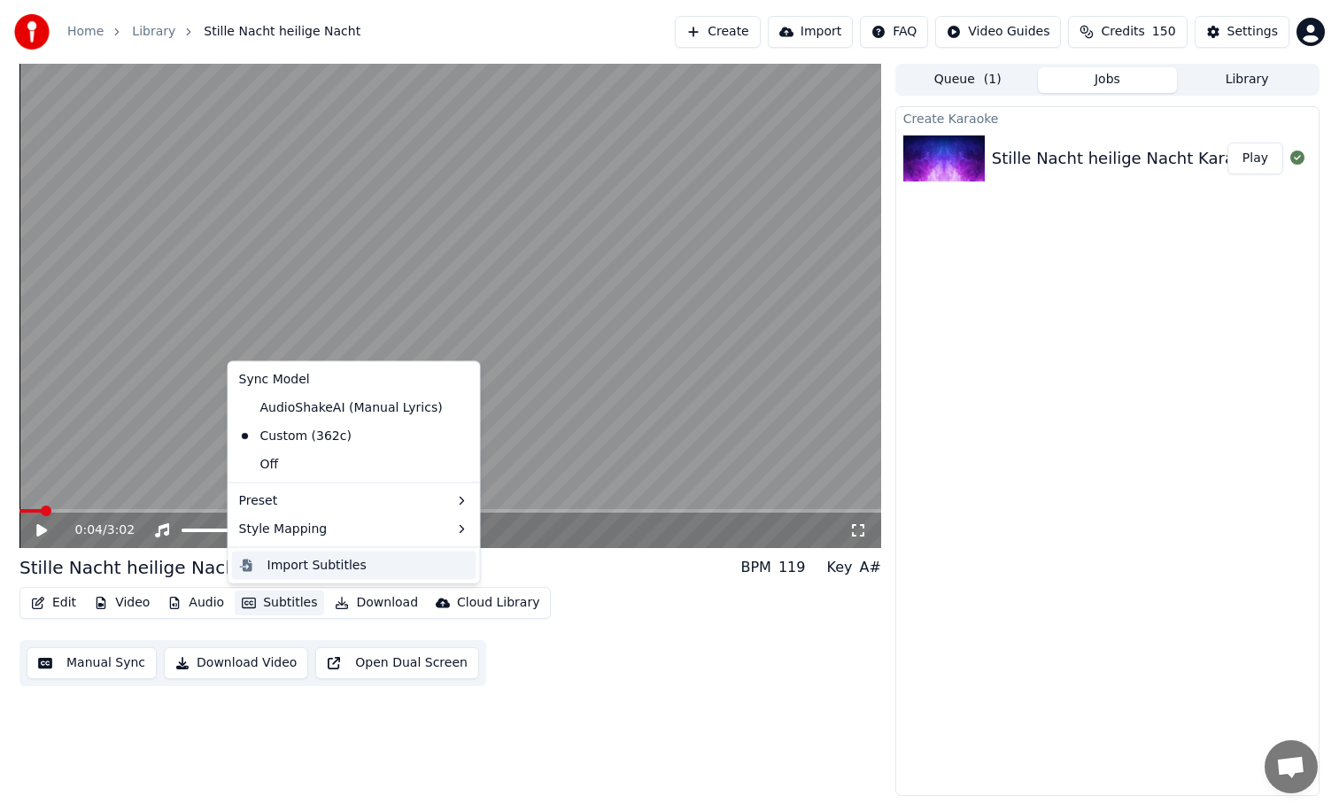
click at [314, 562] on div "Import Subtitles" at bounding box center [316, 565] width 99 height 18
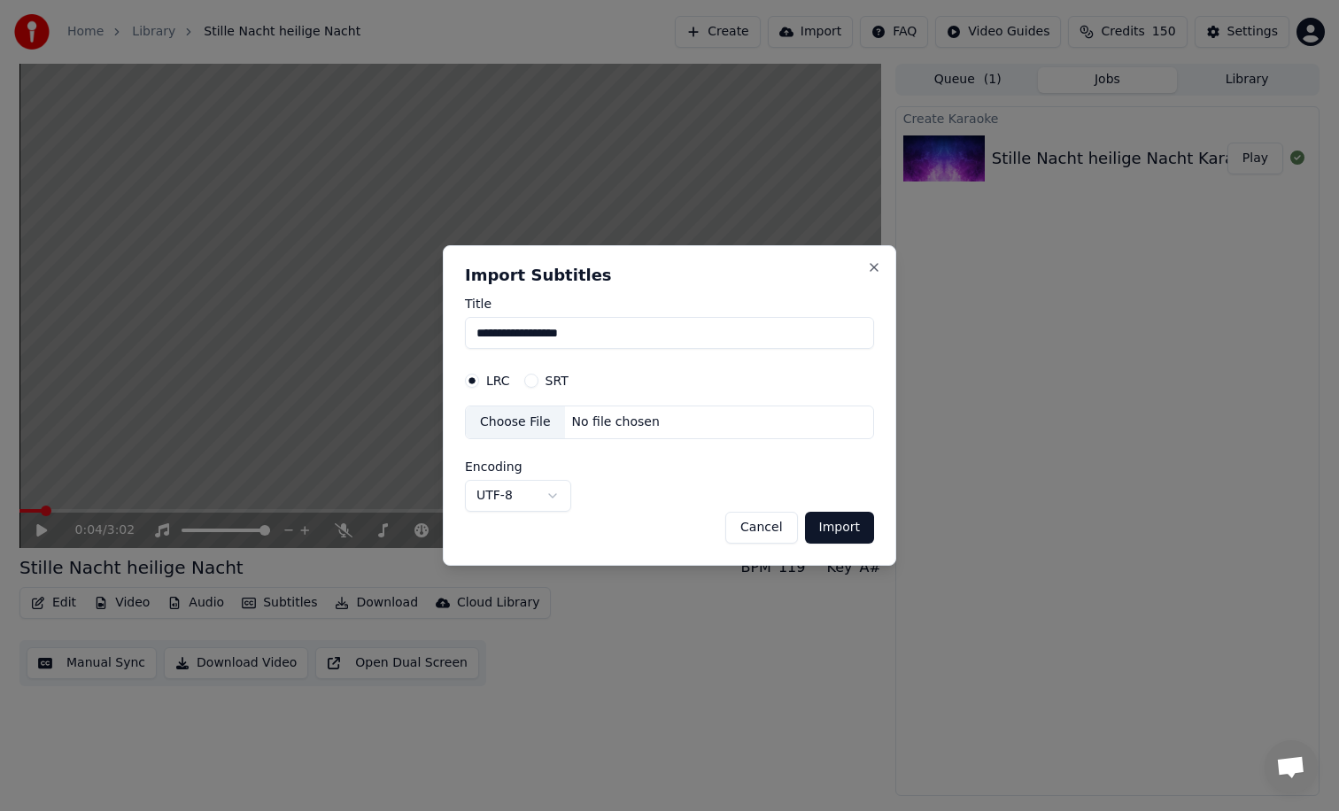
click at [757, 533] on button "Cancel" at bounding box center [761, 528] width 72 height 32
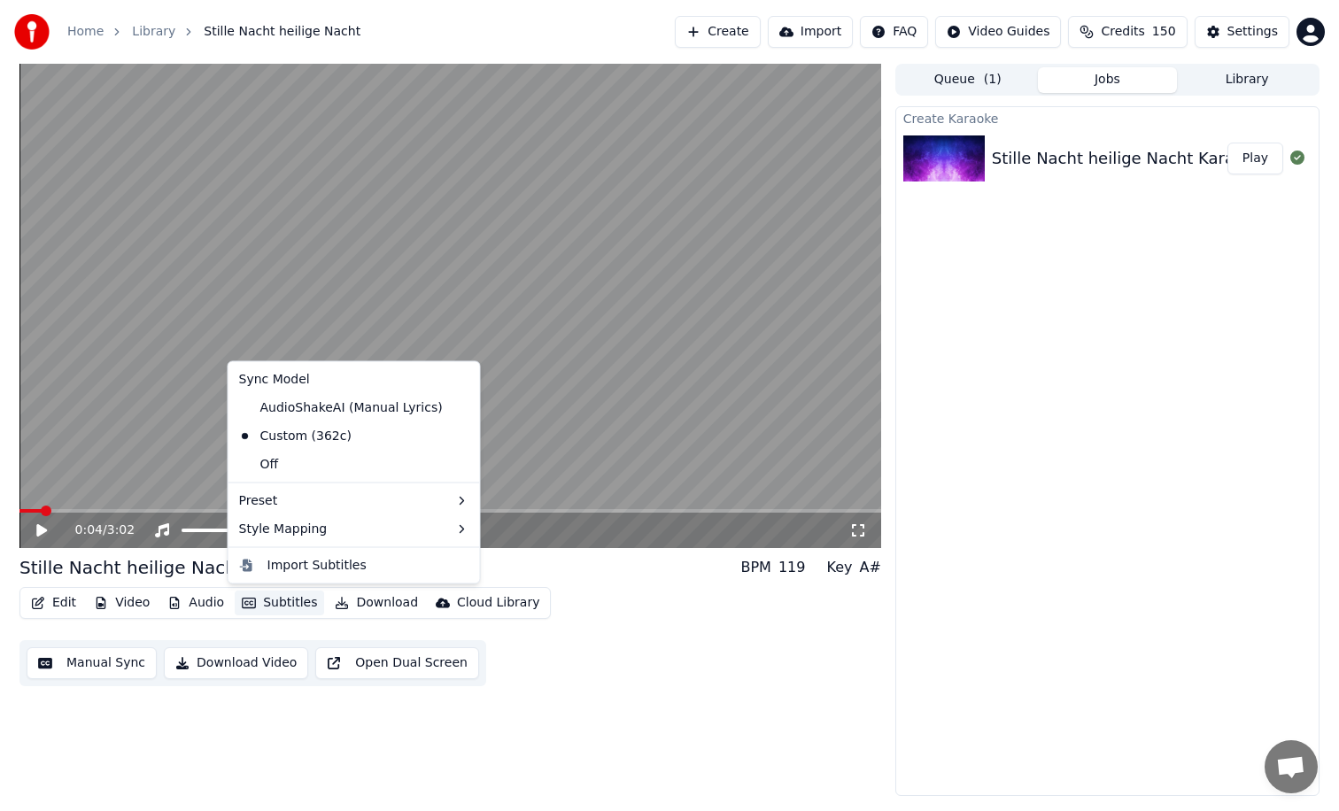
click at [285, 599] on button "Subtitles" at bounding box center [279, 603] width 89 height 25
click at [340, 459] on div "Off" at bounding box center [354, 464] width 244 height 28
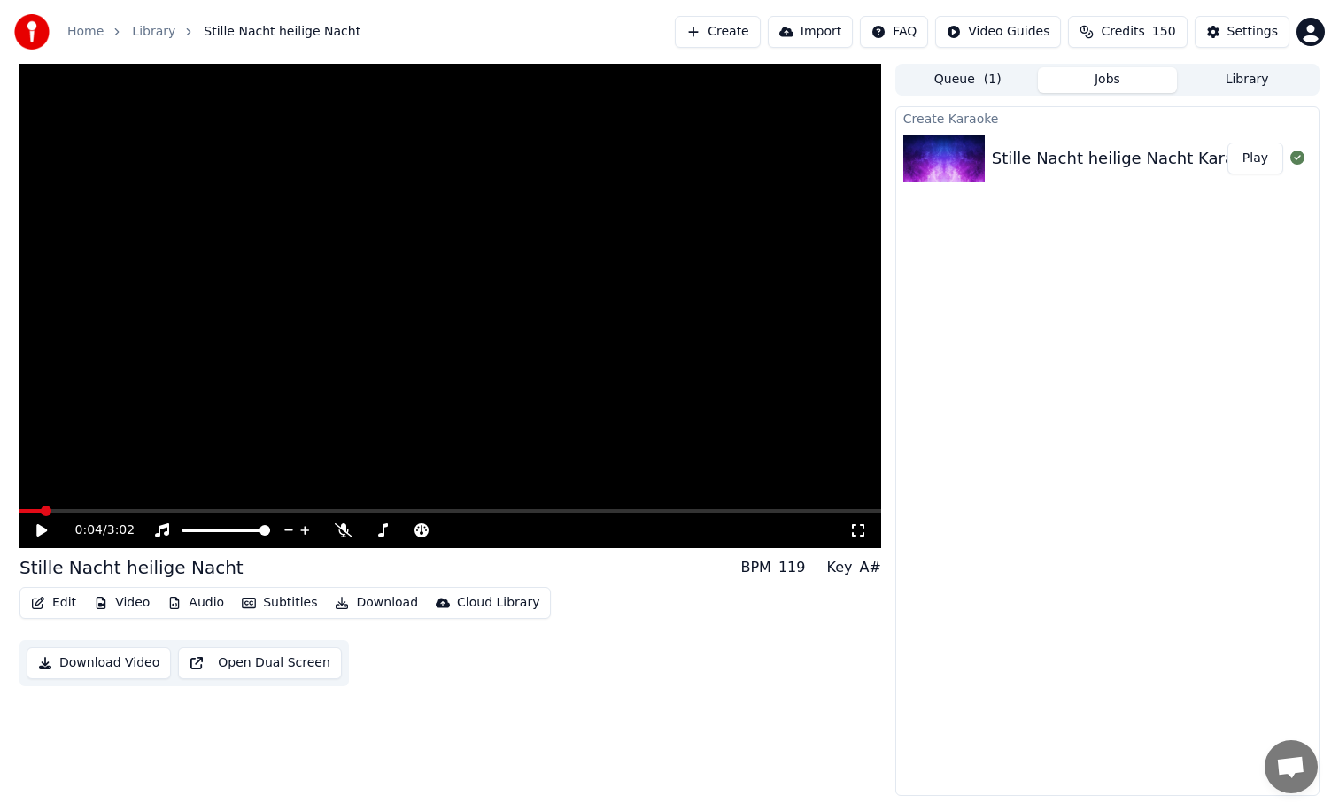
click at [294, 606] on button "Subtitles" at bounding box center [279, 603] width 89 height 25
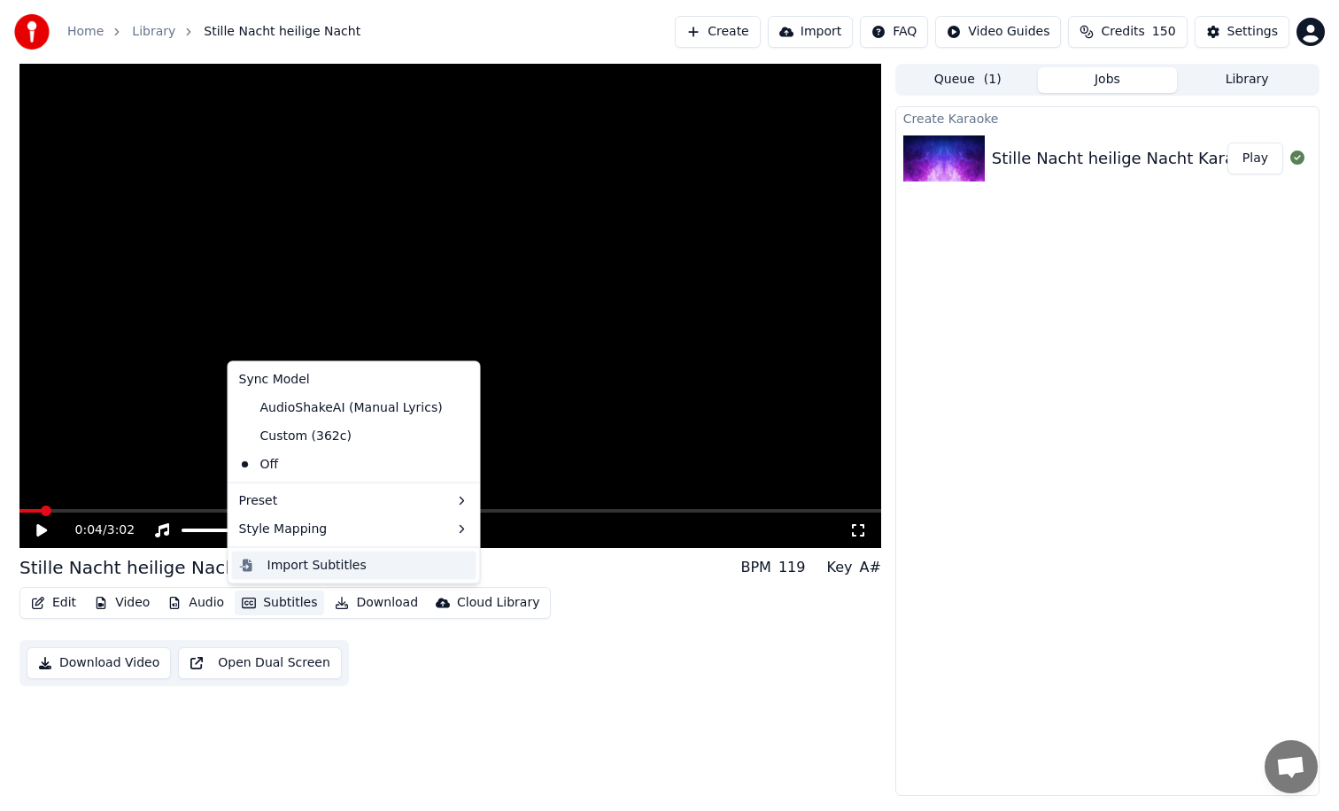
click at [316, 572] on div "Import Subtitles" at bounding box center [316, 565] width 99 height 18
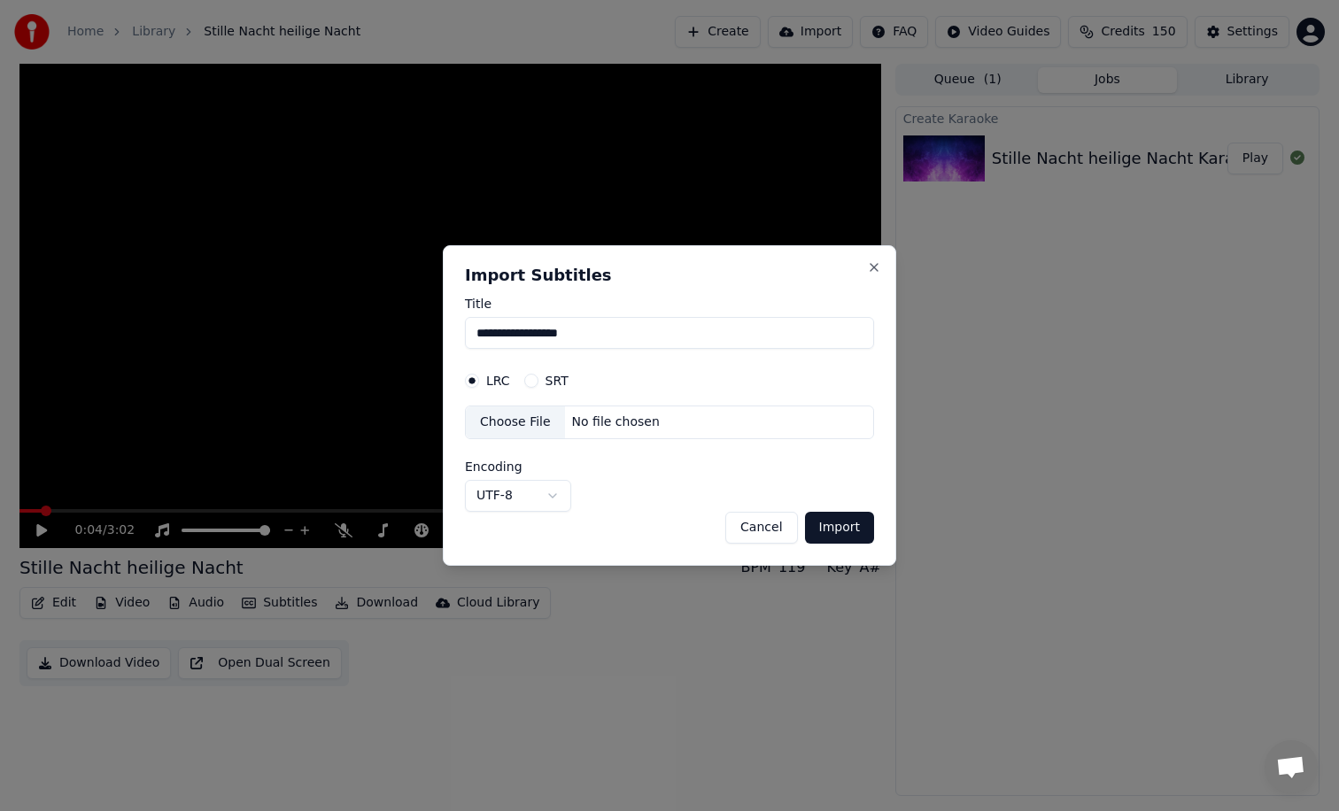
click at [575, 422] on div "No file chosen" at bounding box center [616, 423] width 102 height 18
click at [554, 496] on body "**********" at bounding box center [669, 405] width 1339 height 811
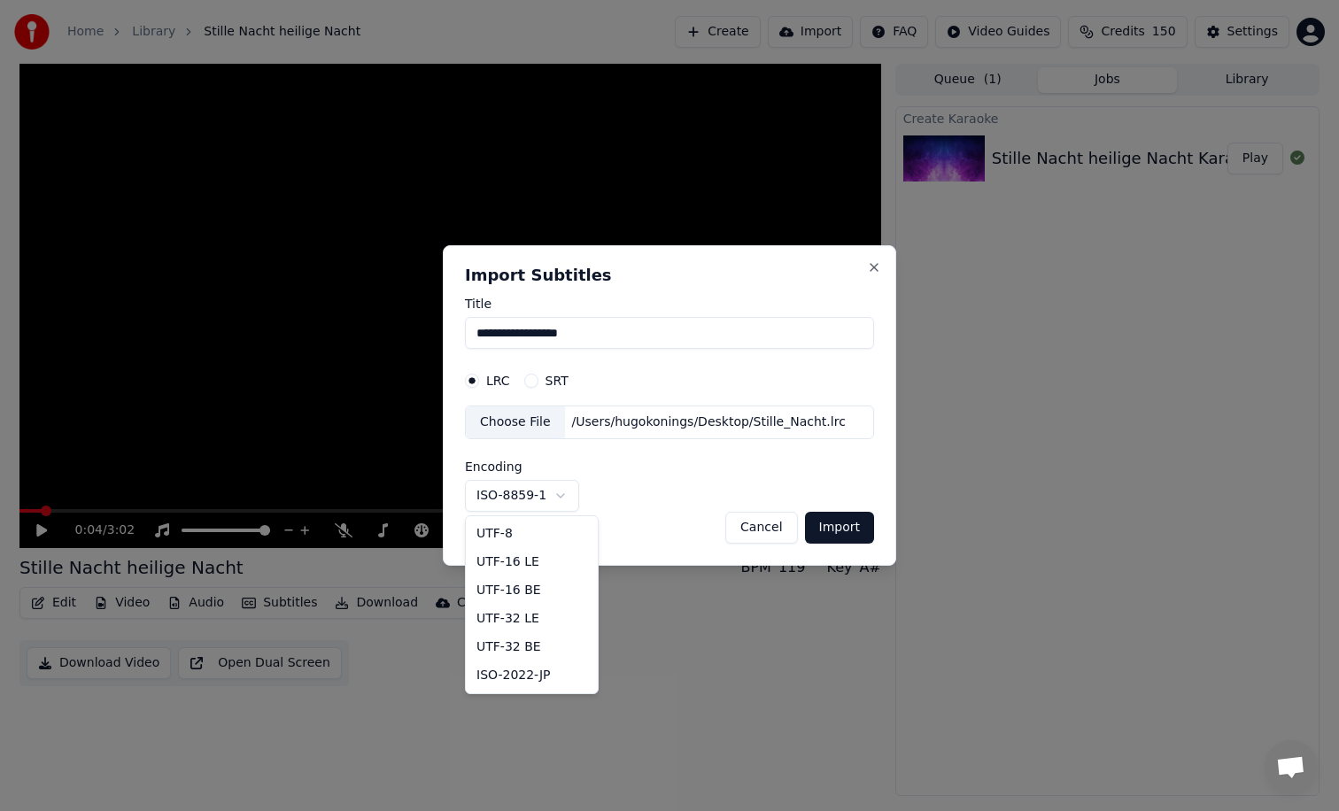
scroll to position [227, 0]
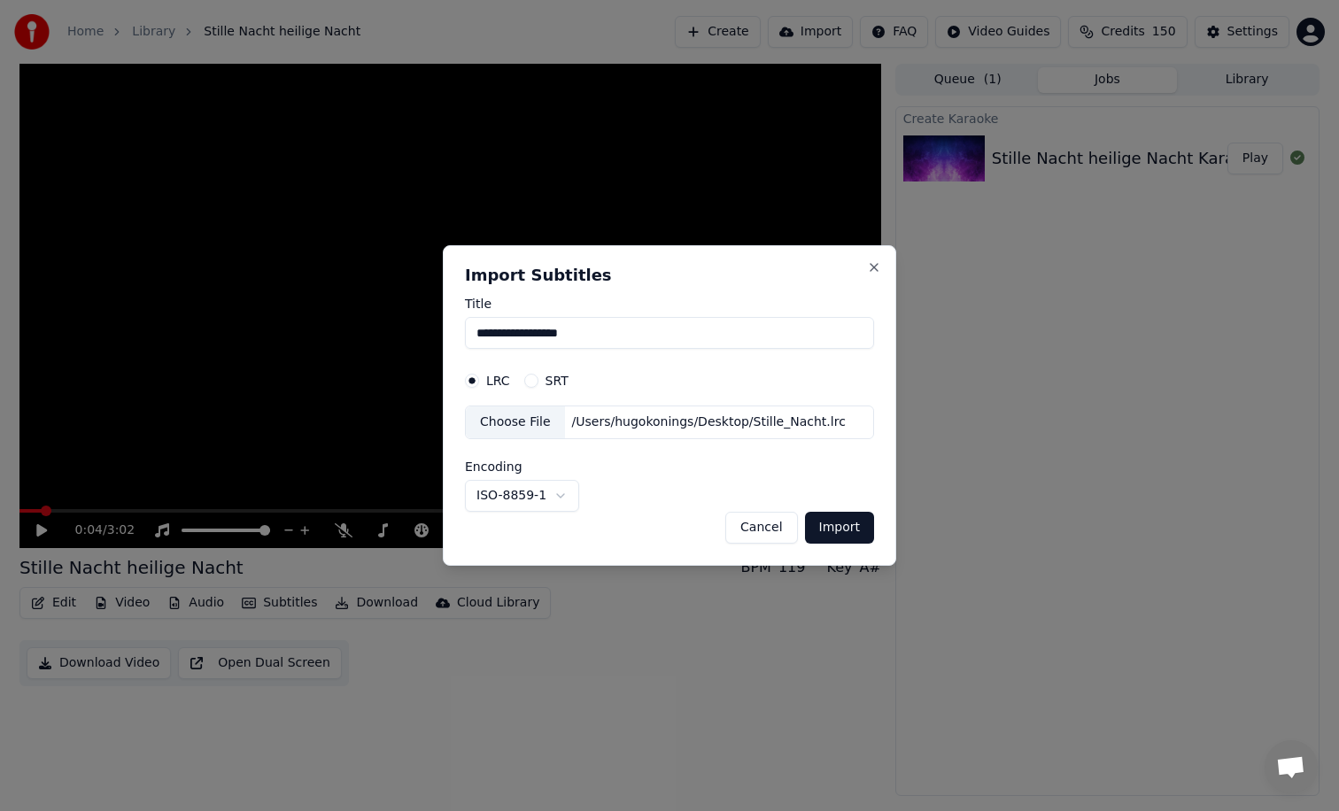
click at [606, 492] on body "**********" at bounding box center [669, 405] width 1339 height 811
click at [859, 536] on button "Import" at bounding box center [839, 528] width 69 height 32
select select "*****"
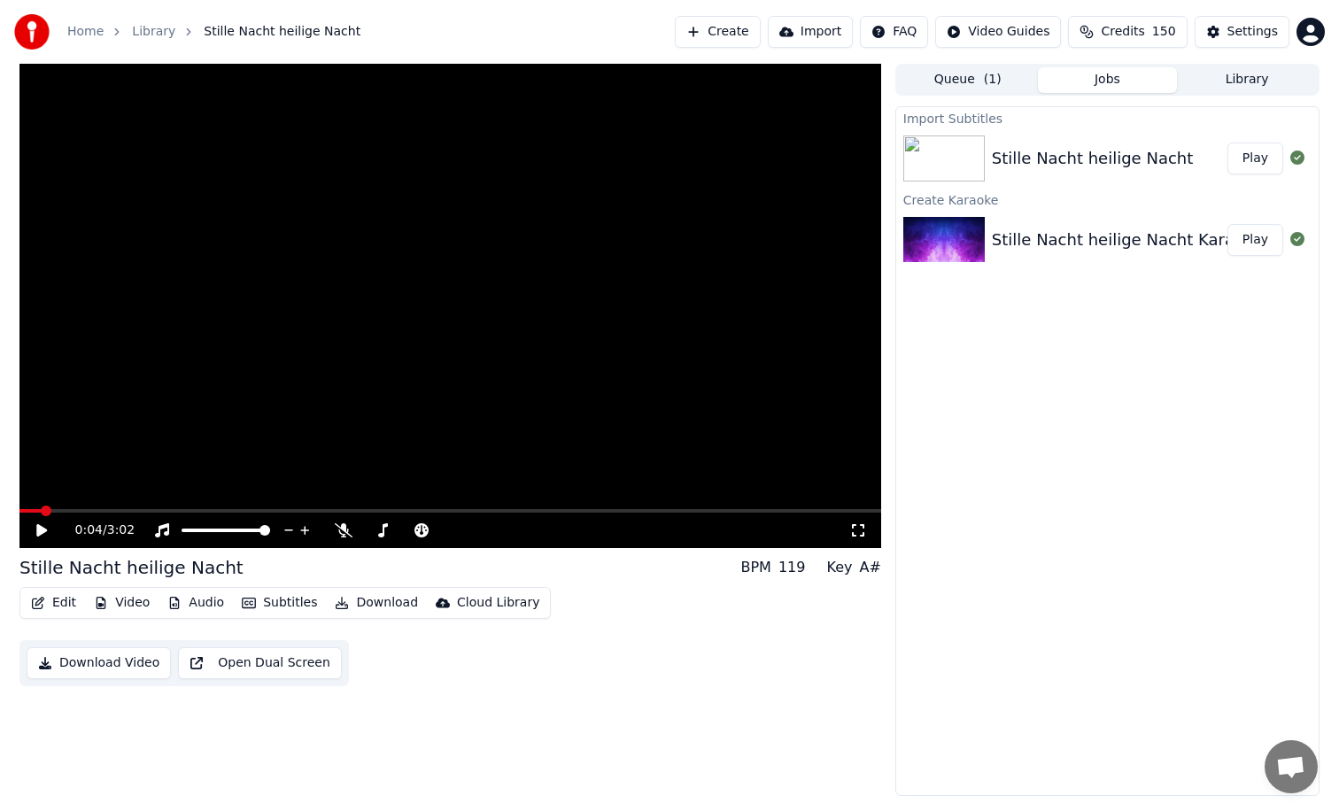
click at [43, 533] on icon at bounding box center [41, 530] width 11 height 12
click at [19, 514] on span at bounding box center [24, 511] width 11 height 11
click at [1255, 159] on button "Play" at bounding box center [1255, 159] width 56 height 32
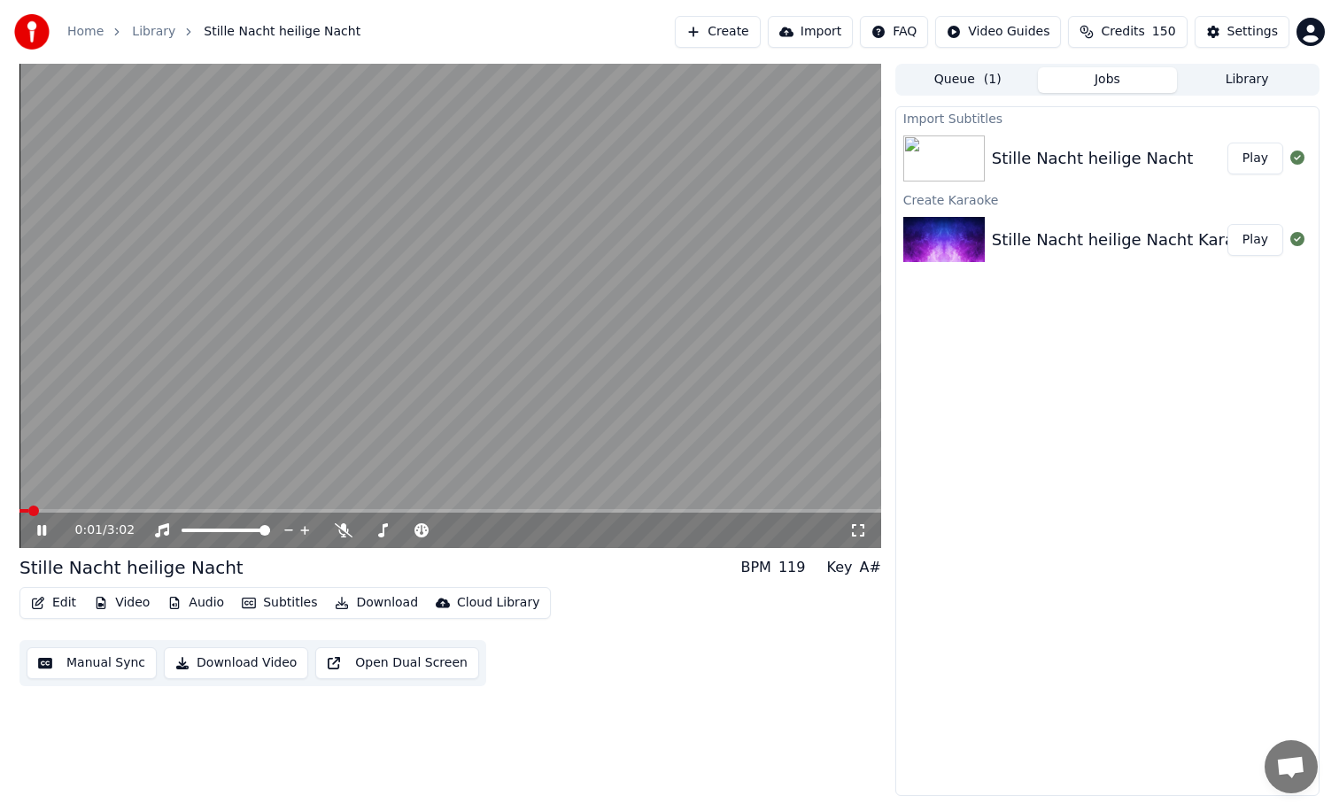
click at [53, 510] on span at bounding box center [450, 511] width 862 height 4
click at [84, 510] on span at bounding box center [450, 511] width 862 height 4
click at [108, 509] on span at bounding box center [450, 511] width 862 height 4
click at [1146, 156] on div "Stille Nacht heilige Nacht" at bounding box center [1092, 158] width 201 height 25
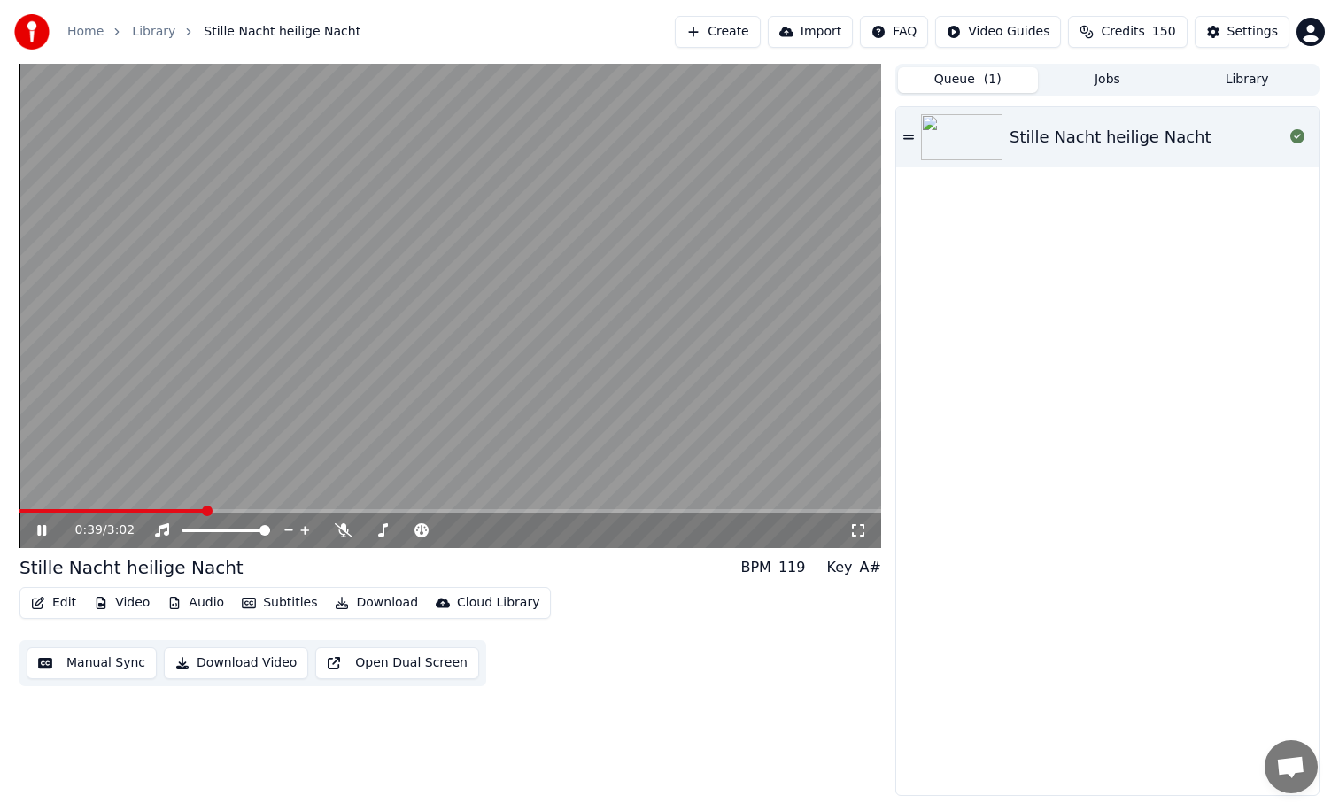
click at [1003, 84] on button "Queue ( 1 )" at bounding box center [968, 80] width 140 height 26
click at [1111, 148] on div "Stille Nacht heilige Nacht" at bounding box center [1110, 137] width 201 height 25
click at [195, 510] on span at bounding box center [450, 511] width 862 height 4
click at [48, 533] on icon at bounding box center [55, 530] width 42 height 14
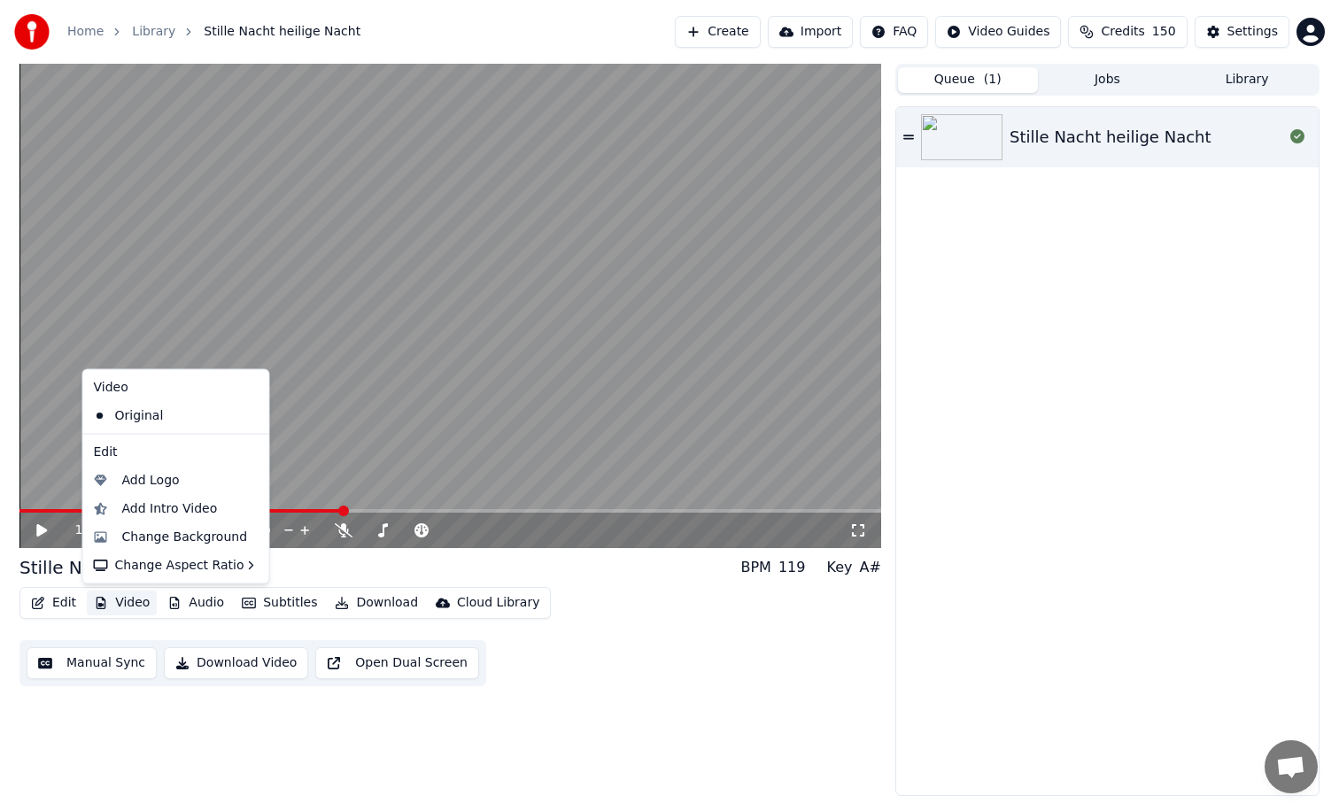
click at [127, 603] on button "Video" at bounding box center [122, 603] width 70 height 25
click at [181, 538] on div "Change Background" at bounding box center [185, 537] width 126 height 18
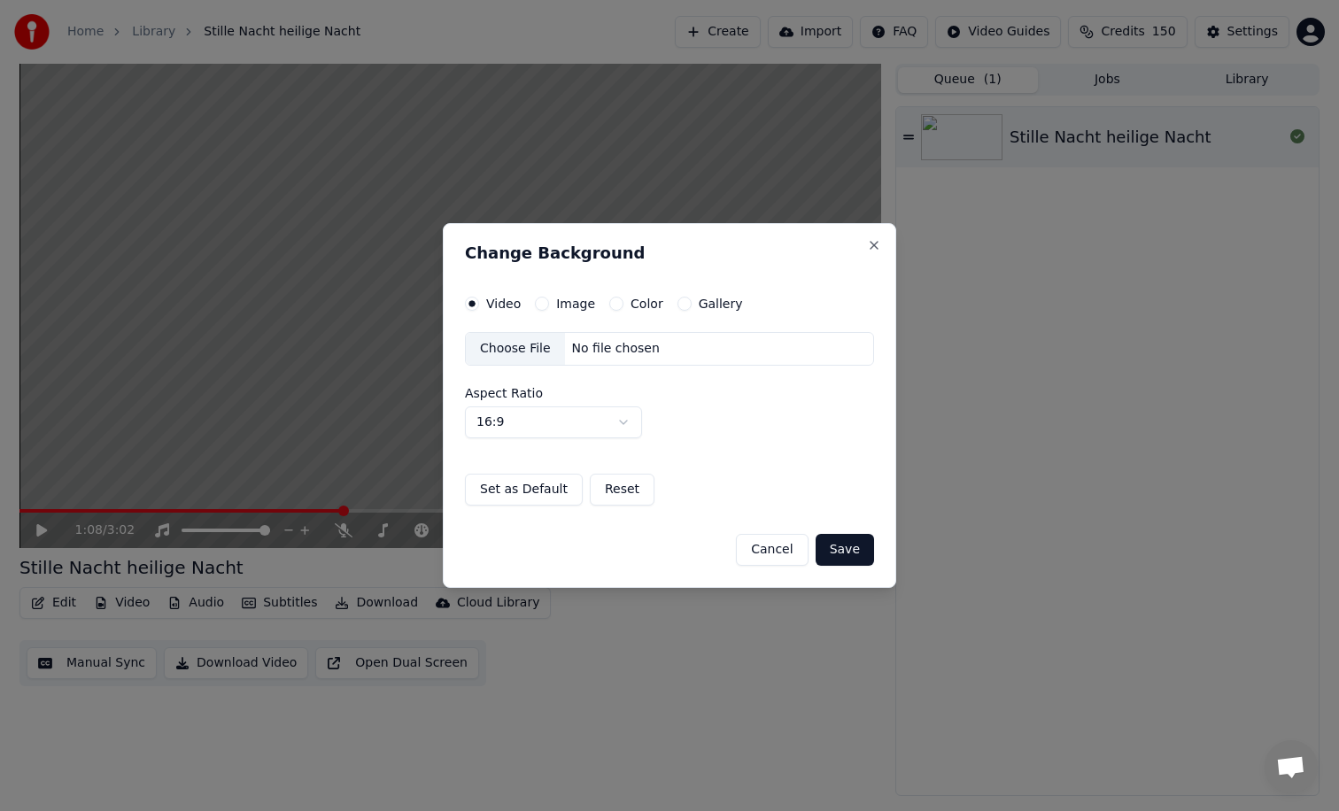
click at [570, 305] on label "Image" at bounding box center [575, 304] width 39 height 12
click at [549, 305] on button "Image" at bounding box center [542, 304] width 14 height 14
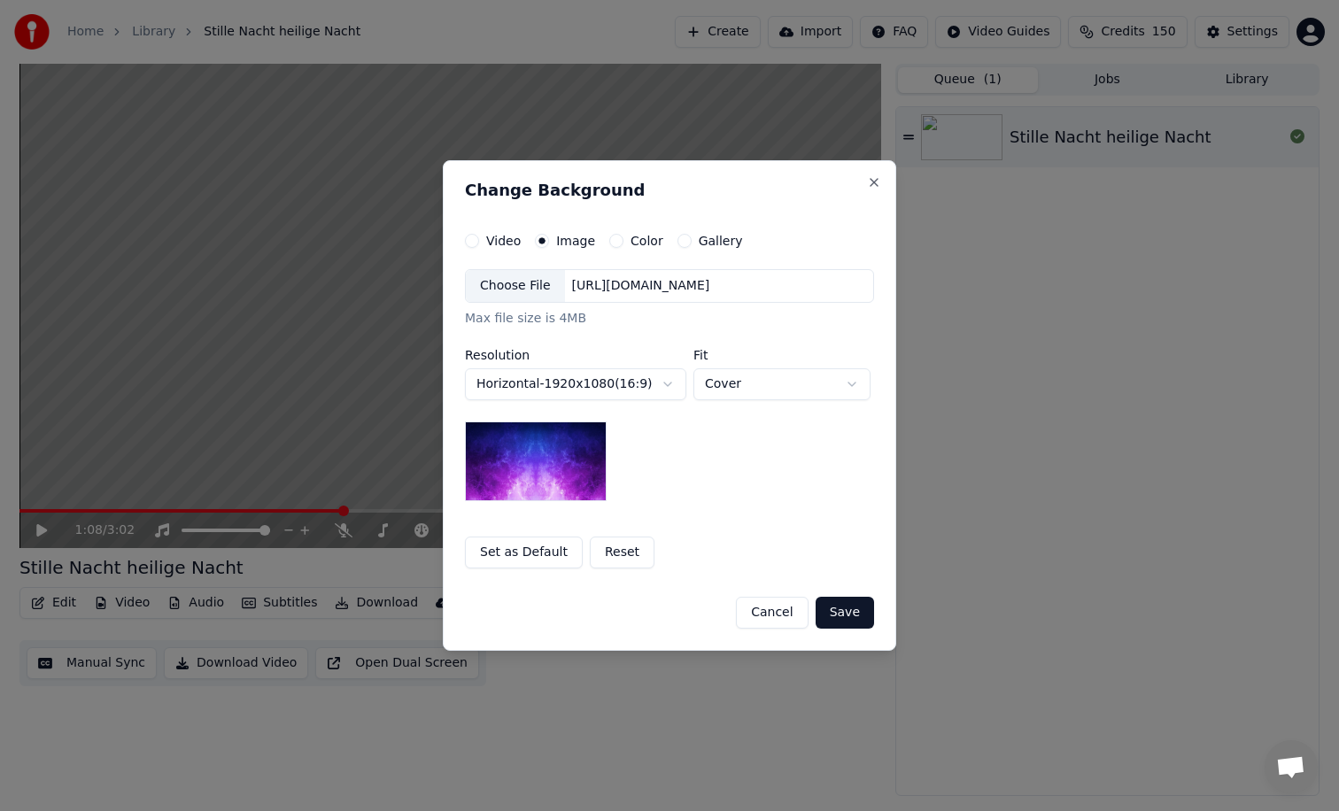
click at [605, 283] on div "[URL][DOMAIN_NAME]" at bounding box center [641, 286] width 152 height 18
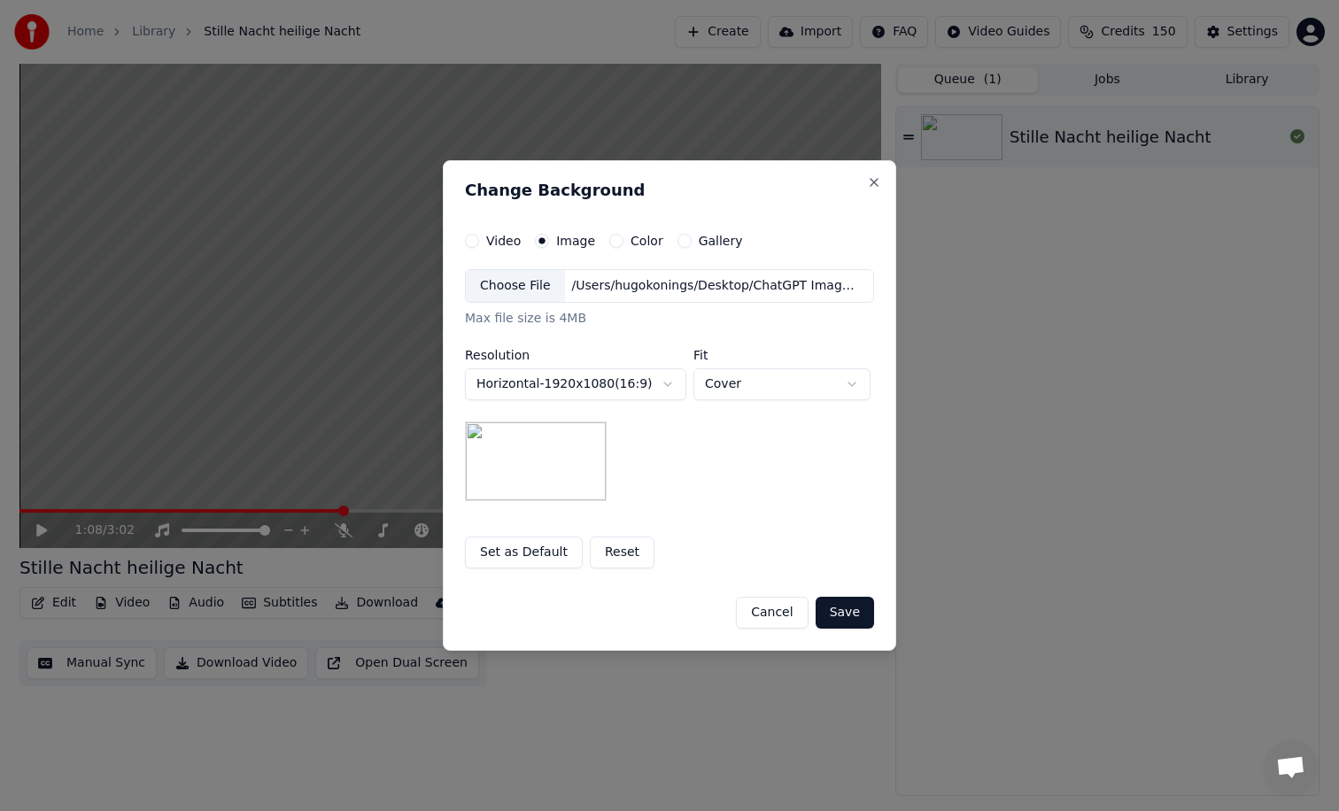
click at [844, 613] on button "Save" at bounding box center [845, 613] width 58 height 32
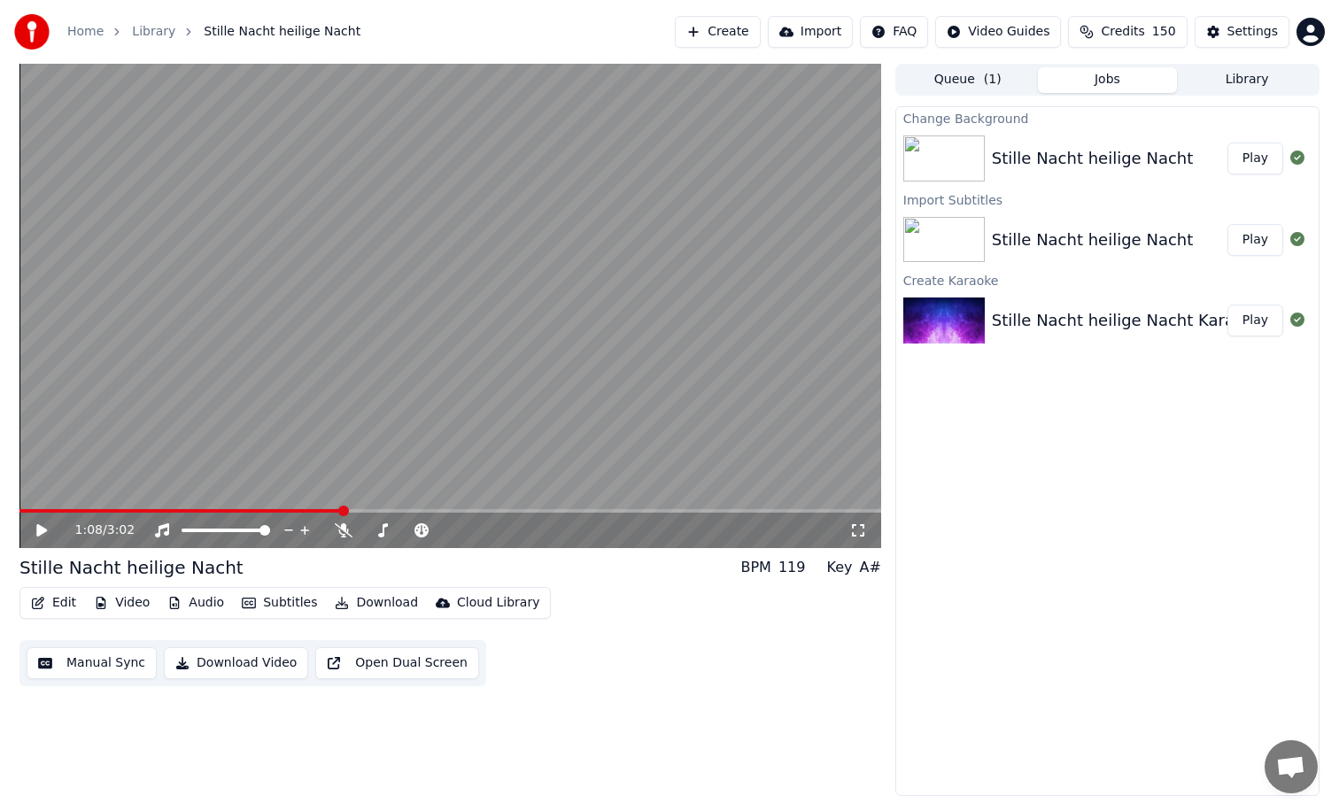
click at [1026, 167] on div "Stille Nacht heilige Nacht" at bounding box center [1092, 158] width 201 height 25
click at [1243, 157] on button "Play" at bounding box center [1255, 159] width 56 height 32
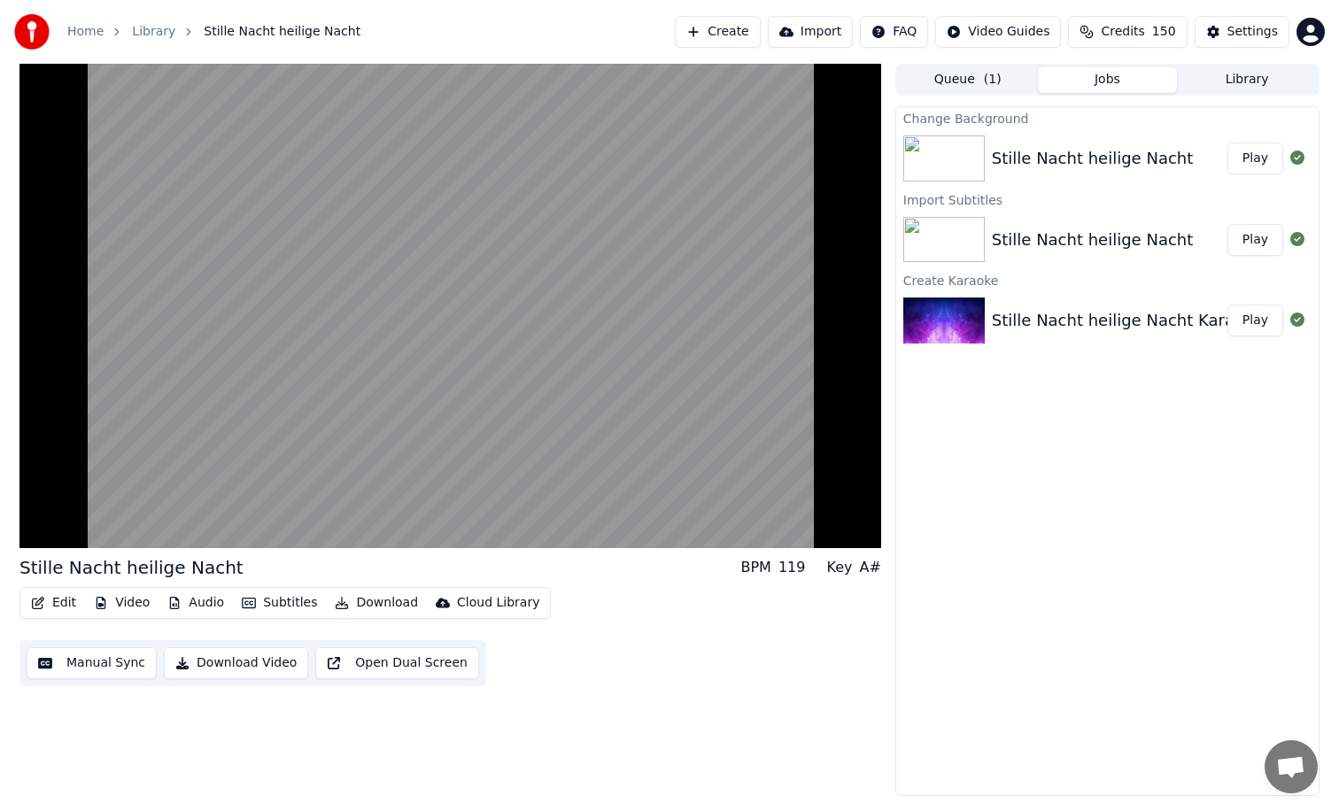
click at [116, 669] on button "Manual Sync" at bounding box center [92, 663] width 130 height 32
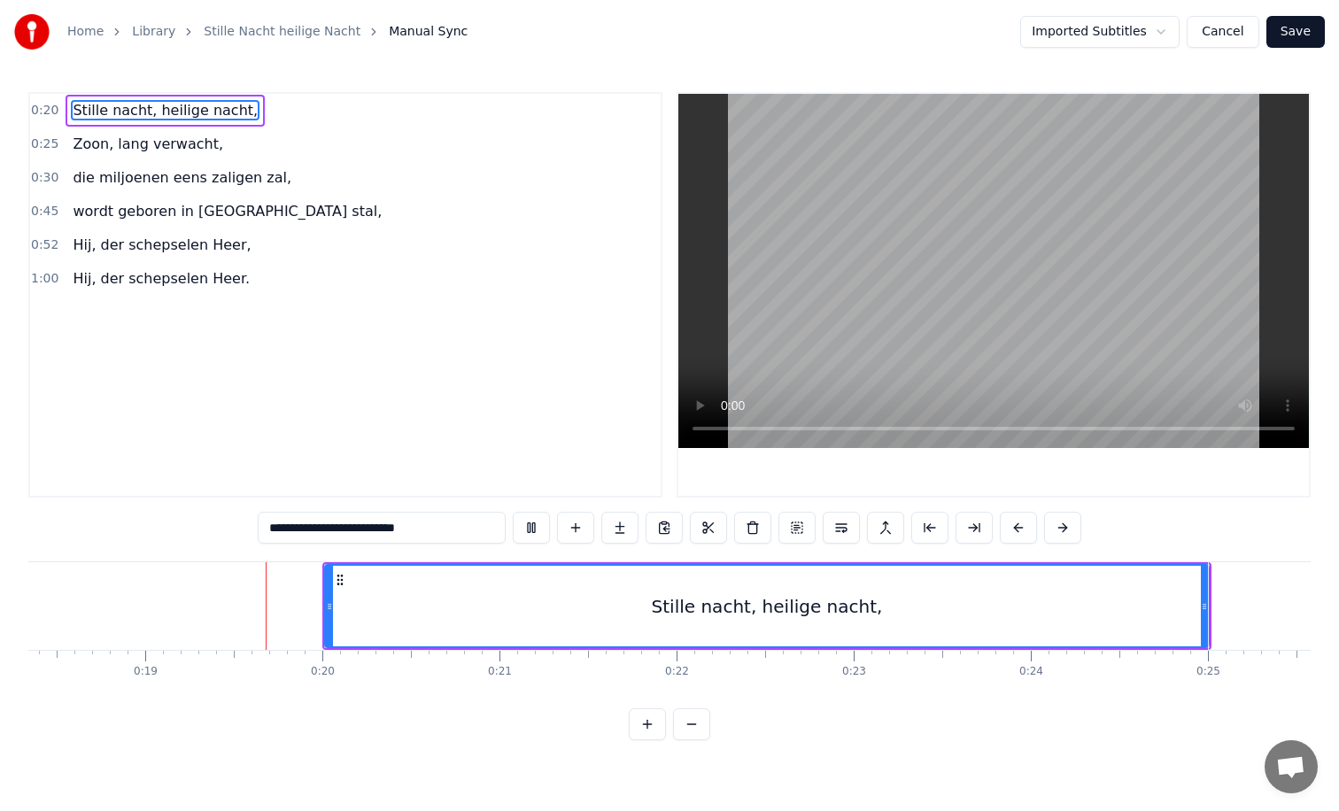
scroll to position [0, 3268]
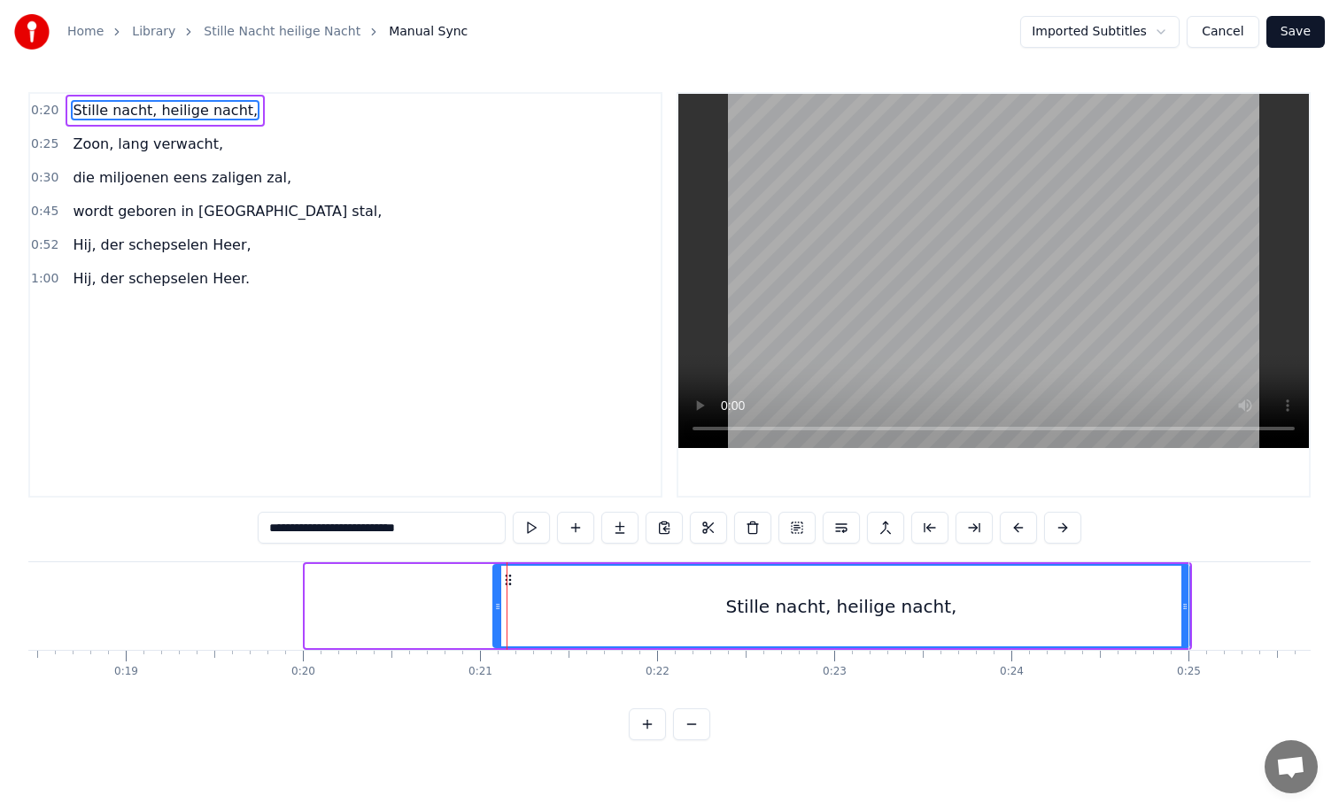
drag, startPoint x: 309, startPoint y: 603, endPoint x: 498, endPoint y: 602, distance: 188.6
click at [498, 602] on icon at bounding box center [497, 607] width 7 height 14
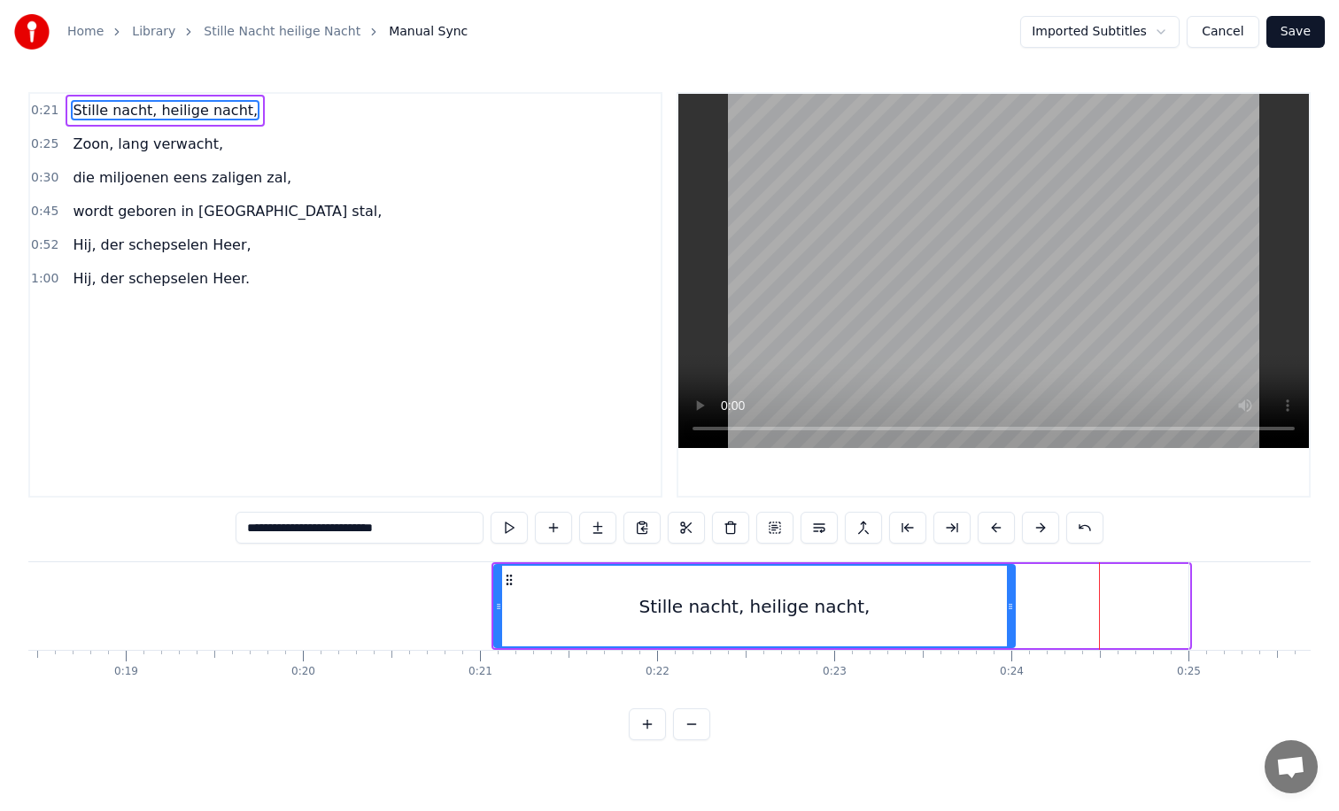
drag, startPoint x: 1187, startPoint y: 606, endPoint x: 1012, endPoint y: 629, distance: 176.0
click at [1012, 629] on div at bounding box center [1010, 606] width 7 height 81
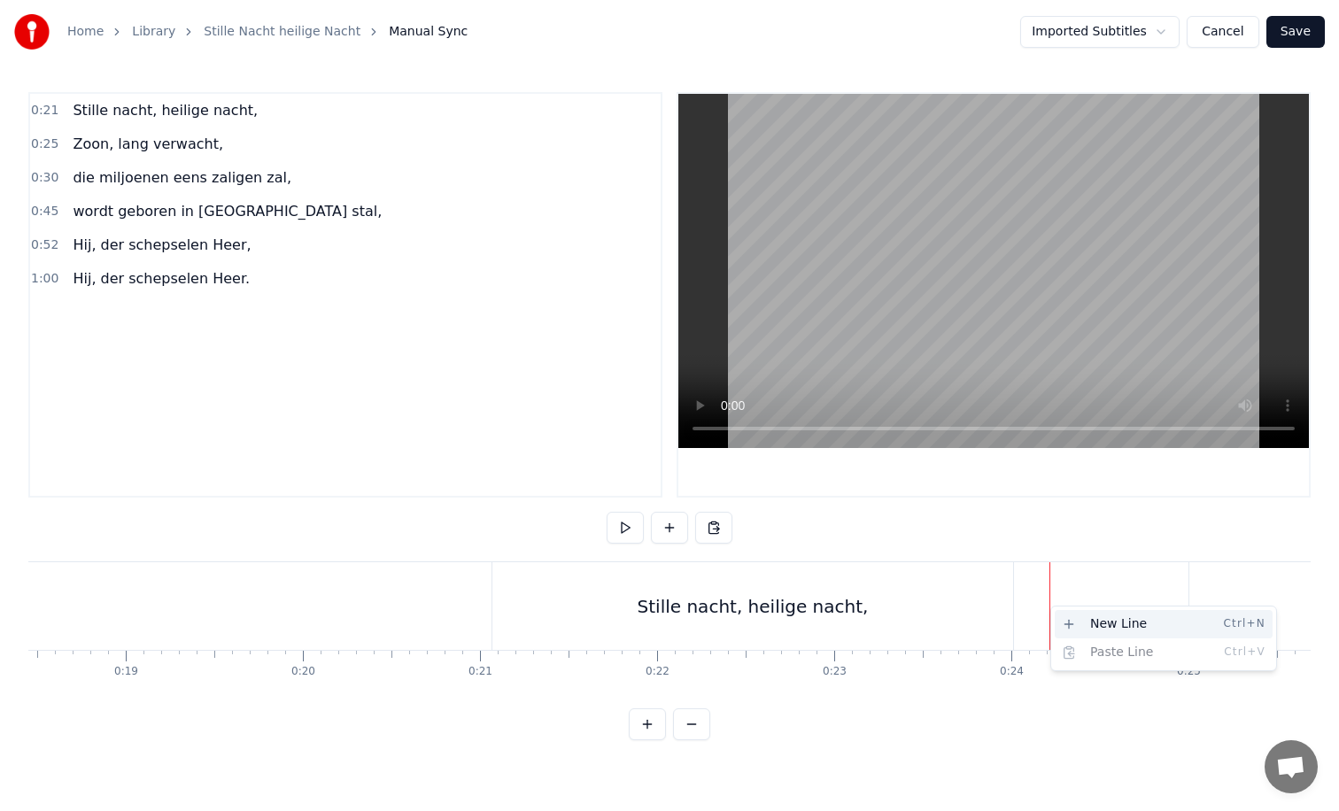
click at [1080, 621] on div "New Line Ctrl+N" at bounding box center [1164, 624] width 218 height 28
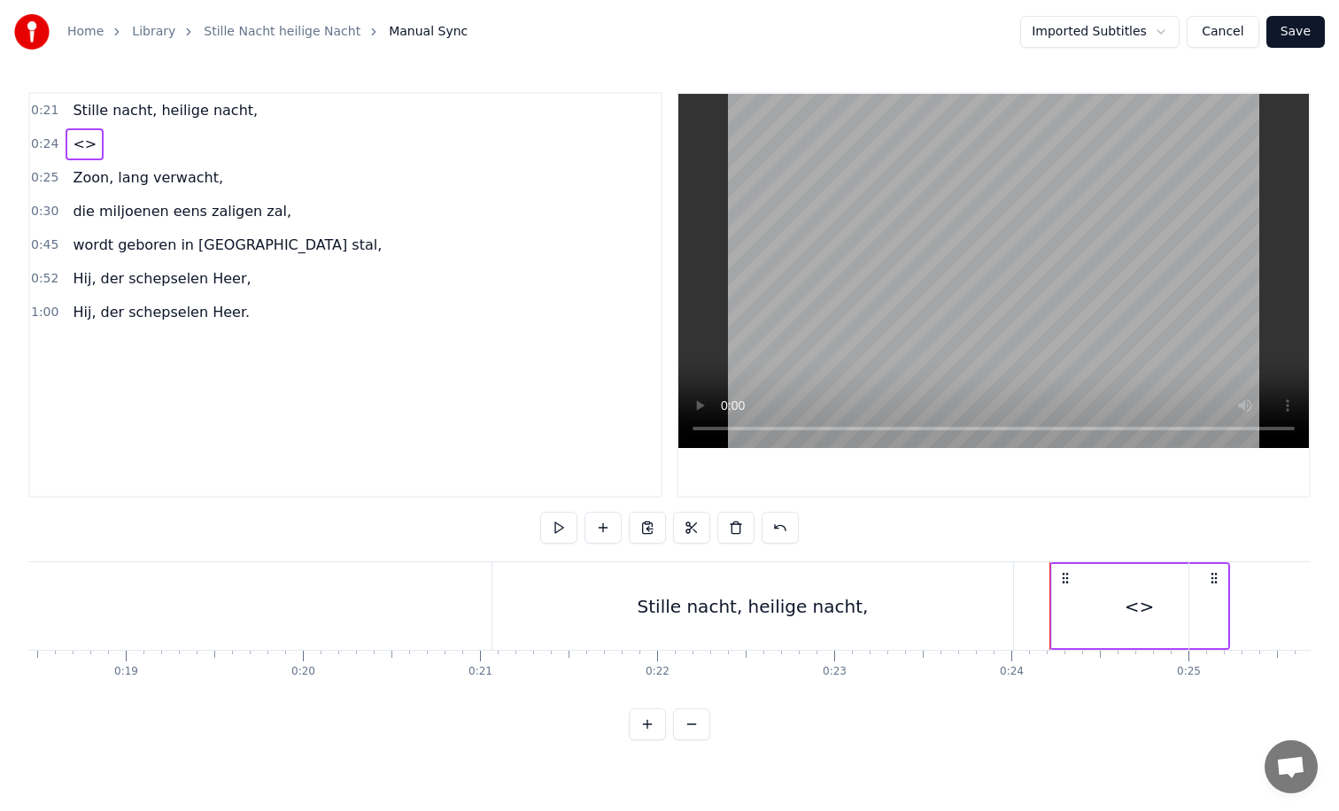
click at [822, 610] on div "Stille nacht, heilige nacht," at bounding box center [753, 606] width 231 height 27
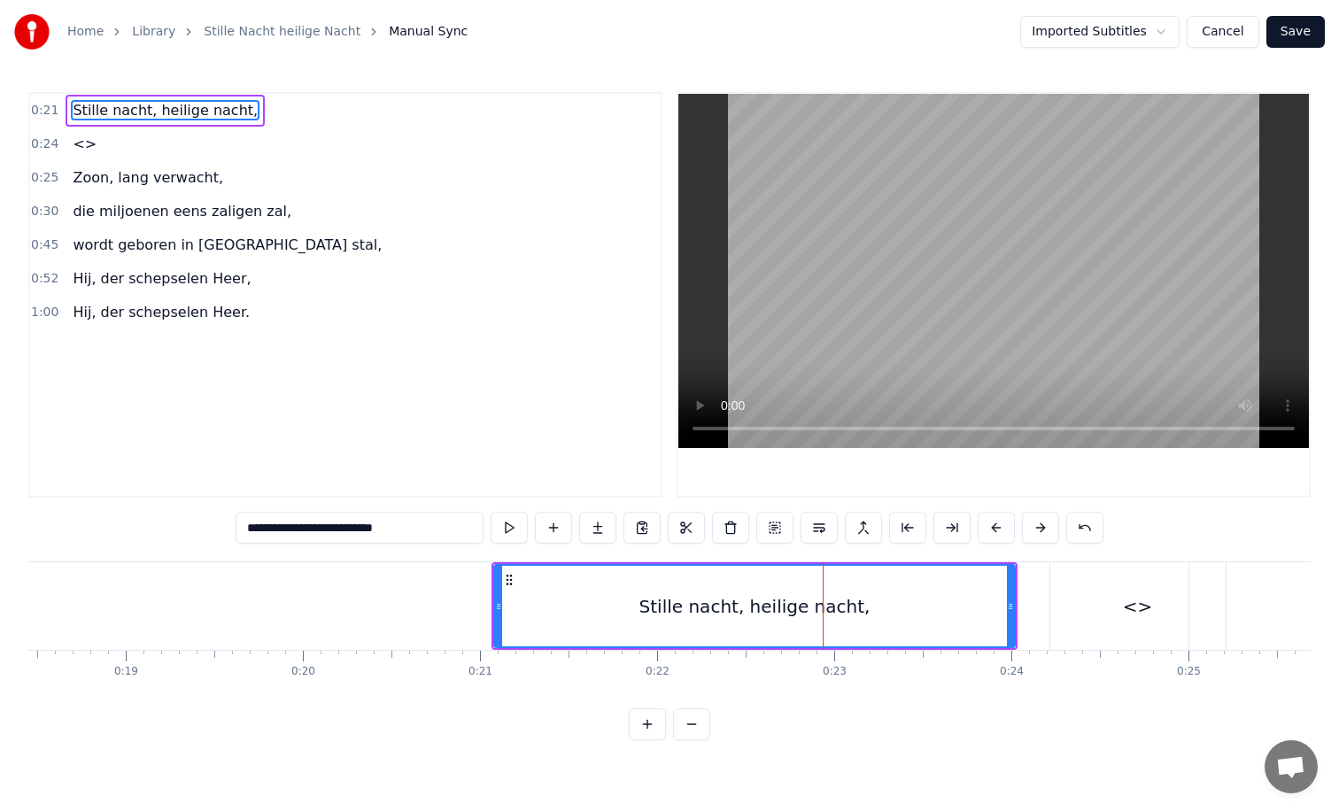
drag, startPoint x: 315, startPoint y: 530, endPoint x: 398, endPoint y: 530, distance: 82.4
click at [398, 530] on input "**********" at bounding box center [360, 528] width 248 height 32
drag, startPoint x: 398, startPoint y: 530, endPoint x: 314, endPoint y: 532, distance: 83.3
click at [314, 532] on input "**********" at bounding box center [360, 528] width 248 height 32
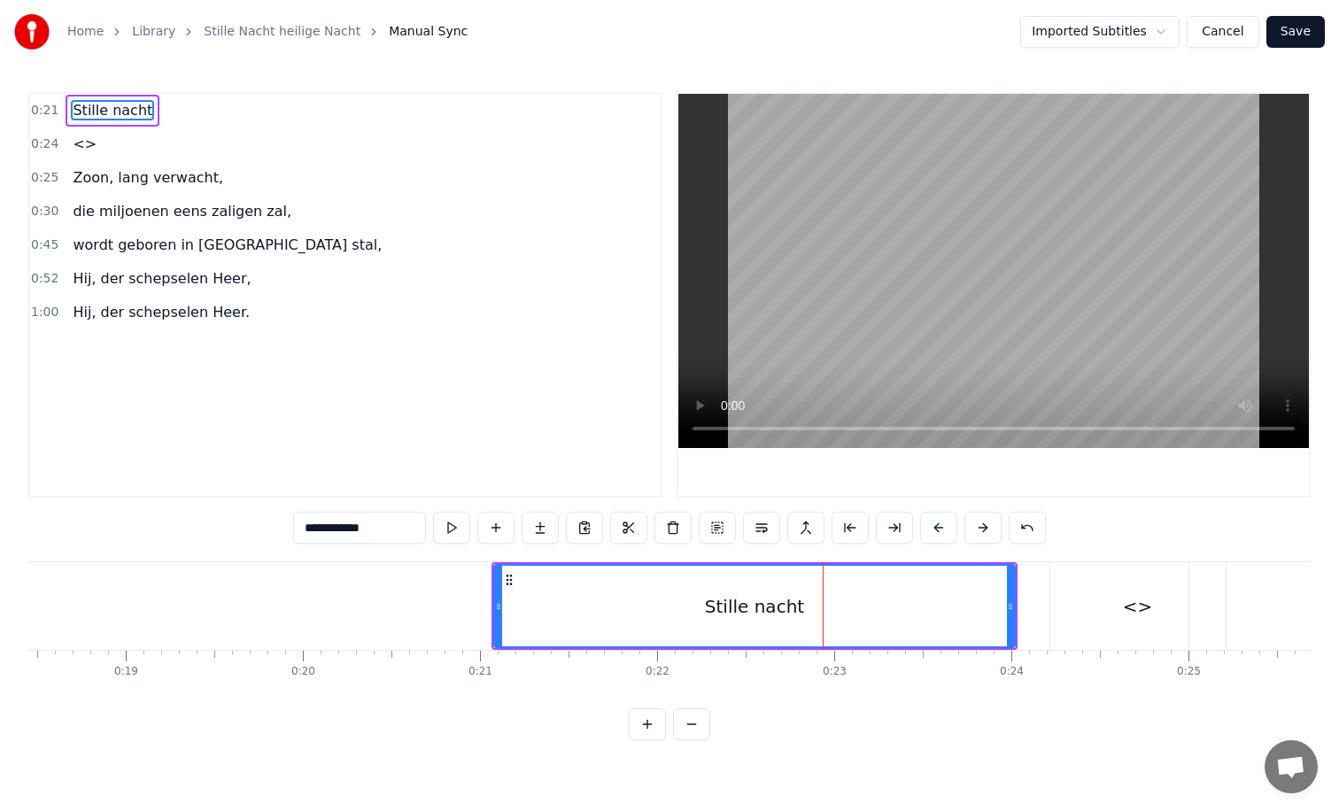
click at [1125, 597] on div "<>" at bounding box center [1137, 606] width 175 height 88
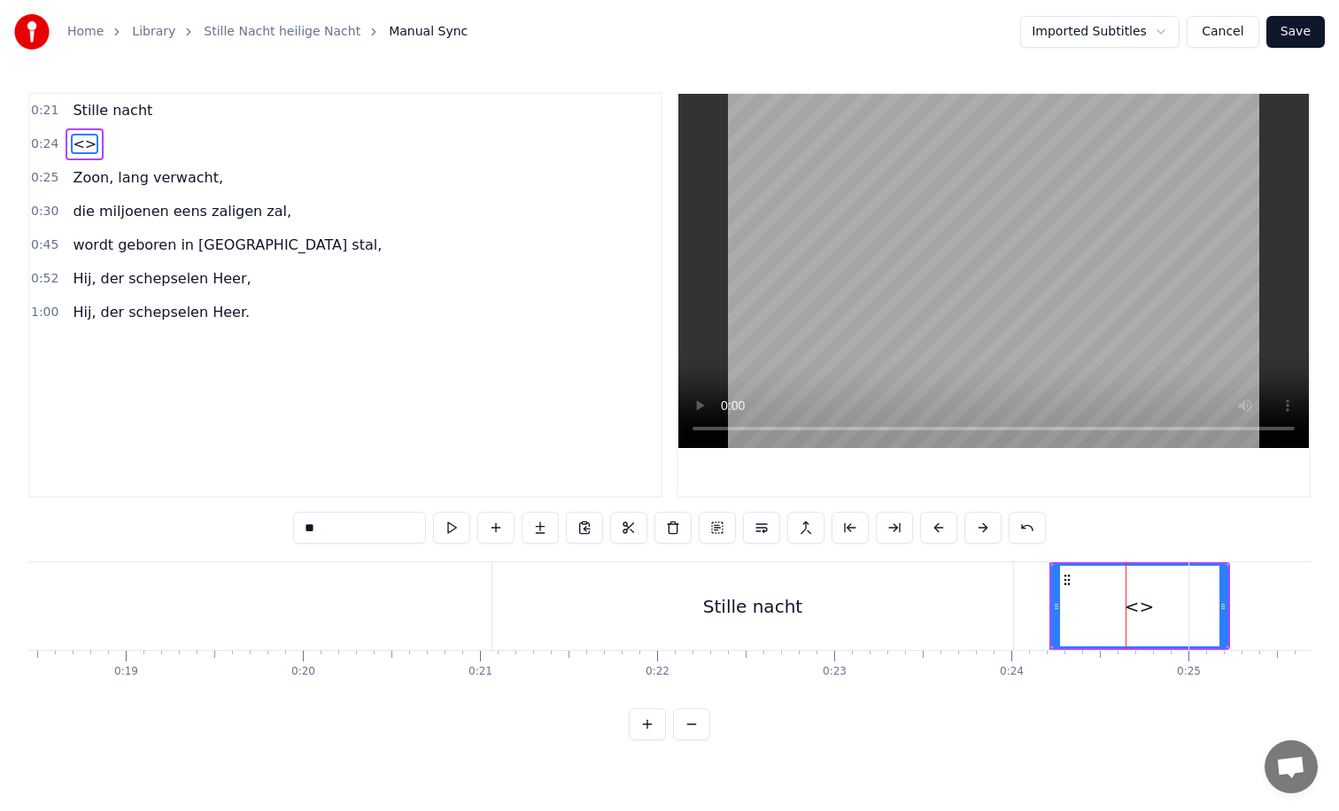
click at [335, 540] on input "**" at bounding box center [359, 528] width 133 height 32
type input "*"
paste input "**********"
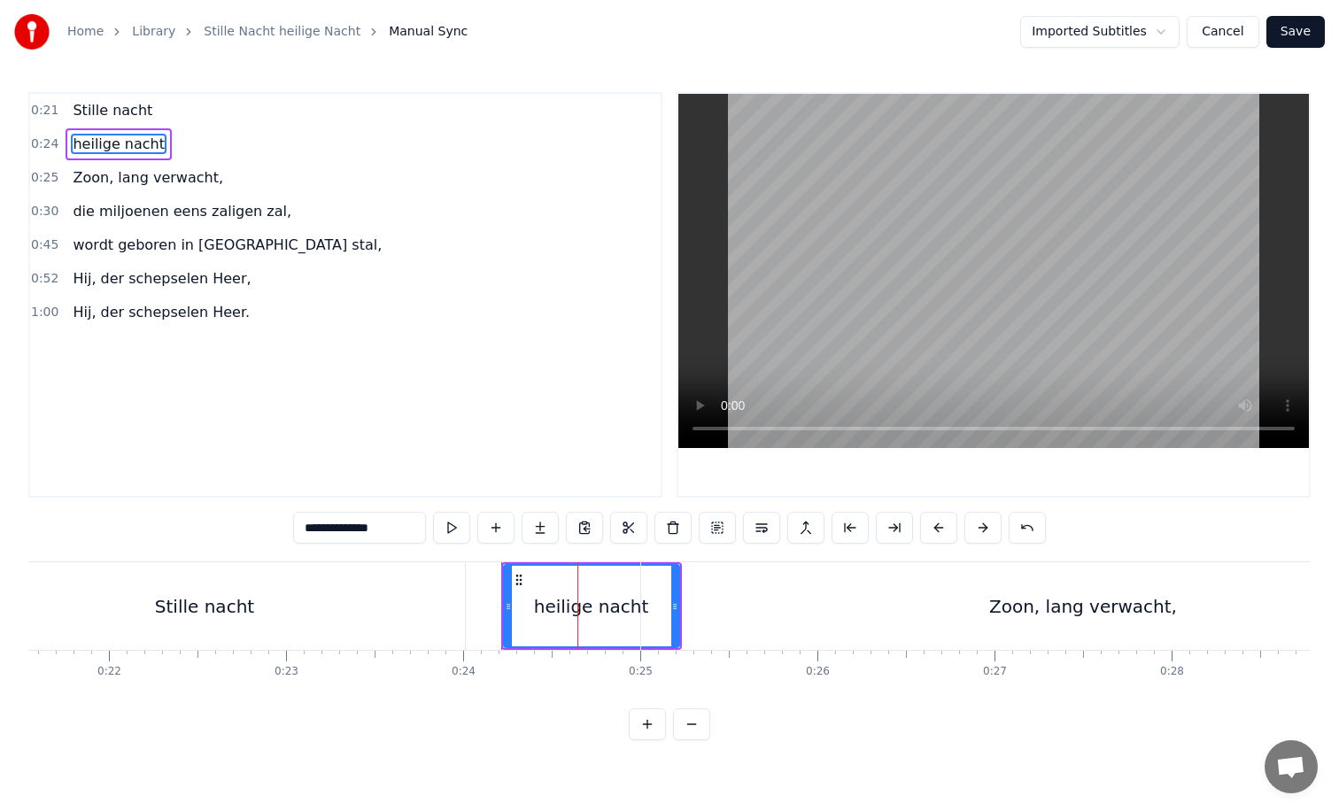
scroll to position [0, 3832]
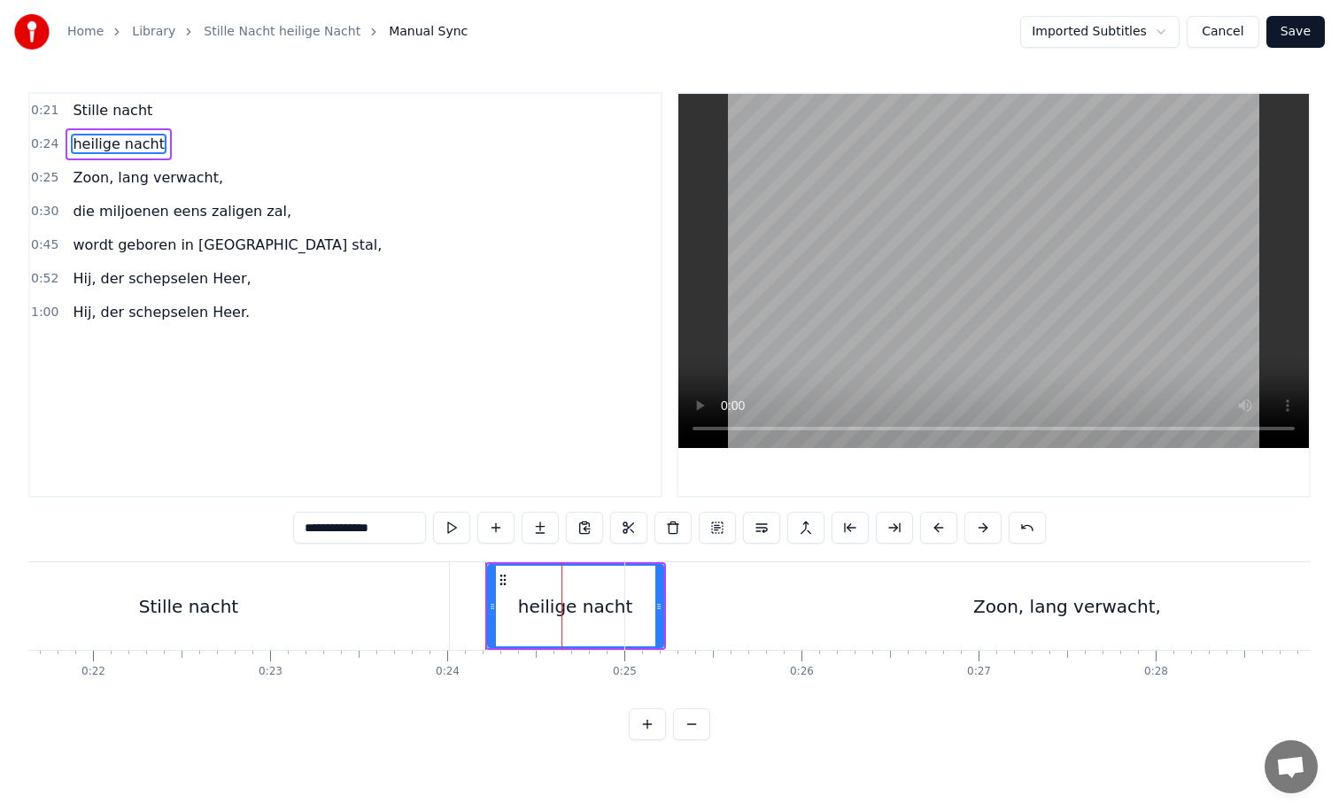
click at [712, 600] on div "Zoon, lang verwacht," at bounding box center [1067, 606] width 884 height 88
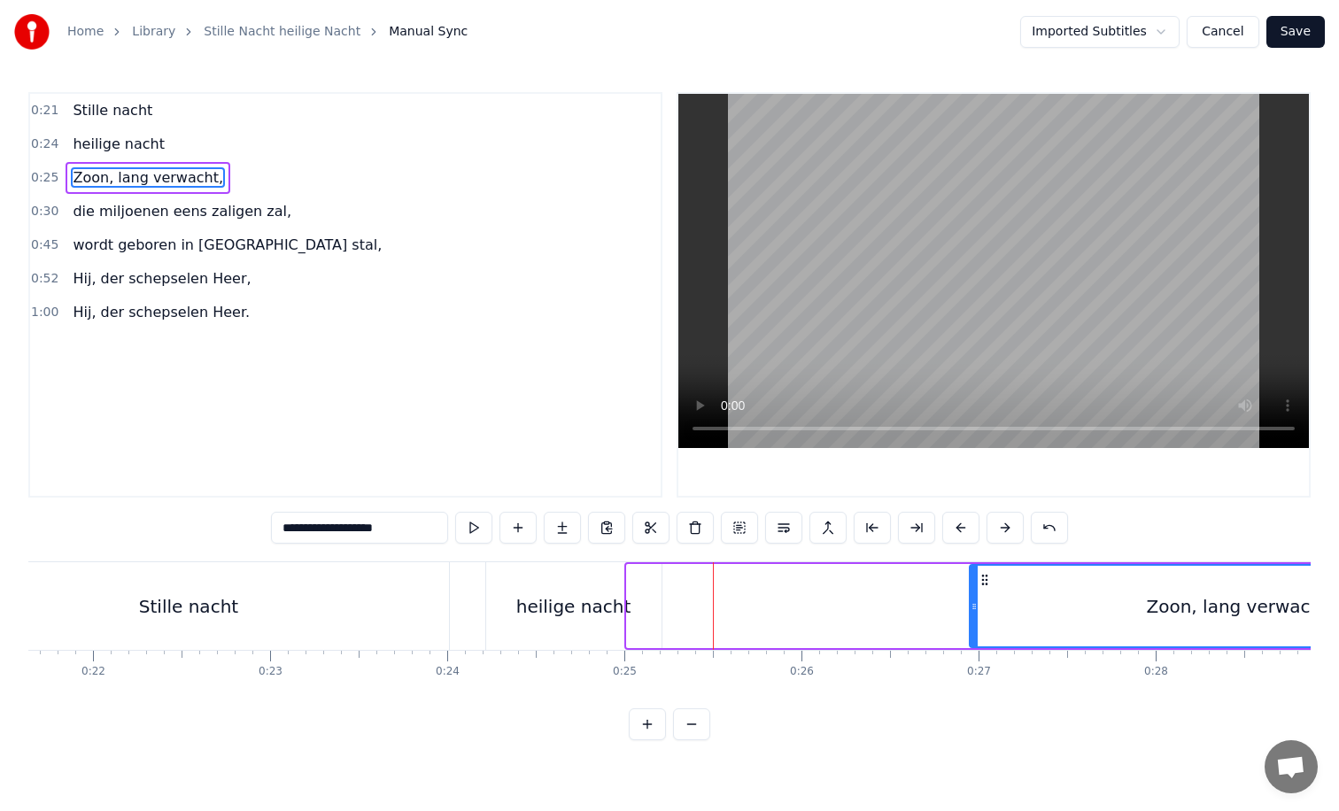
drag, startPoint x: 630, startPoint y: 608, endPoint x: 979, endPoint y: 614, distance: 349.9
click at [978, 614] on div at bounding box center [974, 606] width 7 height 81
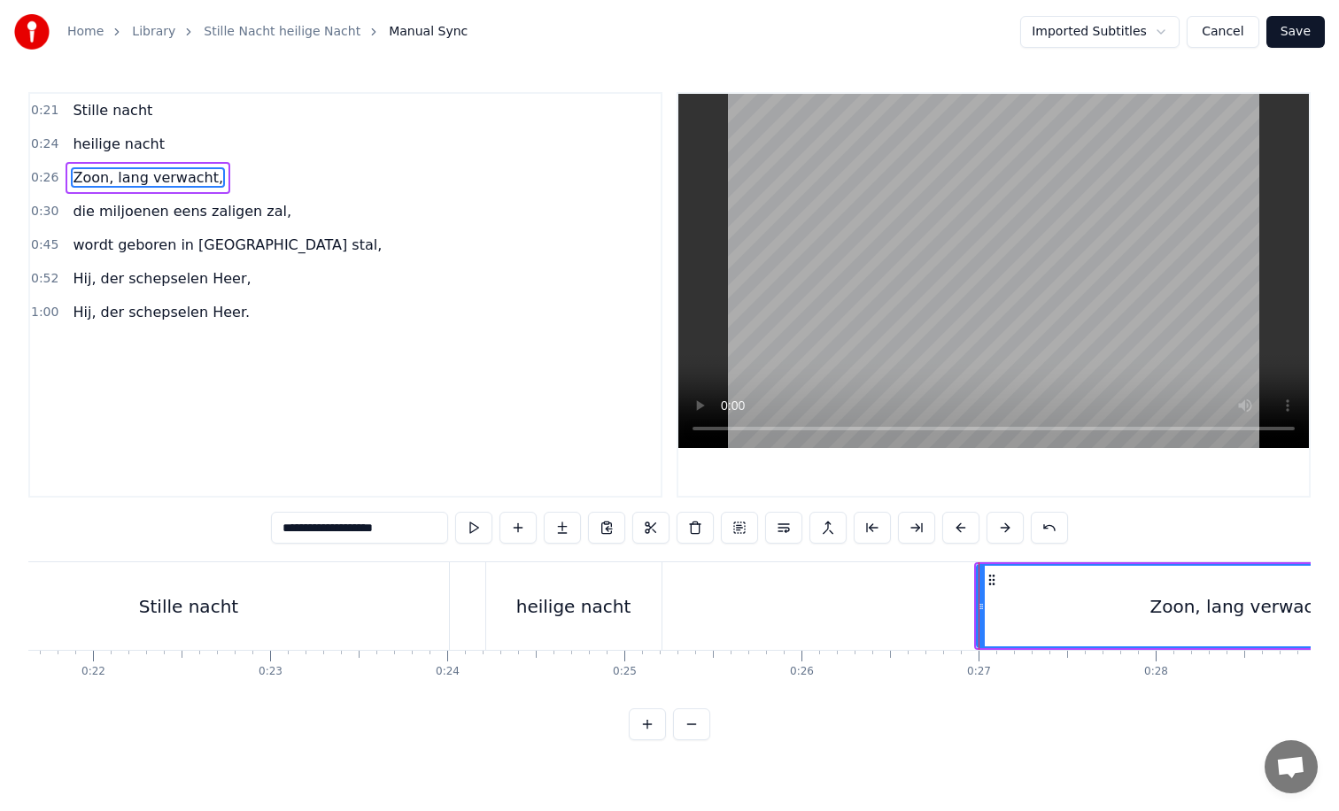
drag, startPoint x: 979, startPoint y: 614, endPoint x: 1094, endPoint y: 612, distance: 114.3
click at [985, 612] on div at bounding box center [981, 606] width 7 height 81
click at [644, 605] on div "heilige nacht" at bounding box center [573, 606] width 175 height 88
type input "**********"
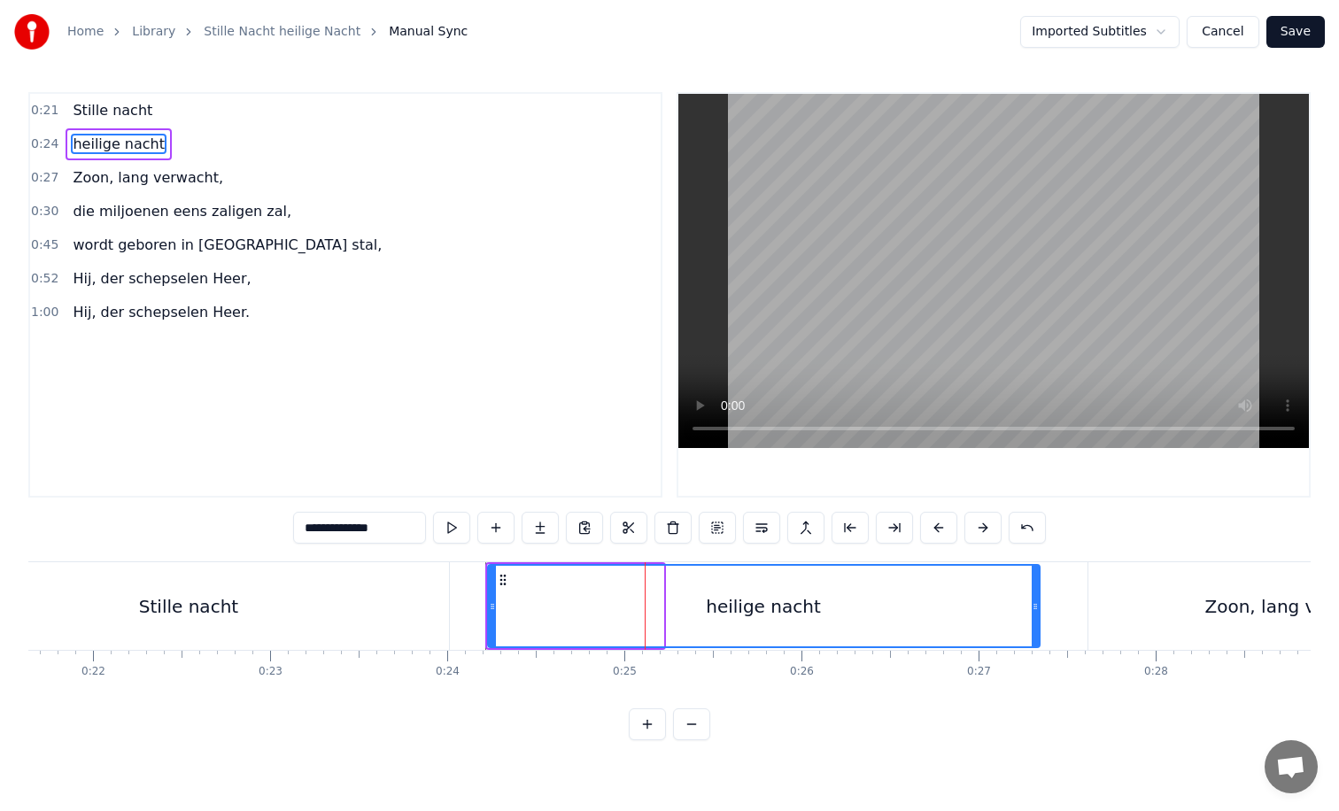
drag, startPoint x: 658, startPoint y: 605, endPoint x: 1034, endPoint y: 616, distance: 376.6
click at [1034, 616] on div at bounding box center [1035, 606] width 7 height 81
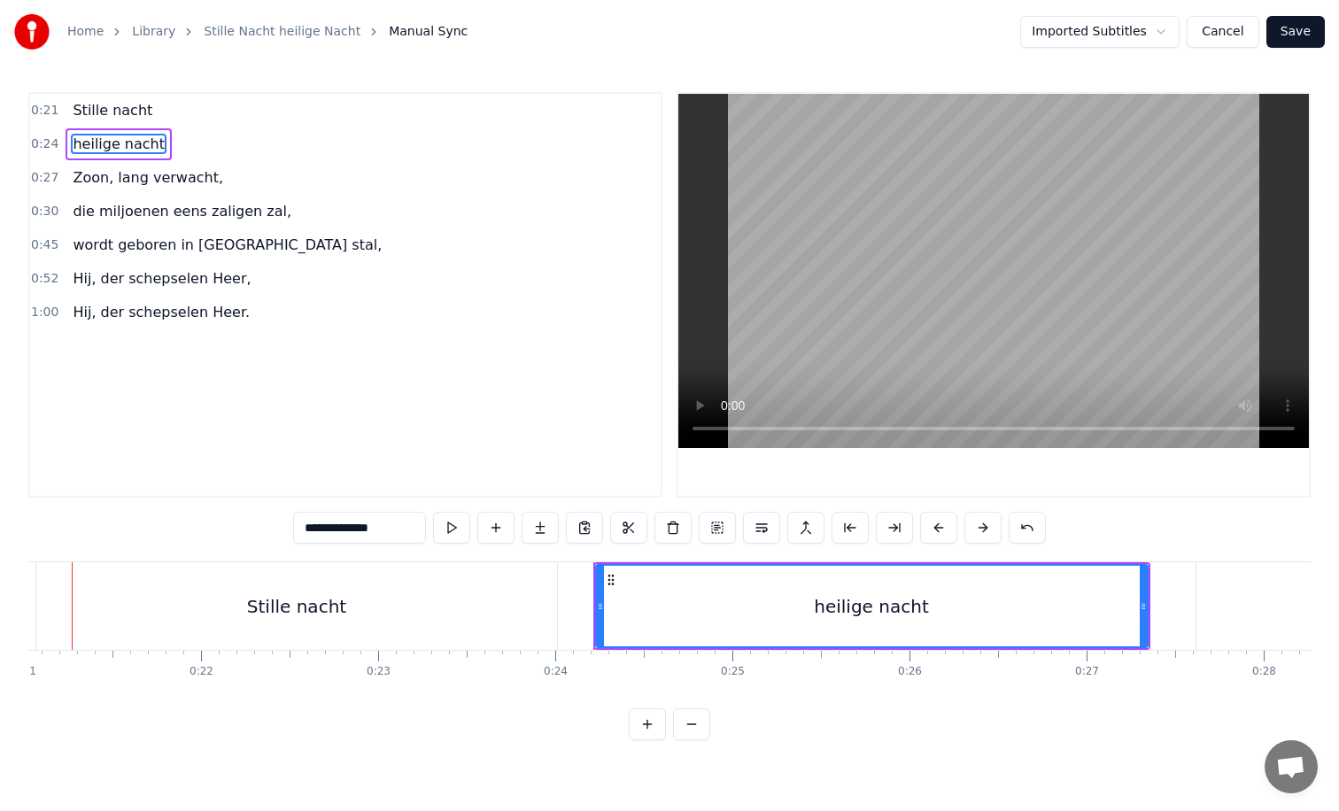
scroll to position [0, 3679]
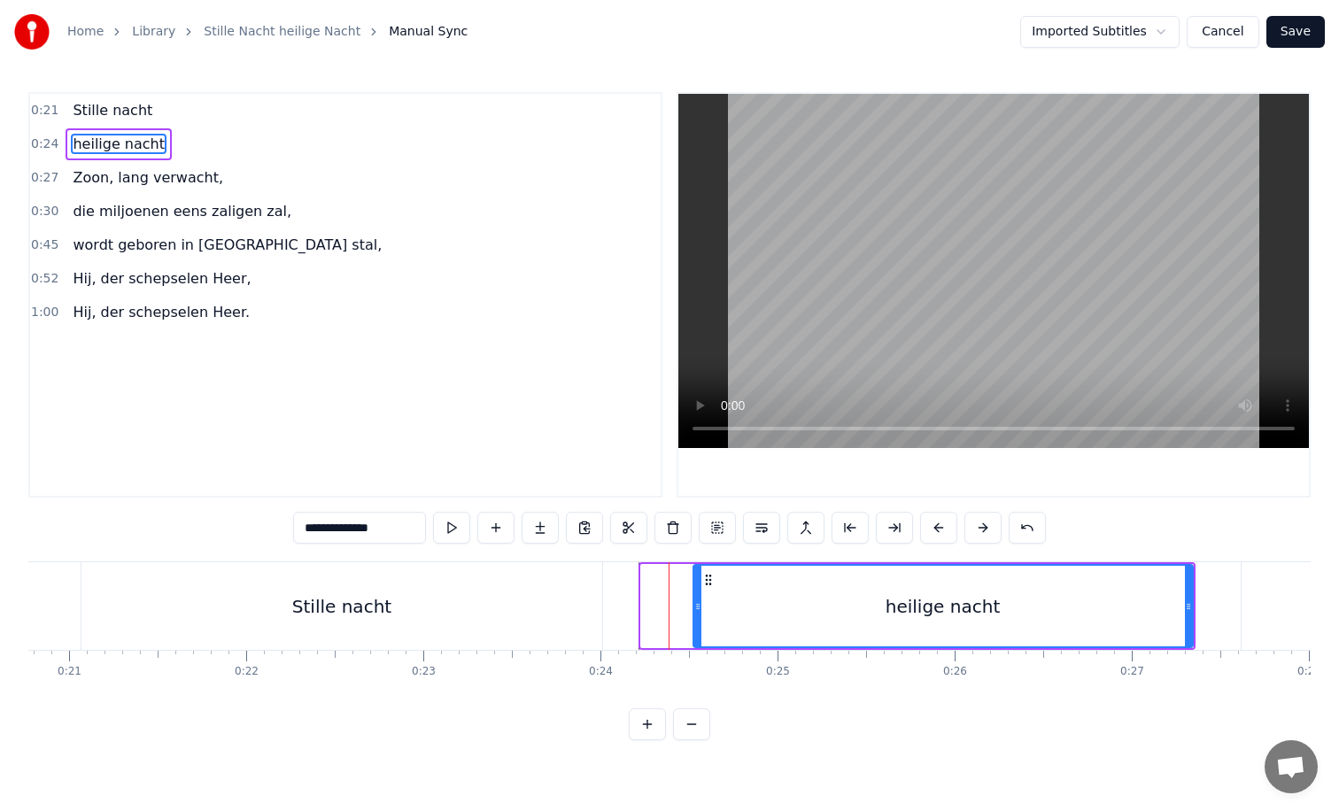
drag, startPoint x: 645, startPoint y: 608, endPoint x: 722, endPoint y: 608, distance: 77.1
click at [701, 608] on icon at bounding box center [697, 607] width 7 height 14
drag, startPoint x: 724, startPoint y: 612, endPoint x: 812, endPoint y: 612, distance: 88.6
click at [766, 612] on icon at bounding box center [762, 607] width 7 height 14
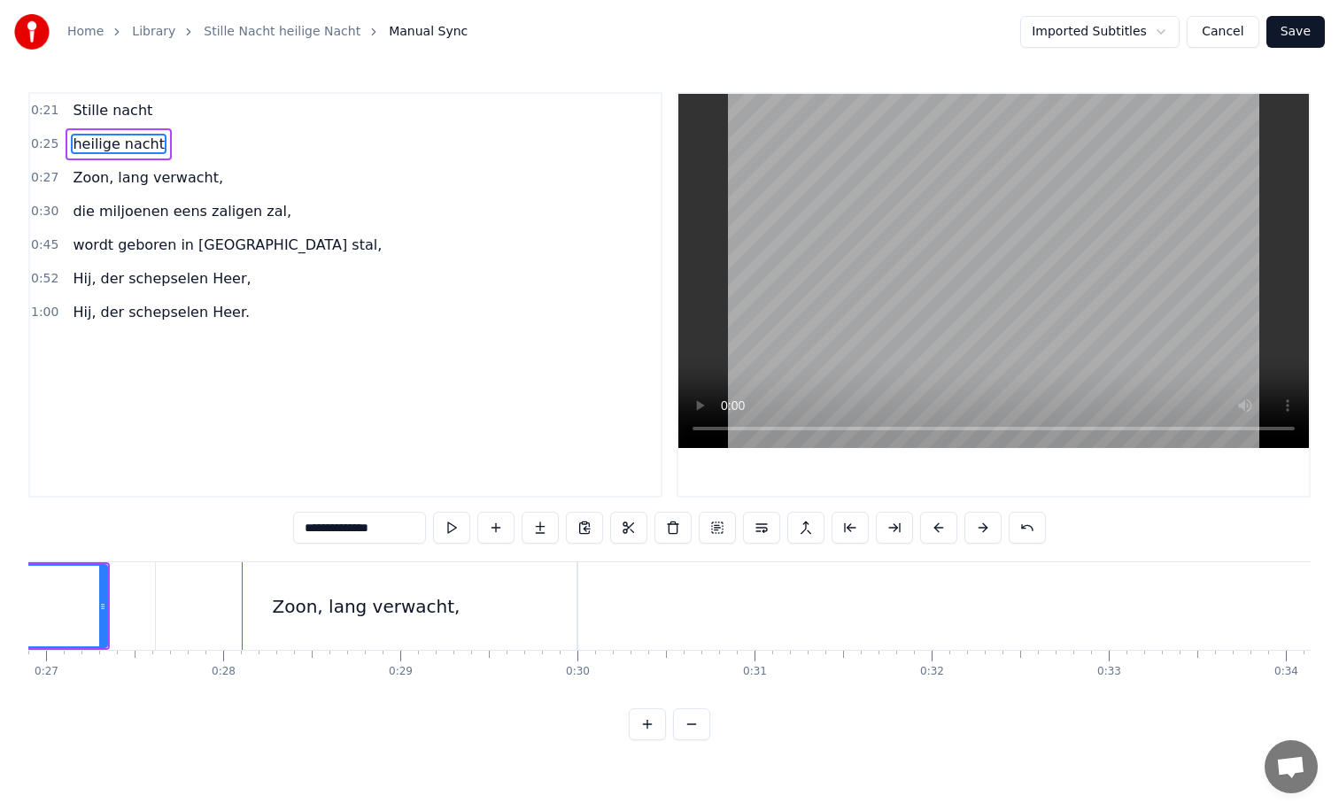
scroll to position [0, 4784]
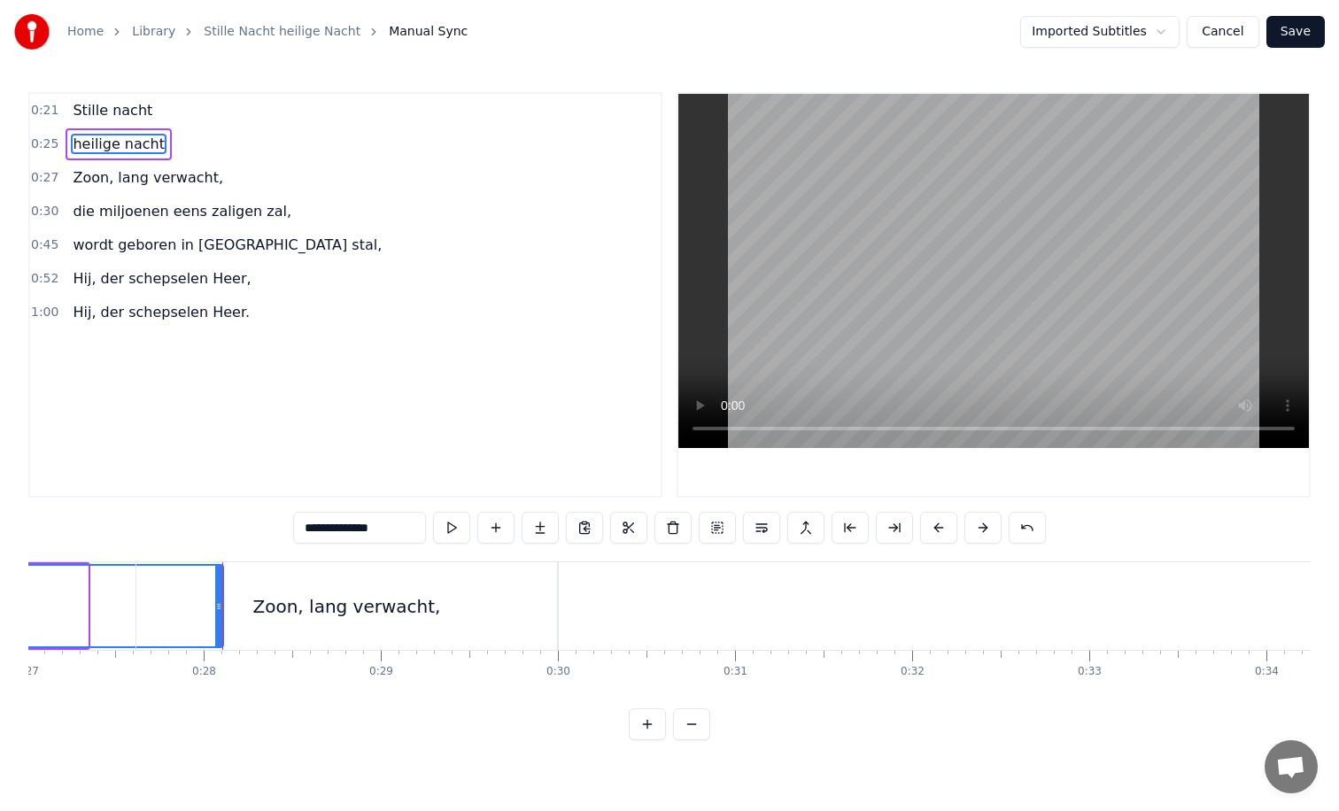
drag, startPoint x: 85, startPoint y: 602, endPoint x: 221, endPoint y: 607, distance: 135.6
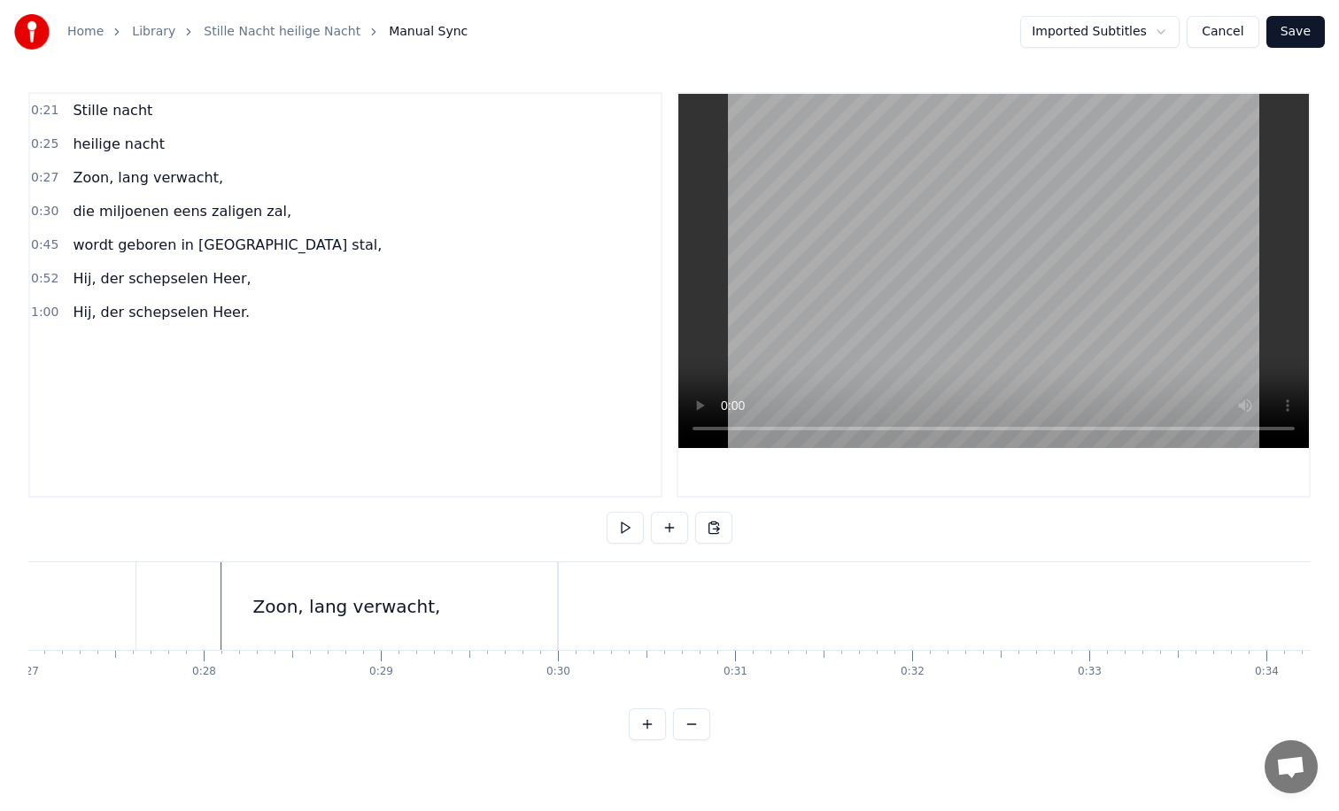
click at [266, 607] on div "Zoon, lang verwacht," at bounding box center [347, 606] width 188 height 27
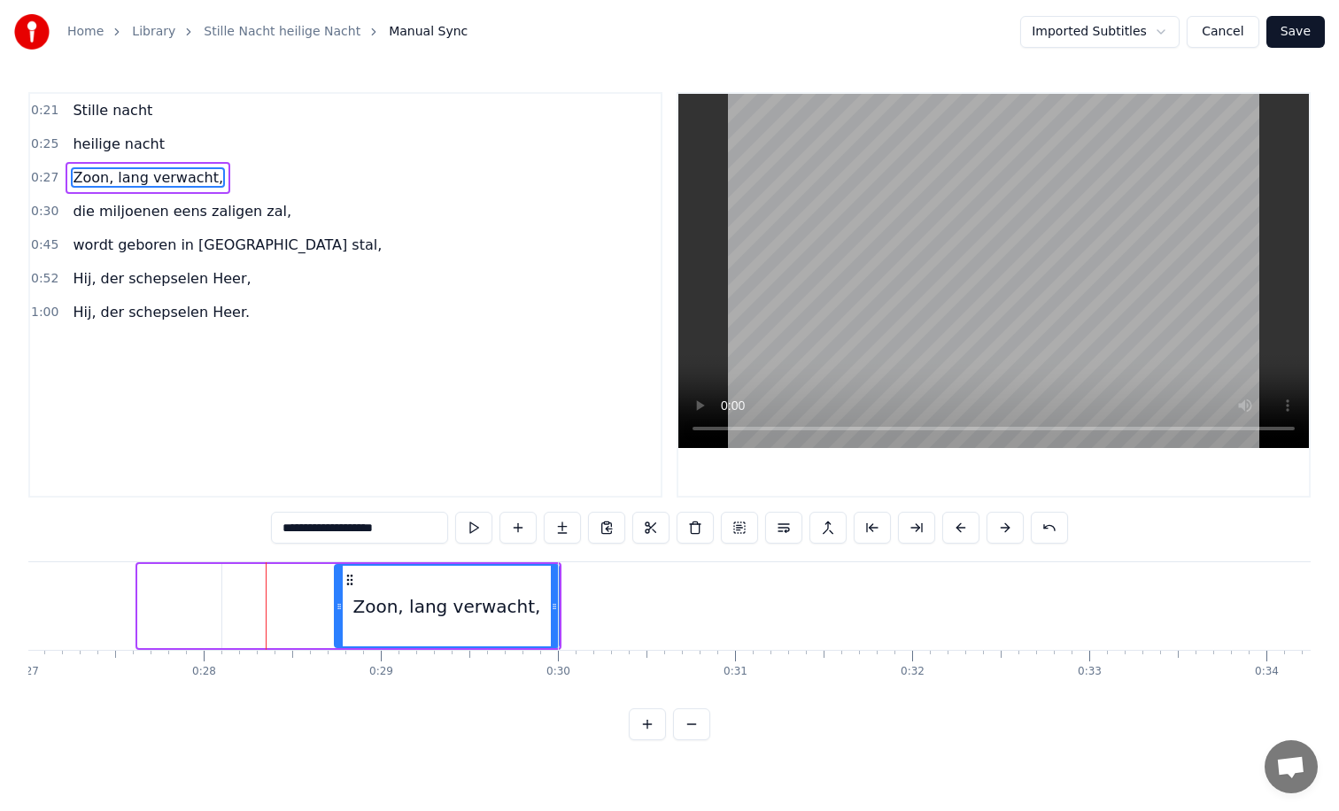
drag, startPoint x: 141, startPoint y: 607, endPoint x: 337, endPoint y: 617, distance: 196.9
click at [337, 617] on div at bounding box center [339, 606] width 7 height 81
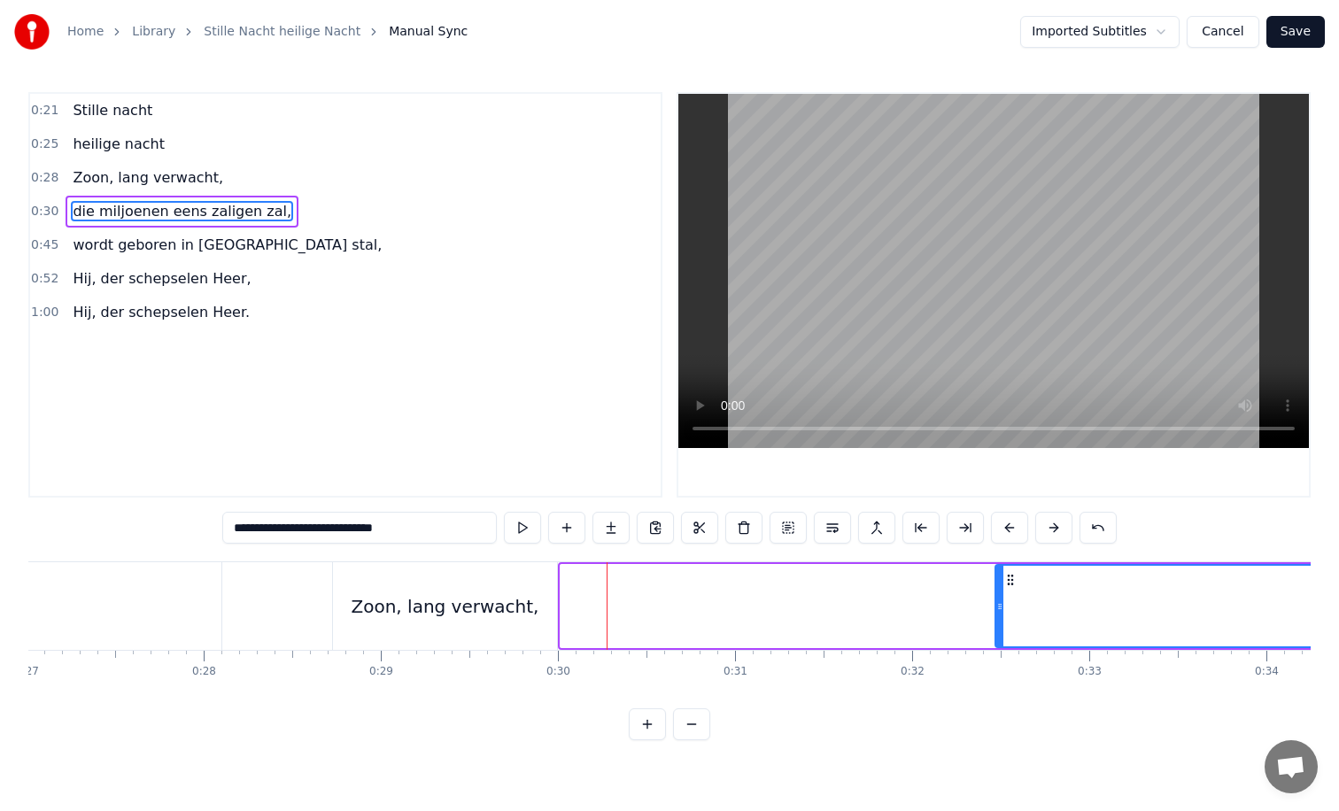
drag, startPoint x: 566, startPoint y: 608, endPoint x: 1112, endPoint y: 617, distance: 546.5
click at [1003, 617] on div at bounding box center [999, 606] width 7 height 81
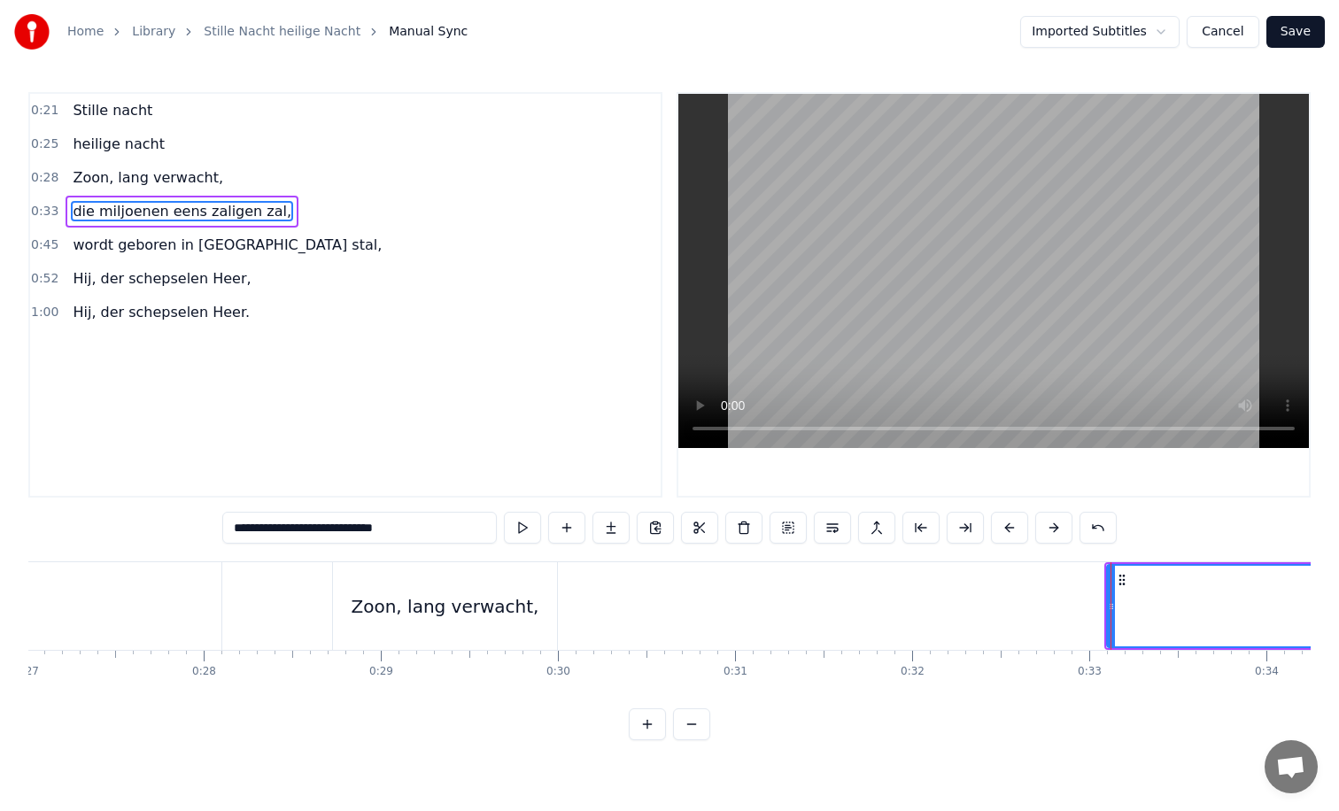
drag, startPoint x: 1112, startPoint y: 617, endPoint x: 1210, endPoint y: 617, distance: 97.4
click at [1115, 617] on div at bounding box center [1111, 606] width 7 height 81
click at [507, 617] on div "Zoon, lang verwacht," at bounding box center [446, 606] width 188 height 27
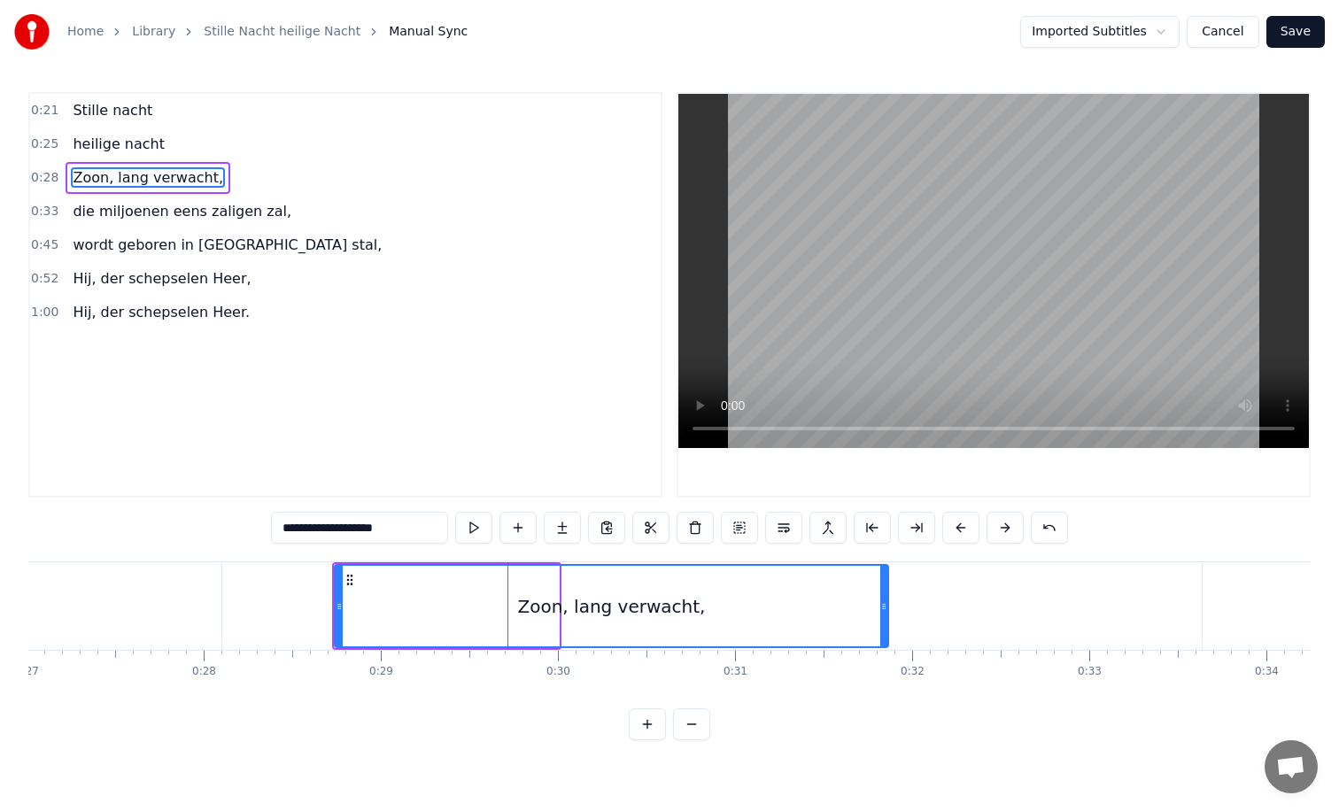
drag, startPoint x: 556, startPoint y: 606, endPoint x: 925, endPoint y: 608, distance: 368.4
click at [887, 608] on icon at bounding box center [883, 607] width 7 height 14
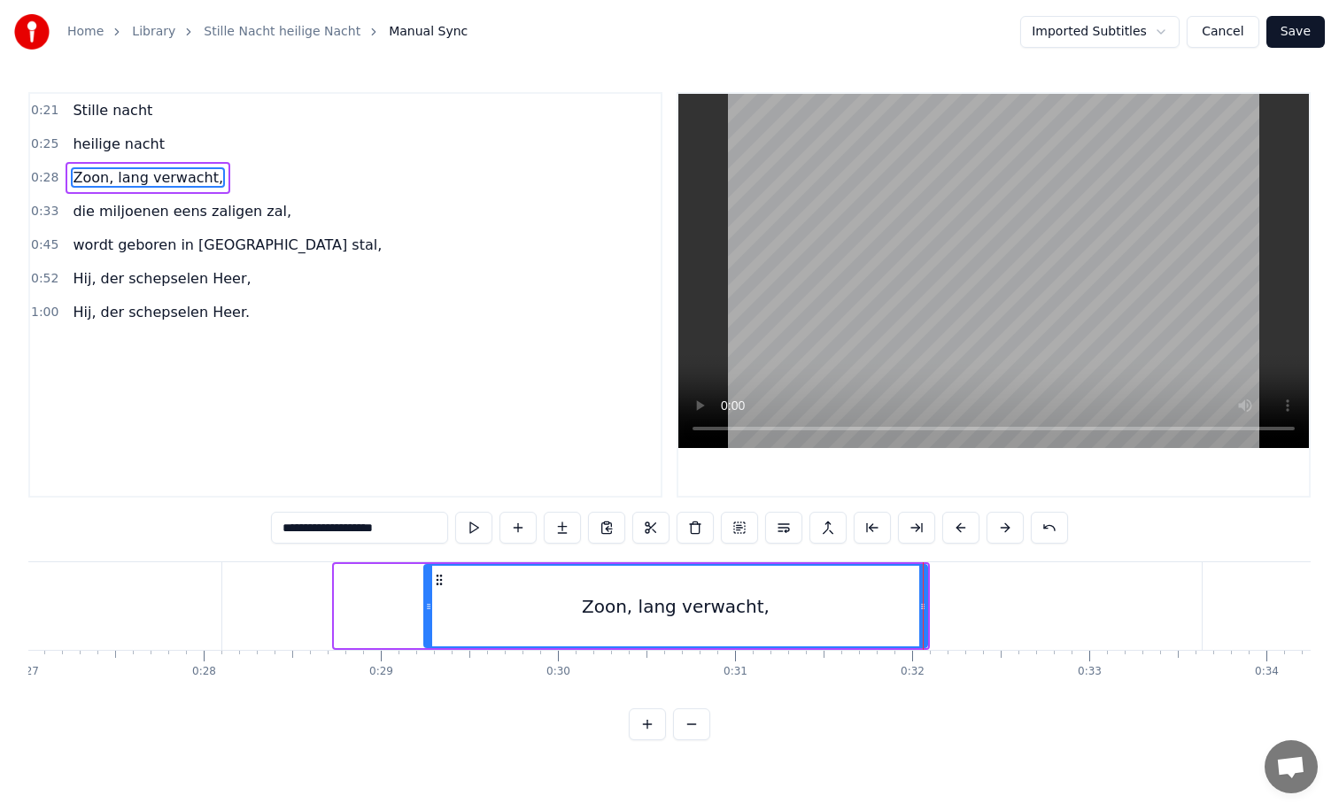
drag, startPoint x: 338, startPoint y: 605, endPoint x: 503, endPoint y: 606, distance: 164.7
click at [432, 606] on icon at bounding box center [428, 607] width 7 height 14
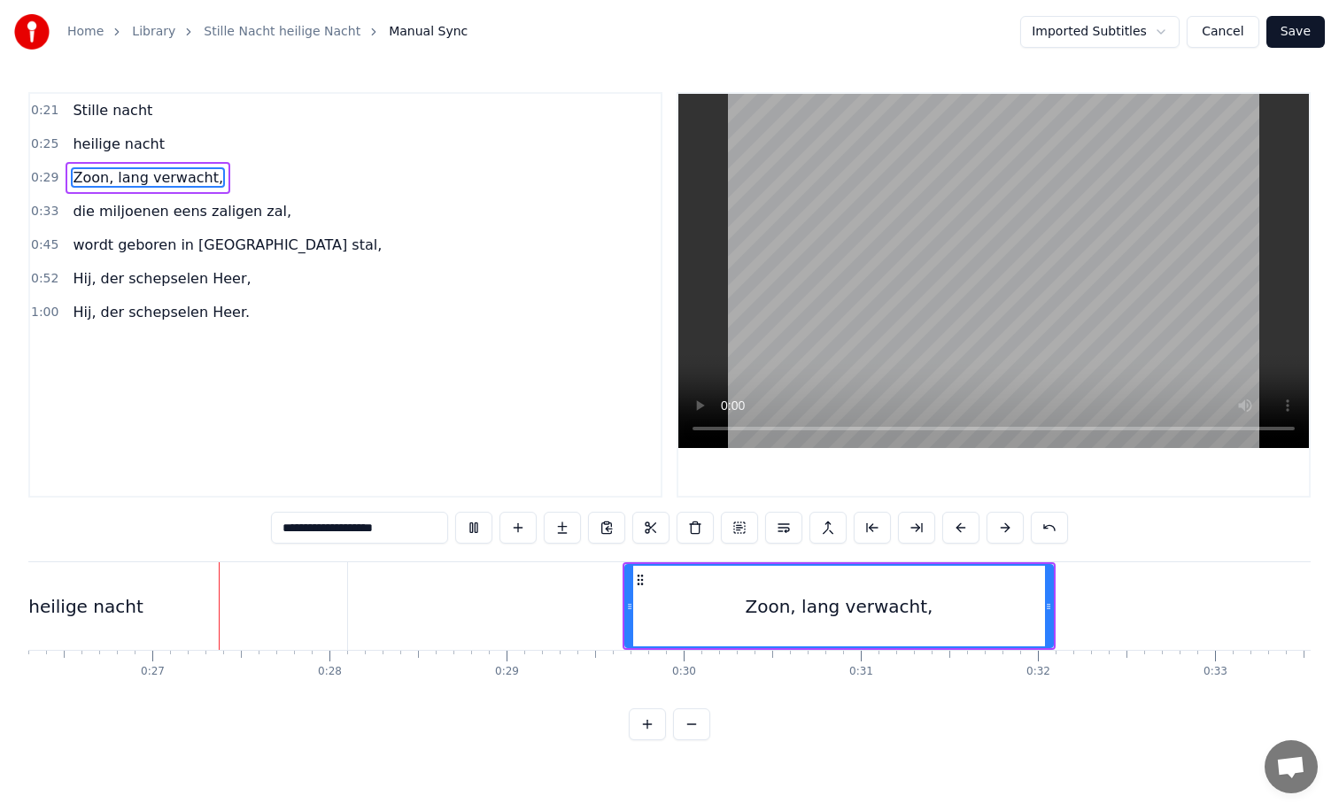
scroll to position [0, 4673]
click at [644, 619] on div "Zoon, lang verwacht," at bounding box center [824, 606] width 426 height 81
click at [678, 610] on div "Zoon, lang verwacht," at bounding box center [824, 606] width 426 height 81
click at [85, 176] on span "Zoon, lang verwacht," at bounding box center [148, 177] width 154 height 20
click at [746, 614] on div "Zoon, lang verwacht," at bounding box center [825, 606] width 188 height 27
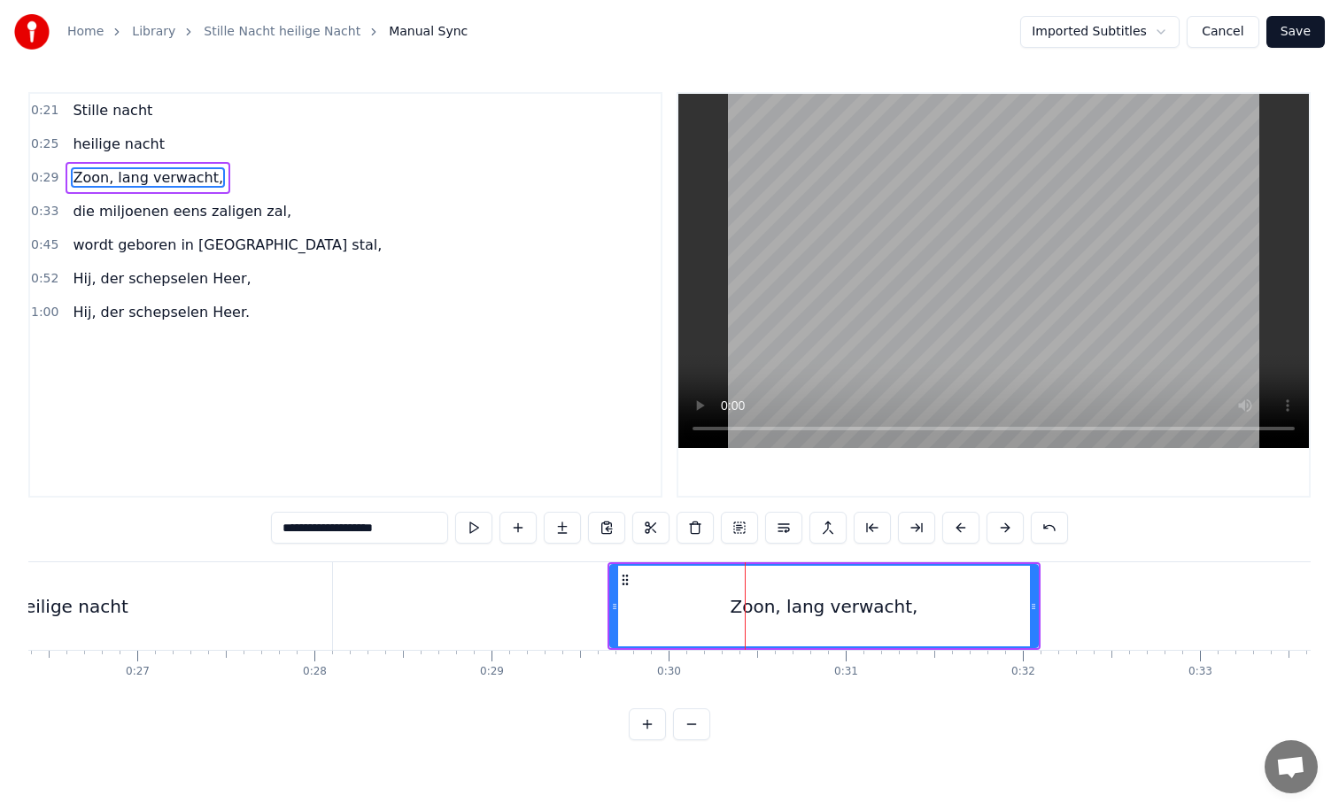
click at [746, 612] on div "Zoon, lang verwacht," at bounding box center [825, 606] width 188 height 27
click at [406, 533] on input "**********" at bounding box center [359, 528] width 177 height 32
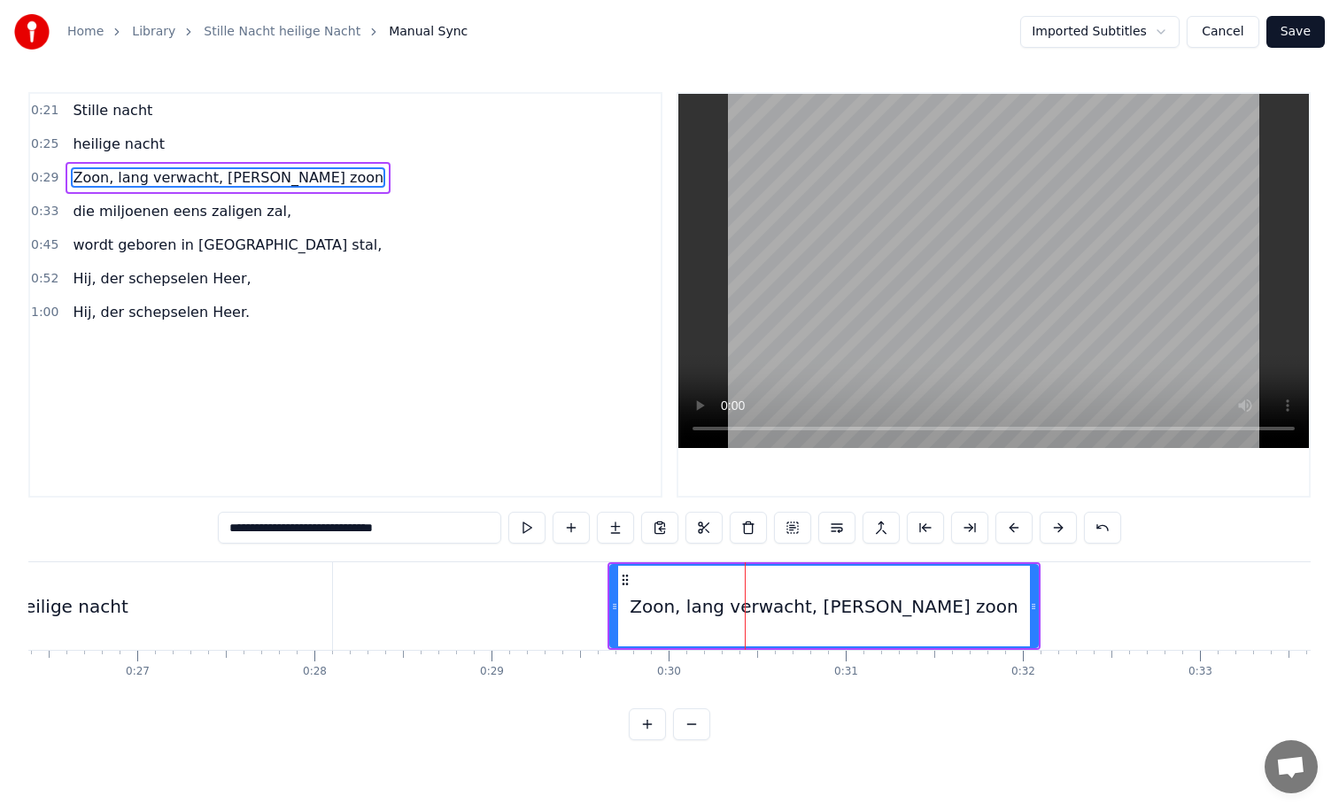
drag, startPoint x: 430, startPoint y: 530, endPoint x: 353, endPoint y: 534, distance: 77.2
click at [353, 534] on input "**********" at bounding box center [359, 528] width 283 height 32
drag, startPoint x: 352, startPoint y: 531, endPoint x: 265, endPoint y: 530, distance: 87.7
click at [265, 530] on input "**********" at bounding box center [359, 528] width 283 height 32
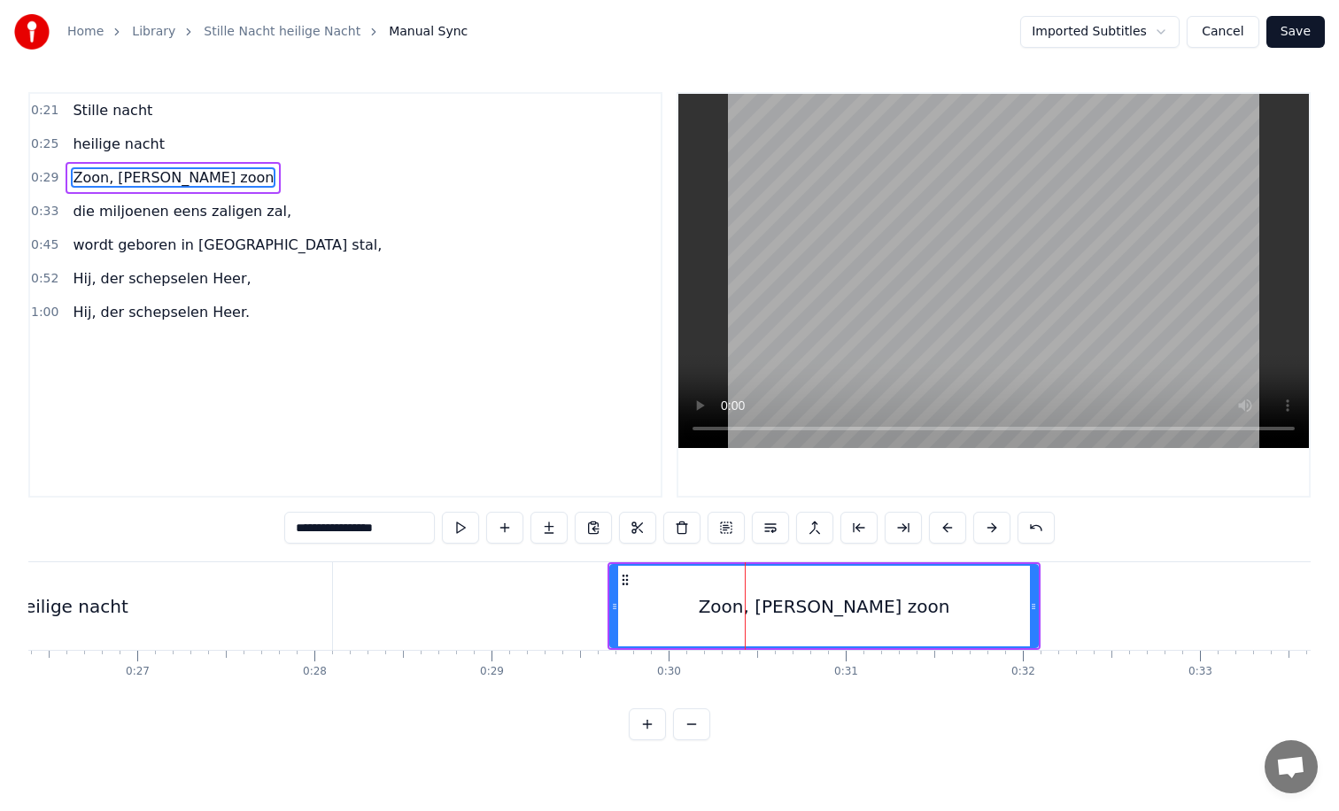
click at [333, 531] on input "**********" at bounding box center [359, 528] width 151 height 32
click at [333, 533] on input "**********" at bounding box center [360, 528] width 142 height 32
drag, startPoint x: 333, startPoint y: 530, endPoint x: 289, endPoint y: 530, distance: 44.3
click at [289, 530] on div "**********" at bounding box center [669, 416] width 1282 height 648
type input "**********"
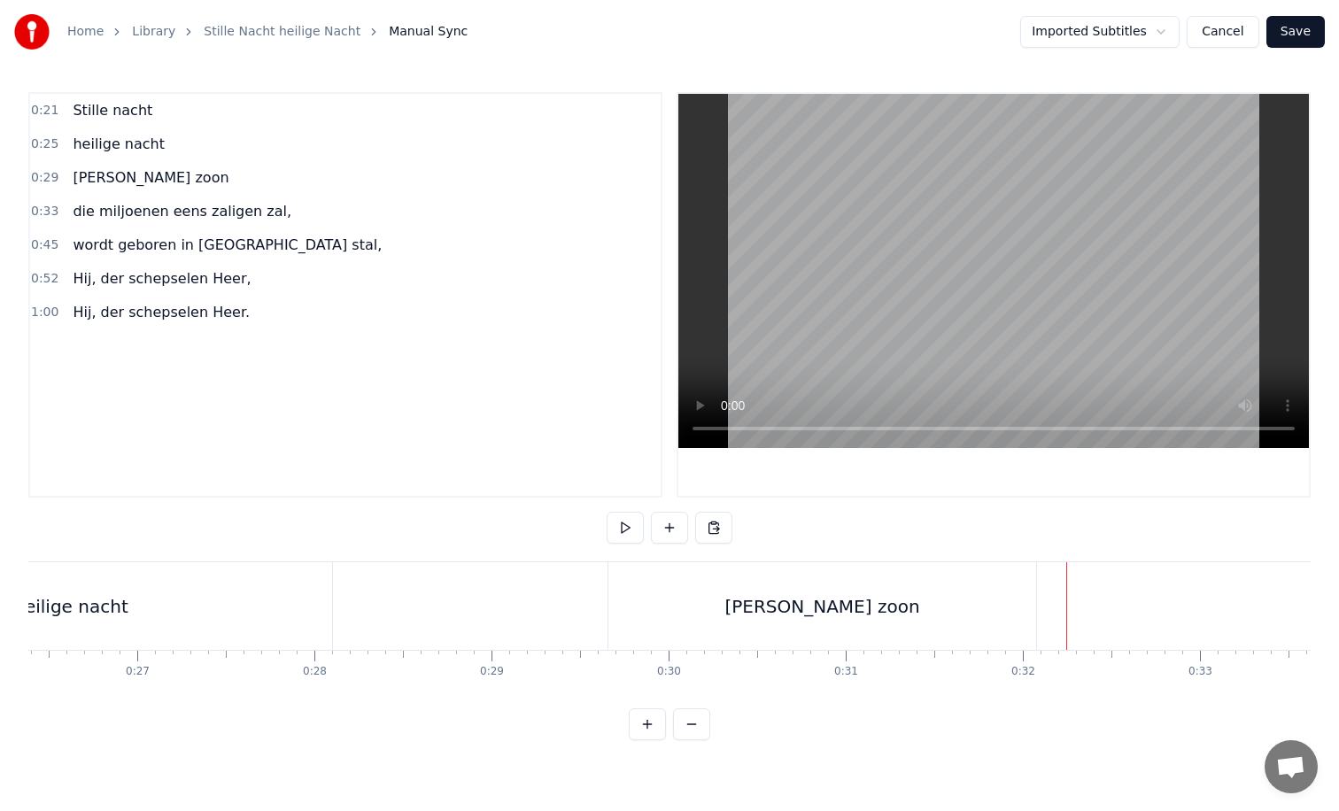
click at [1030, 607] on div "[PERSON_NAME] zoon" at bounding box center [822, 606] width 428 height 88
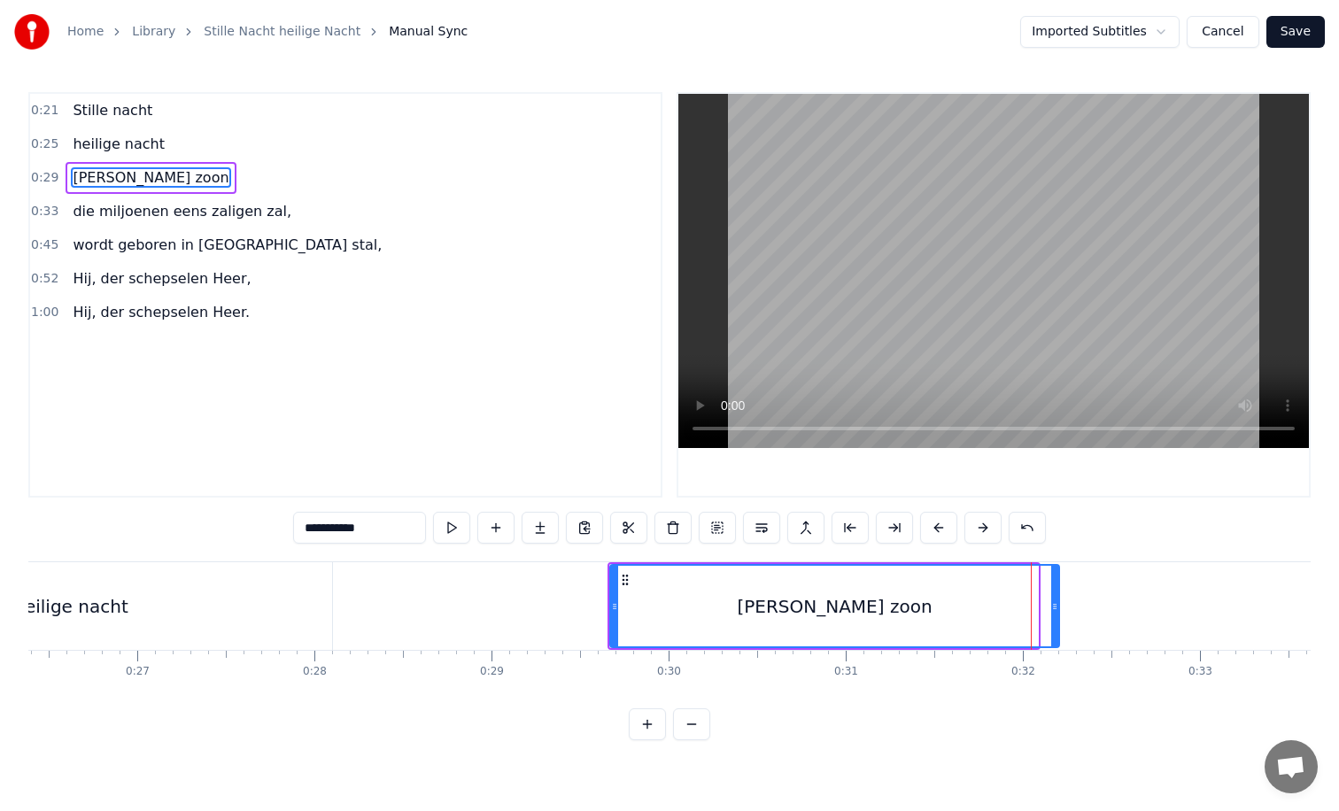
drag, startPoint x: 1036, startPoint y: 608, endPoint x: 1065, endPoint y: 605, distance: 28.5
click at [1058, 605] on icon at bounding box center [1054, 607] width 7 height 14
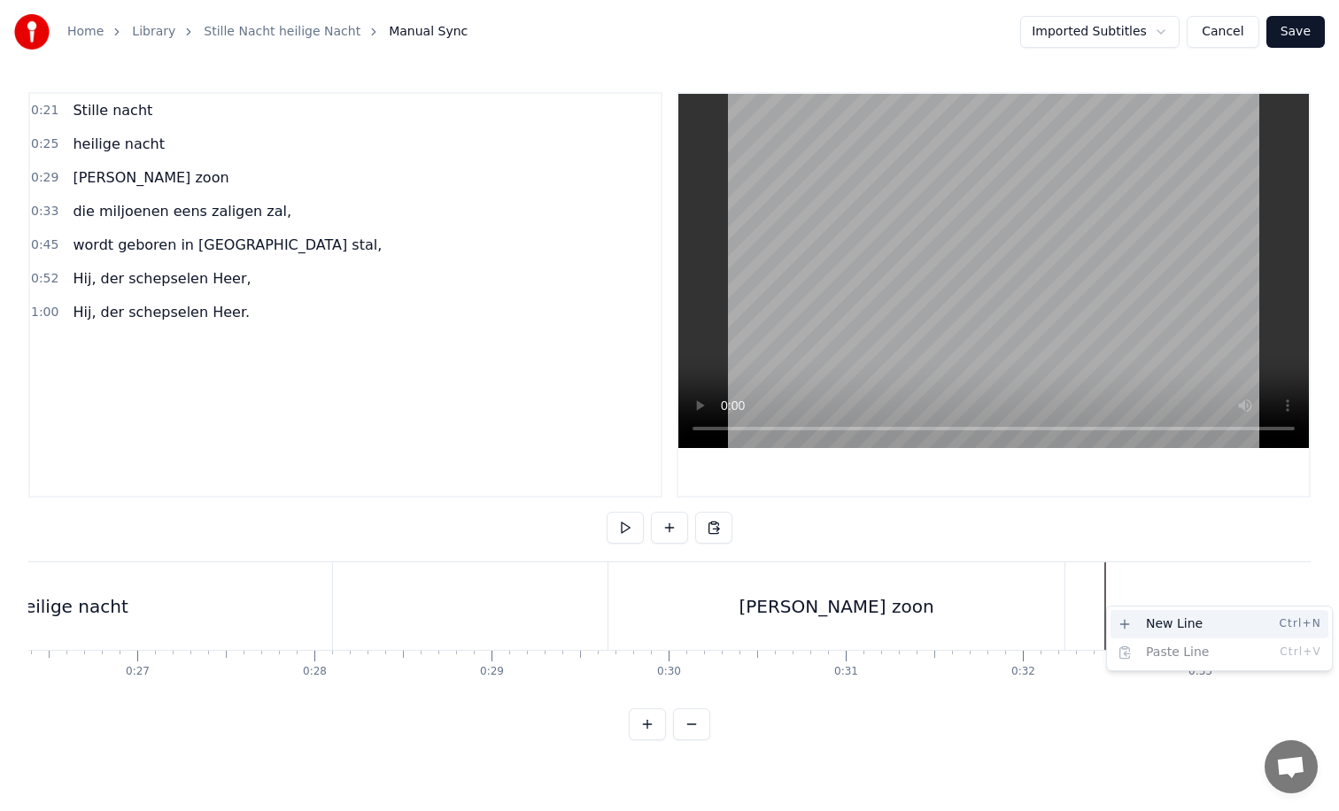
click at [1140, 620] on div "New Line Ctrl+N" at bounding box center [1220, 624] width 218 height 28
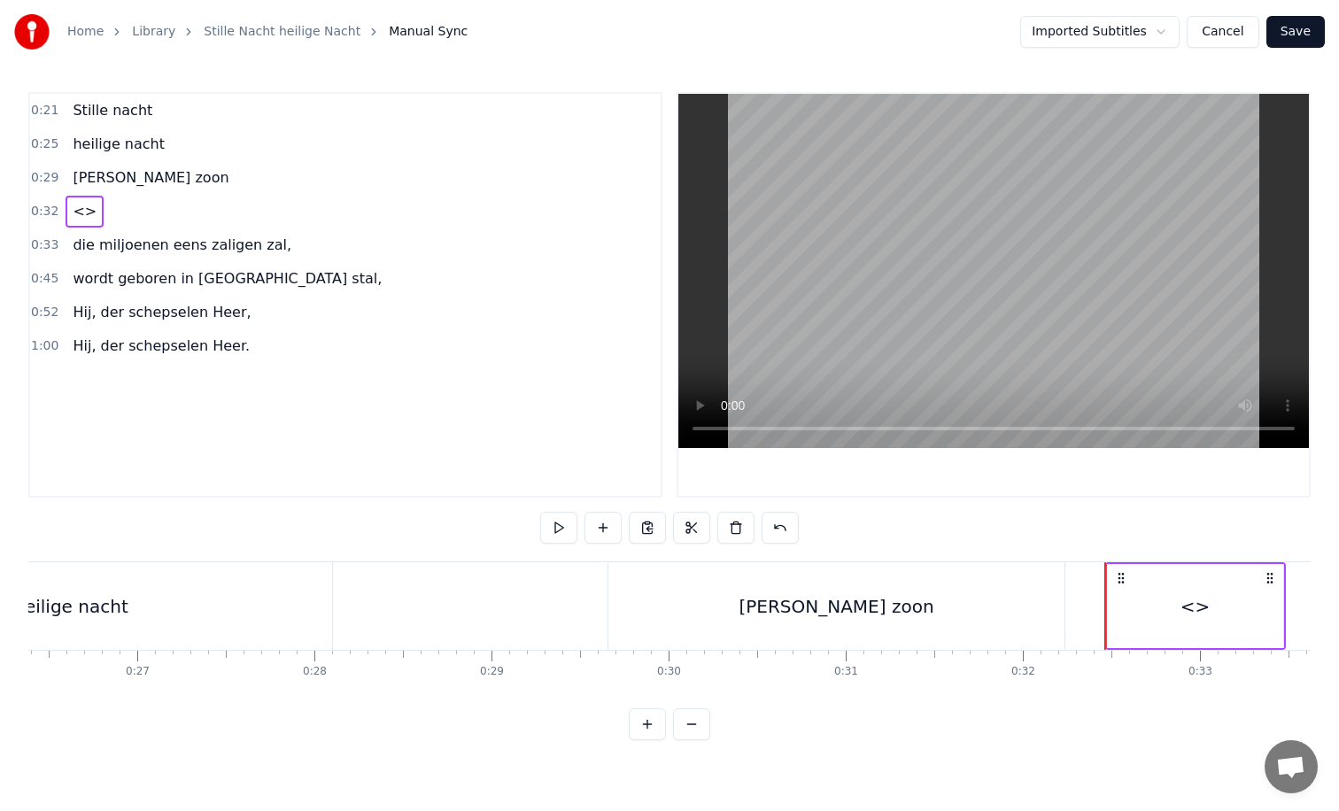
click at [1223, 615] on div "<>" at bounding box center [1195, 606] width 175 height 84
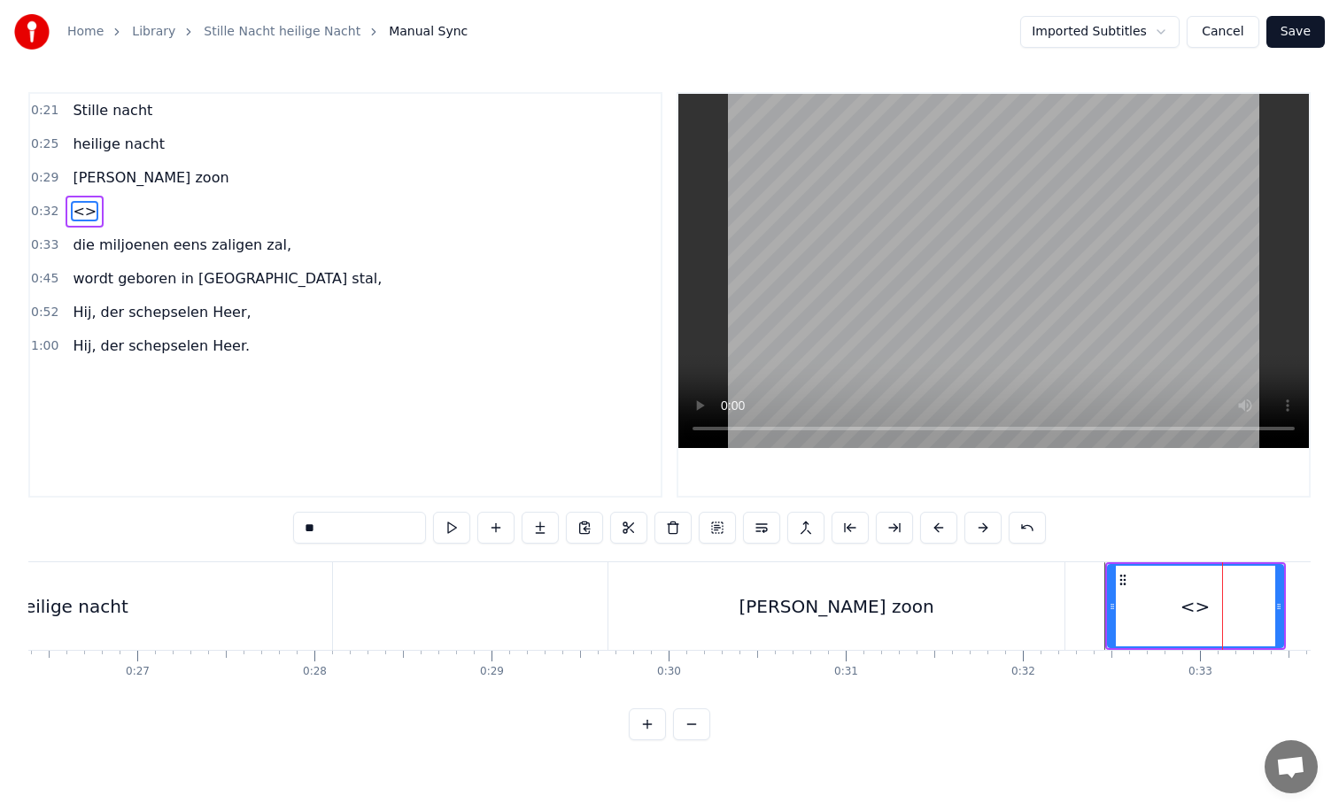
click at [340, 521] on input "**" at bounding box center [359, 528] width 133 height 32
type input "*"
paste input "**********"
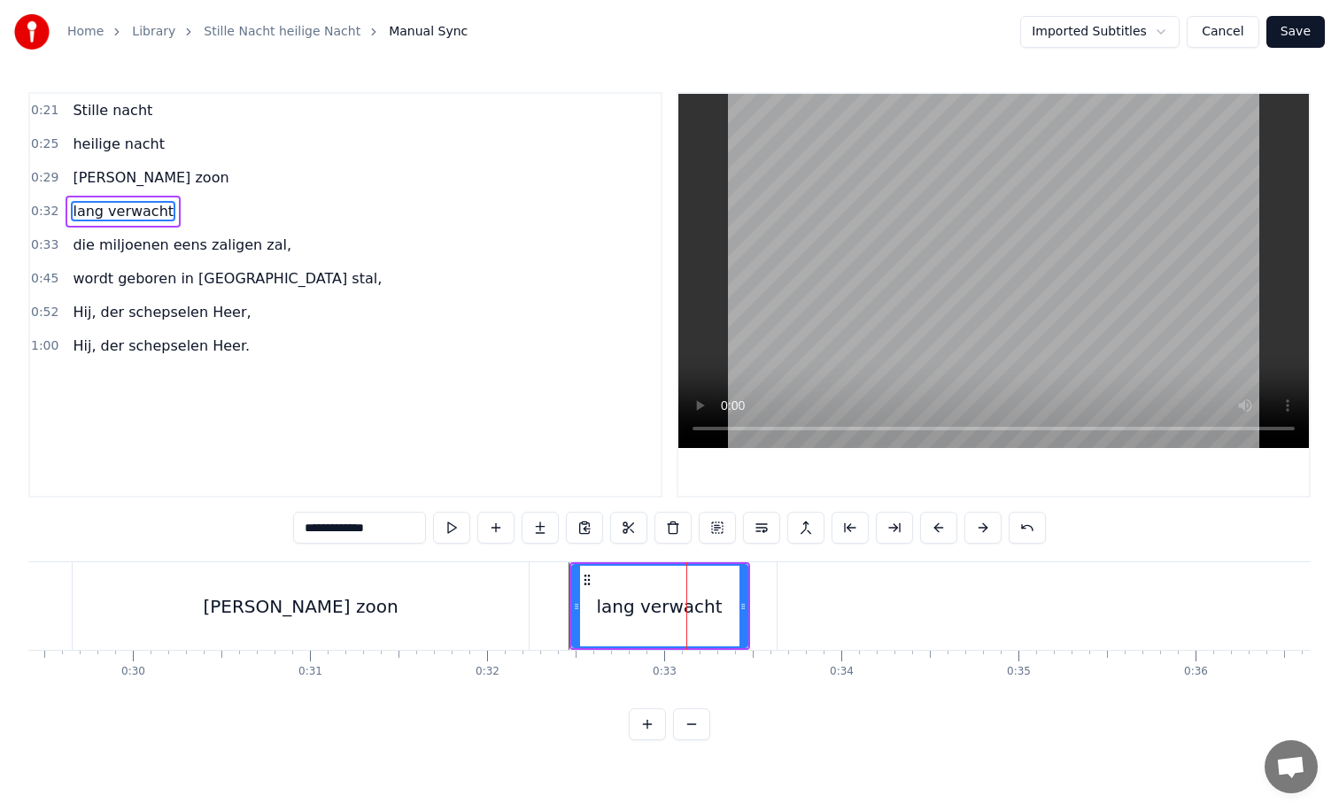
scroll to position [0, 5225]
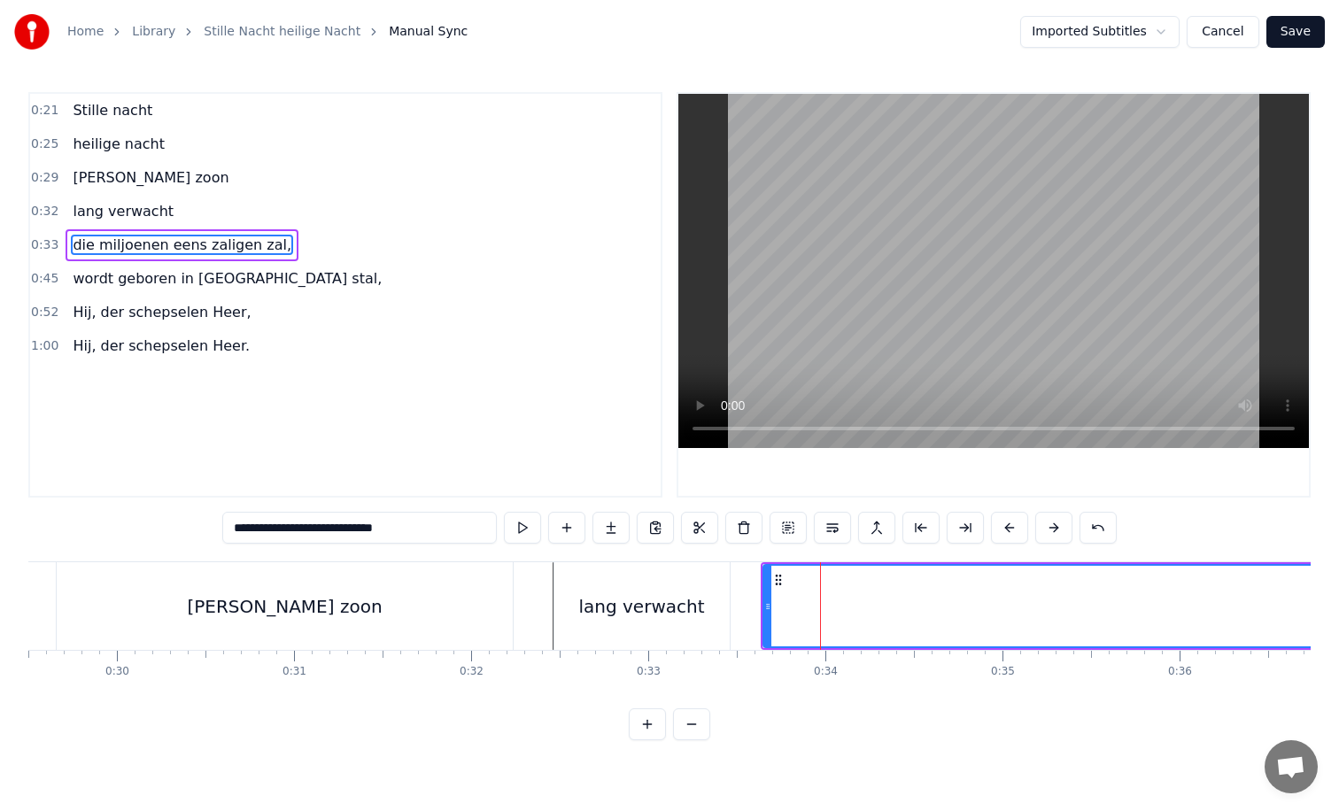
drag, startPoint x: 765, startPoint y: 608, endPoint x: 1149, endPoint y: 607, distance: 383.5
click at [771, 607] on icon at bounding box center [767, 607] width 7 height 14
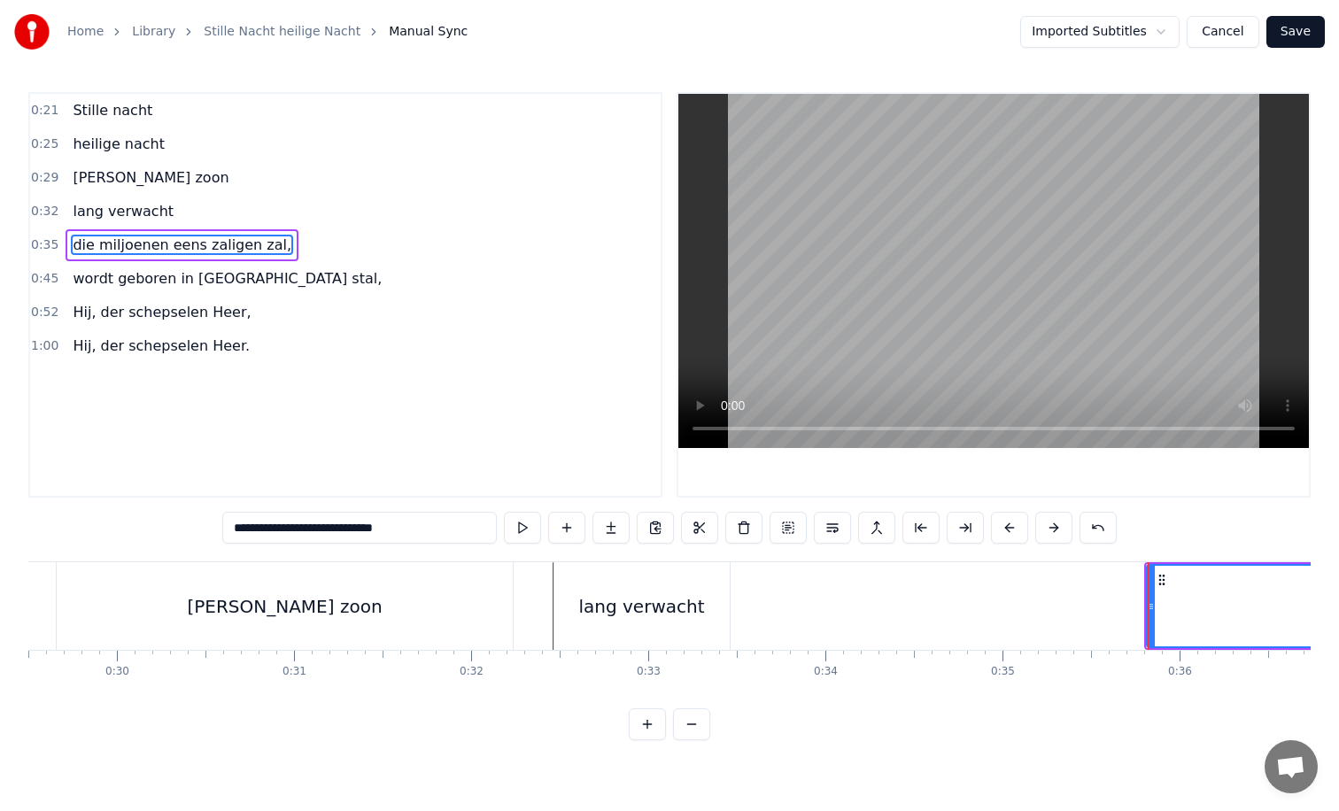
click at [715, 600] on div "lang verwacht" at bounding box center [641, 606] width 175 height 88
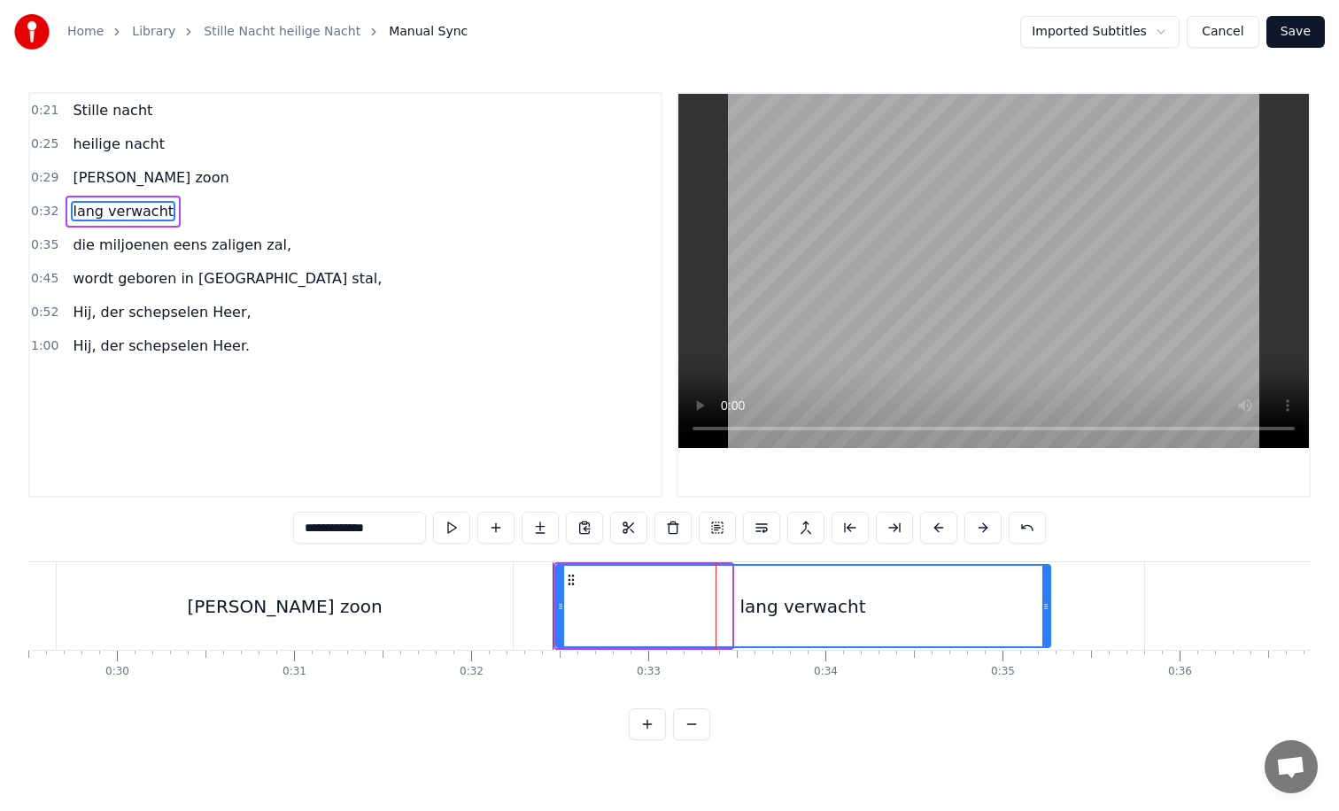
drag, startPoint x: 726, startPoint y: 603, endPoint x: 1045, endPoint y: 607, distance: 318.8
click at [1045, 607] on icon at bounding box center [1045, 607] width 7 height 14
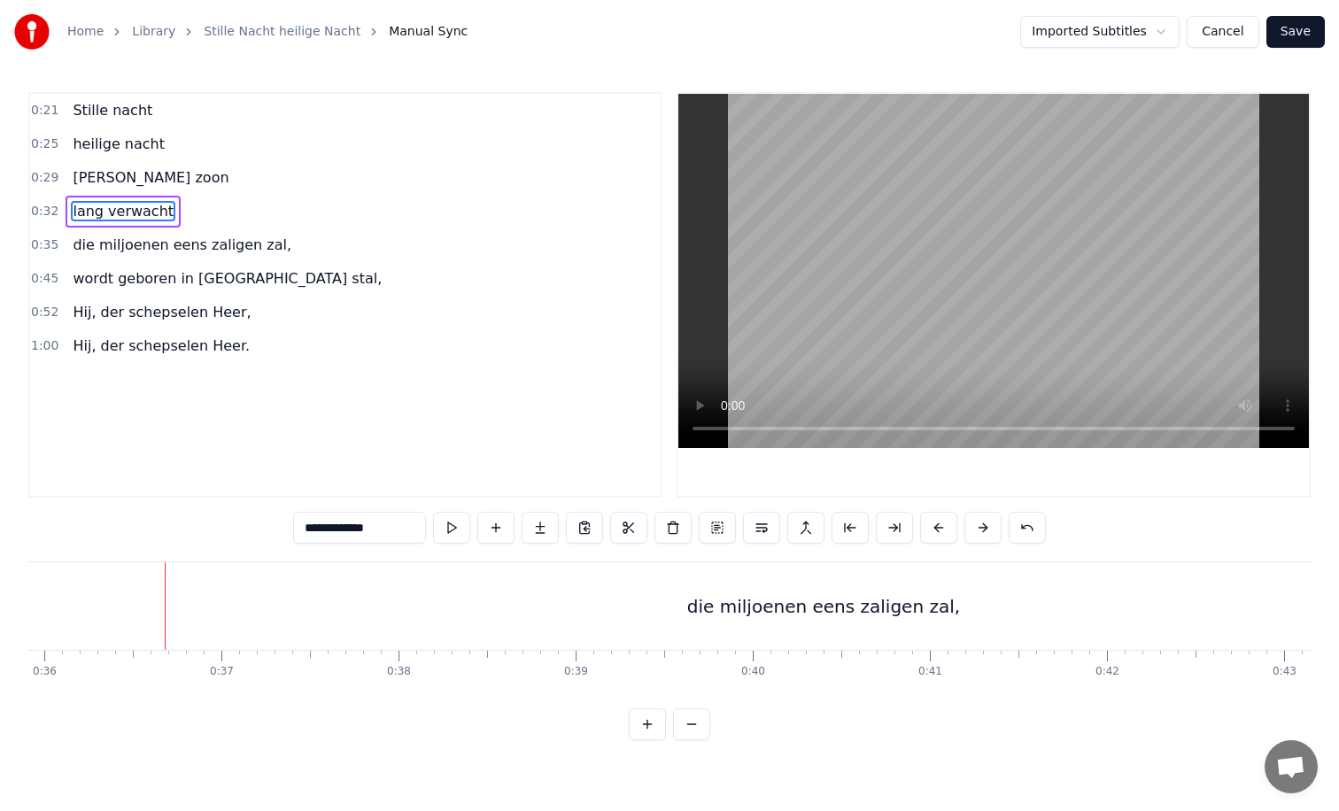
scroll to position [0, 6372]
click at [321, 617] on div "die miljoenen eens zaligen zal," at bounding box center [812, 606] width 1628 height 88
type input "**********"
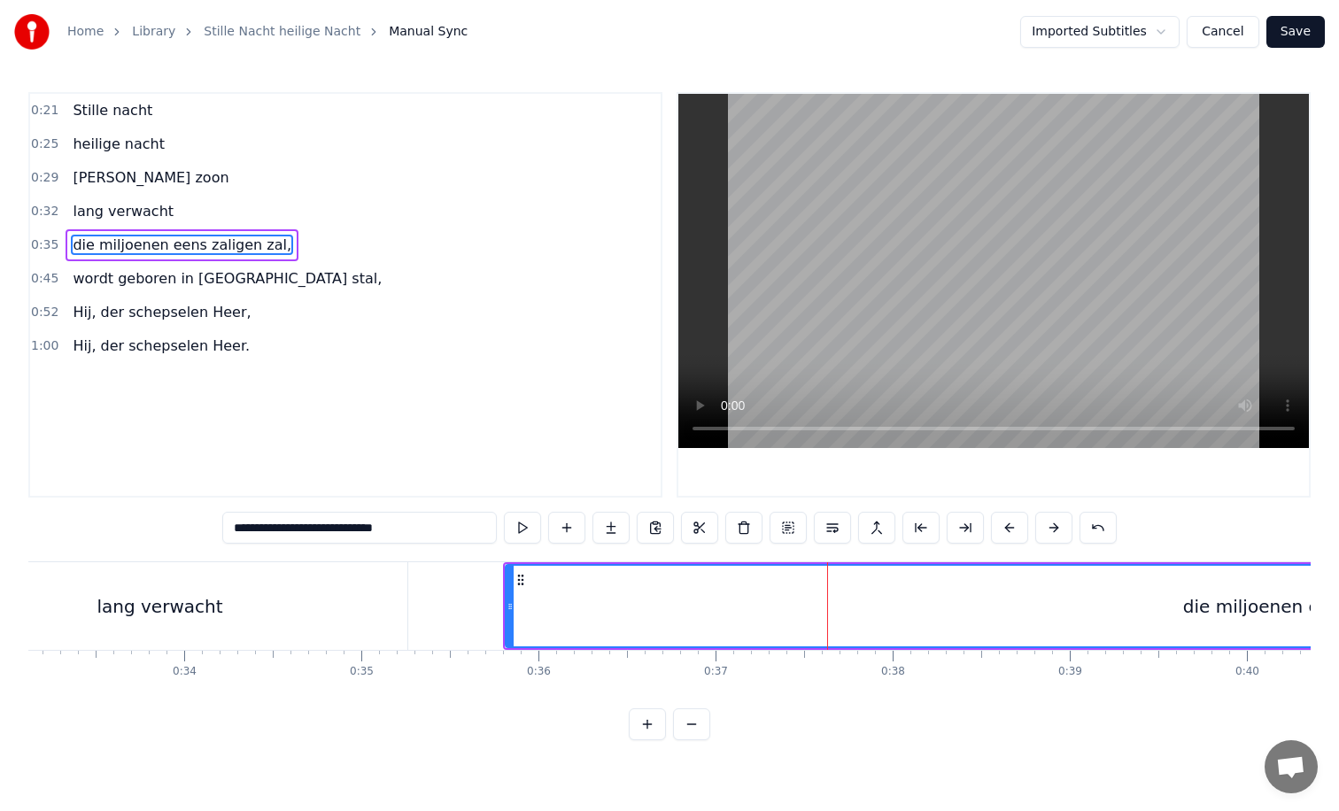
scroll to position [0, 5912]
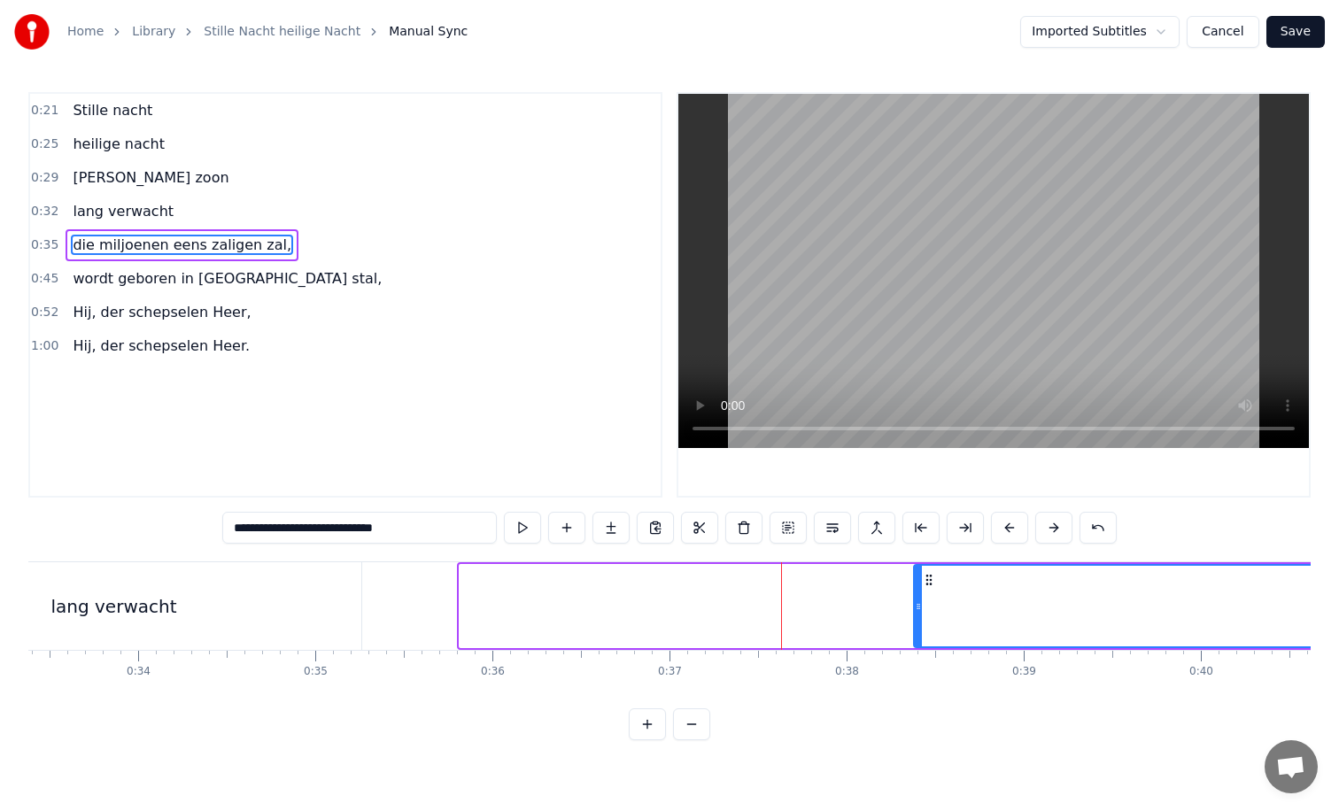
drag, startPoint x: 463, startPoint y: 606, endPoint x: 911, endPoint y: 604, distance: 448.1
click at [915, 606] on icon at bounding box center [918, 607] width 7 height 14
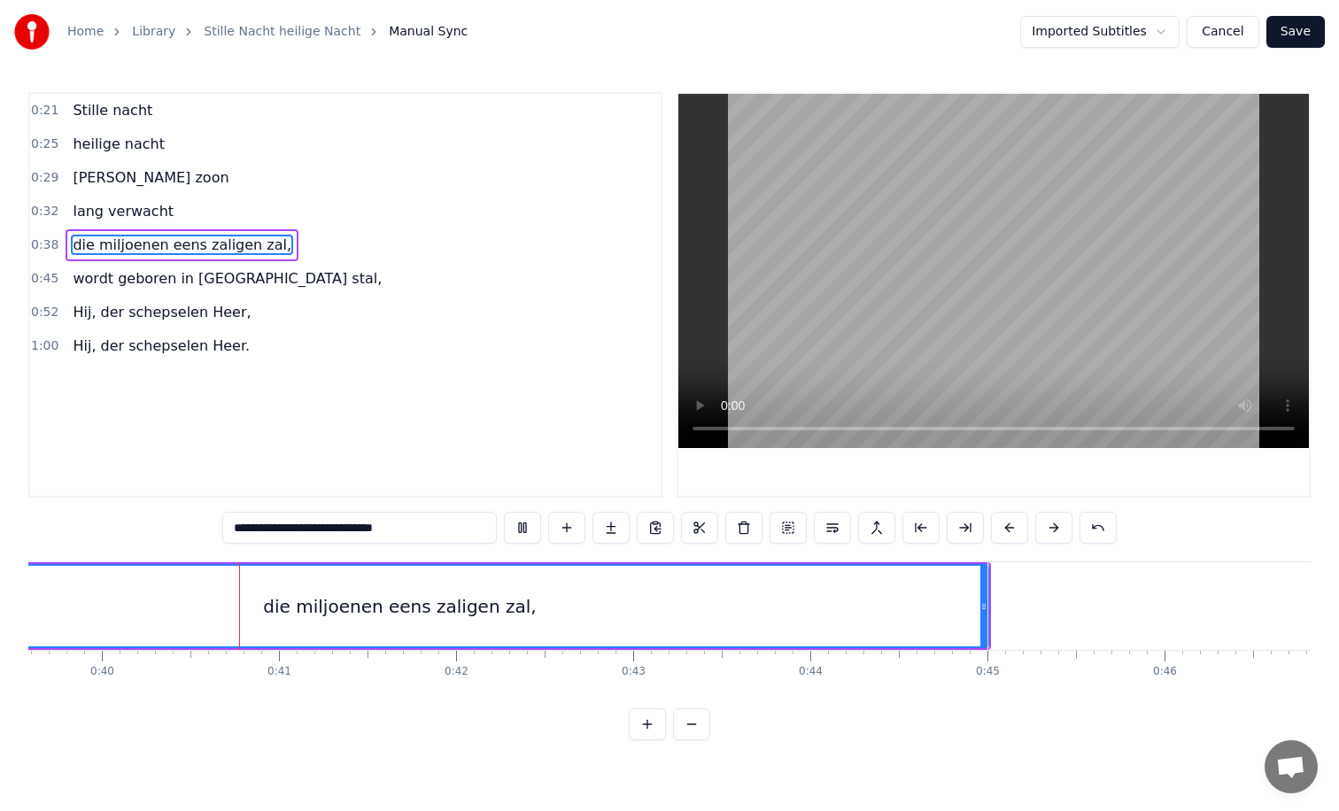
scroll to position [0, 7022]
drag, startPoint x: 974, startPoint y: 606, endPoint x: 866, endPoint y: 615, distance: 108.4
click at [866, 615] on div at bounding box center [865, 606] width 7 height 81
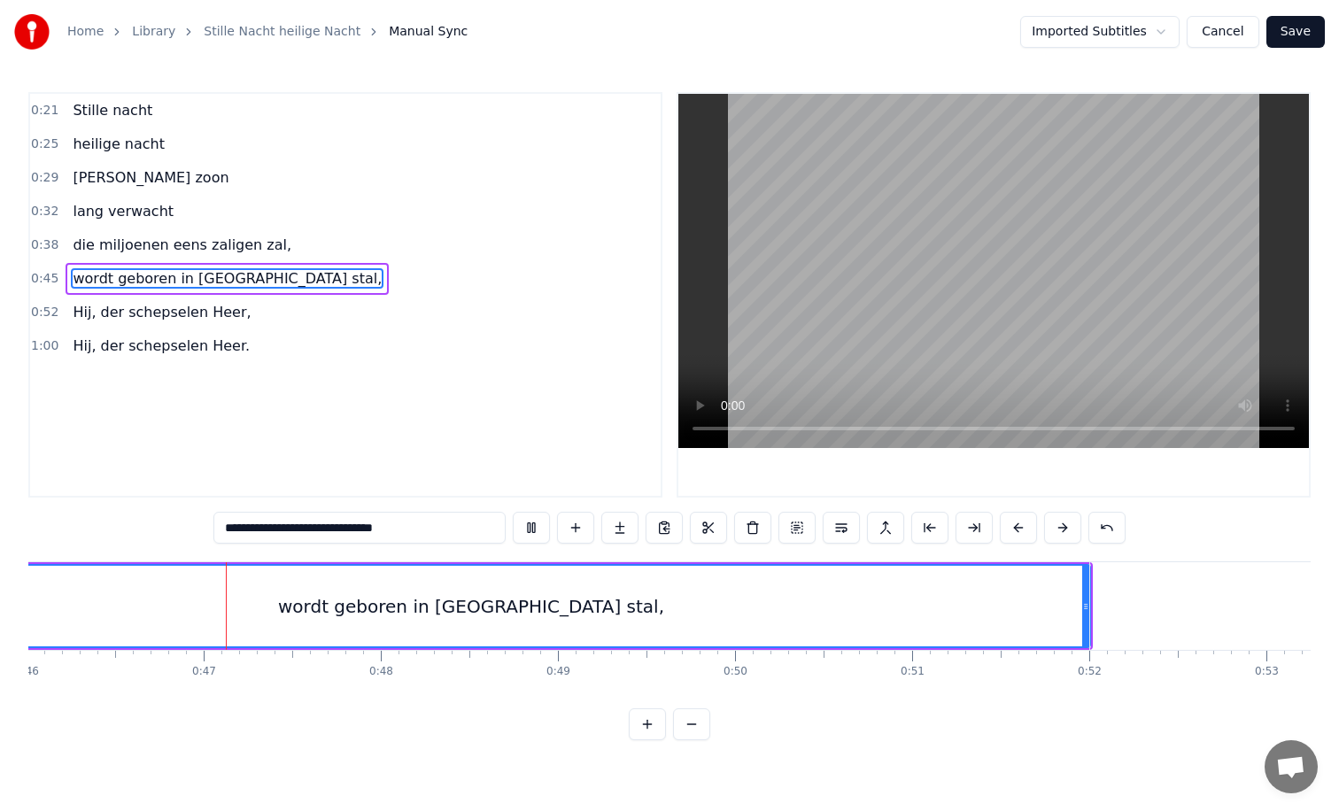
scroll to position [0, 8157]
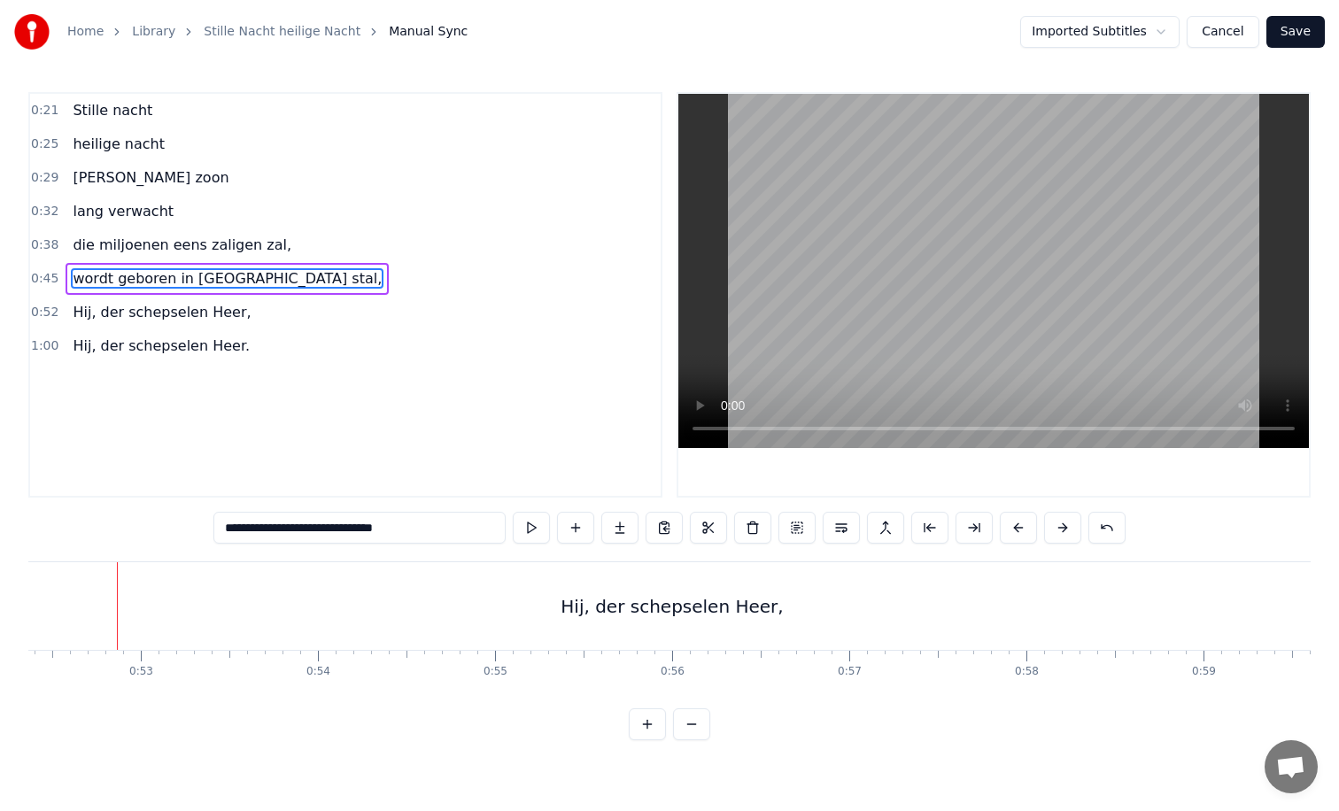
click at [537, 609] on div "Hij, der schepselen Heer," at bounding box center [672, 606] width 1415 height 88
type input "**********"
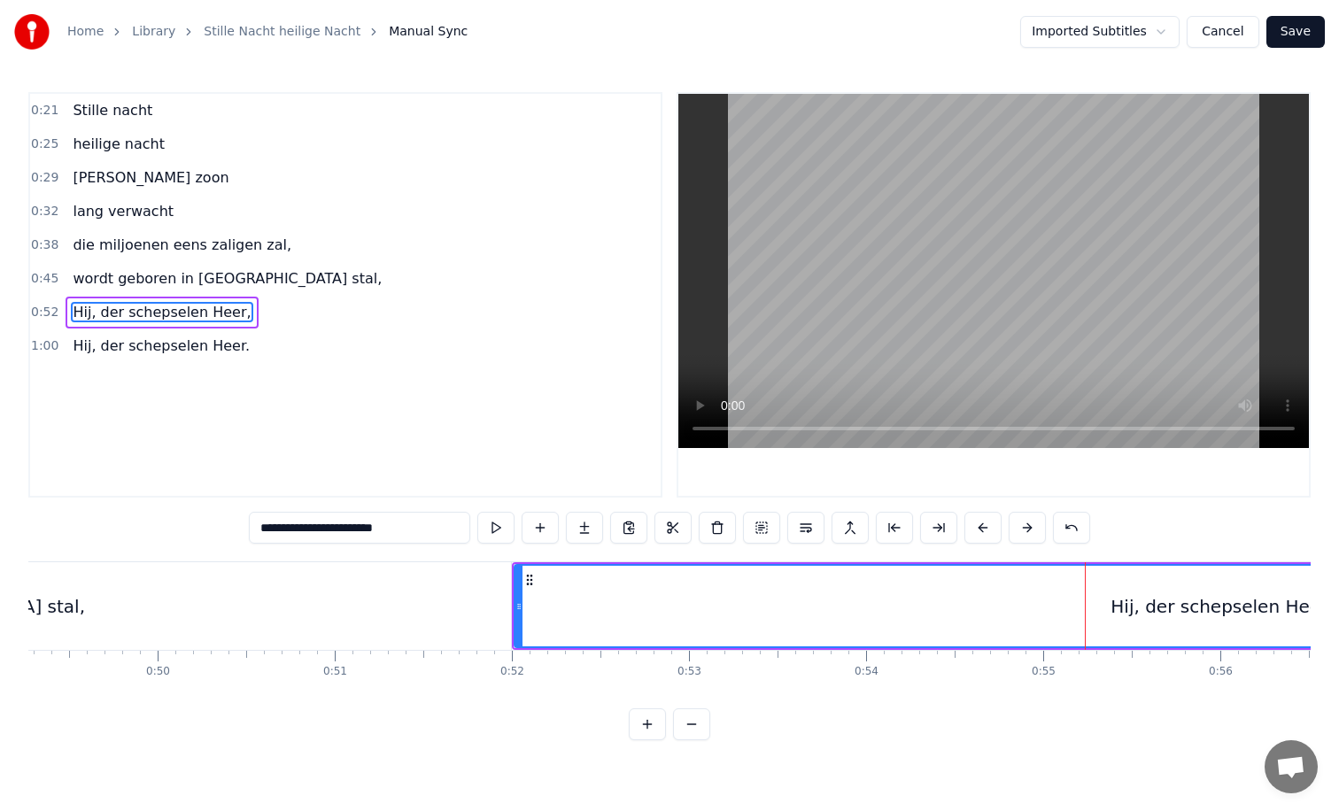
scroll to position [0, 8730]
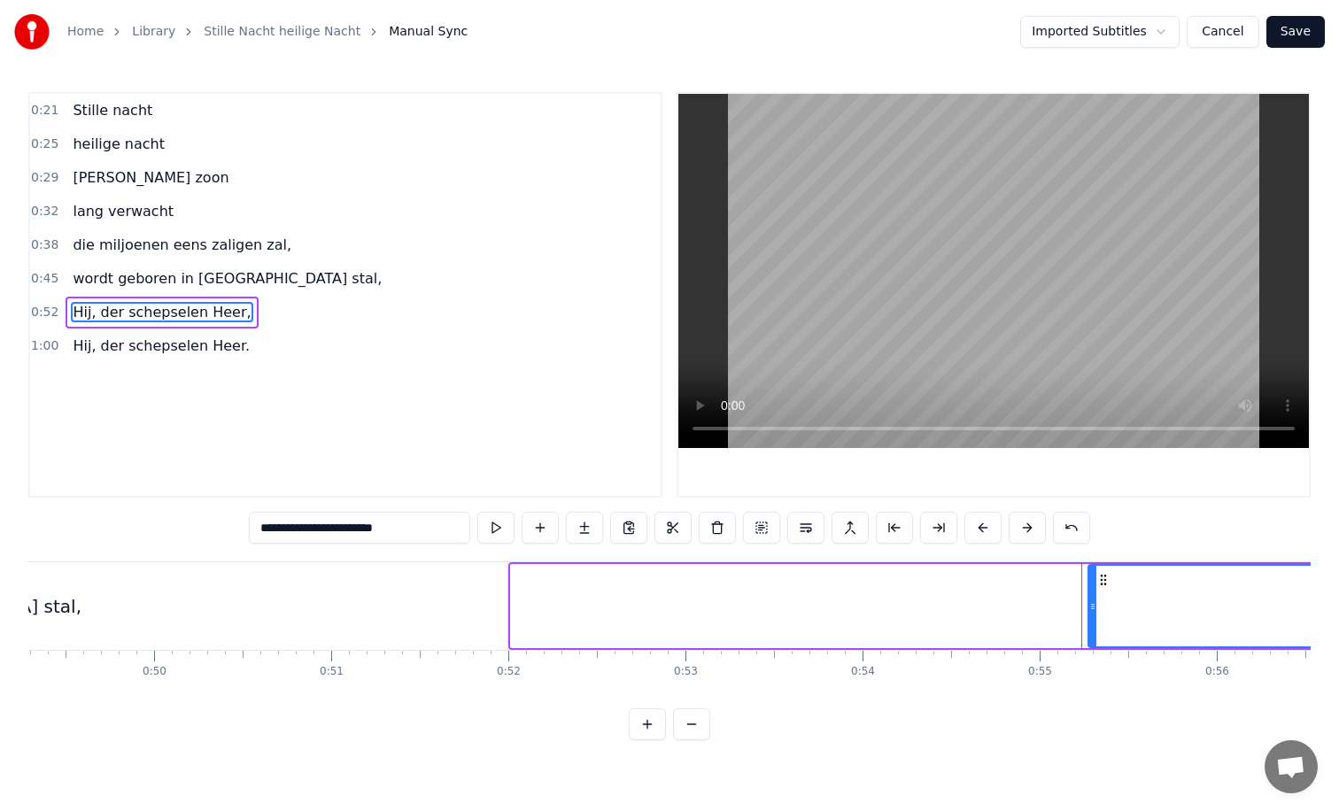
drag, startPoint x: 516, startPoint y: 608, endPoint x: 1094, endPoint y: 619, distance: 577.5
click at [1094, 619] on div at bounding box center [1092, 606] width 7 height 81
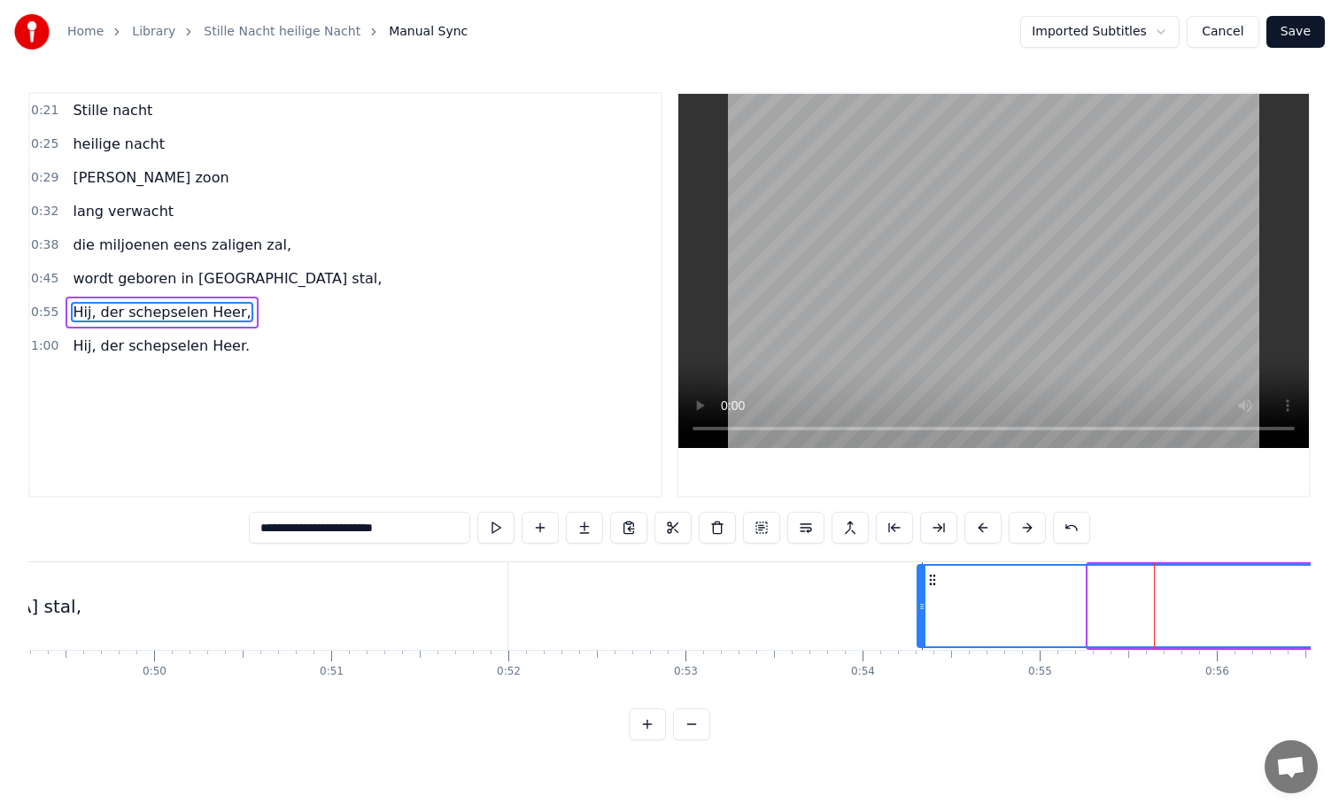
drag, startPoint x: 1093, startPoint y: 608, endPoint x: 919, endPoint y: 610, distance: 173.6
click at [919, 610] on icon at bounding box center [921, 607] width 7 height 14
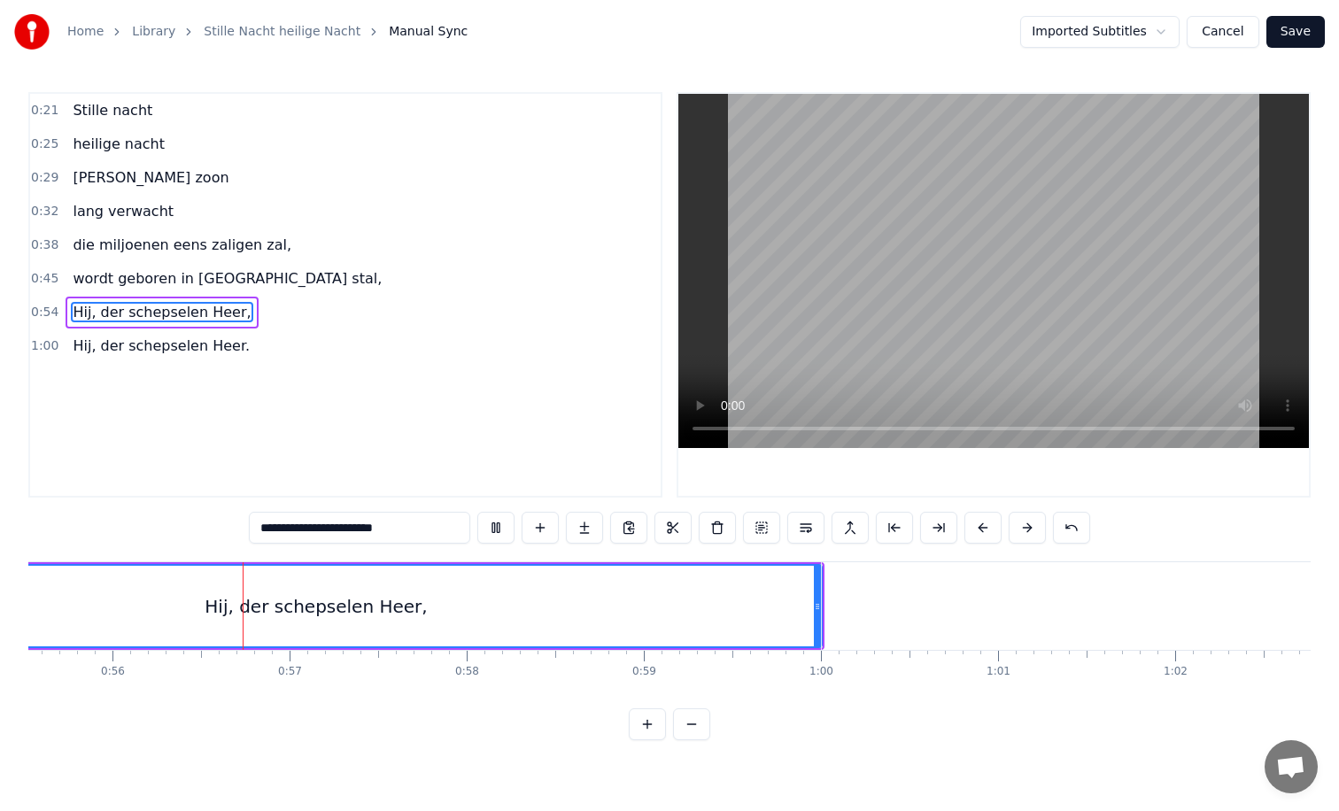
scroll to position [0, 9850]
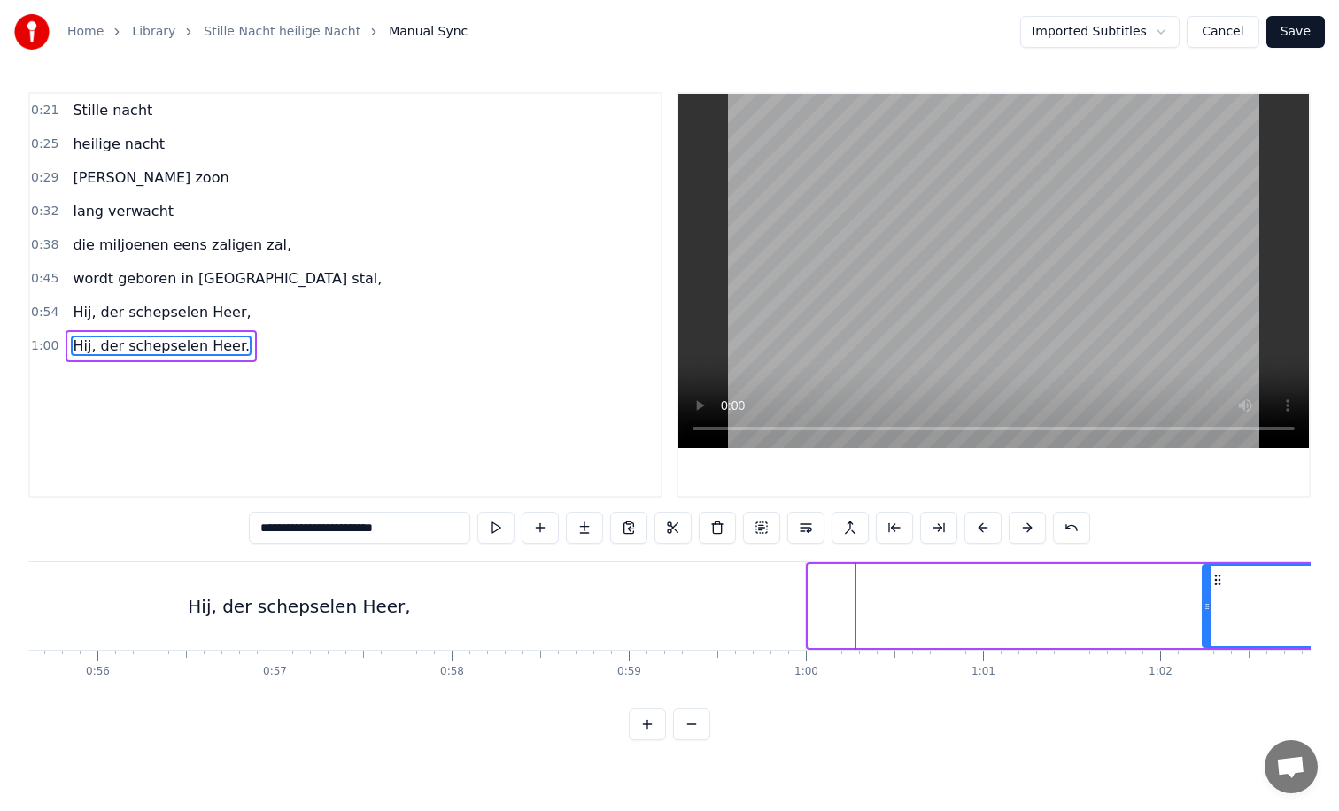
drag, startPoint x: 809, startPoint y: 604, endPoint x: 1203, endPoint y: 603, distance: 394.1
click at [1204, 603] on icon at bounding box center [1207, 607] width 7 height 14
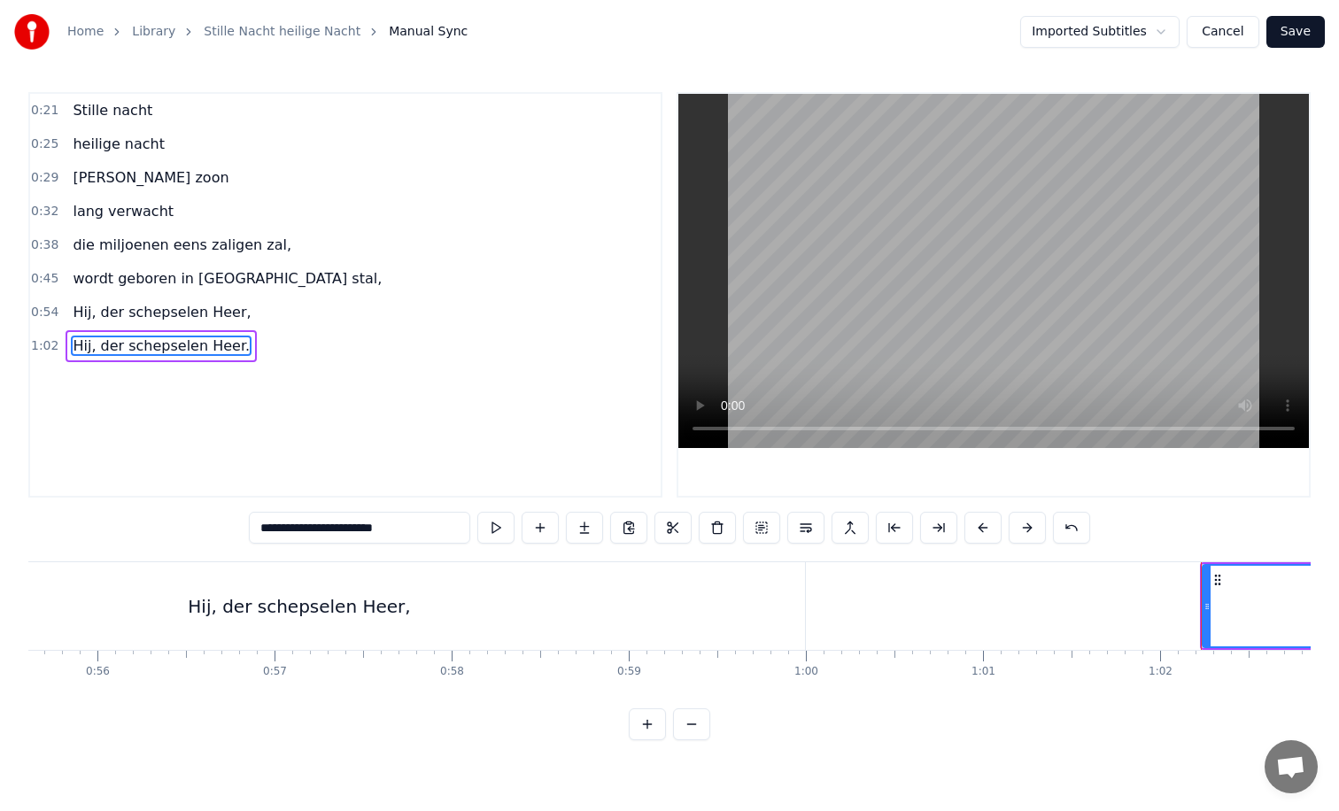
click at [798, 611] on div "Hij, der schepselen Heer," at bounding box center [299, 606] width 1011 height 88
type input "**********"
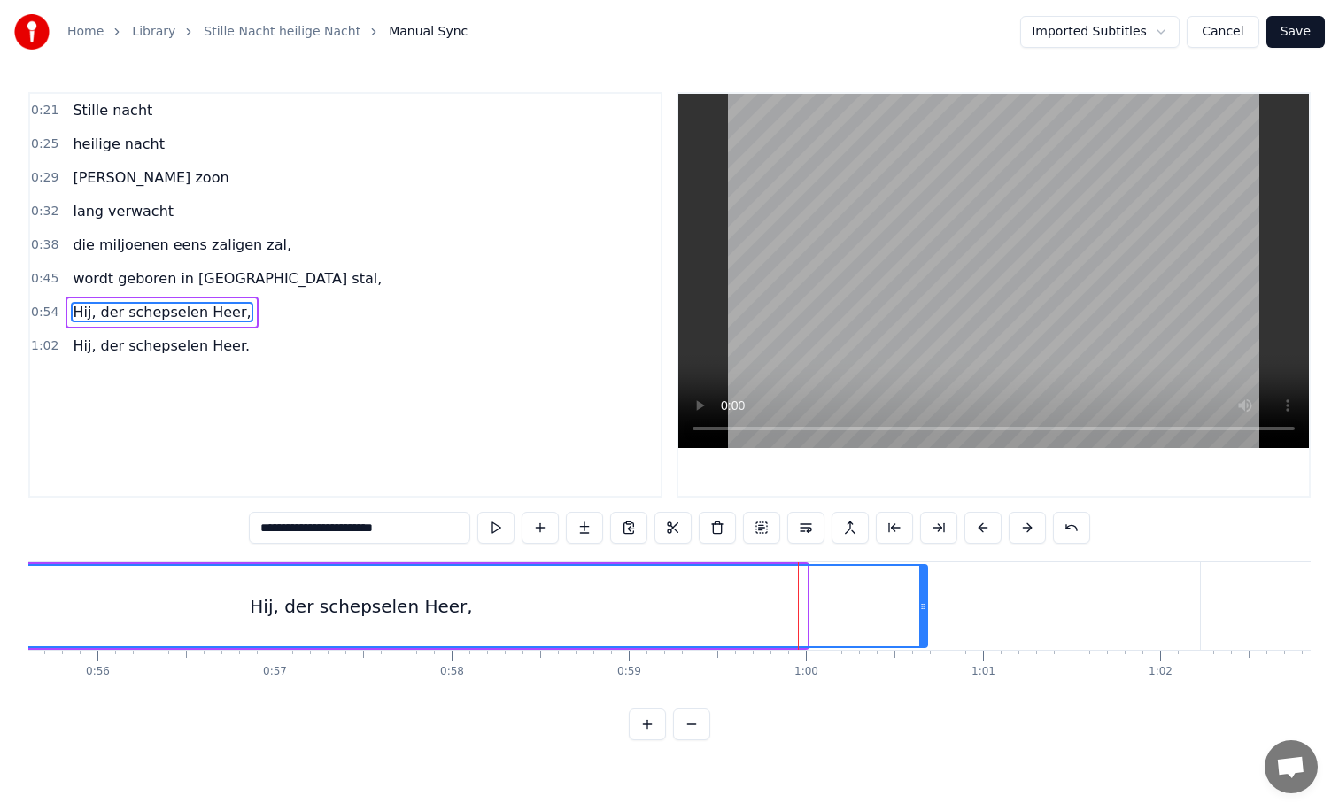
drag, startPoint x: 804, startPoint y: 610, endPoint x: 984, endPoint y: 611, distance: 179.8
click at [926, 611] on icon at bounding box center [922, 607] width 7 height 14
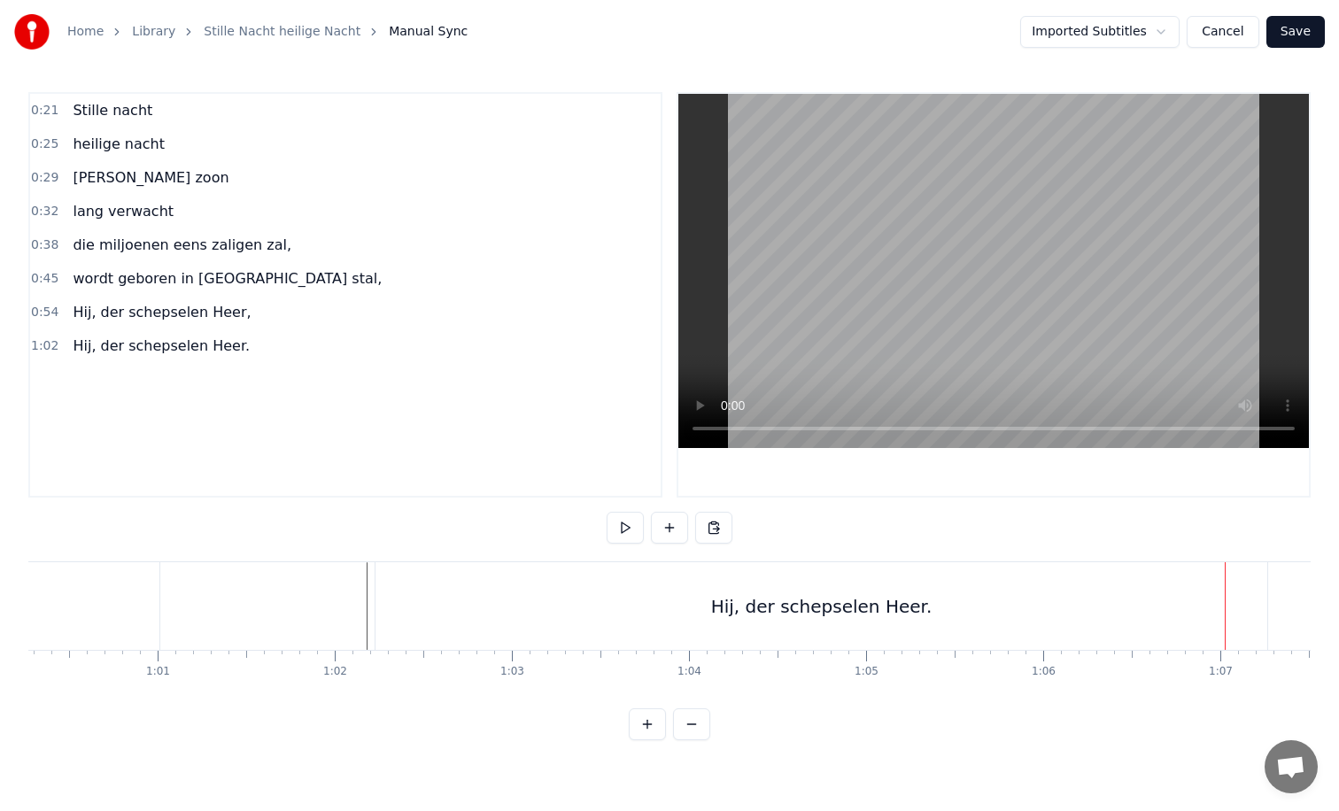
scroll to position [0, 10634]
click at [428, 606] on div "Hij, der schepselen Heer." at bounding box center [862, 606] width 892 height 88
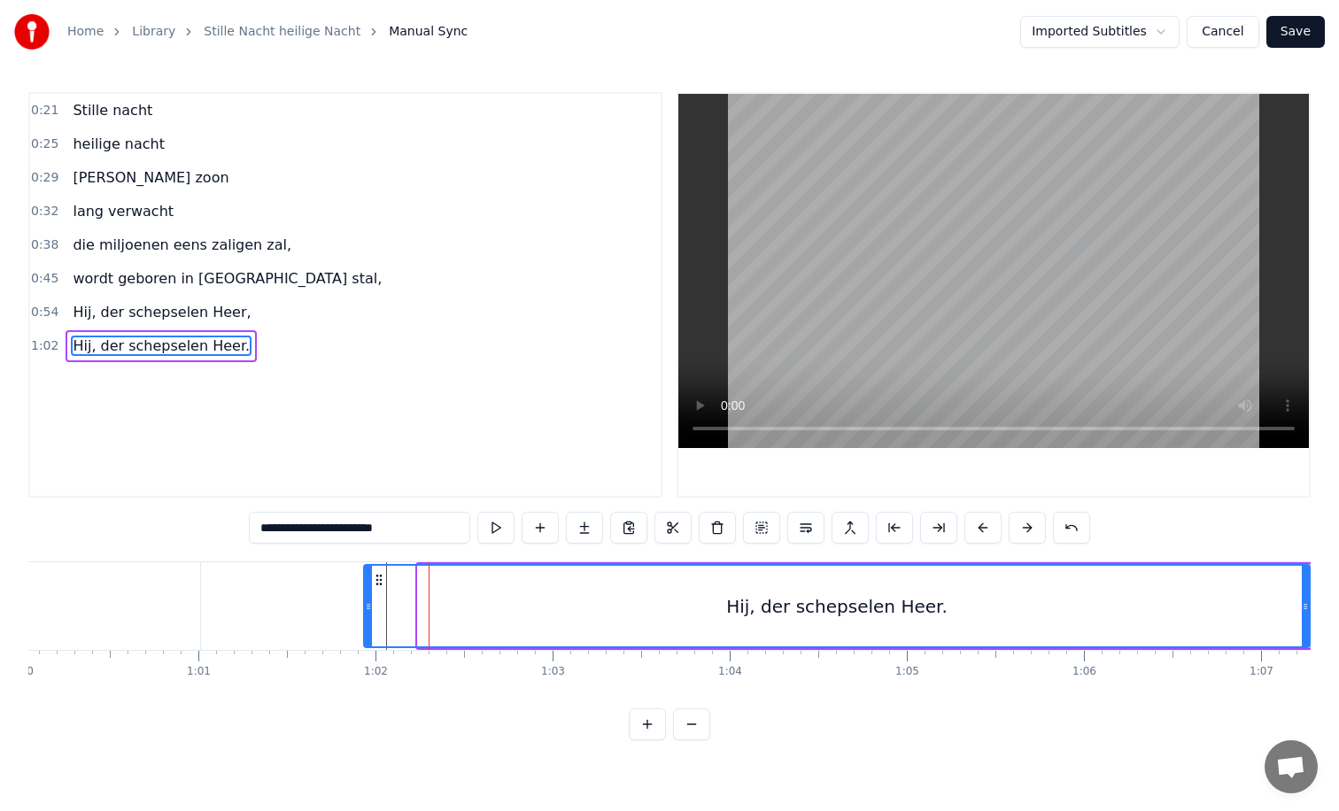
drag, startPoint x: 420, startPoint y: 606, endPoint x: 353, endPoint y: 608, distance: 66.4
click at [365, 608] on icon at bounding box center [368, 607] width 7 height 14
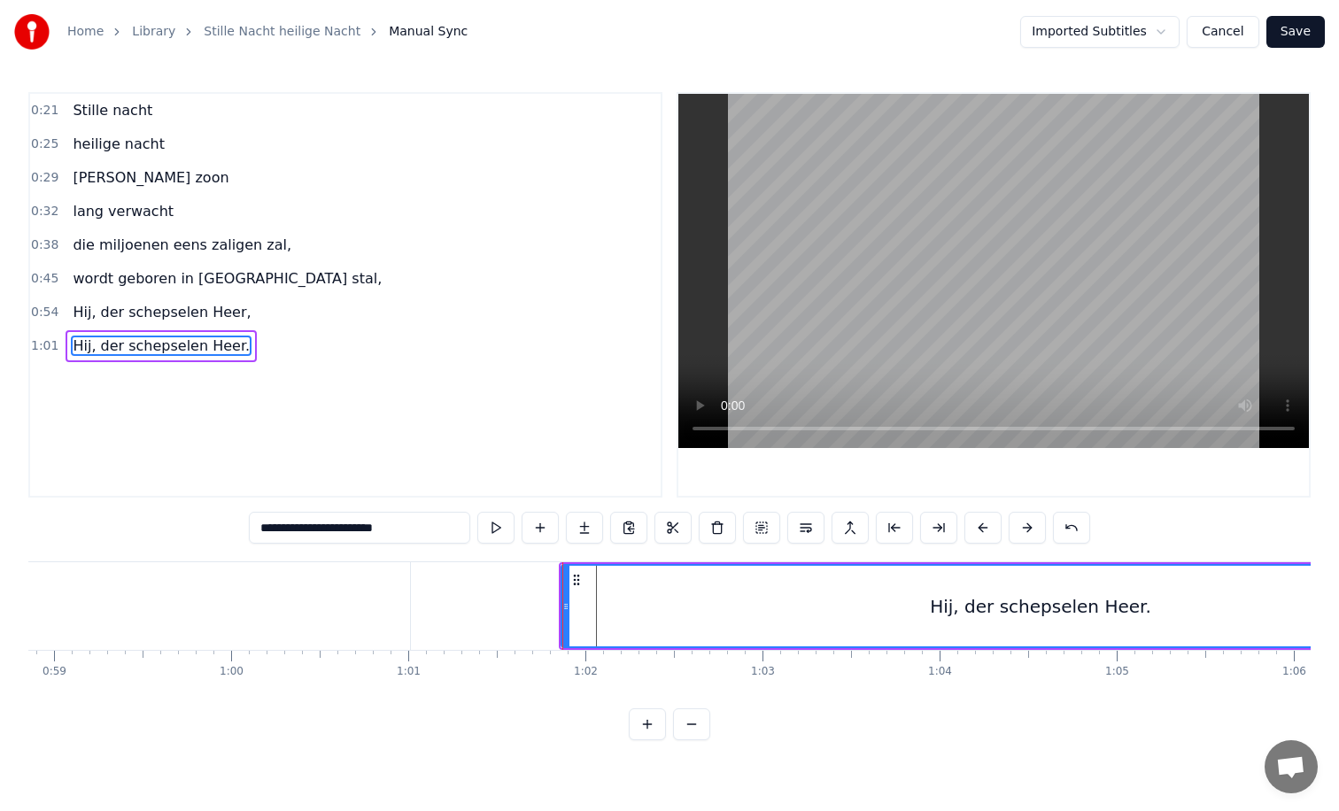
scroll to position [0, 10395]
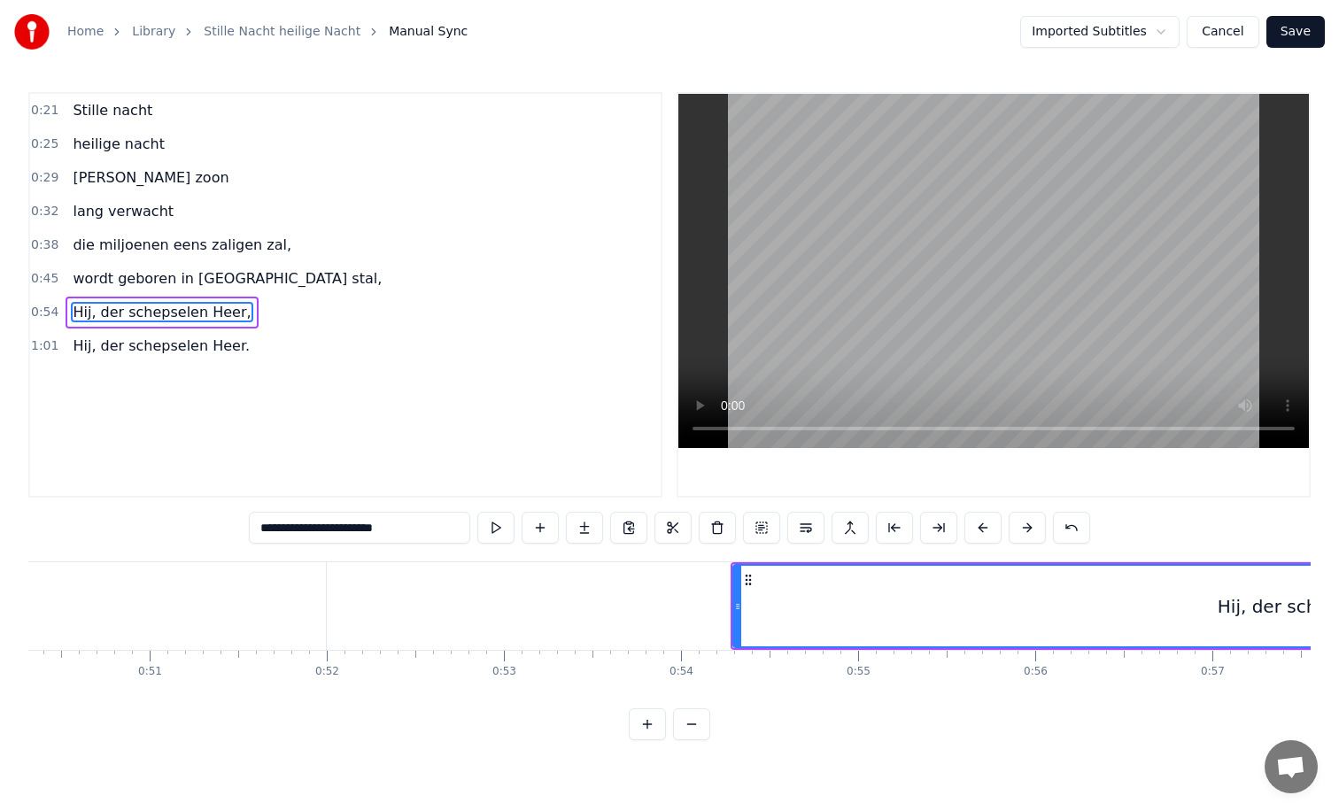
scroll to position [0, 8966]
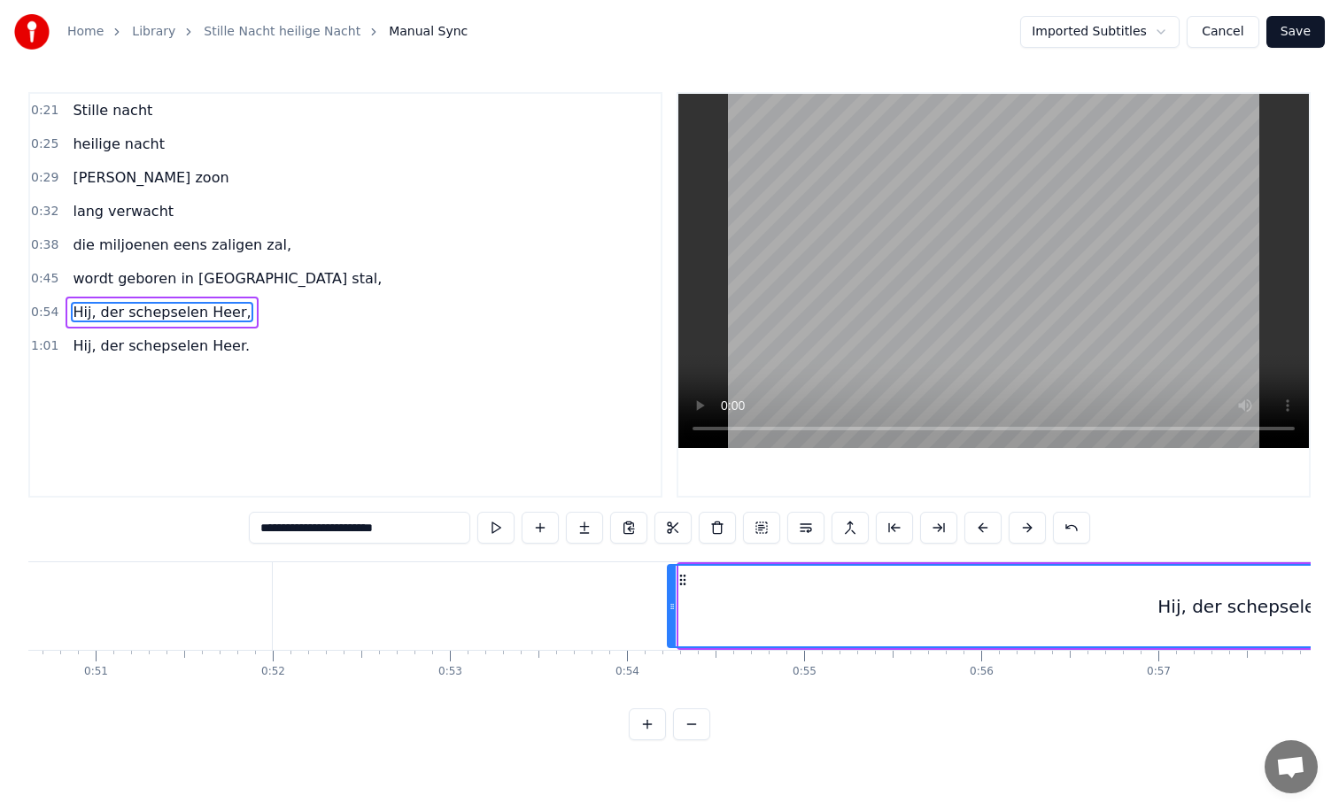
drag, startPoint x: 681, startPoint y: 608, endPoint x: 658, endPoint y: 608, distance: 23.0
click at [669, 608] on icon at bounding box center [672, 607] width 7 height 14
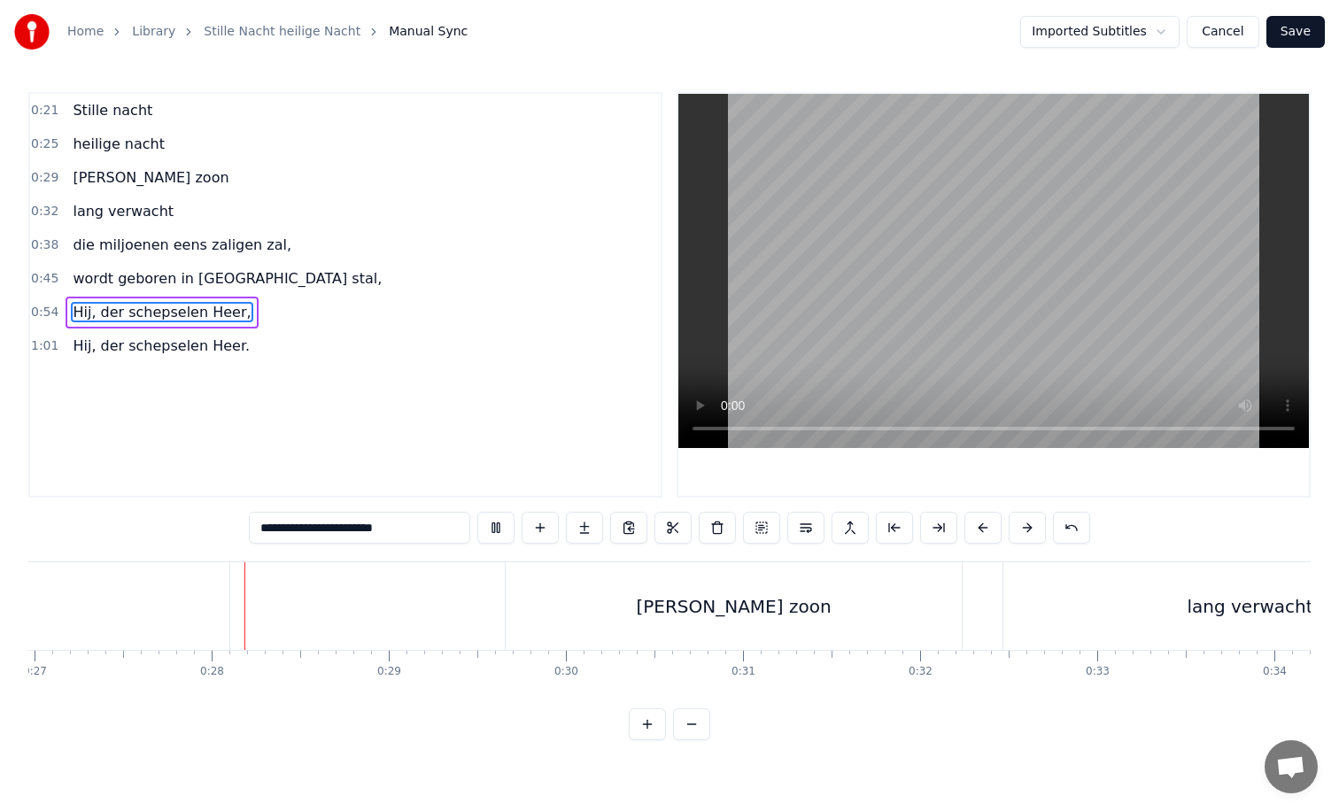
scroll to position [0, 4784]
click at [570, 605] on div "[PERSON_NAME] zoon" at bounding box center [726, 606] width 456 height 88
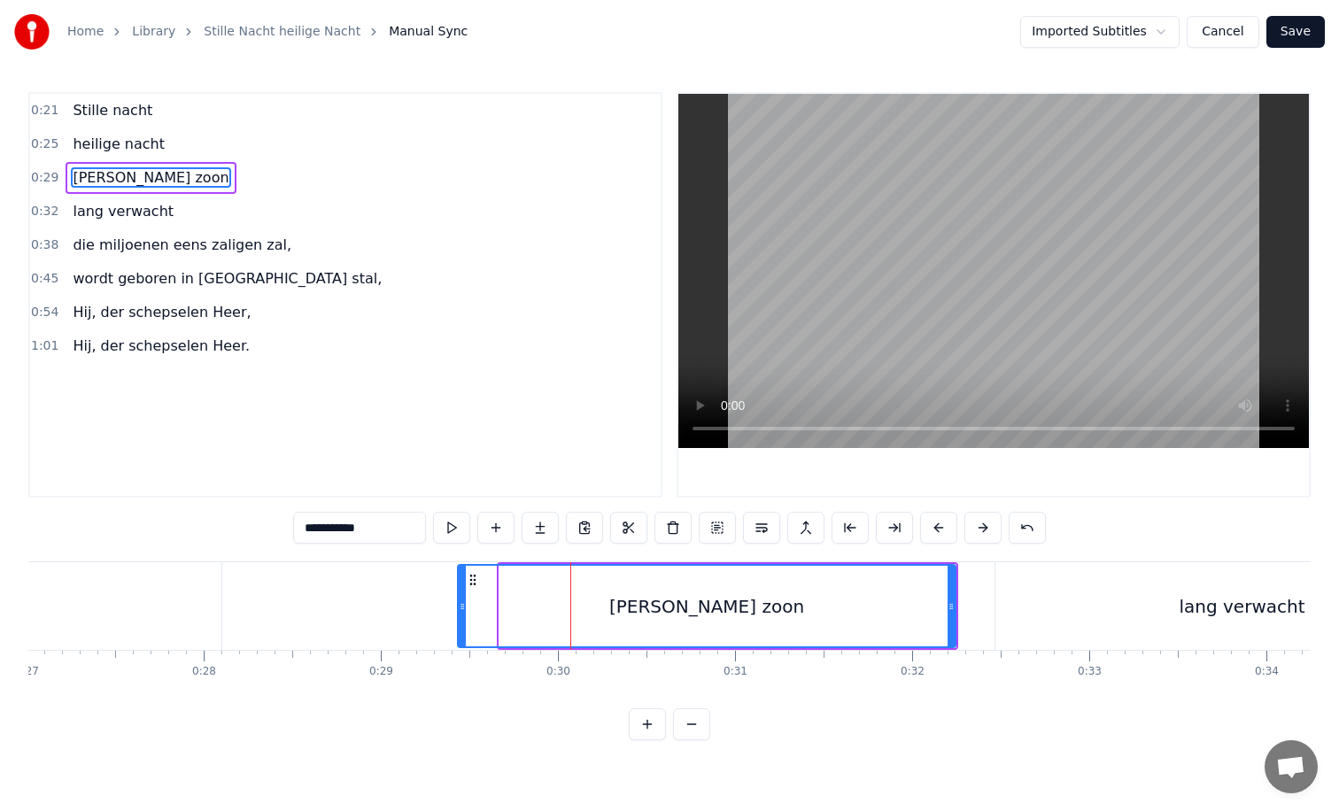
drag, startPoint x: 500, startPoint y: 607, endPoint x: 456, endPoint y: 612, distance: 44.6
click at [459, 612] on icon at bounding box center [462, 607] width 7 height 14
click at [1065, 611] on div "lang verwacht" at bounding box center [1242, 606] width 494 height 88
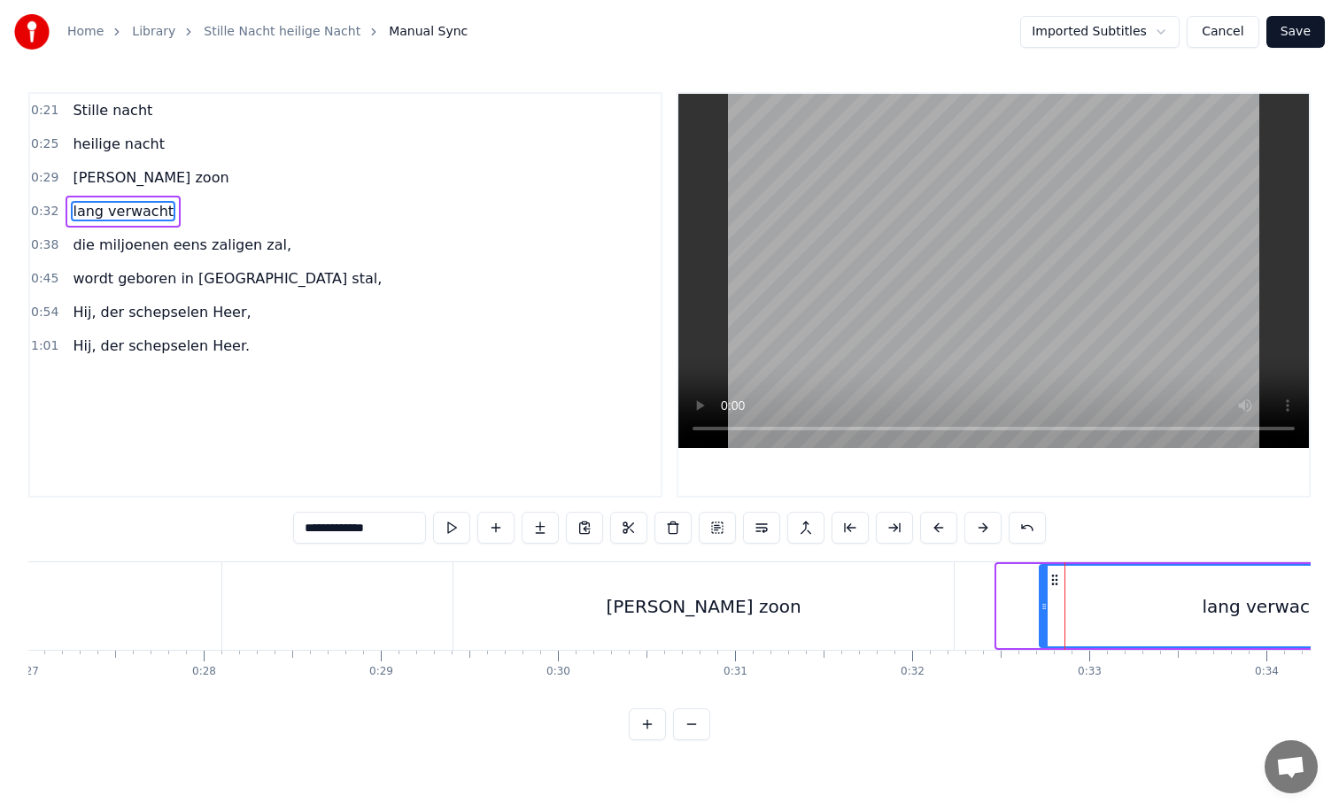
drag, startPoint x: 1000, startPoint y: 606, endPoint x: 1052, endPoint y: 606, distance: 52.3
click at [1043, 606] on circle at bounding box center [1042, 606] width 1 height 1
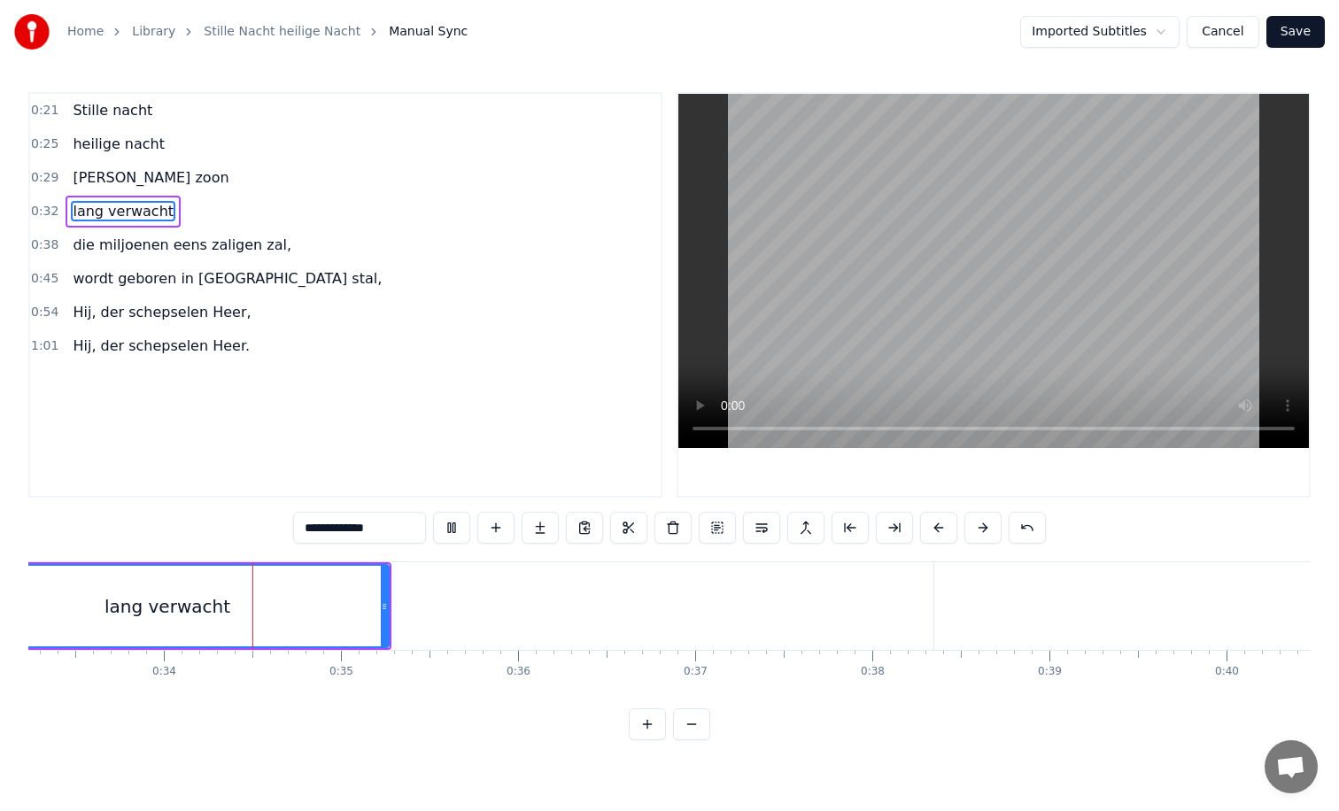
scroll to position [0, 5895]
drag, startPoint x: 376, startPoint y: 606, endPoint x: 498, endPoint y: 611, distance: 121.4
click at [498, 611] on icon at bounding box center [497, 607] width 7 height 14
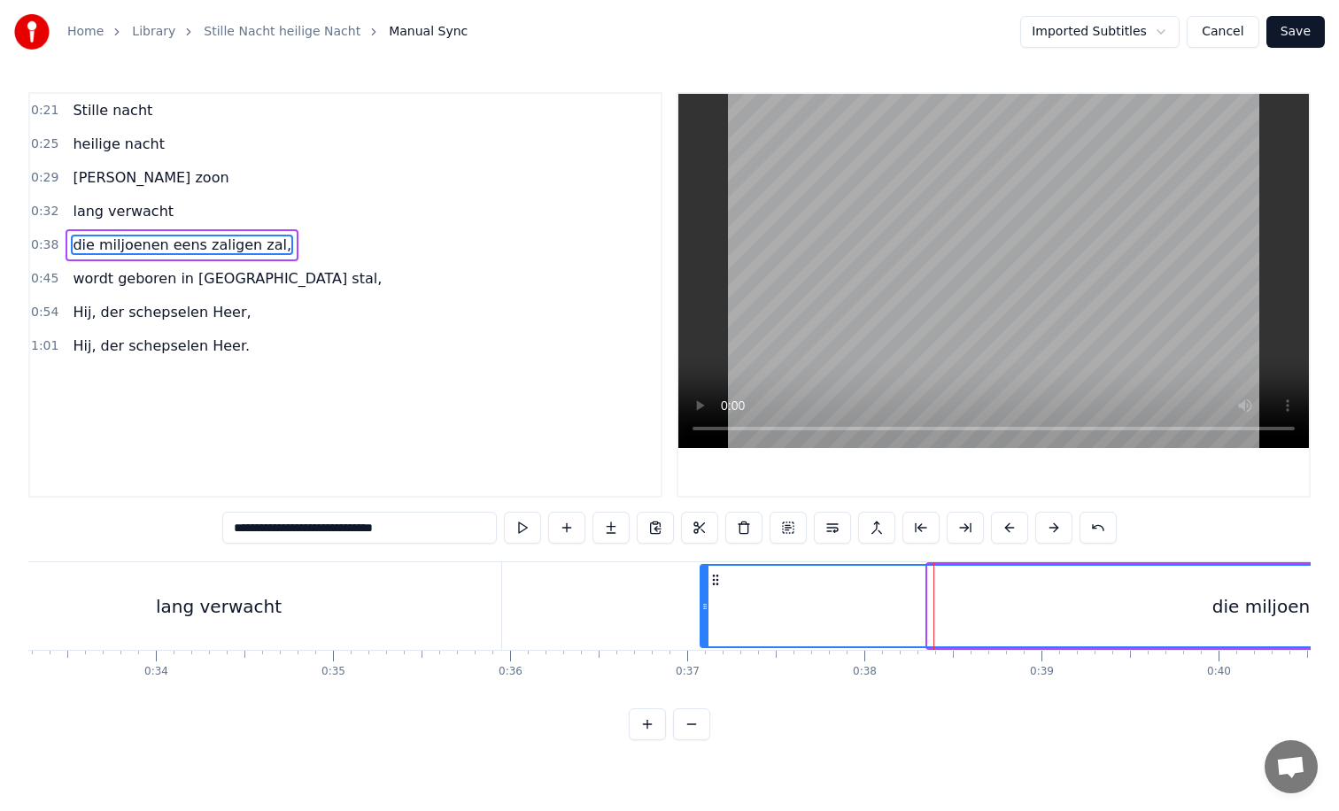
drag, startPoint x: 930, startPoint y: 608, endPoint x: 697, endPoint y: 609, distance: 232.9
click at [701, 609] on icon at bounding box center [704, 607] width 7 height 14
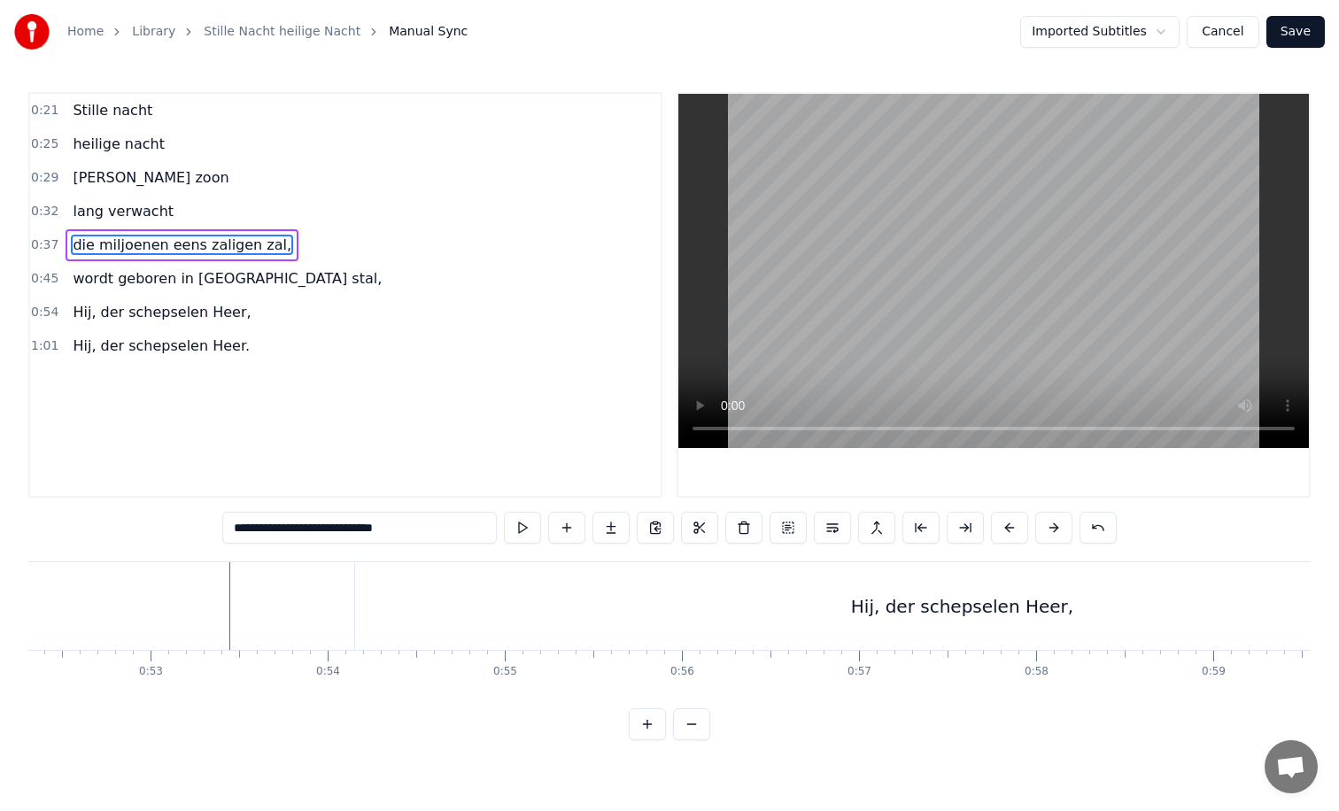
scroll to position [0, 9286]
click at [693, 589] on div "Hij, der schepselen Heer," at bounding box center [942, 606] width 1214 height 88
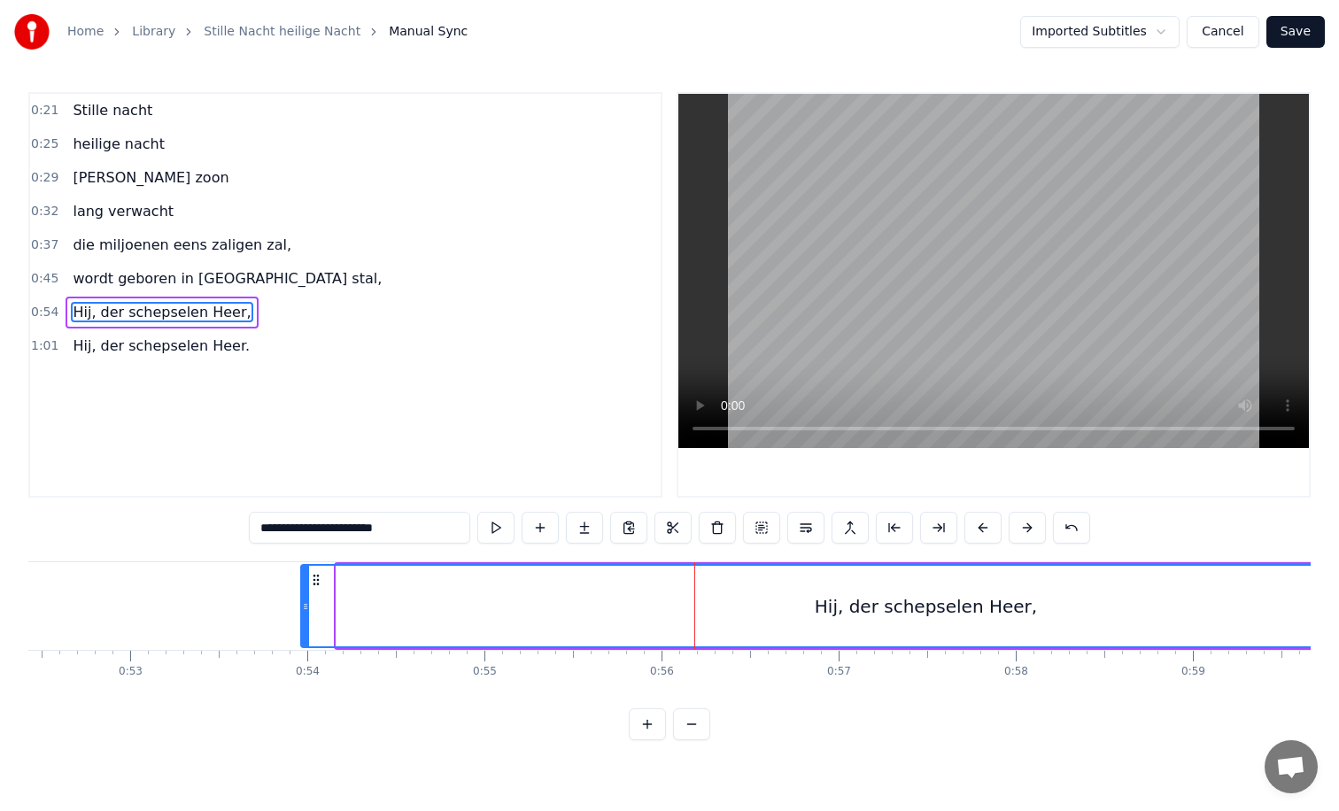
drag, startPoint x: 339, startPoint y: 605, endPoint x: 302, endPoint y: 606, distance: 37.2
click at [302, 606] on icon at bounding box center [305, 607] width 7 height 14
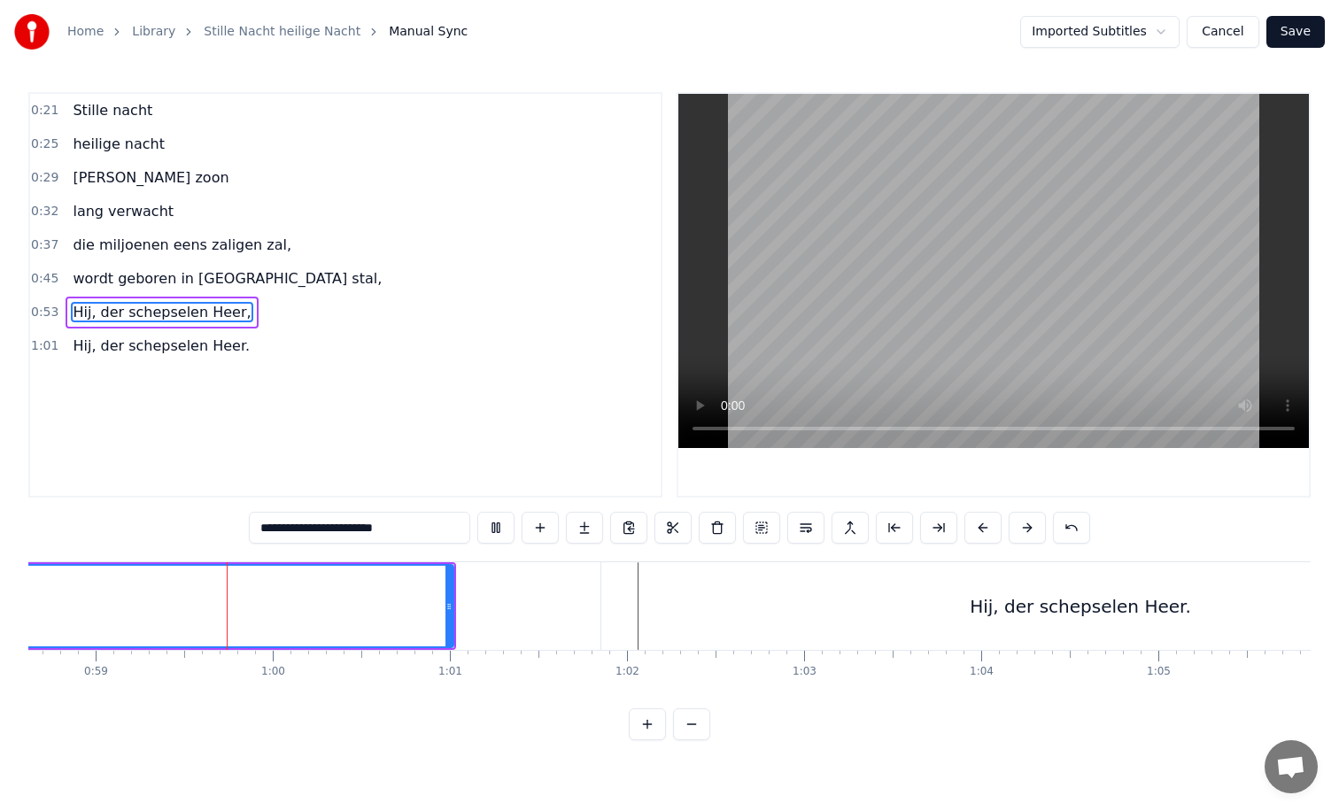
scroll to position [0, 10398]
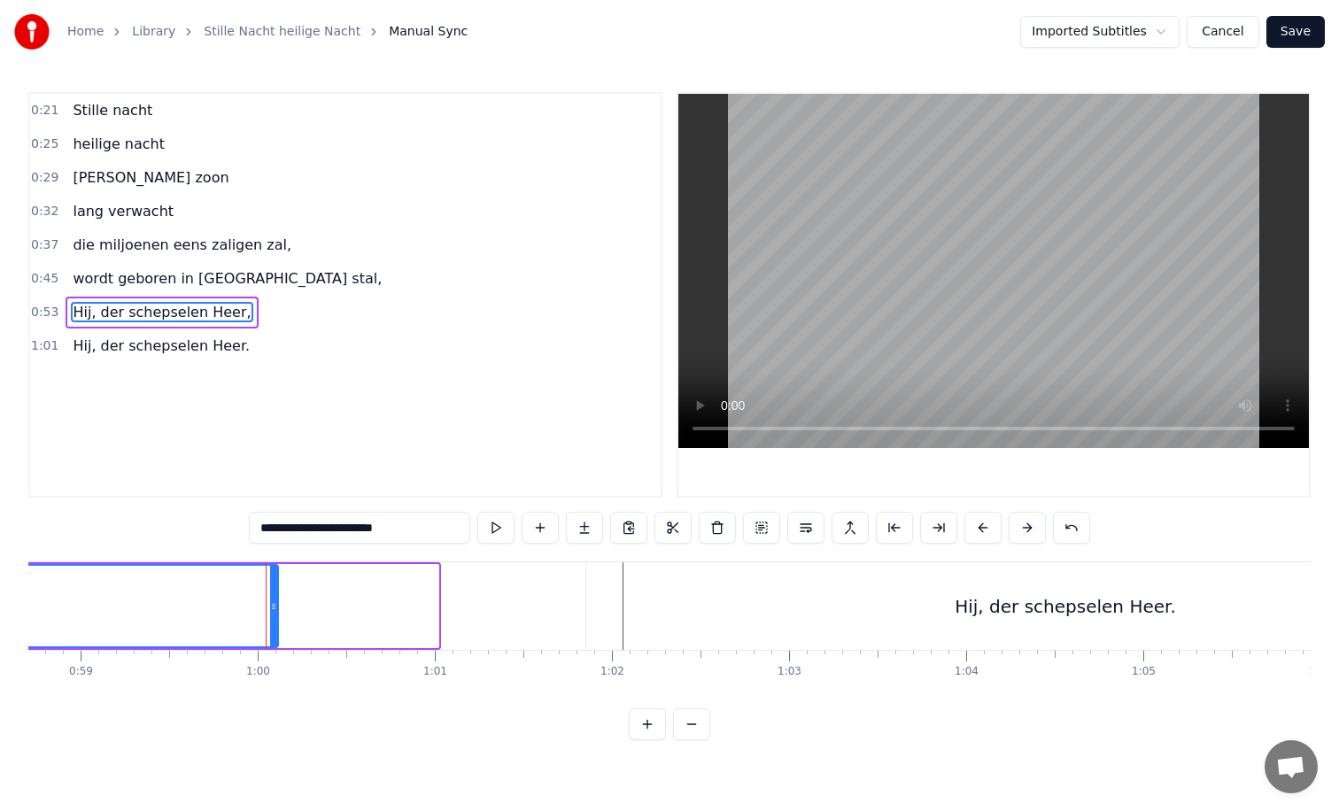
drag, startPoint x: 432, startPoint y: 608, endPoint x: 273, endPoint y: 613, distance: 159.5
click at [272, 613] on icon at bounding box center [273, 607] width 7 height 14
click at [685, 623] on div "Hij, der schepselen Heer." at bounding box center [1065, 606] width 958 height 88
type input "**********"
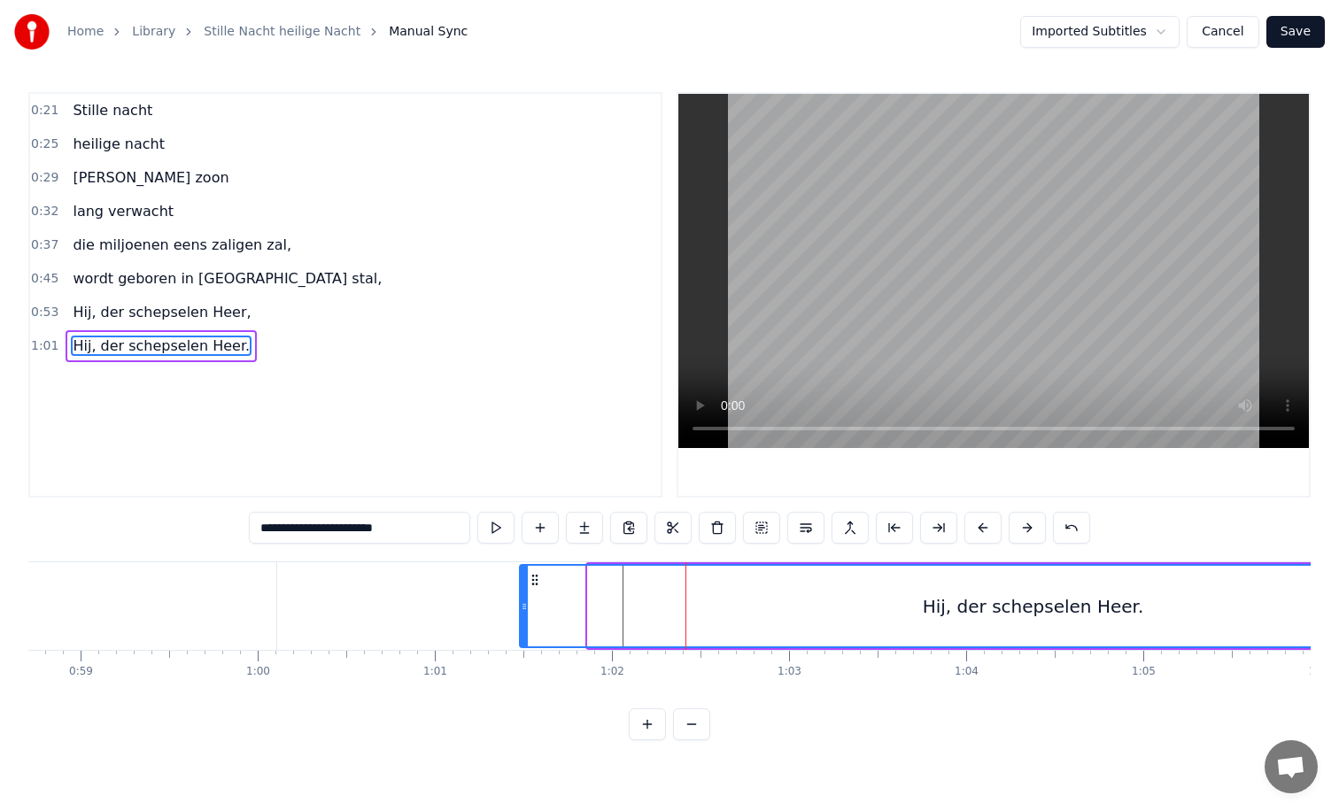
drag, startPoint x: 589, startPoint y: 607, endPoint x: 521, endPoint y: 607, distance: 68.2
click at [521, 607] on icon at bounding box center [524, 607] width 7 height 14
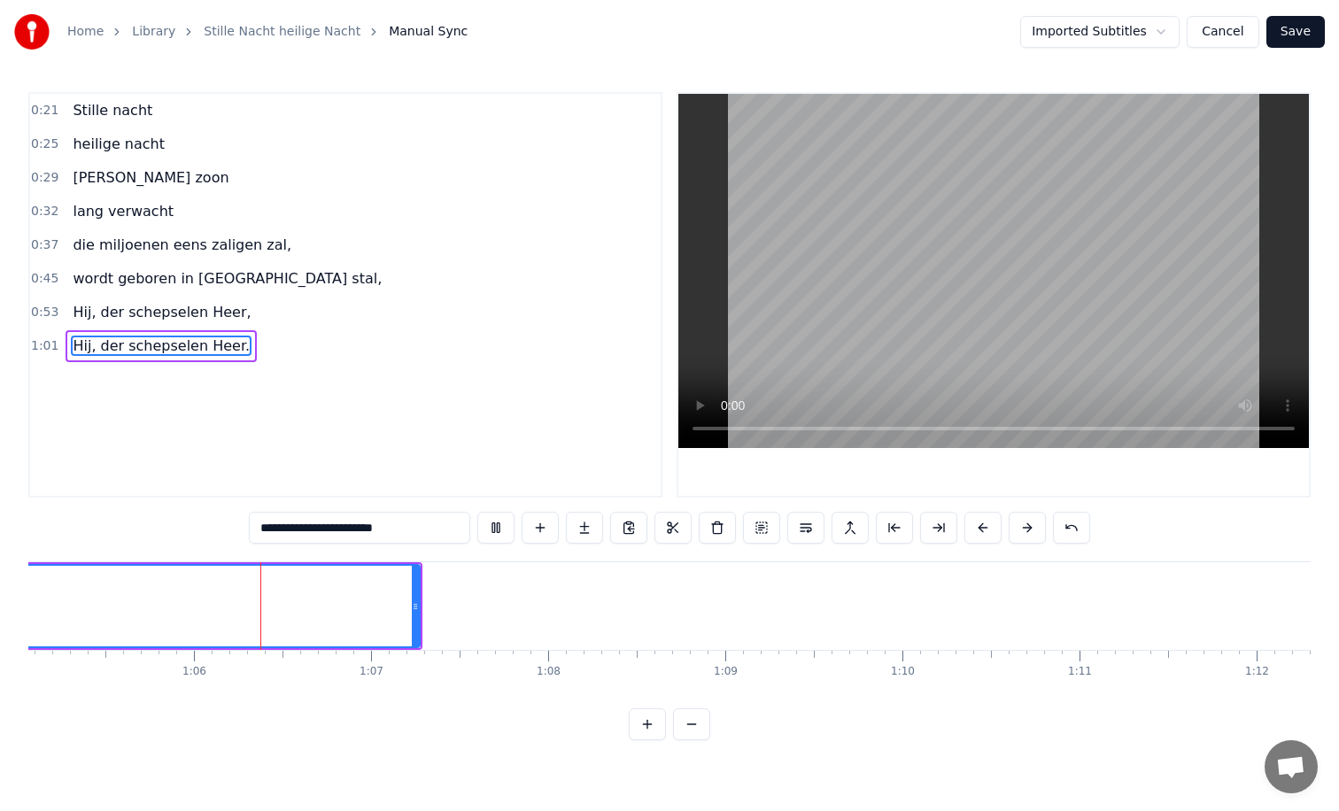
scroll to position [0, 11540]
click at [402, 607] on div at bounding box center [402, 606] width 1 height 88
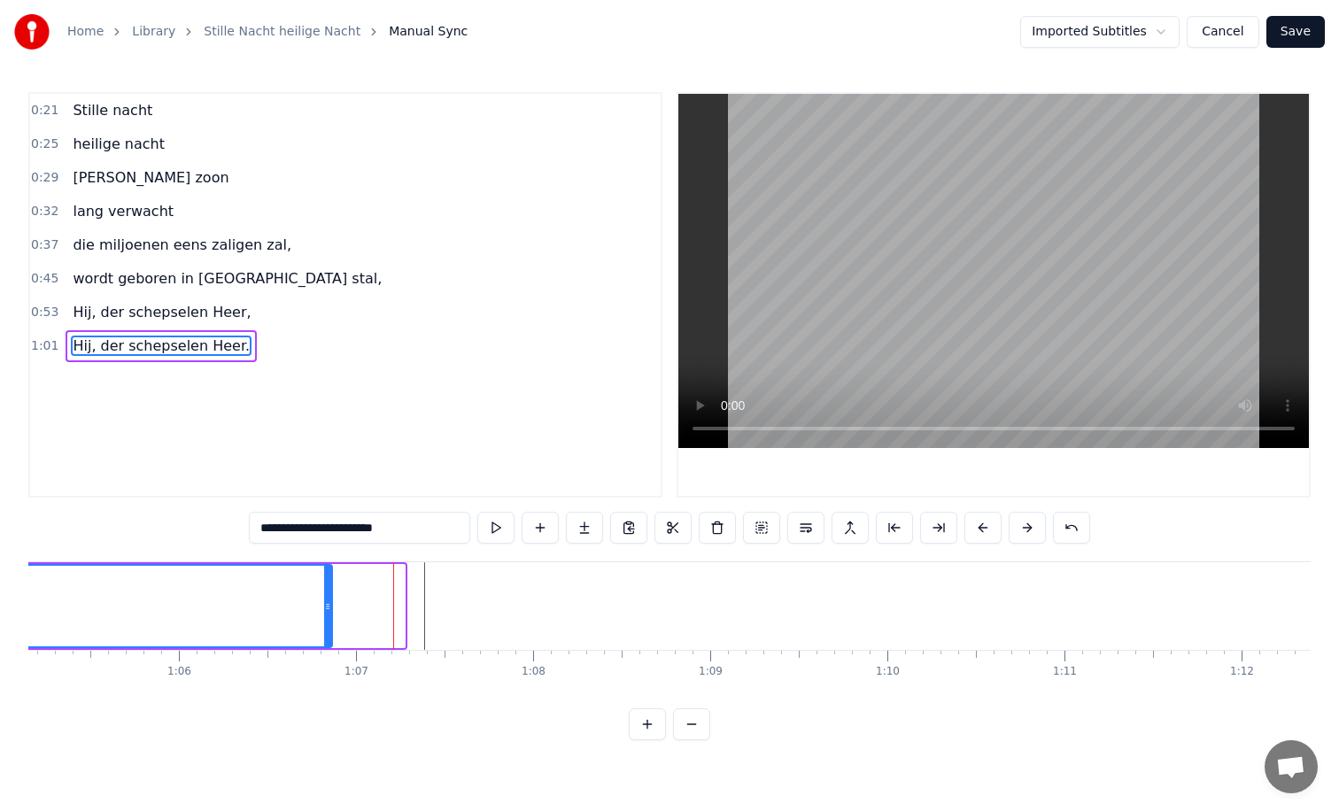
drag, startPoint x: 399, startPoint y: 607, endPoint x: 327, endPoint y: 611, distance: 71.9
click at [327, 611] on icon at bounding box center [327, 607] width 7 height 14
click at [1289, 41] on button "Save" at bounding box center [1295, 32] width 58 height 32
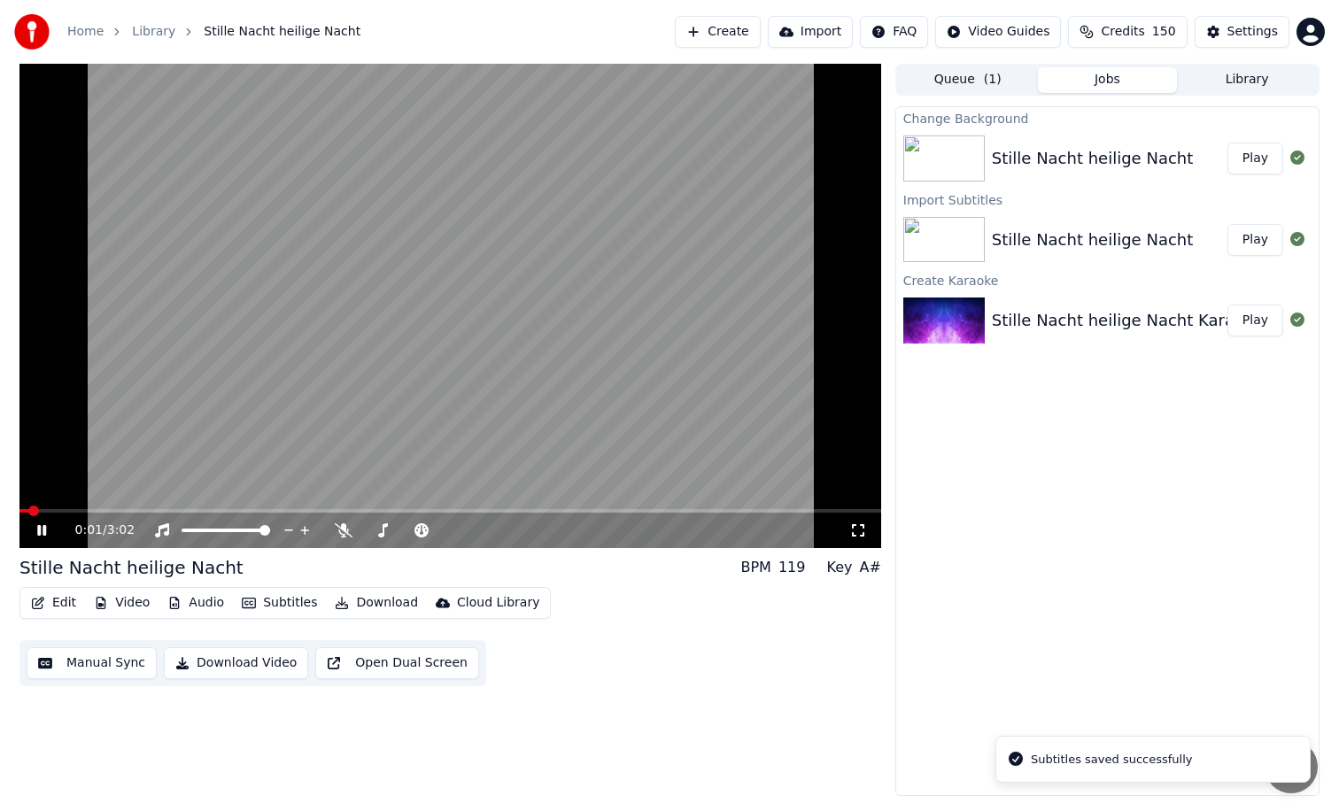
click at [35, 527] on icon at bounding box center [55, 530] width 42 height 14
click at [39, 530] on icon at bounding box center [41, 530] width 9 height 11
click at [119, 606] on button "Video" at bounding box center [122, 603] width 70 height 25
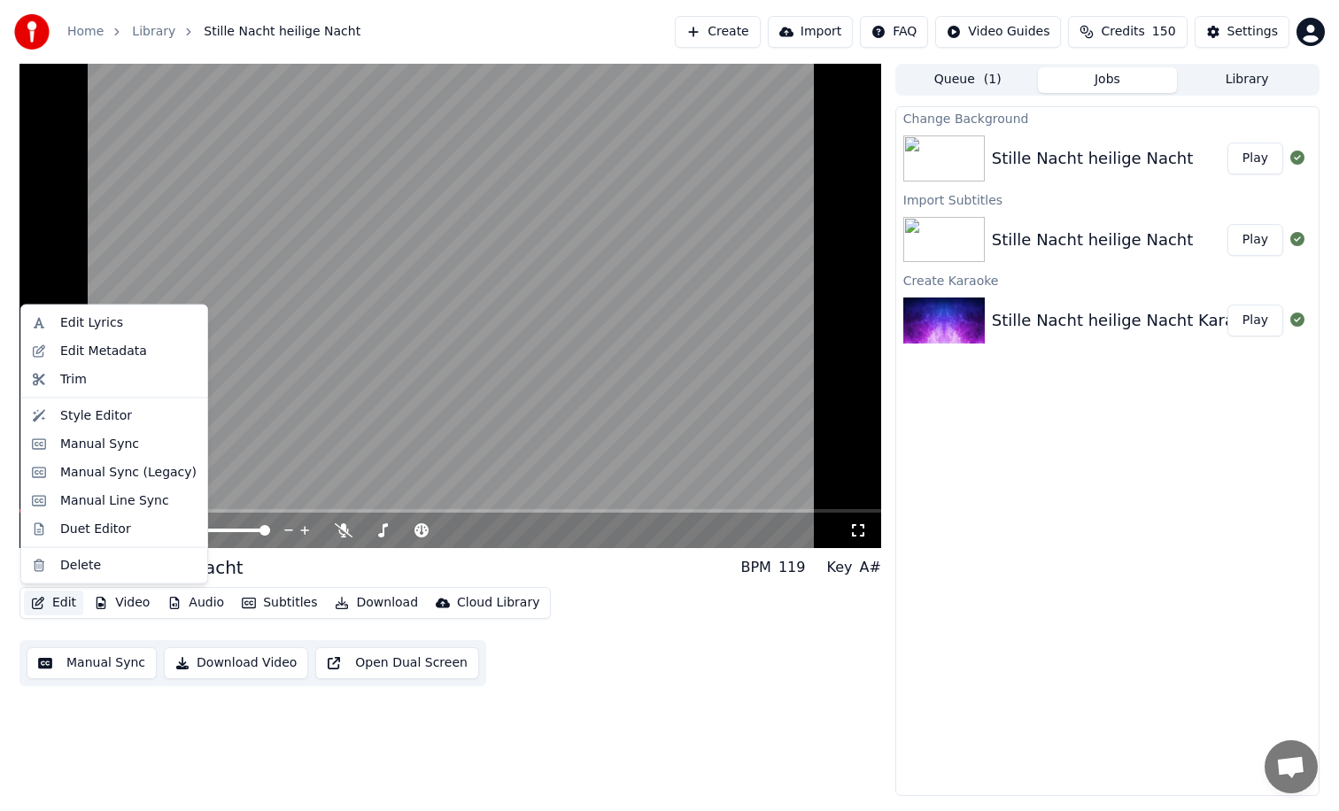
click at [63, 601] on button "Edit" at bounding box center [53, 603] width 59 height 25
click at [90, 421] on div "Style Editor" at bounding box center [96, 415] width 72 height 18
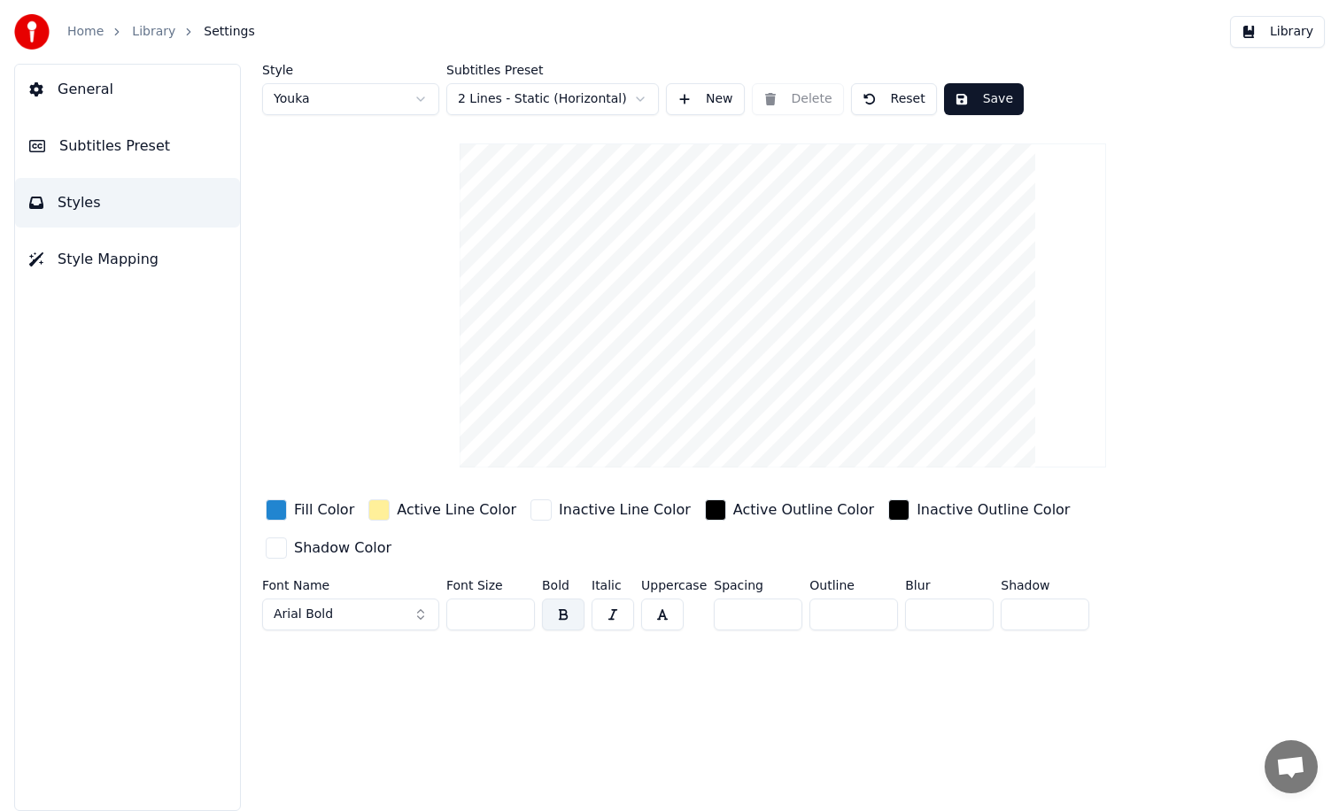
click at [117, 96] on button "General" at bounding box center [127, 90] width 225 height 50
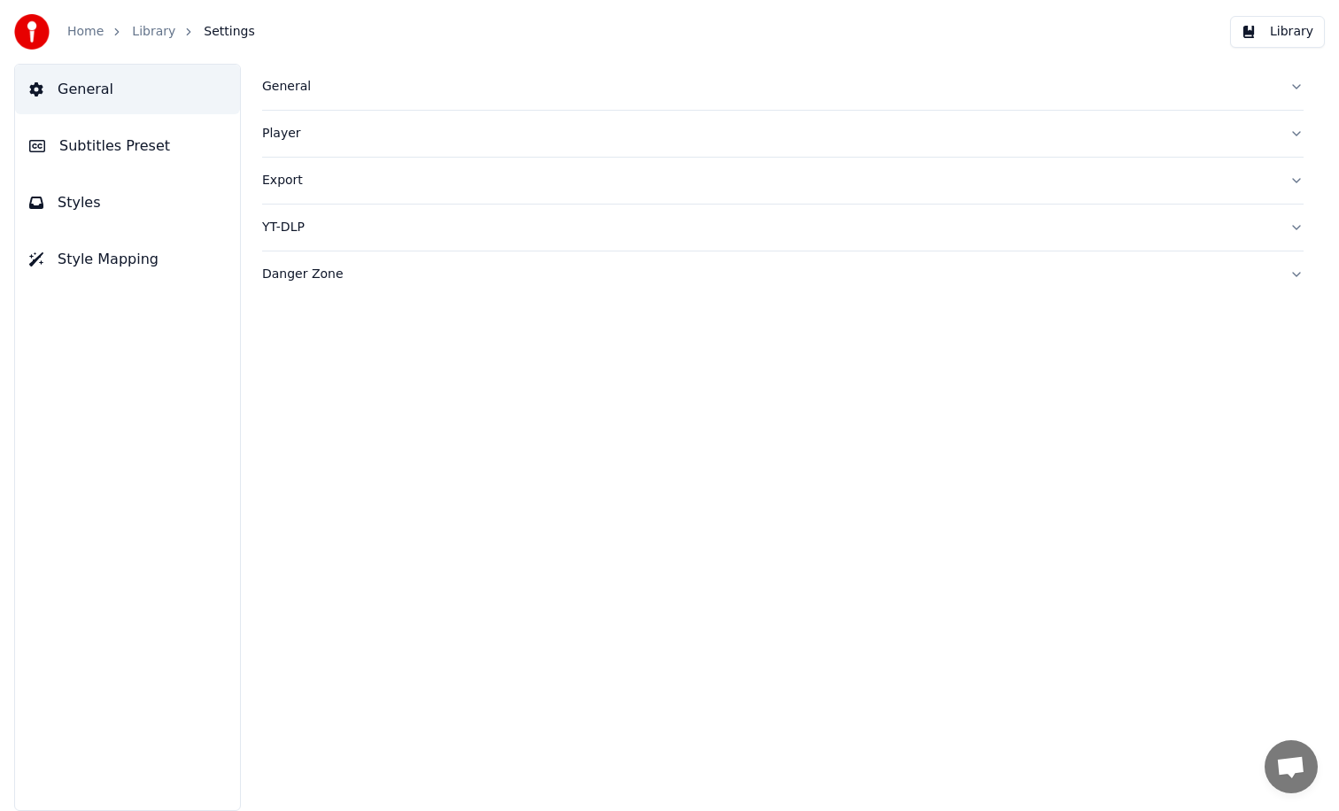
click at [297, 83] on div "General" at bounding box center [768, 87] width 1013 height 18
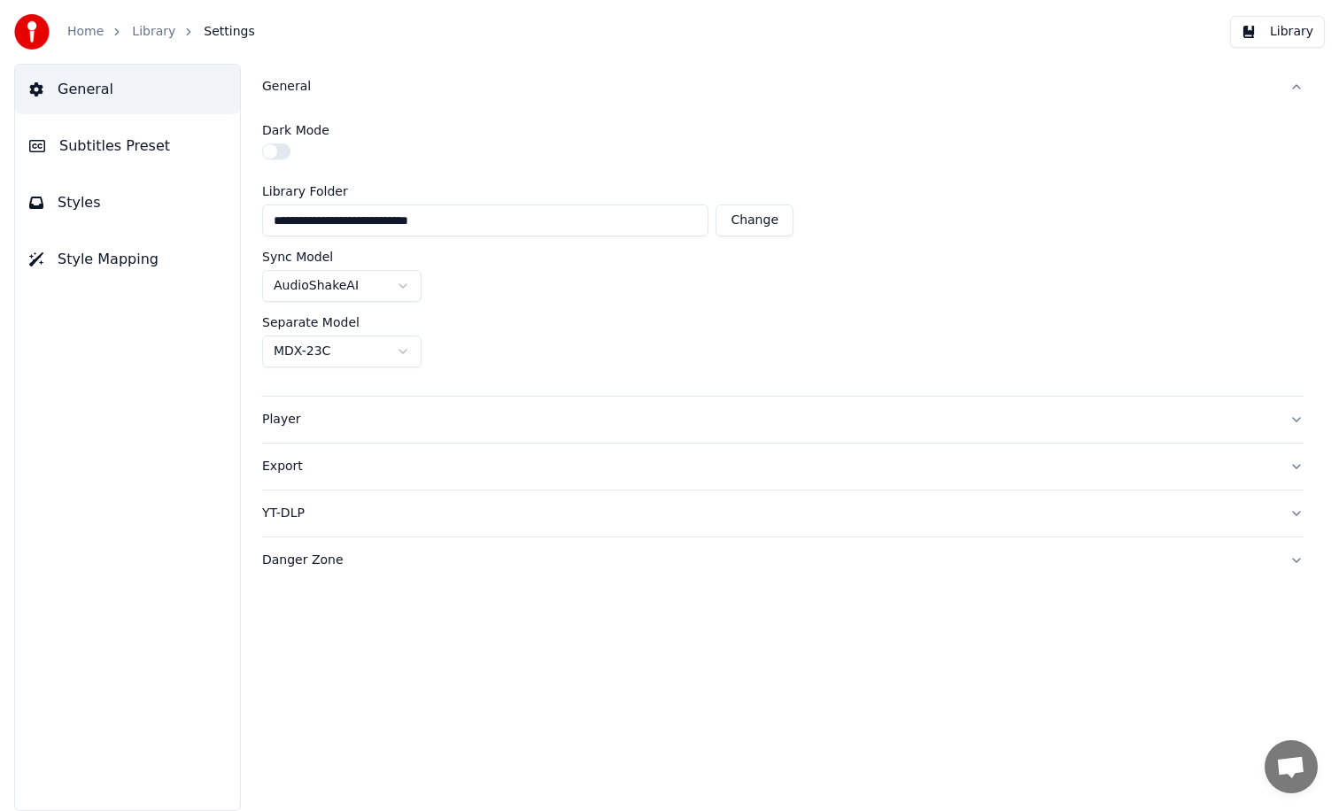
click at [317, 430] on button "Player" at bounding box center [782, 420] width 1041 height 46
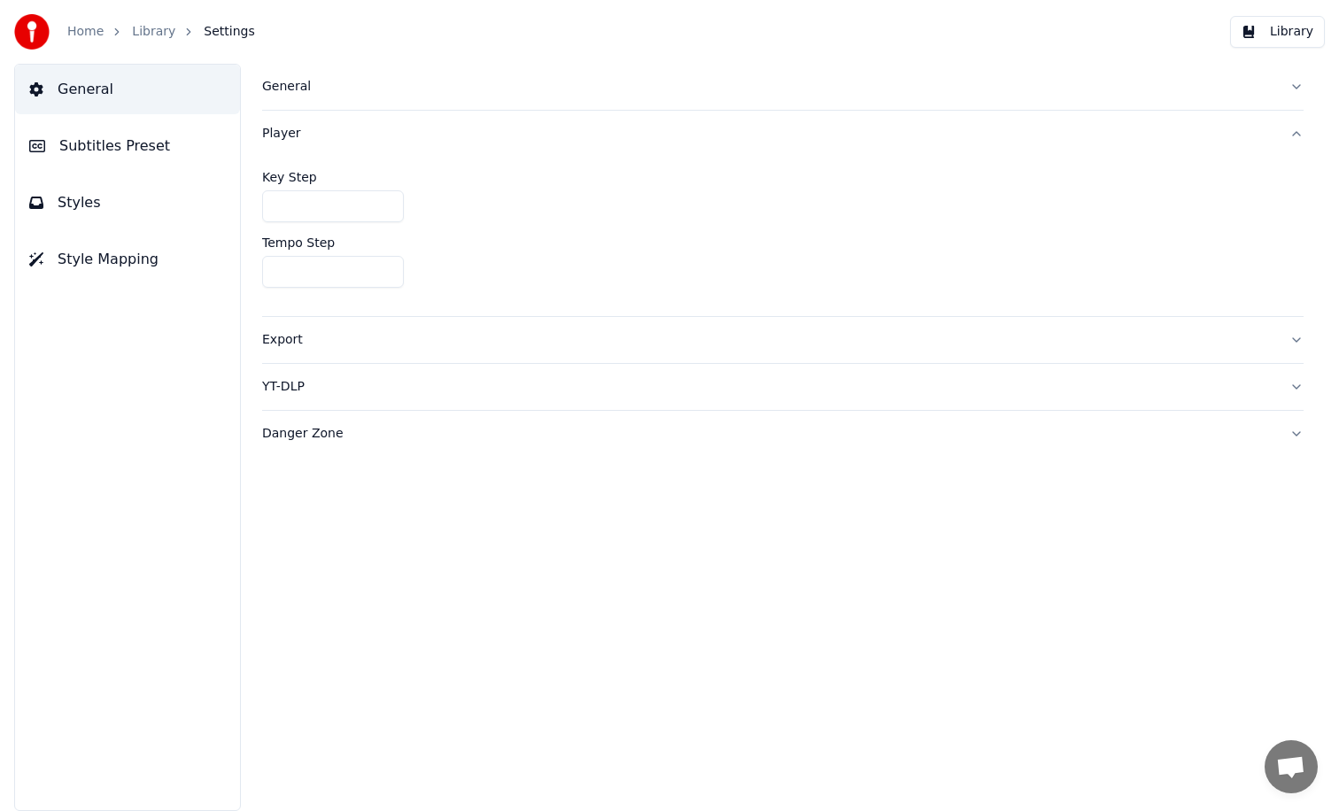
click at [94, 147] on span "Subtitles Preset" at bounding box center [114, 145] width 111 height 21
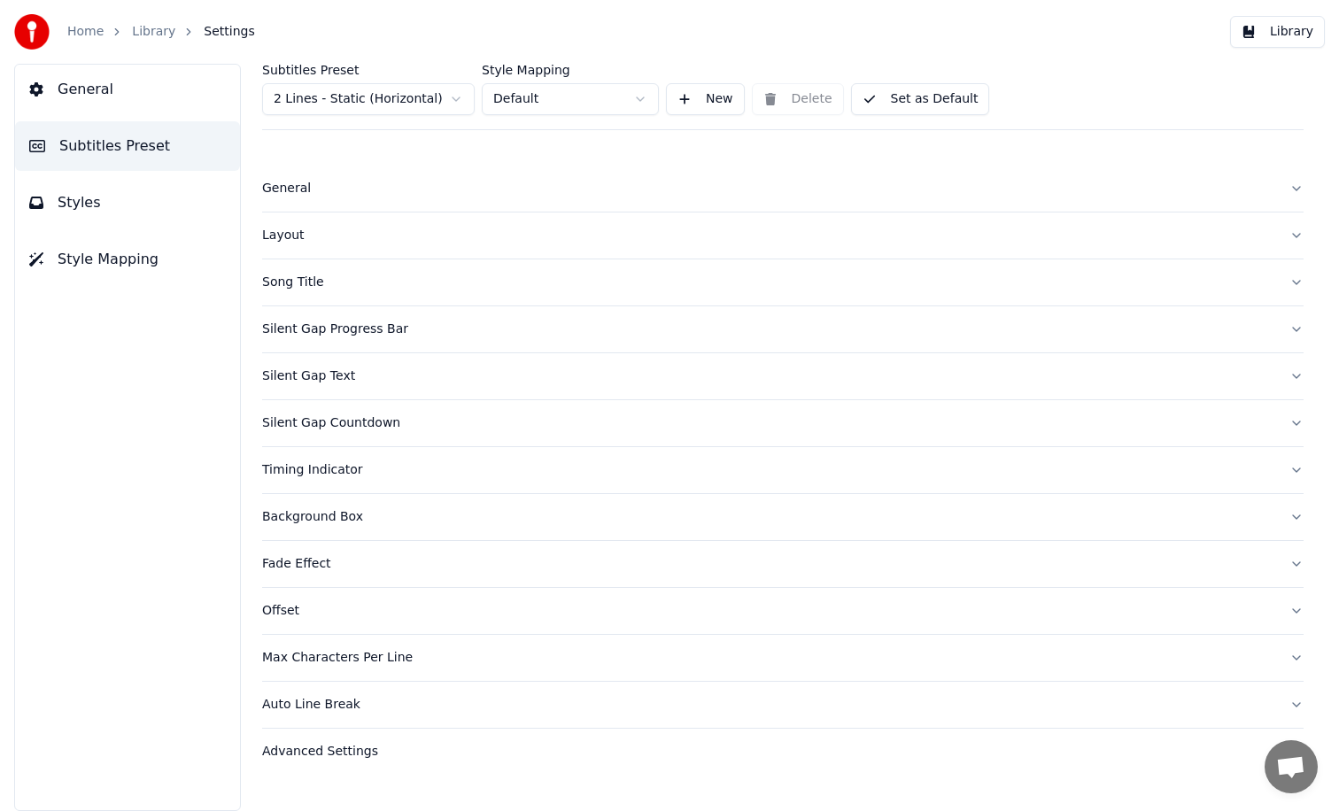
click at [350, 329] on div "Silent Gap Progress Bar" at bounding box center [768, 330] width 1013 height 18
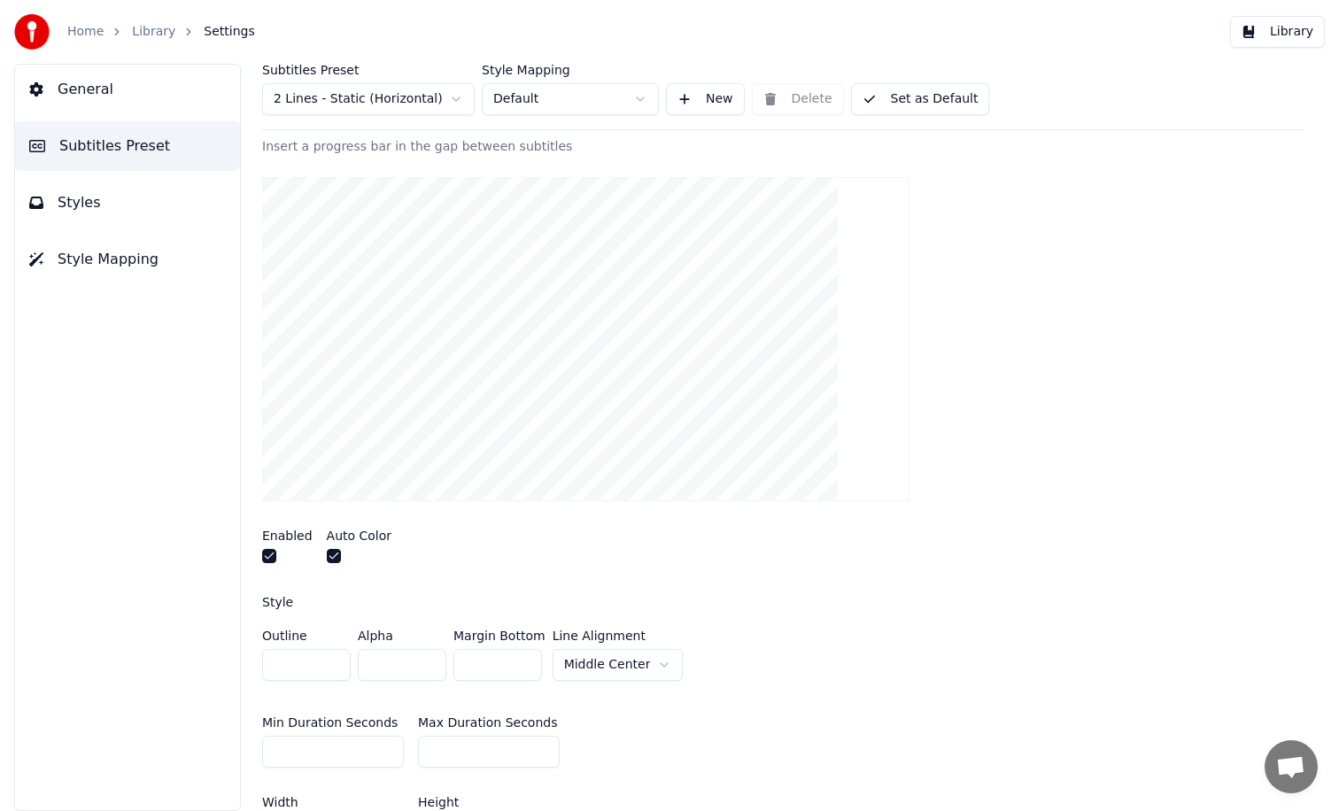
scroll to position [215, 0]
click at [269, 558] on button "button" at bounding box center [269, 555] width 14 height 14
click at [270, 553] on button "button" at bounding box center [269, 555] width 14 height 14
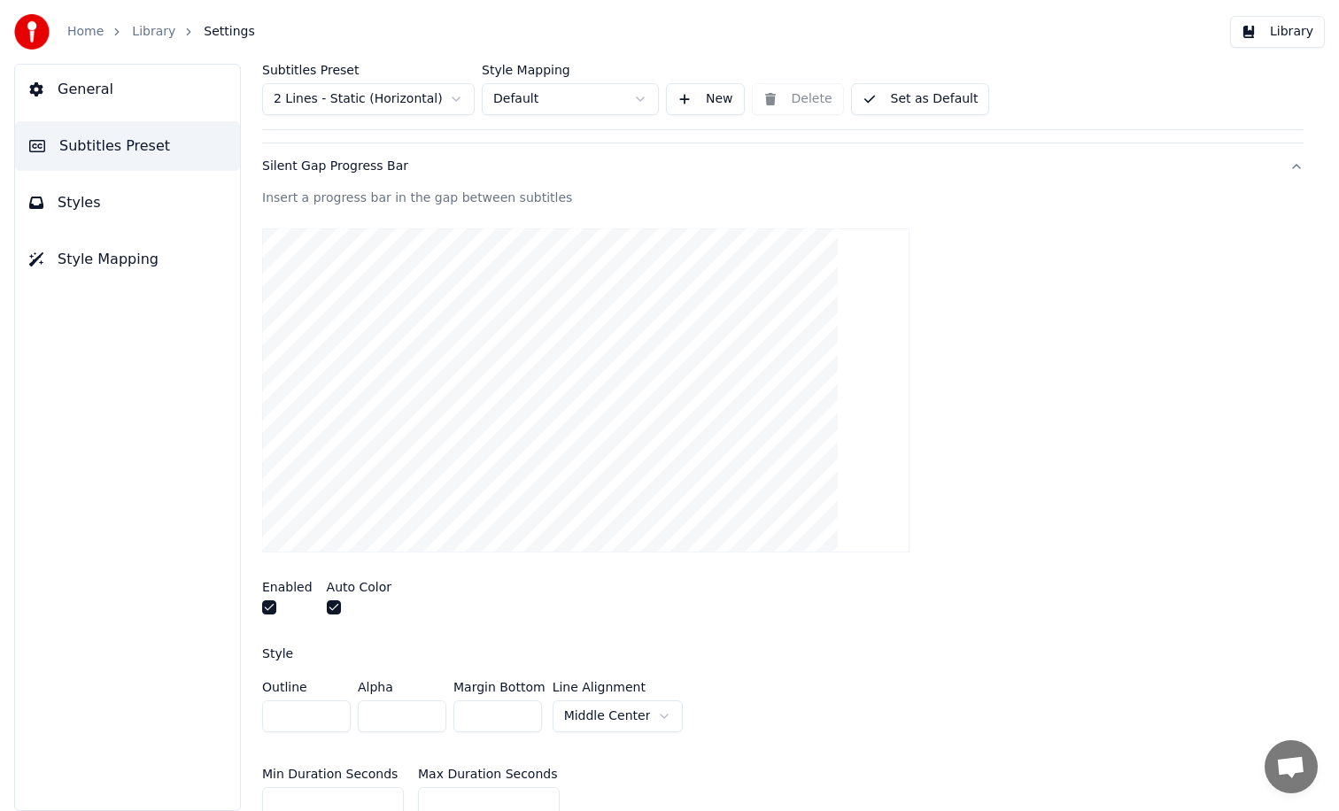
scroll to position [189, 0]
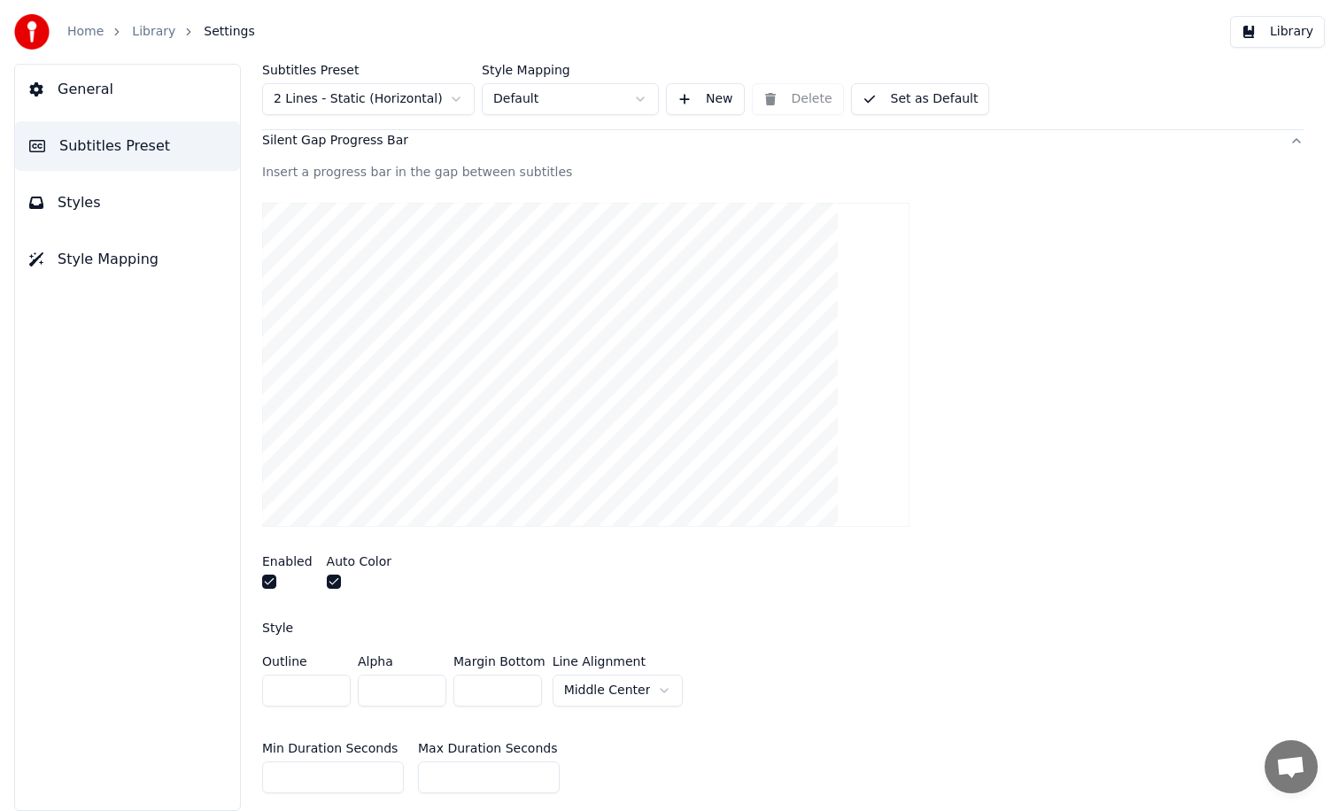
click at [270, 583] on button "button" at bounding box center [269, 582] width 14 height 14
click at [331, 580] on button "button" at bounding box center [334, 582] width 14 height 14
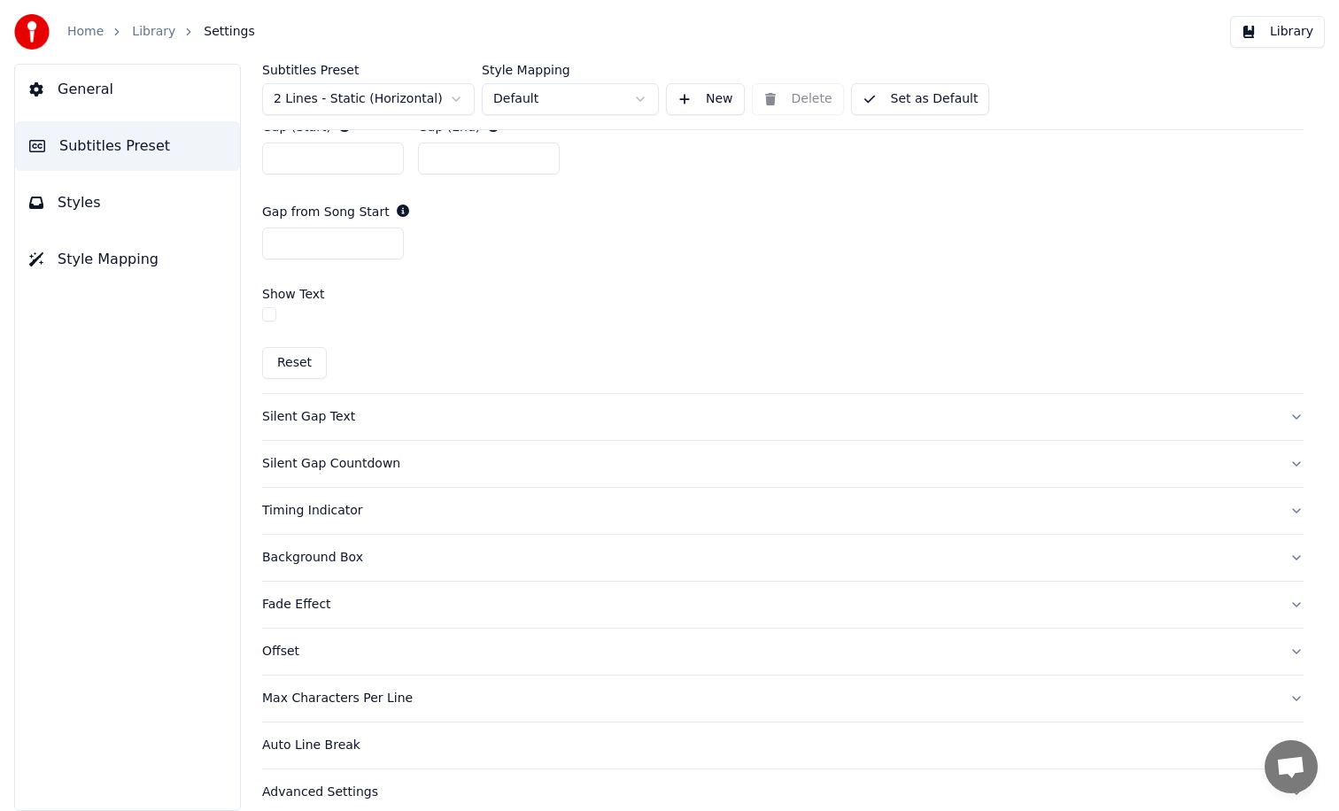
scroll to position [1098, 0]
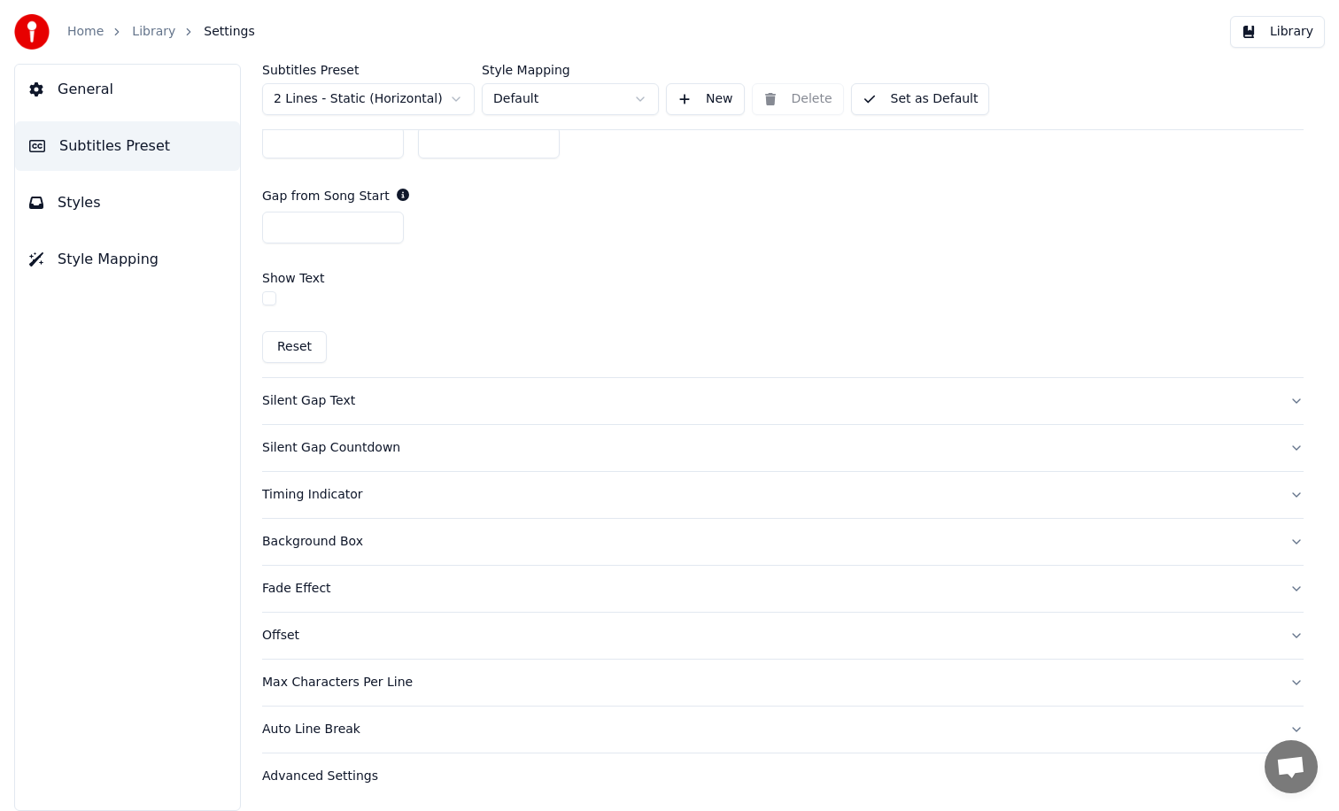
click at [319, 397] on div "Silent Gap Text" at bounding box center [768, 401] width 1013 height 18
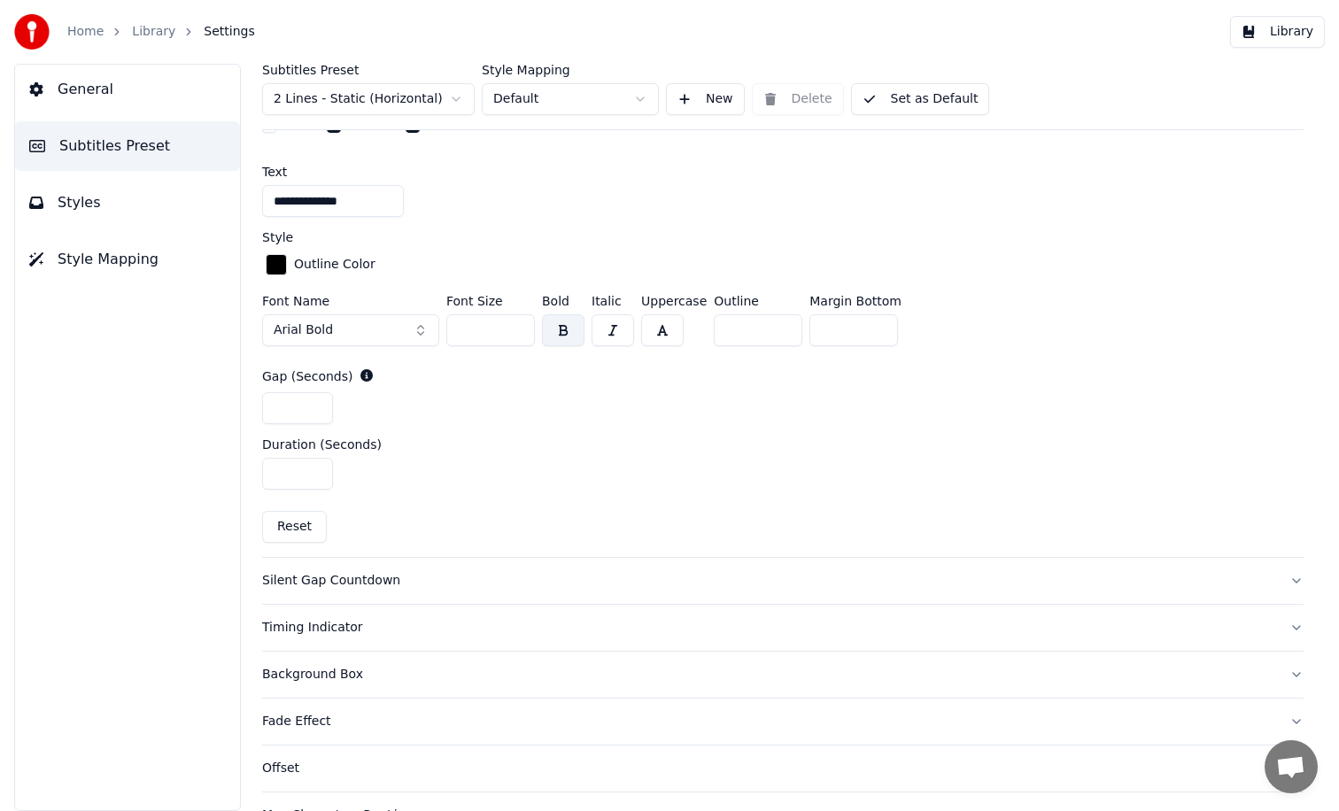
scroll to position [825, 0]
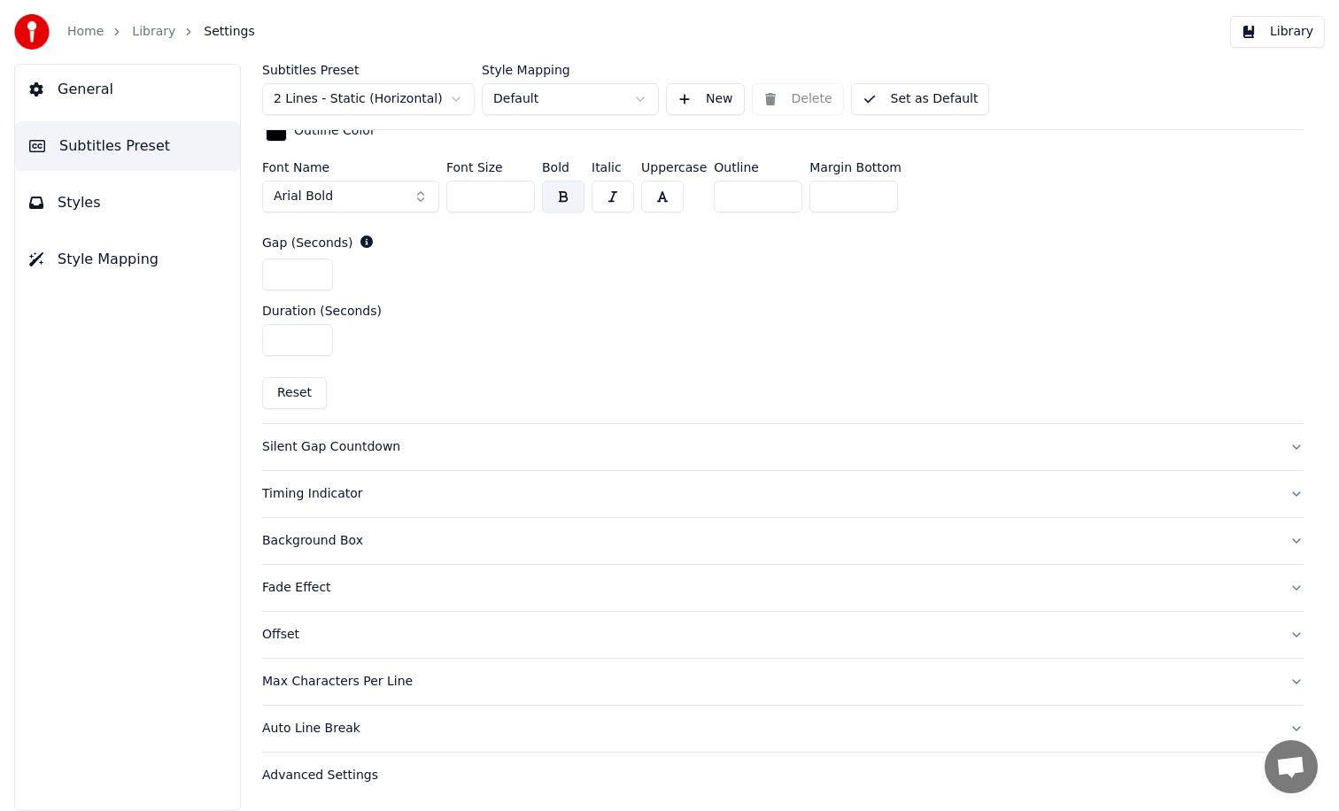
click at [316, 445] on div "Silent Gap Countdown" at bounding box center [768, 447] width 1013 height 18
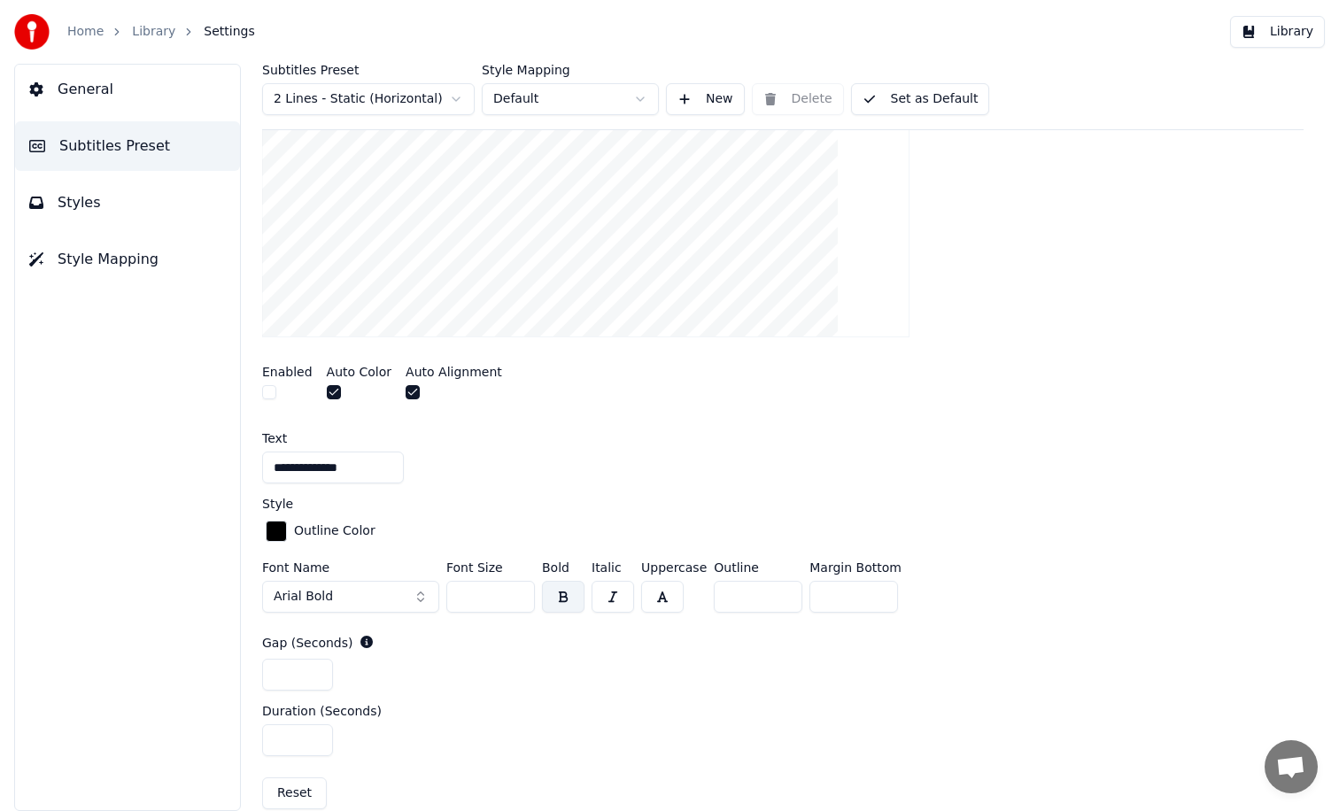
scroll to position [345, 0]
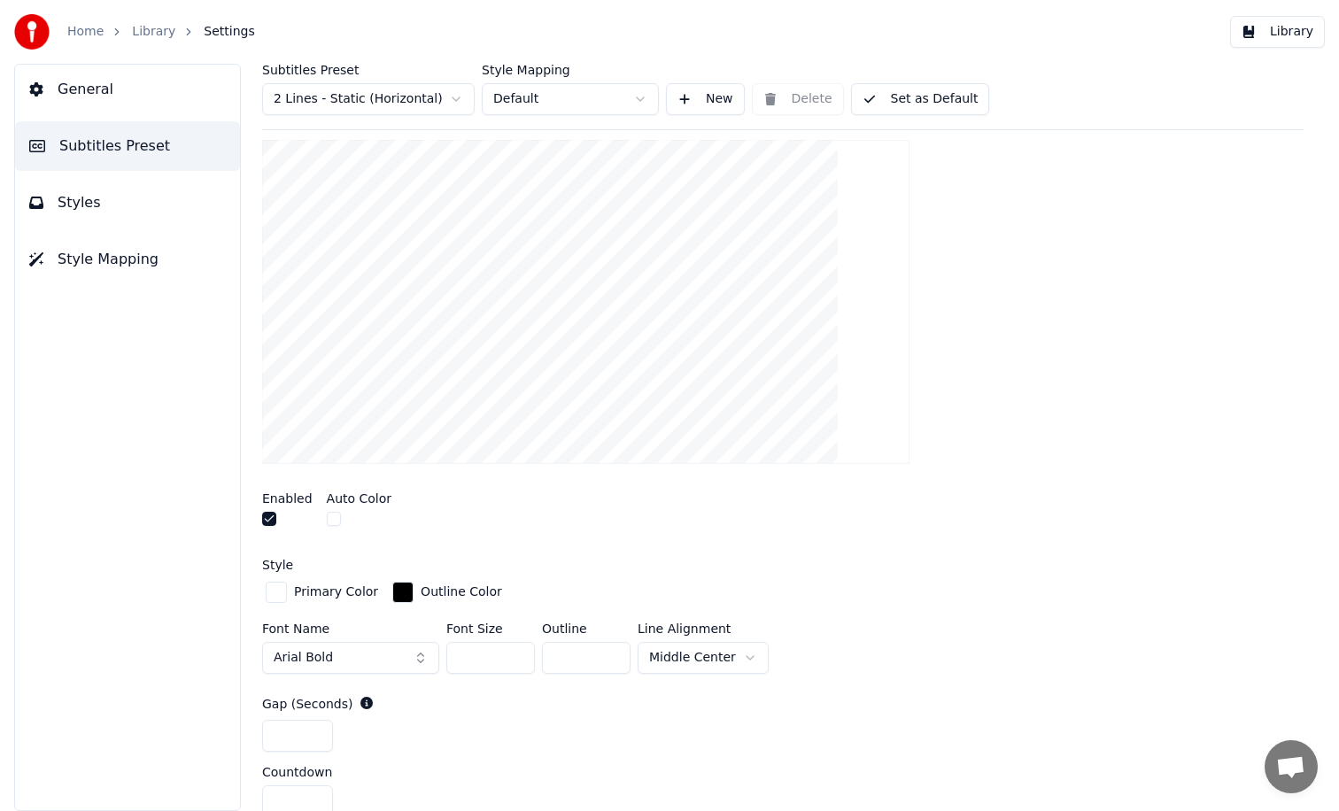
click at [272, 521] on button "button" at bounding box center [269, 519] width 14 height 14
click at [1188, 151] on div at bounding box center [782, 302] width 1041 height 352
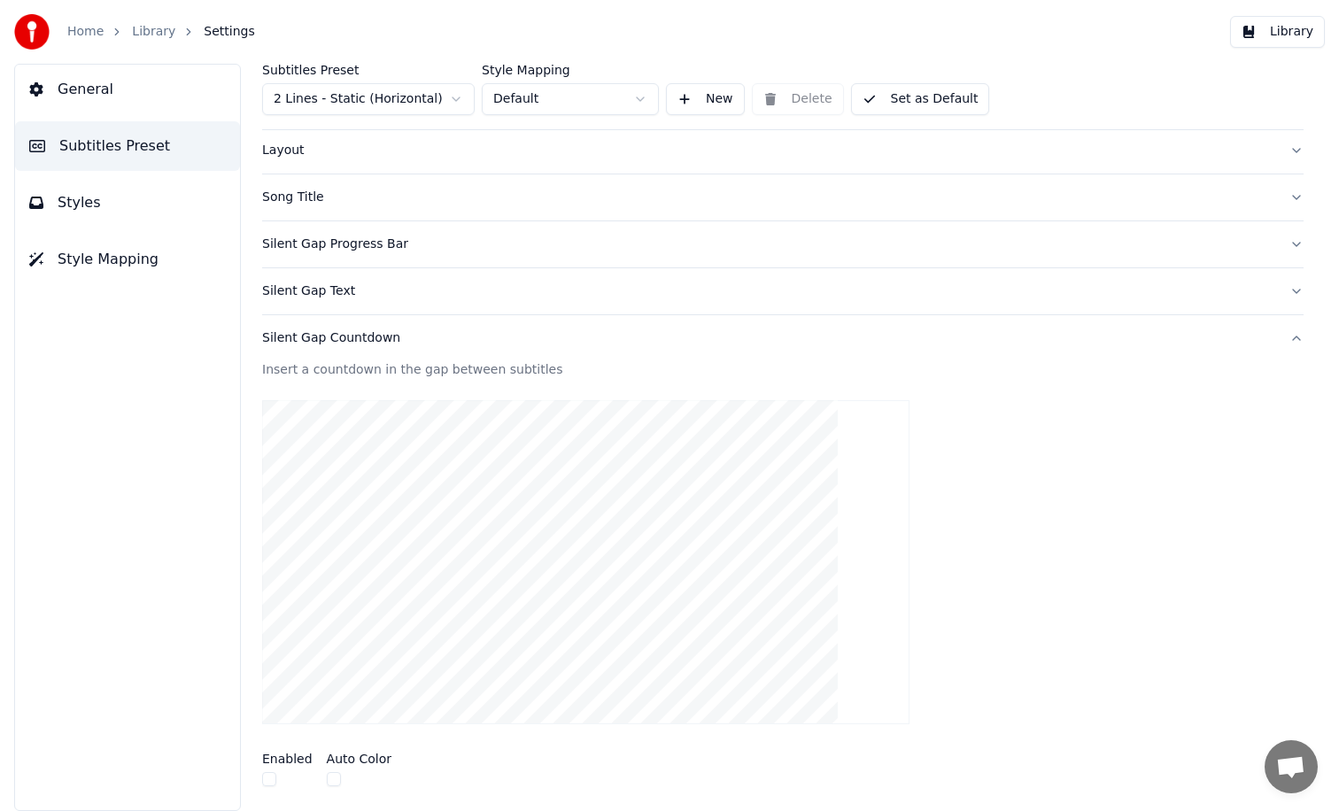
scroll to position [0, 0]
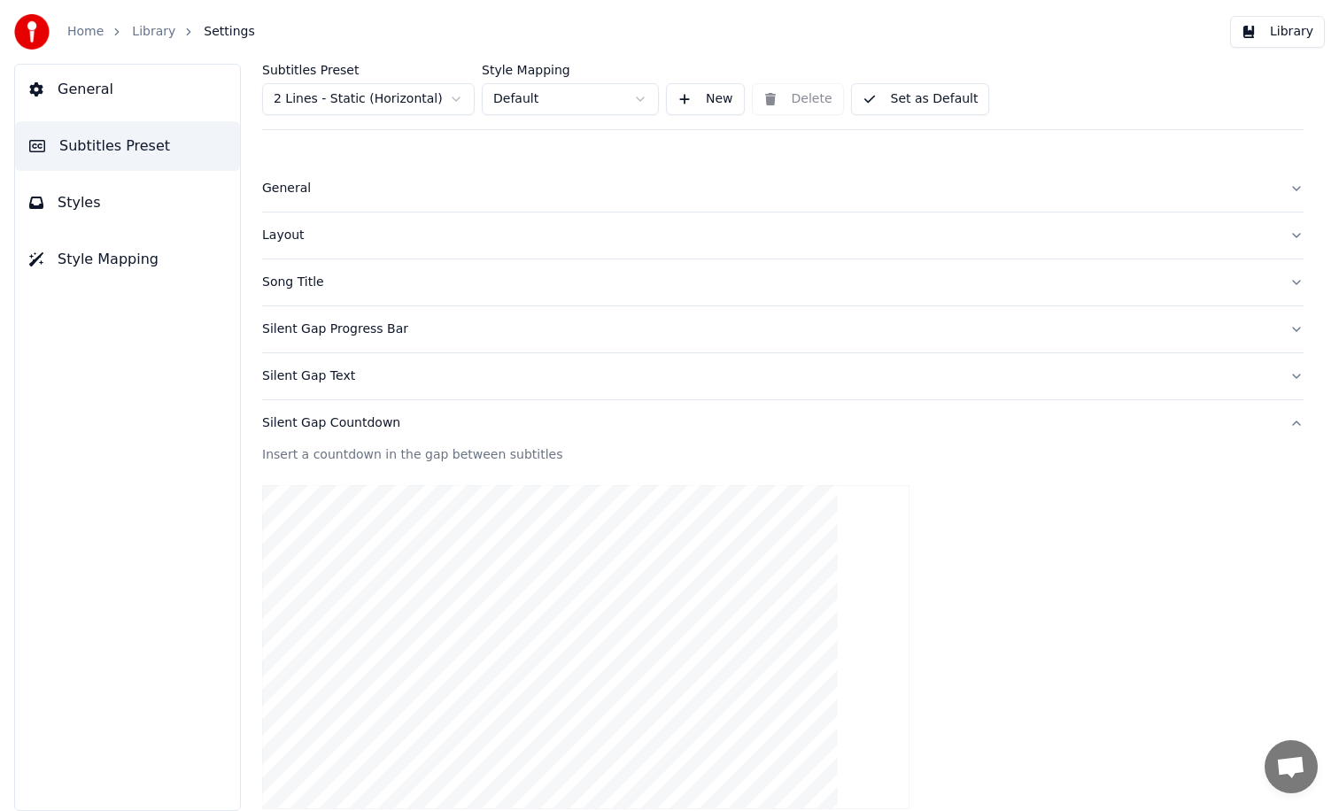
click at [1266, 37] on button "Library" at bounding box center [1277, 32] width 95 height 32
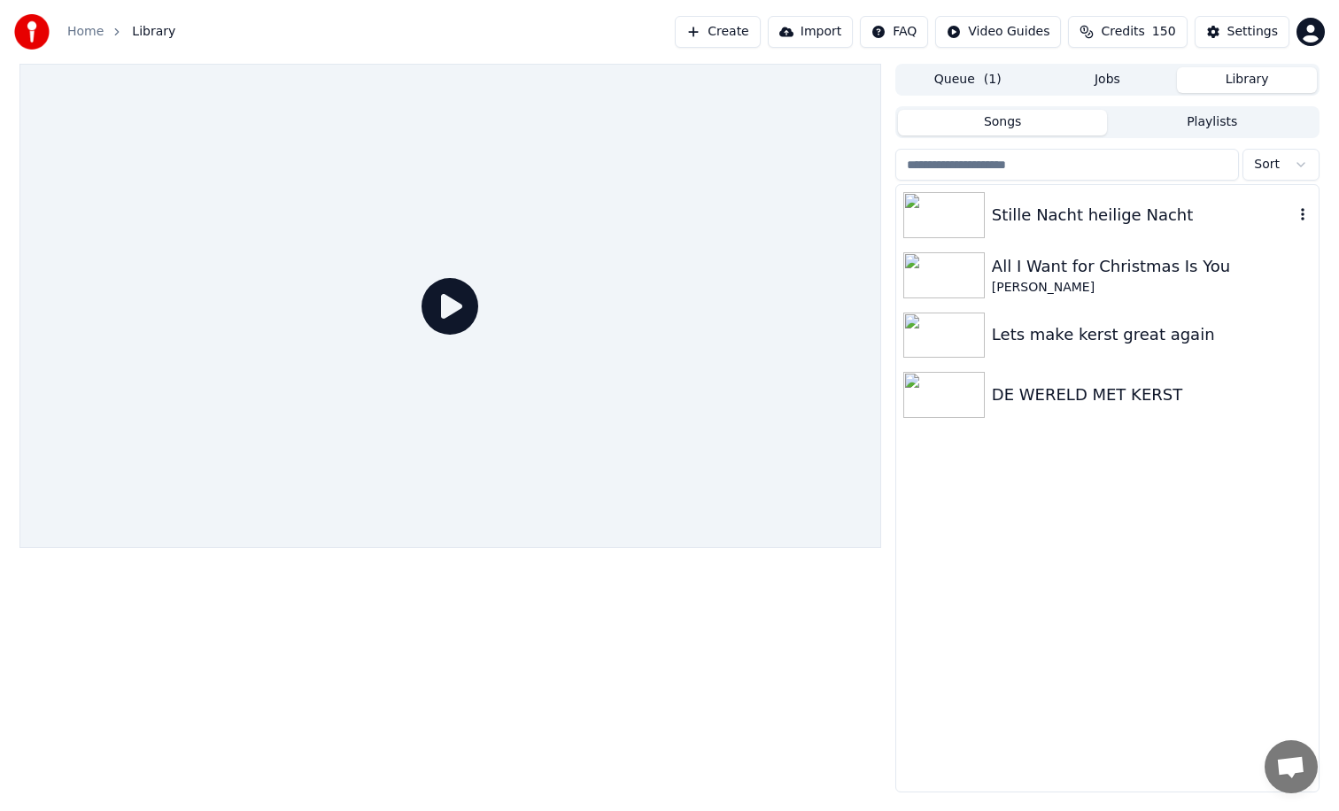
click at [964, 217] on img at bounding box center [943, 215] width 81 height 46
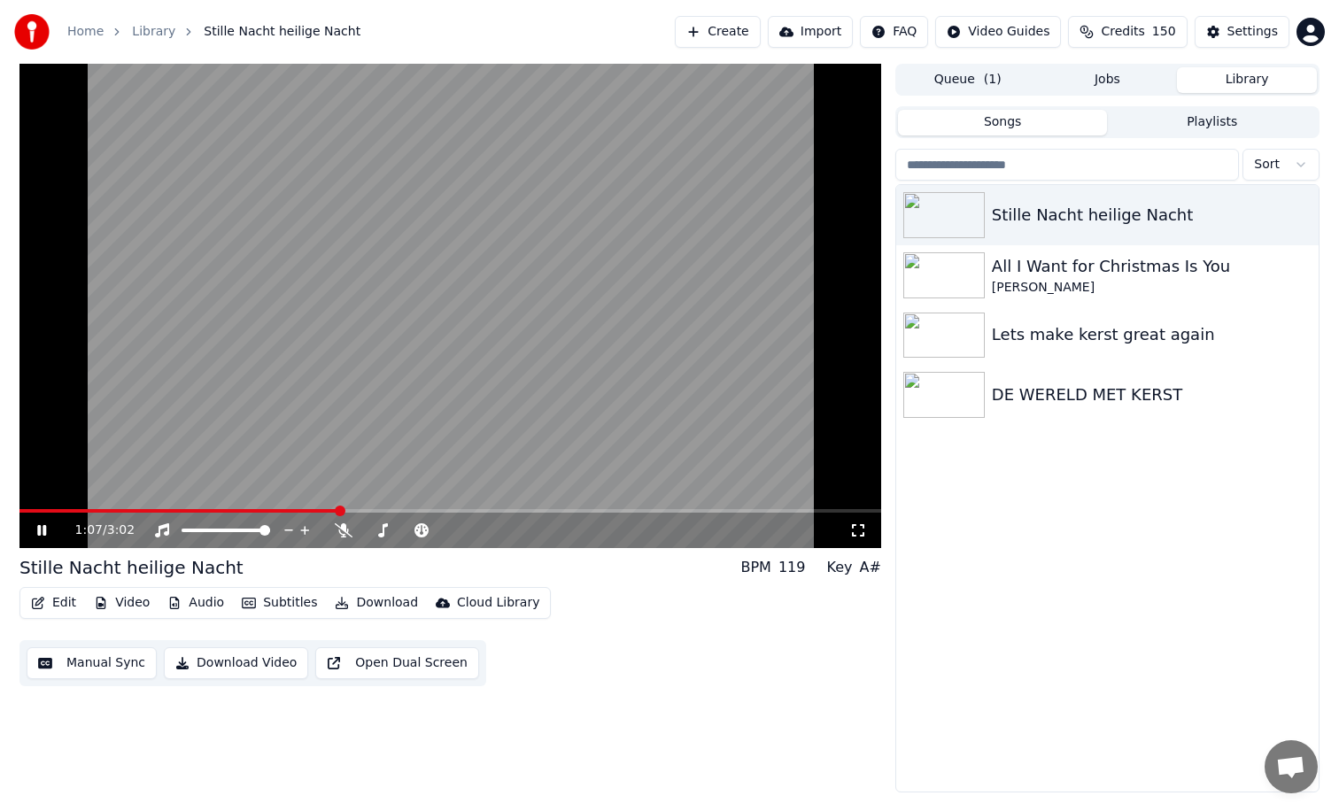
click at [43, 529] on icon at bounding box center [41, 530] width 9 height 11
click at [250, 665] on button "Download Video" at bounding box center [236, 663] width 144 height 32
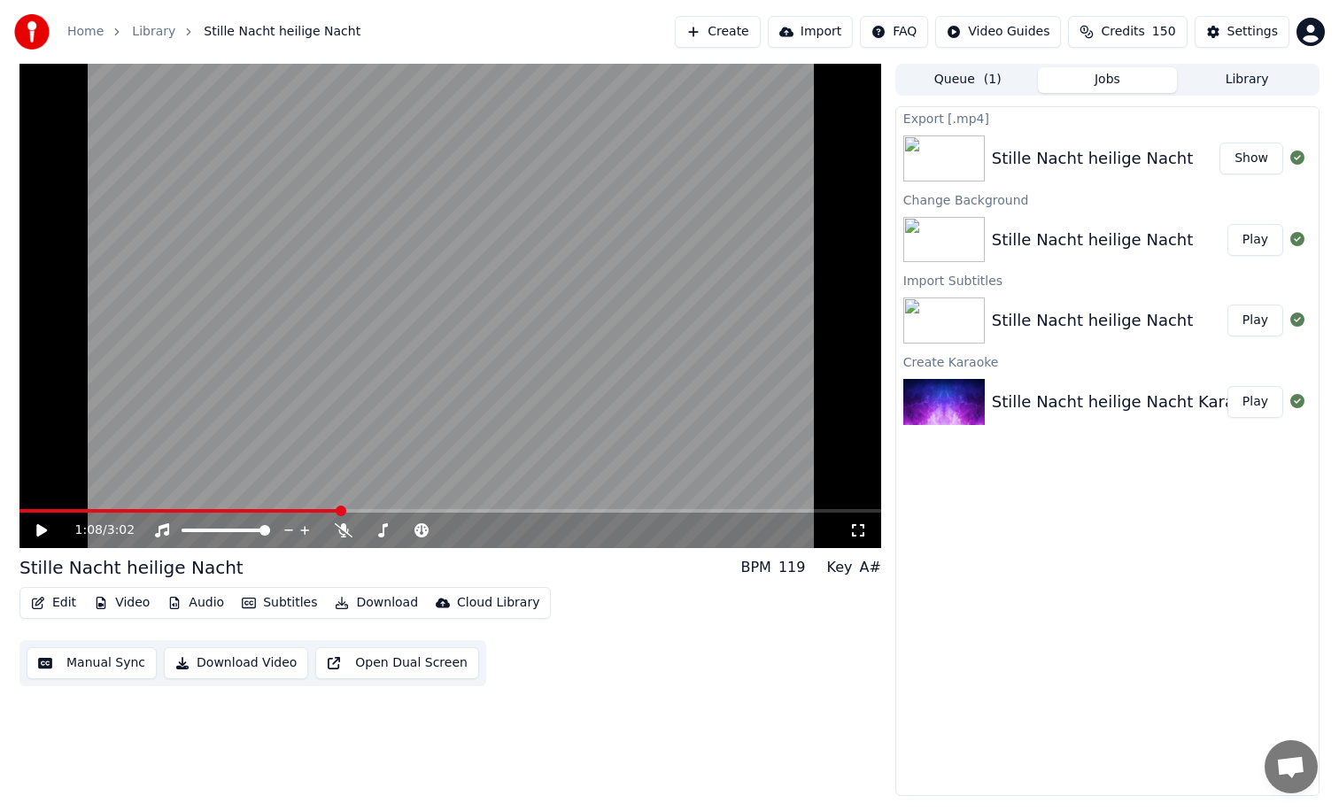
click at [1002, 76] on button "Queue ( 1 )" at bounding box center [968, 80] width 140 height 26
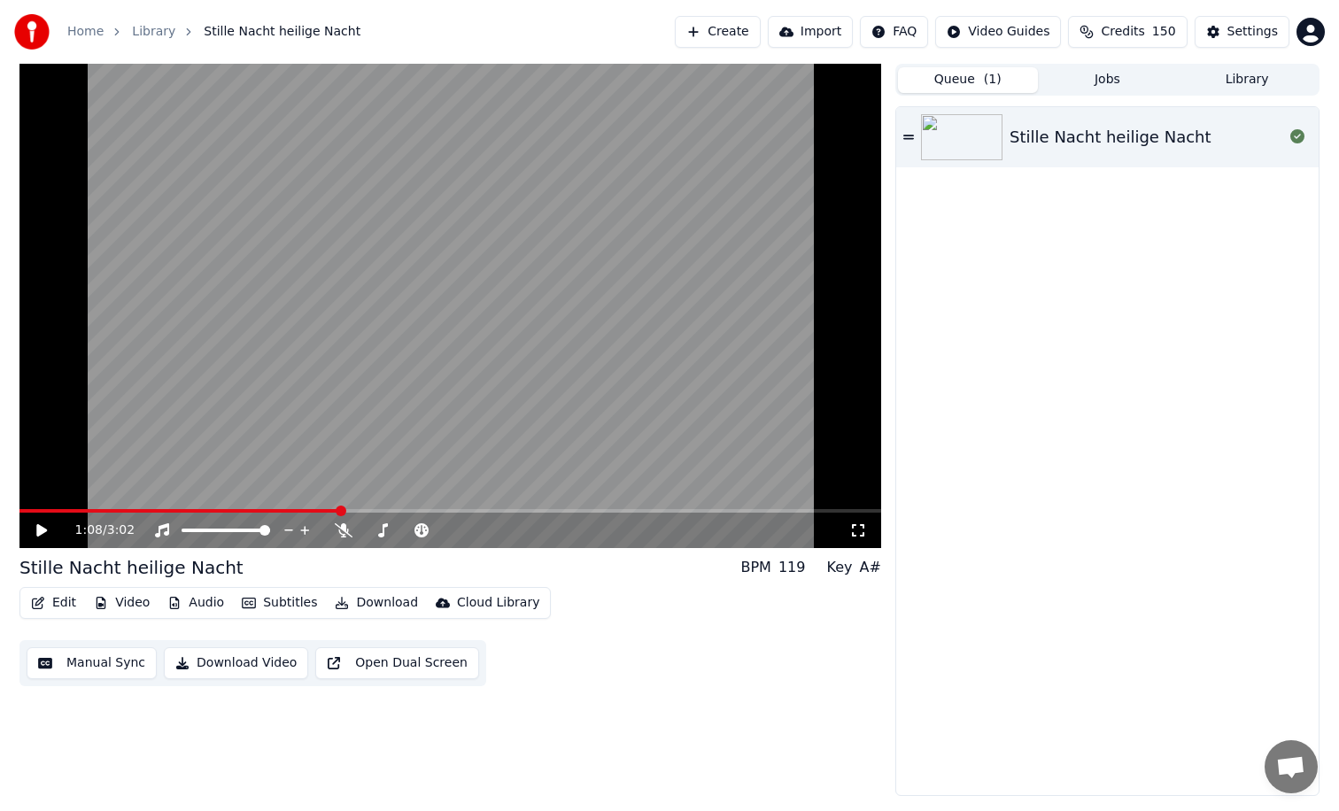
click at [1108, 80] on button "Jobs" at bounding box center [1108, 80] width 140 height 26
